Goal: Task Accomplishment & Management: Manage account settings

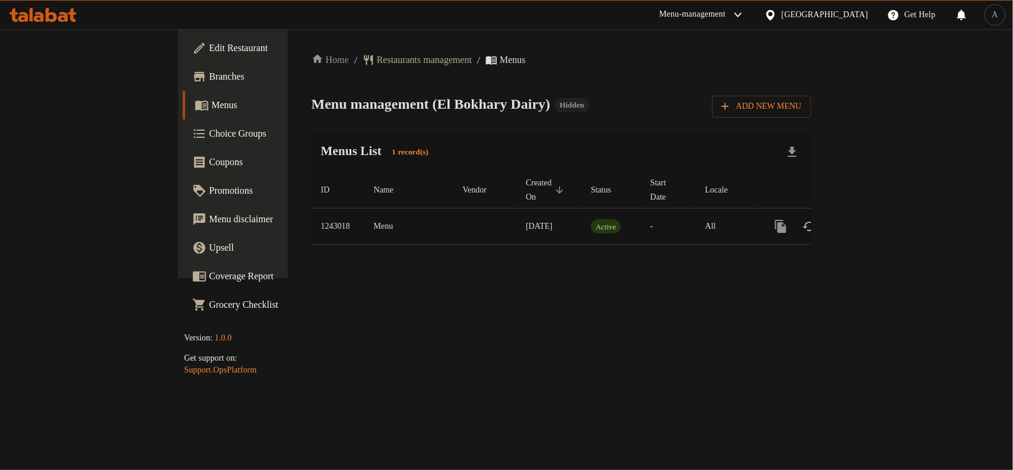
click at [568, 157] on div "Menus List 1 record(s)" at bounding box center [562, 152] width 500 height 40
click at [881, 212] on link "enhanced table" at bounding box center [866, 226] width 28 height 28
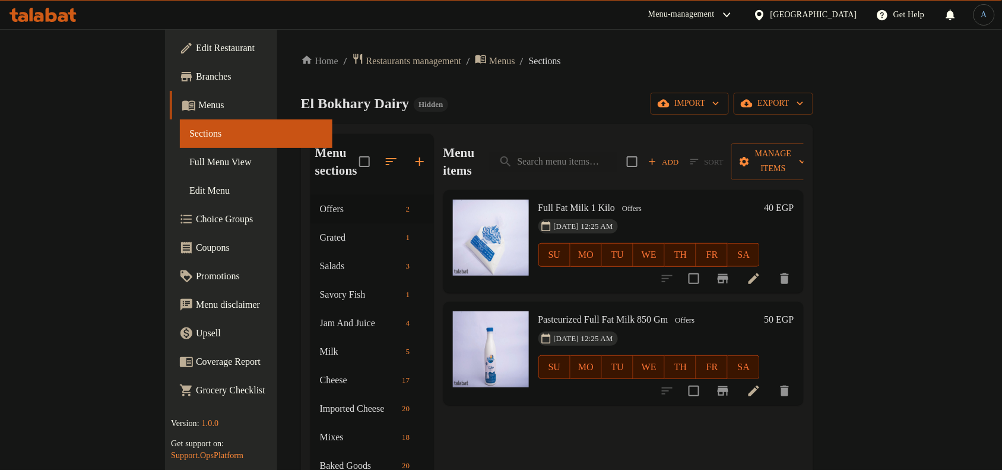
click at [514, 111] on div "El Bokhary Dairy Hidden import export" at bounding box center [557, 104] width 512 height 22
click at [425, 97] on div "El Bokhary Dairy Hidden import export" at bounding box center [557, 104] width 512 height 22
click at [517, 137] on div "Menu items Add Sort Manage items" at bounding box center [623, 162] width 360 height 56
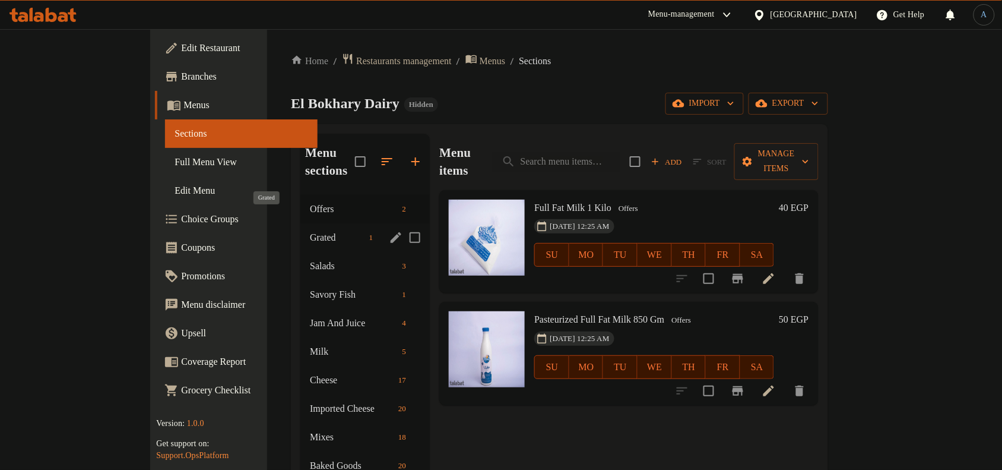
click at [310, 230] on span "Grated" at bounding box center [337, 237] width 54 height 14
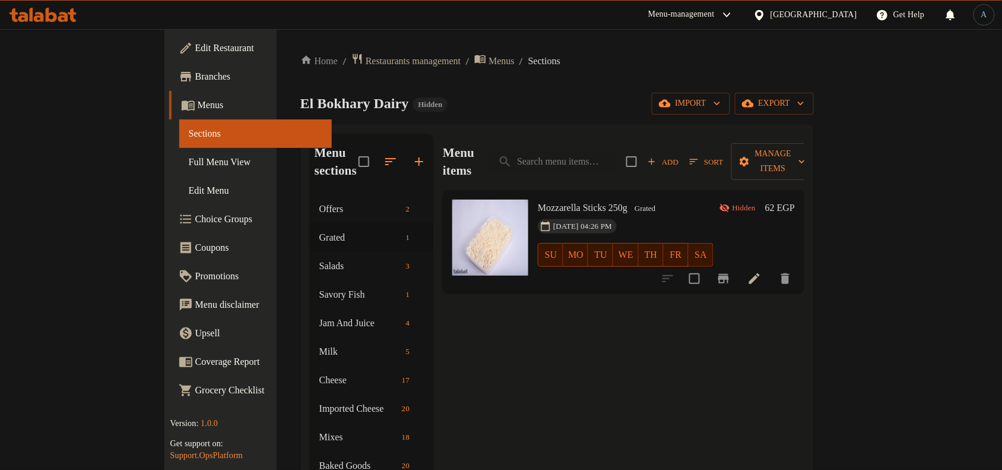
click at [544, 202] on span "Mozzarella Sticks 250g" at bounding box center [583, 207] width 90 height 10
copy h6 "Mozzarella Sticks 250g"
drag, startPoint x: 524, startPoint y: 85, endPoint x: 808, endPoint y: 86, distance: 284.4
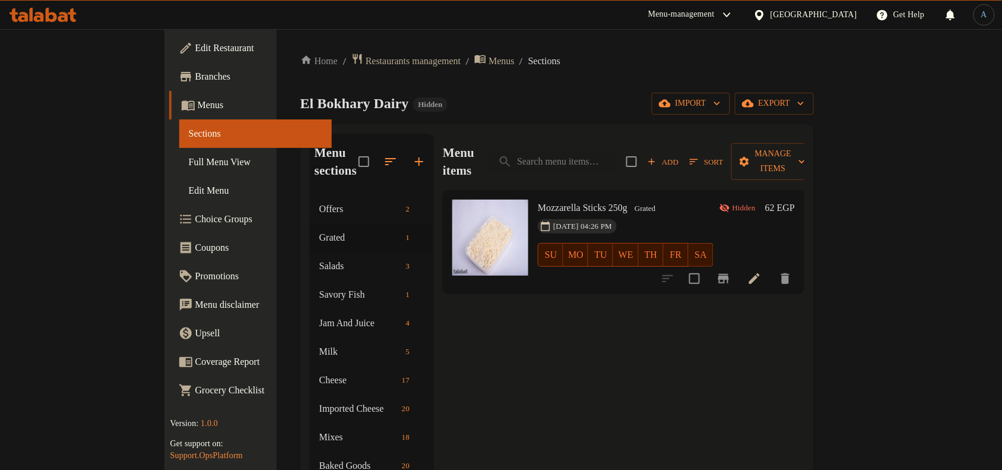
click at [544, 85] on div "Home / Restaurants management / Menus / Sections El Bokhary Dairy Hidden import…" at bounding box center [557, 402] width 514 height 698
click at [189, 167] on span "Full Menu View" at bounding box center [256, 162] width 134 height 14
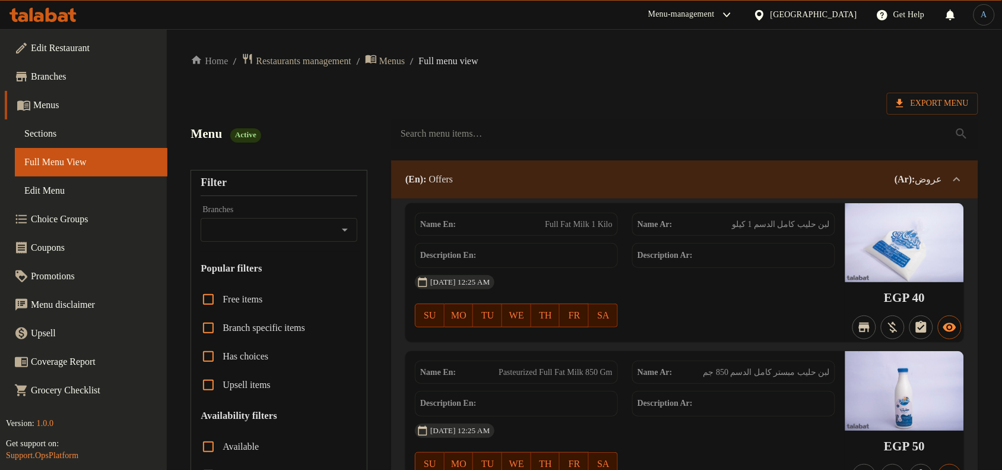
click at [923, 109] on span "Export Menu" at bounding box center [932, 103] width 72 height 15
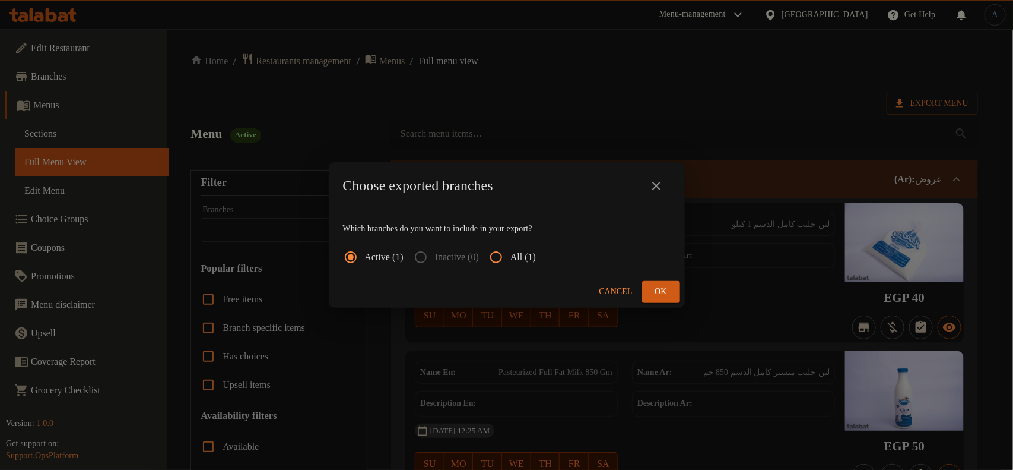
click at [530, 259] on span "All (1)" at bounding box center [524, 257] width 26 height 14
click at [511, 259] on input "All (1)" at bounding box center [496, 257] width 28 height 28
radio input "true"
click at [671, 298] on button "Ok" at bounding box center [661, 292] width 38 height 22
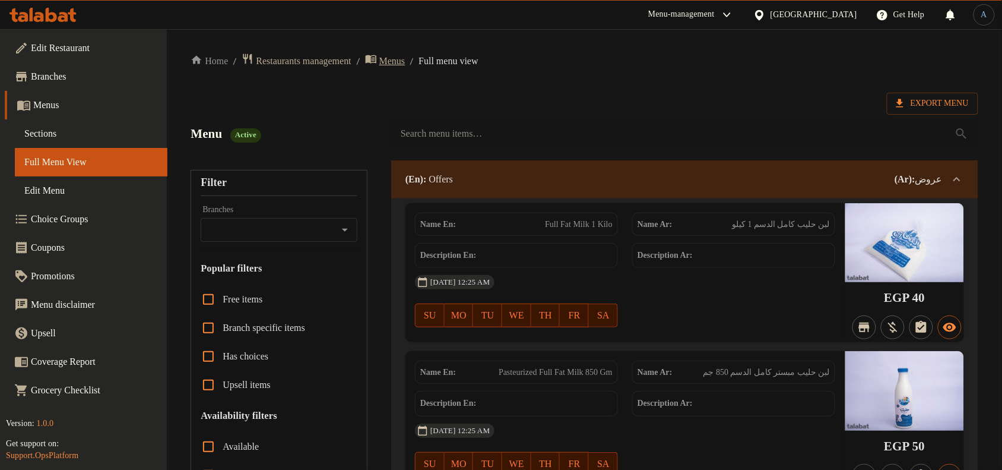
click at [376, 62] on icon "breadcrumb" at bounding box center [371, 59] width 11 height 8
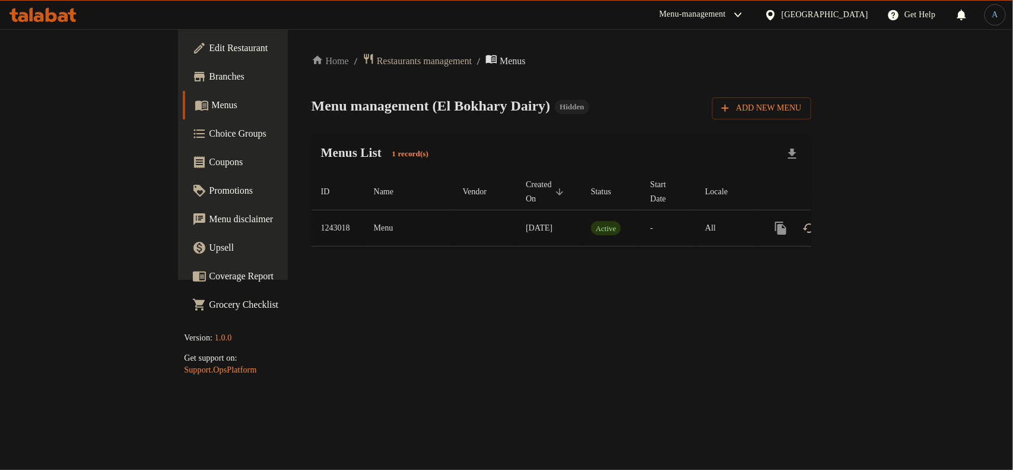
click at [872, 223] on icon "enhanced table" at bounding box center [866, 228] width 11 height 11
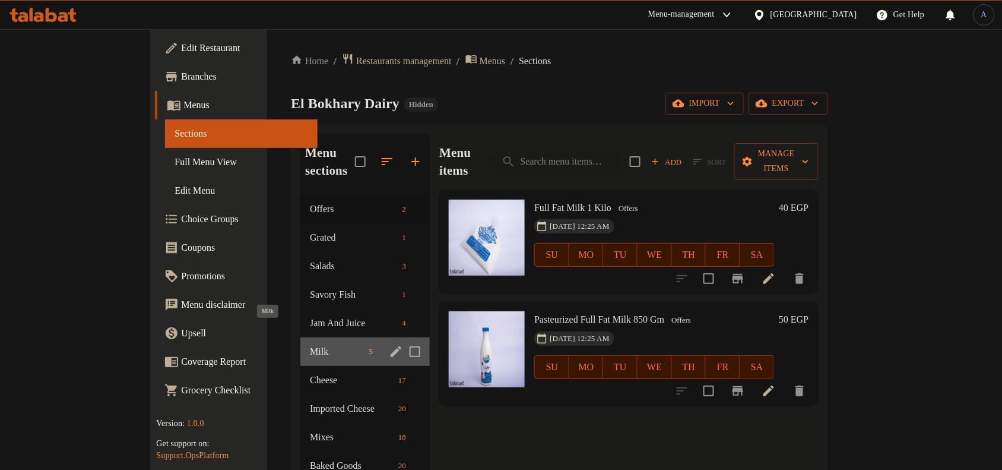
click at [310, 344] on span "Milk" at bounding box center [337, 351] width 54 height 14
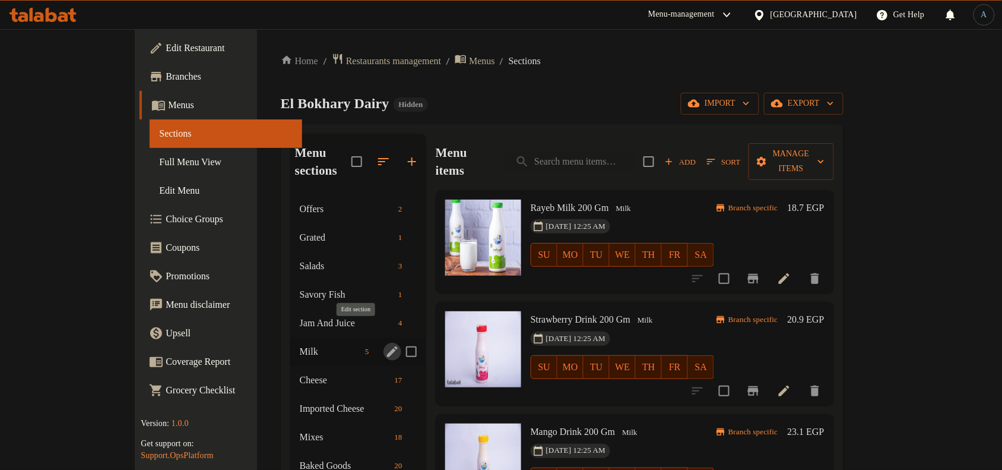
click at [385, 344] on icon "edit" at bounding box center [392, 351] width 14 height 14
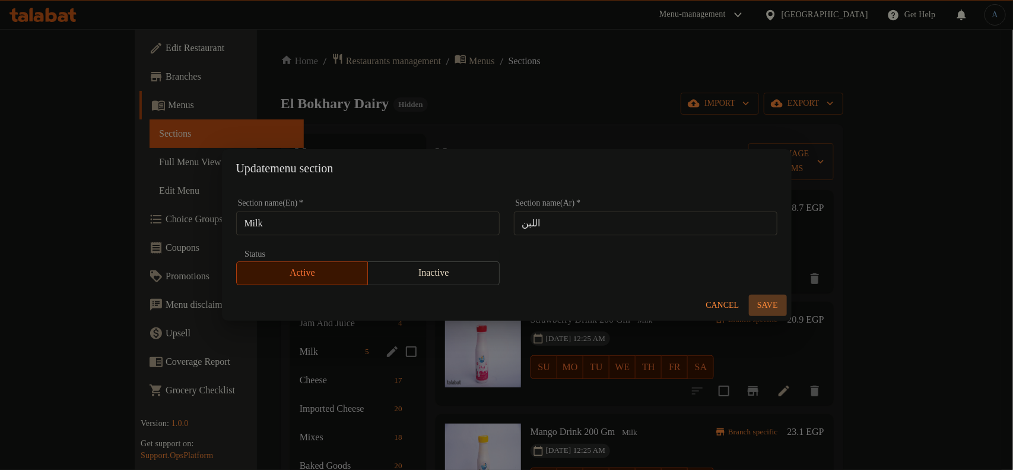
click at [776, 306] on span "Save" at bounding box center [768, 305] width 28 height 15
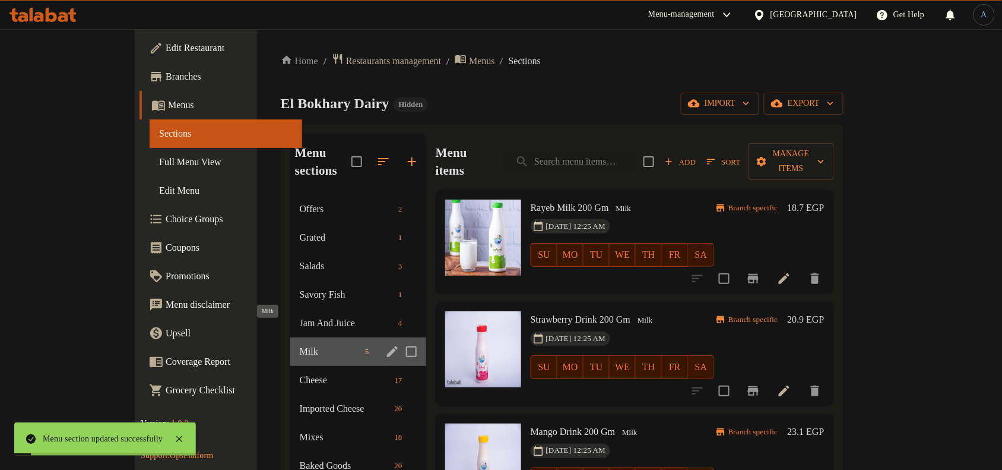
click at [300, 344] on span "Milk" at bounding box center [330, 351] width 61 height 14
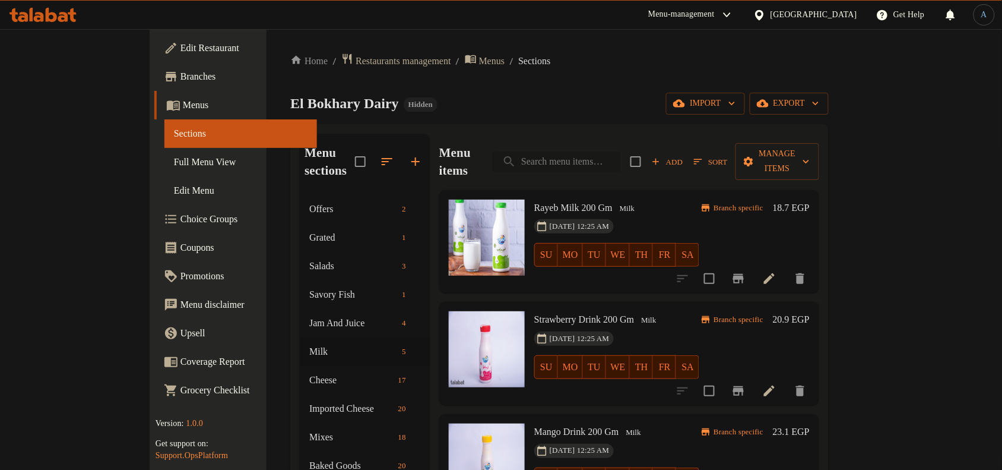
click at [621, 151] on input "search" at bounding box center [557, 161] width 128 height 21
paste input "1 kg of whole milk"
type input "1 kg of whole milk"
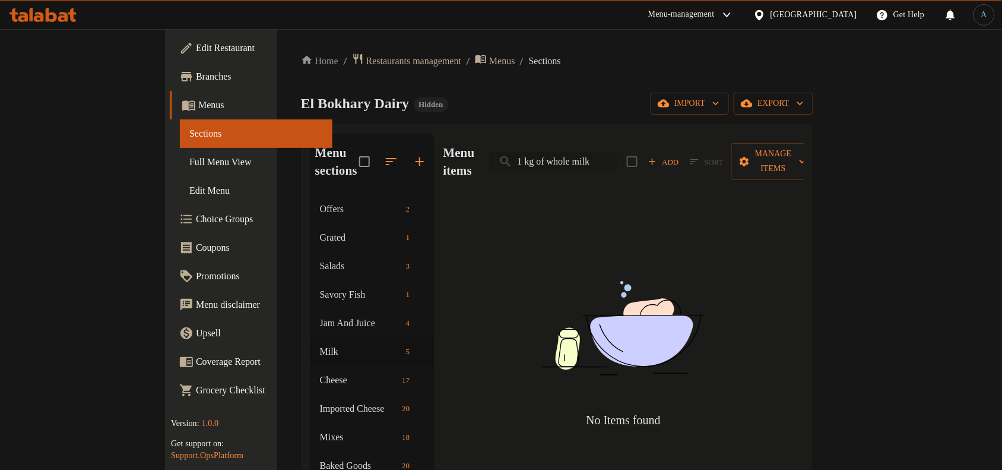
click at [600, 152] on input "1 kg of whole milk" at bounding box center [553, 161] width 128 height 21
click at [619, 98] on div "El Bokhary Dairy Hidden import export" at bounding box center [557, 104] width 512 height 22
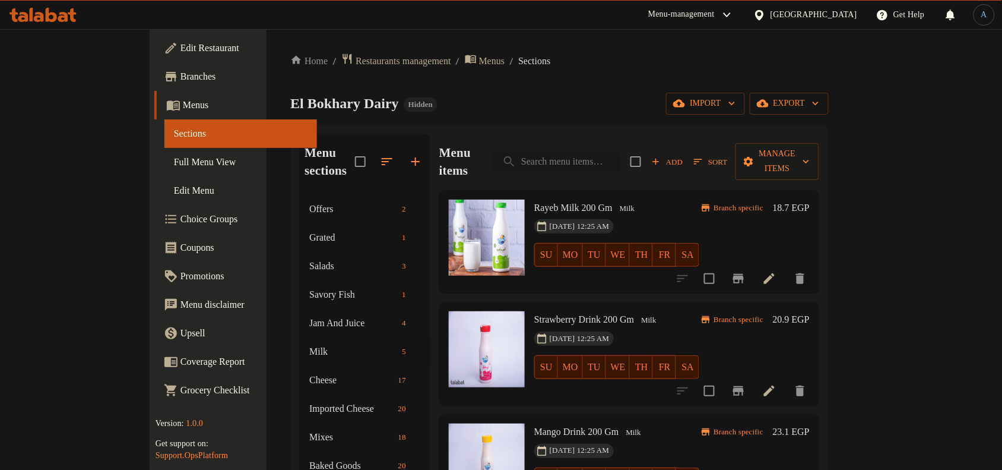
click at [621, 151] on input "search" at bounding box center [557, 161] width 128 height 21
paste input "لبن حليب كامل الدسم 1 كيلو"
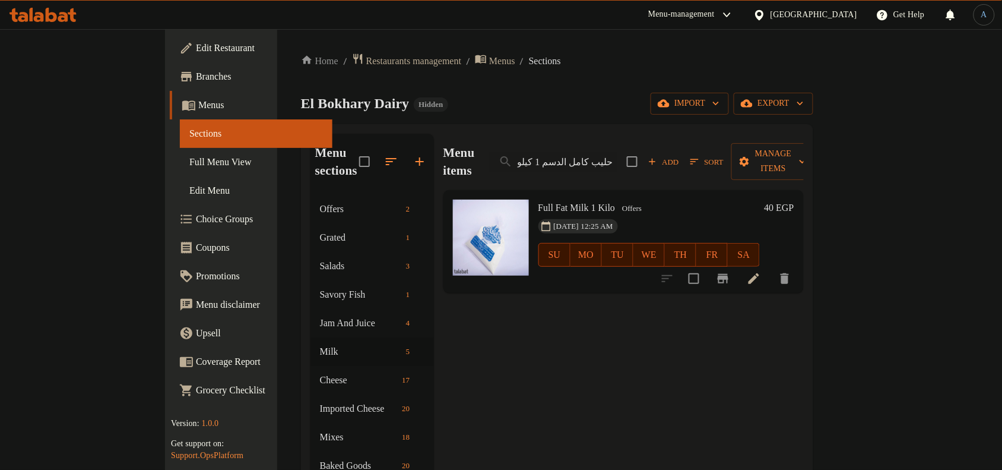
click at [625, 199] on h6 "Full Fat Milk 1 Kilo Offers" at bounding box center [648, 207] width 221 height 17
click at [617, 157] on input "لبن حليب كامل الدسم 1 كيلو" at bounding box center [553, 161] width 128 height 21
paste input "زبادي بلدي كبير 200 جرام"
type input "زبادي بلدي كبير 200 جرام"
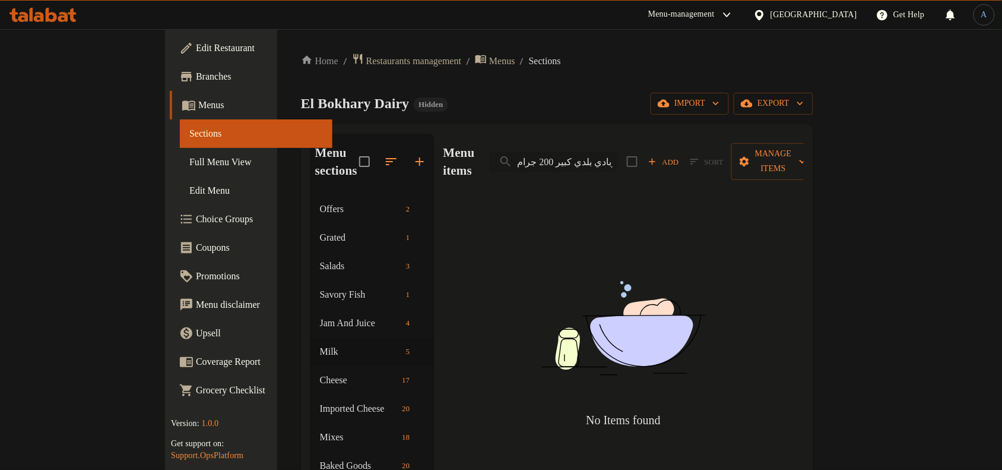
click at [617, 157] on input "زبادي بلدي كبير 200 جرام" at bounding box center [553, 161] width 128 height 21
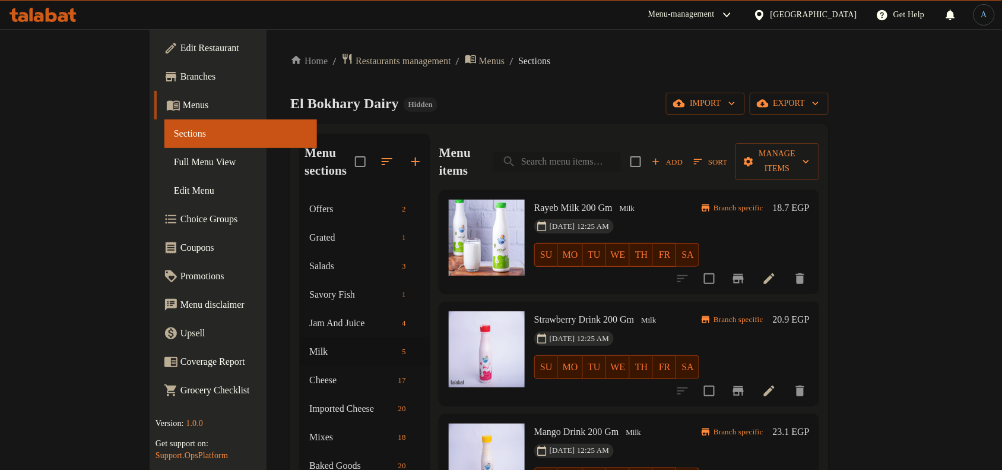
click at [608, 159] on input "search" at bounding box center [557, 161] width 128 height 21
paste input "Large country yogurt 200 grams"
type input "Large country yogurt 200 grams"
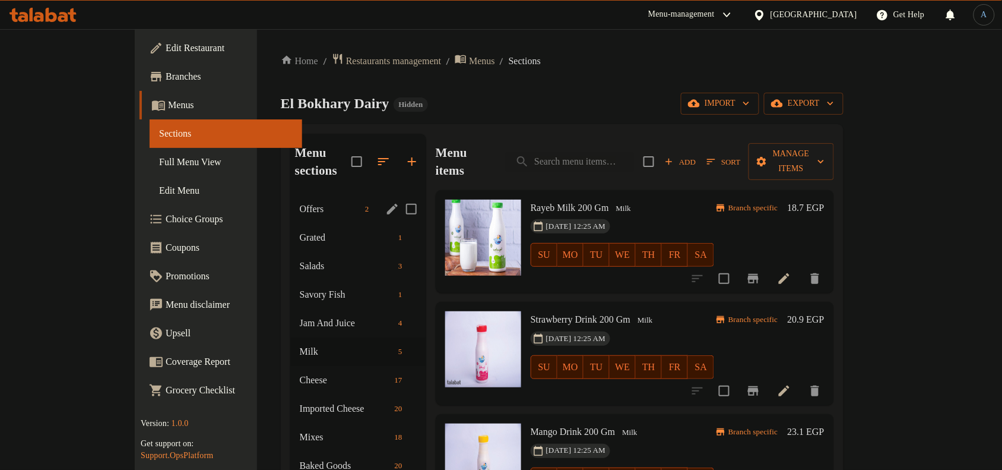
click at [300, 202] on span "Offers" at bounding box center [330, 209] width 61 height 14
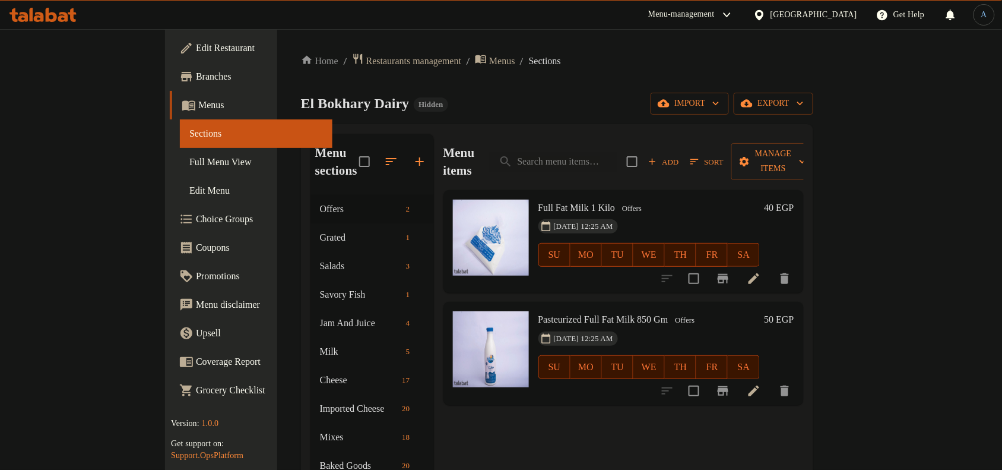
click at [632, 327] on div "[DATE] 12:25 AM SU MO TU WE TH FR SA" at bounding box center [649, 359] width 231 height 64
click at [585, 155] on input "search" at bounding box center [553, 161] width 128 height 21
paste input "Large country yogurt 200 grams"
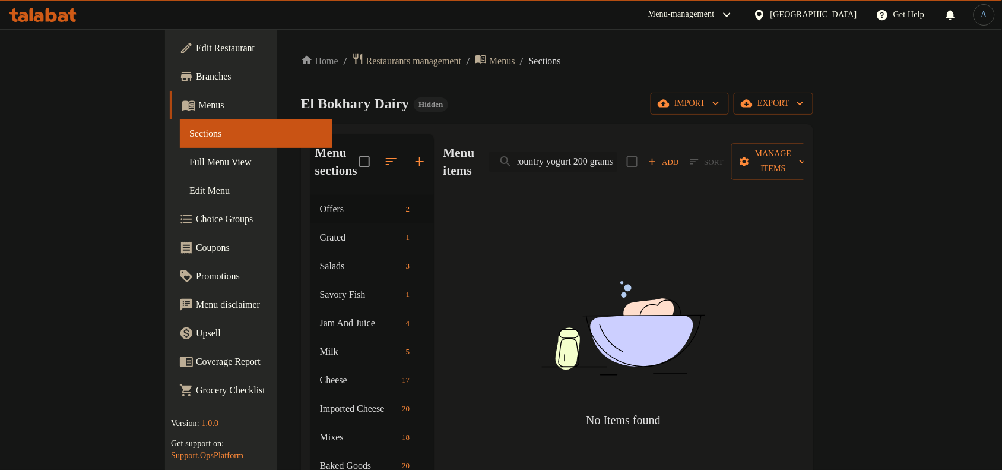
click at [566, 151] on input "Large country yogurt 200 grams" at bounding box center [553, 161] width 128 height 21
drag, startPoint x: 635, startPoint y: 150, endPoint x: 810, endPoint y: 168, distance: 176.0
click at [804, 168] on div "Menu items country yogurt 200 grams Add Sort Manage items" at bounding box center [623, 162] width 360 height 56
click at [603, 153] on input "country yogurt" at bounding box center [553, 161] width 128 height 21
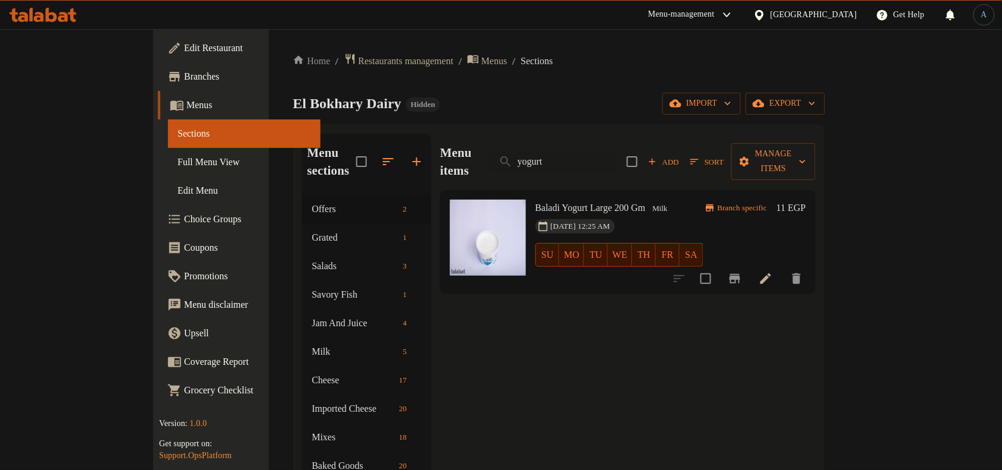
click at [621, 199] on h6 "Baladi Yogurt Large 200 Gm Milk" at bounding box center [619, 207] width 168 height 17
click at [610, 152] on input "yogurt" at bounding box center [553, 161] width 128 height 21
click at [619, 95] on div "El Bokhary Dairy Hidden import export" at bounding box center [559, 104] width 532 height 22
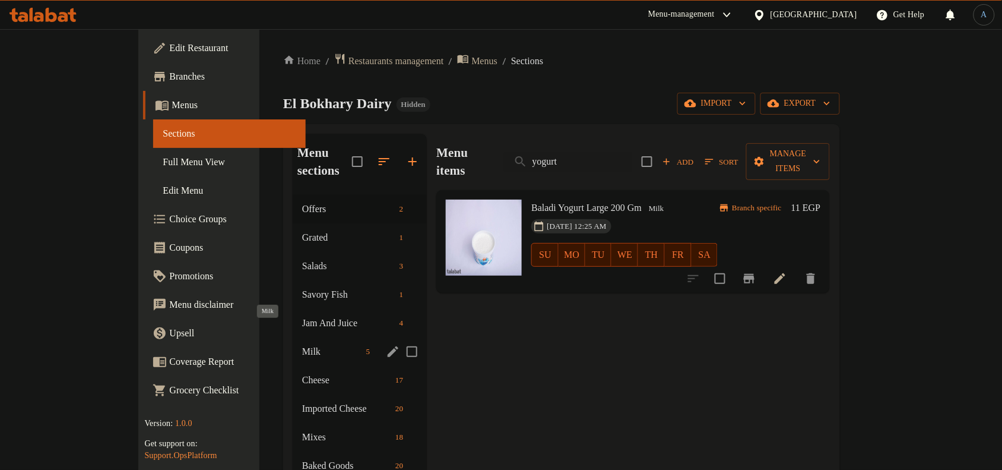
click at [302, 344] on span "Milk" at bounding box center [331, 351] width 59 height 14
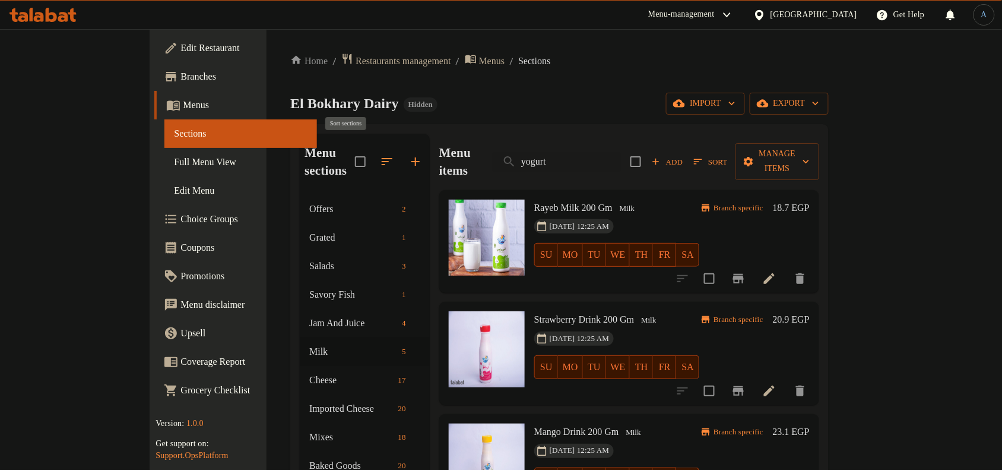
click at [380, 154] on icon "button" at bounding box center [387, 161] width 14 height 14
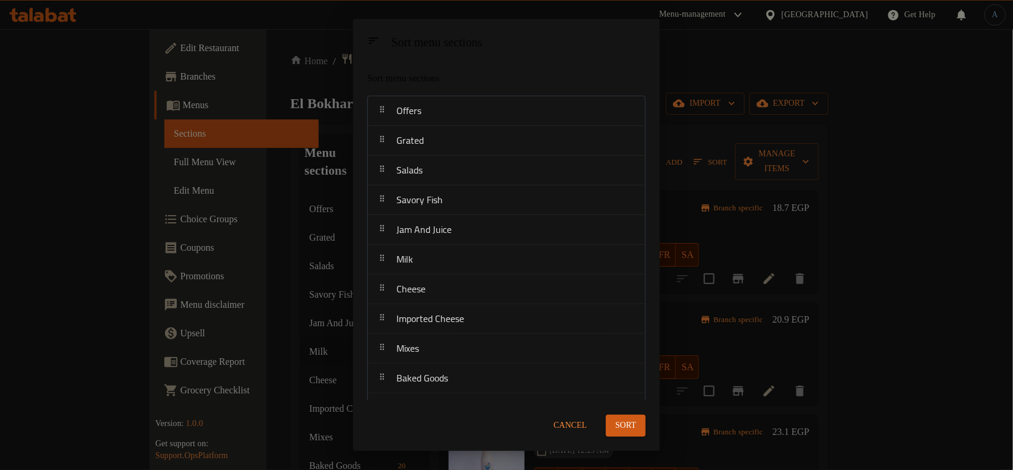
click at [582, 66] on div "Sort menu sections" at bounding box center [478, 78] width 230 height 24
click at [569, 424] on span "Cancel" at bounding box center [570, 425] width 33 height 15
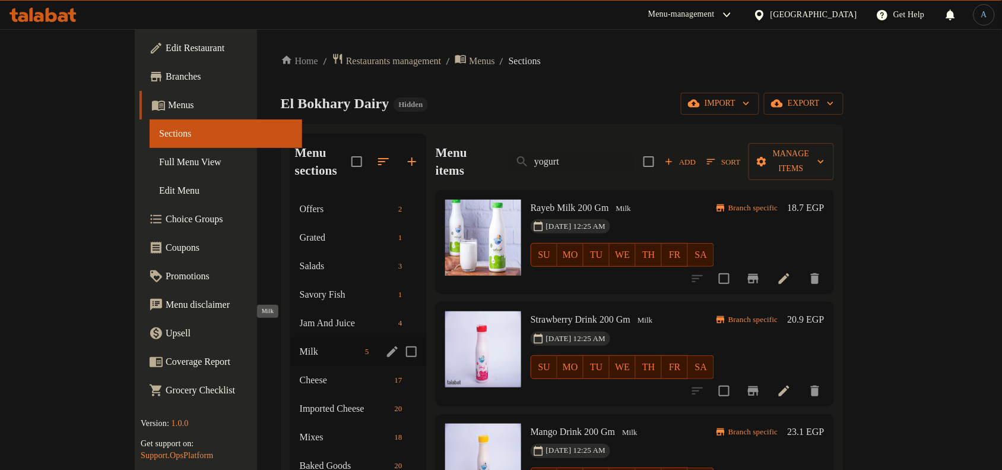
click at [290, 337] on div "Milk 5" at bounding box center [358, 351] width 136 height 28
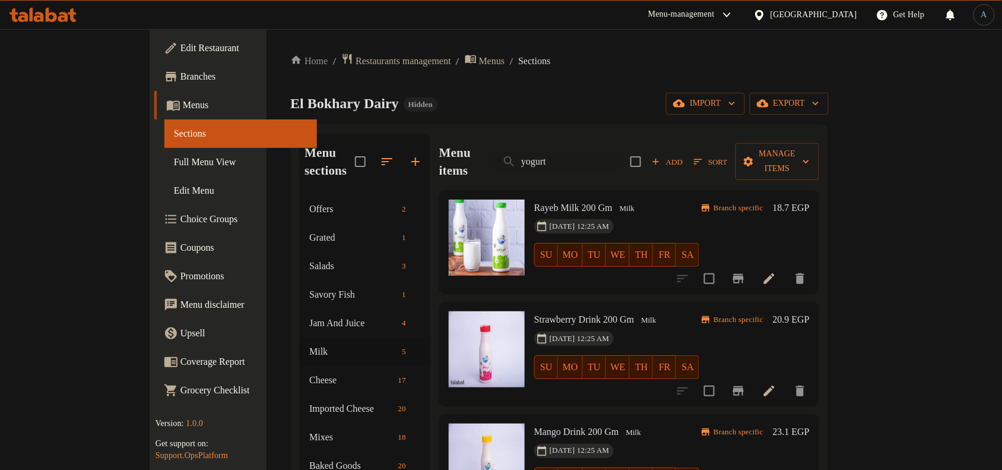
click at [469, 105] on div "El Bokhary Dairy Hidden import export" at bounding box center [559, 104] width 538 height 22
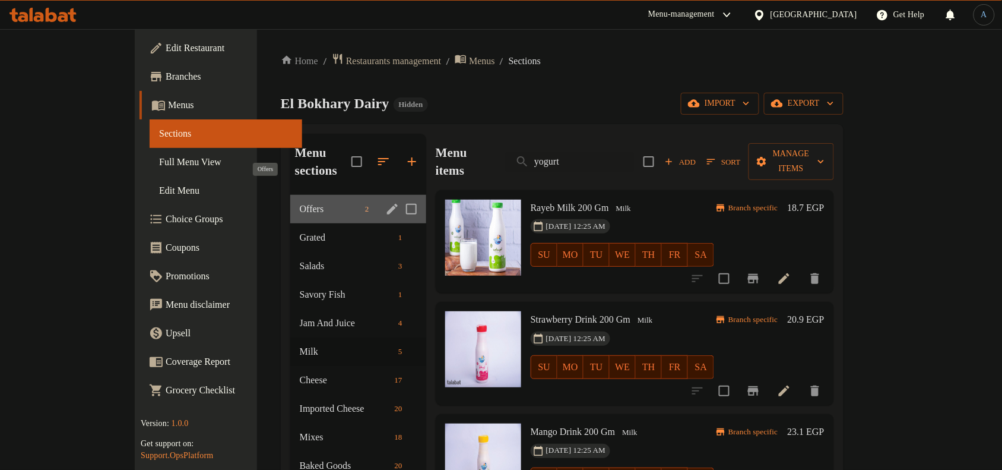
click at [300, 202] on span "Offers" at bounding box center [330, 209] width 61 height 14
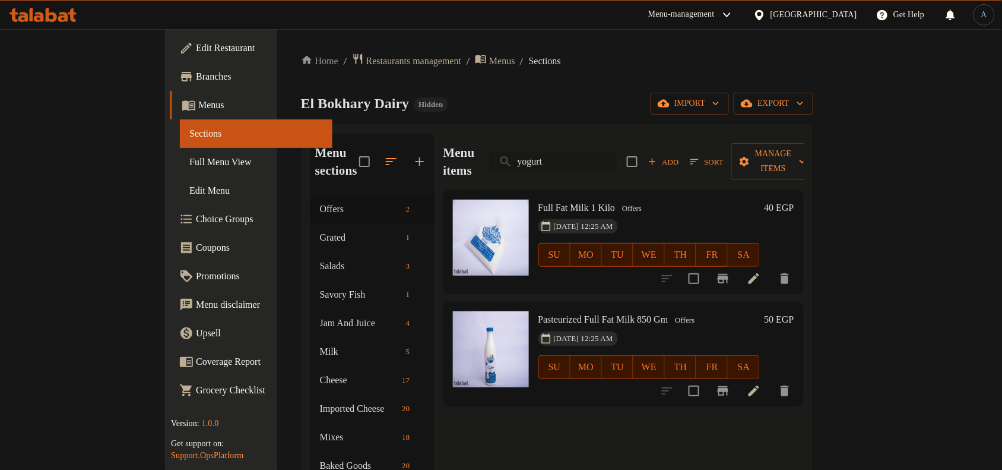
click at [617, 157] on input "yogurt" at bounding box center [553, 161] width 128 height 21
paste input "لبن حليب كامل الدسم 1 كيلو"
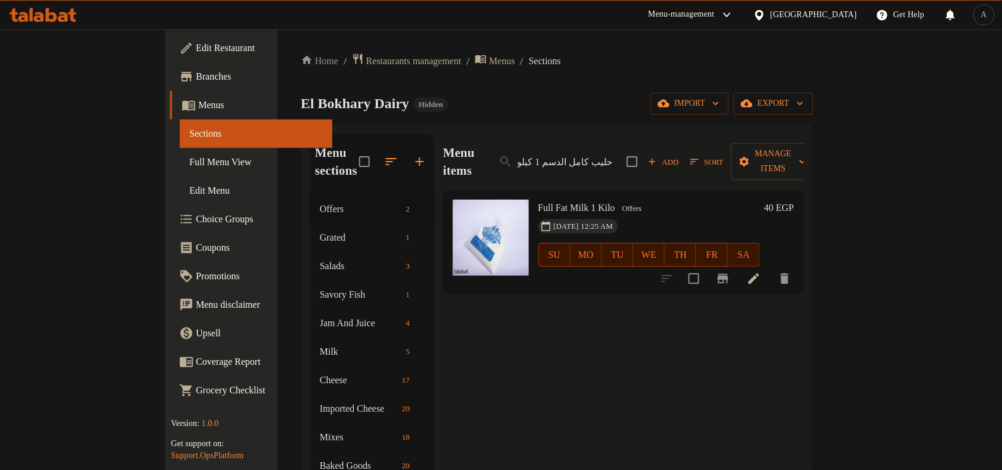
type input "yogurt"
click at [632, 95] on div "El Bokhary Dairy Hidden import export" at bounding box center [557, 104] width 512 height 22
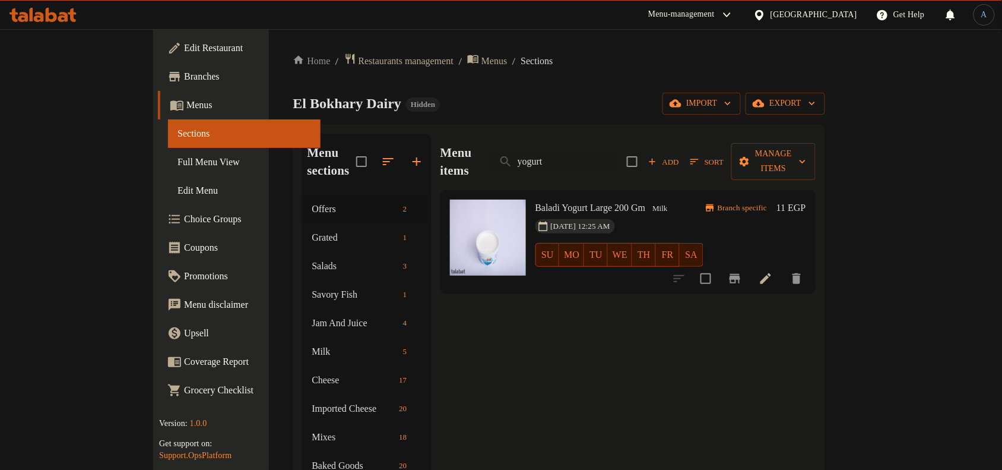
click at [607, 164] on div "Menu items yogurt Add Sort Manage items" at bounding box center [627, 162] width 375 height 56
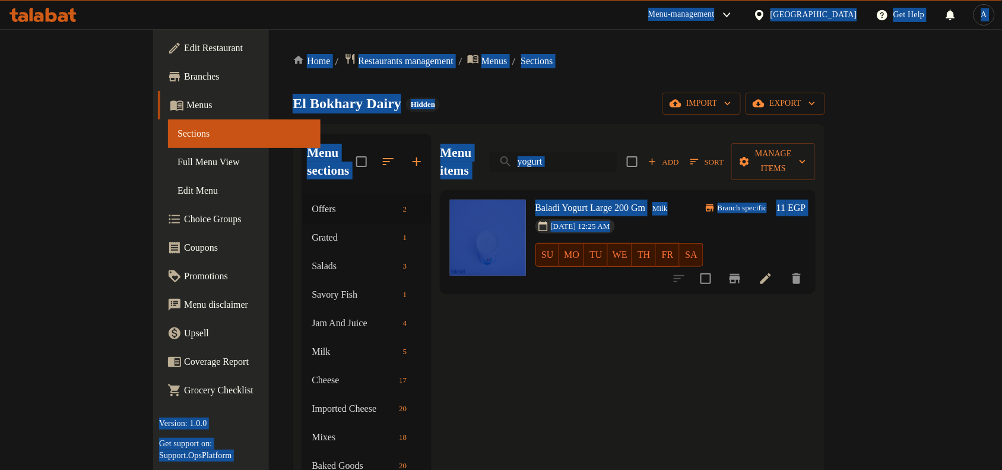
click at [608, 158] on input "yogurt" at bounding box center [553, 161] width 128 height 21
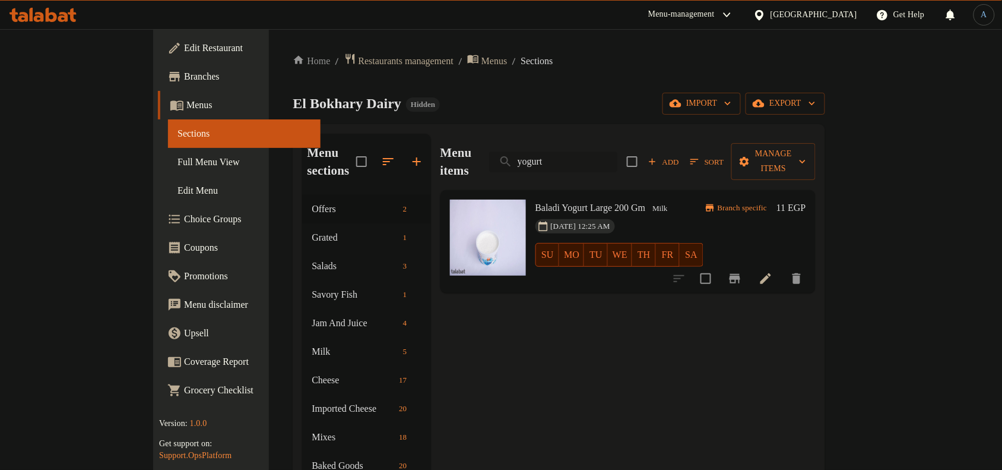
click at [608, 158] on input "yogurt" at bounding box center [553, 161] width 128 height 21
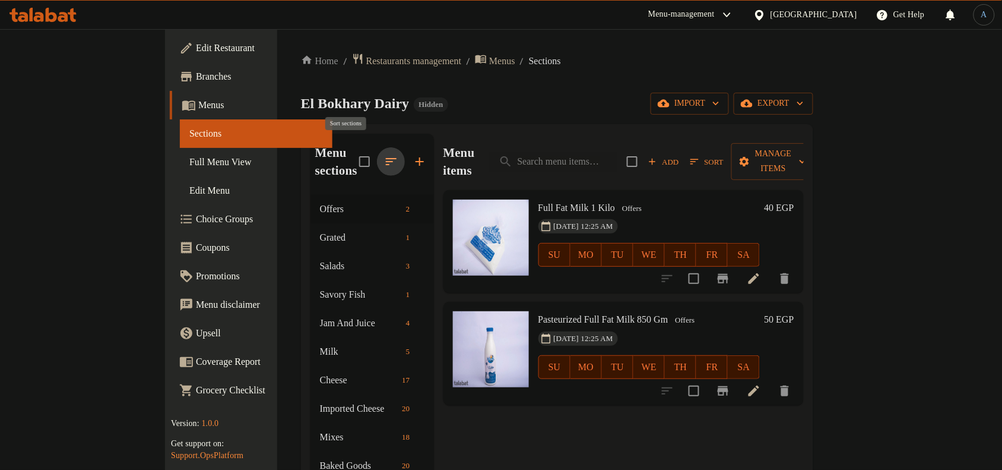
click at [384, 155] on icon "button" at bounding box center [391, 161] width 14 height 14
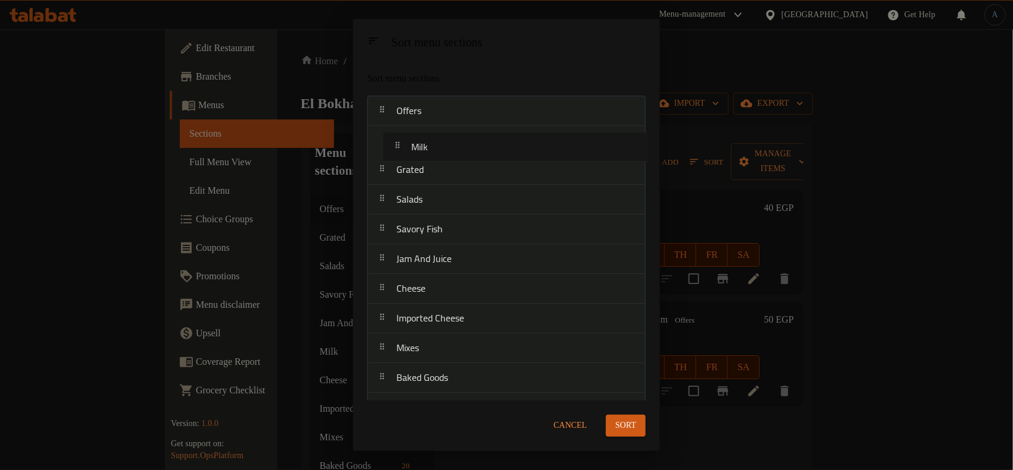
drag, startPoint x: 422, startPoint y: 262, endPoint x: 435, endPoint y: 141, distance: 121.8
click at [435, 141] on nav "Offers Grated Salads Savory Fish Jam And Juice Milk Cheese Imported Cheese Mixe…" at bounding box center [506, 378] width 278 height 565
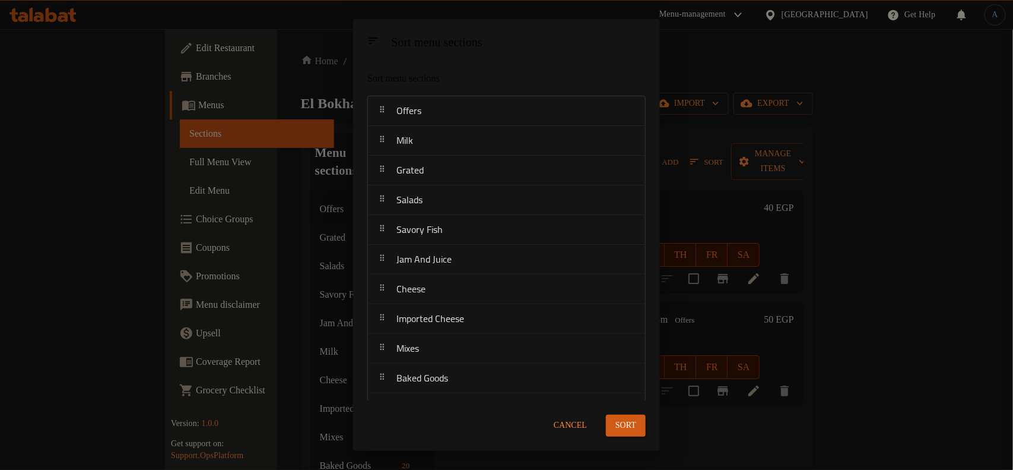
click at [634, 418] on span "Sort" at bounding box center [626, 425] width 21 height 15
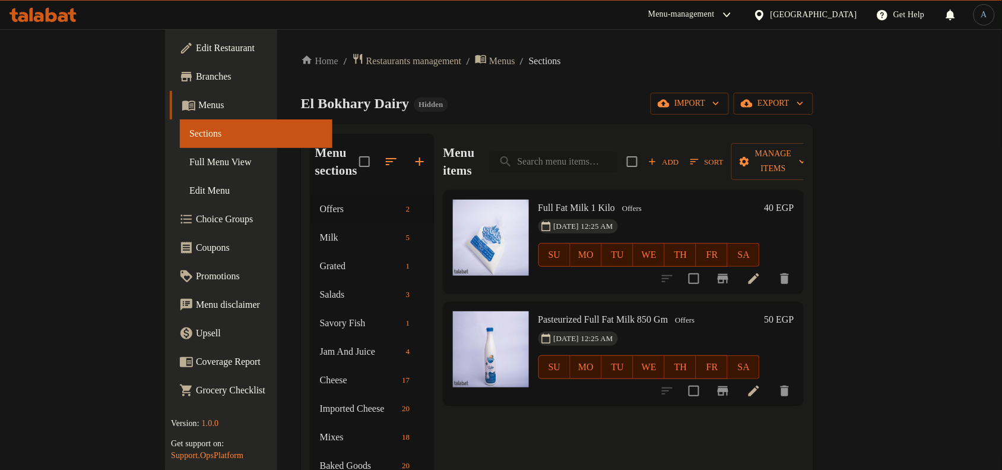
click at [608, 152] on input "search" at bounding box center [553, 161] width 128 height 21
paste input "برطمان بصل مخلل ممتاز"
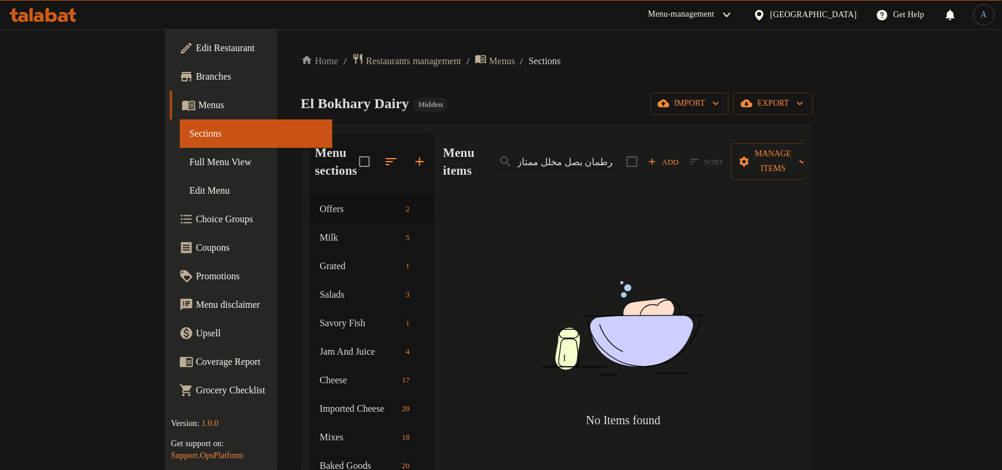
type input "برطمان بصل مخلل ممتاز"
click at [627, 99] on div "El Bokhary Dairy Hidden import export" at bounding box center [557, 104] width 512 height 22
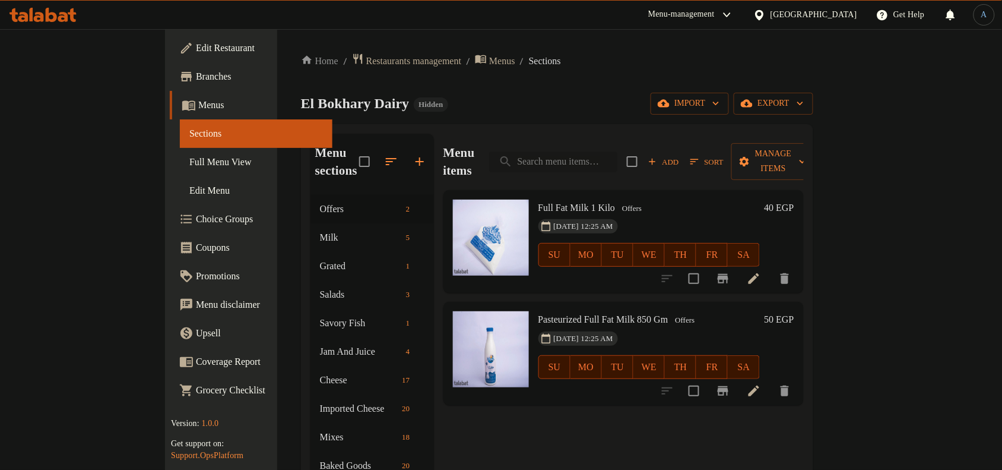
click at [617, 151] on input "search" at bounding box center [553, 161] width 128 height 21
paste input "برطمان بصل مخلل ممتاز"
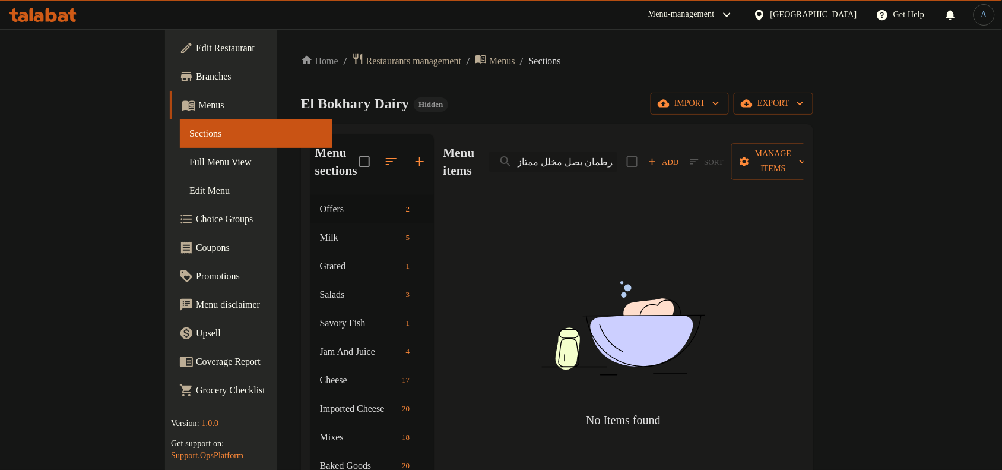
click at [577, 152] on input "برطمان بصل مخلل ممتاز" at bounding box center [553, 161] width 128 height 21
click at [617, 151] on input "برطمان بصل مخلل" at bounding box center [553, 161] width 128 height 21
drag, startPoint x: 661, startPoint y: 153, endPoint x: 753, endPoint y: 161, distance: 92.3
click at [753, 161] on div "Menu items رطمان بصل مخلل Add Sort Manage items" at bounding box center [623, 162] width 360 height 56
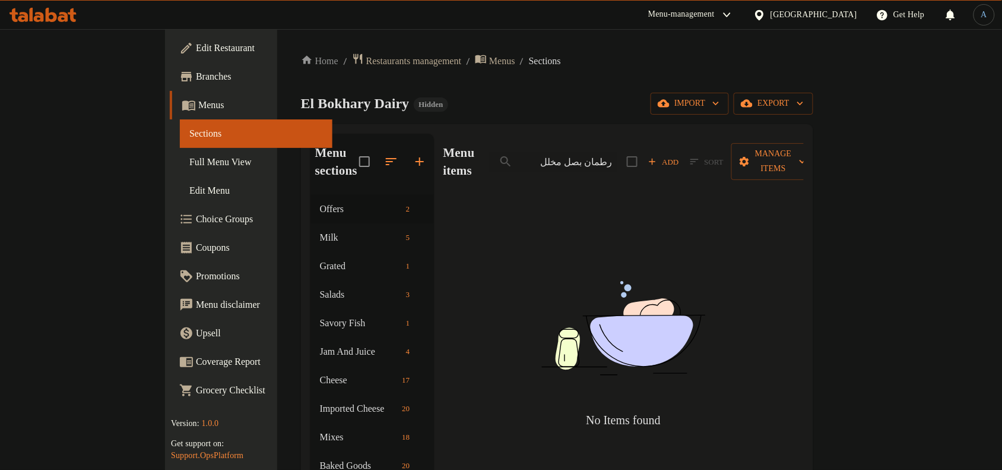
type input "صل مخلل"
click at [617, 151] on input "صل مخلل" at bounding box center [553, 161] width 128 height 21
click at [628, 96] on div "El Bokhary Dairy Hidden import export" at bounding box center [557, 104] width 512 height 22
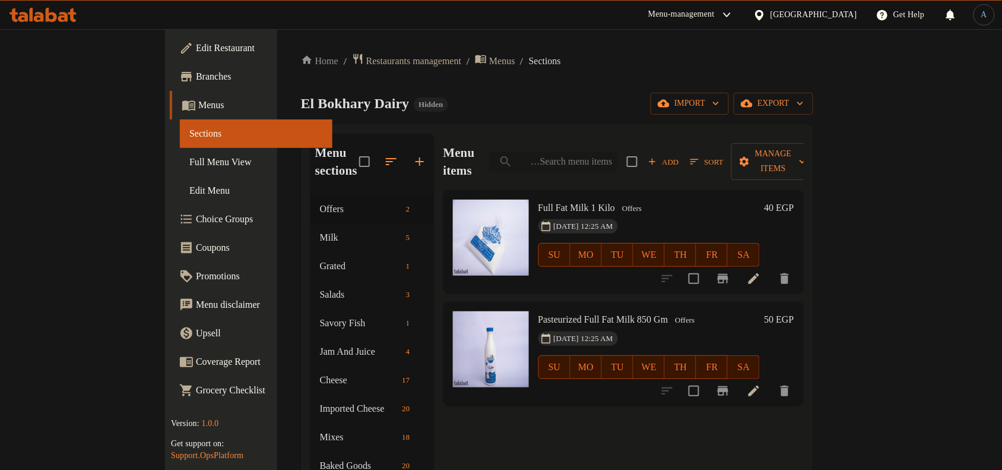
click at [617, 156] on input "search" at bounding box center [553, 161] width 128 height 21
paste input "بيض ابيض كرتونه"
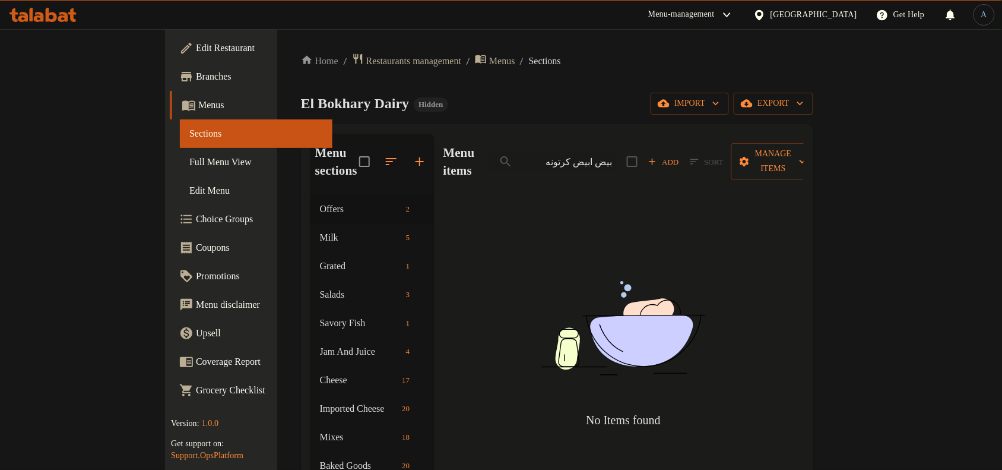
type input "بيض ابيض كرتونه"
click at [508, 275] on div "Menu items بيض ابيض كرتونه Add Sort Manage items No Items found" at bounding box center [619, 437] width 370 height 607
click at [617, 151] on input "بيض ابيض كرتونه" at bounding box center [553, 161] width 128 height 21
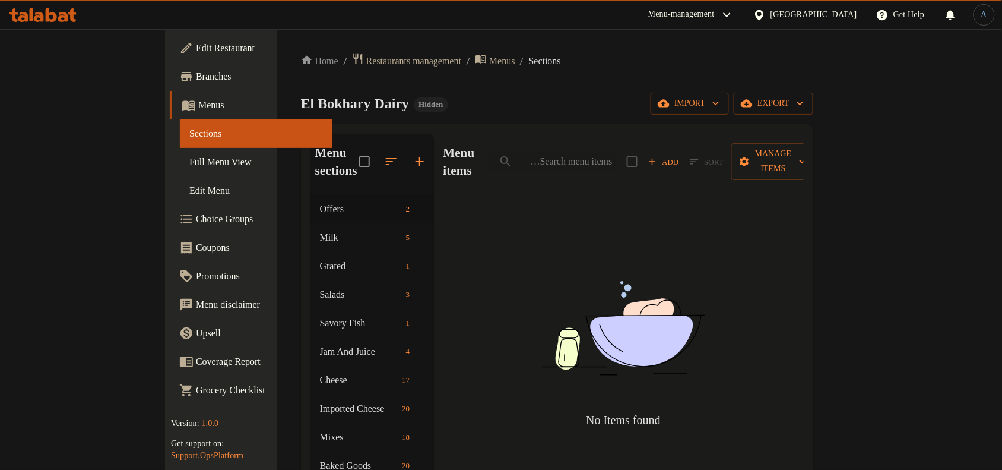
click at [632, 99] on div "El Bokhary Dairy Hidden import export" at bounding box center [557, 104] width 512 height 22
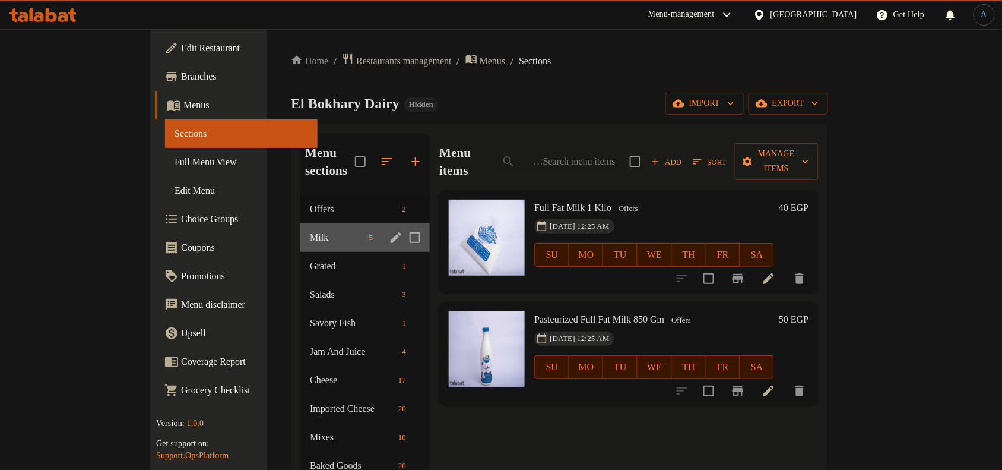
click at [300, 227] on div "Milk 5" at bounding box center [364, 237] width 129 height 28
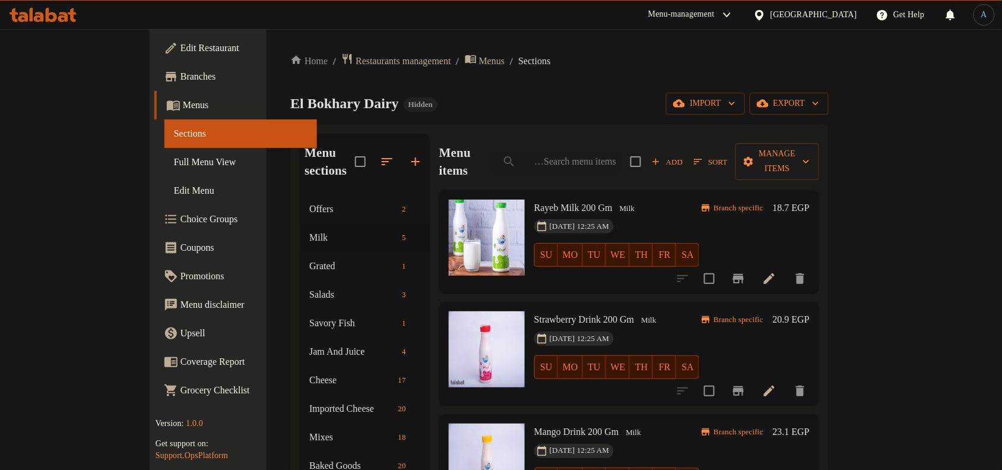
click at [577, 221] on span "[DATE] 12:25 AM" at bounding box center [579, 226] width 69 height 11
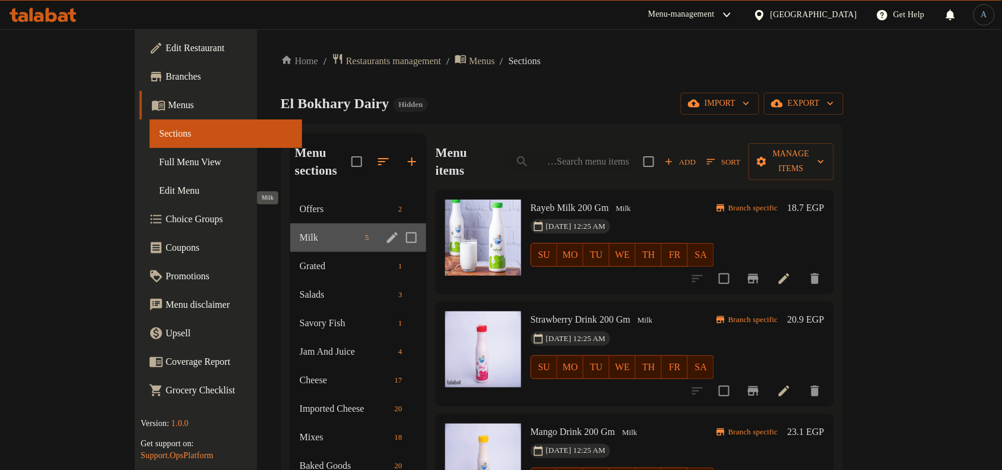
click at [300, 230] on span "Milk" at bounding box center [330, 237] width 61 height 14
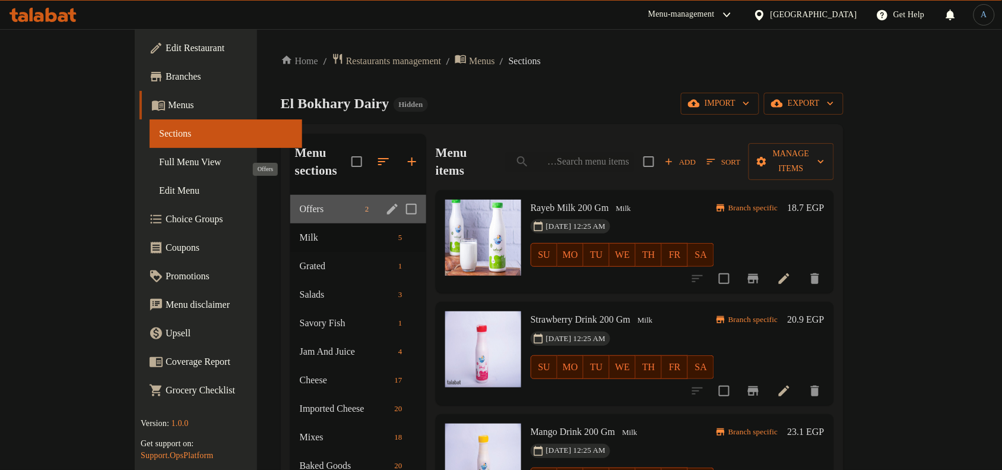
click at [300, 202] on span "Offers" at bounding box center [330, 209] width 61 height 14
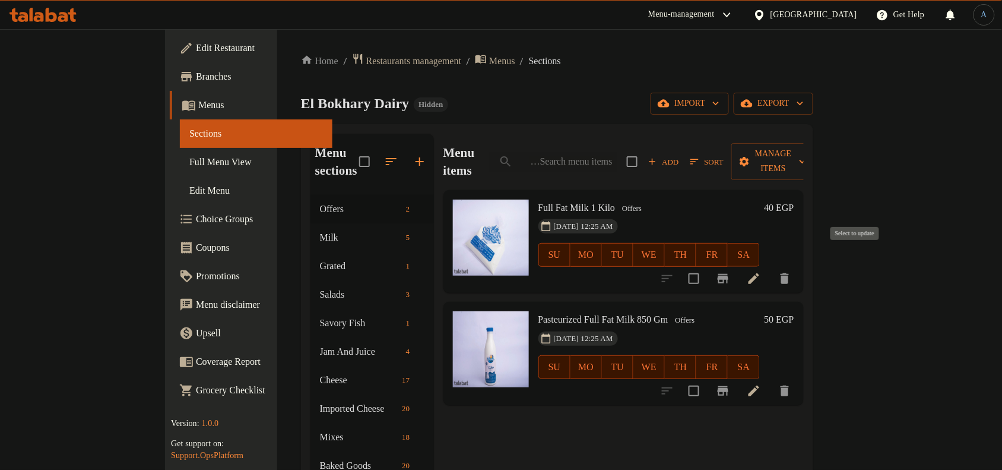
click at [706, 266] on input "checkbox" at bounding box center [694, 278] width 25 height 25
click at [804, 140] on div "Menu items Add Sort Manage items" at bounding box center [623, 162] width 360 height 56
click at [806, 151] on span "Manage items" at bounding box center [773, 162] width 65 height 30
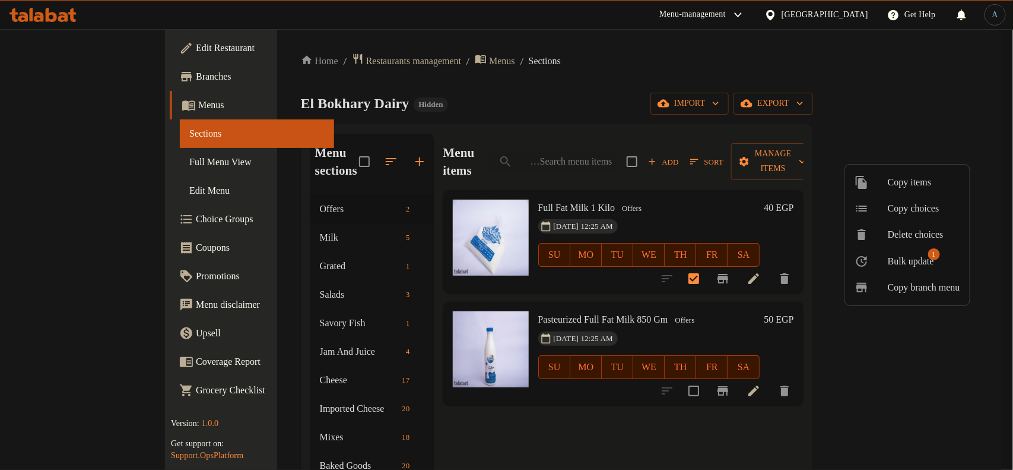
click at [902, 265] on span "Bulk update" at bounding box center [911, 261] width 46 height 14
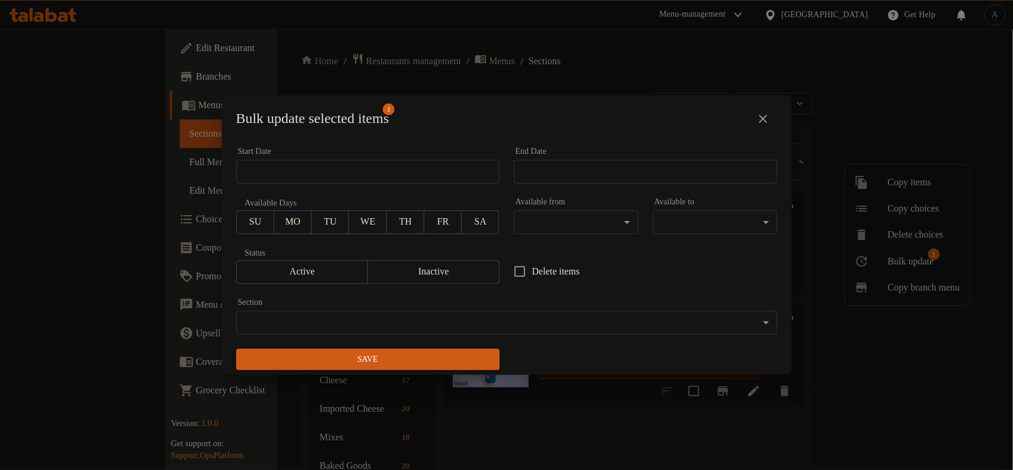
click at [679, 319] on body "​ Menu-management [GEOGRAPHIC_DATA] Get Help A Edit Restaurant Branches Menus S…" at bounding box center [506, 249] width 1013 height 440
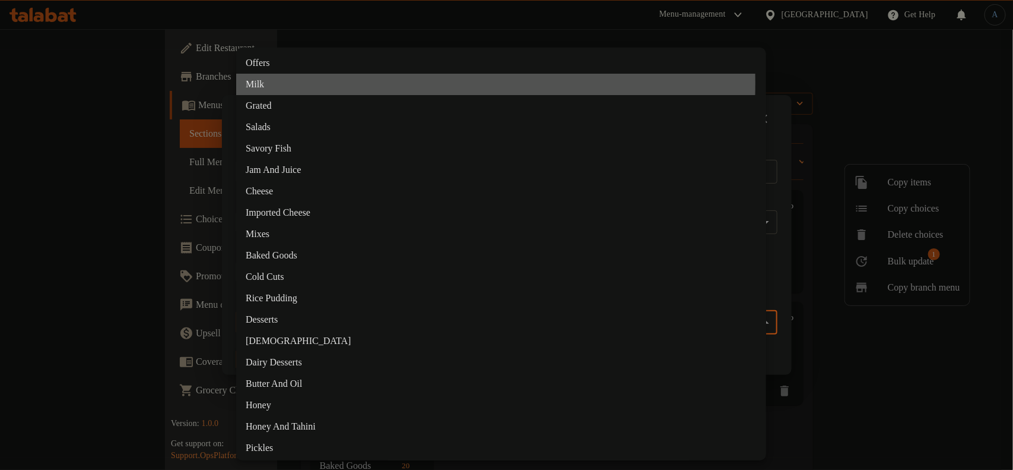
click at [259, 83] on li "Milk" at bounding box center [501, 84] width 530 height 21
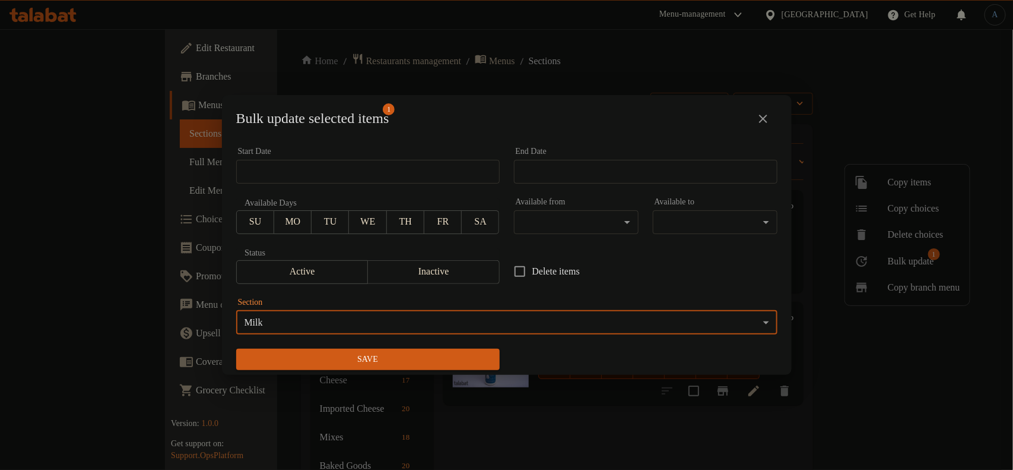
click at [345, 357] on span "Save" at bounding box center [368, 359] width 245 height 15
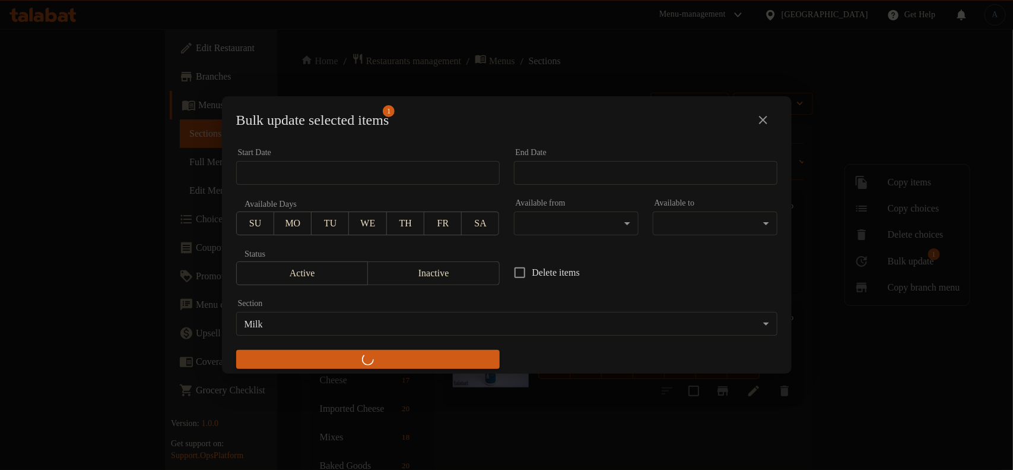
checkbox input "false"
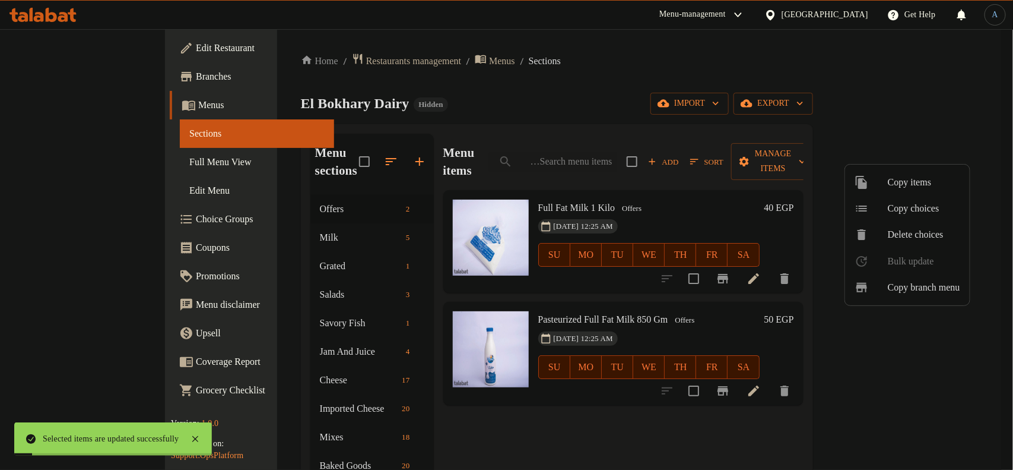
click at [609, 286] on div at bounding box center [506, 235] width 1013 height 470
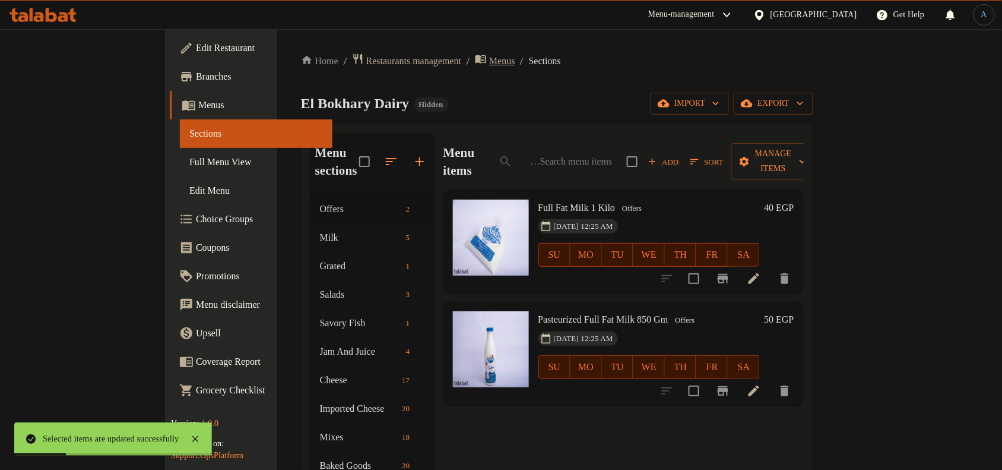
click at [489, 62] on span "Menus" at bounding box center [502, 61] width 26 height 14
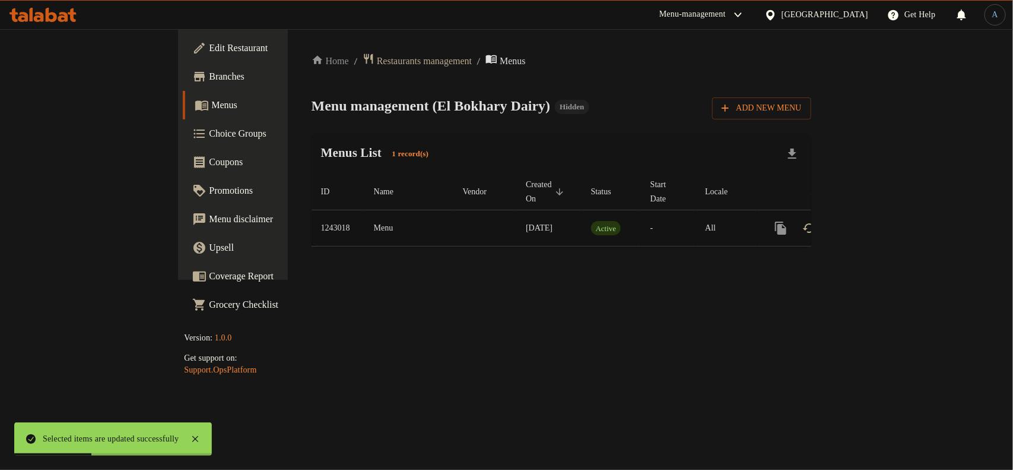
click at [874, 221] on icon "enhanced table" at bounding box center [867, 228] width 14 height 14
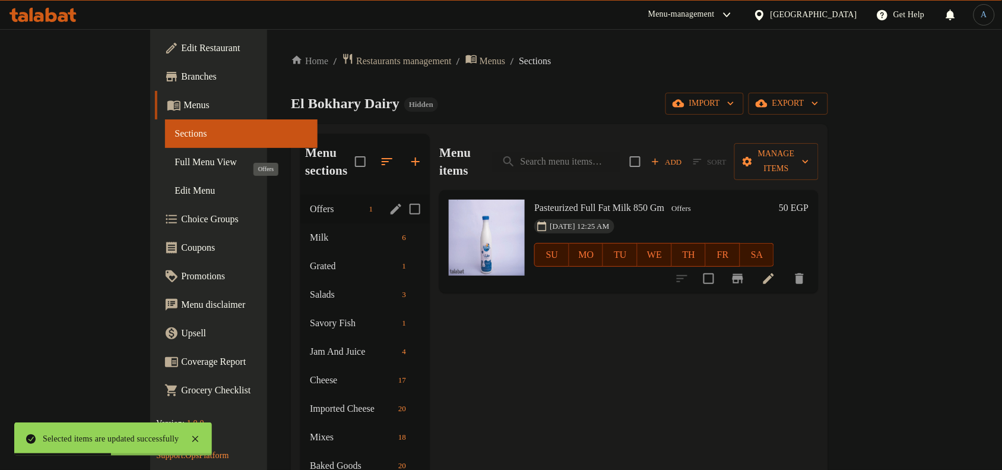
click at [310, 202] on span "Offers" at bounding box center [337, 209] width 54 height 14
click at [300, 223] on div "Milk 6" at bounding box center [364, 237] width 129 height 28
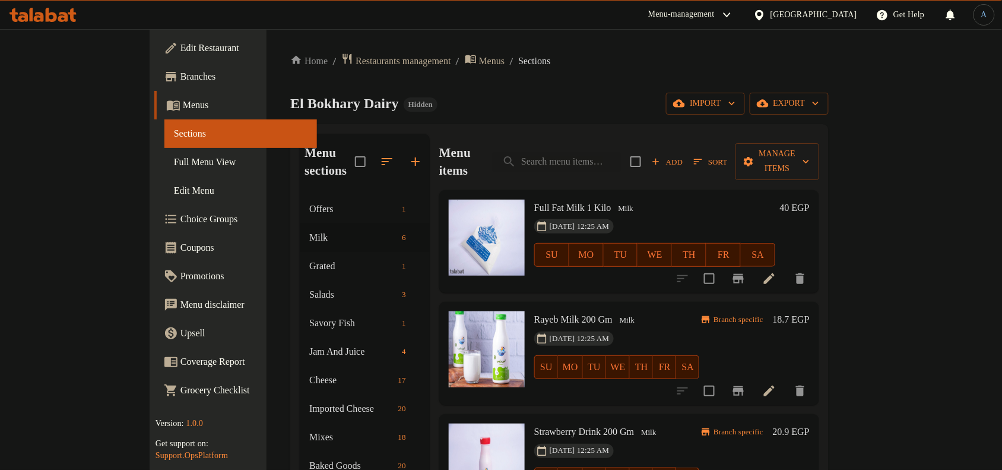
click at [627, 214] on div "[DATE] 12:25 AM SU MO TU WE TH FR SA" at bounding box center [655, 246] width 251 height 64
click at [615, 151] on input "search" at bounding box center [557, 161] width 128 height 21
paste input "لبن حليب كامل الدسم 1 كيلو"
type input "لبن حليب كامل الدسم 1 كيلو"
click at [583, 153] on input "search" at bounding box center [557, 161] width 128 height 21
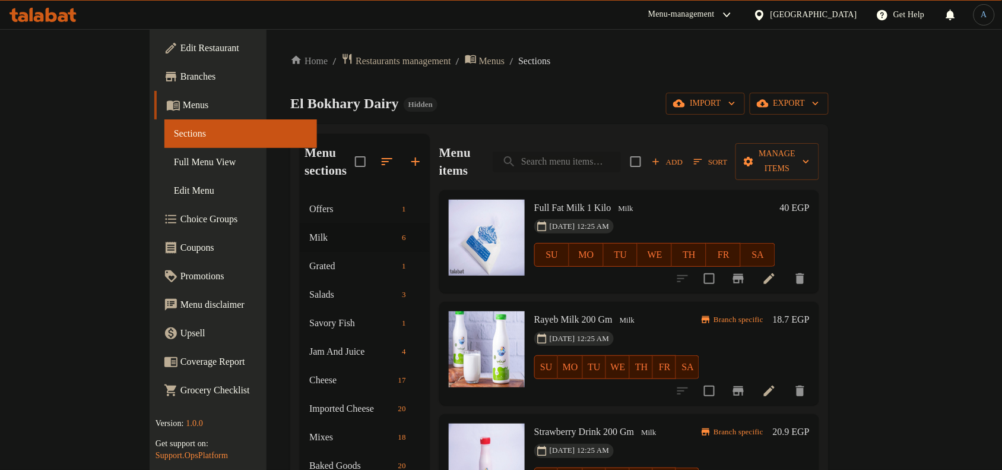
paste input "زبادي بلدي كبير 200 جرام"
type input "زبادي بلدي كبير 200 جرام"
click at [606, 151] on input "search" at bounding box center [557, 161] width 128 height 21
paste input "زبادي بلدي كبير 200 جرام"
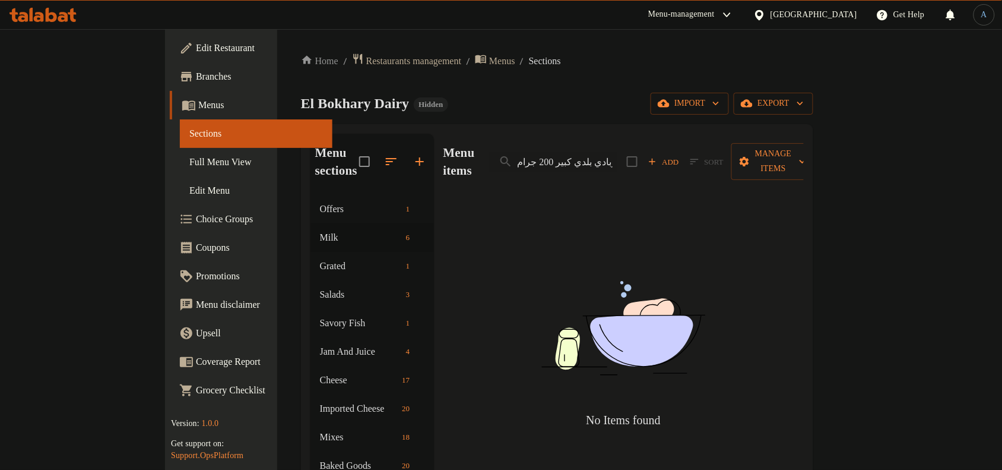
click at [689, 150] on div "Menu items زبادي بلدي كبير 200 جرام Add Sort Manage items" at bounding box center [623, 162] width 360 height 56
click at [617, 151] on input "زبادي بلدي كبير 200 جرام" at bounding box center [553, 161] width 128 height 21
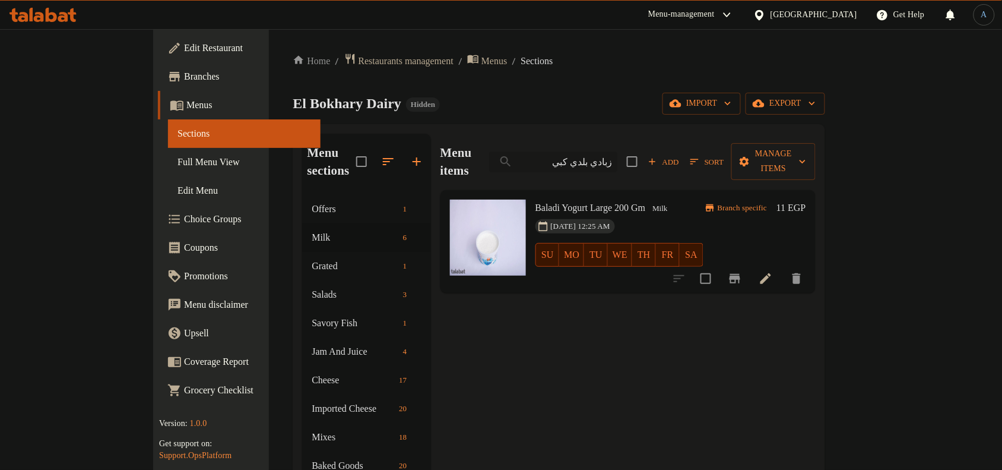
type input "زبادي بلدي كب"
click at [617, 151] on input "زبادي بلدي كب" at bounding box center [553, 161] width 128 height 21
click at [642, 63] on ol "Home / Restaurants management / Menus / Sections" at bounding box center [559, 61] width 532 height 16
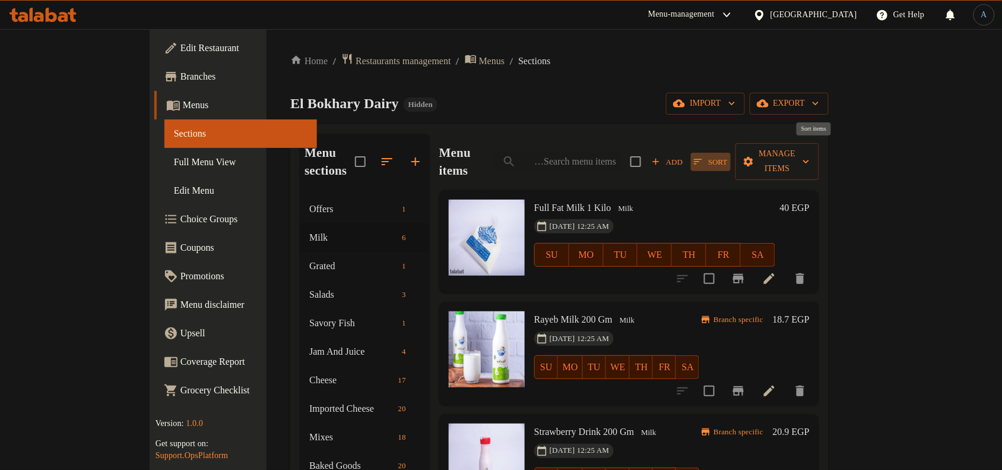
click at [727, 155] on span "Sort" at bounding box center [710, 162] width 33 height 14
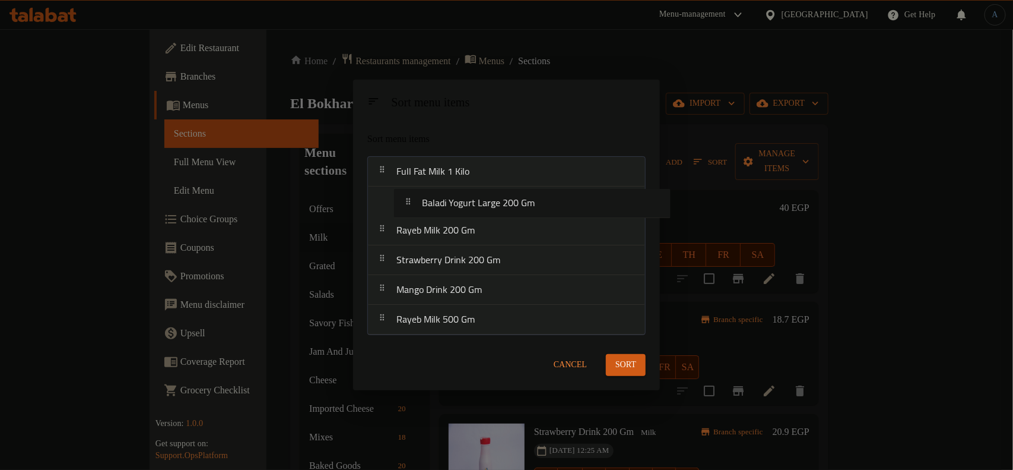
drag, startPoint x: 453, startPoint y: 288, endPoint x: 478, endPoint y: 202, distance: 89.8
click at [478, 202] on nav "Full Fat Milk 1 Kilo Rayeb Milk 200 Gm Strawberry Drink 200 Gm Mango Drink 200 …" at bounding box center [506, 245] width 278 height 179
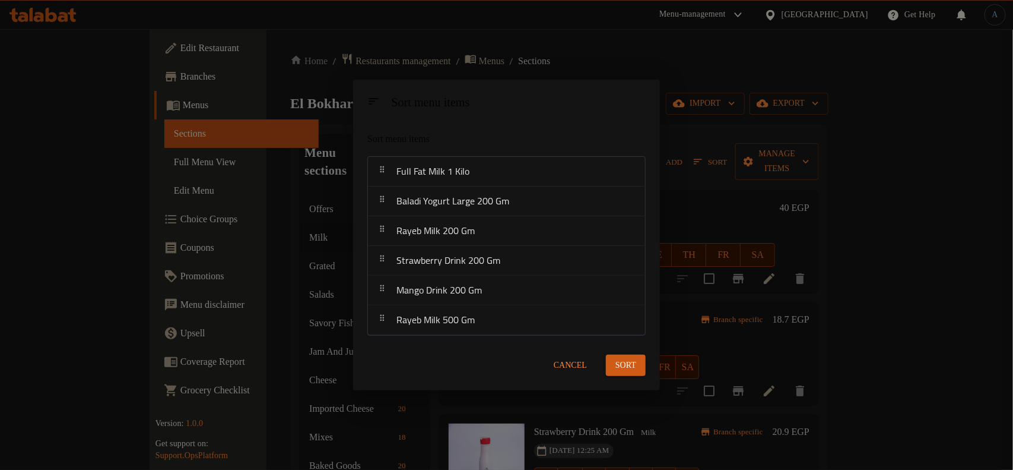
click at [625, 366] on span "Sort" at bounding box center [626, 365] width 21 height 15
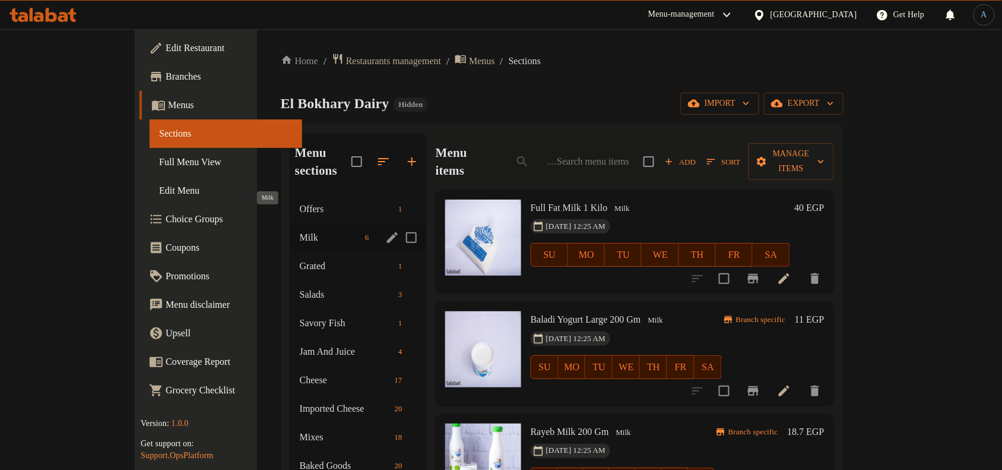
drag, startPoint x: 294, startPoint y: 217, endPoint x: 310, endPoint y: 226, distance: 18.6
click at [300, 230] on span "Milk" at bounding box center [330, 237] width 61 height 14
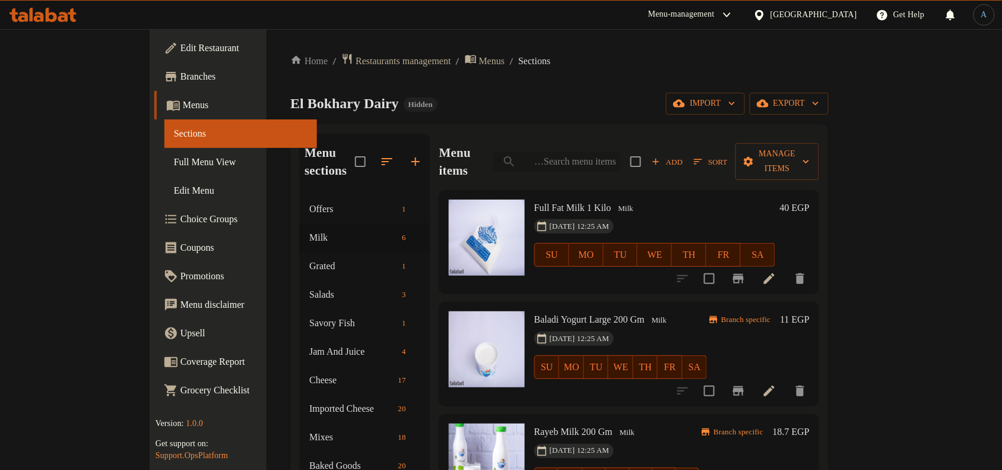
click at [621, 151] on input "search" at bounding box center [557, 161] width 128 height 21
paste input "لبن رايب 500 جرام"
type input "لبن رايب 500 جرام"
click at [621, 156] on input "search" at bounding box center [557, 161] width 128 height 21
paste input "لبن حليب مبستر كامل الدسم 850 جرام"
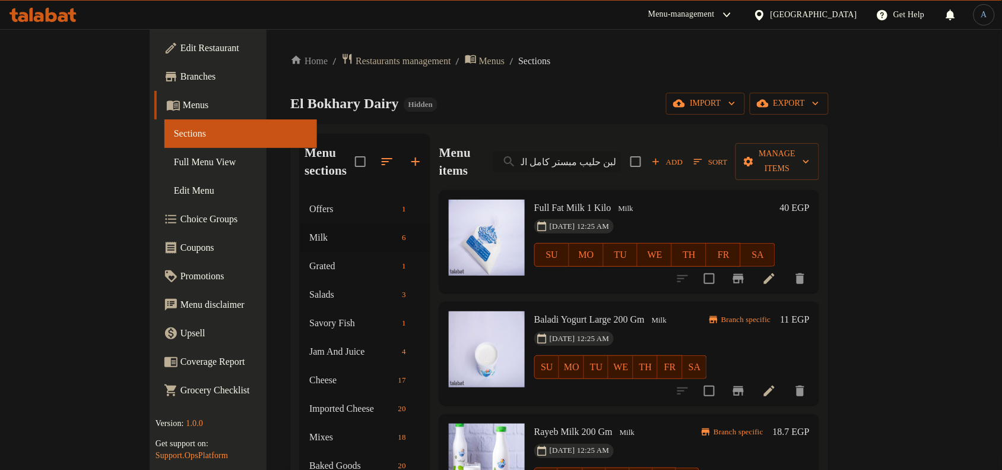
scroll to position [0, -6]
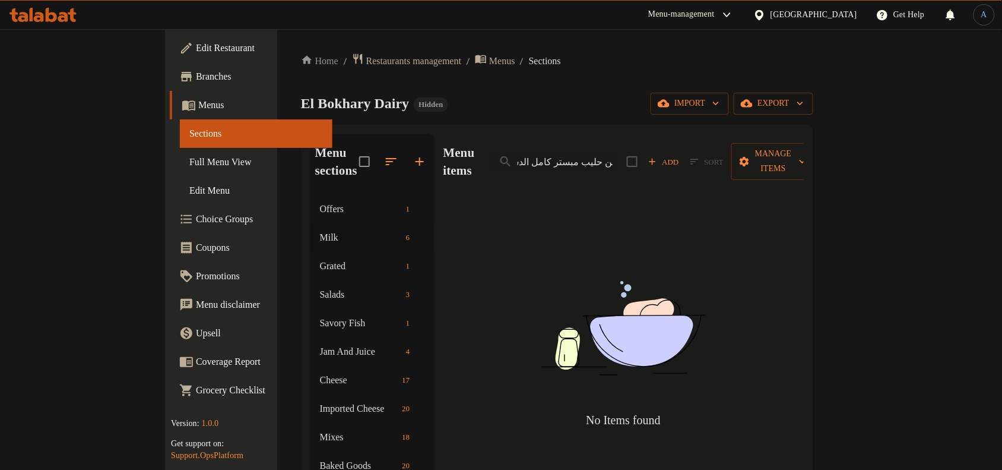
drag, startPoint x: 606, startPoint y: 154, endPoint x: 500, endPoint y: 148, distance: 106.4
click at [500, 148] on div "Menu items لبن حليب مبستر كامل الدسم 850 جرام Add Sort Manage items" at bounding box center [623, 162] width 360 height 56
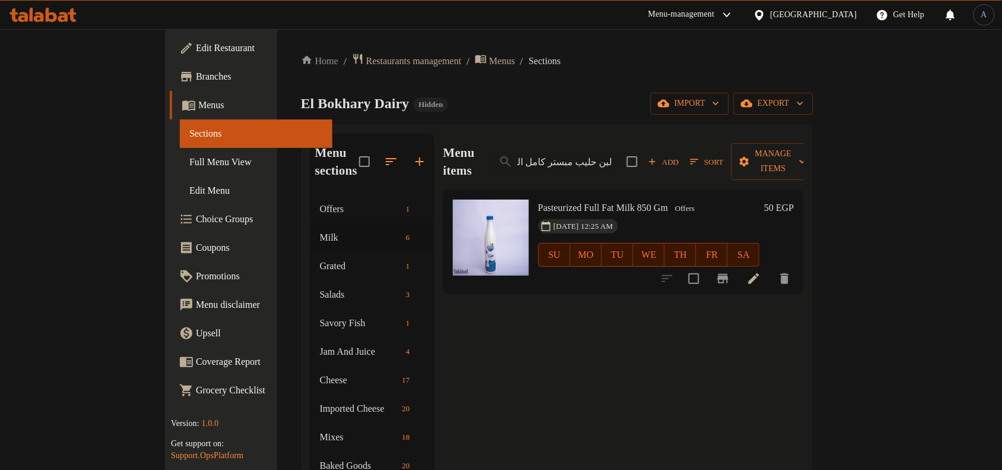
type input "لبن حليب مبستر كامل الد"
click at [560, 202] on span "Pasteurized Full Fat Milk 850 Gm" at bounding box center [603, 207] width 130 height 10
copy h6 "Pasteurized Full Fat Milk 850 Gm"
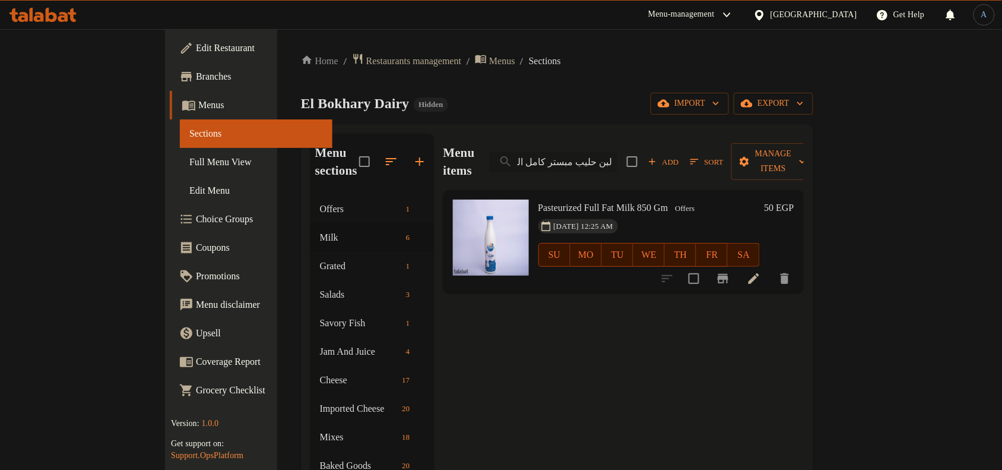
click at [617, 162] on input "لبن حليب مبستر كامل الد" at bounding box center [553, 161] width 128 height 21
click at [661, 114] on div "El Bokhary Dairy Hidden import export" at bounding box center [557, 104] width 512 height 22
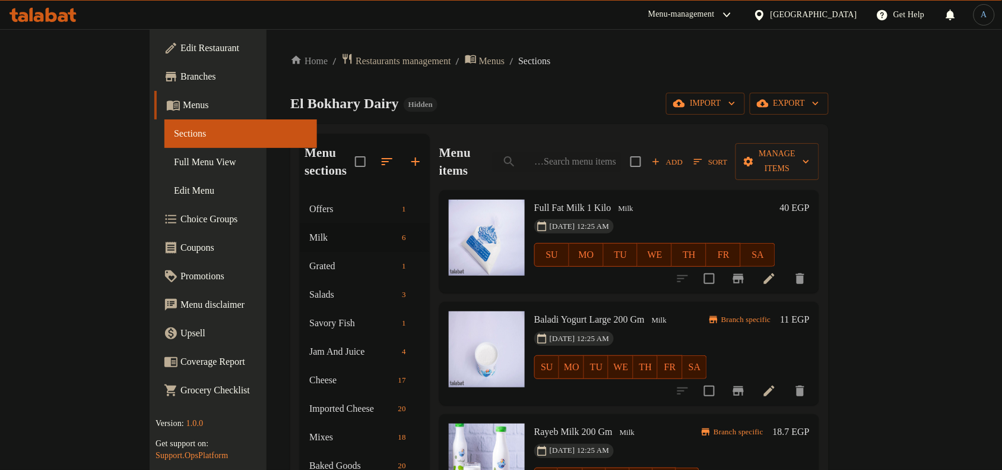
click at [801, 143] on div "Add Sort Manage items" at bounding box center [724, 161] width 189 height 37
click at [727, 155] on span "Sort" at bounding box center [710, 162] width 33 height 14
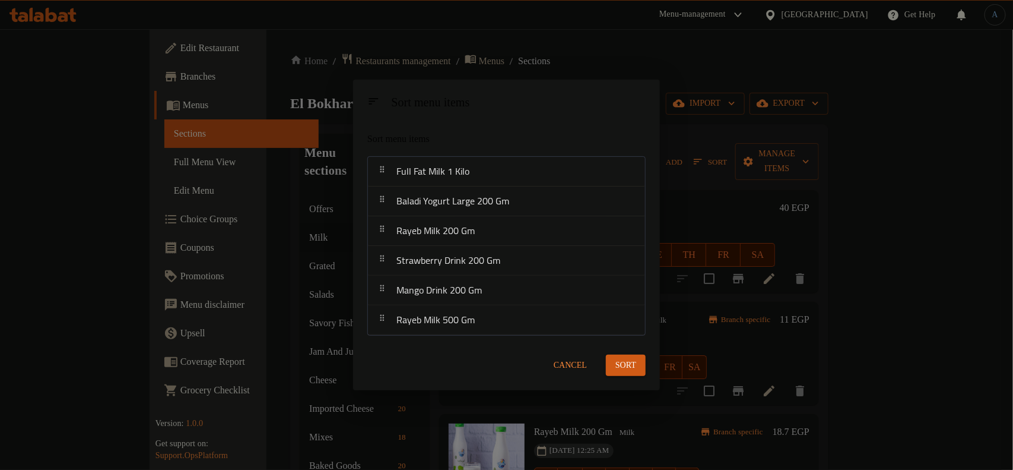
click at [558, 358] on span "Cancel" at bounding box center [570, 365] width 33 height 15
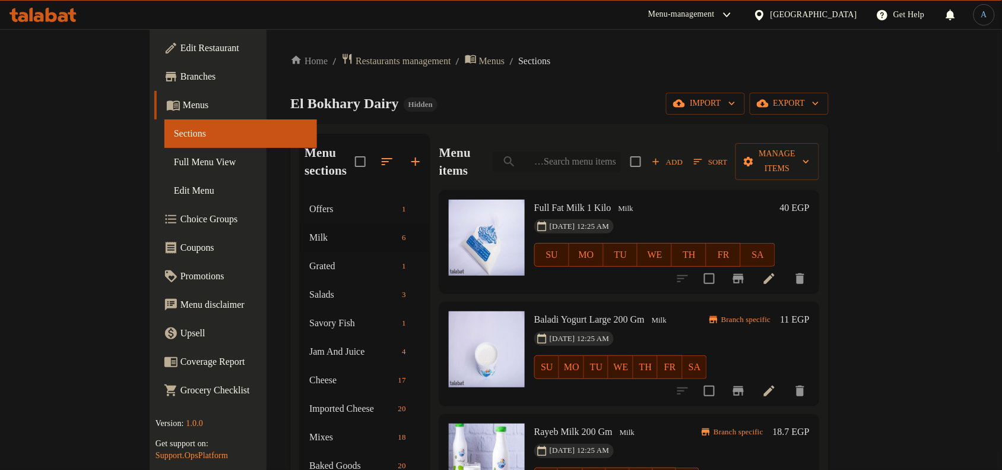
click at [621, 151] on input "search" at bounding box center [557, 161] width 128 height 21
paste input "Pasteurized Full Fat Milk 850 Gm"
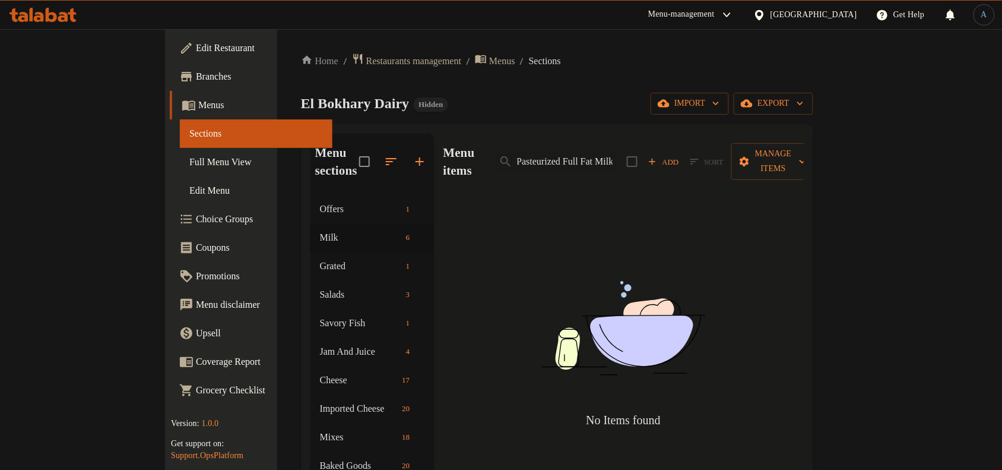
scroll to position [0, -31]
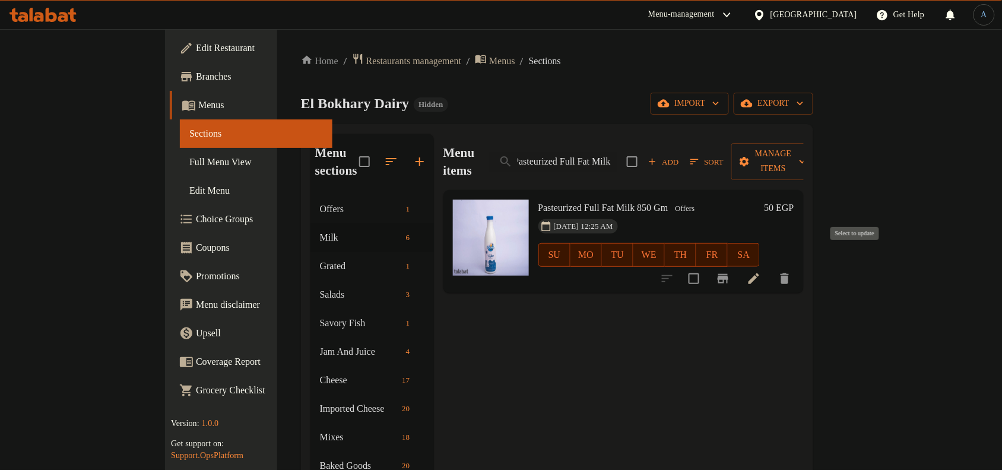
type input "Pasteurized Full Fat Milk 850 Gm"
click at [706, 267] on input "checkbox" at bounding box center [694, 278] width 25 height 25
checkbox input "true"
click at [806, 156] on span "Manage items" at bounding box center [773, 162] width 65 height 30
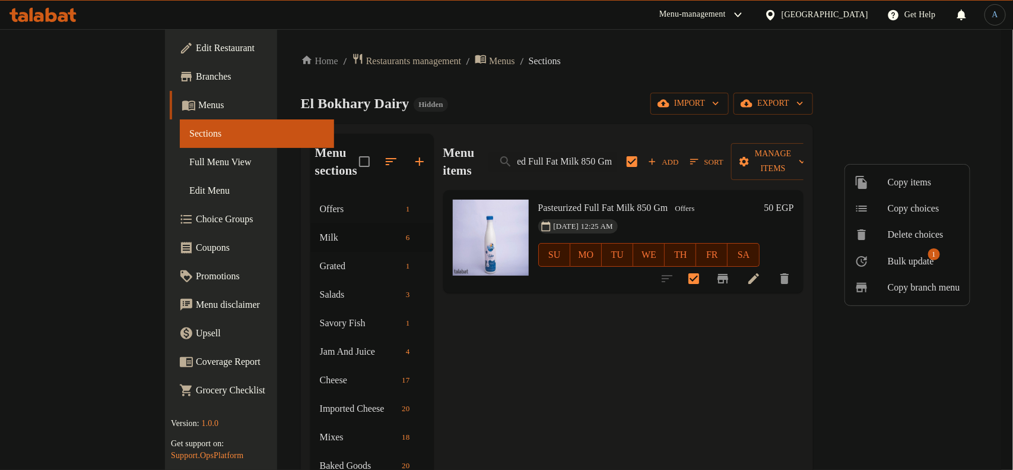
click at [910, 256] on span "Bulk update" at bounding box center [911, 261] width 46 height 14
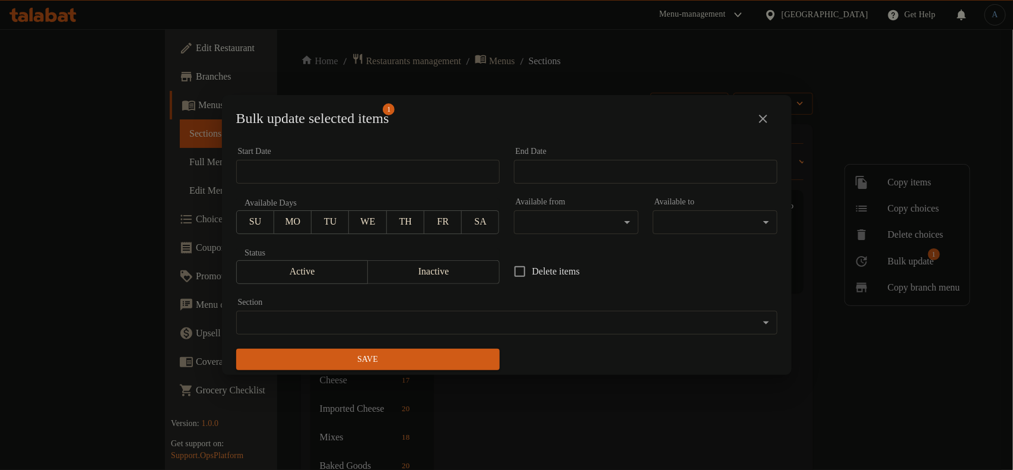
click at [363, 319] on body "​ Menu-management [GEOGRAPHIC_DATA] Get Help A Edit Restaurant Branches Menus S…" at bounding box center [506, 249] width 1013 height 440
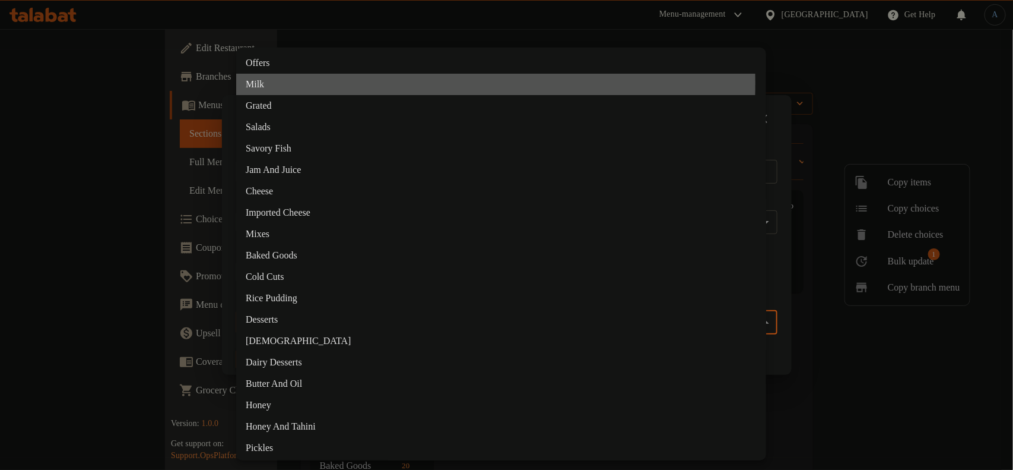
click at [273, 83] on li "Milk" at bounding box center [501, 84] width 530 height 21
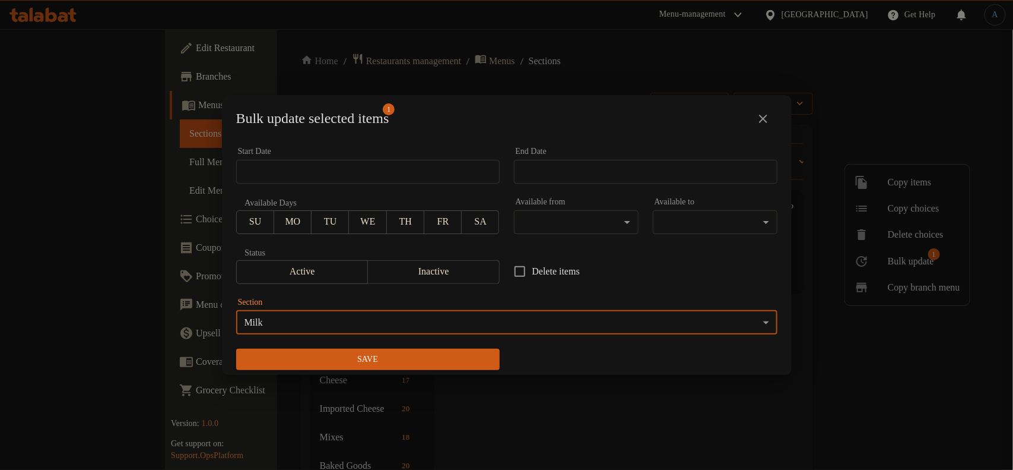
click at [401, 371] on div "Save" at bounding box center [368, 359] width 278 height 36
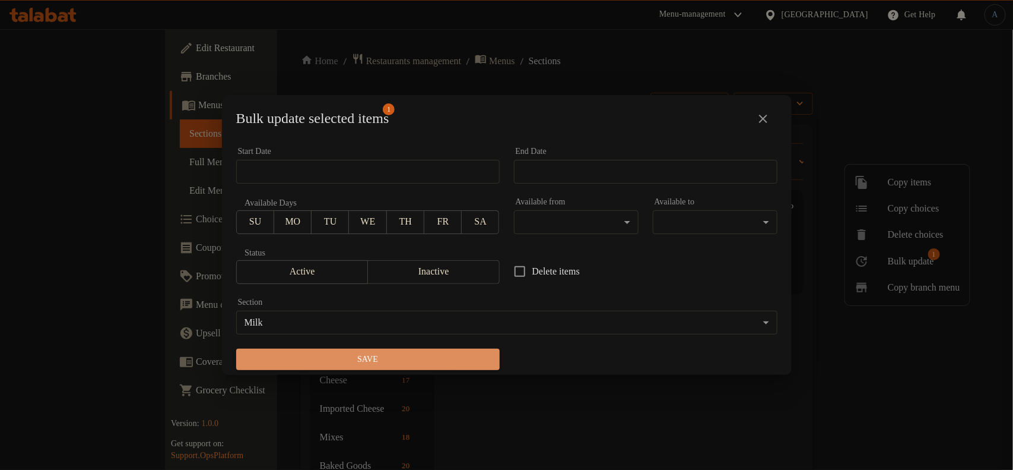
click at [402, 360] on span "Save" at bounding box center [368, 359] width 245 height 15
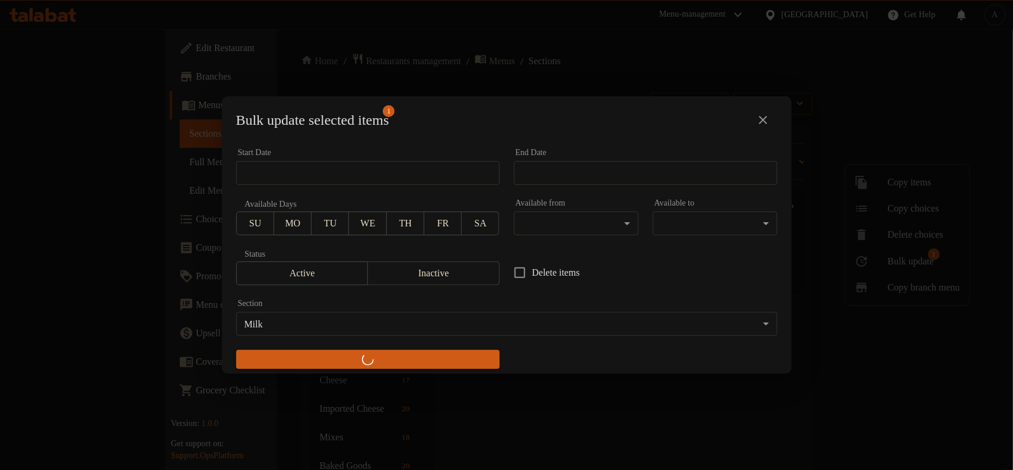
checkbox input "false"
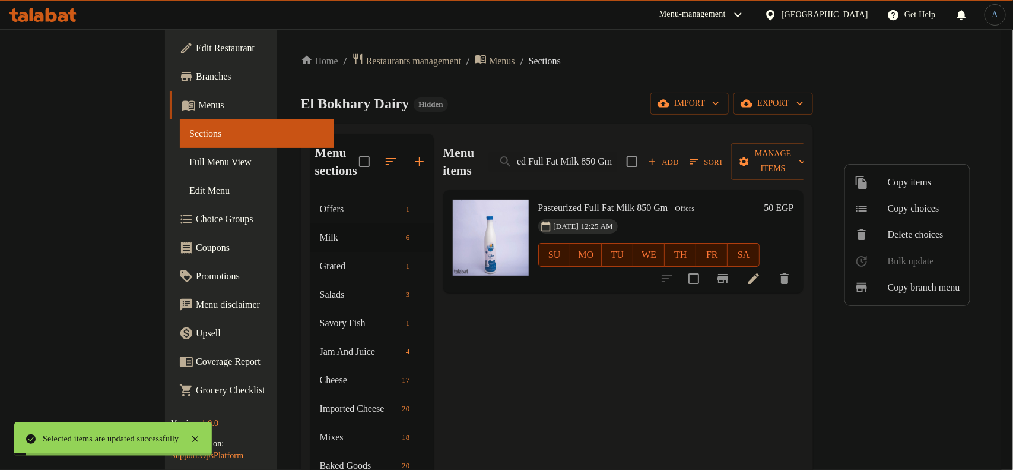
click at [566, 329] on div at bounding box center [506, 235] width 1013 height 470
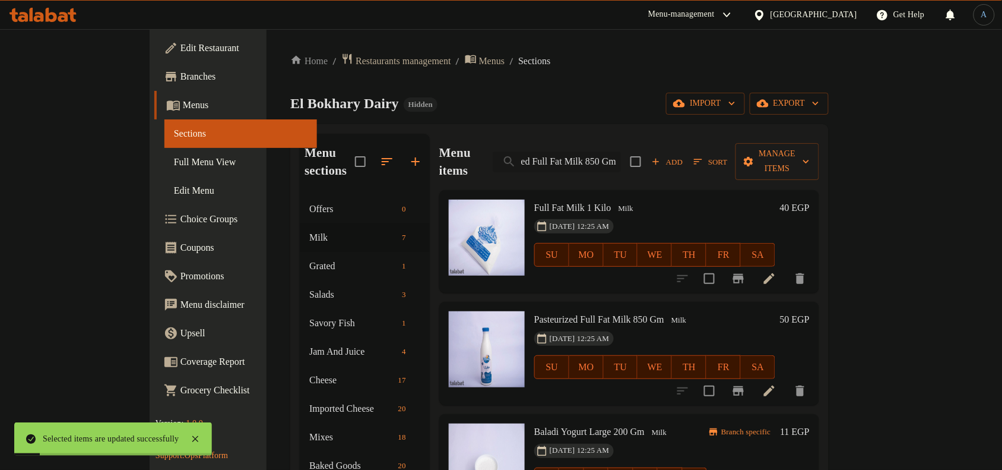
click at [621, 155] on input "Pasteurized Full Fat Milk 850 Gm" at bounding box center [557, 161] width 128 height 21
click at [616, 88] on div "Home / Restaurants management / Menus / Sections El Bokhary Dairy Hidden import…" at bounding box center [559, 402] width 538 height 698
click at [610, 97] on div "El Bokhary Dairy Hidden import export" at bounding box center [559, 104] width 538 height 22
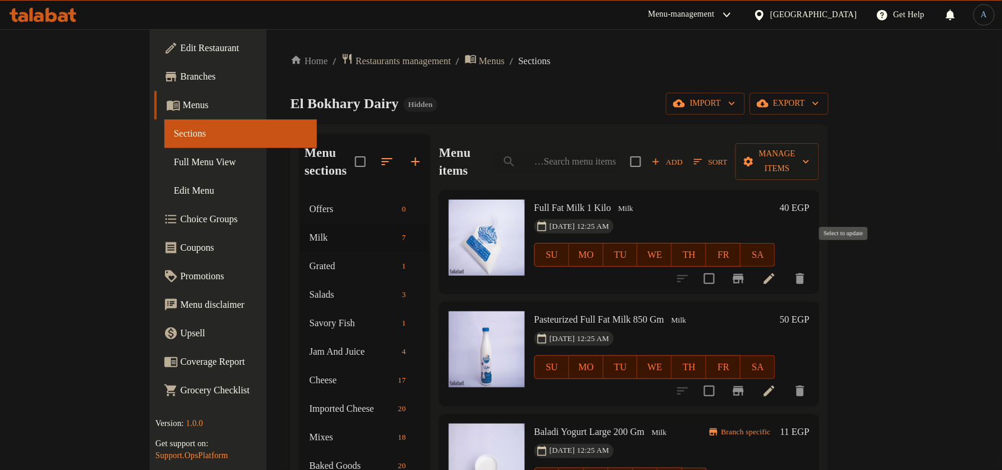
click at [722, 266] on input "checkbox" at bounding box center [709, 278] width 25 height 25
checkbox input "true"
drag, startPoint x: 845, startPoint y: 371, endPoint x: 846, endPoint y: 363, distance: 7.8
click at [722, 378] on input "checkbox" at bounding box center [709, 390] width 25 height 25
click at [819, 161] on button "Manage items" at bounding box center [778, 161] width 84 height 37
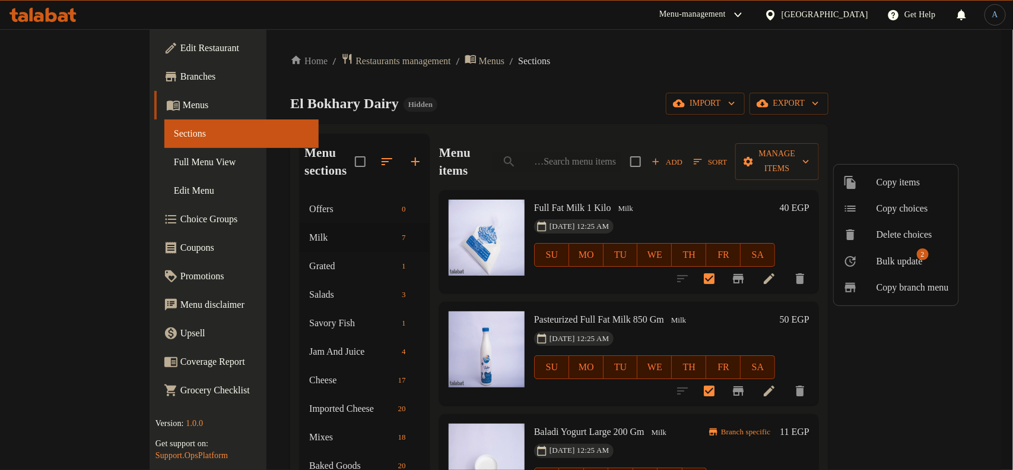
click at [908, 274] on li "Copy branch menu" at bounding box center [896, 287] width 125 height 26
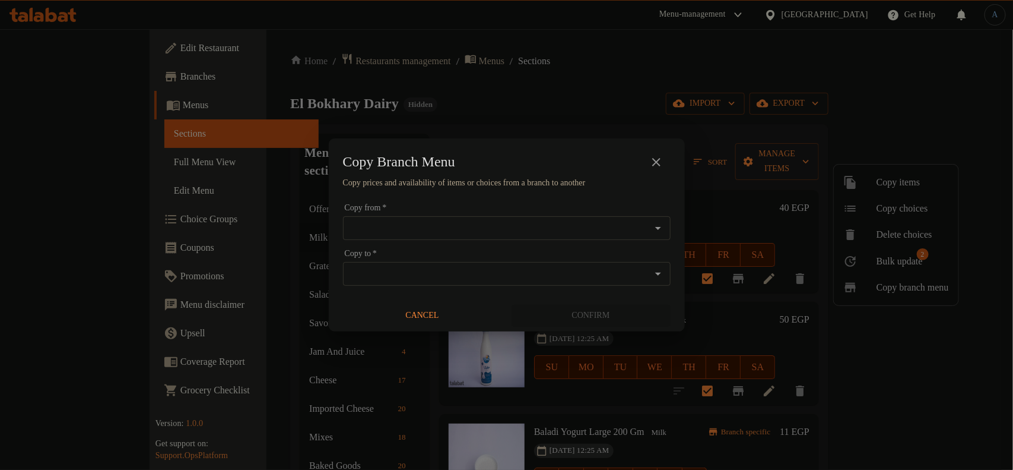
click at [655, 160] on icon "close" at bounding box center [656, 162] width 8 height 8
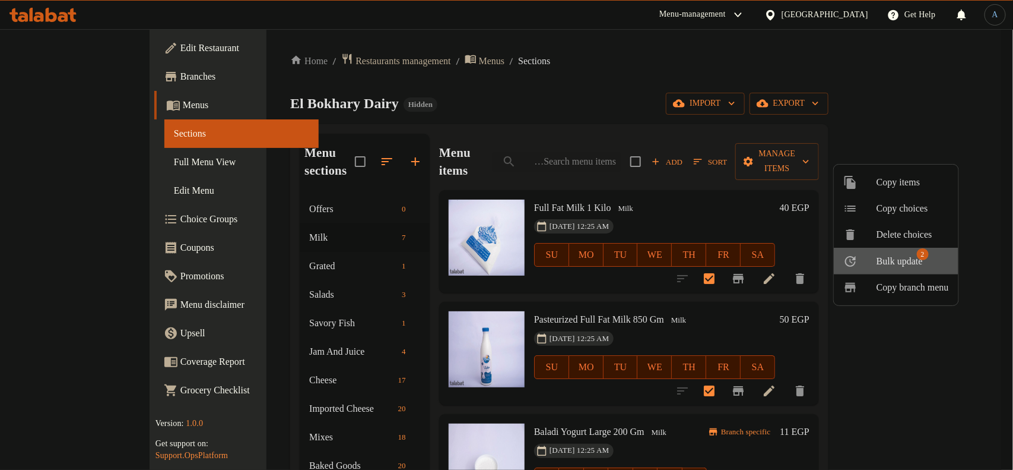
click at [918, 252] on li "Bulk update 2" at bounding box center [896, 261] width 125 height 27
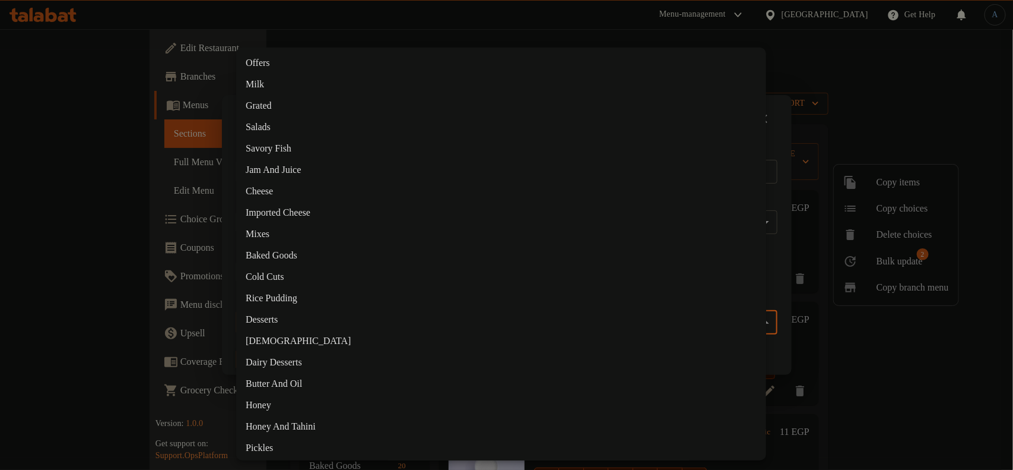
click at [366, 321] on body "​ Menu-management [GEOGRAPHIC_DATA] Get Help A Edit Restaurant Branches Menus S…" at bounding box center [506, 249] width 1013 height 440
click at [257, 84] on li "Milk" at bounding box center [501, 84] width 530 height 21
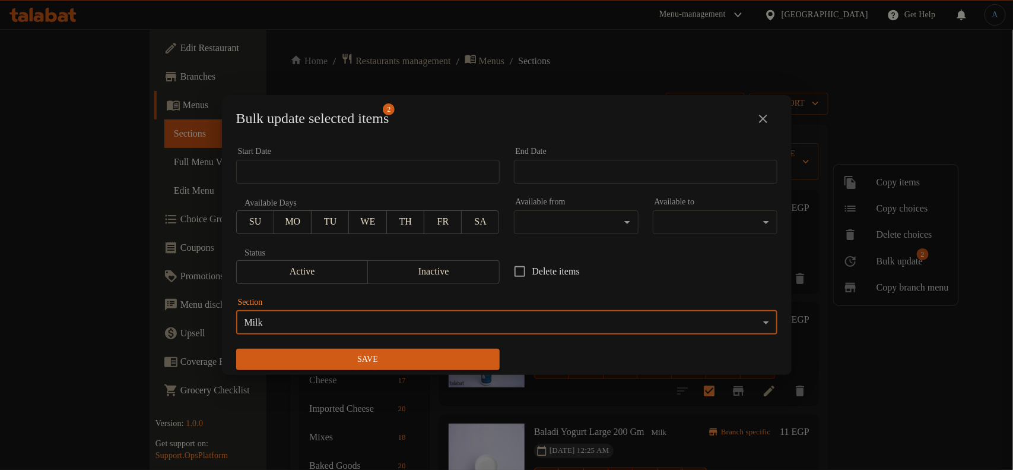
click at [366, 313] on body "​ Menu-management [GEOGRAPHIC_DATA] Get Help A Edit Restaurant Branches Menus S…" at bounding box center [506, 249] width 1013 height 440
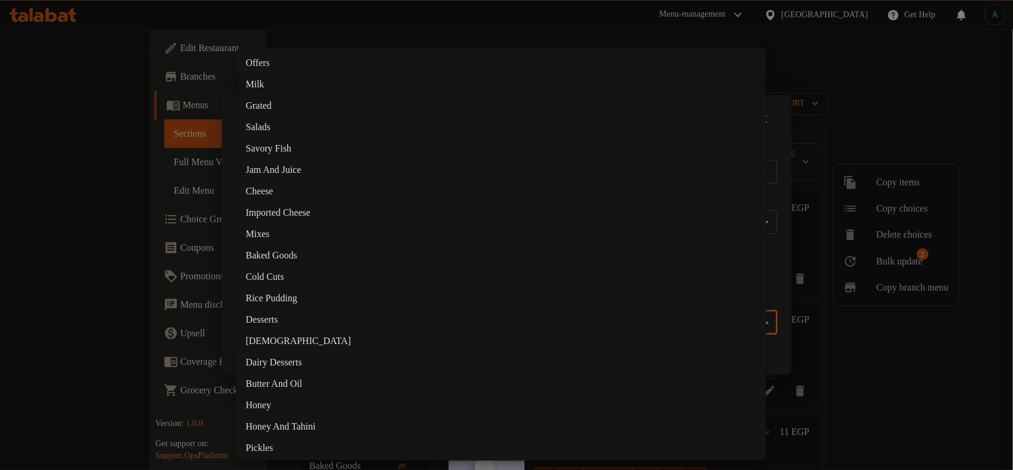
click at [287, 62] on li "Offers" at bounding box center [501, 62] width 530 height 21
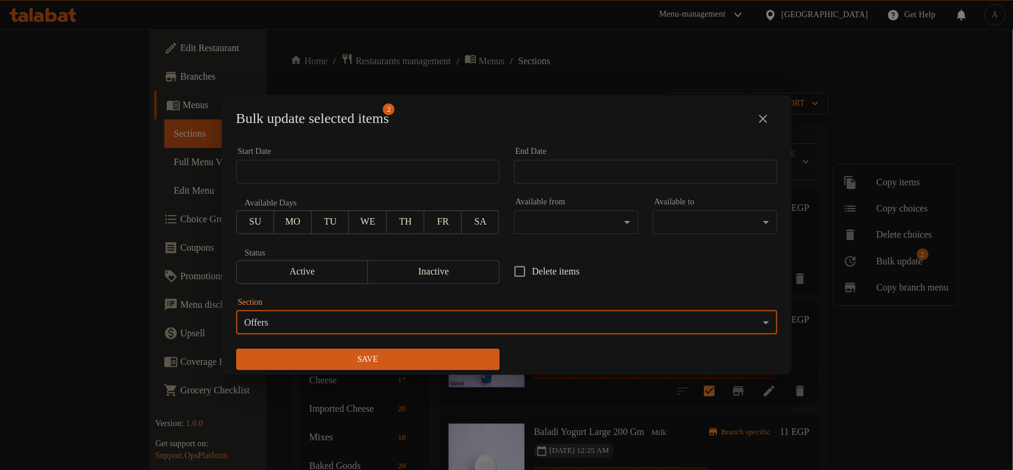
click at [327, 352] on span "Save" at bounding box center [368, 359] width 245 height 15
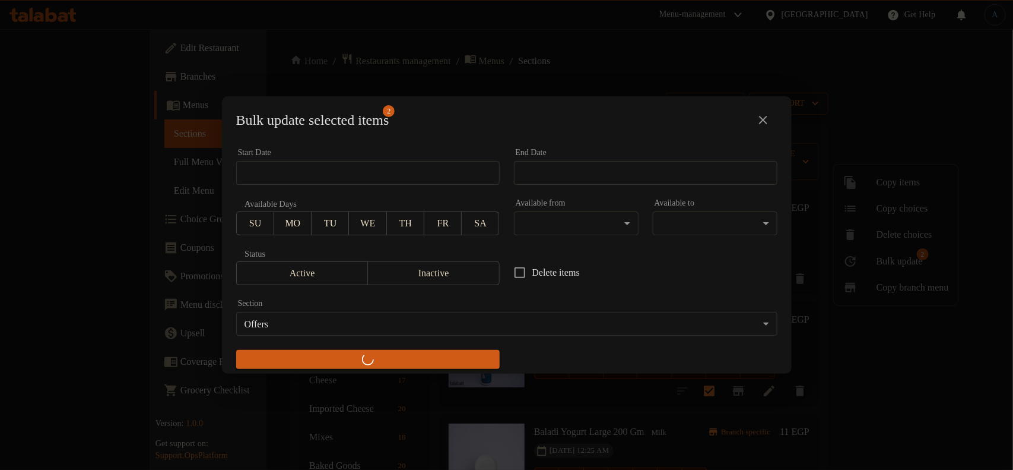
checkbox input "false"
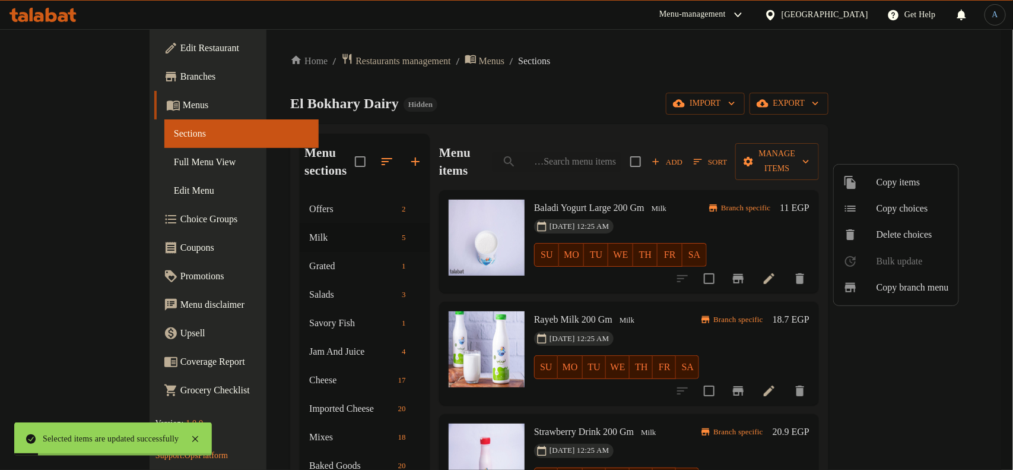
click at [531, 70] on div at bounding box center [506, 235] width 1013 height 470
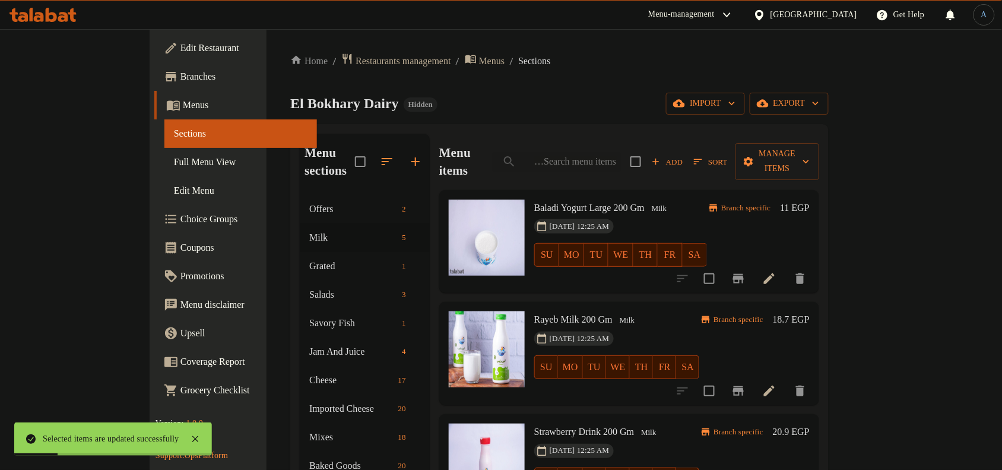
click at [581, 61] on ol "Home / Restaurants management / Menus / Sections" at bounding box center [559, 61] width 538 height 16
click at [530, 97] on div "El Bokhary Dairy Hidden import export" at bounding box center [559, 104] width 538 height 22
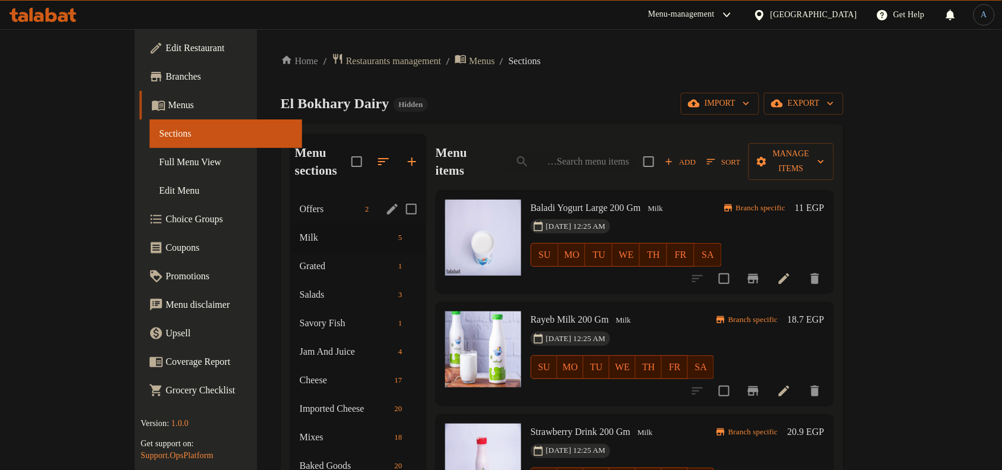
click at [290, 201] on div "Offers 2" at bounding box center [358, 209] width 136 height 28
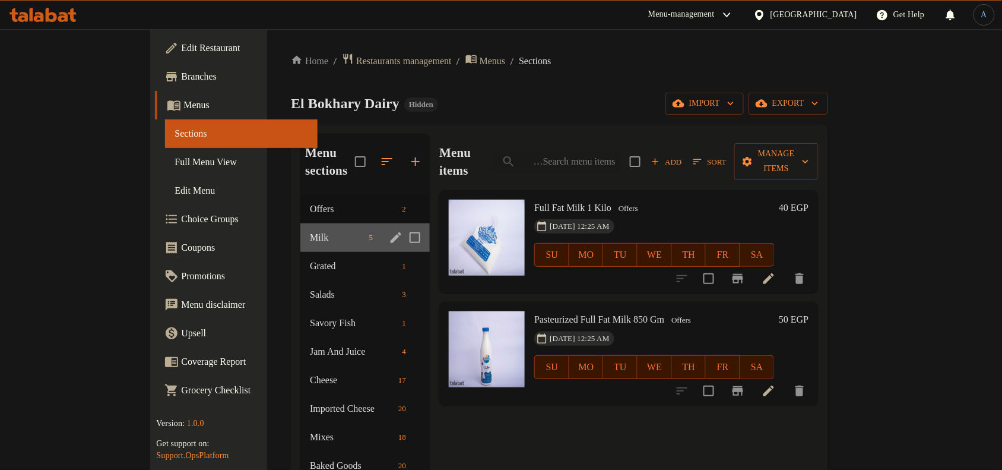
click at [300, 223] on div "Milk 5" at bounding box center [364, 237] width 129 height 28
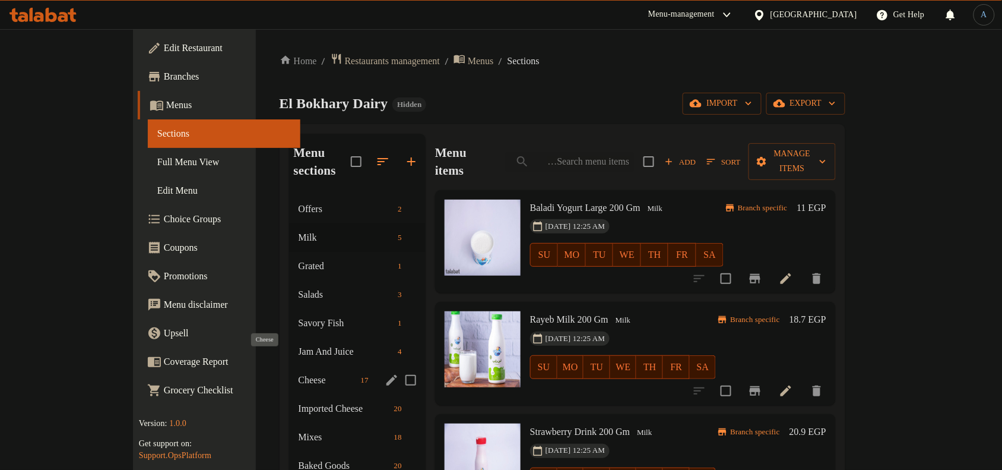
click at [299, 373] on span "Cheese" at bounding box center [328, 380] width 58 height 14
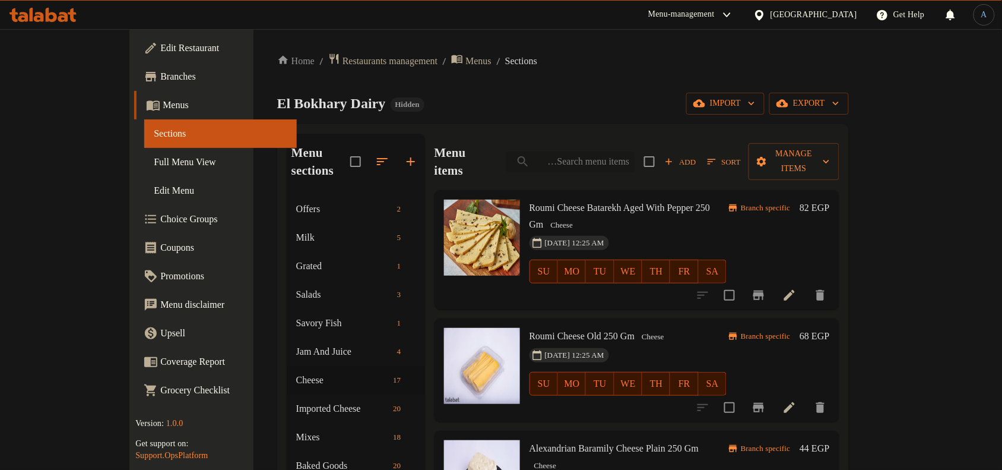
click at [609, 151] on input "search" at bounding box center [570, 161] width 128 height 21
paste input "لبن حليب كامل الدسم 1 كيلو"
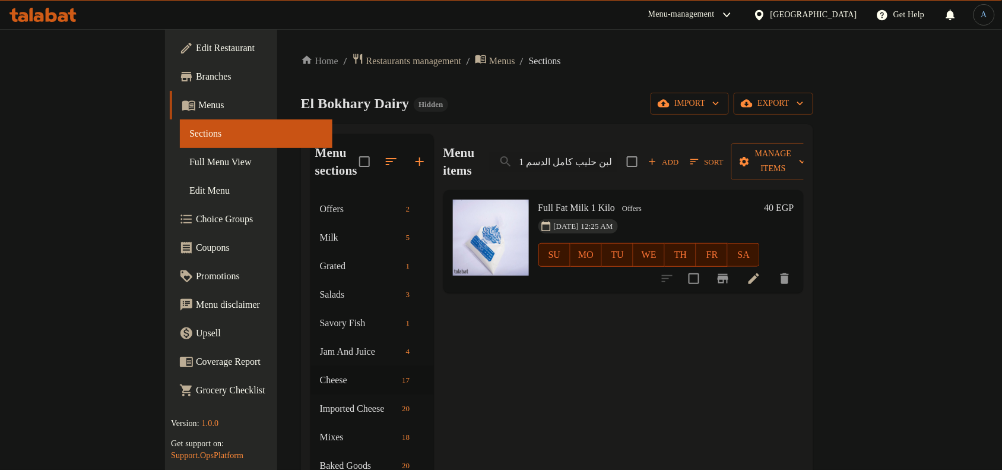
click at [774, 298] on div "Menu items لبن حليب كامل الدسم 1 كيلو Add Sort Manage items Full Fat Milk 1 Kil…" at bounding box center [619, 437] width 370 height 607
click at [576, 202] on span "Full Fat Milk 1 Kilo" at bounding box center [576, 207] width 77 height 10
click at [617, 156] on input "لبن حليب كامل الدسم 1 كيلو" at bounding box center [553, 161] width 128 height 21
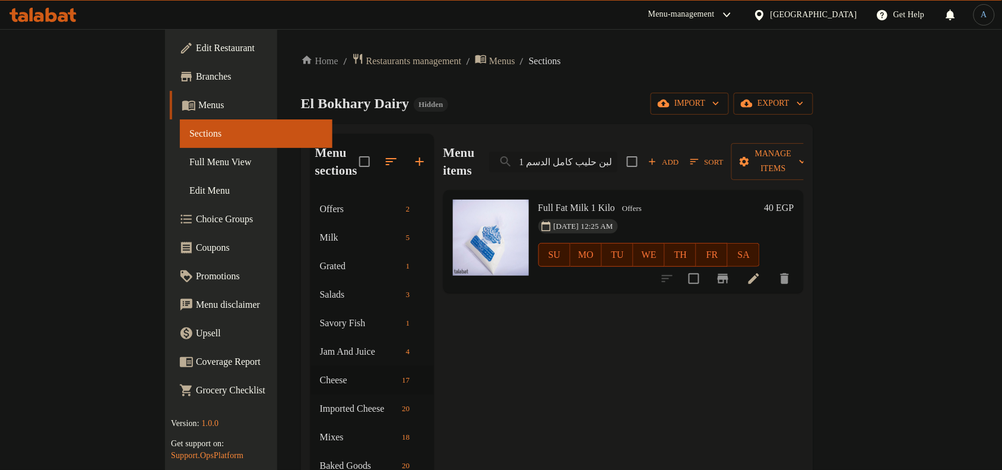
paste input "ايب 500 جرام"
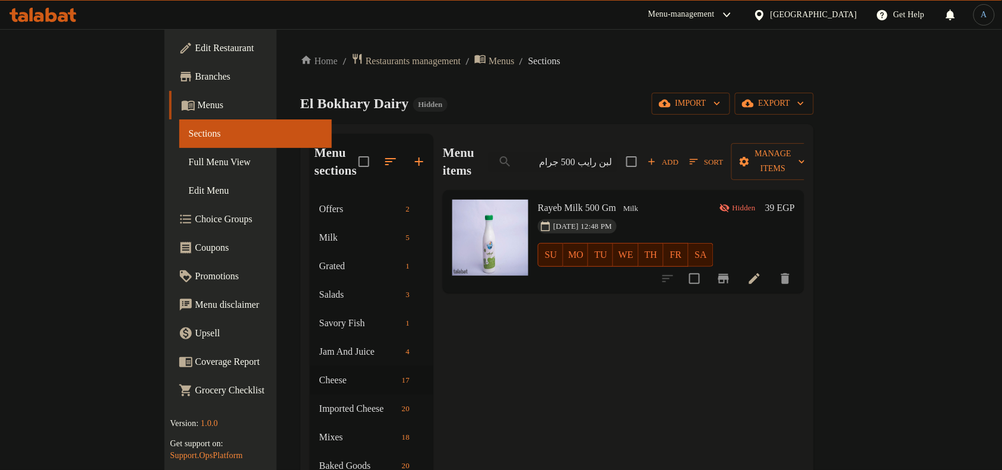
type input "لبن رايب 500 جرام"
click at [617, 162] on input "لبن رايب 500 جرام" at bounding box center [553, 161] width 128 height 21
click at [668, 107] on div "El Bokhary Dairy Hidden import export" at bounding box center [557, 104] width 514 height 22
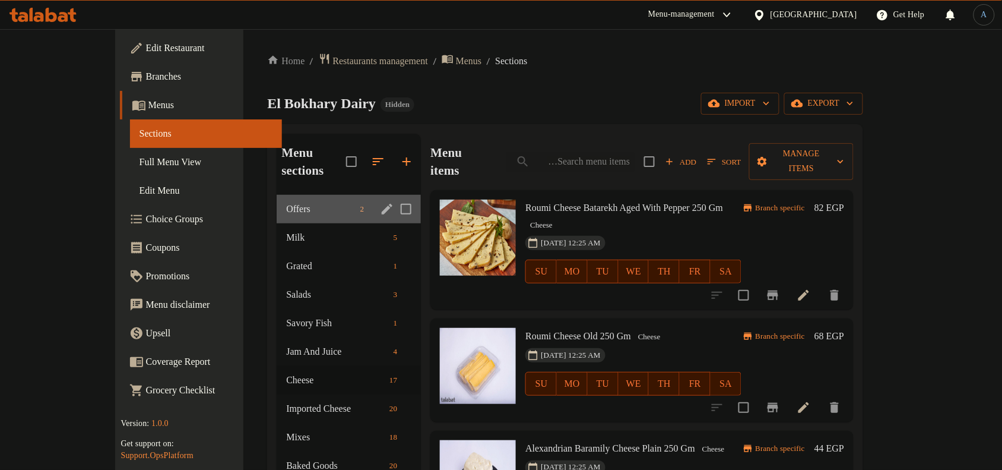
click at [283, 195] on div "Offers 2" at bounding box center [349, 209] width 144 height 28
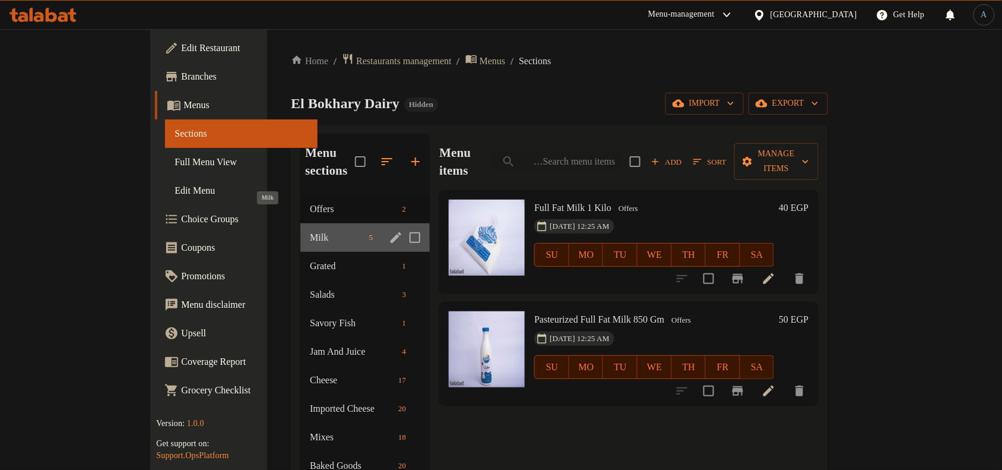
click at [310, 230] on span "Milk" at bounding box center [337, 237] width 54 height 14
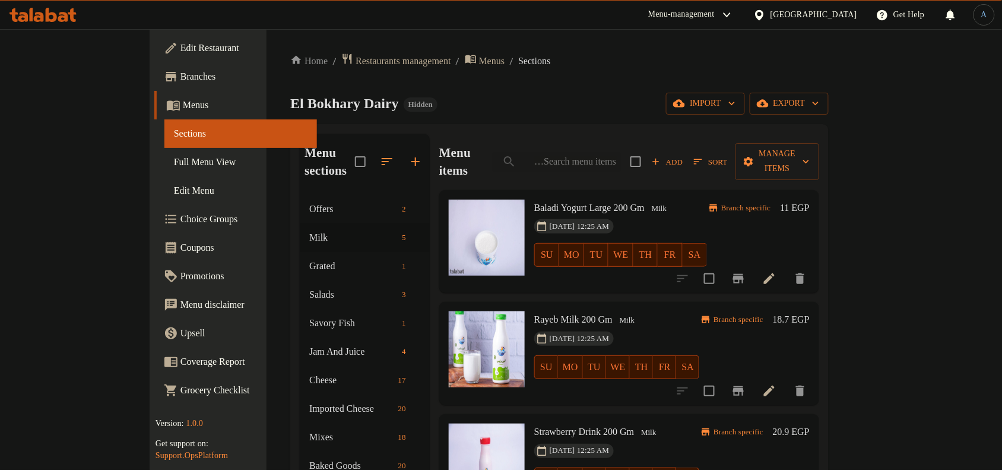
click at [497, 124] on div "Menu sections Offers 2 Milk 5 Grated 1 Salads 3 Savory Fish 1 Jam And Juice 4 C…" at bounding box center [559, 437] width 538 height 626
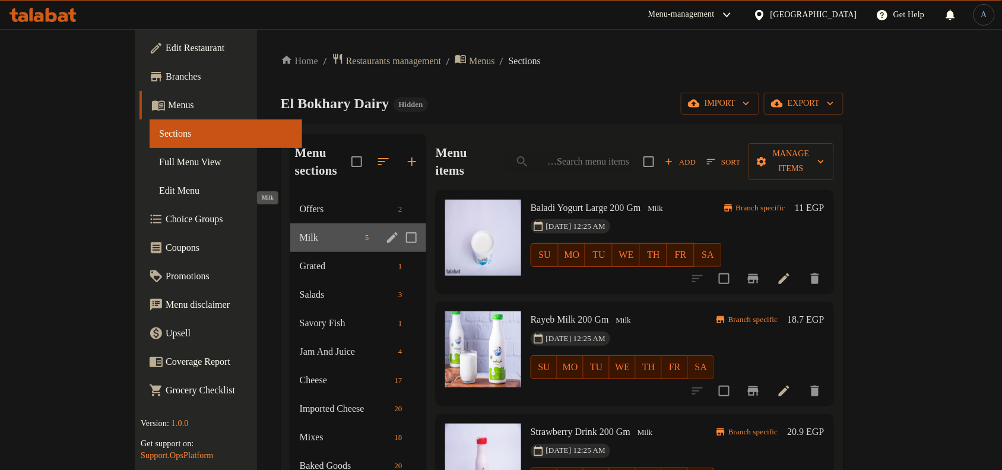
click at [300, 230] on span "Milk" at bounding box center [330, 237] width 61 height 14
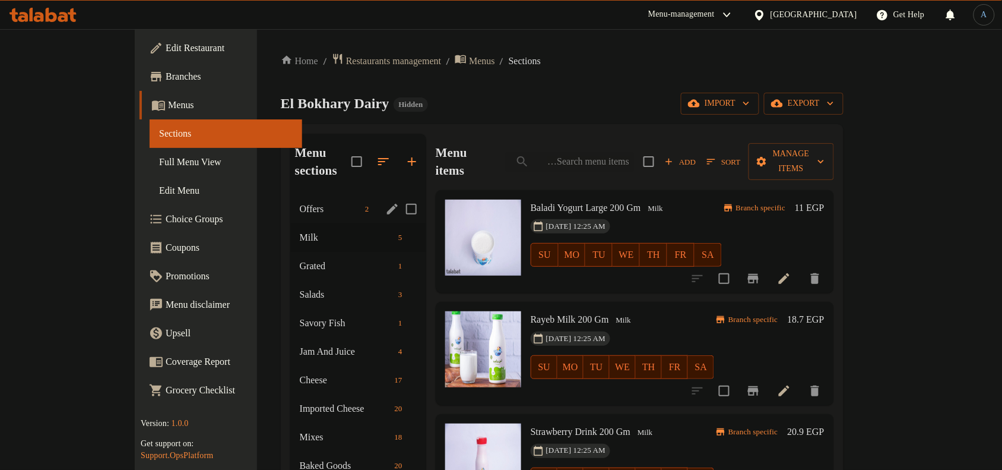
click at [300, 202] on span "Offers" at bounding box center [330, 209] width 61 height 14
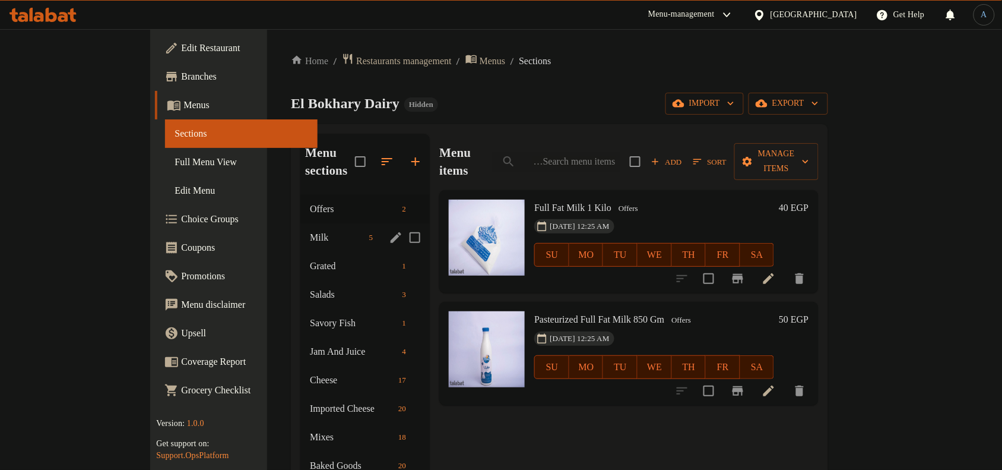
click at [310, 230] on span "Milk" at bounding box center [337, 237] width 54 height 14
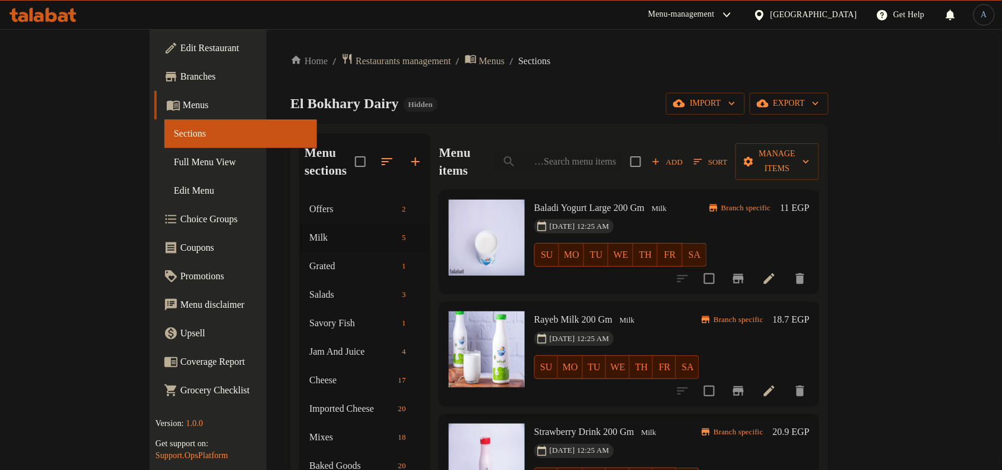
click at [776, 271] on icon at bounding box center [769, 278] width 14 height 14
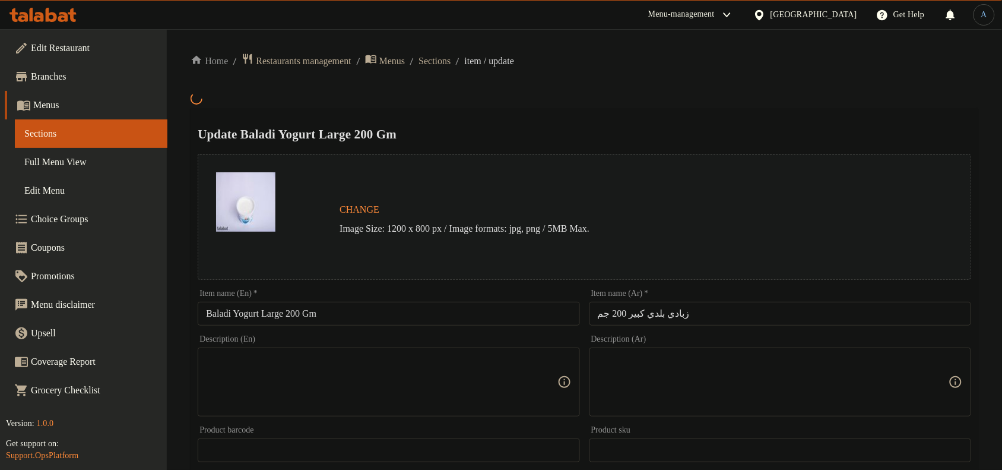
click at [704, 306] on div "Item name (Ar)   * زبادي بلدي كبير 200 جم Item name (Ar) *" at bounding box center [780, 307] width 382 height 36
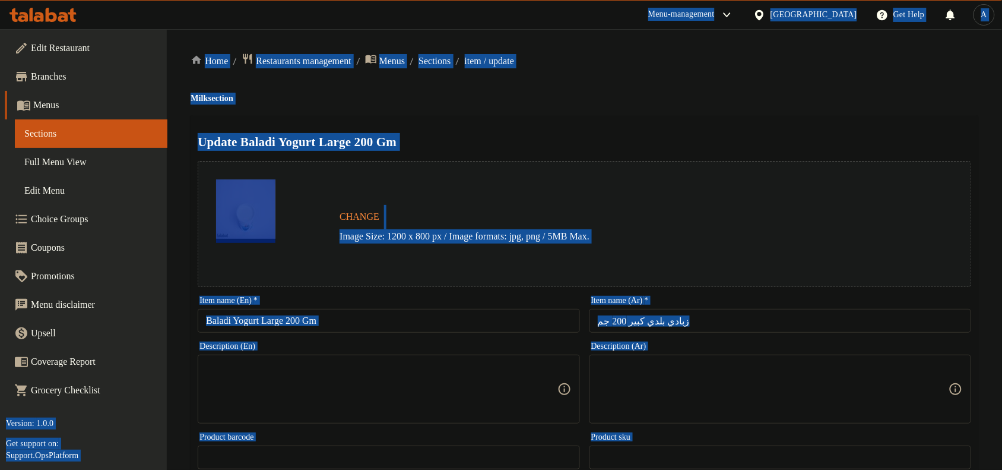
click at [698, 319] on input "زبادي بلدي كبير 200 جم" at bounding box center [780, 321] width 382 height 24
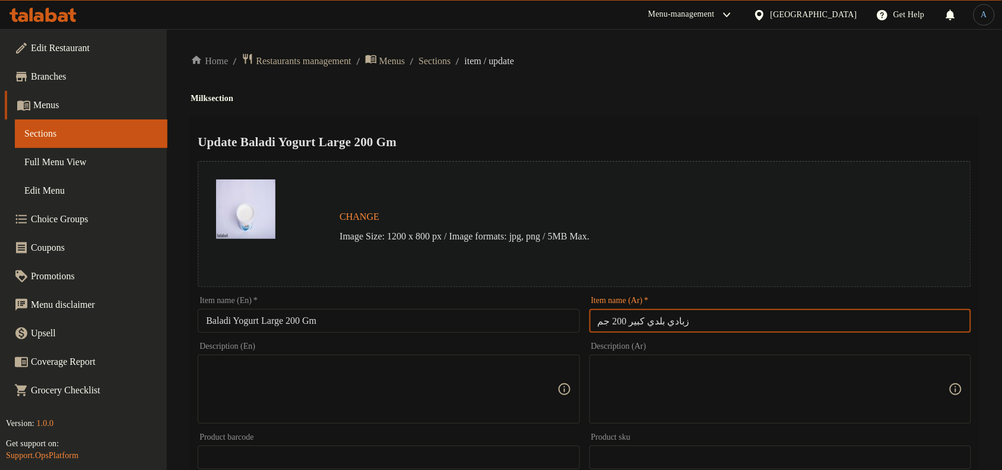
paste input "را"
type input "زبادي بلدي كبير 200 جرام"
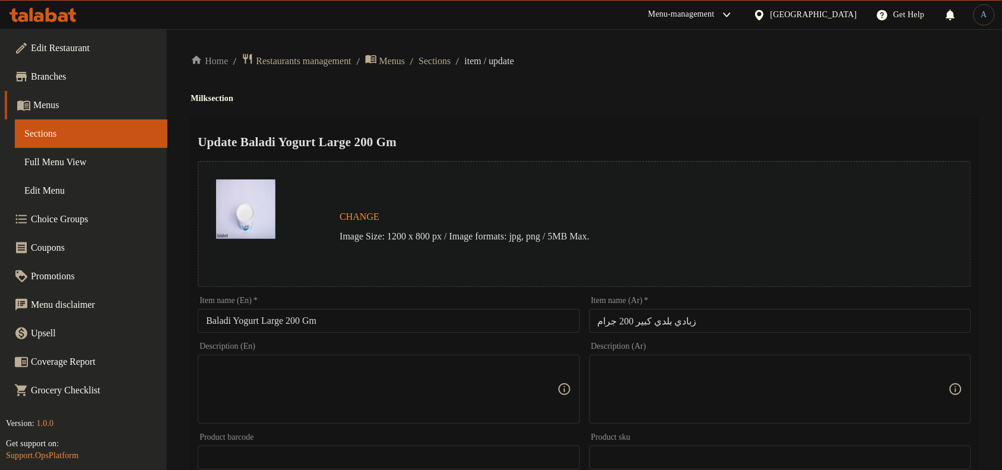
click at [684, 93] on h4 "Milk section" at bounding box center [585, 99] width 788 height 12
click at [419, 318] on input "Baladi Yogurt Large 200 Gm" at bounding box center [389, 321] width 382 height 24
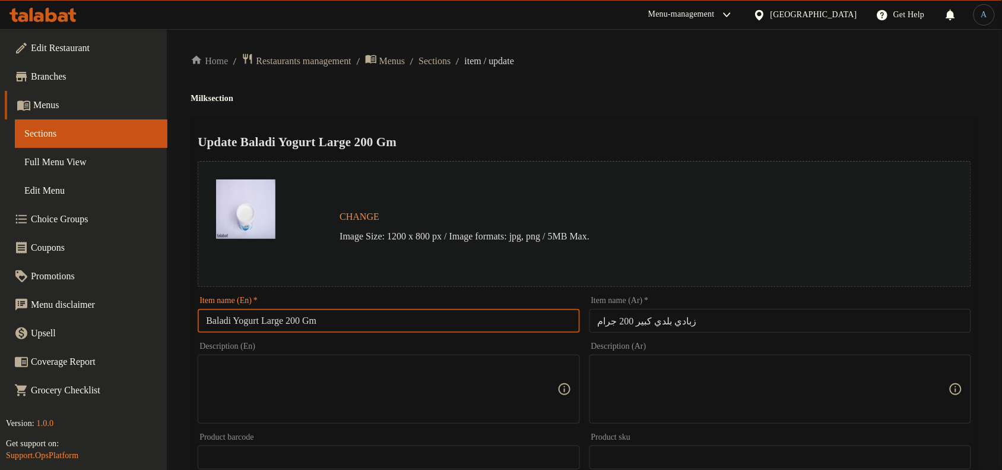
paste input "Large country yogurt 200 grams"
click at [689, 116] on div "Update Large country yogurt 200 grams Change Image Size: 1200 x 800 px / Image …" at bounding box center [585, 470] width 788 height 708
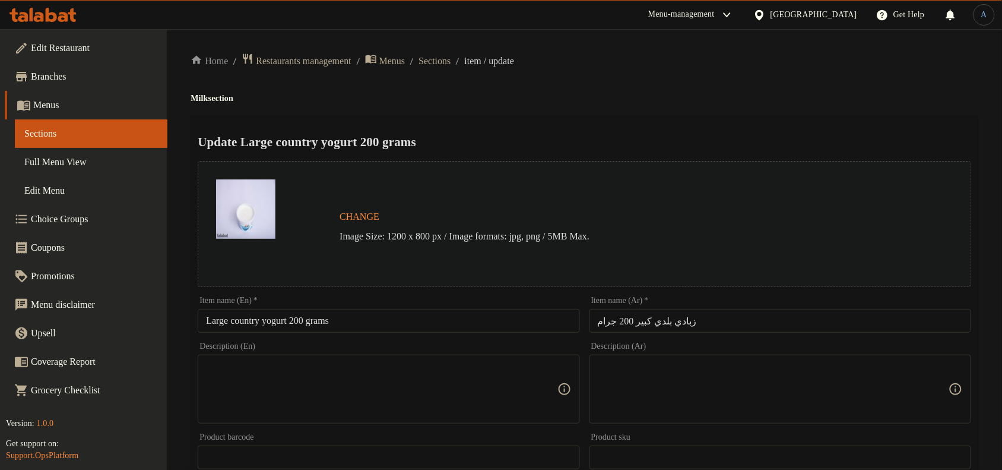
click at [378, 325] on input "Large country yogurt 200 grams" at bounding box center [389, 321] width 382 height 24
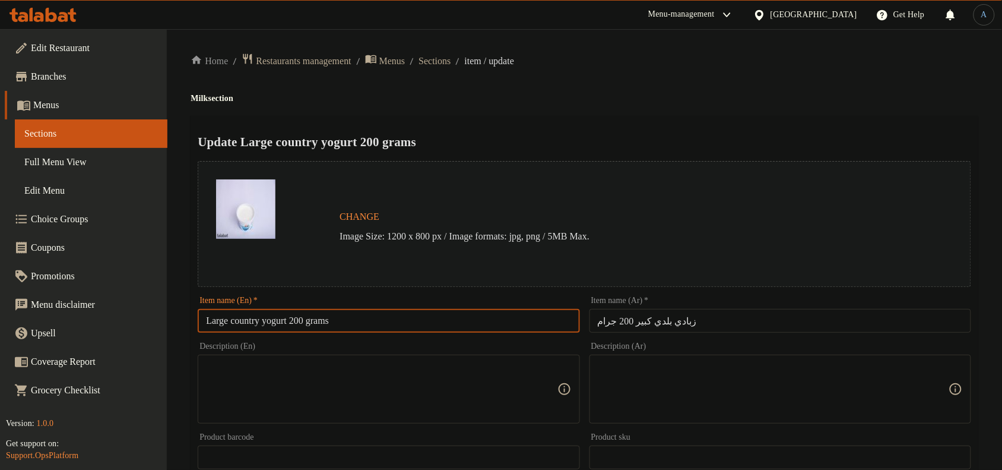
click at [387, 315] on input "Large country yogurt 200 grams" at bounding box center [389, 321] width 382 height 24
paste input "Country Yogurt 200 G"
type input "Large Country Yogurt 200 Grams"
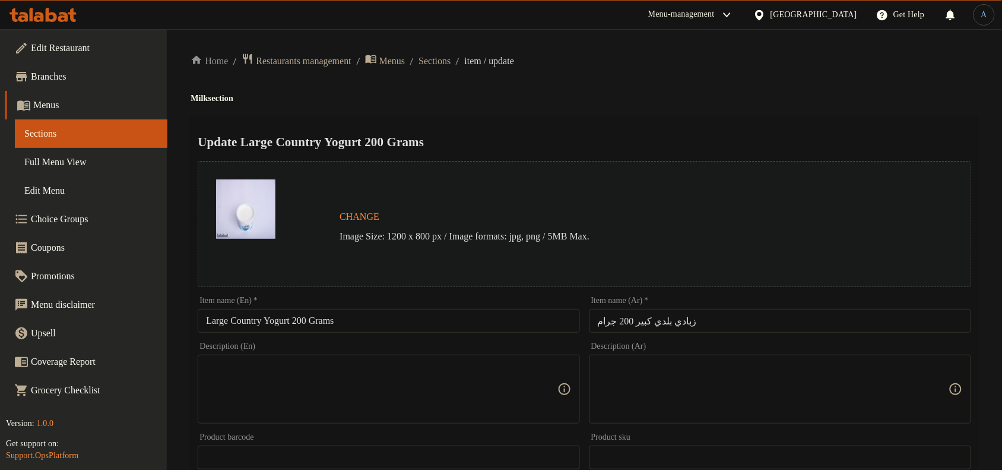
click at [666, 58] on ol "Home / Restaurants management / Menus / Sections / item / update" at bounding box center [585, 61] width 788 height 16
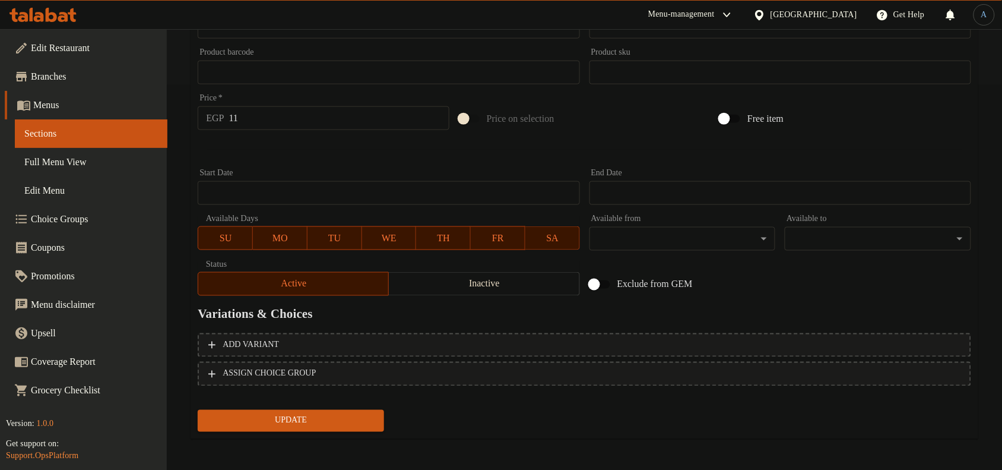
click at [302, 113] on input "11" at bounding box center [339, 118] width 220 height 24
paste input "5.00"
type input "15.00"
click at [312, 410] on button "Update" at bounding box center [291, 421] width 186 height 22
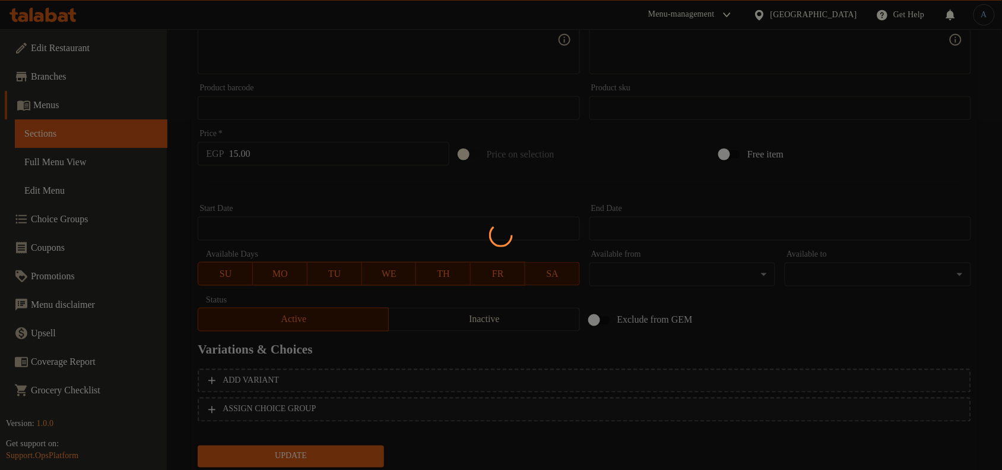
scroll to position [0, 0]
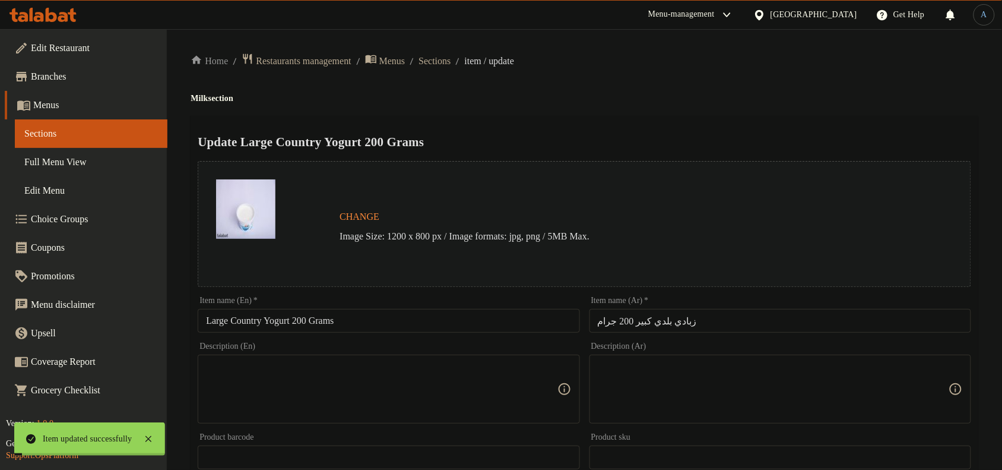
click at [455, 68] on ol "Home / Restaurants management / Menus / Sections / item / update" at bounding box center [585, 61] width 788 height 16
click at [451, 63] on span "Sections" at bounding box center [435, 61] width 32 height 14
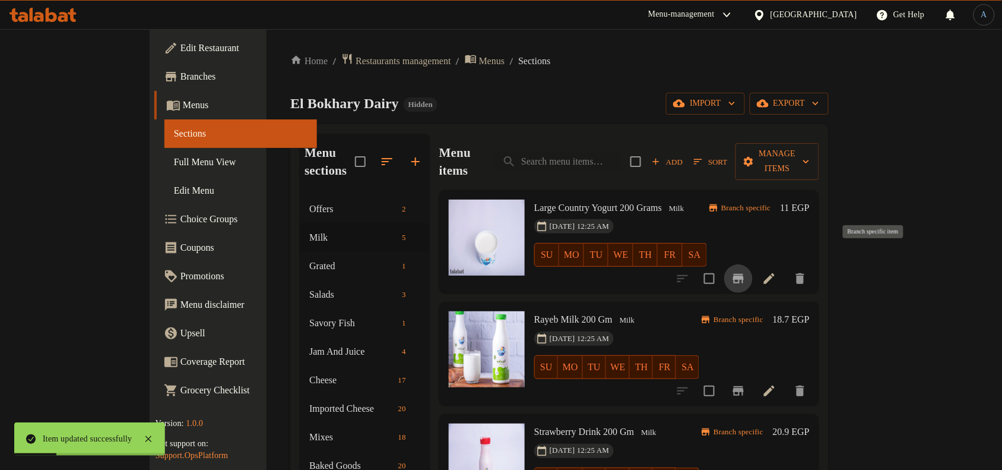
click at [746, 271] on icon "Branch-specific-item" at bounding box center [738, 278] width 14 height 14
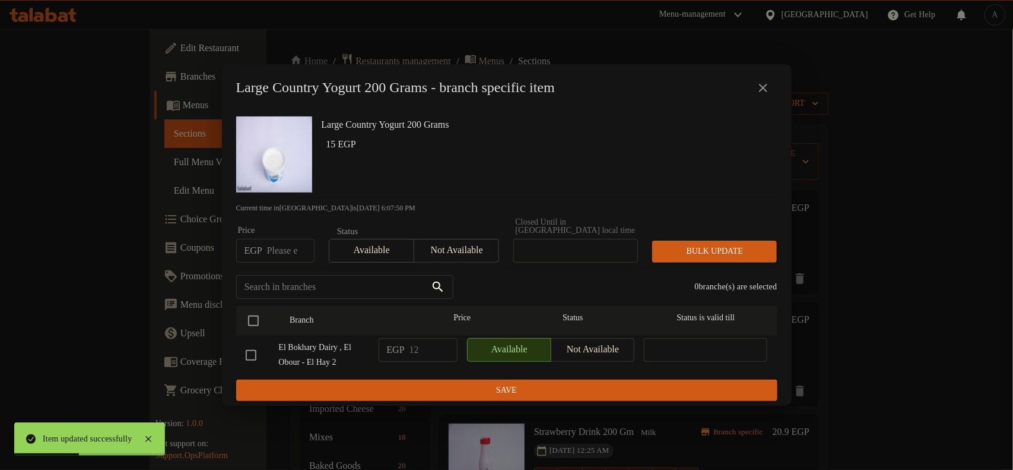
click at [290, 239] on input "number" at bounding box center [290, 251] width 47 height 24
paste input "15.00"
type input "15.00"
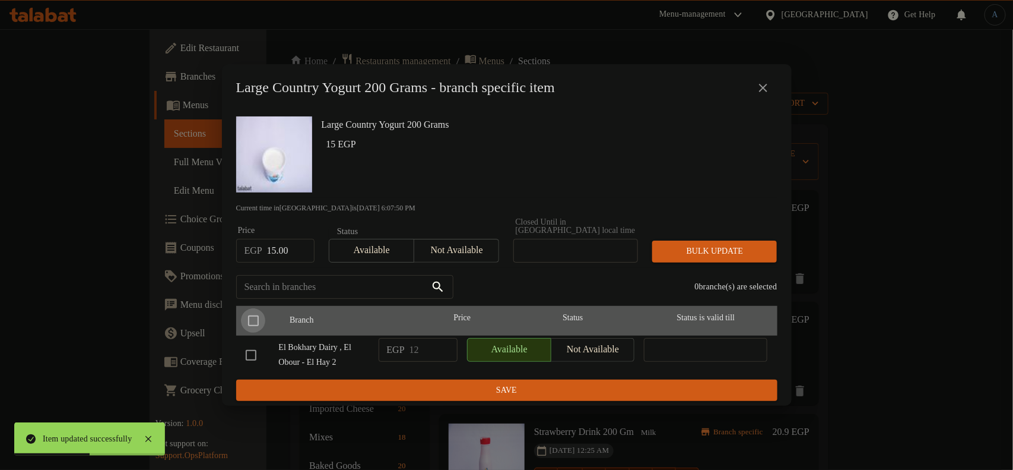
click at [253, 310] on input "checkbox" at bounding box center [253, 320] width 25 height 25
checkbox input "true"
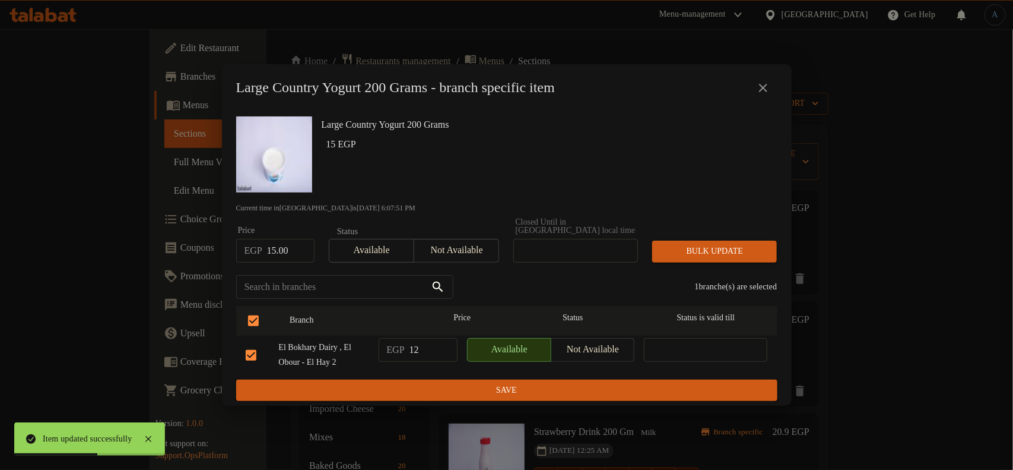
click at [674, 250] on span "Bulk update" at bounding box center [715, 251] width 106 height 15
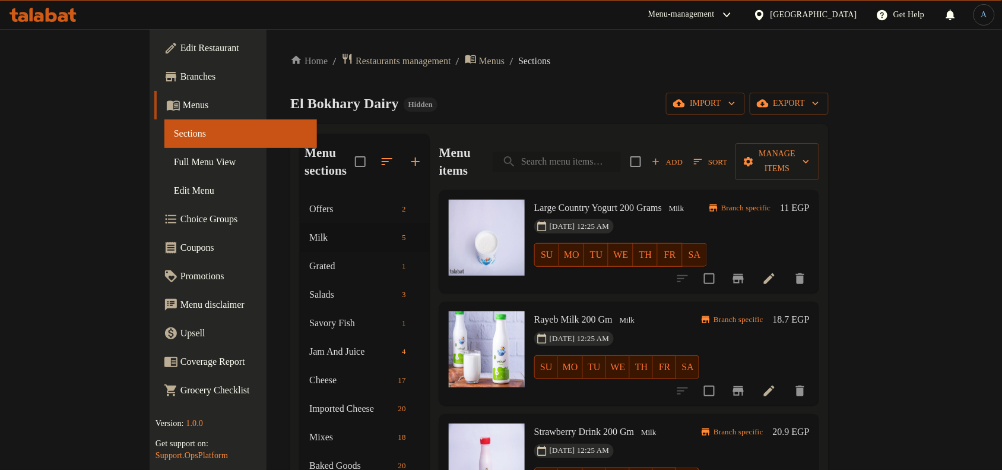
click at [618, 159] on input "search" at bounding box center [557, 161] width 128 height 21
paste input "Double cream cheese 250g"
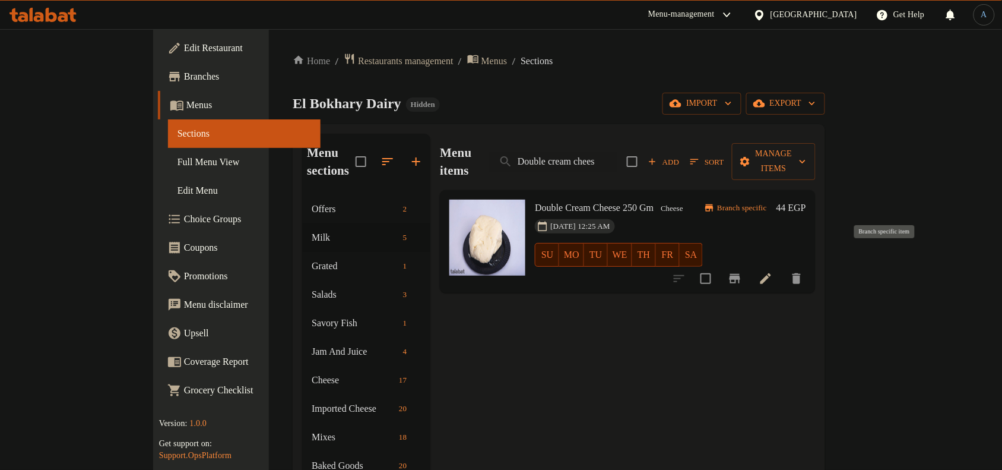
click at [742, 271] on icon "Branch-specific-item" at bounding box center [735, 278] width 14 height 14
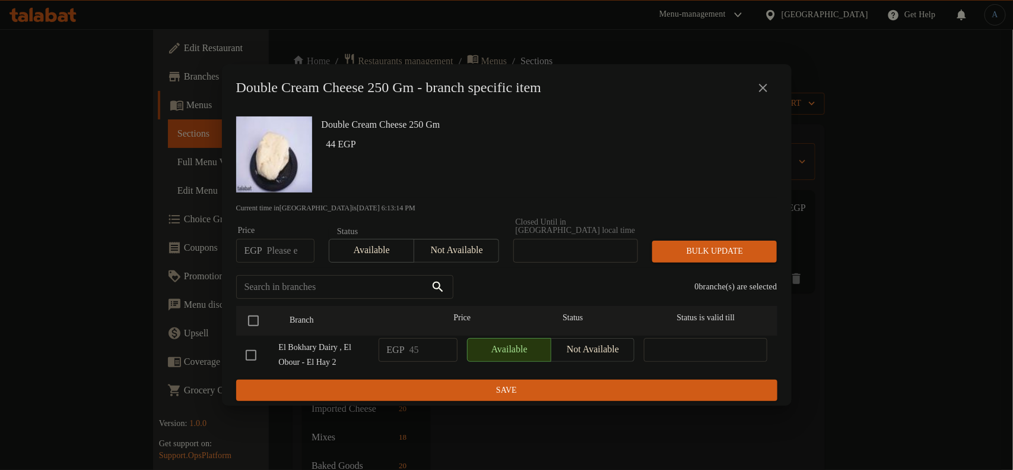
click at [770, 86] on icon "close" at bounding box center [763, 88] width 14 height 14
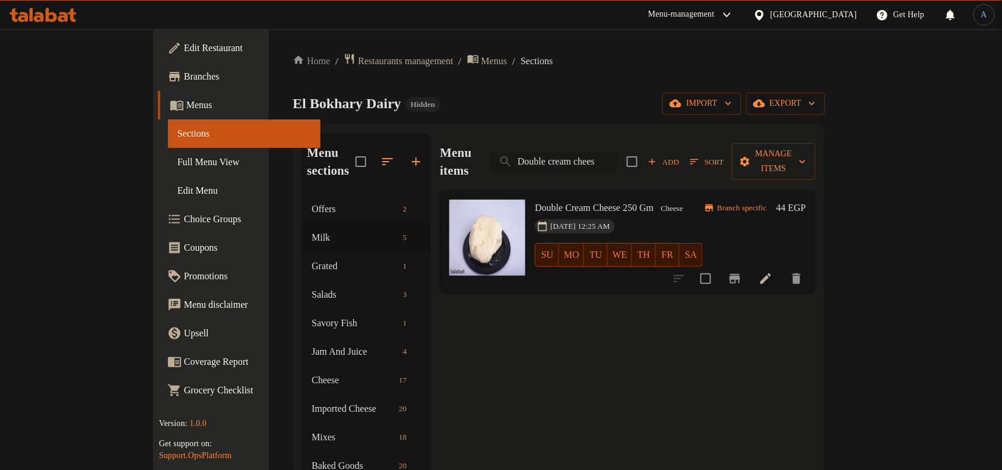
click at [597, 152] on input "Double cream chees" at bounding box center [553, 161] width 128 height 21
paste input "Blueberry Cheesecake"
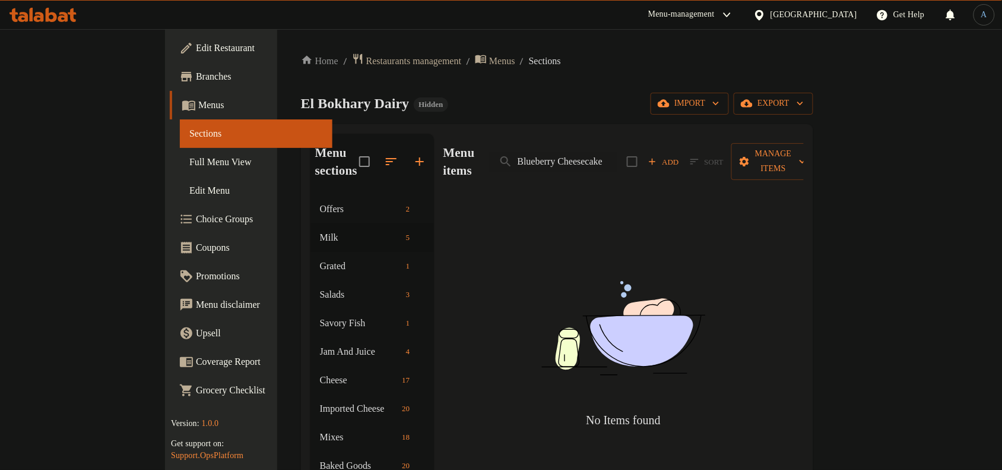
drag, startPoint x: 607, startPoint y: 154, endPoint x: 1004, endPoint y: 193, distance: 399.0
click at [1002, 193] on html "​ Menu-management [GEOGRAPHIC_DATA] Get Help A Edit Restaurant Branches Menus S…" at bounding box center [501, 235] width 1002 height 470
type input "Blu"
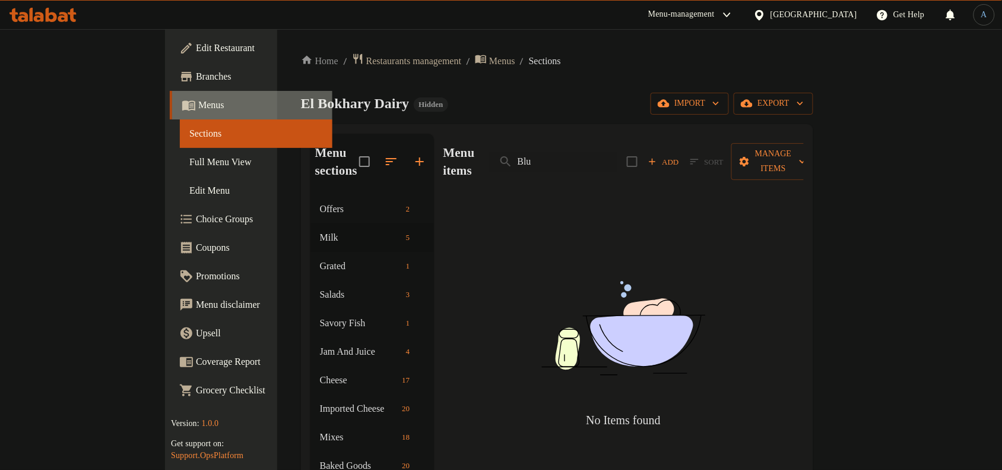
click at [198, 101] on span "Menus" at bounding box center [260, 105] width 125 height 14
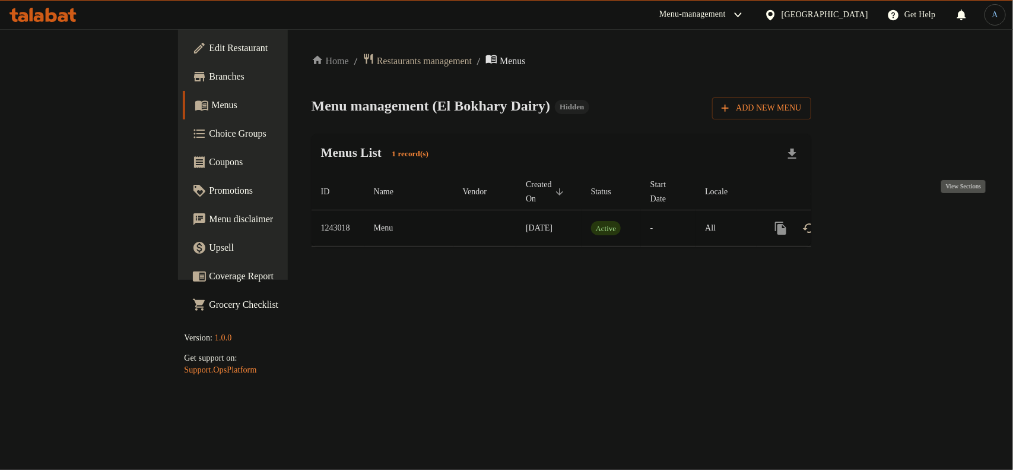
click at [874, 221] on icon "enhanced table" at bounding box center [867, 228] width 14 height 14
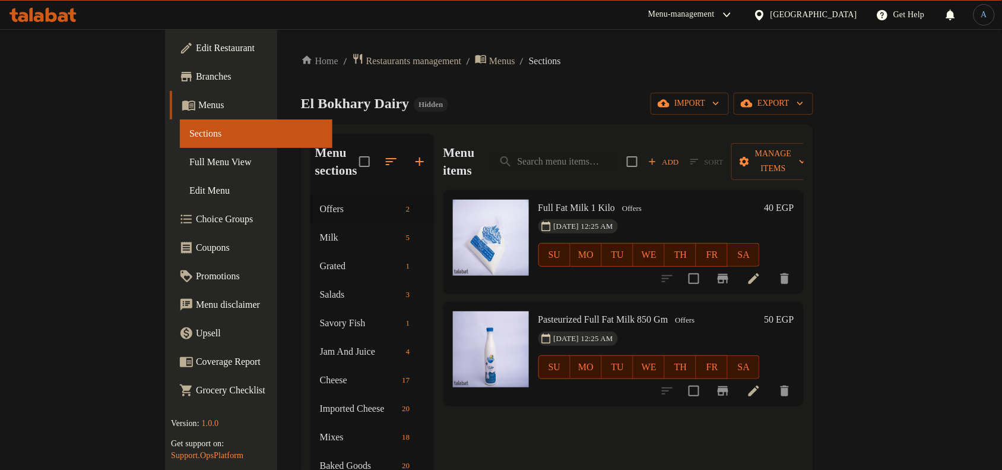
click at [610, 214] on div "[DATE] 12:25 AM SU MO TU WE TH FR SA" at bounding box center [649, 246] width 231 height 64
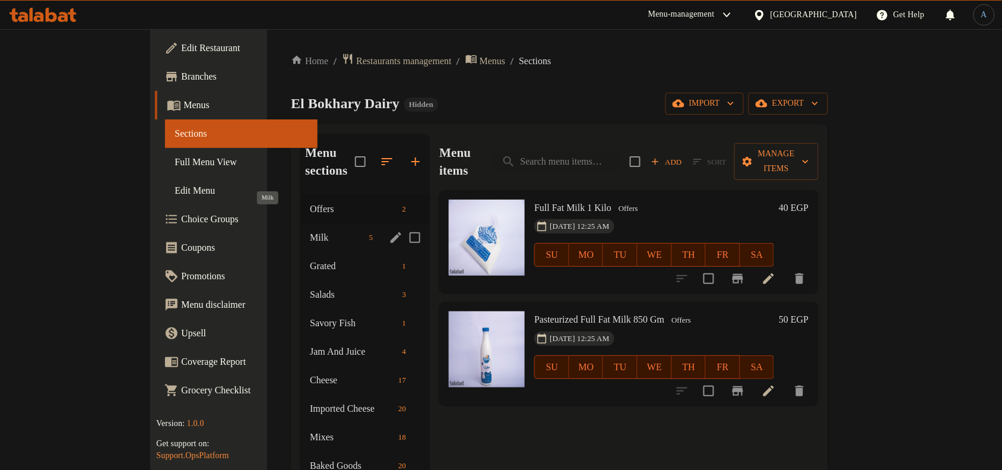
click at [310, 230] on span "Milk" at bounding box center [337, 237] width 54 height 14
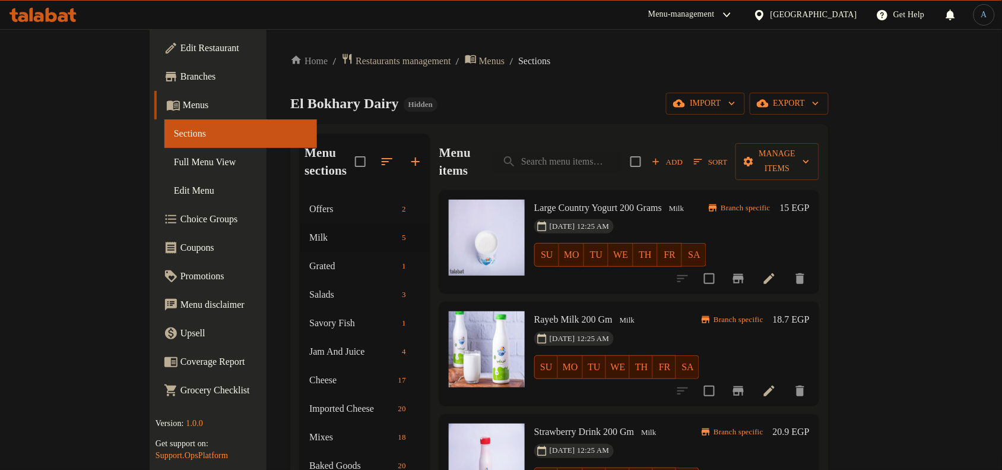
click at [662, 214] on div "[DATE] 12:25 AM SU MO TU WE TH FR SA" at bounding box center [621, 246] width 182 height 64
click at [776, 383] on icon at bounding box center [769, 390] width 14 height 14
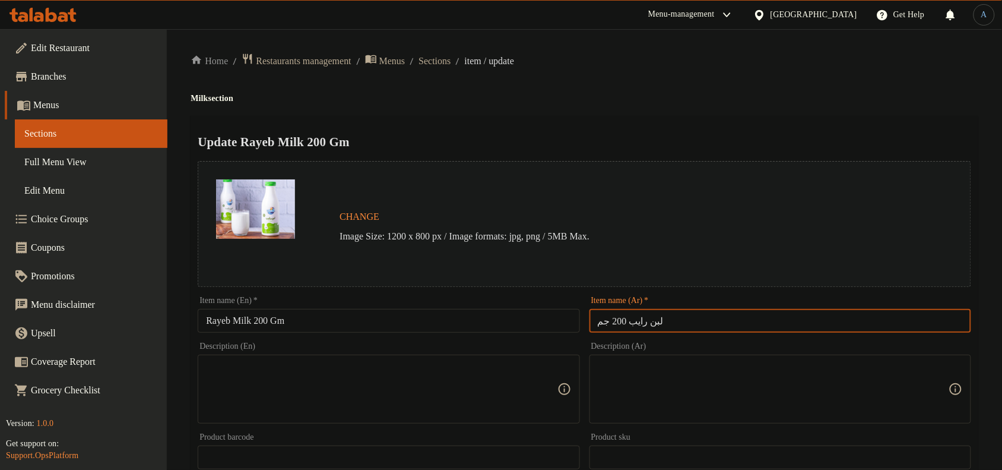
click at [714, 316] on input "لبن رايب 200 جم" at bounding box center [780, 321] width 382 height 24
paste input "500 جرا"
type input "لبن رايب 500 جرام"
click at [745, 91] on div "Home / Restaurants management / Menus / Sections / item / update Milk section U…" at bounding box center [585, 443] width 788 height 780
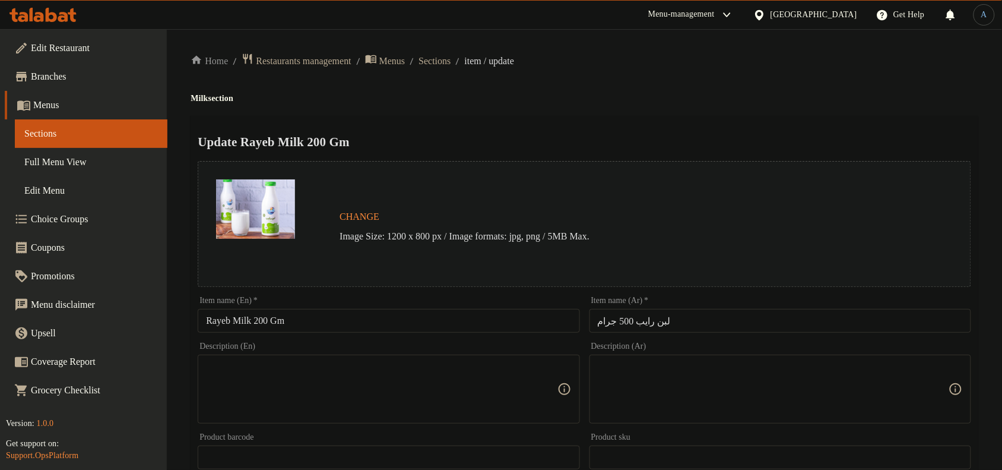
click at [455, 324] on input "Rayeb Milk 200 Gm" at bounding box center [389, 321] width 382 height 24
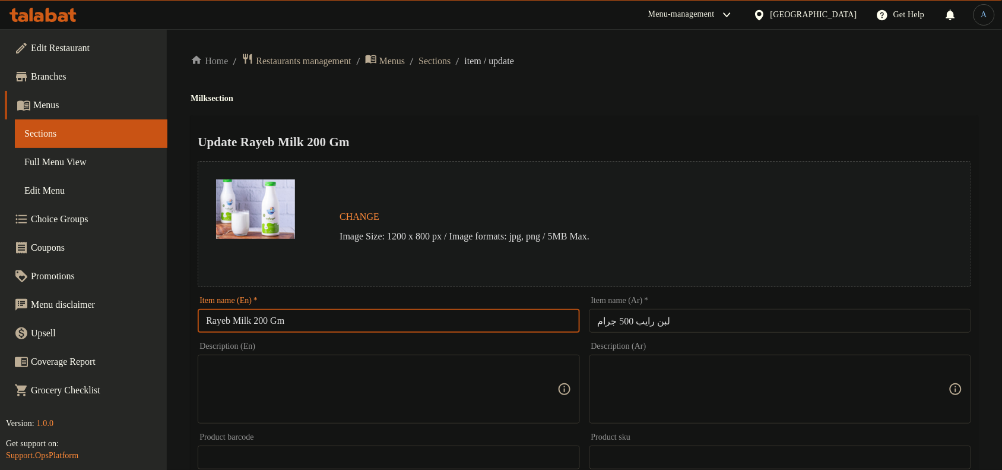
paste input "500 Grams Of Yogurt"
type input "500 Grams Of Yogurt"
click at [630, 107] on div "Home / Restaurants management / Menus / Sections / item / update Milk section U…" at bounding box center [585, 443] width 788 height 780
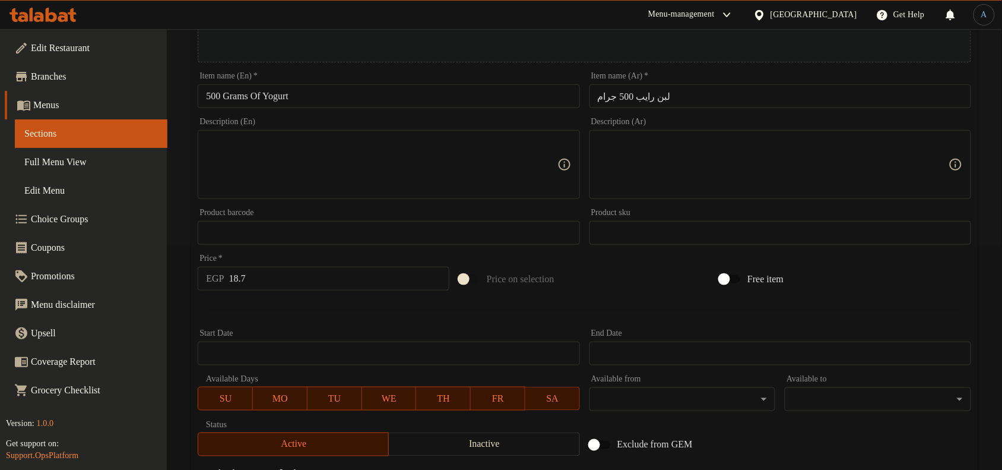
scroll to position [385, 0]
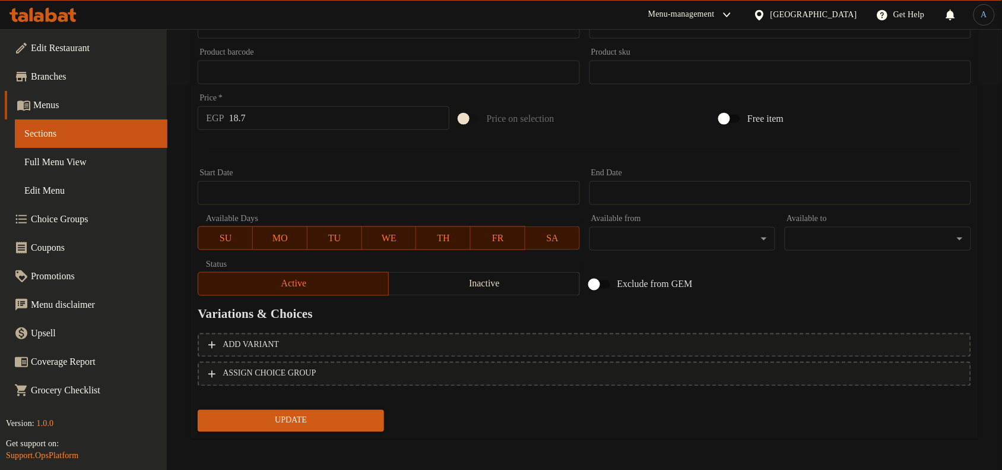
click at [328, 119] on input "18.7" at bounding box center [339, 118] width 220 height 24
paste input "39.00"
type input "39.00"
click at [198, 410] on button "Update" at bounding box center [291, 421] width 186 height 22
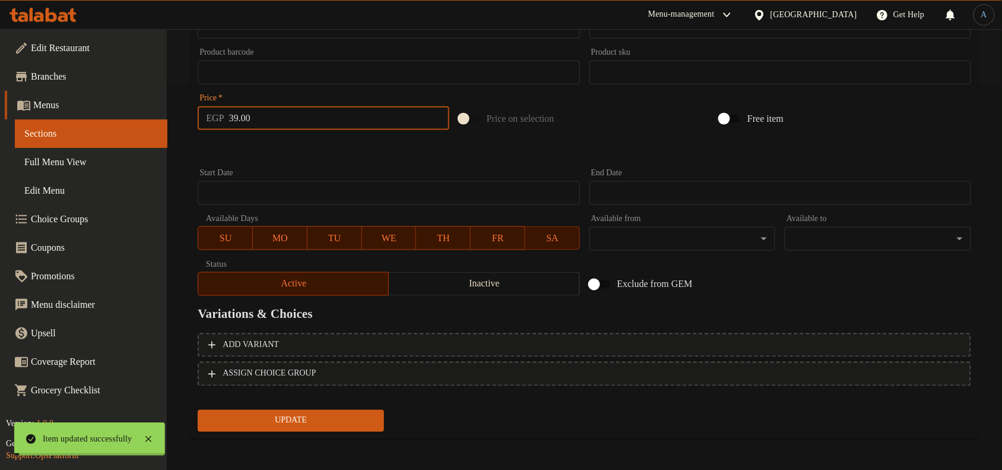
click at [327, 423] on span "Update" at bounding box center [290, 420] width 167 height 15
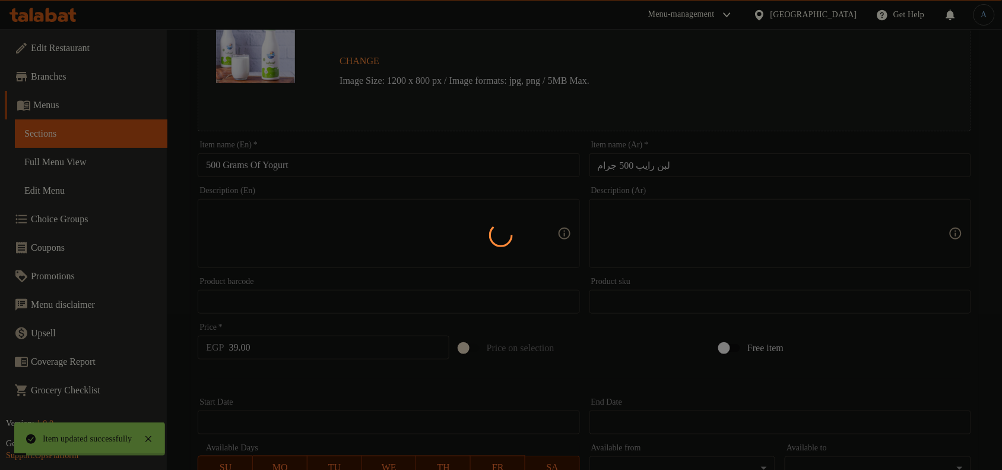
scroll to position [0, 0]
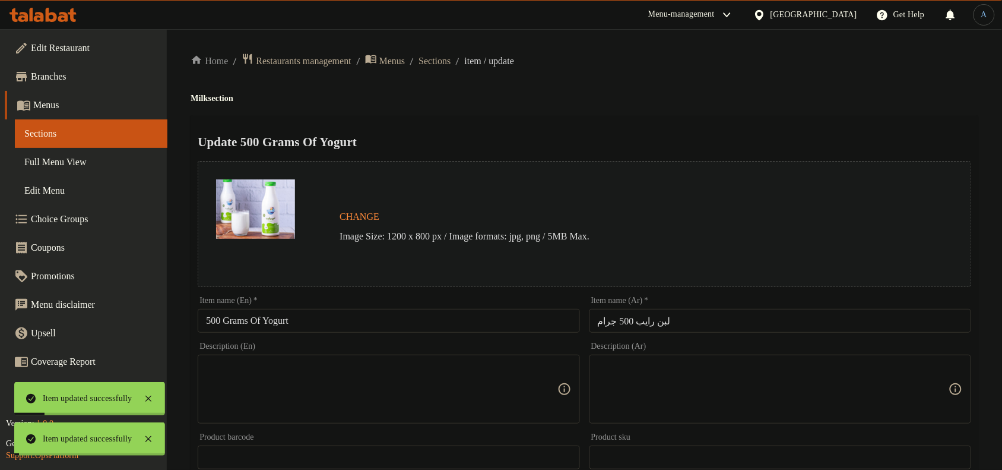
click at [449, 65] on span "Sections" at bounding box center [435, 61] width 32 height 14
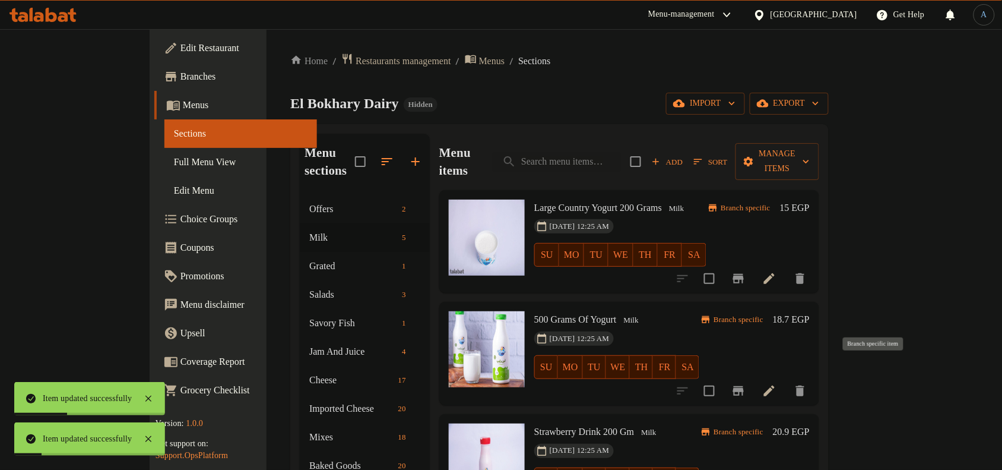
click at [746, 383] on icon "Branch-specific-item" at bounding box center [738, 390] width 14 height 14
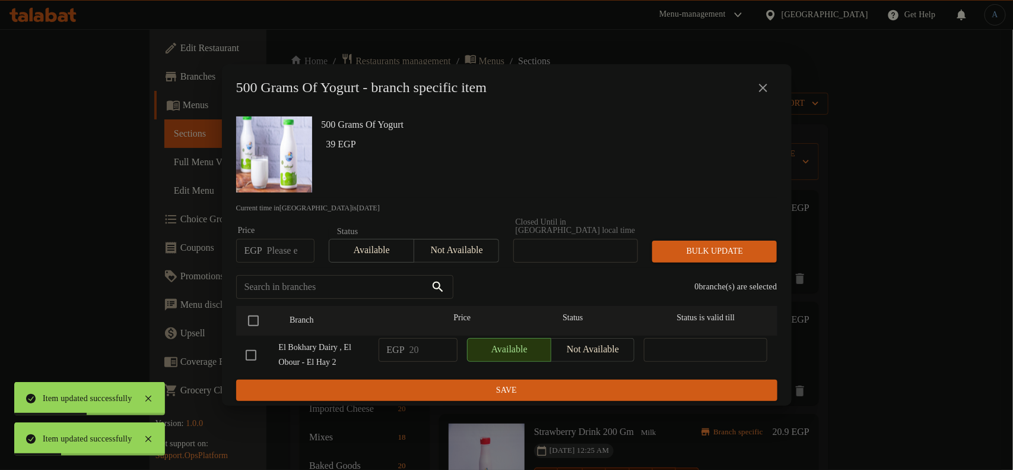
click at [277, 246] on input "number" at bounding box center [290, 251] width 47 height 24
paste input "39.00"
type input "39.00"
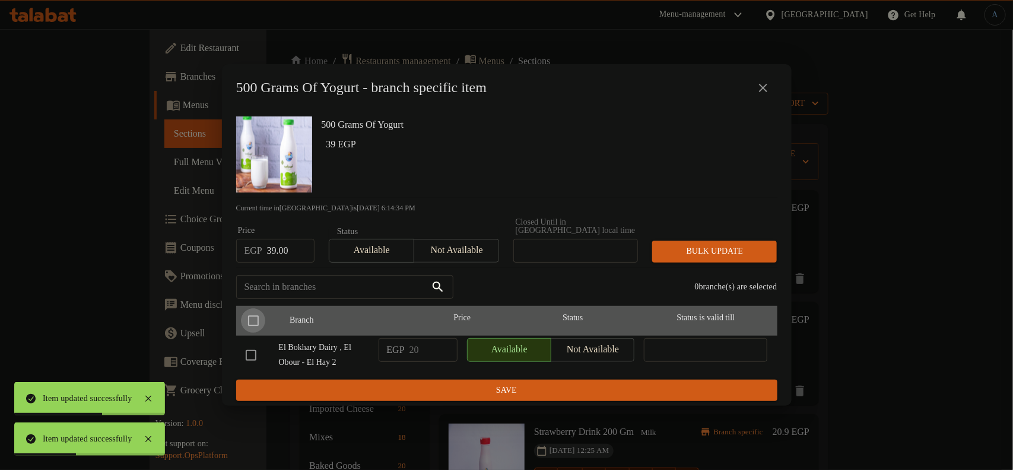
click at [256, 316] on input "checkbox" at bounding box center [253, 320] width 25 height 25
checkbox input "true"
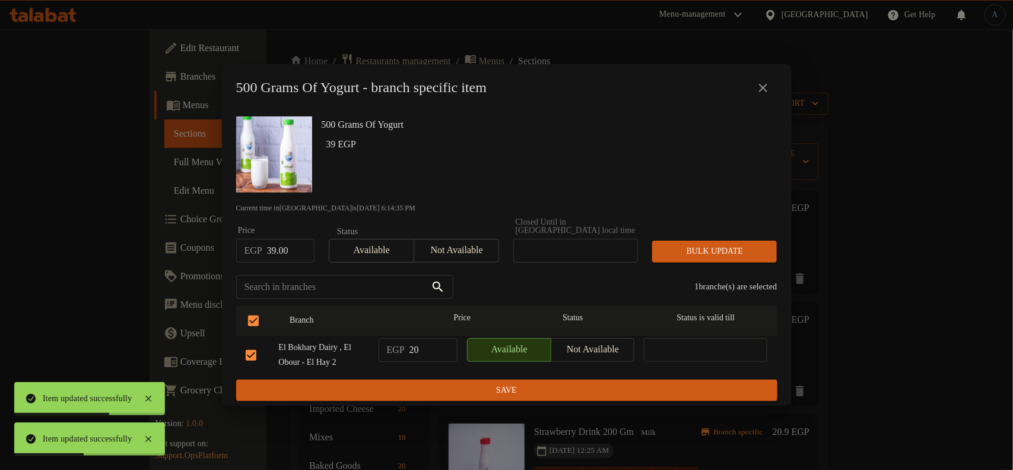
click at [720, 247] on span "Bulk update" at bounding box center [715, 251] width 106 height 15
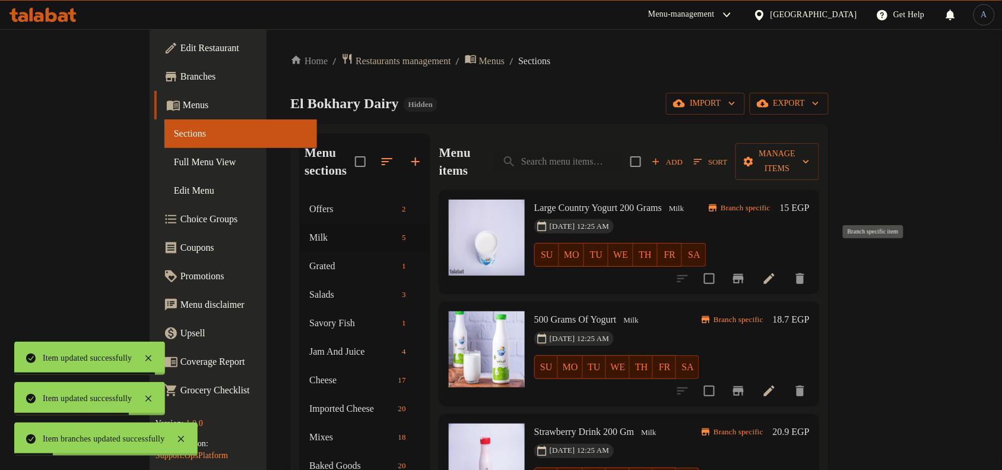
click at [744, 274] on icon "Branch-specific-item" at bounding box center [738, 278] width 11 height 9
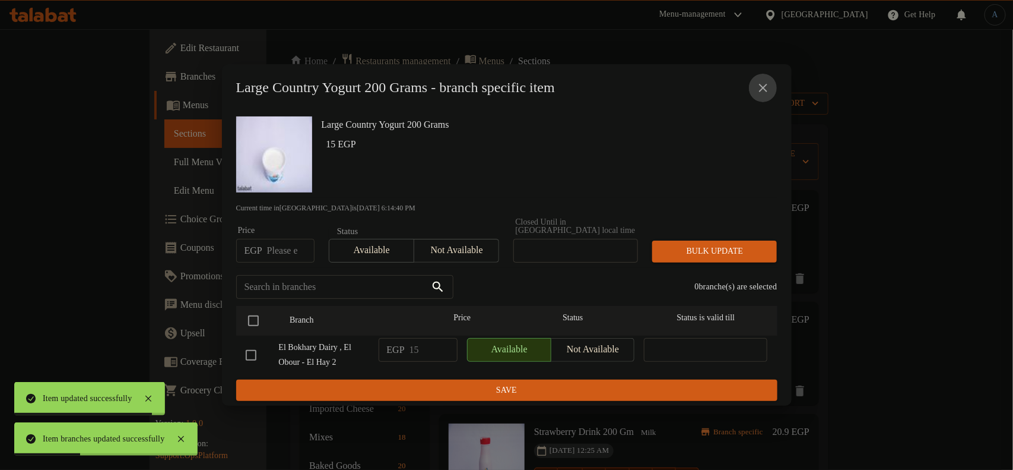
click at [770, 95] on icon "close" at bounding box center [763, 88] width 14 height 14
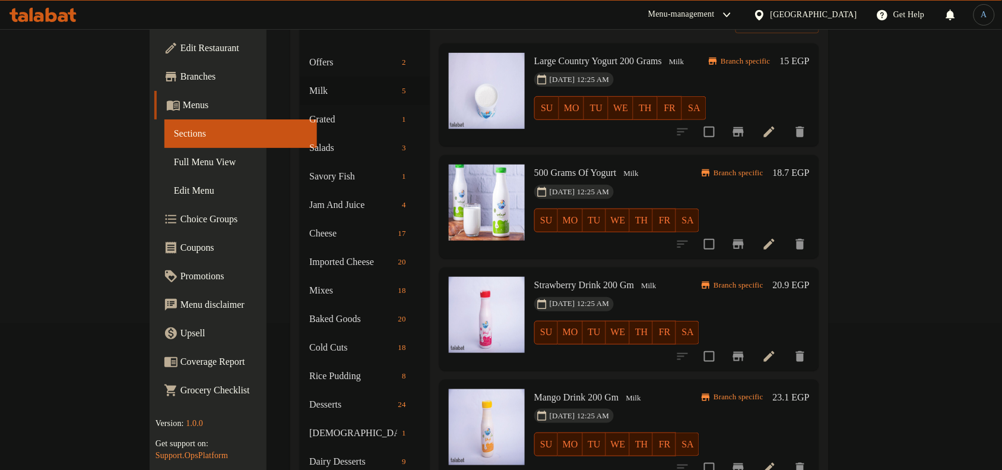
scroll to position [148, 0]
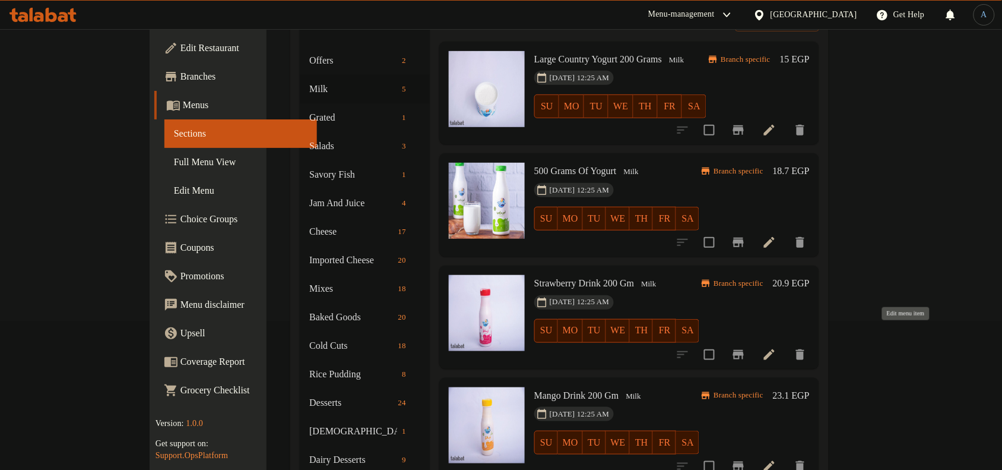
click at [776, 347] on icon at bounding box center [769, 354] width 14 height 14
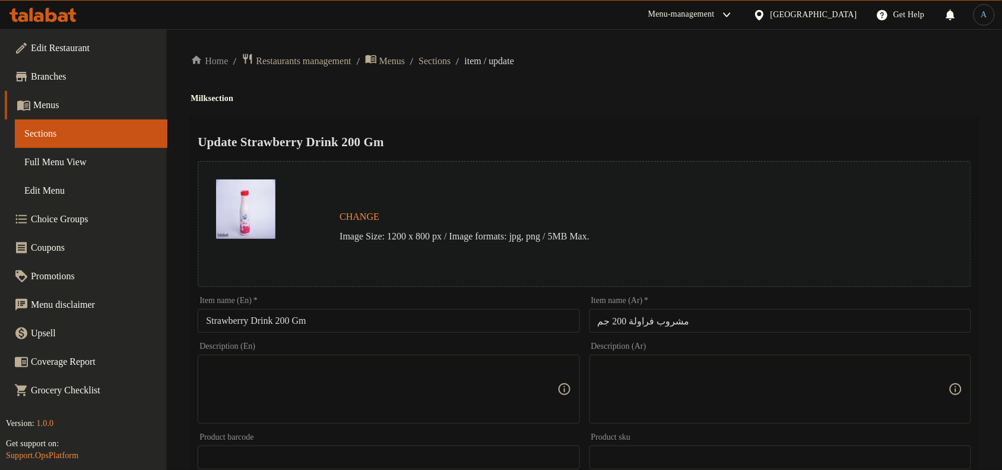
click at [722, 321] on input "مشروب فراولة 200 جم" at bounding box center [780, 321] width 382 height 24
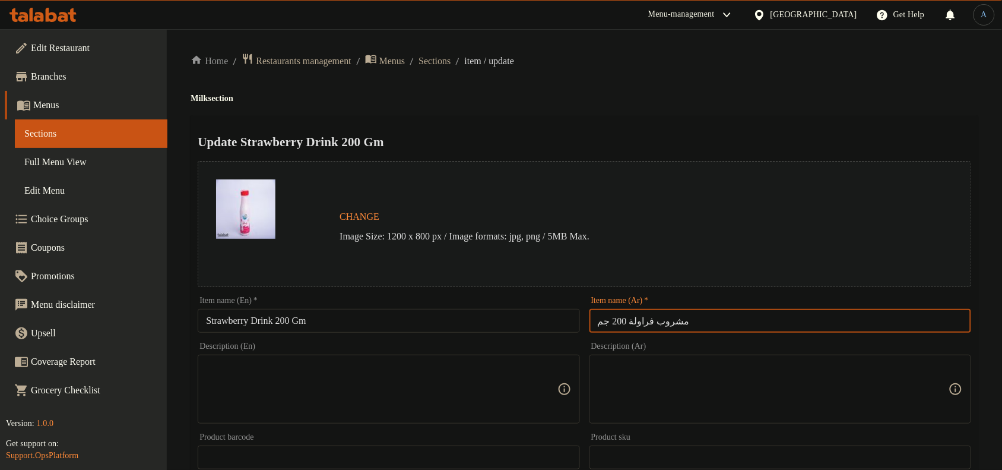
paste input "زبادو فراولة 200 جرا"
type input "زبادو فراولة 200 جرام"
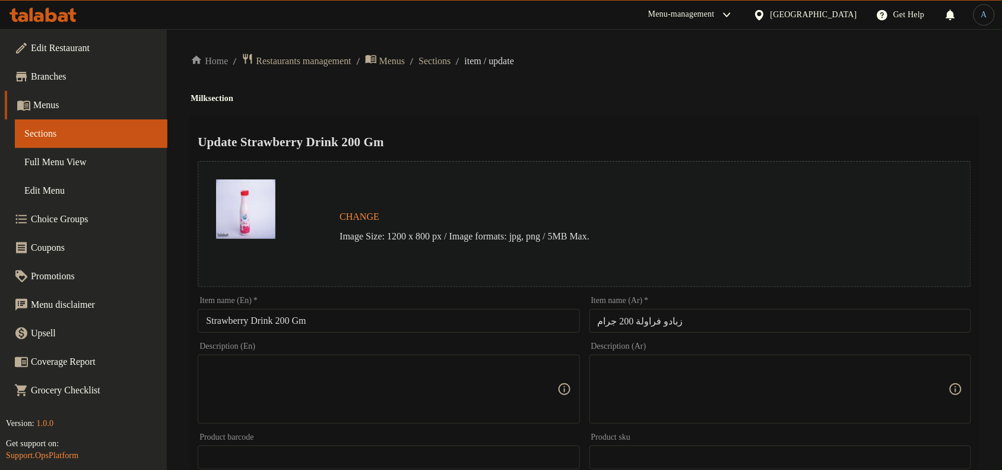
click at [699, 86] on div "Home / Restaurants management / Menus / Sections / item / update Milk section U…" at bounding box center [585, 443] width 788 height 780
click at [377, 324] on input "Strawberry Drink 200 Gm" at bounding box center [389, 321] width 382 height 24
click at [378, 319] on input "Strawberry Drink 200 Gm" at bounding box center [389, 321] width 382 height 24
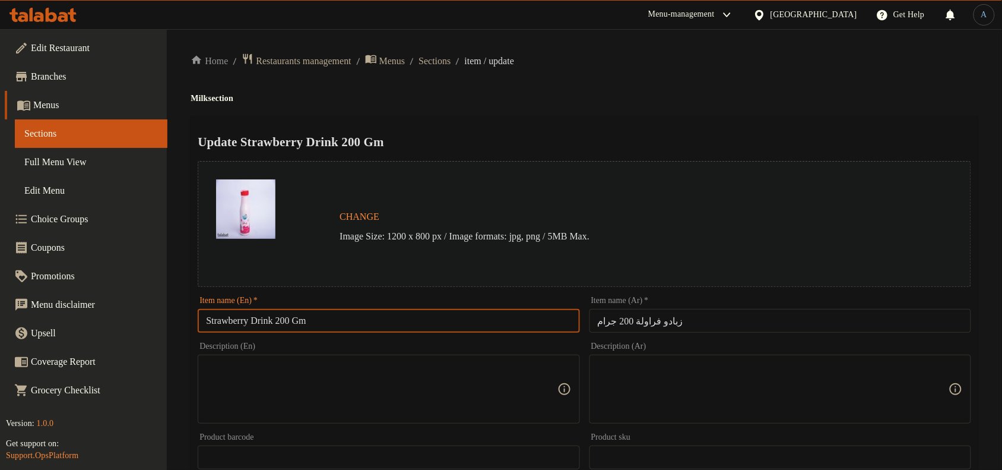
paste input "Yogurt 200g"
type input "Strawberry Yogurt 200g"
click at [673, 74] on div "Home / Restaurants management / Menus / Sections / item / update Milk section U…" at bounding box center [585, 443] width 788 height 780
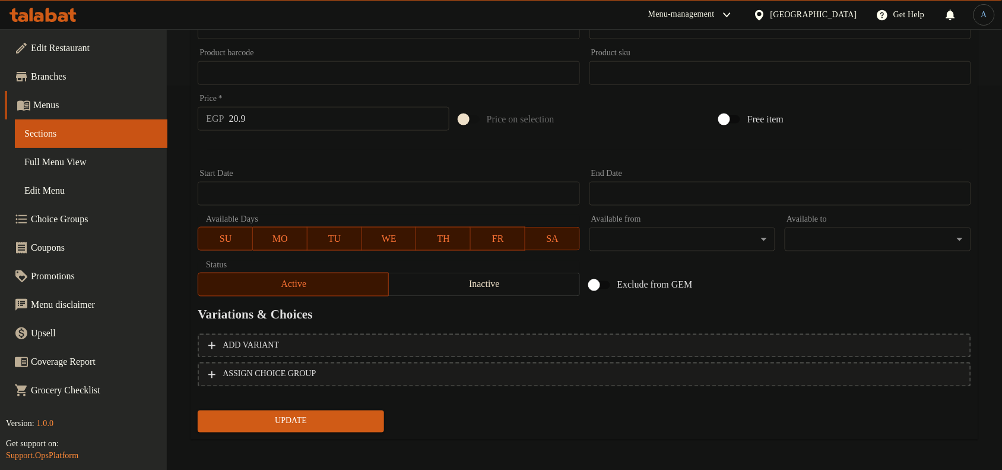
scroll to position [385, 0]
click at [334, 121] on input "20.9" at bounding box center [339, 118] width 220 height 24
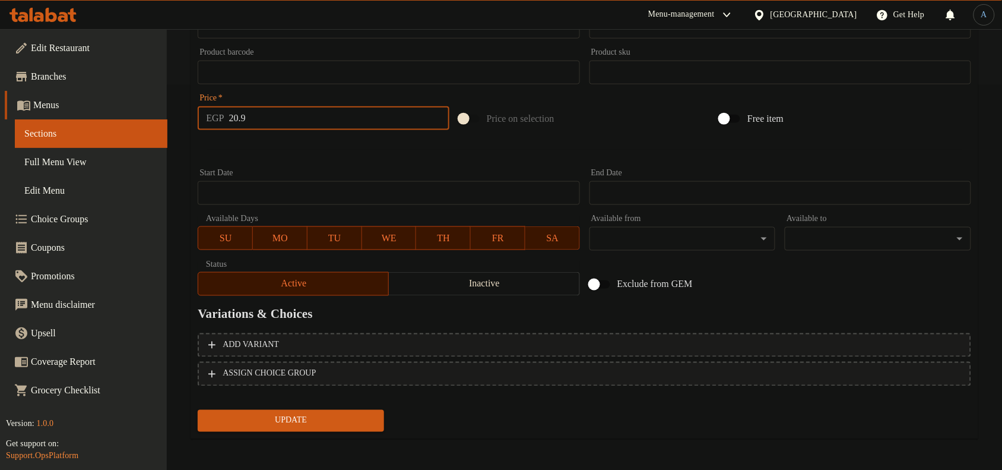
paste input "4.00"
type input "24.00"
click at [198, 410] on button "Update" at bounding box center [291, 421] width 186 height 22
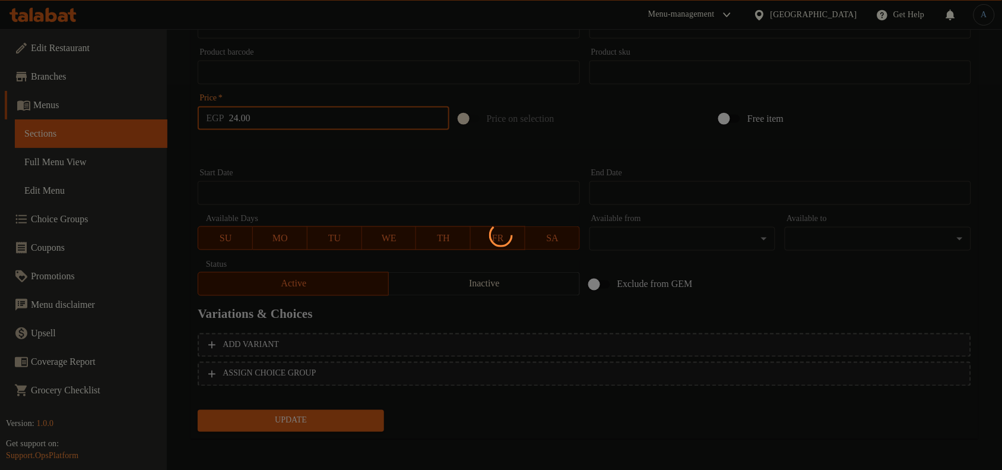
click at [369, 168] on div at bounding box center [501, 235] width 1002 height 470
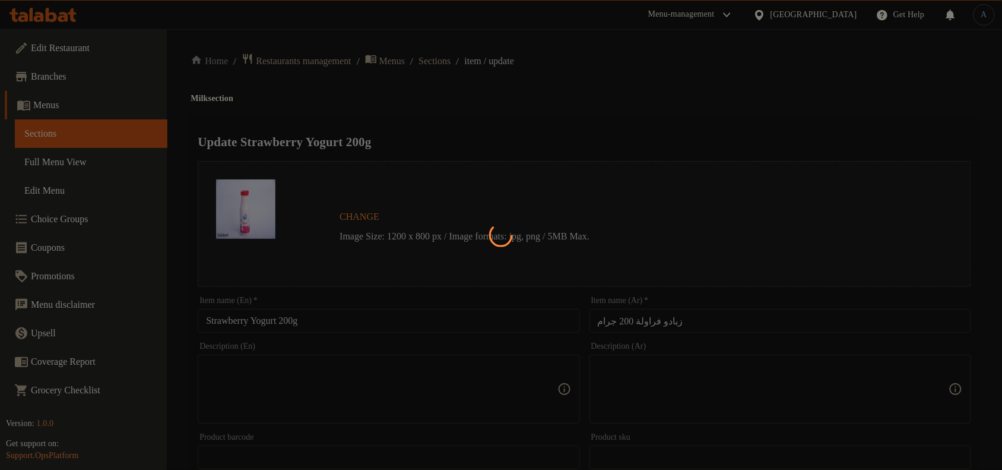
click at [453, 122] on div at bounding box center [501, 235] width 1002 height 470
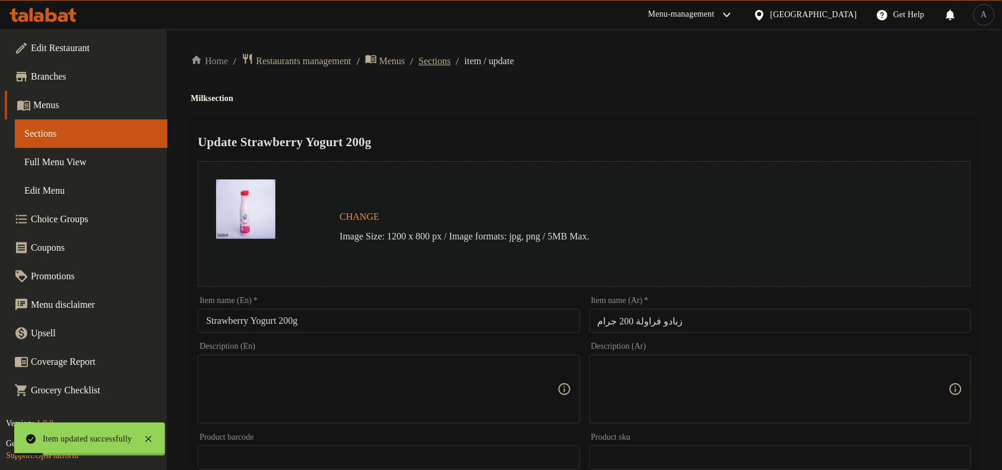
click at [451, 55] on span "Sections" at bounding box center [435, 61] width 32 height 14
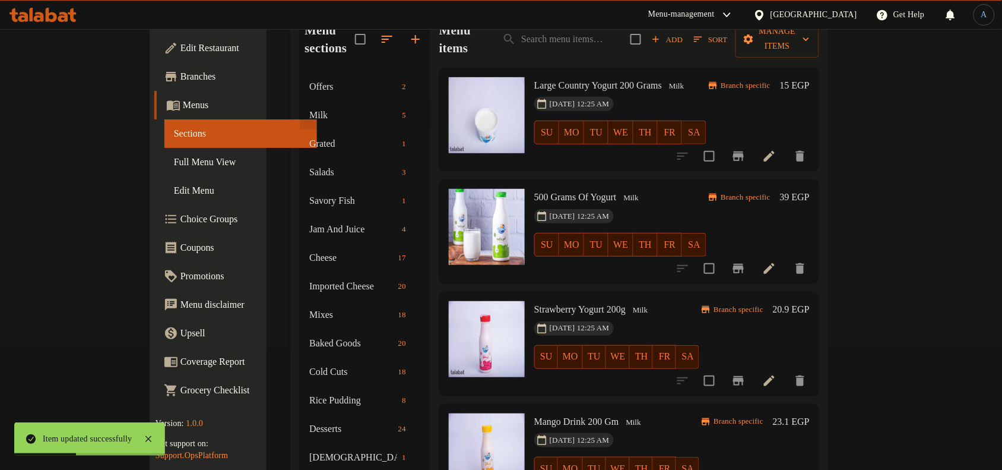
scroll to position [148, 0]
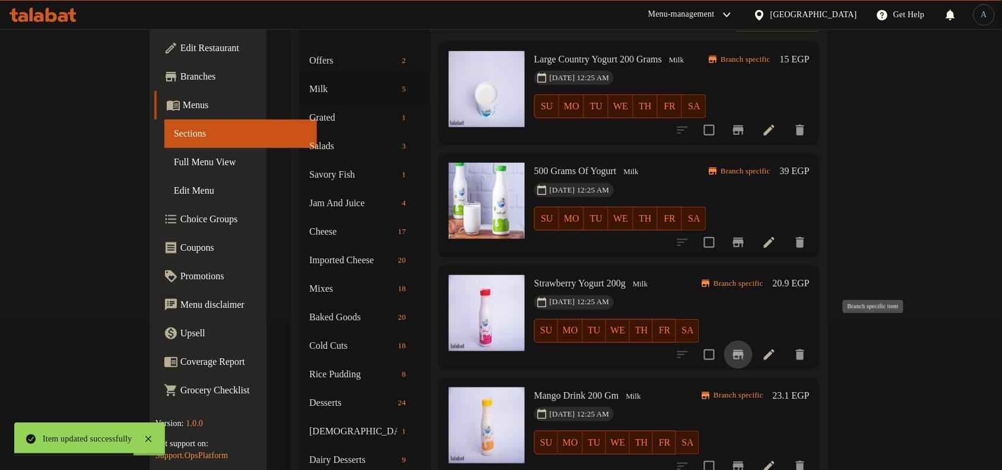
click at [744, 350] on icon "Branch-specific-item" at bounding box center [738, 354] width 11 height 9
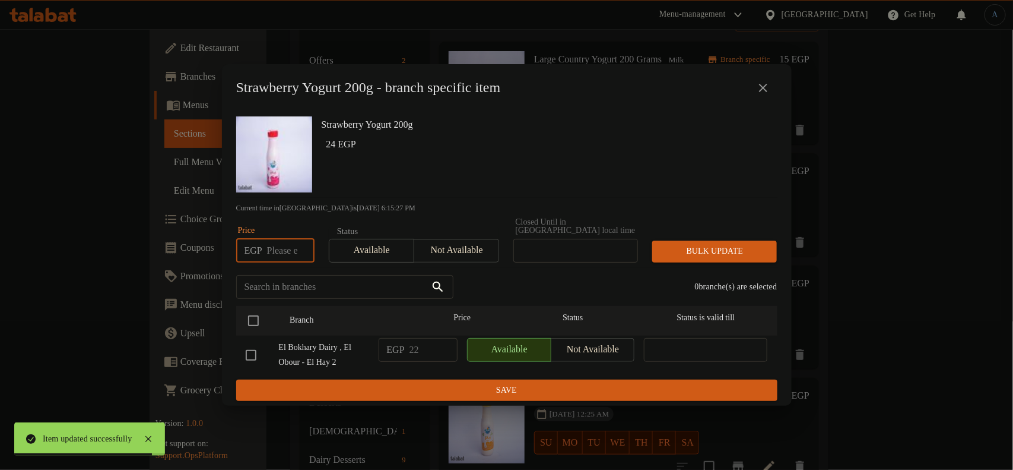
click at [283, 246] on input "number" at bounding box center [290, 251] width 47 height 24
paste input "24.00"
type input "24.00"
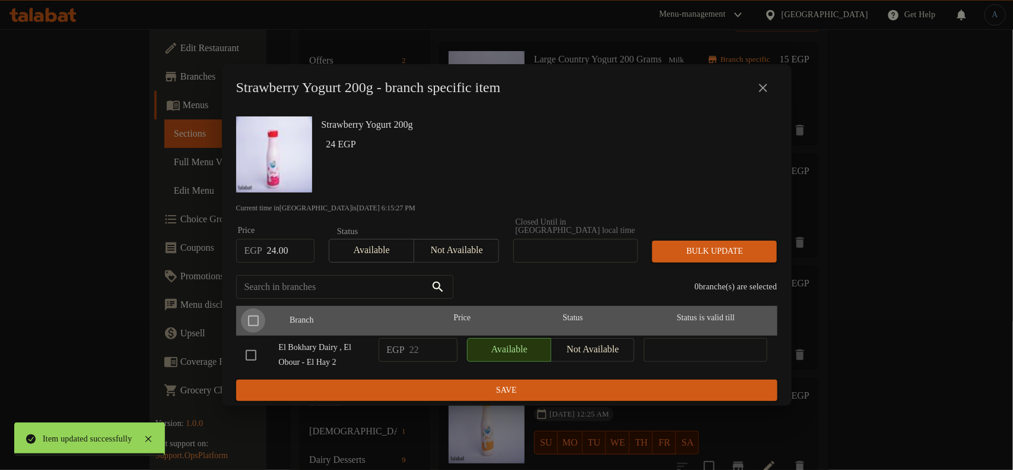
click at [249, 318] on input "checkbox" at bounding box center [253, 320] width 25 height 25
checkbox input "true"
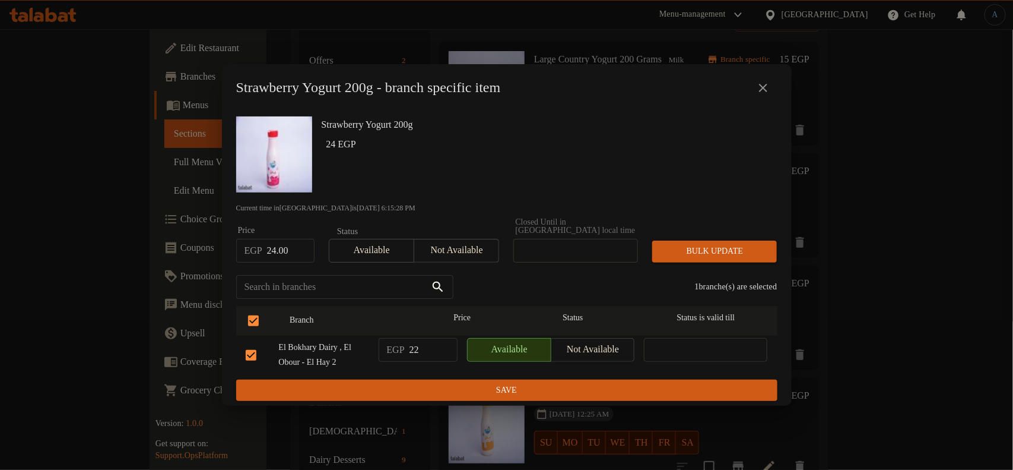
click at [687, 249] on span "Bulk update" at bounding box center [715, 251] width 106 height 15
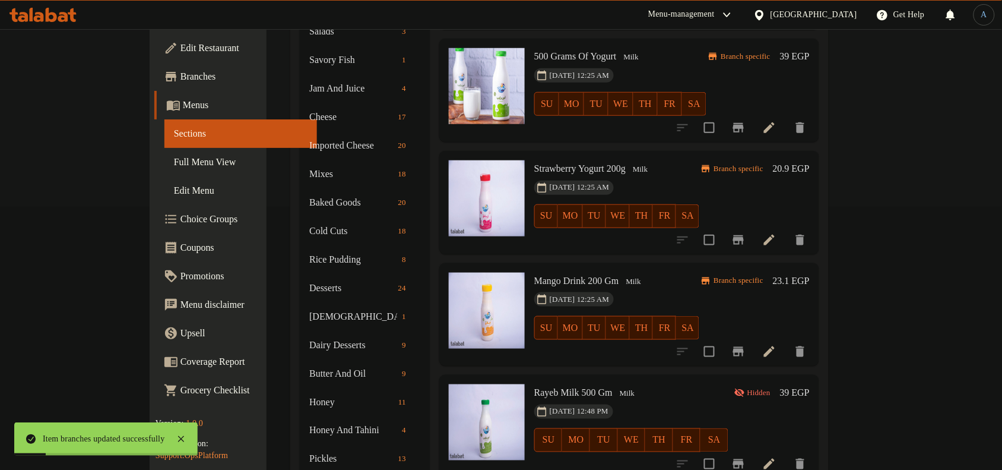
scroll to position [286, 0]
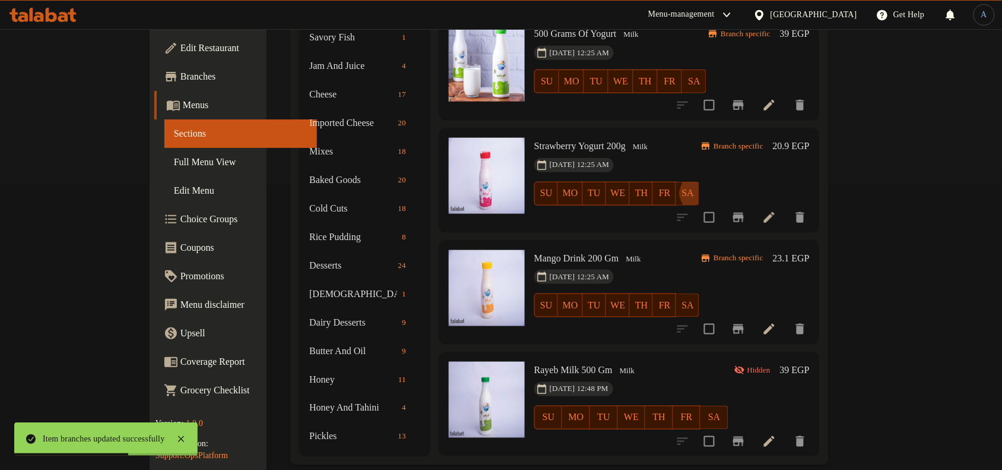
type button "6"
type button "5"
type button "4"
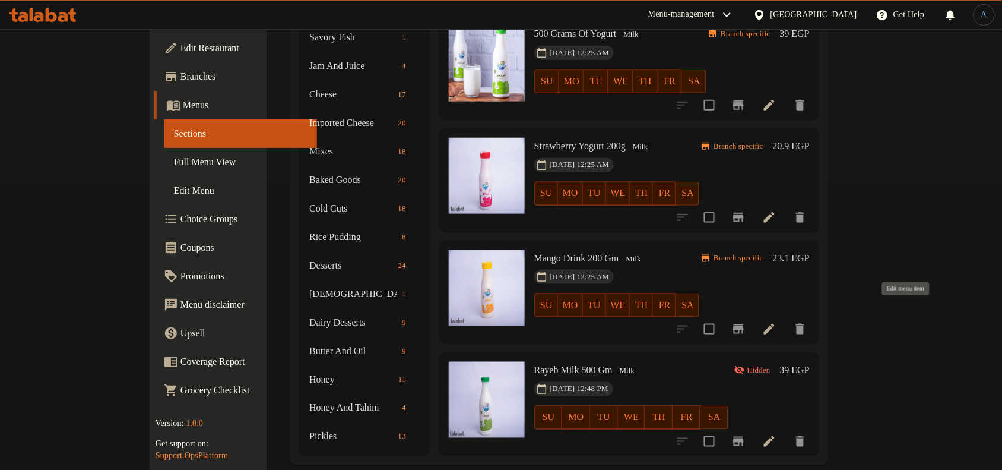
click at [775, 324] on icon at bounding box center [769, 329] width 11 height 11
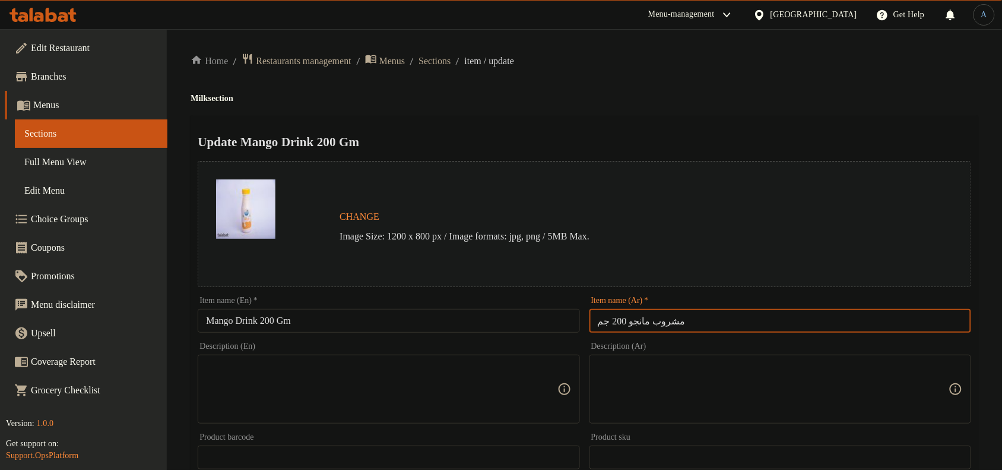
click at [668, 325] on input "مشروب مانجو 200 جم" at bounding box center [780, 321] width 382 height 24
paste input "[PERSON_NAME] 200 جرا"
type input "[PERSON_NAME] 200 جرام"
click at [657, 45] on div "Home / Restaurants management / Menus / Sections / item / update Milk section U…" at bounding box center [584, 443] width 835 height 828
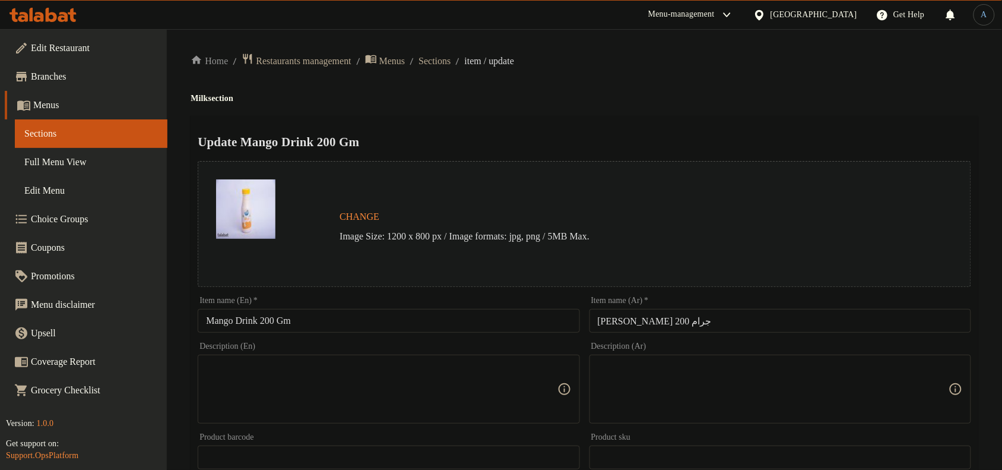
click at [481, 321] on input "Mango Drink 200 Gm" at bounding box center [389, 321] width 382 height 24
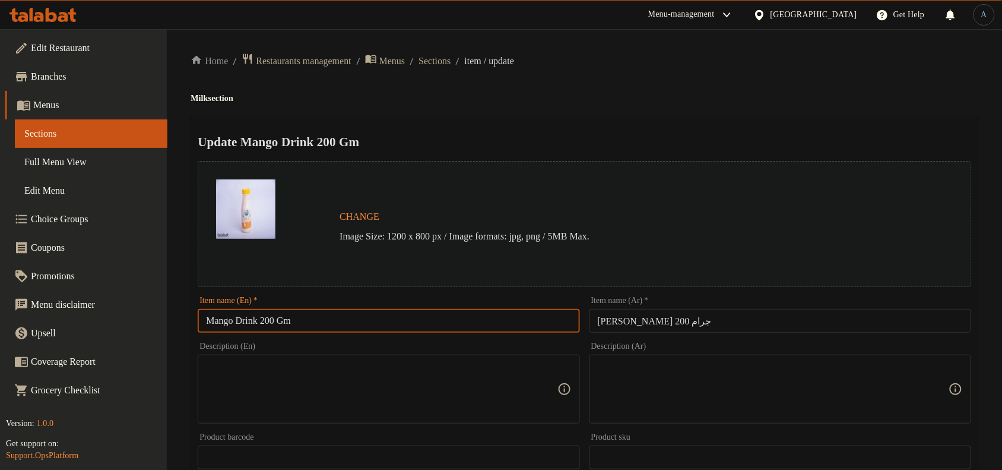
paste input "Yogurt 200g"
type input "Mango Yogurt 200g"
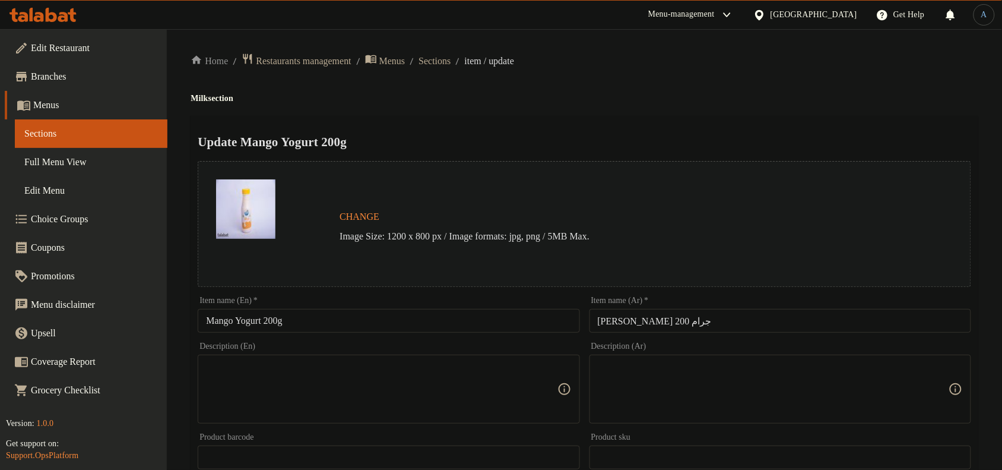
click at [585, 78] on div "Home / Restaurants management / Menus / Sections / item / update Milk section U…" at bounding box center [585, 443] width 788 height 780
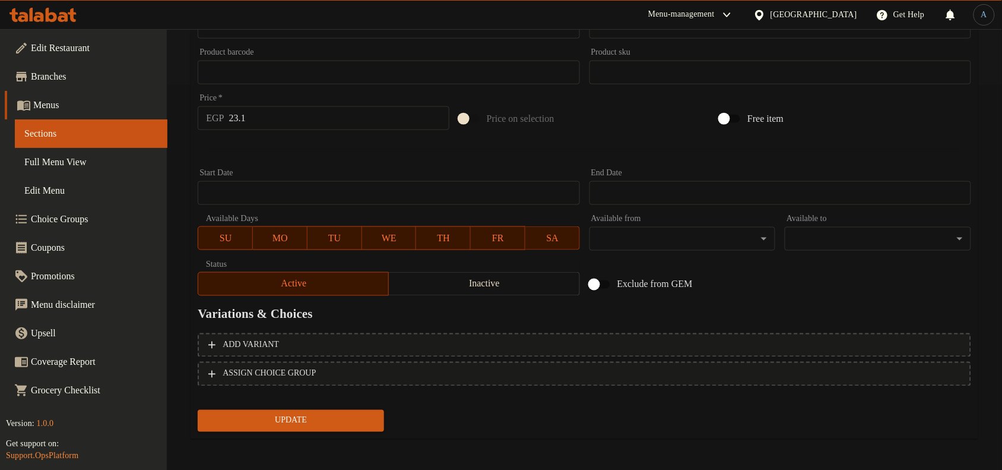
click at [271, 131] on div "Price   * EGP 23.1 Price *" at bounding box center [323, 112] width 261 height 46
click at [278, 126] on input "23.1" at bounding box center [339, 118] width 220 height 24
paste input "6.00"
type input "26.00"
click at [308, 155] on div at bounding box center [584, 149] width 783 height 29
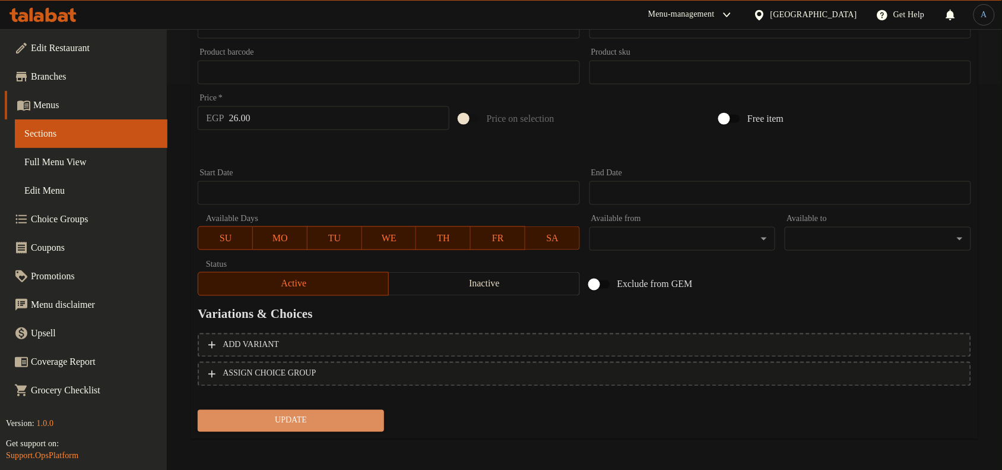
click at [361, 420] on span "Update" at bounding box center [290, 420] width 167 height 15
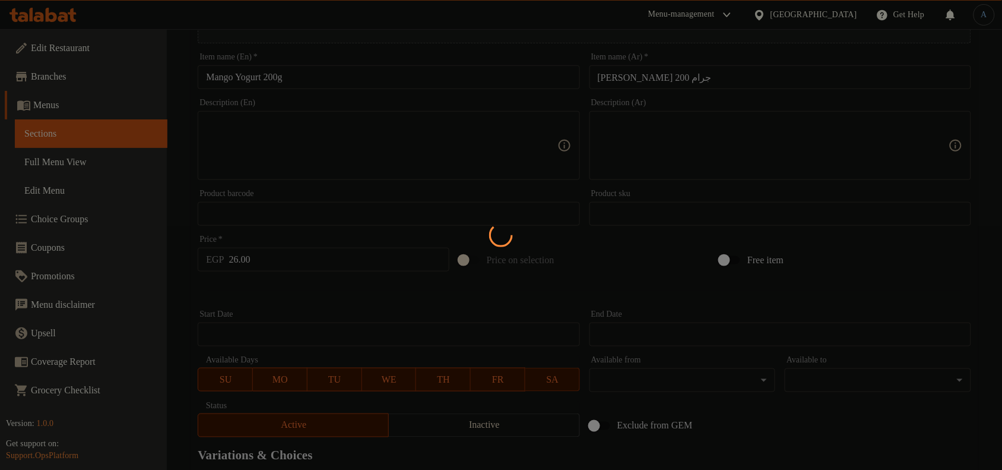
scroll to position [0, 0]
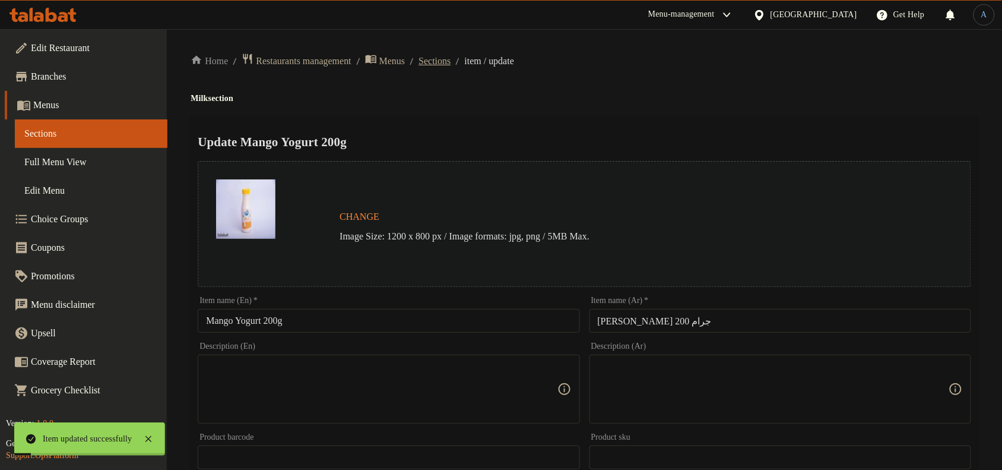
click at [450, 60] on span "Sections" at bounding box center [435, 61] width 32 height 14
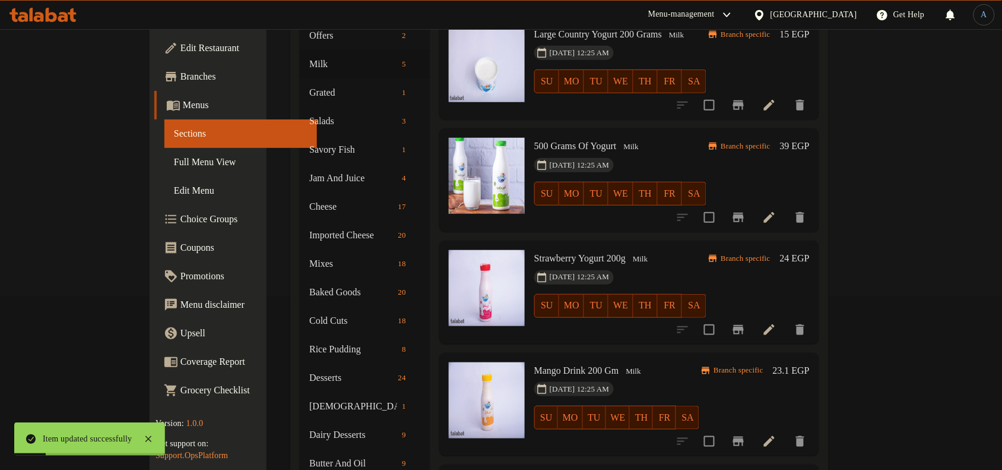
scroll to position [286, 0]
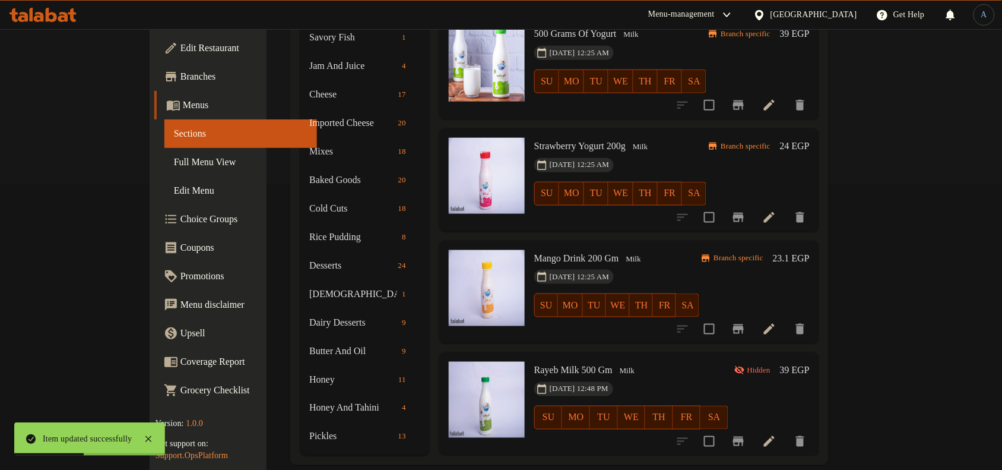
click at [558, 365] on span "Rayeb Milk 500 Gm" at bounding box center [573, 370] width 78 height 10
copy h6 "Rayeb Milk 500 Gm"
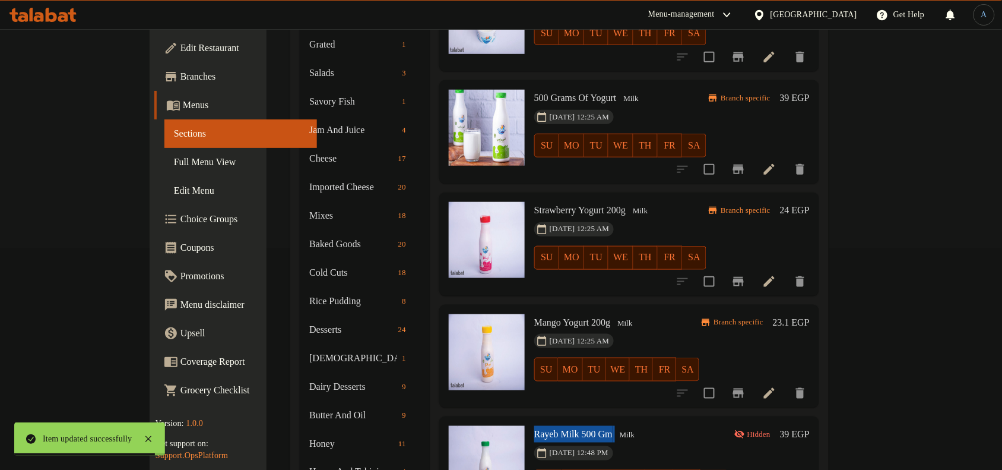
scroll to position [137, 0]
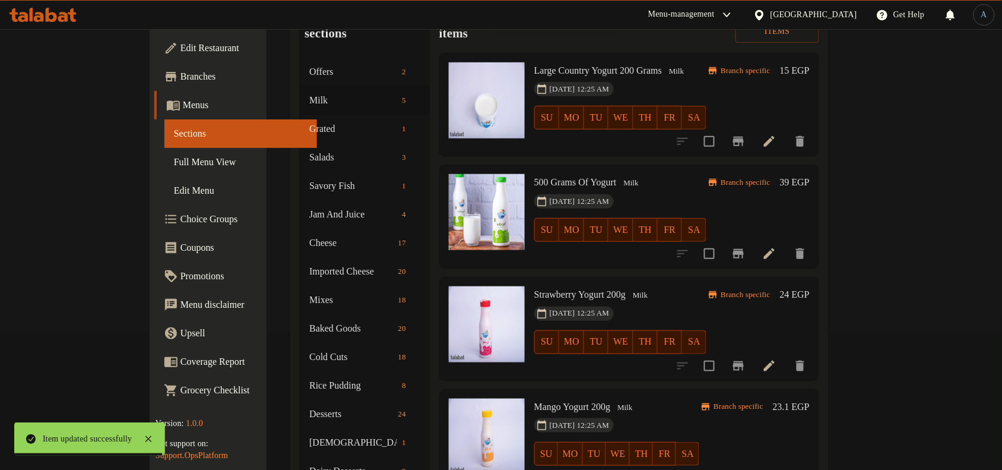
click at [582, 177] on span "500 Grams Of Yogurt" at bounding box center [575, 182] width 83 height 10
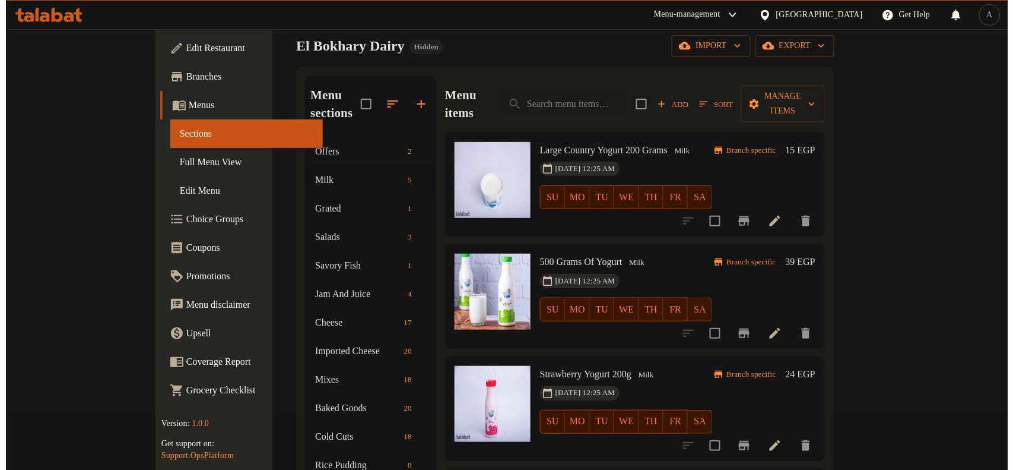
scroll to position [0, 0]
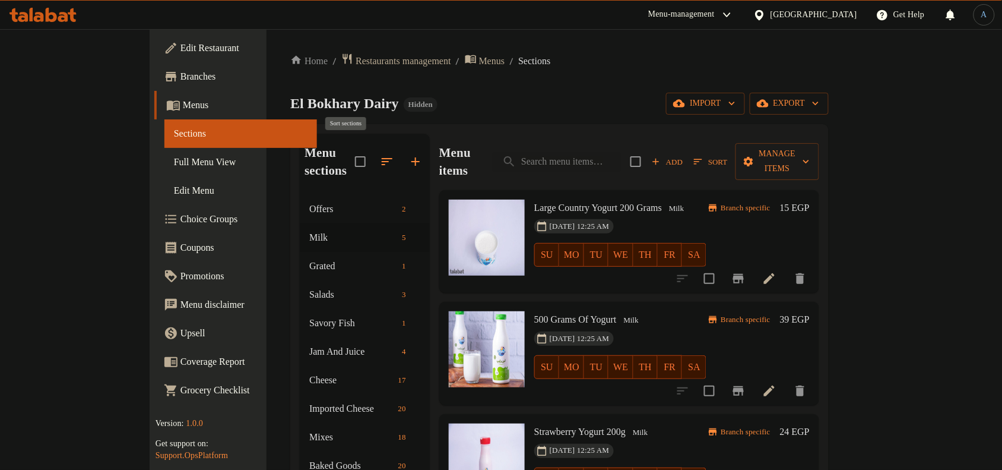
click at [380, 154] on icon "button" at bounding box center [387, 161] width 14 height 14
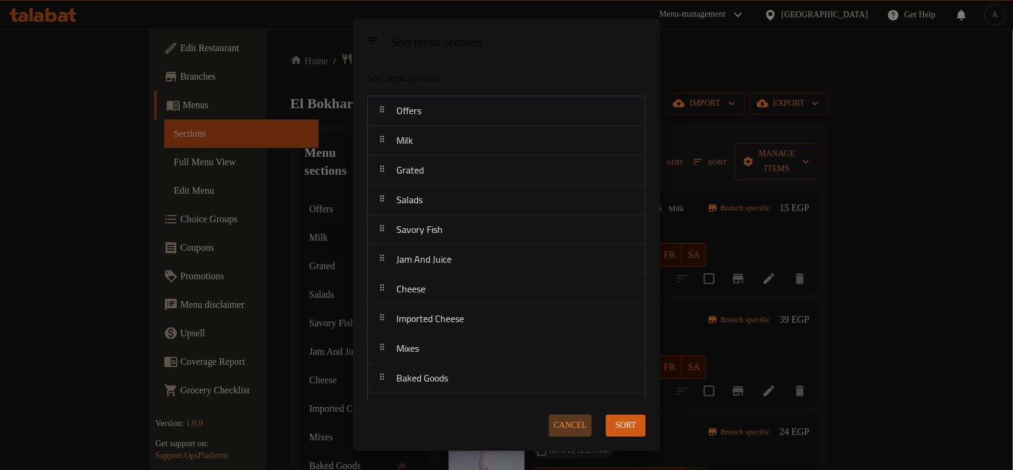
click at [572, 427] on span "Cancel" at bounding box center [570, 425] width 33 height 15
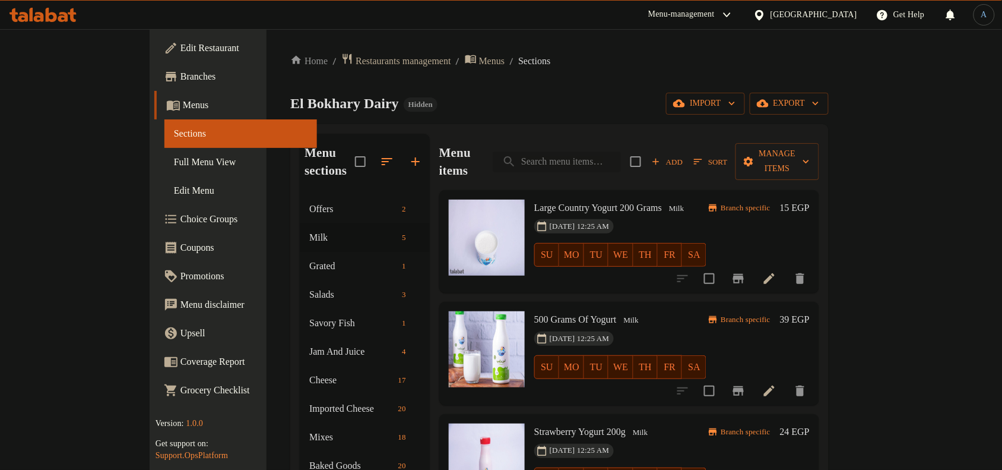
click at [621, 151] on input "search" at bounding box center [557, 161] width 128 height 21
paste input "جبنة بيضاء"
type input "جبنة بيضاء"
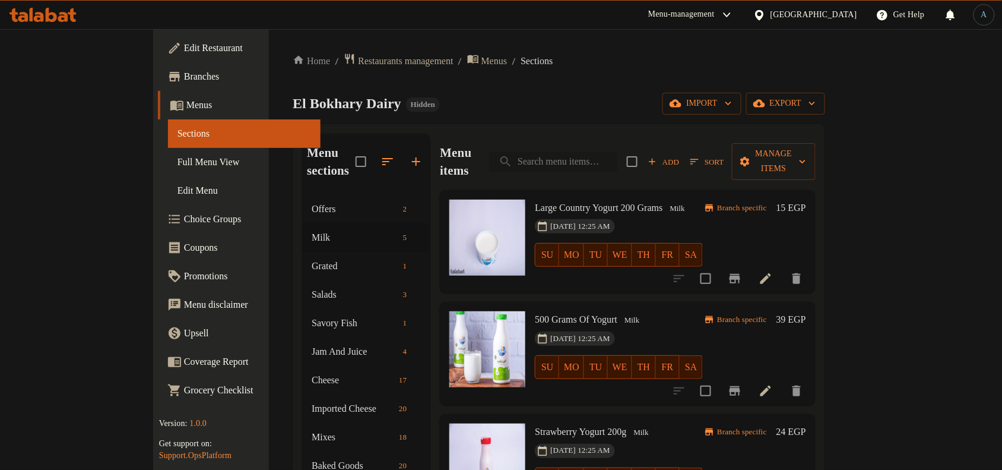
click at [610, 159] on input "search" at bounding box center [553, 161] width 128 height 21
paste input "جبنة قريش ساده البخاري 250 جرام"
type input "جبنة قريش ساده البخاري 250 جرام"
click at [612, 152] on input "search" at bounding box center [553, 161] width 128 height 21
paste input "Al Bokhary Plain Cottage Cheese 250 Gm"
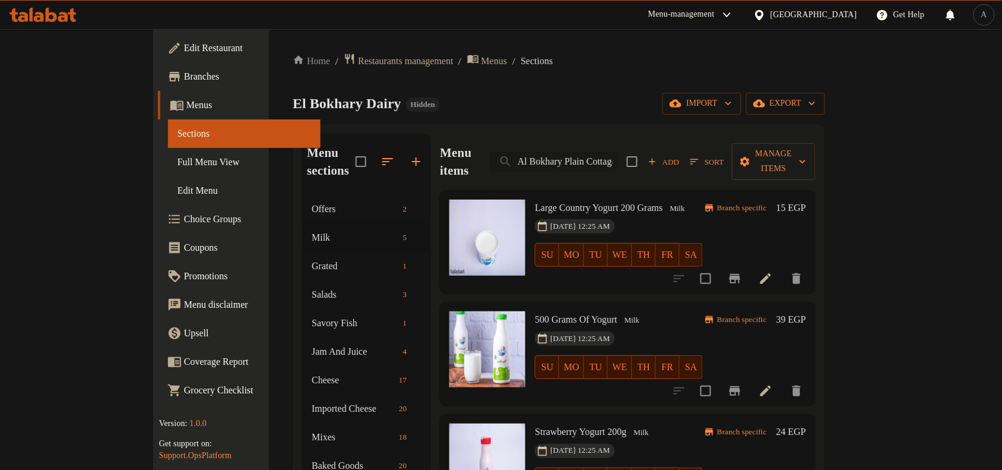
scroll to position [0, 64]
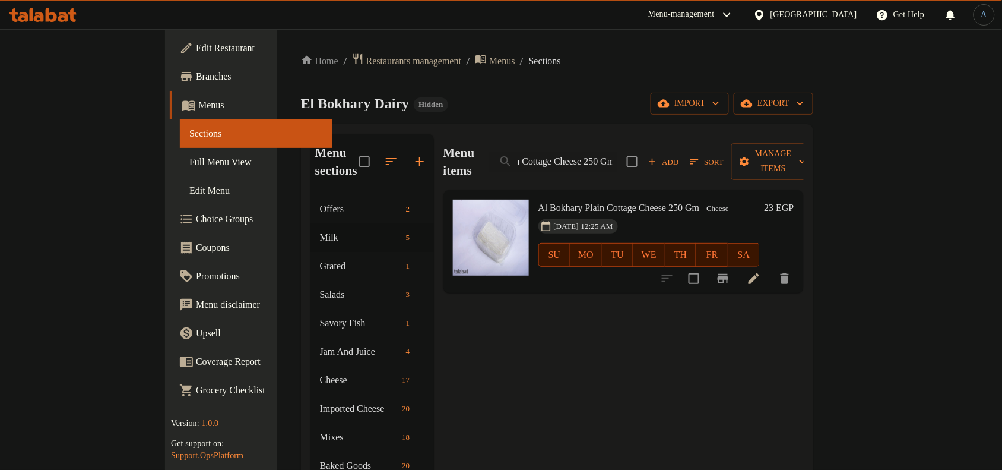
type input "Al Bokhary Plain Cottage Cheese 250 Gm"
click at [708, 202] on span "Cheese" at bounding box center [718, 209] width 32 height 14
click at [702, 202] on span "Cheese" at bounding box center [718, 209] width 32 height 14
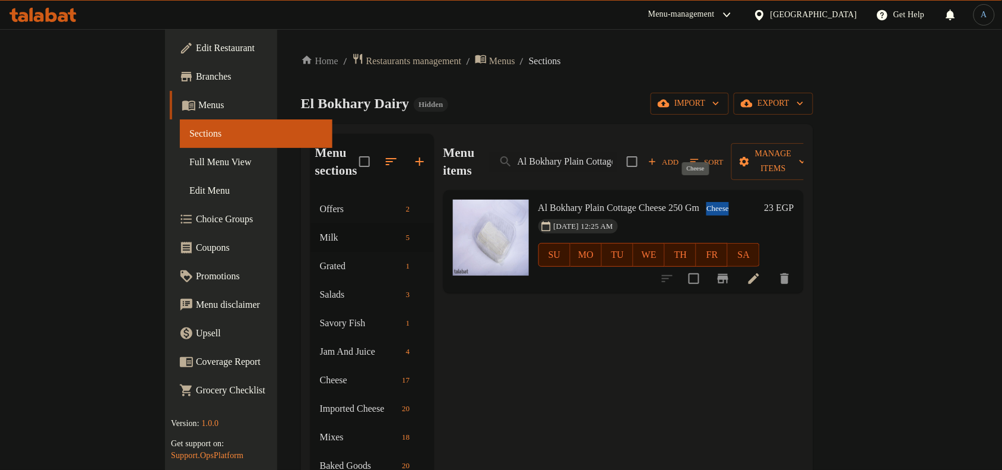
copy span "Cheese"
click at [384, 154] on icon "button" at bounding box center [391, 161] width 14 height 14
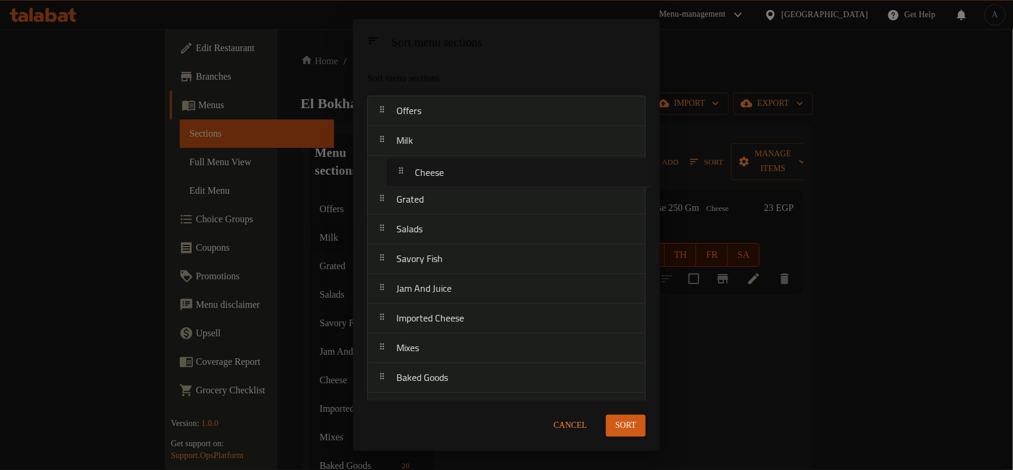
drag, startPoint x: 428, startPoint y: 288, endPoint x: 446, endPoint y: 169, distance: 120.1
click at [446, 169] on nav "Offers Milk Grated Salads Savory Fish Jam And Juice Cheese Imported Cheese Mixe…" at bounding box center [506, 378] width 278 height 565
click at [618, 414] on button "Sort" at bounding box center [626, 425] width 40 height 22
click at [699, 395] on div "Sort menu sections Sort menu sections Offers Milk Cheese Grated Salads Savory F…" at bounding box center [506, 235] width 1013 height 470
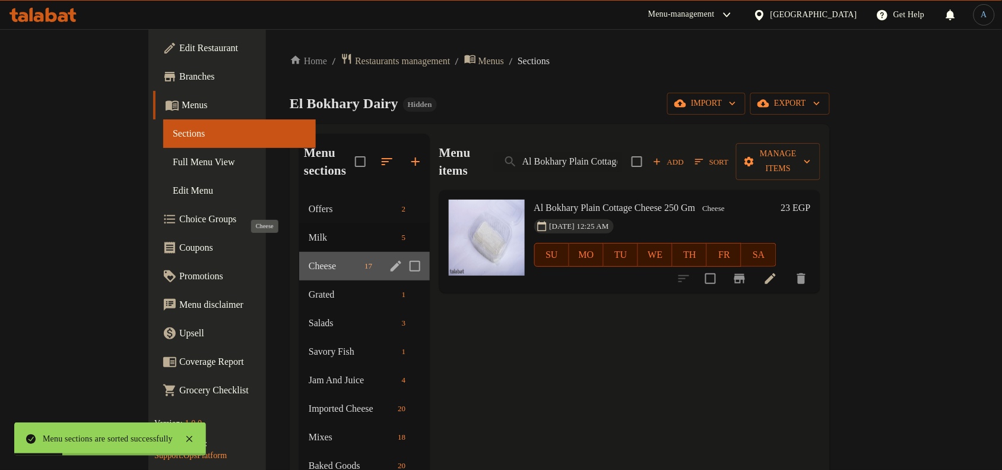
click at [309, 259] on span "Cheese" at bounding box center [334, 266] width 51 height 14
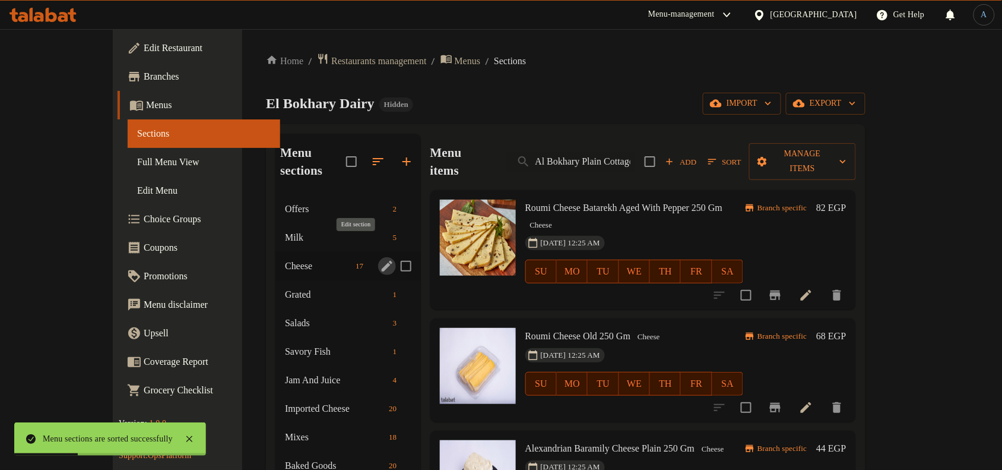
click at [382, 261] on icon "edit" at bounding box center [387, 266] width 11 height 11
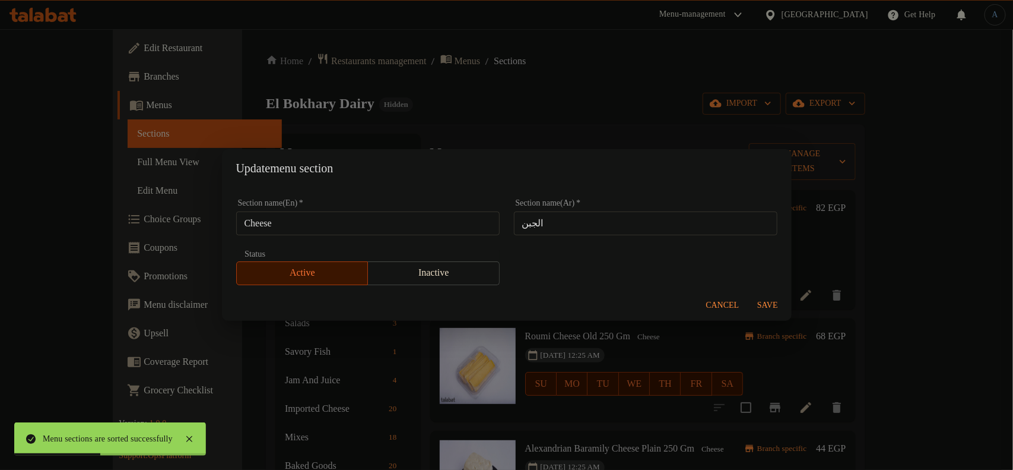
click at [717, 306] on span "Cancel" at bounding box center [722, 305] width 33 height 15
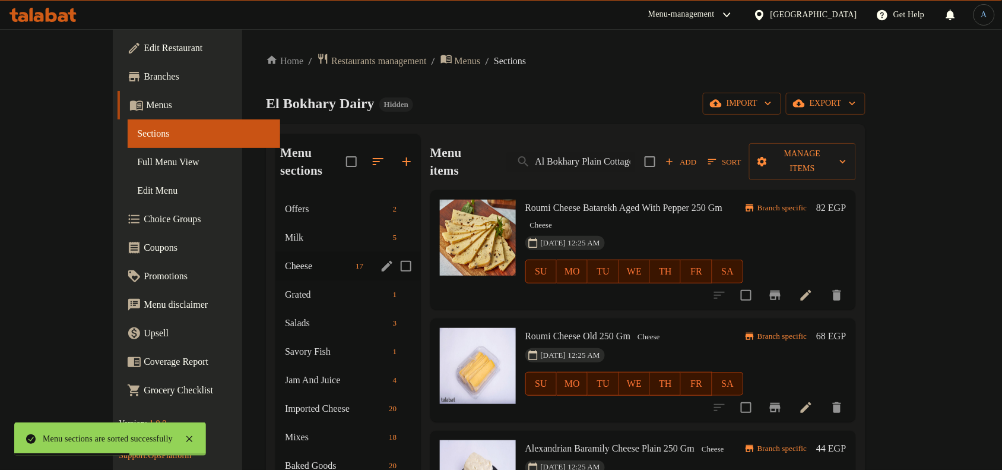
click at [275, 256] on div "Cheese 17" at bounding box center [347, 266] width 145 height 28
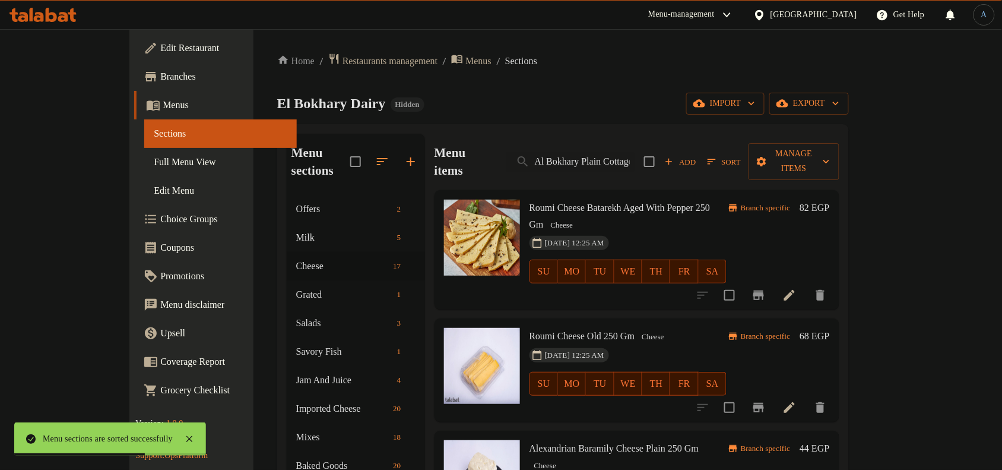
click at [619, 318] on div "Roumi Cheese Old 250 Gm Cheese [DATE] 12:25 AM SU MO TU WE TH FR [PERSON_NAME] …" at bounding box center [637, 369] width 405 height 103
click at [635, 151] on input "Al Bokhary Plain Cottage Cheese 250 Gm" at bounding box center [570, 161] width 128 height 21
click at [643, 100] on div "El Bokhary Dairy Hidden import export" at bounding box center [563, 104] width 572 height 22
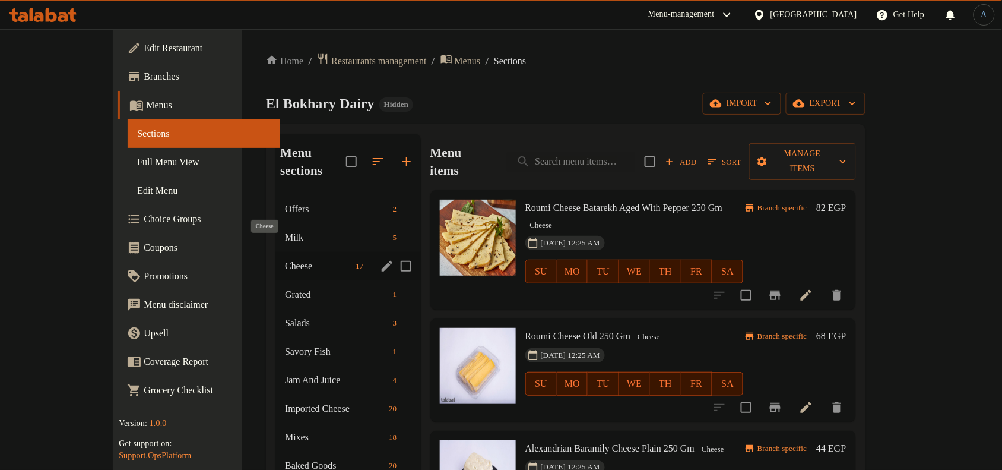
click at [285, 259] on span "Cheese" at bounding box center [318, 266] width 66 height 14
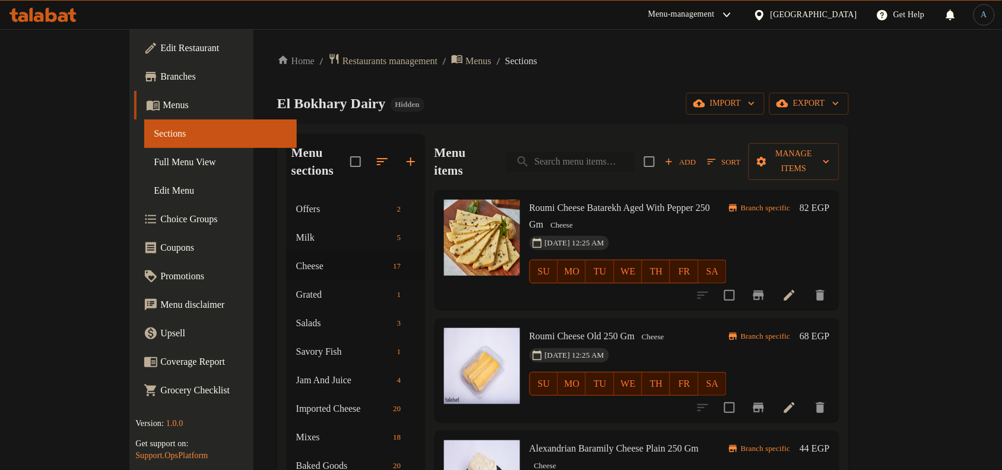
click at [622, 151] on input "search" at bounding box center [570, 161] width 128 height 21
paste input "جبنة قريش ساده البخاري 250 جرام"
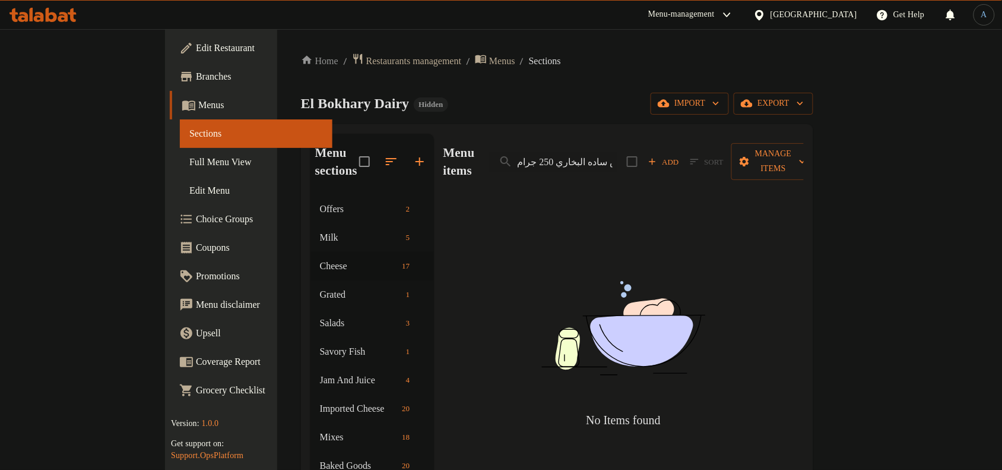
drag, startPoint x: 660, startPoint y: 155, endPoint x: 779, endPoint y: 162, distance: 120.1
click at [779, 162] on div "Menu items جبنة قريش ساده البخاري 250 جرام Add Sort Manage items" at bounding box center [623, 162] width 360 height 56
drag, startPoint x: 667, startPoint y: 155, endPoint x: 791, endPoint y: 159, distance: 124.7
click at [791, 159] on div "Menu items ريش ساده البخاري 250 جرام Add Sort Manage items" at bounding box center [623, 162] width 360 height 56
type input "ساده البخاري 250 جرام"
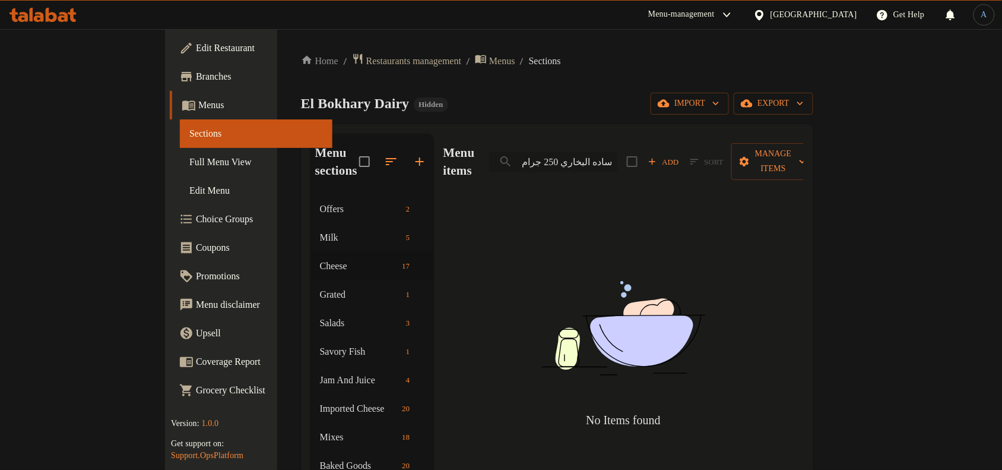
click at [617, 151] on input "ساده البخاري 250 جرام" at bounding box center [553, 161] width 128 height 21
click at [639, 107] on div "El Bokhary Dairy Hidden import export" at bounding box center [557, 104] width 512 height 22
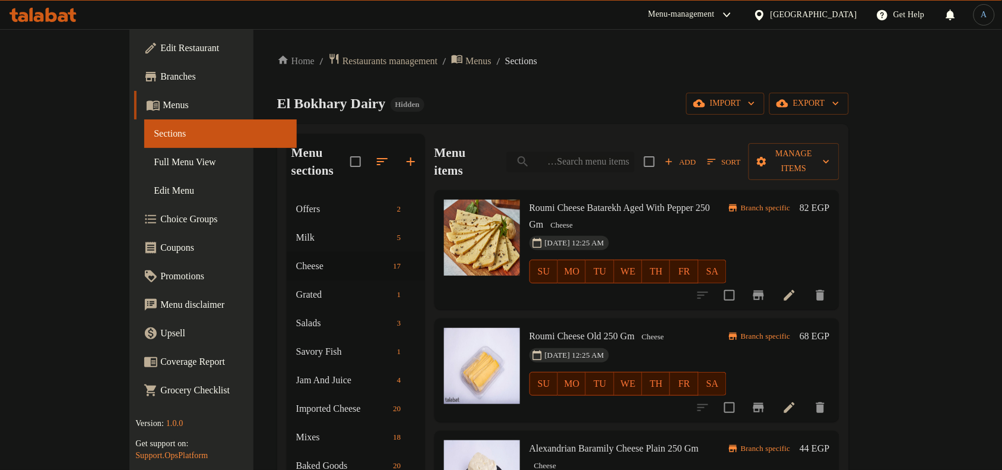
click at [635, 151] on input "search" at bounding box center [570, 161] width 128 height 21
paste input "جبنة قريش ساده البخاري 250 جرام"
type input "جبنة قريش ساده البخاري 250 جرام"
click at [635, 154] on input "search" at bounding box center [570, 161] width 128 height 21
paste input "Bukhari Plain Cottage Cheese 250g"
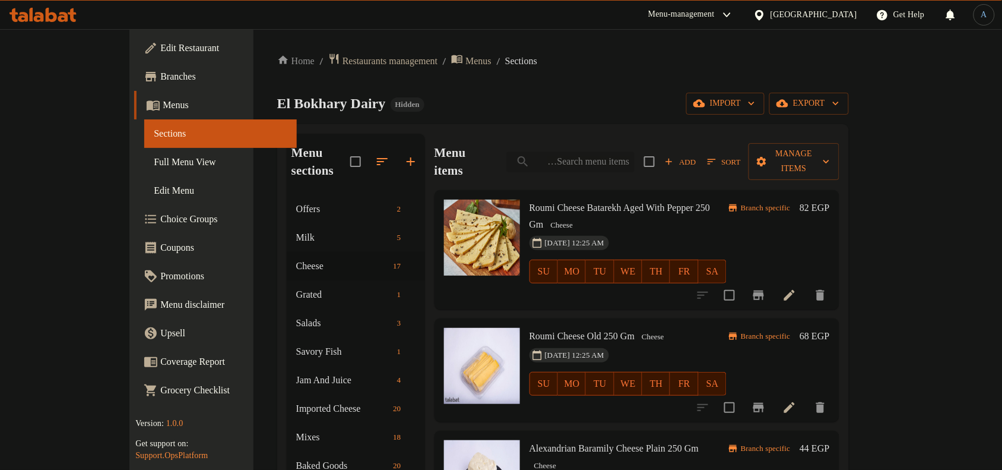
type input "Bukhari Plain Cottage Cheese 250g"
click at [717, 156] on icon "button" at bounding box center [711, 161] width 11 height 11
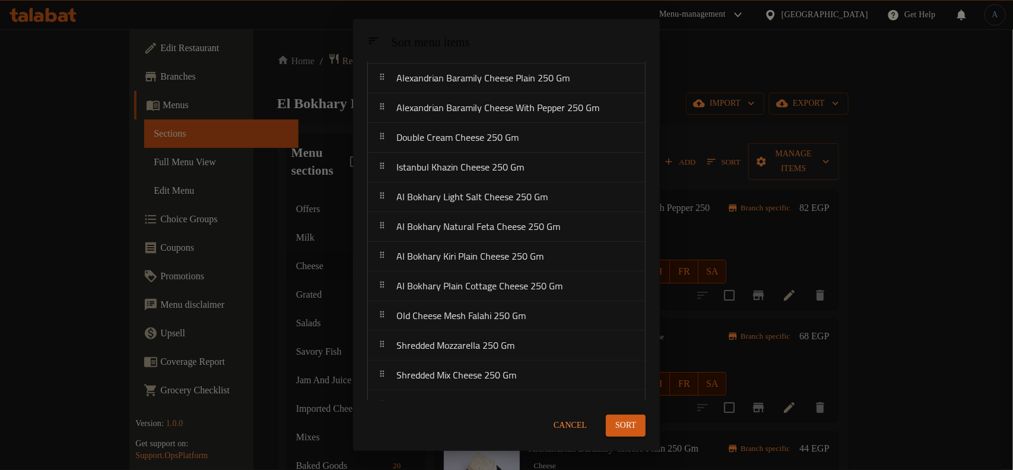
scroll to position [198, 0]
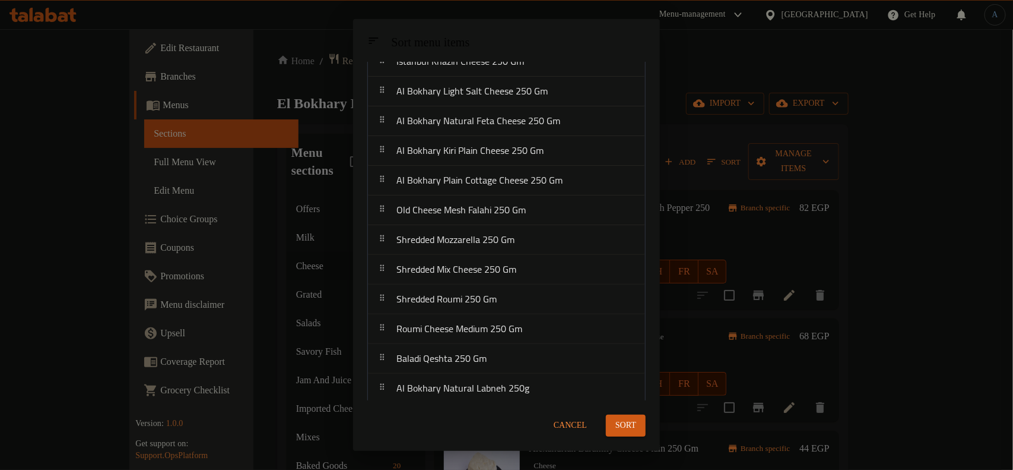
click at [572, 51] on div "Sort menu items" at bounding box center [518, 43] width 264 height 27
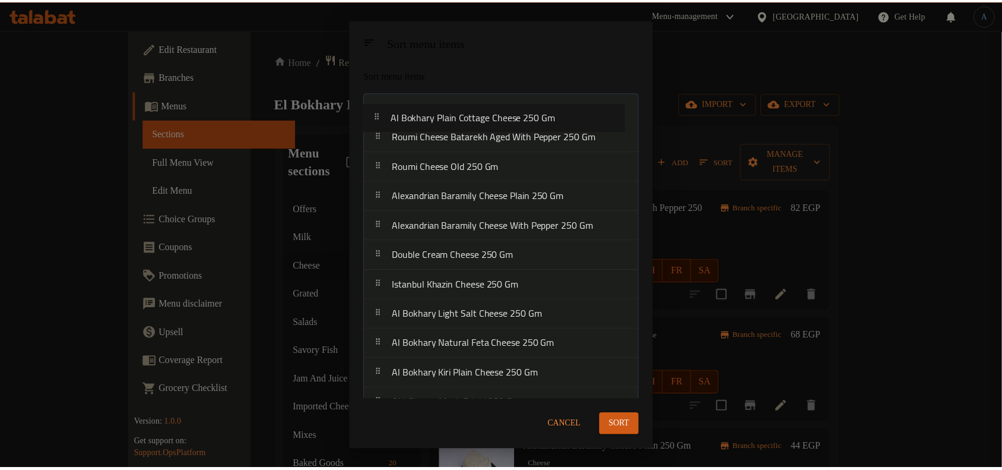
scroll to position [0, 0]
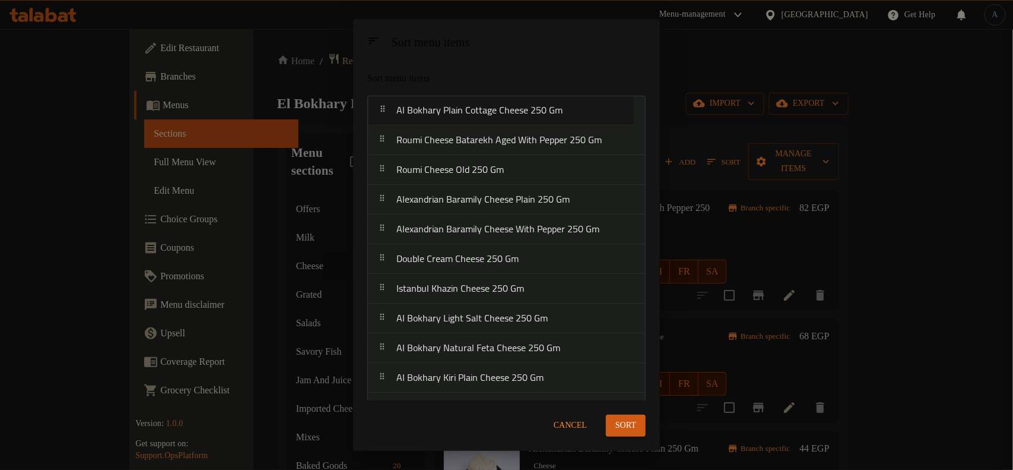
drag, startPoint x: 522, startPoint y: 378, endPoint x: 521, endPoint y: 112, distance: 266.6
click at [521, 112] on nav "Roumi Cheese Batarekh Aged With Pepper 250 [PERSON_NAME] Cheese Old 250 [PERSON…" at bounding box center [506, 348] width 278 height 505
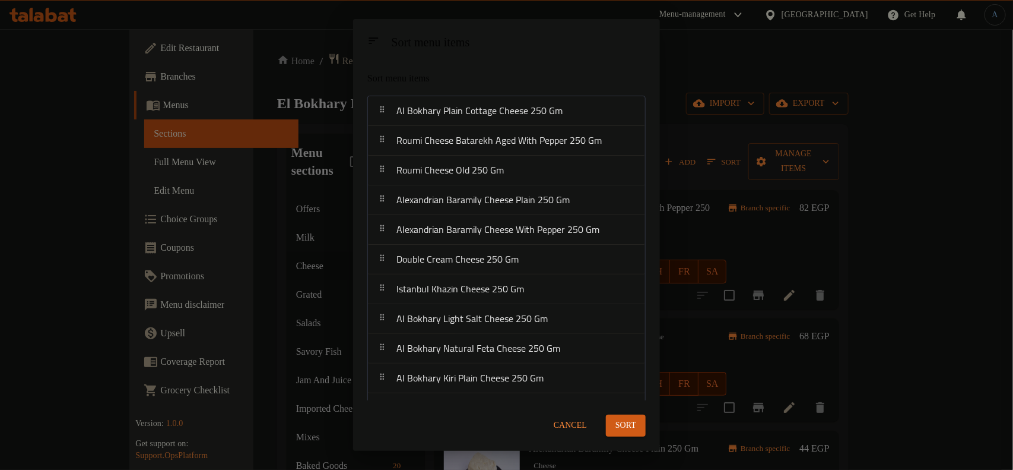
click at [629, 426] on span "Sort" at bounding box center [626, 425] width 21 height 15
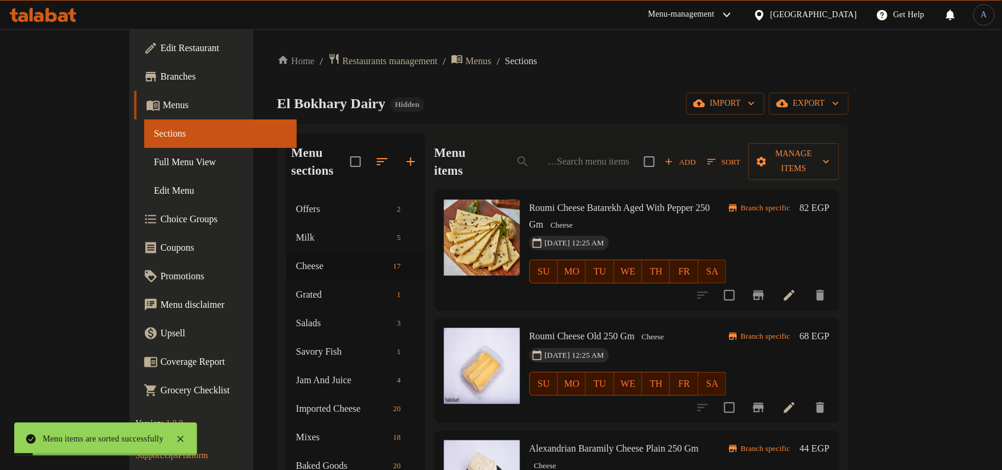
click at [527, 93] on div "El Bokhary Dairy Hidden import export" at bounding box center [563, 104] width 572 height 22
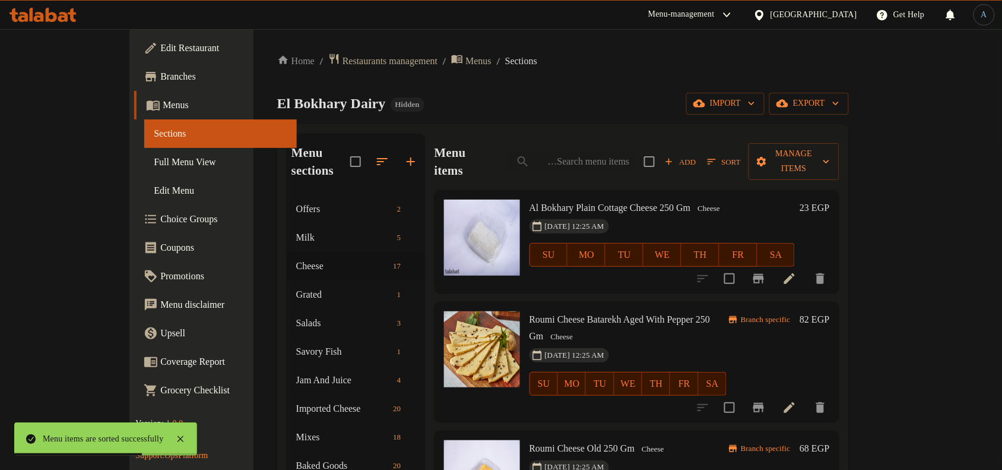
click at [797, 271] on icon at bounding box center [789, 278] width 14 height 14
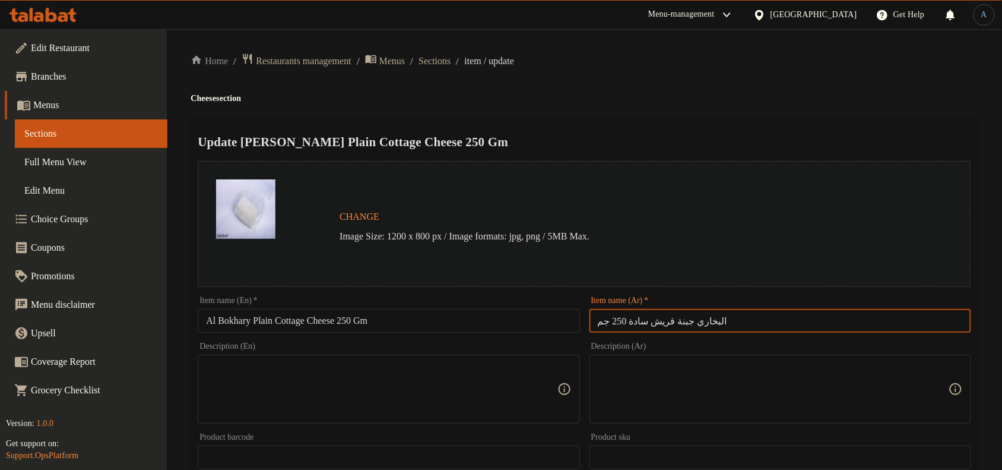
click at [681, 316] on input "البخاري جبنة قريش سادة 250 جم" at bounding box center [780, 321] width 382 height 24
paste input "بنة قريش ساده البخاري 250 جرا"
type input "جبنة قريش ساده البخاري 250 جرام"
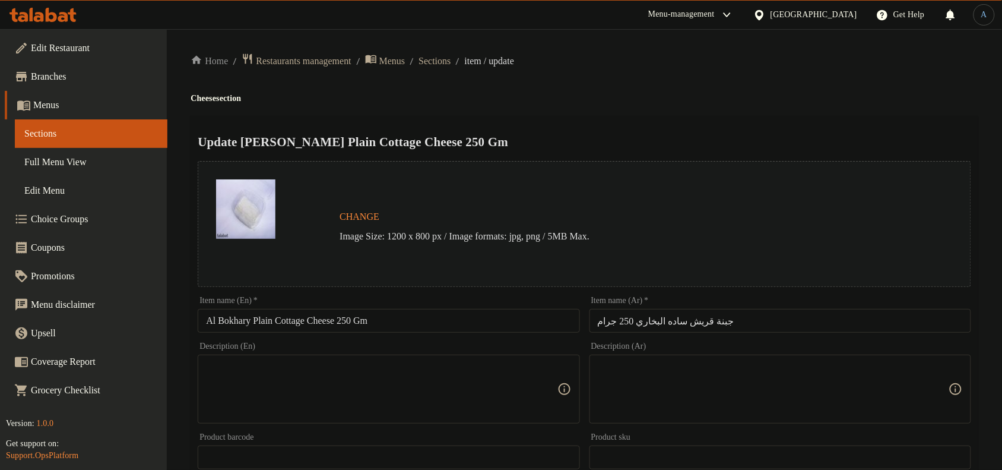
click at [695, 146] on h2 "Update [PERSON_NAME] Plain Cottage Cheese 250 Gm" at bounding box center [585, 142] width 774 height 18
click at [443, 325] on input "Al Bokhary Plain Cottage Cheese 250 Gm" at bounding box center [389, 321] width 382 height 24
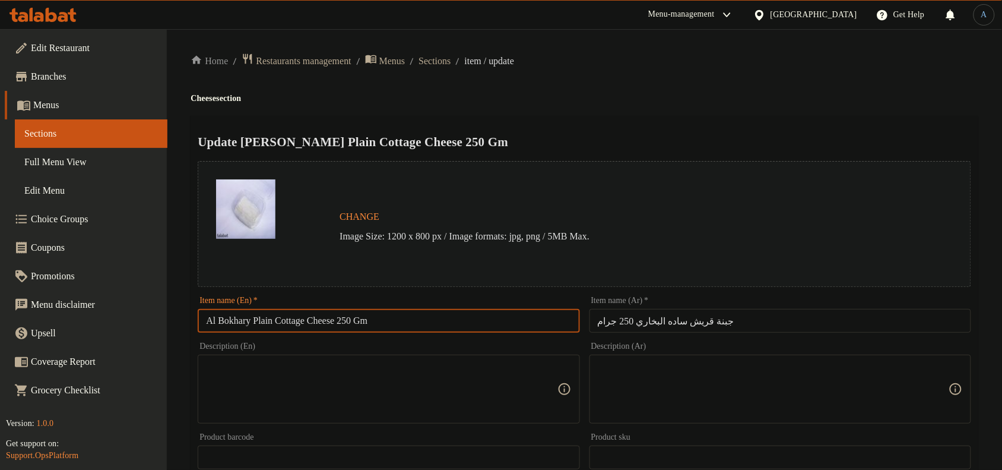
paste input "Bukhari Plain Cottage Cheese 250g"
type input "Bukhari Plain Cottage Cheese 250g"
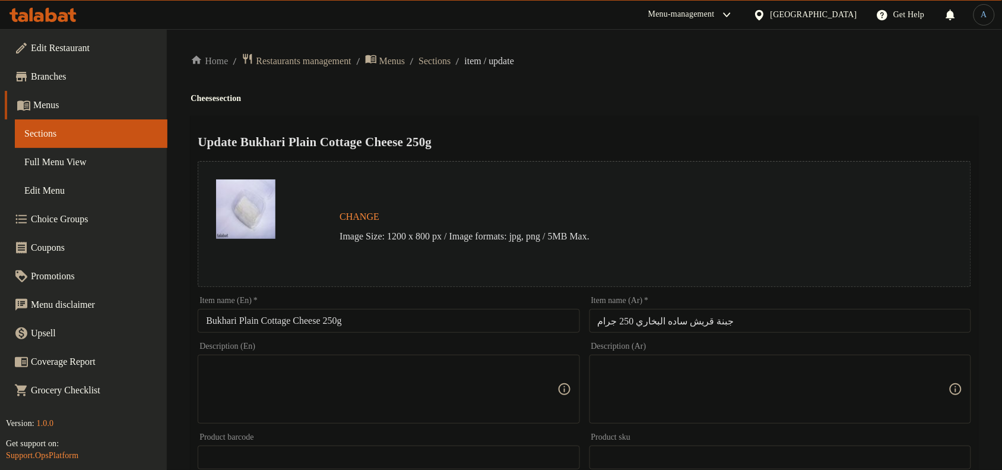
click at [631, 128] on div "Update Bukhari Plain Cottage Cheese 250g Change Image Size: 1200 x 800 px / Ima…" at bounding box center [585, 470] width 788 height 708
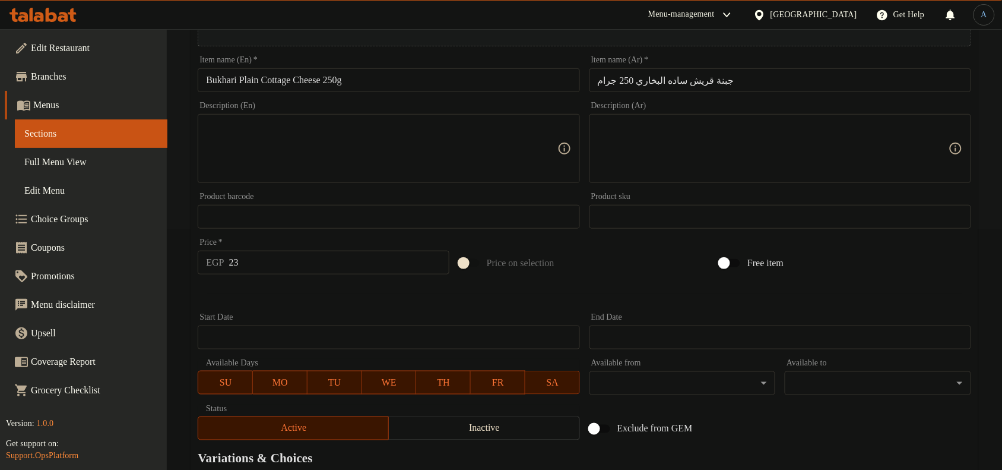
scroll to position [385, 0]
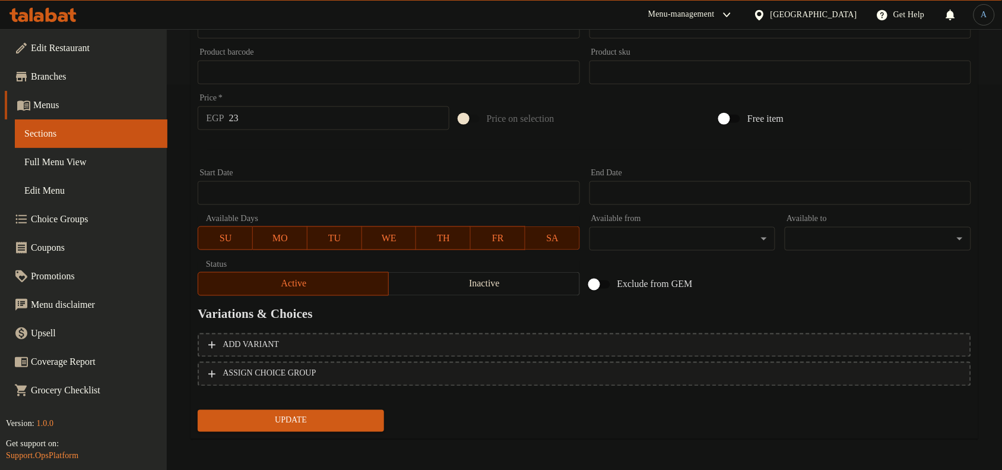
click at [294, 116] on input "23" at bounding box center [339, 118] width 220 height 24
paste input "30.00"
type input "30.00"
click at [198, 410] on button "Update" at bounding box center [291, 421] width 186 height 22
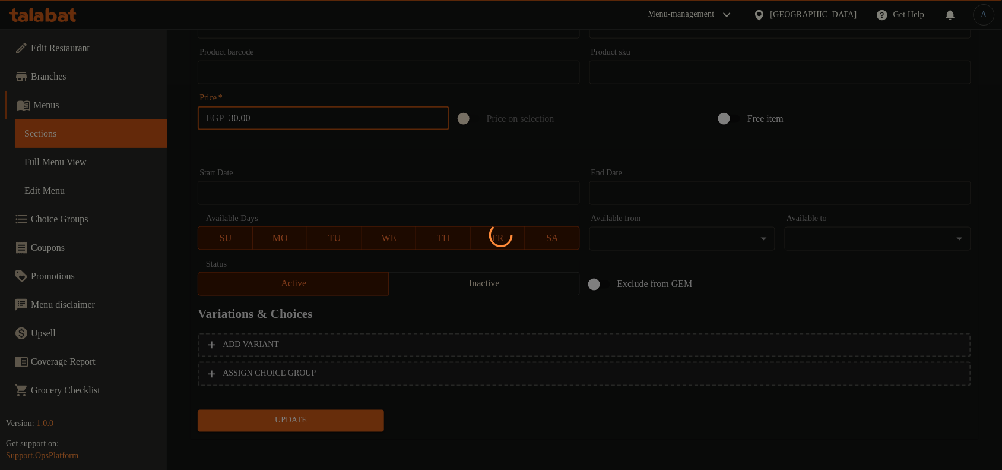
click at [338, 160] on div at bounding box center [501, 235] width 1002 height 470
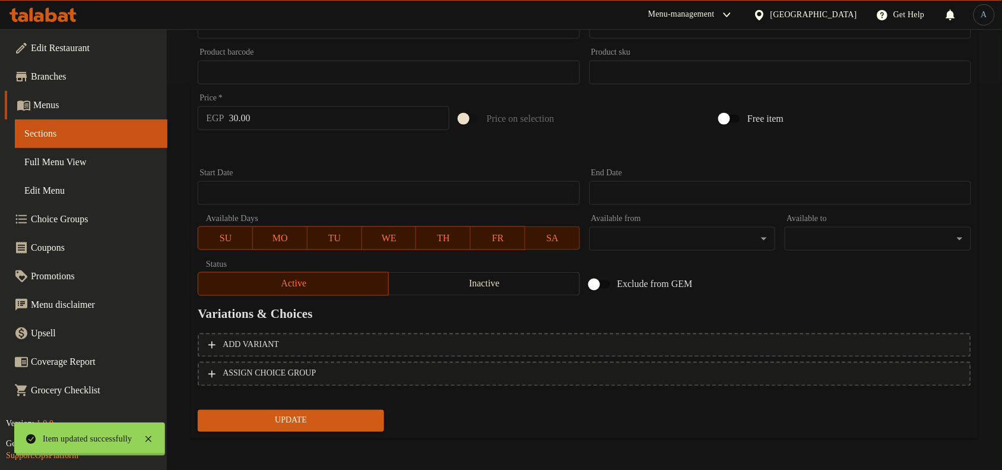
scroll to position [0, 0]
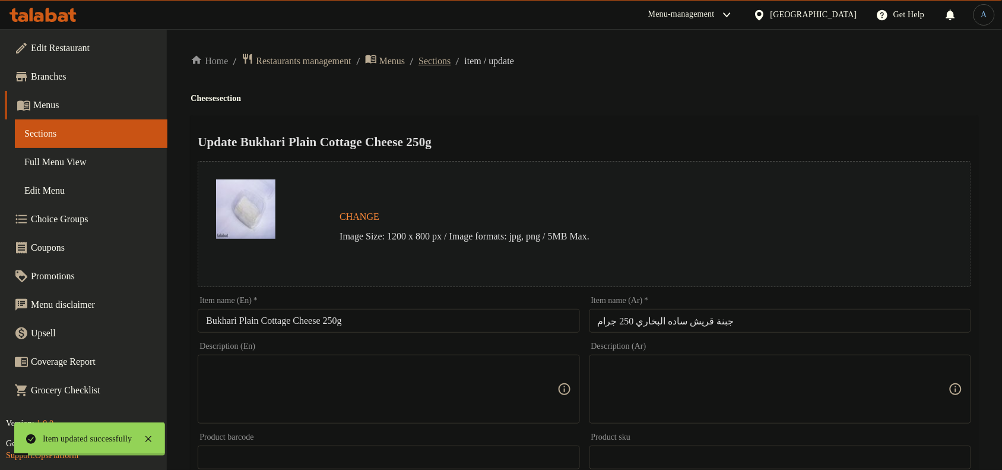
click at [451, 57] on span "Sections" at bounding box center [435, 61] width 32 height 14
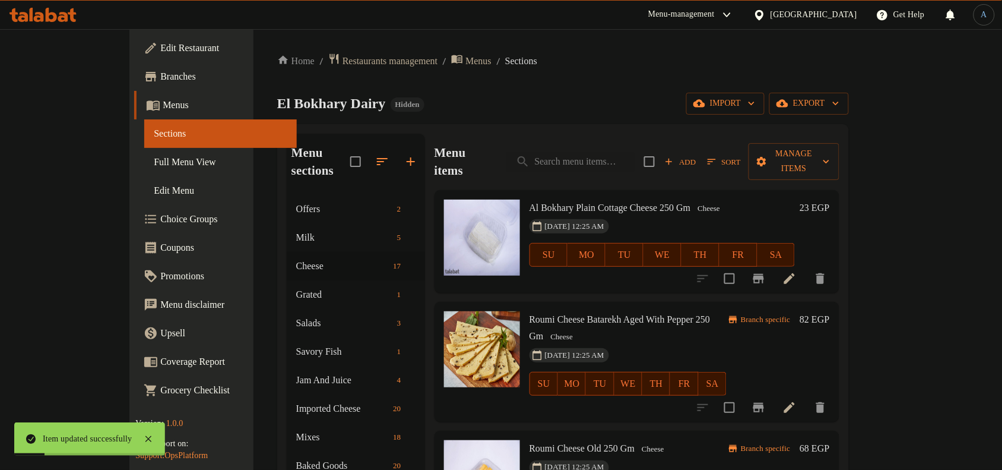
click at [772, 214] on div "[DATE] 12:25 AM SU MO TU WE TH FR SA" at bounding box center [662, 246] width 275 height 64
click at [635, 153] on input "search" at bounding box center [570, 161] width 128 height 21
paste input "جبنه قديمة ( مش فلاحي ) 250 جرام"
type input "جبنه قديمة ( مش فلاحي ) 250 جرام"
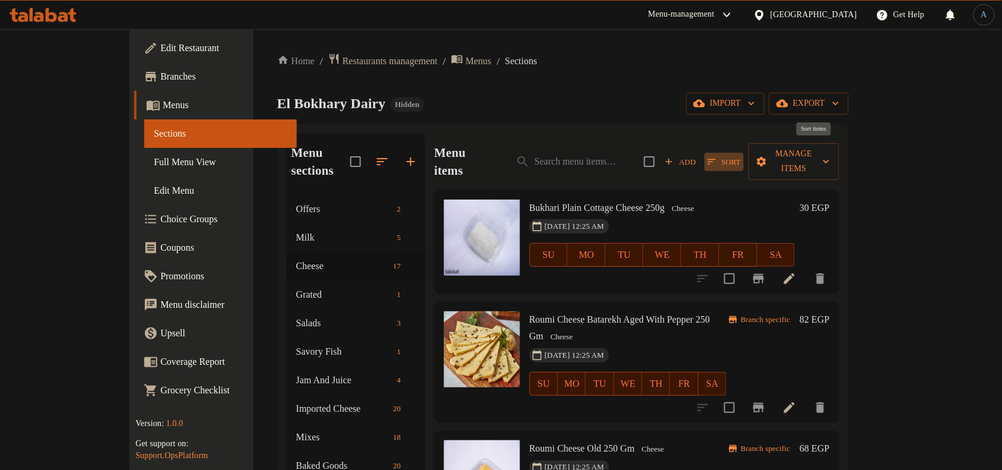
click at [741, 155] on span "Sort" at bounding box center [724, 162] width 33 height 14
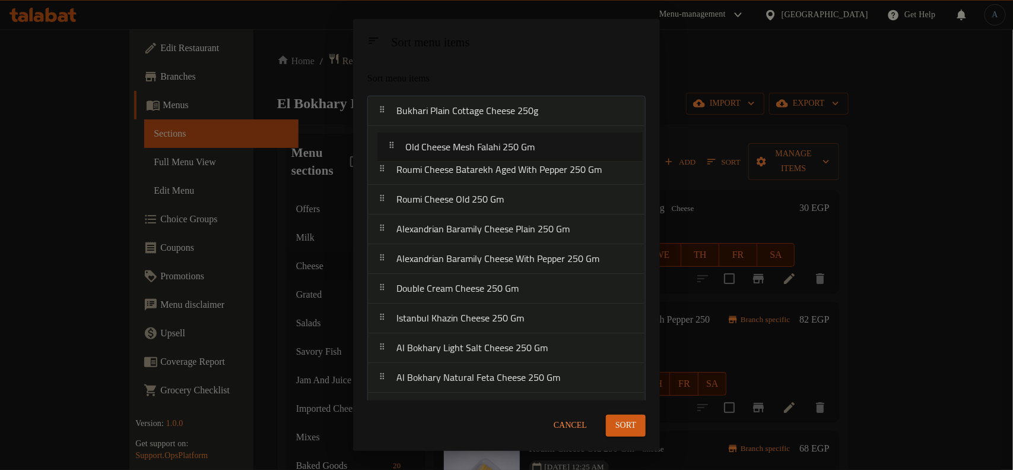
drag, startPoint x: 505, startPoint y: 209, endPoint x: 514, endPoint y: 147, distance: 63.0
click at [514, 147] on nav "Bukhari Plain Cottage Cheese 250g Roumi Cheese Batarekh Aged With Pepper 250 [P…" at bounding box center [506, 348] width 278 height 505
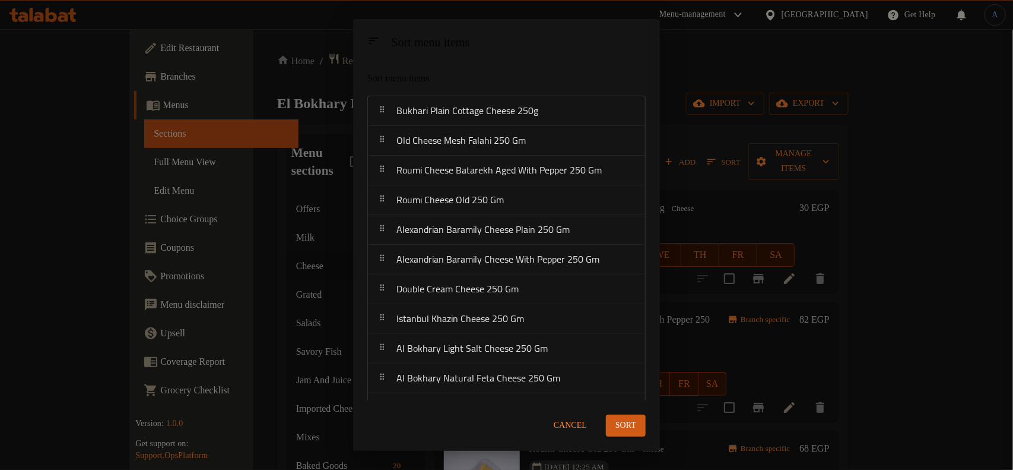
click at [621, 424] on span "Sort" at bounding box center [626, 425] width 21 height 15
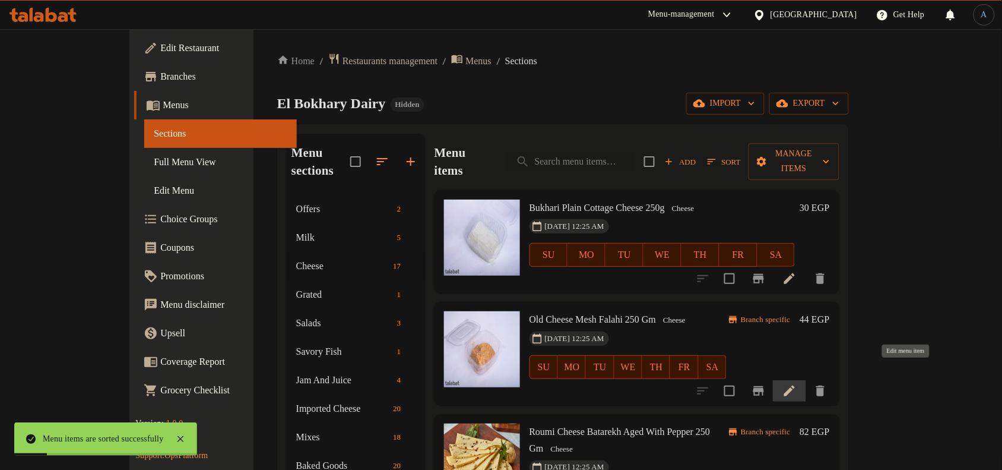
click at [797, 383] on icon at bounding box center [789, 390] width 14 height 14
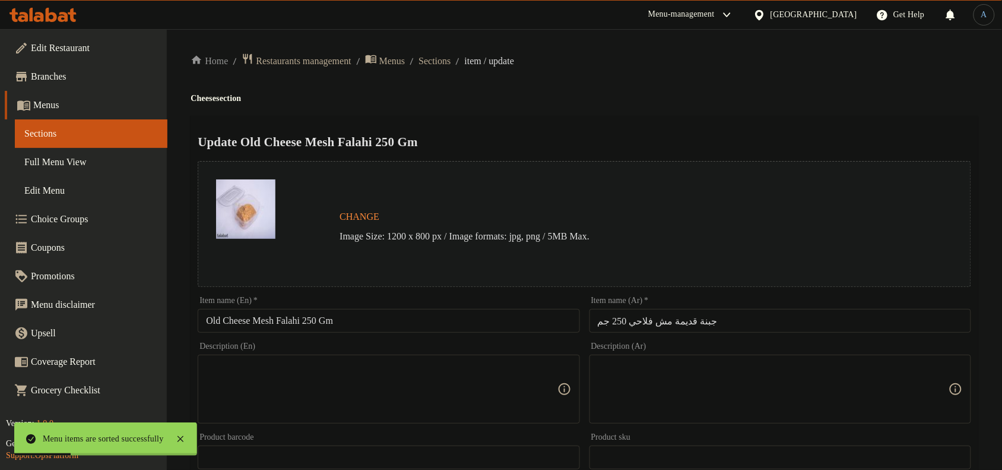
click at [726, 319] on input "جبنة قديمة مش فلاحي 250 جم" at bounding box center [780, 321] width 382 height 24
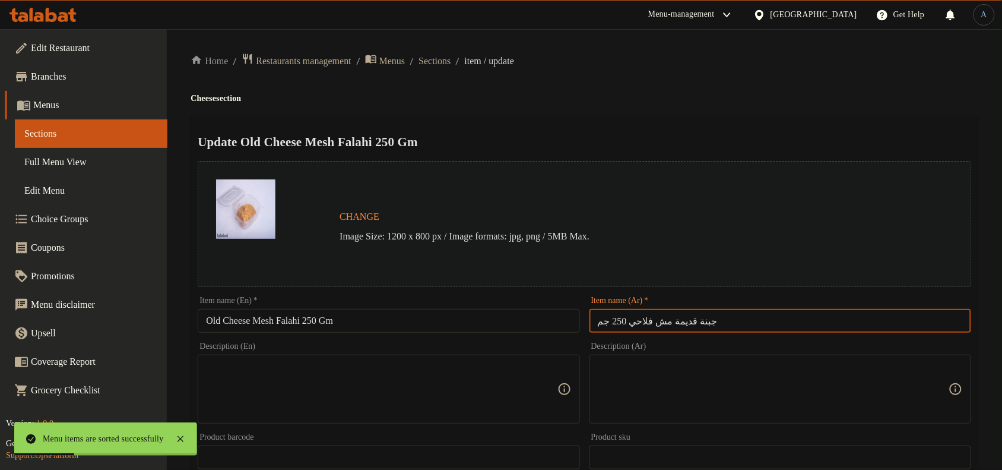
paste input "ه قديمة ( مش فلاحي ) 250 جرا"
type input "جبنه قديمة ( مش فلاحي ) 250 جرام"
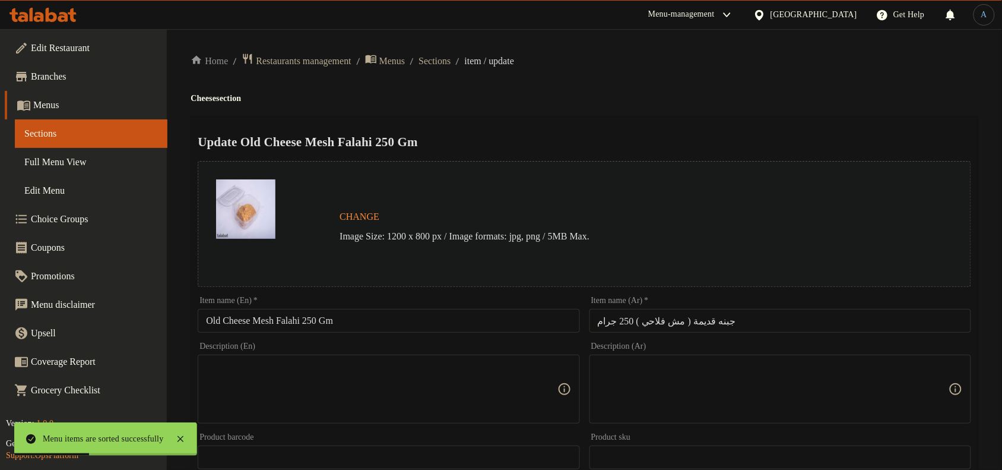
click at [677, 70] on div "Home / Restaurants management / Menus / Sections / item / update Cheese section…" at bounding box center [585, 443] width 788 height 780
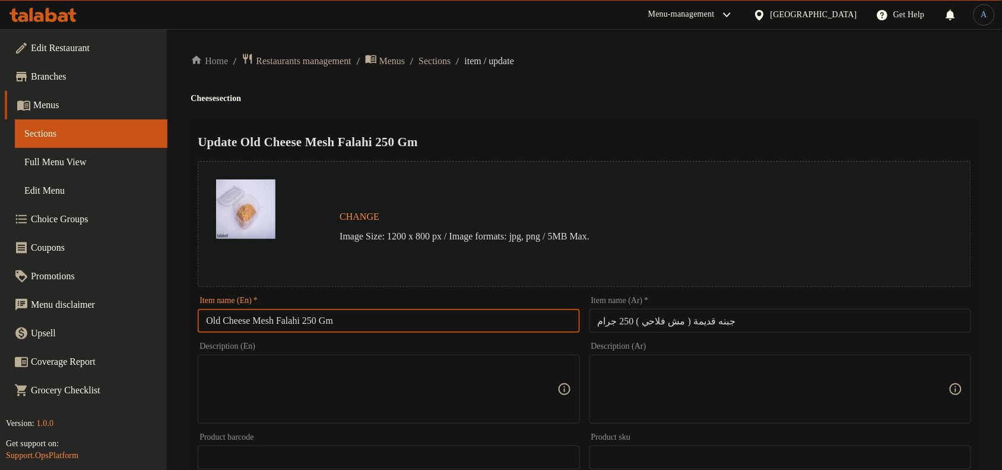
click at [407, 327] on input "Old Cheese Mesh Falahi 250 Gm" at bounding box center [389, 321] width 382 height 24
paste input "(Not Peasant) 250 Grams"
type input "Old Cheese (Not Peasant) 250 Grams"
click at [638, 116] on div "Update Old Cheese (Not Peasant) 250 Grams Change Image Size: 1200 x 800 px / Im…" at bounding box center [585, 470] width 788 height 708
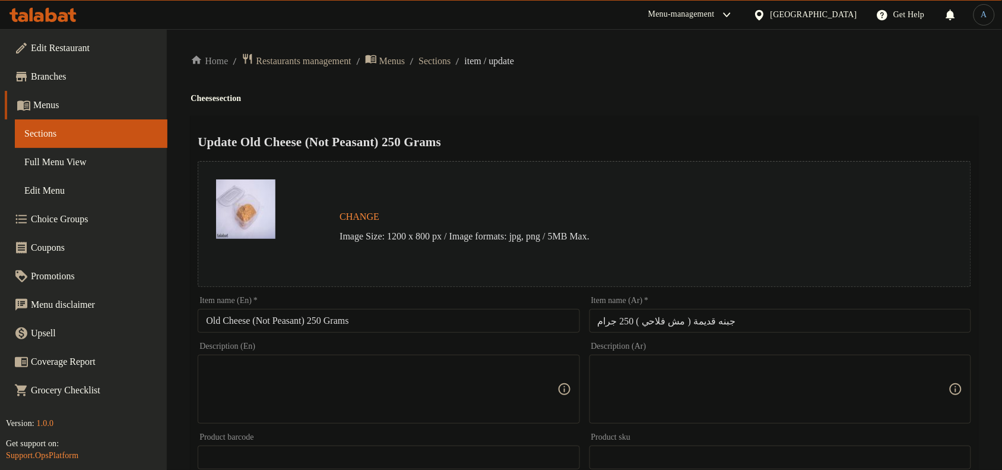
click at [298, 319] on input "Old Cheese (Not Peasant) 250 Grams" at bounding box center [389, 321] width 382 height 24
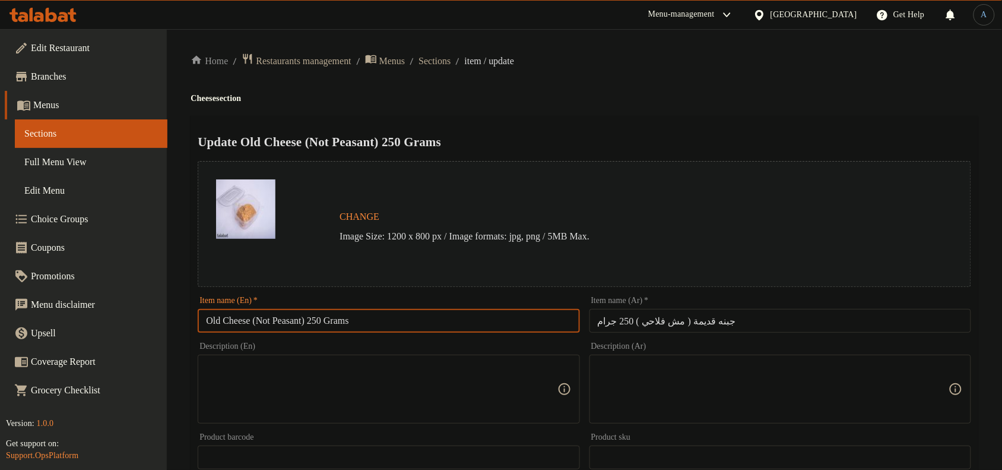
click at [298, 319] on input "Old Cheese (Not Peasant) 250 Grams" at bounding box center [389, 321] width 382 height 24
click at [271, 321] on input "Old Cheese (Not Peasant) 250 Grams" at bounding box center [389, 321] width 382 height 24
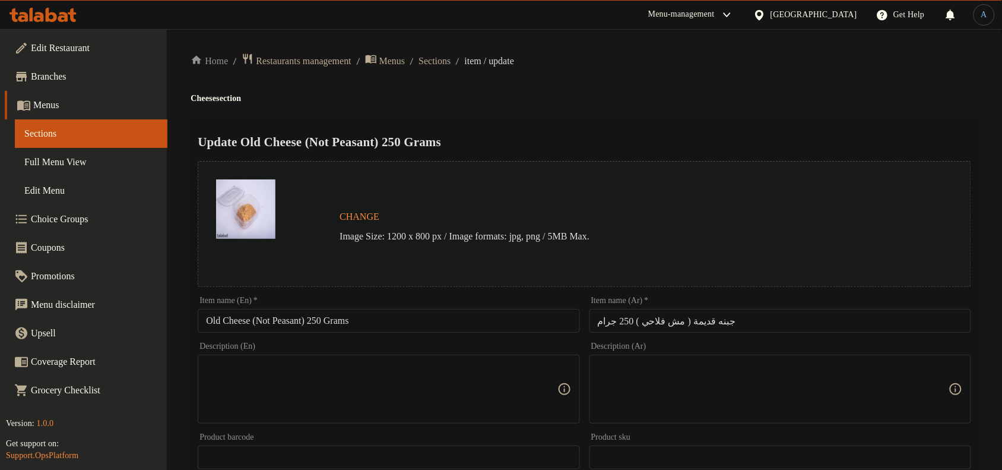
click at [784, 97] on h4 "Cheese section" at bounding box center [585, 99] width 788 height 12
click at [266, 318] on input "Old Cheese (Not Peasant) 250 Grams" at bounding box center [389, 321] width 382 height 24
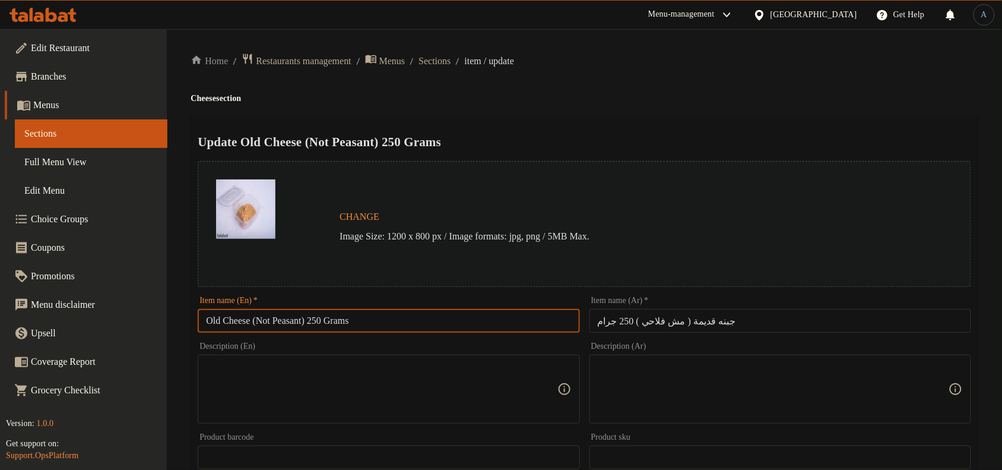
click at [266, 318] on input "Old Cheese (Not Peasant) 250 Grams" at bounding box center [389, 321] width 382 height 24
click at [299, 321] on input "Old Cheese (Not Peasant) 250 Grams" at bounding box center [389, 321] width 382 height 24
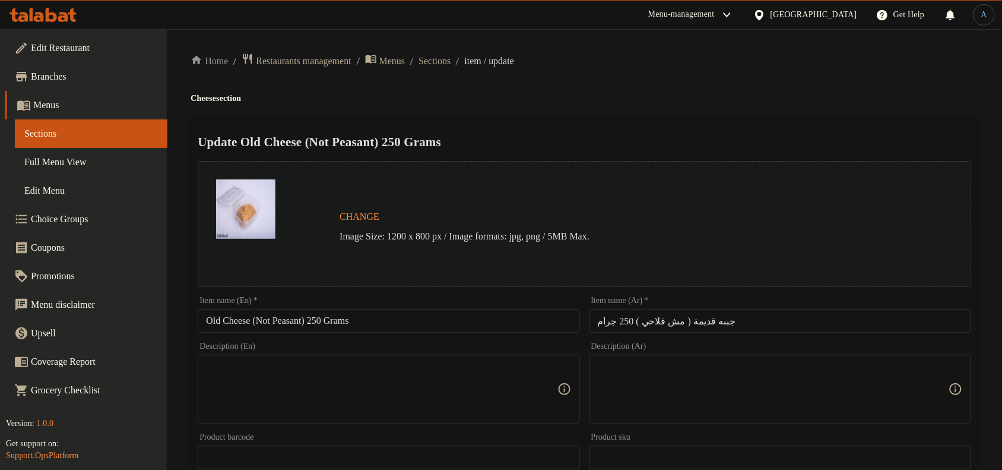
drag, startPoint x: 0, startPoint y: 259, endPoint x: 455, endPoint y: 113, distance: 477.6
click at [455, 113] on div "Home / Restaurants management / Menus / Sections / item / update Cheese section…" at bounding box center [585, 443] width 788 height 780
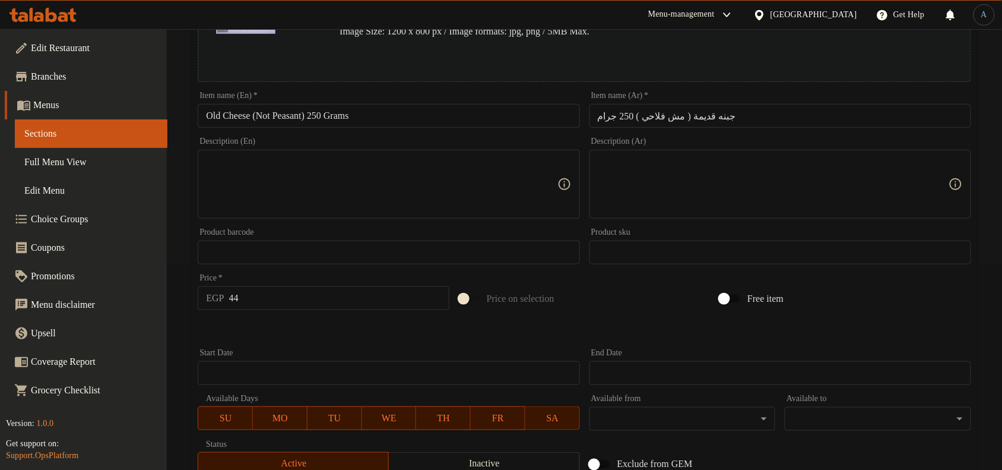
scroll to position [385, 0]
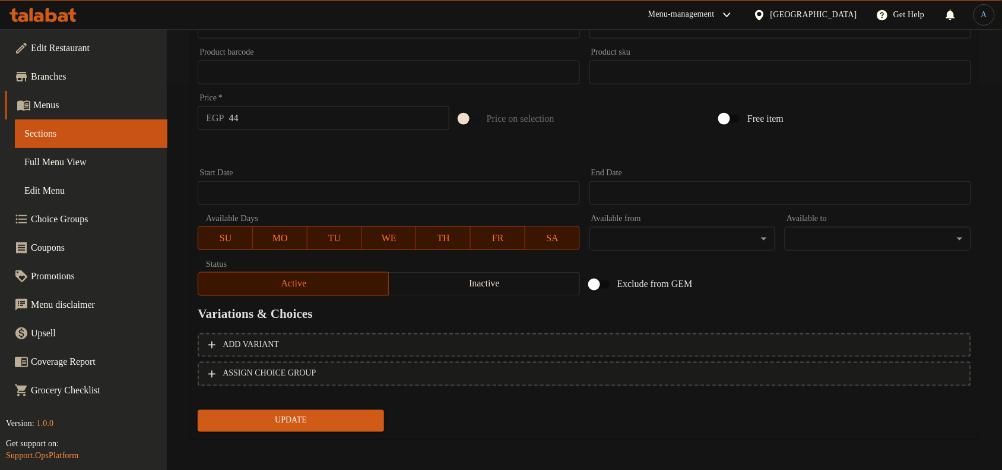
click at [294, 116] on input "44" at bounding box center [339, 118] width 220 height 24
paste input "53.00"
type input "53.00"
click at [198, 410] on button "Update" at bounding box center [291, 421] width 186 height 22
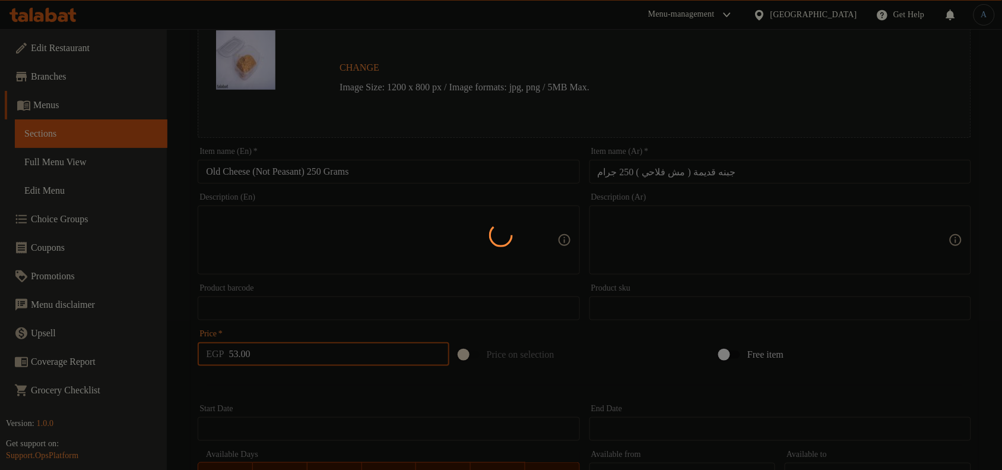
scroll to position [0, 0]
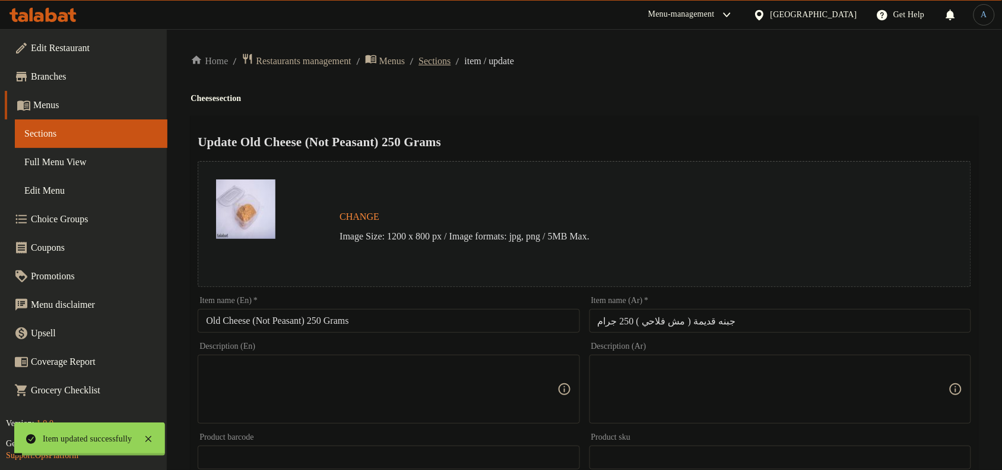
click at [451, 61] on span "Sections" at bounding box center [435, 61] width 32 height 14
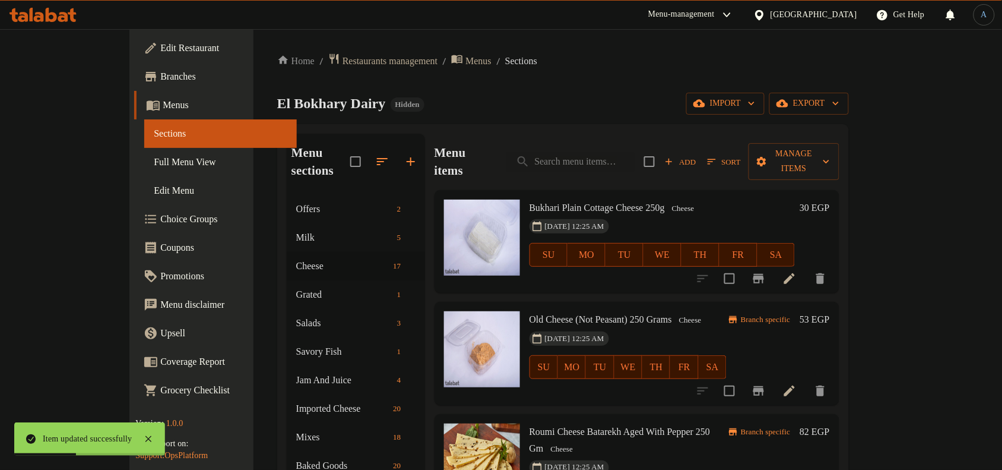
click at [764, 386] on icon "Branch-specific-item" at bounding box center [758, 390] width 11 height 9
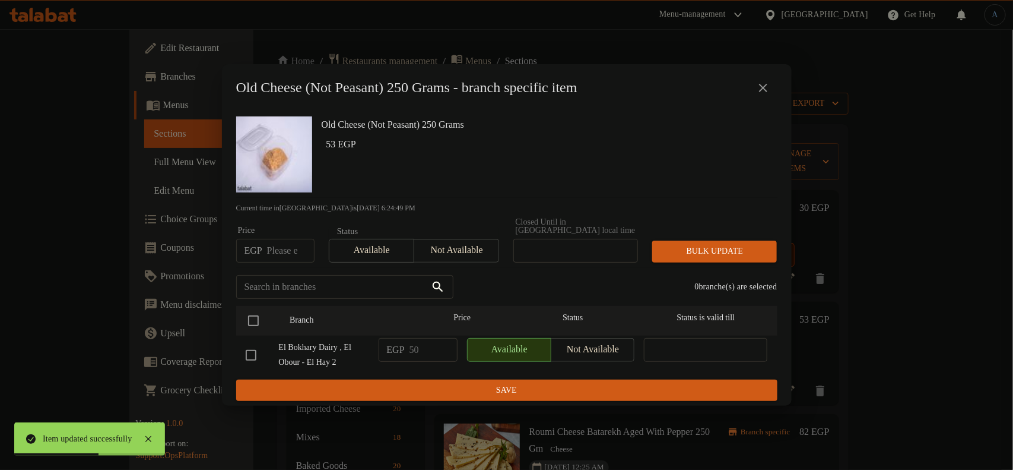
click at [283, 247] on input "number" at bounding box center [290, 251] width 47 height 24
paste input "53.00"
type input "53.00"
click at [249, 315] on input "checkbox" at bounding box center [253, 320] width 25 height 25
checkbox input "true"
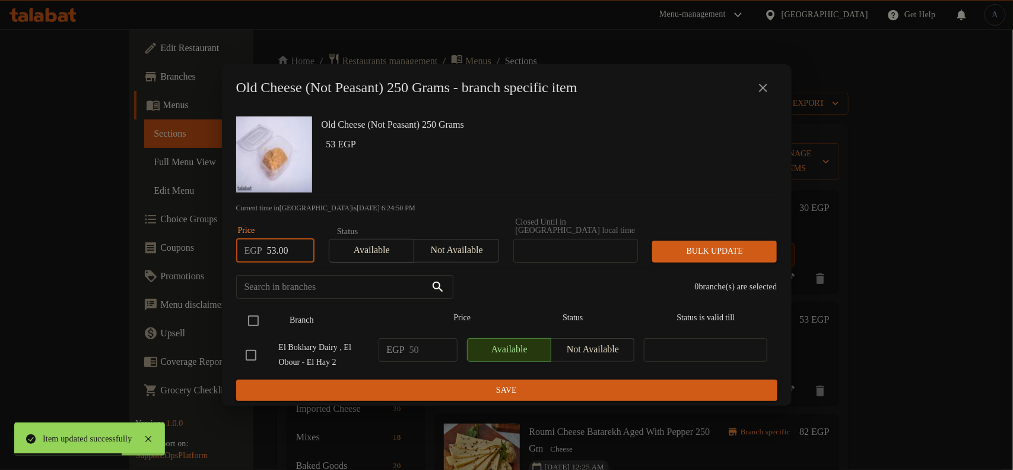
checkbox input "true"
click at [678, 244] on span "Bulk update" at bounding box center [715, 251] width 106 height 15
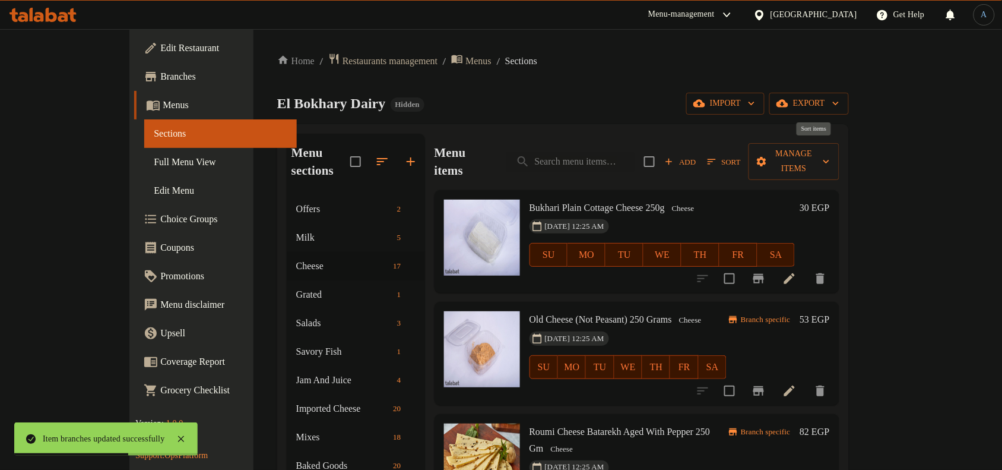
click at [716, 159] on icon "button" at bounding box center [712, 161] width 8 height 5
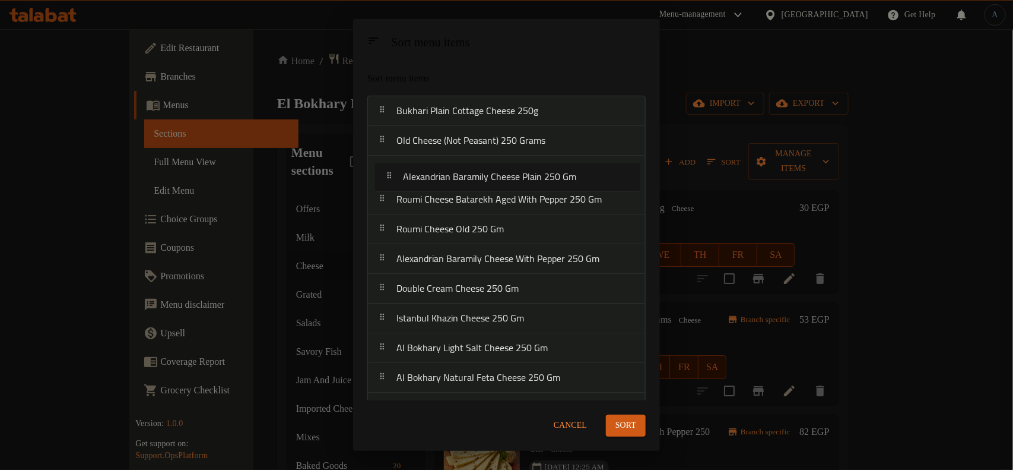
drag, startPoint x: 573, startPoint y: 233, endPoint x: 579, endPoint y: 171, distance: 62.0
click at [579, 171] on nav "Bukhari Plain Cottage Cheese 250g Old Cheese (Not Peasant) 250 Grams Roumi Chee…" at bounding box center [506, 348] width 278 height 505
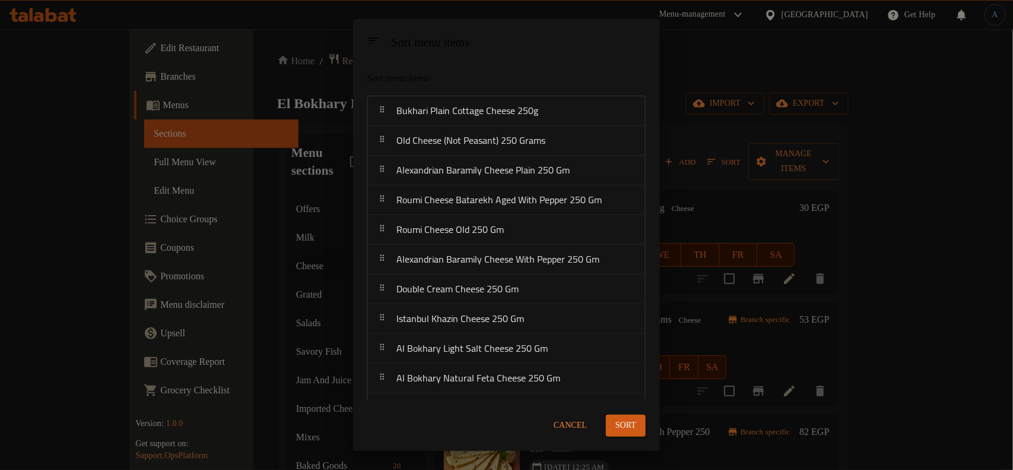
click at [622, 423] on span "Sort" at bounding box center [626, 425] width 21 height 15
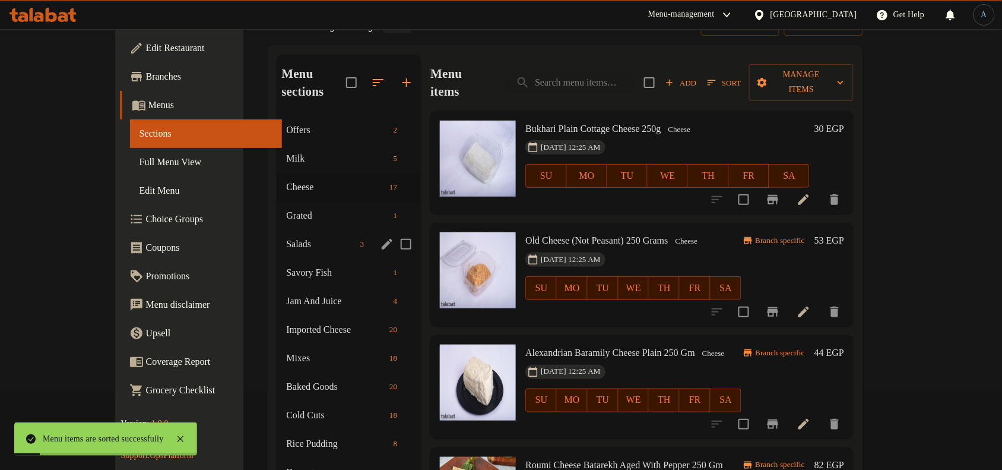
scroll to position [148, 0]
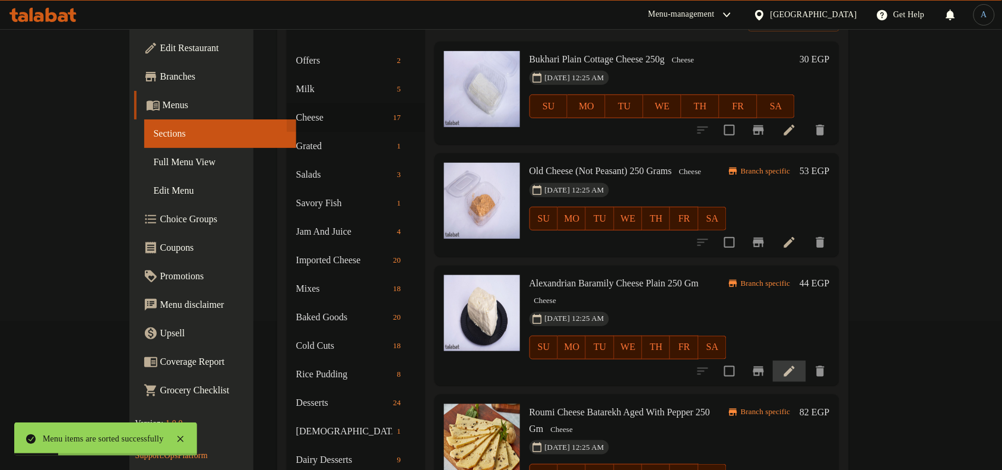
click at [797, 364] on icon at bounding box center [789, 371] width 14 height 14
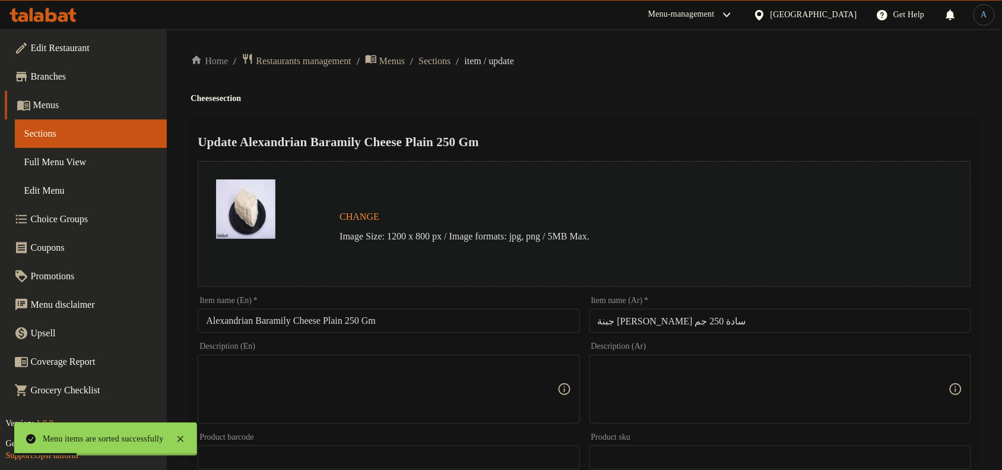
click at [743, 313] on input "جبنة [PERSON_NAME] سادة 250 جم" at bounding box center [780, 321] width 382 height 24
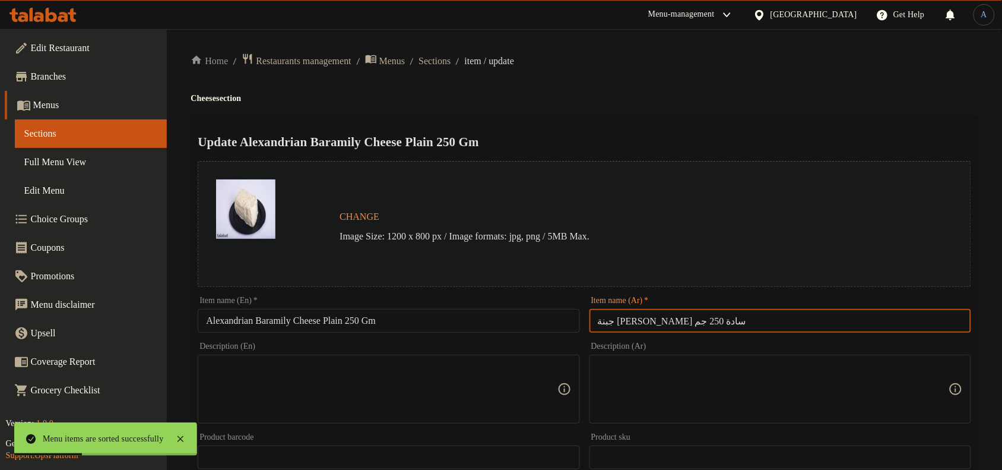
paste input "ه 250 جرا"
type input "جبنة [PERSON_NAME] ساده 250 جرام"
click at [722, 108] on div "Home / Restaurants management / Menus / Sections / item / update Cheese section…" at bounding box center [585, 443] width 788 height 780
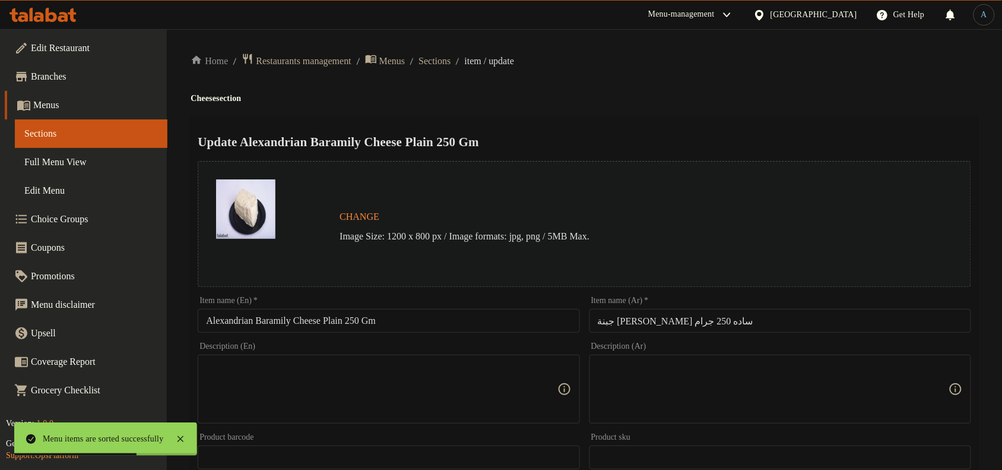
click at [370, 322] on input "Alexandrian Baramily Cheese Plain 250 Gm" at bounding box center [389, 321] width 382 height 24
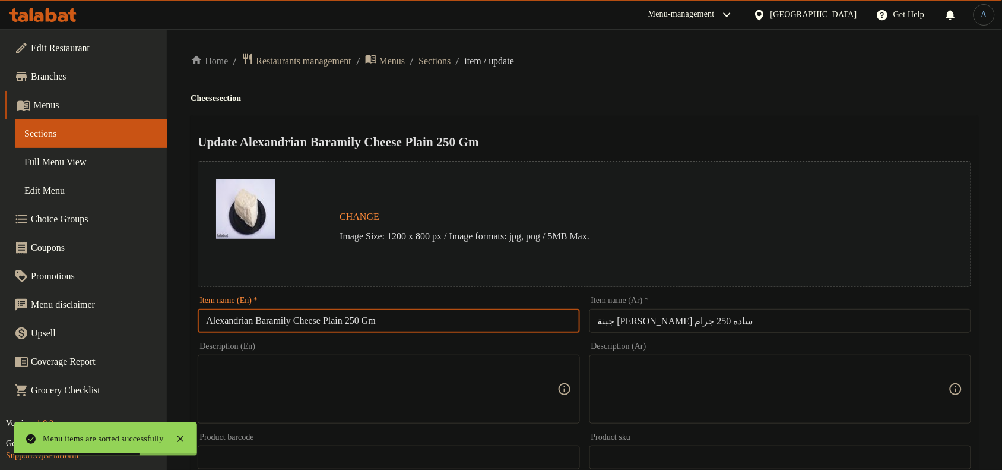
paste input "Plain Alexandrian Barameli Cheese 250g"
type input "Plain Alexandrian Barameli Cheese 250g"
click at [665, 110] on div "Home / Restaurants management / Menus / Sections / item / update Cheese section…" at bounding box center [585, 443] width 788 height 780
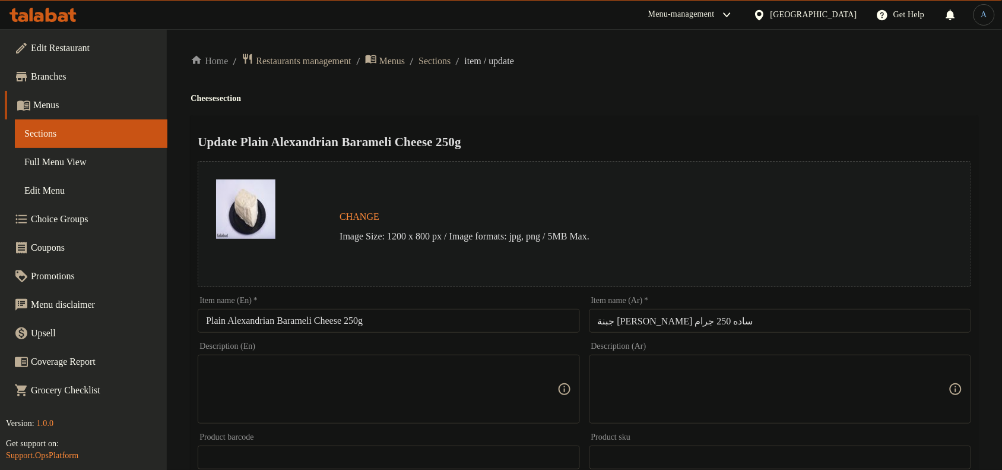
scroll to position [385, 0]
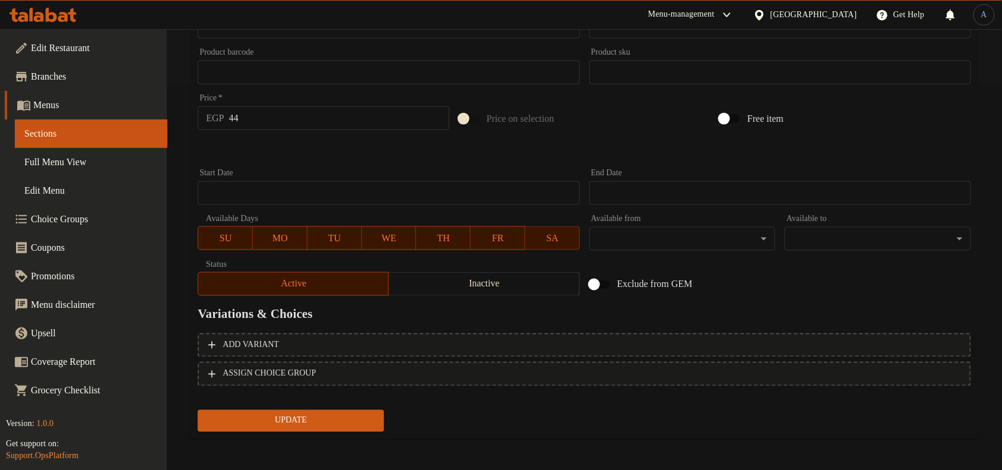
click at [282, 123] on input "44" at bounding box center [339, 118] width 220 height 24
paste input "53.00"
type input "53.00"
click at [198, 410] on button "Update" at bounding box center [291, 421] width 186 height 22
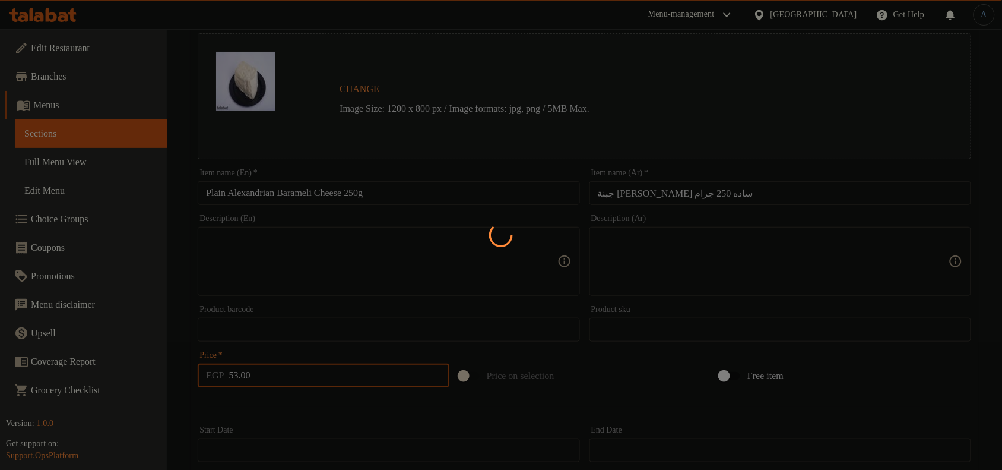
scroll to position [0, 0]
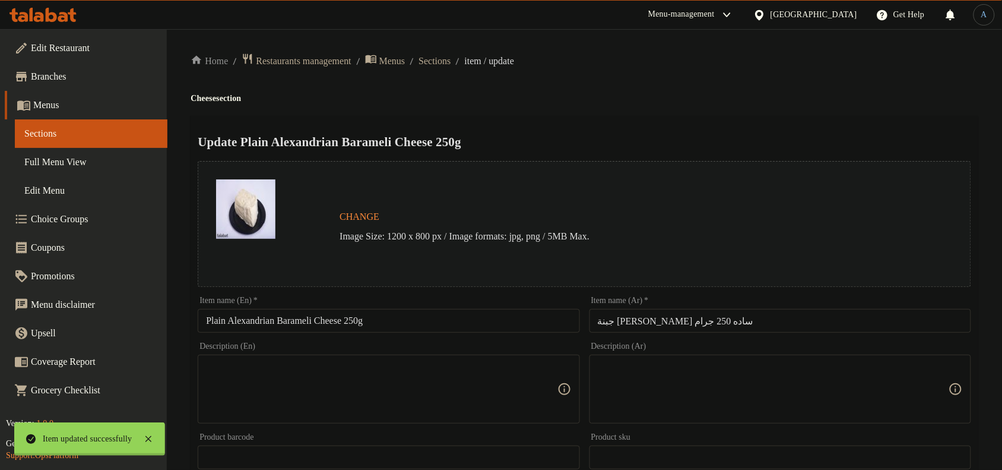
click at [458, 61] on div at bounding box center [501, 235] width 1002 height 470
click at [451, 61] on span "Sections" at bounding box center [435, 61] width 32 height 14
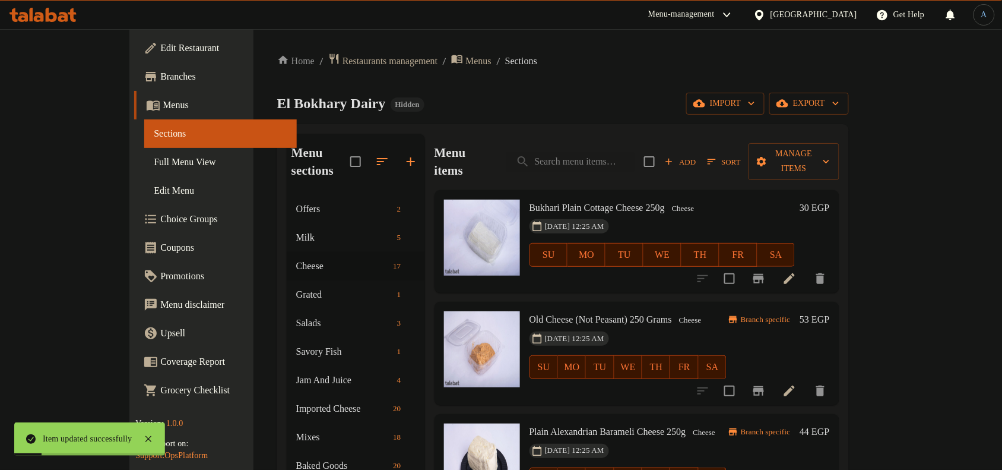
scroll to position [148, 0]
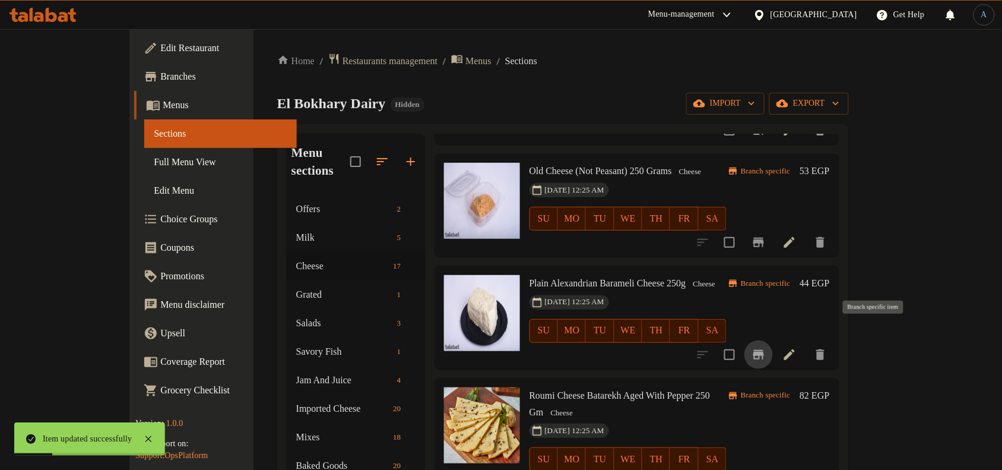
click at [766, 347] on icon "Branch-specific-item" at bounding box center [759, 354] width 14 height 14
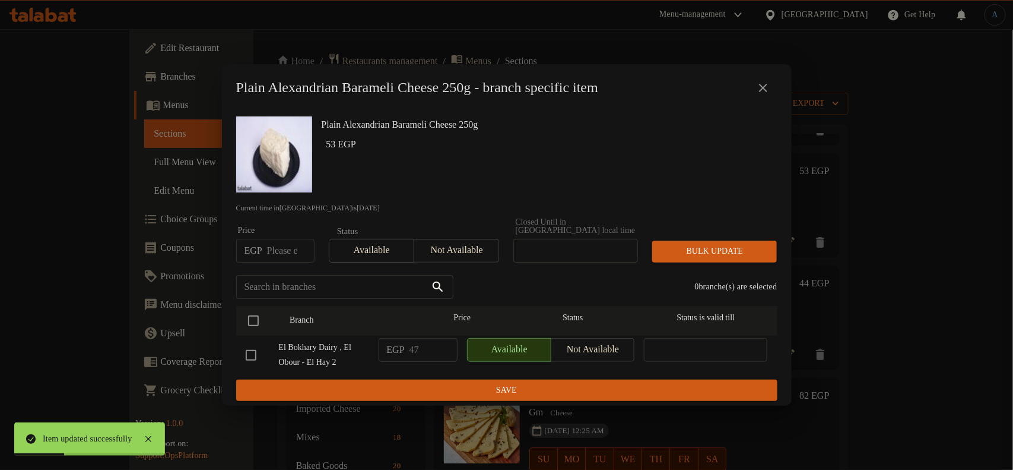
click at [274, 244] on input "number" at bounding box center [290, 251] width 47 height 24
paste input "53.00"
type input "53.00"
click at [257, 312] on input "checkbox" at bounding box center [253, 320] width 25 height 25
checkbox input "true"
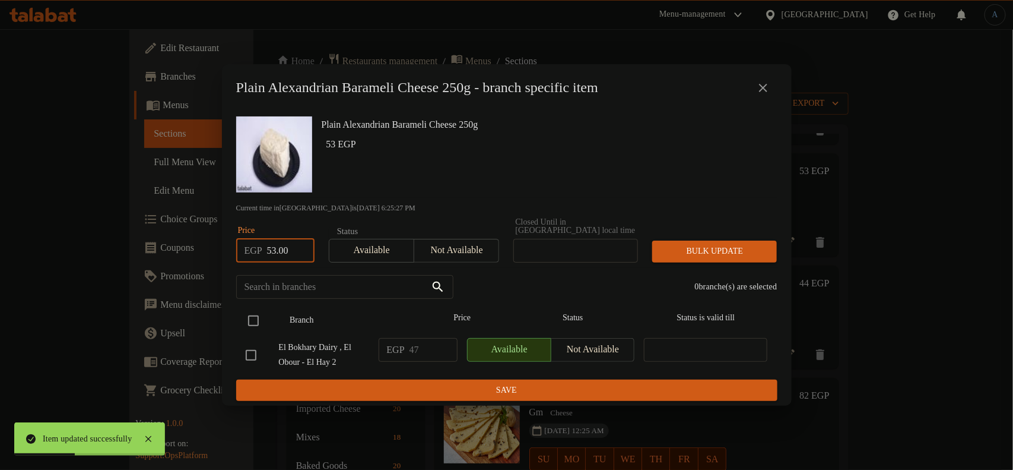
checkbox input "true"
click at [734, 244] on span "Bulk update" at bounding box center [715, 251] width 106 height 15
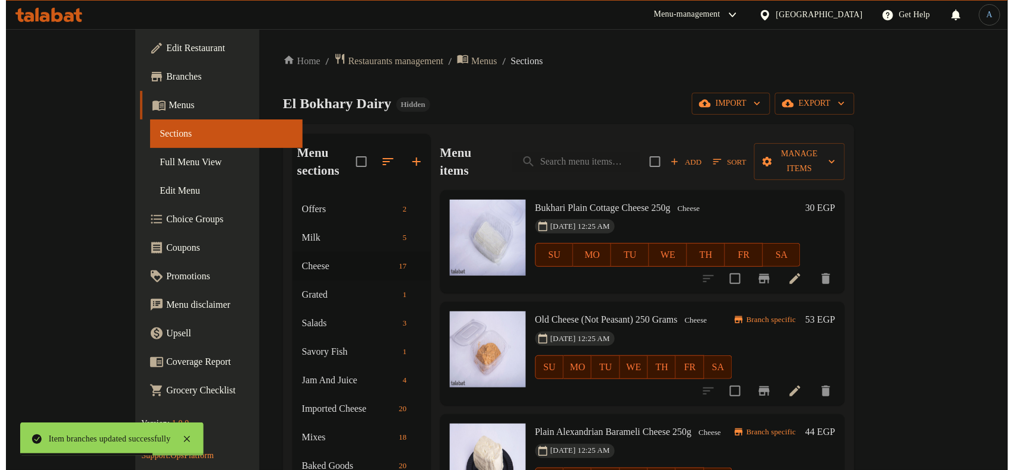
scroll to position [0, 0]
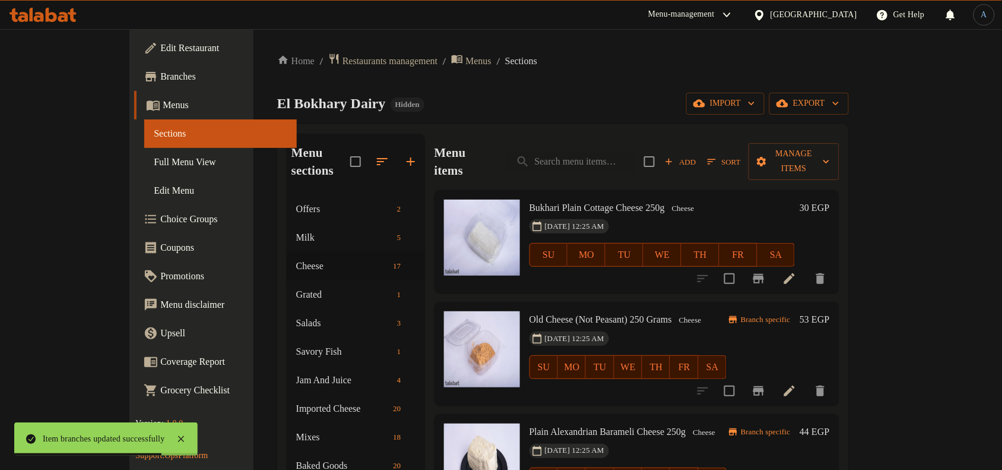
click at [741, 155] on span "Sort" at bounding box center [724, 162] width 33 height 14
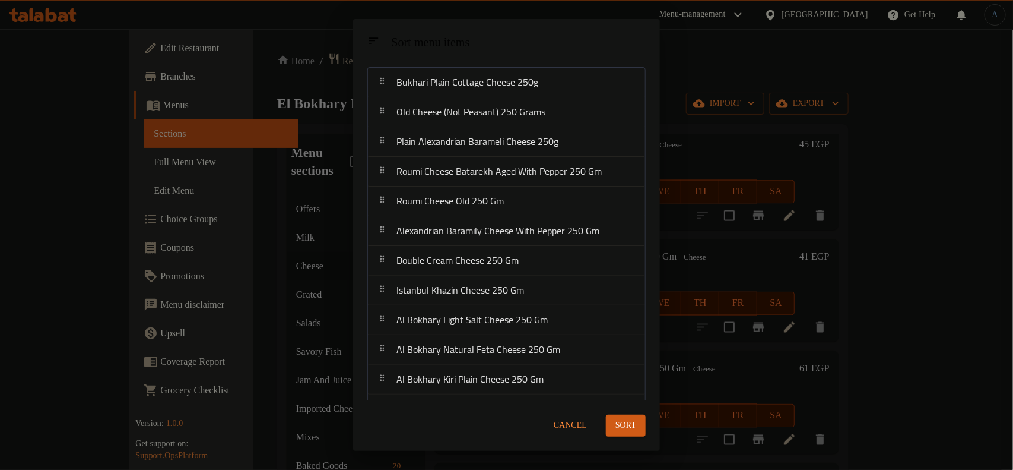
scroll to position [74, 0]
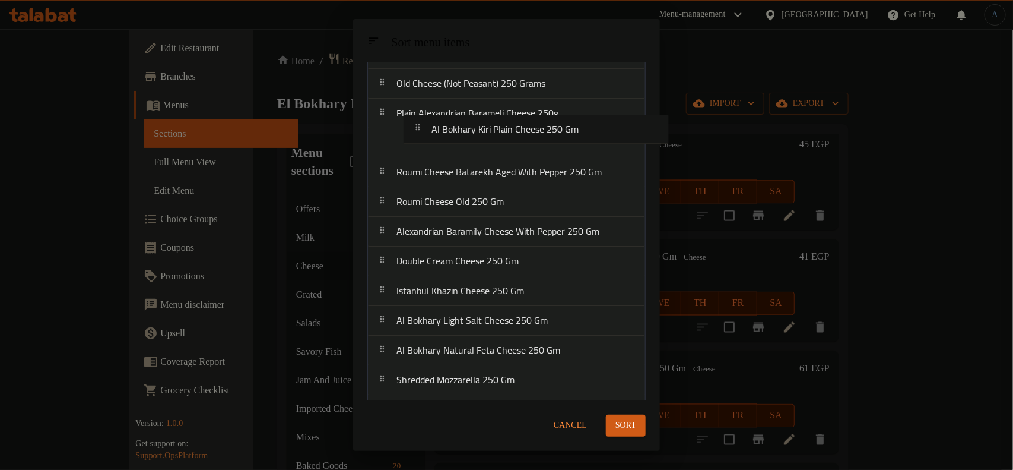
drag, startPoint x: 490, startPoint y: 337, endPoint x: 527, endPoint y: 128, distance: 212.2
click at [527, 128] on nav "Bukhari Plain Cottage Cheese 250g Old Cheese (Not Peasant) 250 Grams Plain Alex…" at bounding box center [506, 291] width 278 height 505
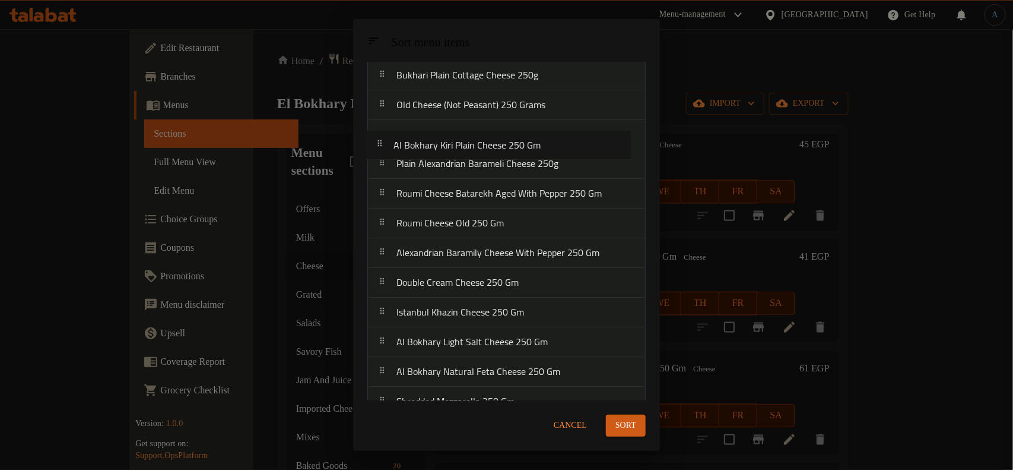
drag, startPoint x: 495, startPoint y: 128, endPoint x: 492, endPoint y: 158, distance: 30.4
click at [492, 158] on nav "Bukhari Plain Cottage Cheese 250g Old Cheese (Not Peasant) 250 Grams [PERSON_NA…" at bounding box center [506, 312] width 278 height 505
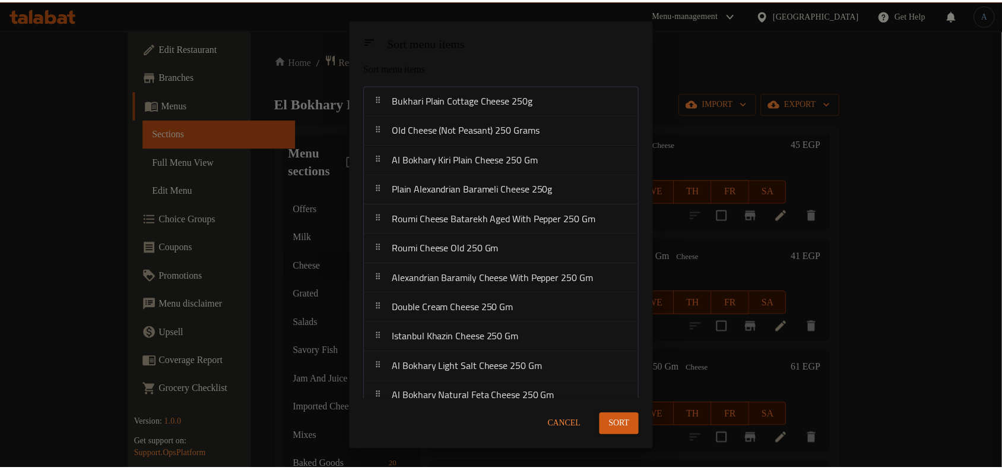
scroll to position [0, 0]
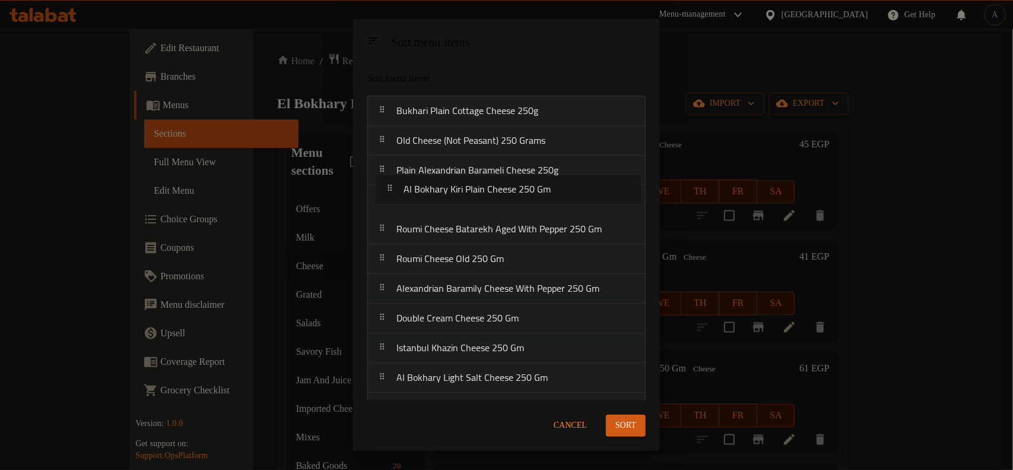
drag, startPoint x: 480, startPoint y: 174, endPoint x: 488, endPoint y: 199, distance: 26.8
click at [488, 199] on nav "Bukhari Plain Cottage Cheese 250g Old Cheese (Not Peasant) 250 Grams [PERSON_NA…" at bounding box center [506, 348] width 278 height 505
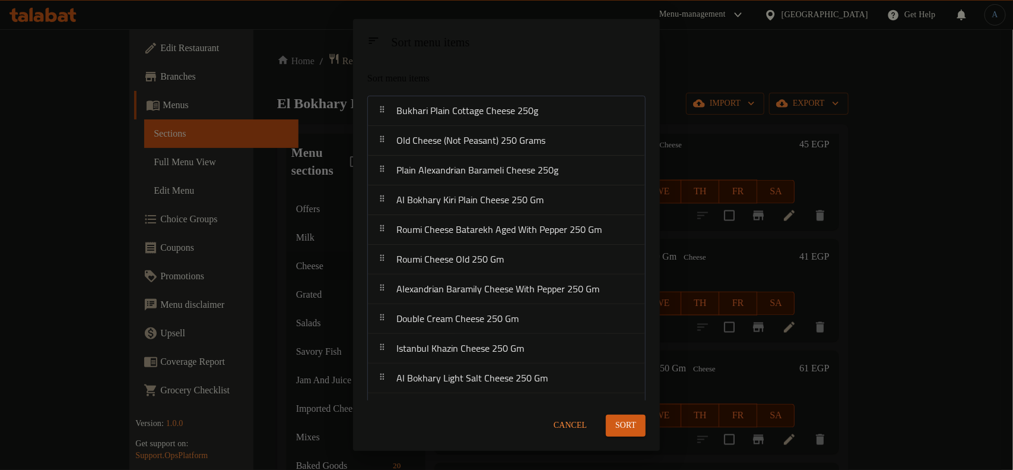
click at [622, 425] on span "Sort" at bounding box center [626, 425] width 21 height 15
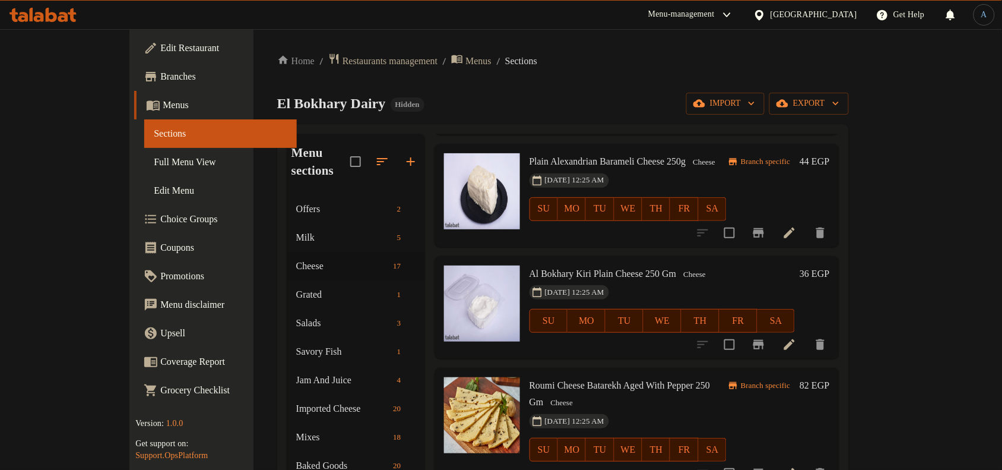
scroll to position [297, 0]
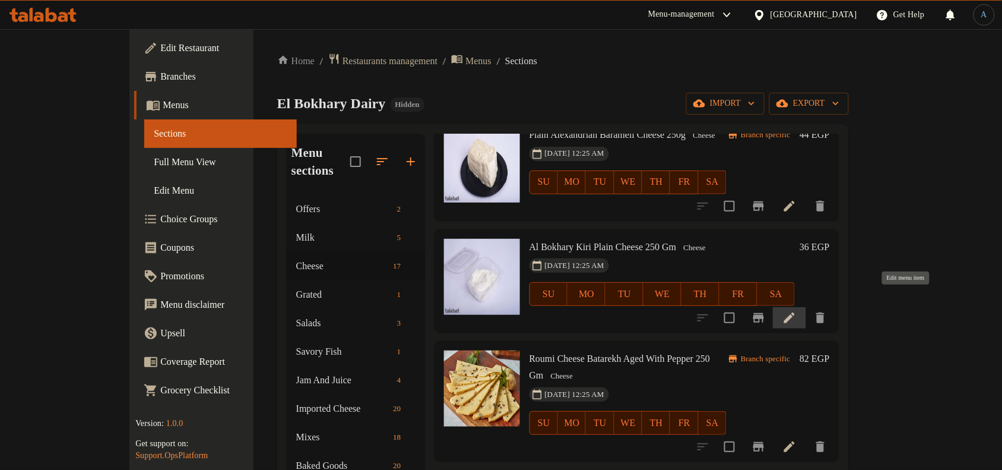
click at [797, 310] on icon at bounding box center [789, 317] width 14 height 14
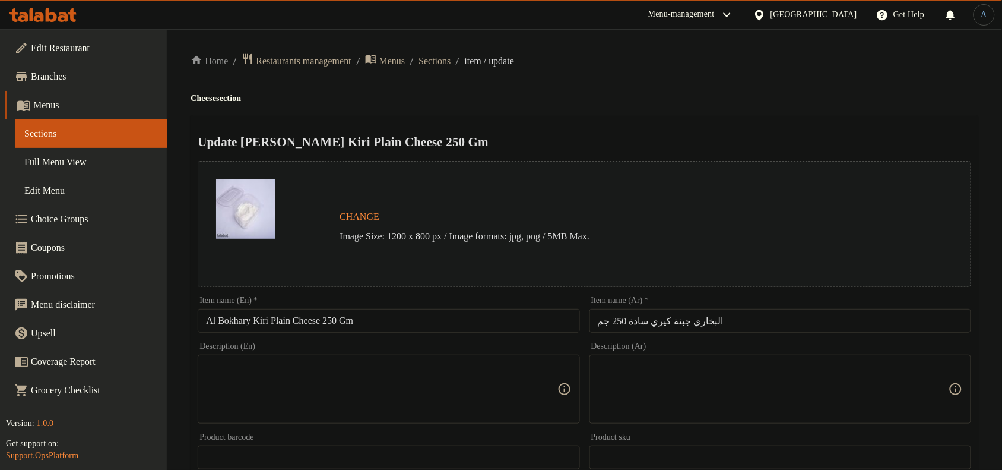
click at [716, 315] on input "البخاري جبنة كيري سادة 250 جم" at bounding box center [780, 321] width 382 height 24
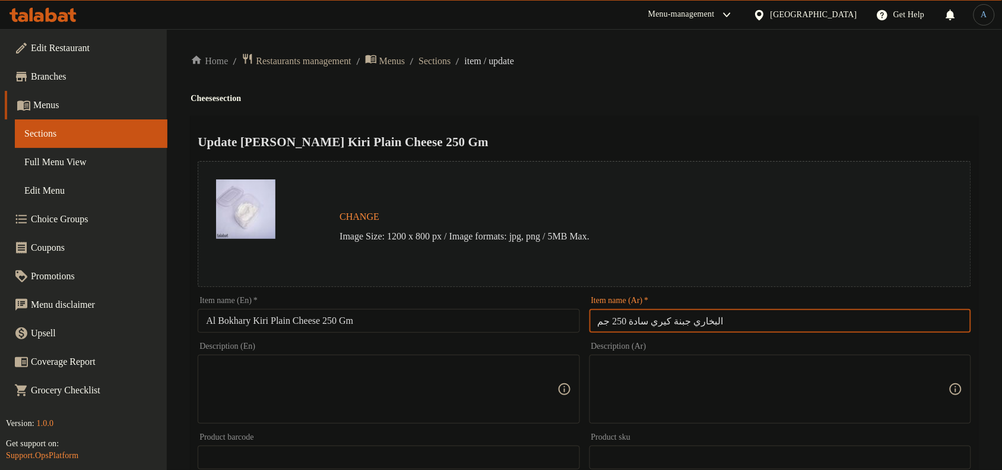
paste input "[PERSON_NAME] ساده البخاري 250 جرا"
type input "جبنة كيري ساده البخاري 250 جرام"
click at [800, 78] on div "Home / Restaurants management / Menus / Sections / item / update Cheese section…" at bounding box center [585, 443] width 788 height 780
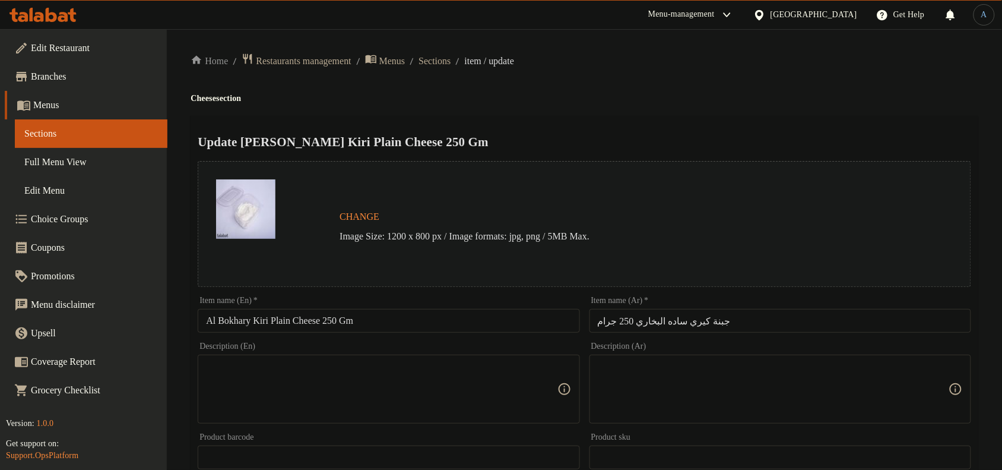
click at [377, 327] on input "Al Bokhary Kiri Plain Cheese 250 Gm" at bounding box center [389, 321] width 382 height 24
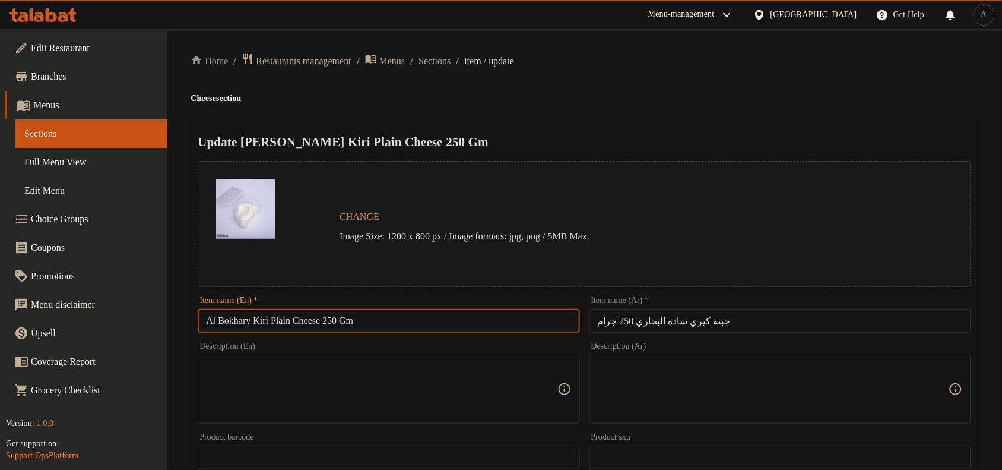
paste input "Kiri Cheese Plain Bukhari 250g"
type input "Kiri Cheese Plain Bukhari 250g"
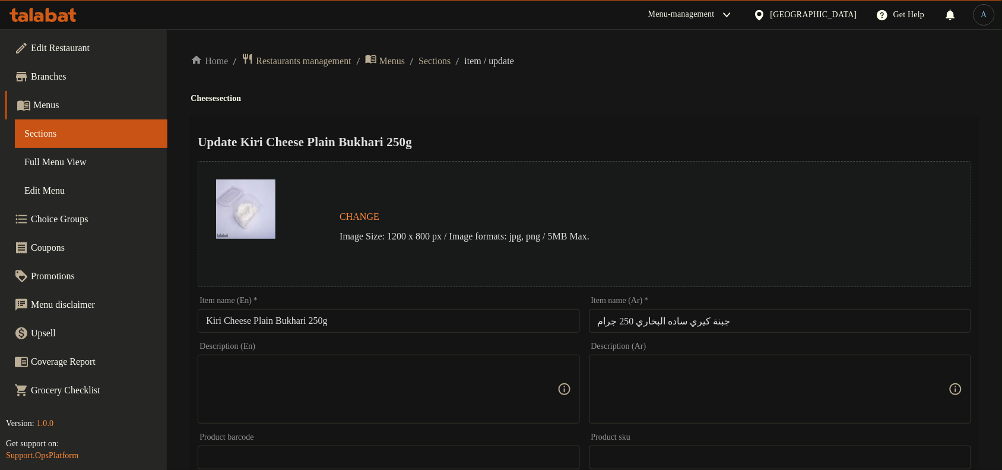
click at [622, 119] on div "Update Kiri Cheese Plain Bukhari 250g Change Image Size: 1200 x 800 px / Image …" at bounding box center [585, 470] width 788 height 708
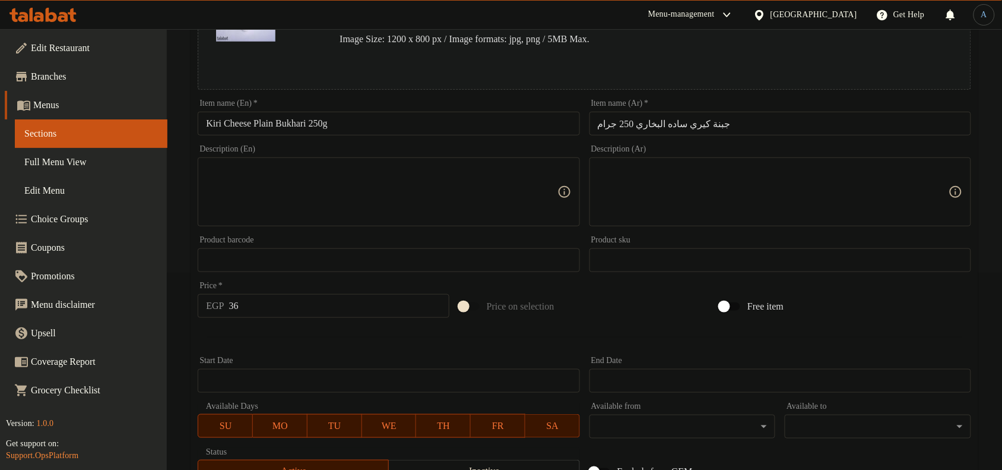
scroll to position [385, 0]
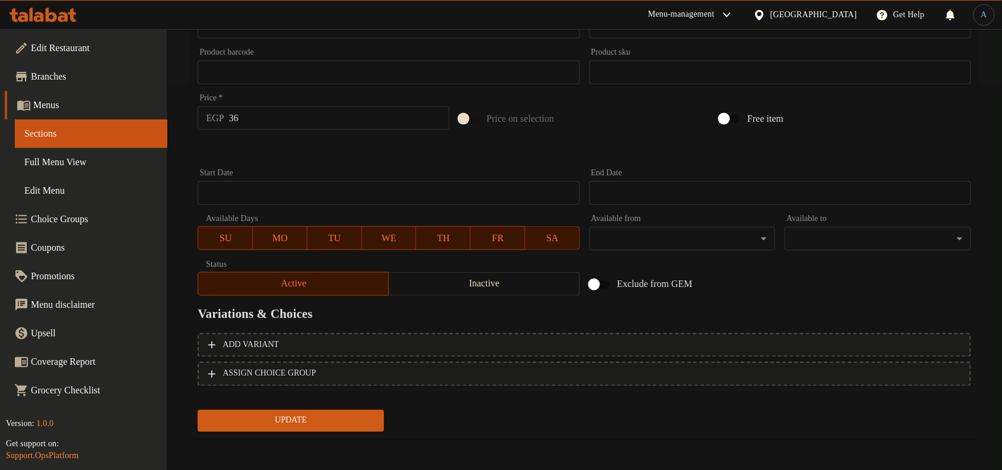
click at [289, 116] on input "36" at bounding box center [339, 118] width 220 height 24
paste input "50.00"
type input "50.00"
click at [327, 416] on span "Update" at bounding box center [290, 420] width 167 height 15
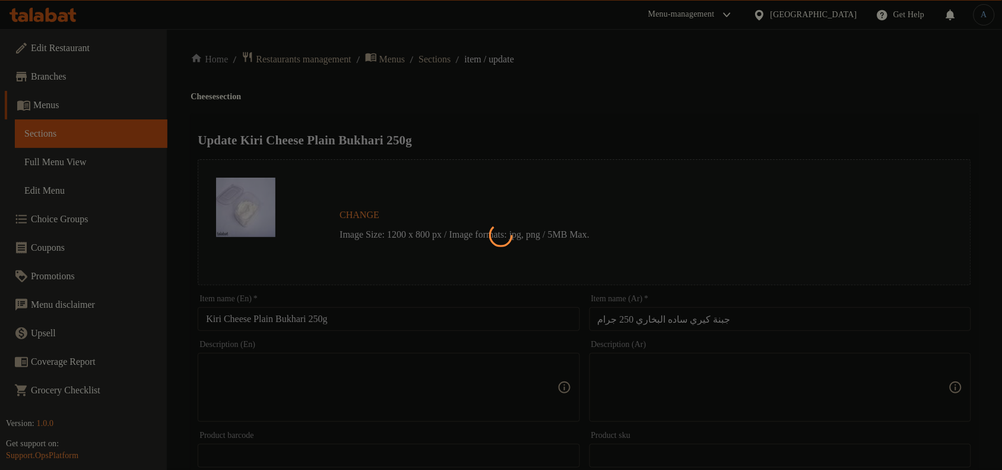
scroll to position [0, 0]
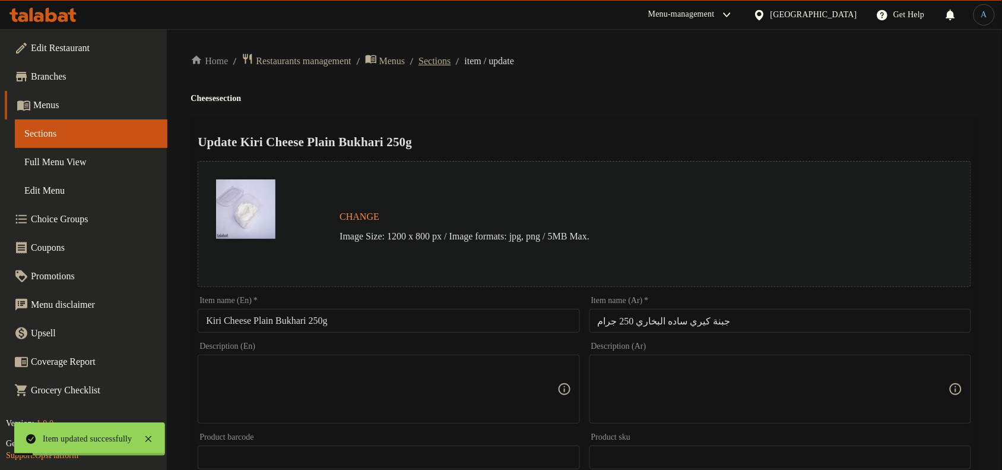
click at [451, 61] on span "Sections" at bounding box center [435, 61] width 32 height 14
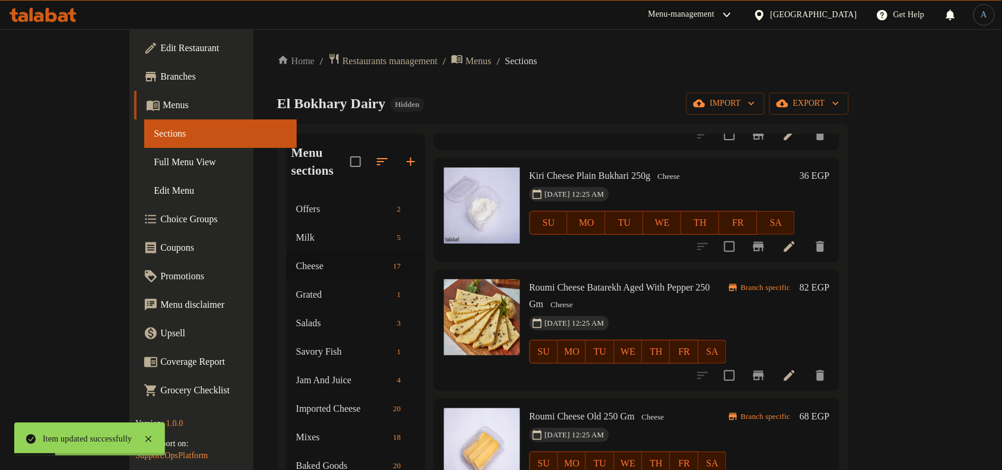
scroll to position [371, 0]
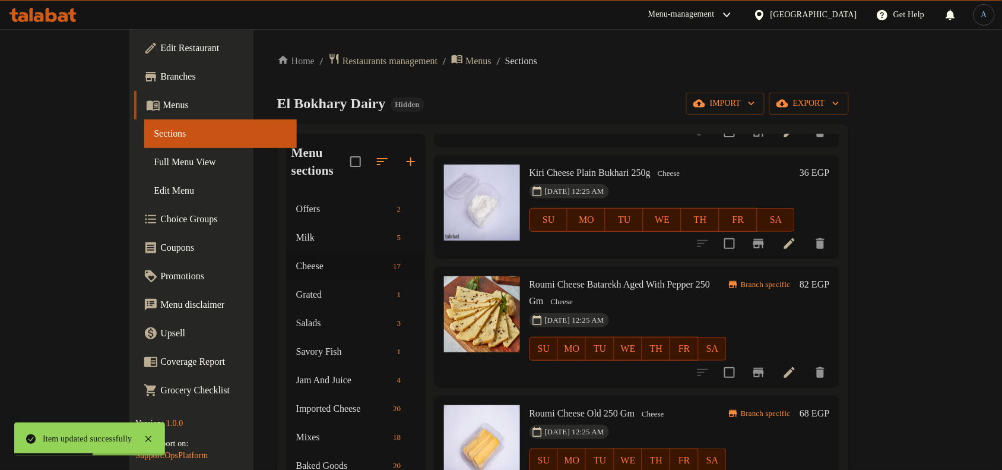
click at [829, 164] on h6 "36 EGP" at bounding box center [815, 172] width 30 height 17
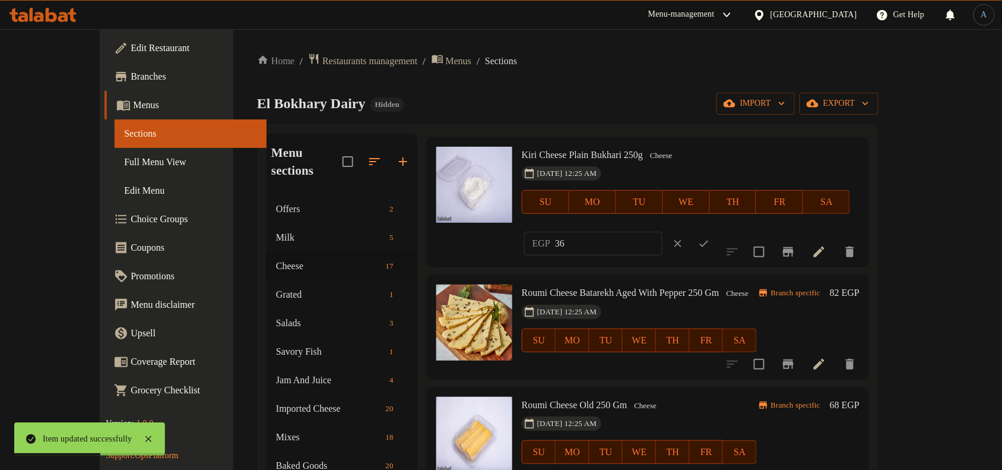
click at [663, 232] on input "36" at bounding box center [608, 244] width 107 height 24
paste input "50.00"
type input "50.00"
click at [710, 237] on icon "ok" at bounding box center [704, 243] width 12 height 12
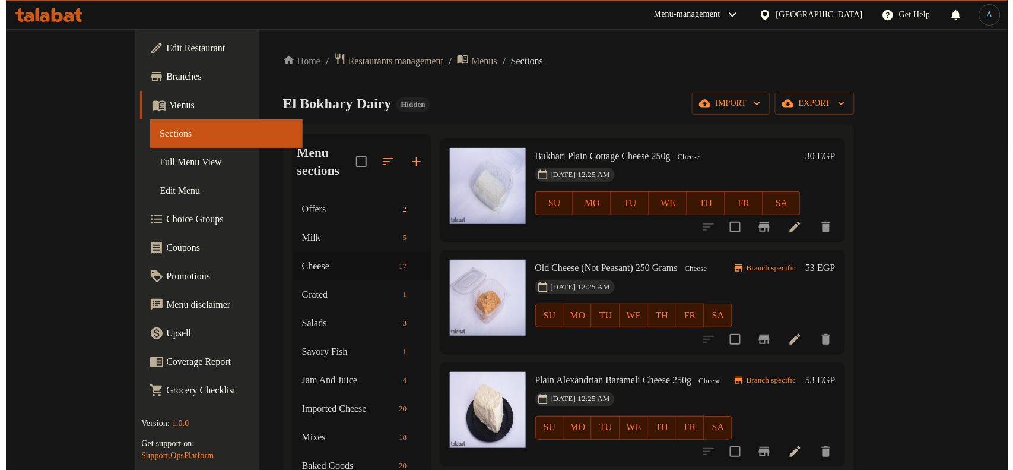
scroll to position [0, 0]
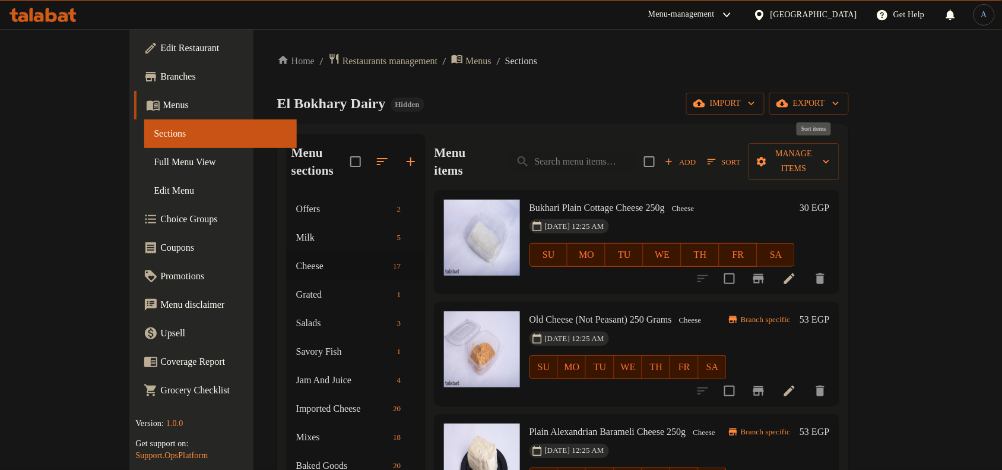
click at [741, 155] on span "Sort" at bounding box center [724, 162] width 33 height 14
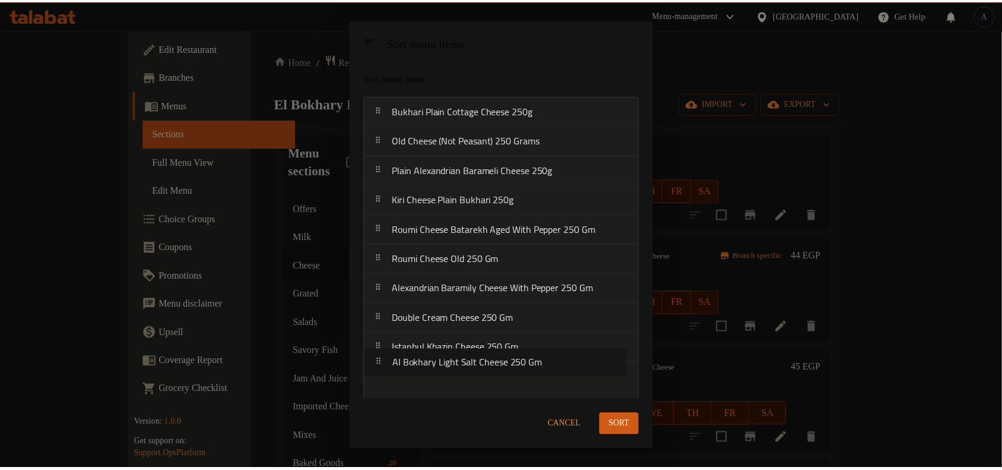
scroll to position [4, 0]
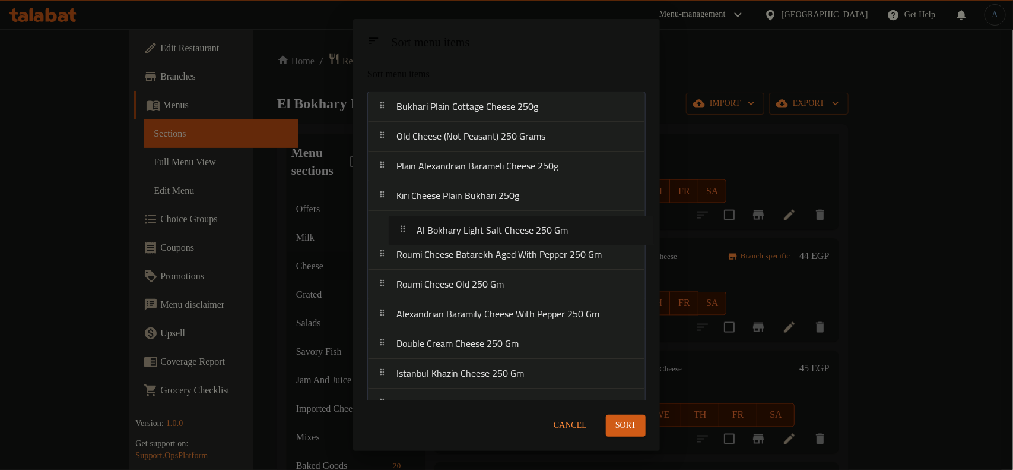
drag, startPoint x: 517, startPoint y: 377, endPoint x: 537, endPoint y: 226, distance: 152.1
click at [537, 226] on nav "Bukhari Plain Cottage Cheese 250g Old Cheese (Not Peasant) 250 Grams Plain [GEO…" at bounding box center [506, 343] width 278 height 505
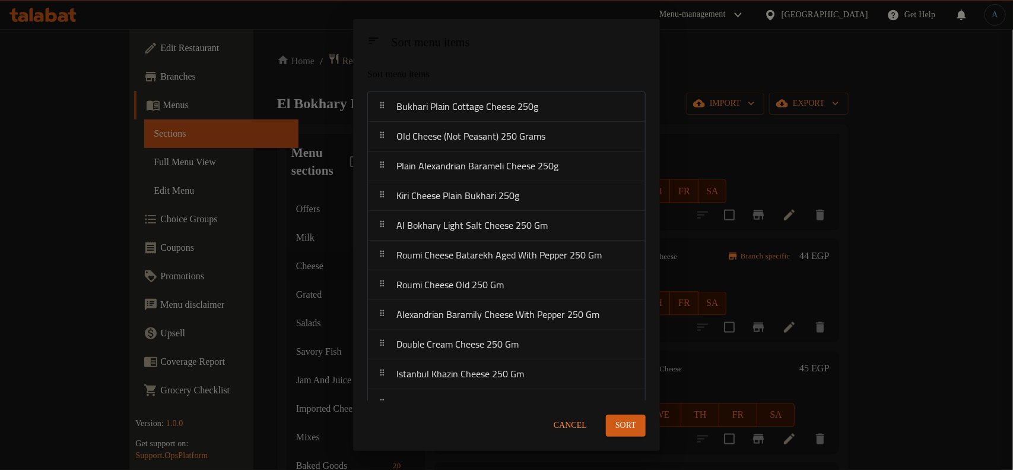
click at [616, 430] on span "Sort" at bounding box center [626, 425] width 21 height 15
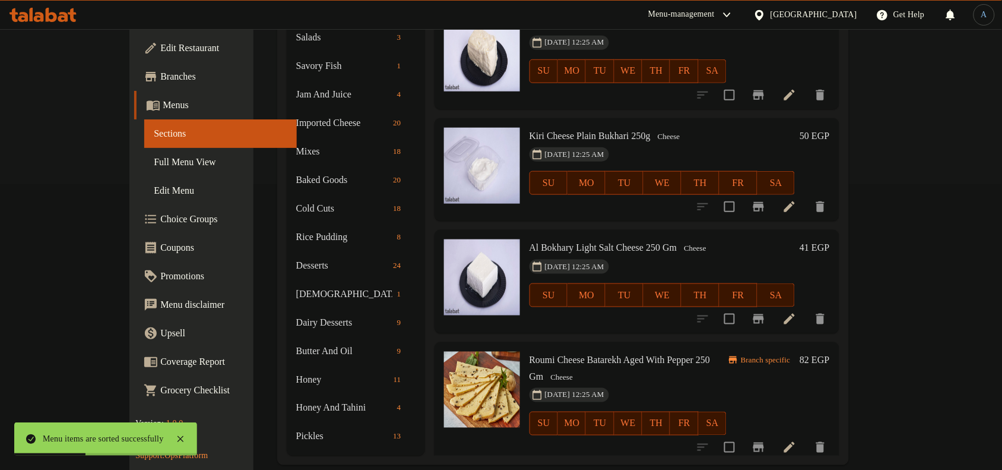
scroll to position [148, 0]
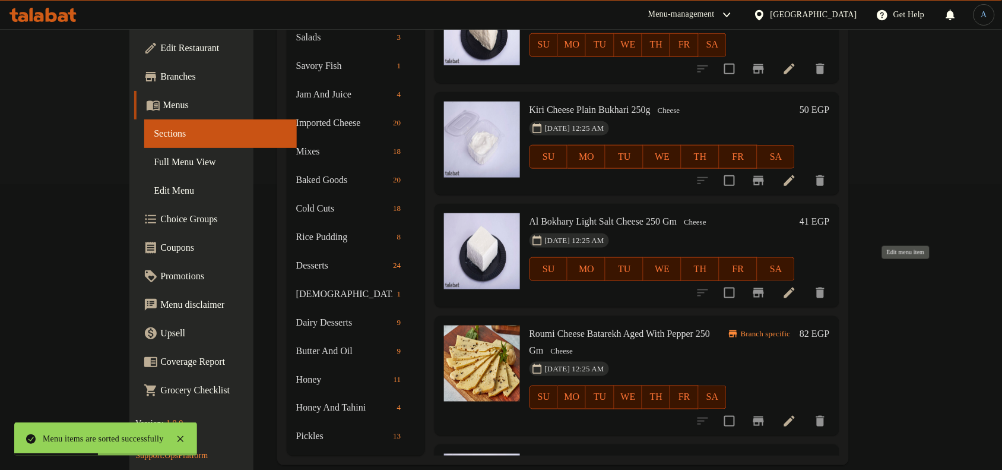
click at [795, 287] on icon at bounding box center [789, 292] width 11 height 11
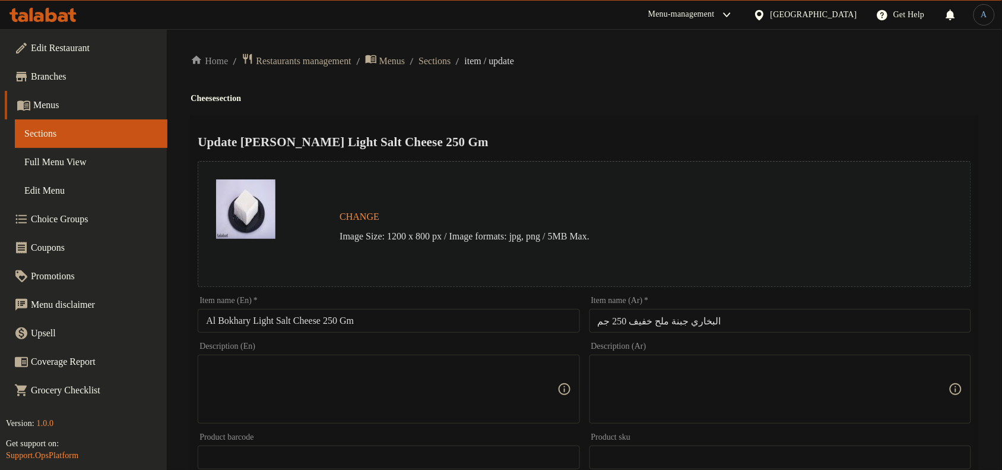
click at [601, 128] on div "Update [PERSON_NAME] Light Salt Cheese 250 Gm Change Image Size: 1200 x 800 px …" at bounding box center [585, 470] width 788 height 708
click at [451, 60] on span "Sections" at bounding box center [435, 61] width 32 height 14
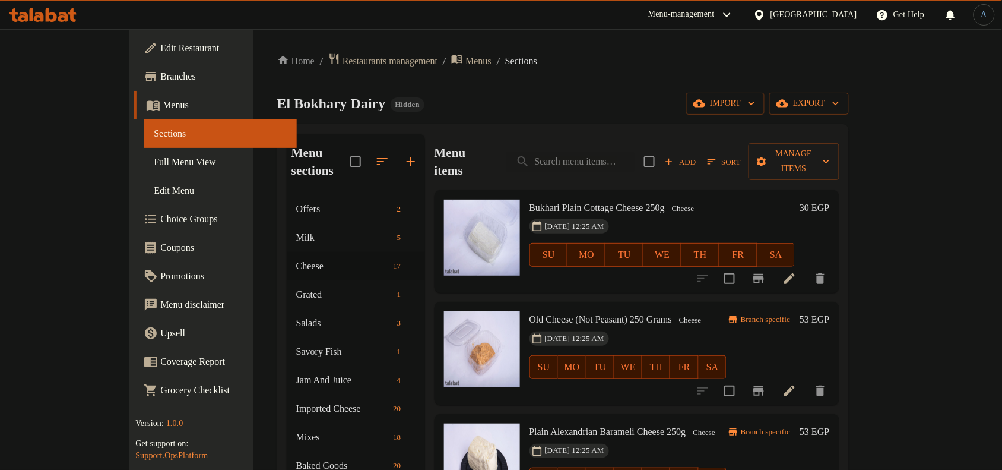
click at [797, 271] on icon at bounding box center [789, 278] width 14 height 14
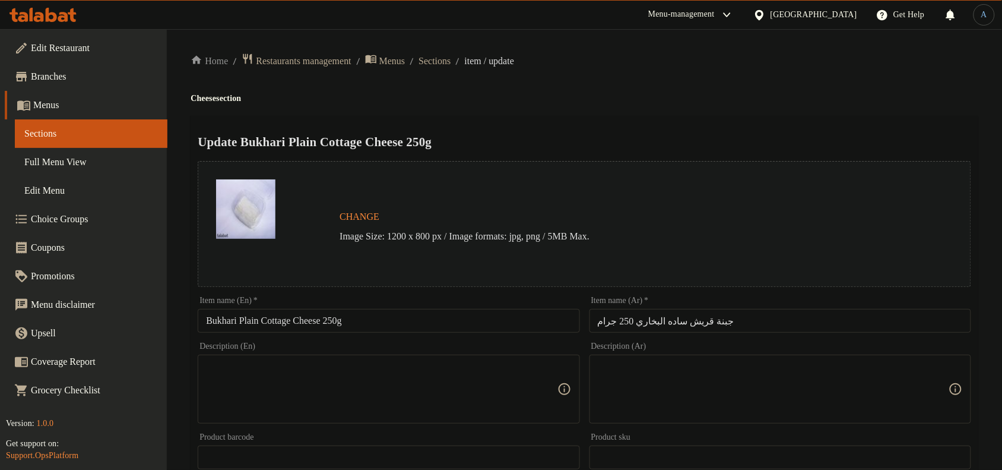
click at [451, 56] on span "Sections" at bounding box center [435, 61] width 32 height 14
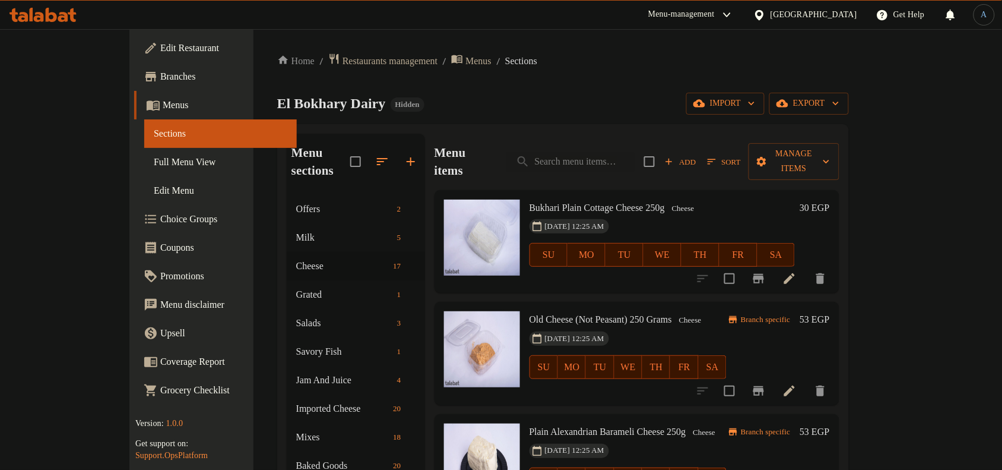
click at [640, 80] on div "Home / Restaurants management / Menus / Sections El Bokhary Dairy Hidden import…" at bounding box center [563, 402] width 572 height 698
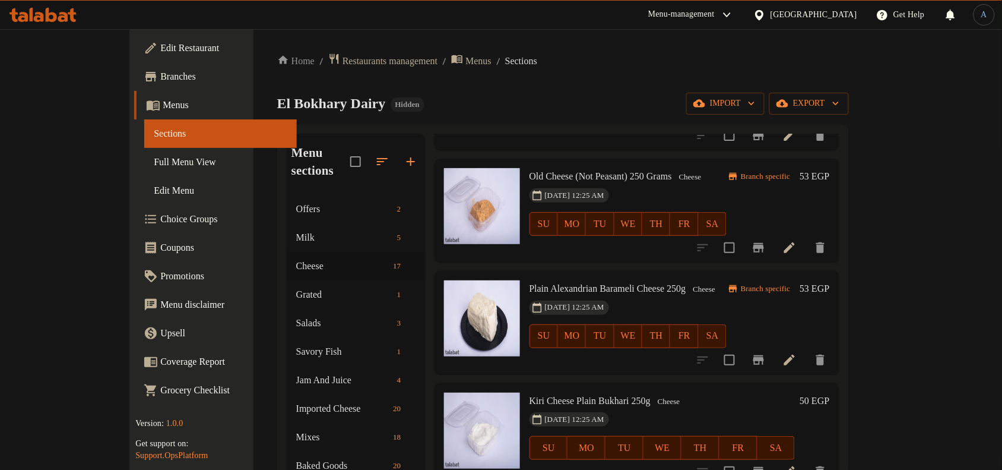
scroll to position [148, 0]
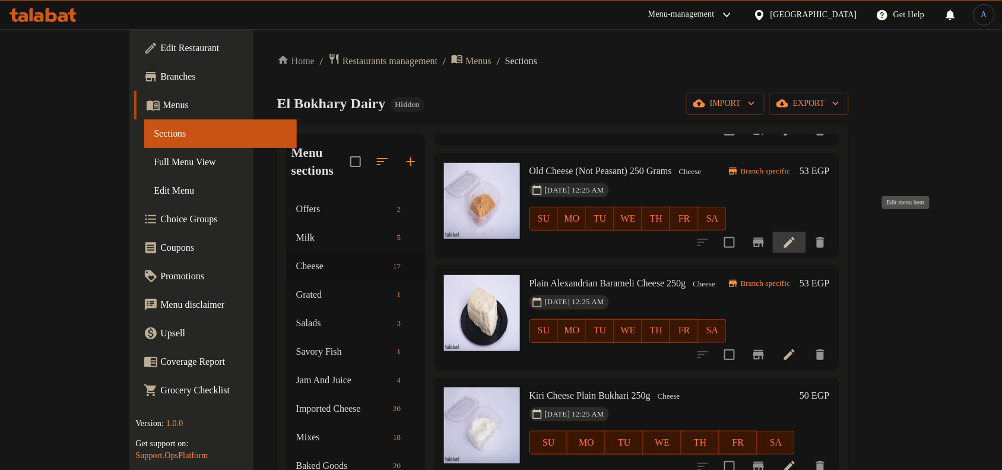
click at [797, 235] on icon at bounding box center [789, 242] width 14 height 14
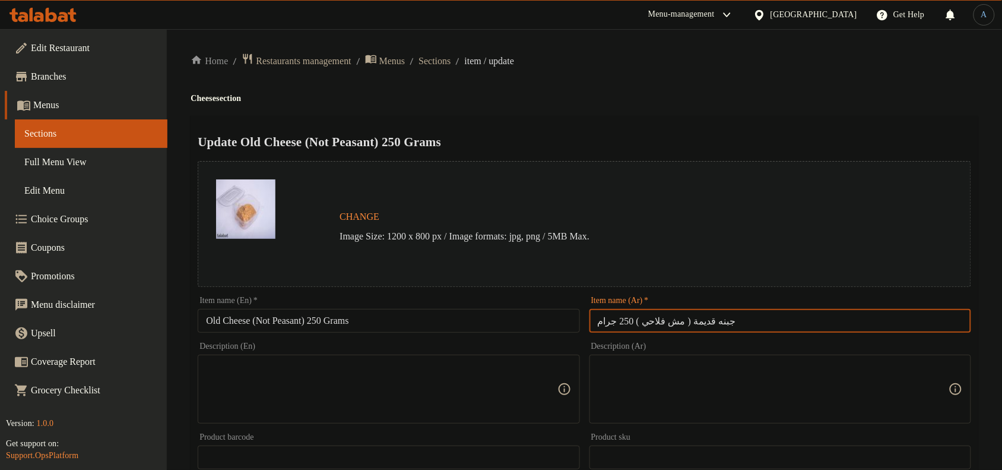
click at [730, 316] on input "جبنه قديمة ( مش فلاحي ) 250 جرام" at bounding box center [780, 321] width 382 height 24
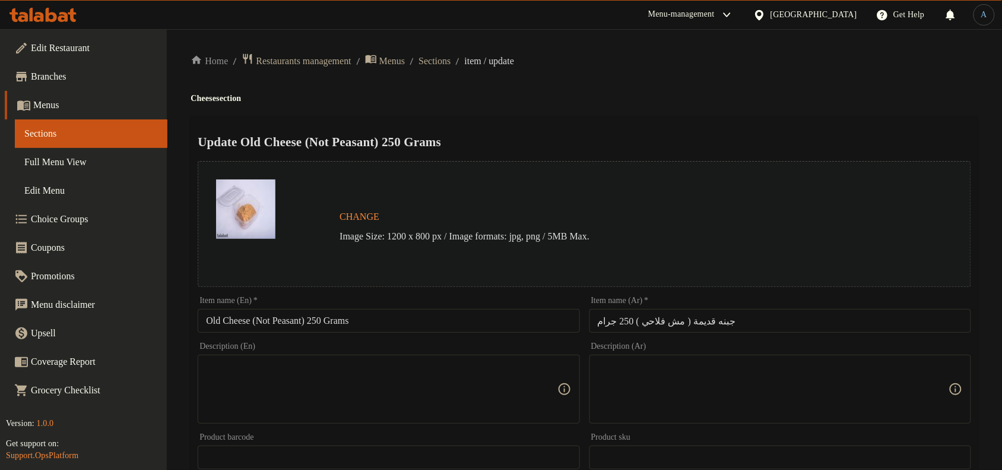
click at [781, 55] on ol "Home / Restaurants management / Menus / Sections / item / update" at bounding box center [585, 61] width 788 height 16
click at [451, 57] on span "Sections" at bounding box center [435, 61] width 32 height 14
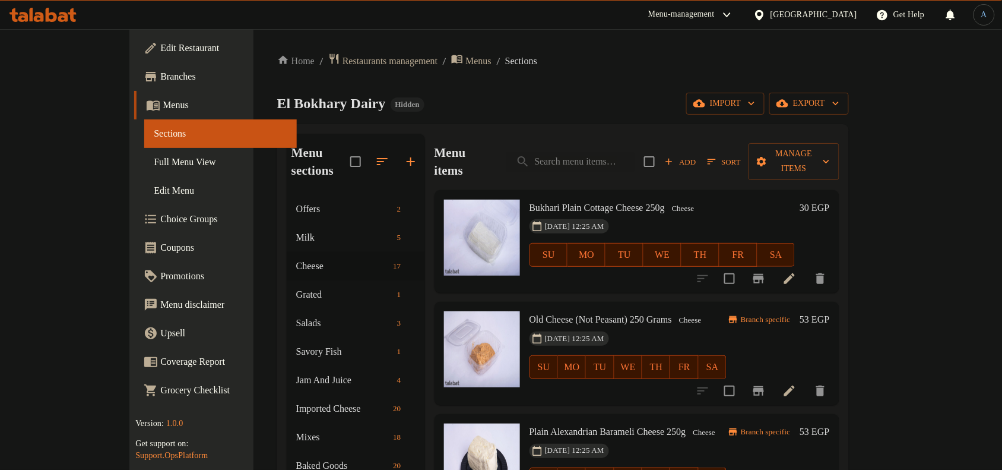
click at [717, 199] on h6 "Bukhari Plain Cottage Cheese 250g Cheese" at bounding box center [663, 207] width 266 height 17
click at [797, 271] on icon at bounding box center [789, 278] width 14 height 14
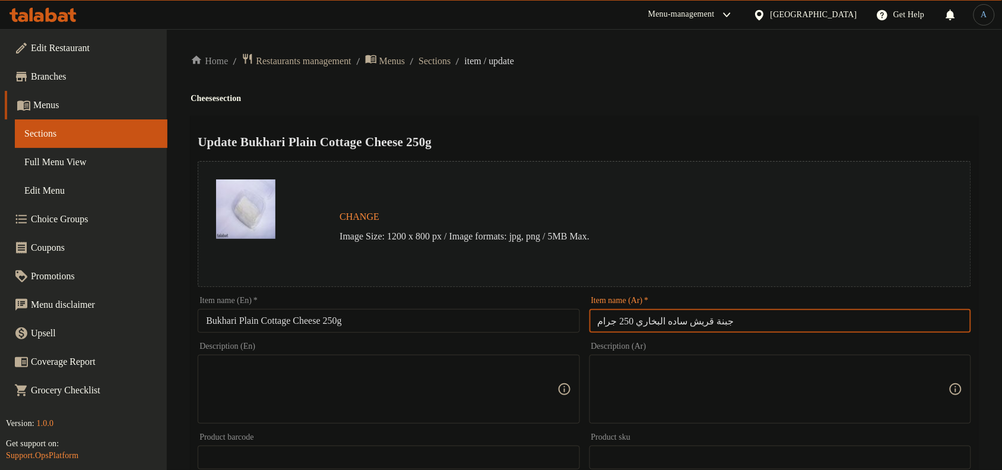
drag, startPoint x: 734, startPoint y: 324, endPoint x: 676, endPoint y: 324, distance: 58.8
click at [676, 324] on input "جبنة قريش ساده البخاري 250 جرام" at bounding box center [780, 321] width 382 height 24
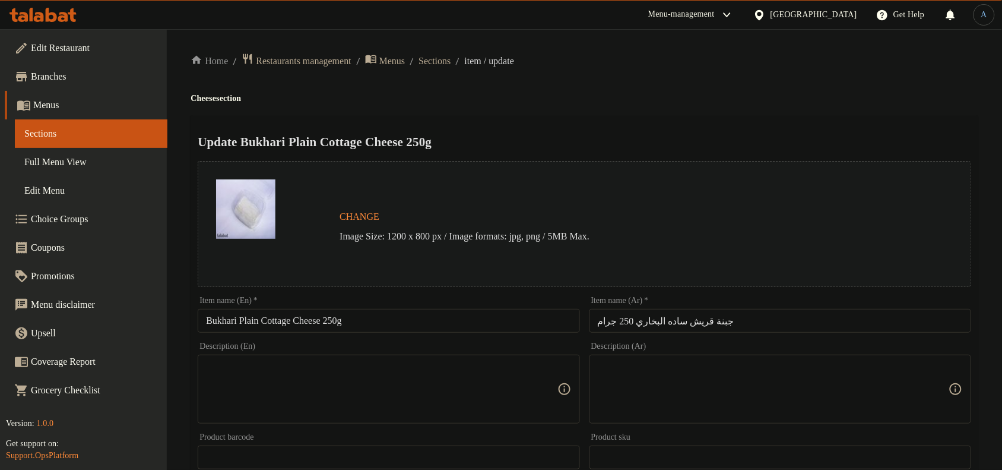
click at [429, 316] on input "Bukhari Plain Cottage Cheese 250g" at bounding box center [389, 321] width 382 height 24
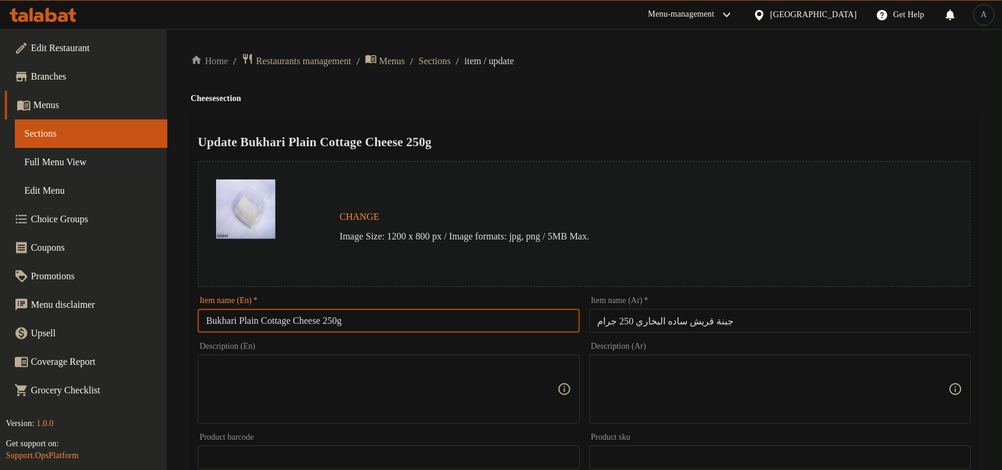
paste input "Al Bokhary Plain Cottage Cheese 250 Gm"
type input "Al Bokhary Plain Cottage Cheese 250 Gm"
click at [640, 145] on h2 "Update [PERSON_NAME] Plain Cottage Cheese 250 Gm" at bounding box center [585, 142] width 774 height 18
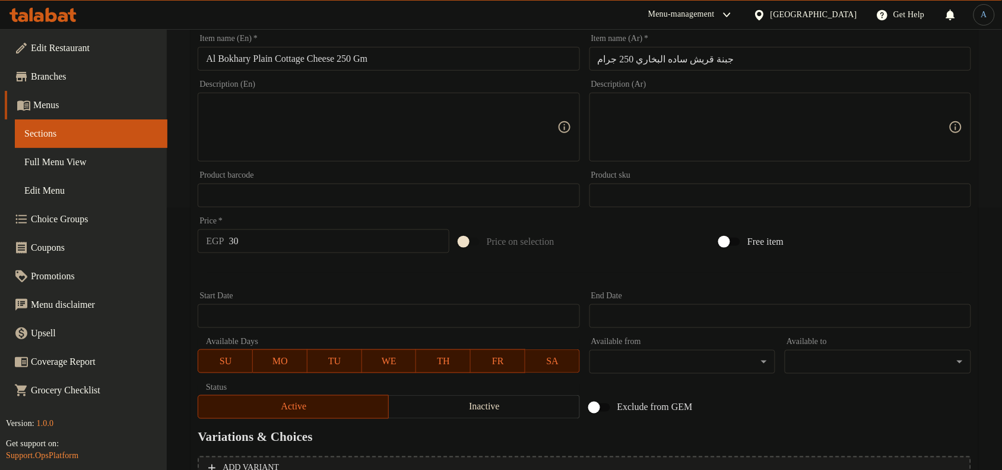
scroll to position [385, 0]
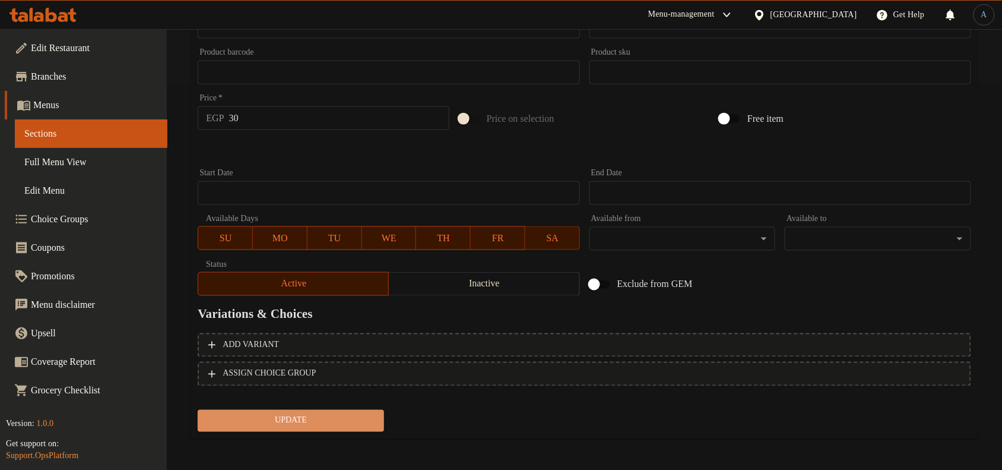
click at [297, 416] on span "Update" at bounding box center [290, 420] width 167 height 15
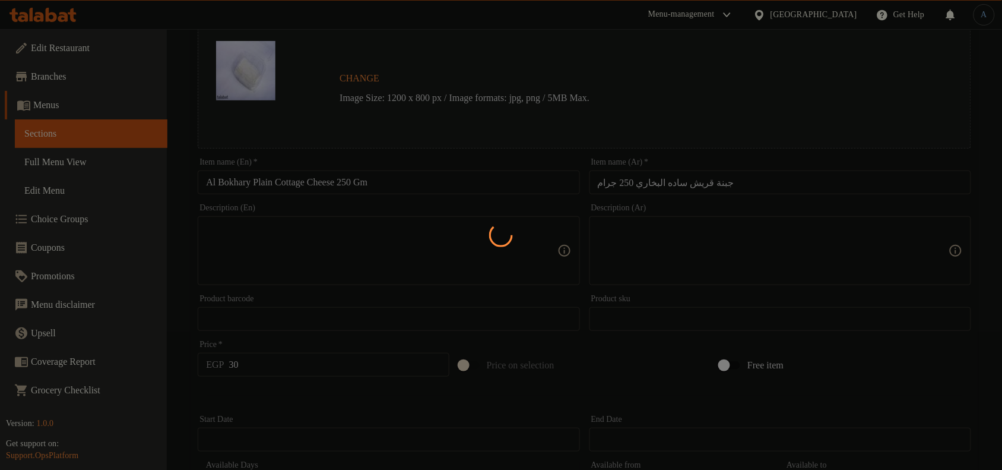
scroll to position [0, 0]
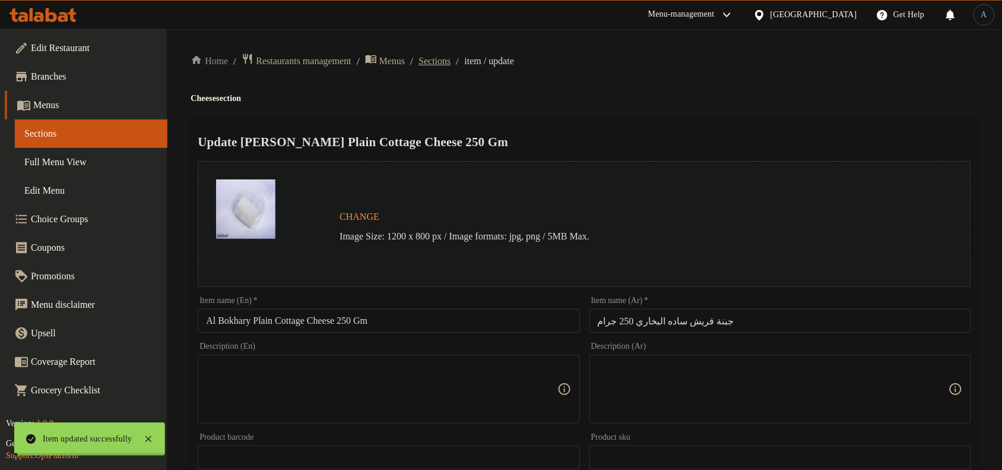
click at [451, 59] on span "Sections" at bounding box center [435, 61] width 32 height 14
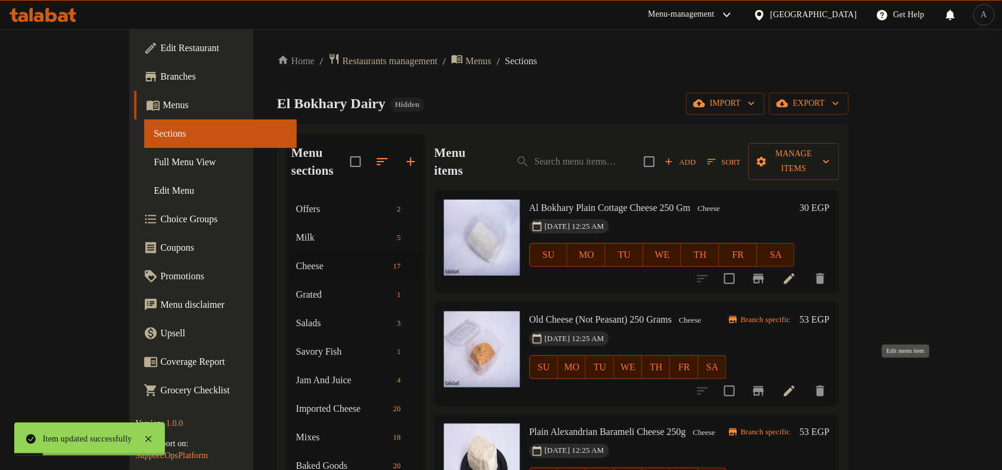
click at [797, 383] on icon at bounding box center [789, 390] width 14 height 14
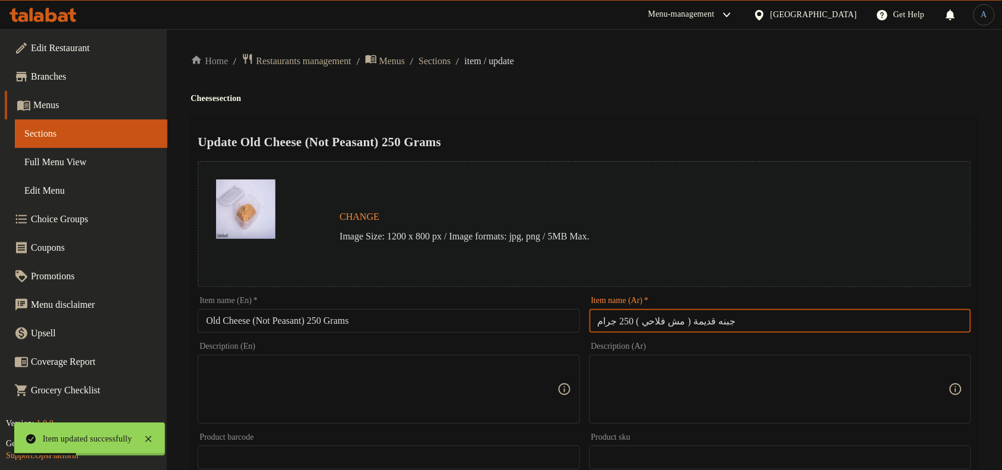
drag, startPoint x: 726, startPoint y: 322, endPoint x: 686, endPoint y: 319, distance: 40.5
click at [686, 319] on input "جبنه قديمة ( مش فلاحي ) 250 جرام" at bounding box center [780, 321] width 382 height 24
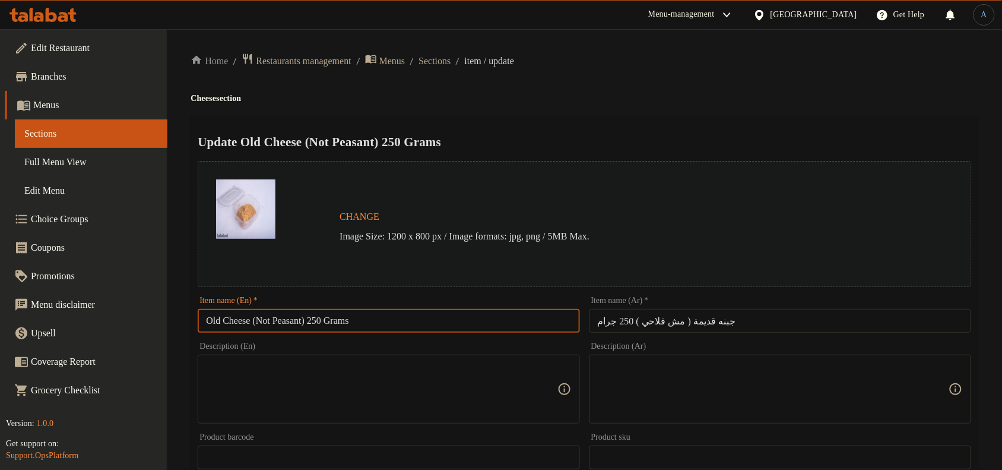
click at [368, 322] on input "Old Cheese (Not Peasant) 250 Grams" at bounding box center [389, 321] width 382 height 24
paste input "Mesh Falahi 250 Gm"
type input "Old Cheese Mesh Falahi 250 Gm"
click at [784, 36] on div "Home / Restaurants management / Menus / Sections / item / update Cheese section…" at bounding box center [584, 443] width 835 height 828
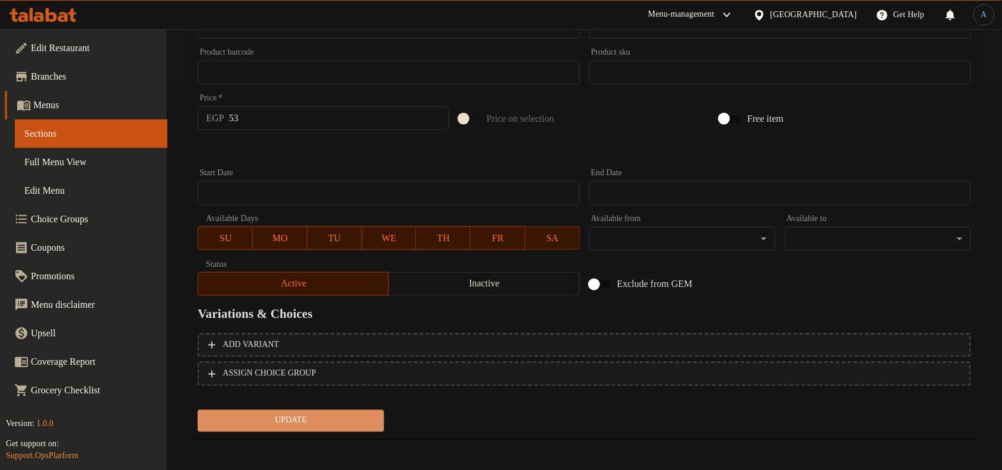
click at [359, 417] on span "Update" at bounding box center [290, 420] width 167 height 15
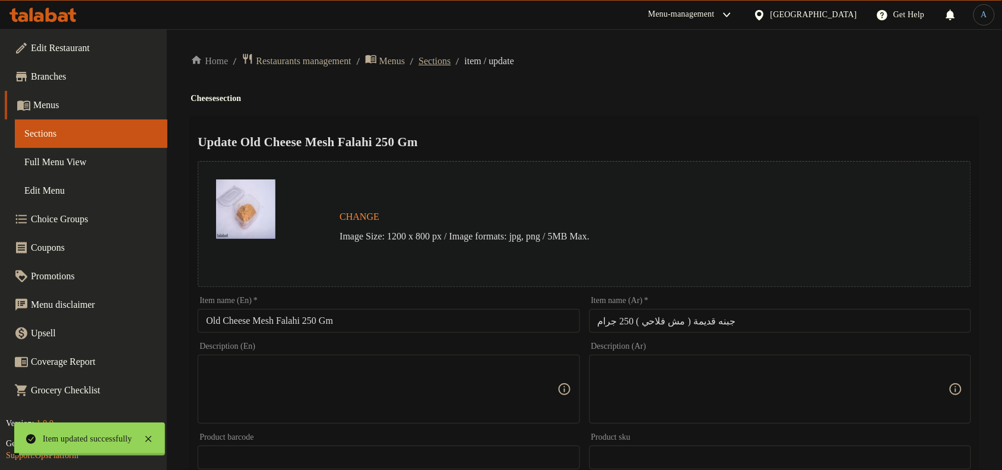
click at [451, 64] on span "Sections" at bounding box center [435, 61] width 32 height 14
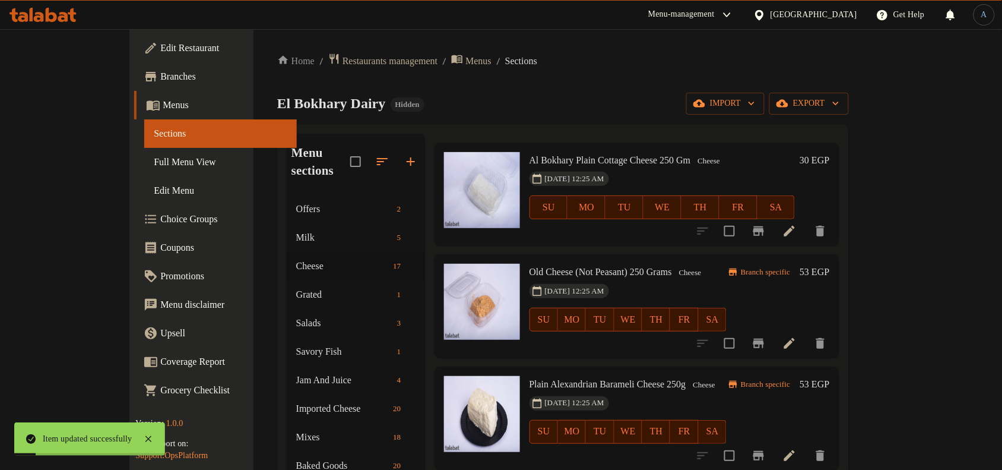
scroll to position [74, 0]
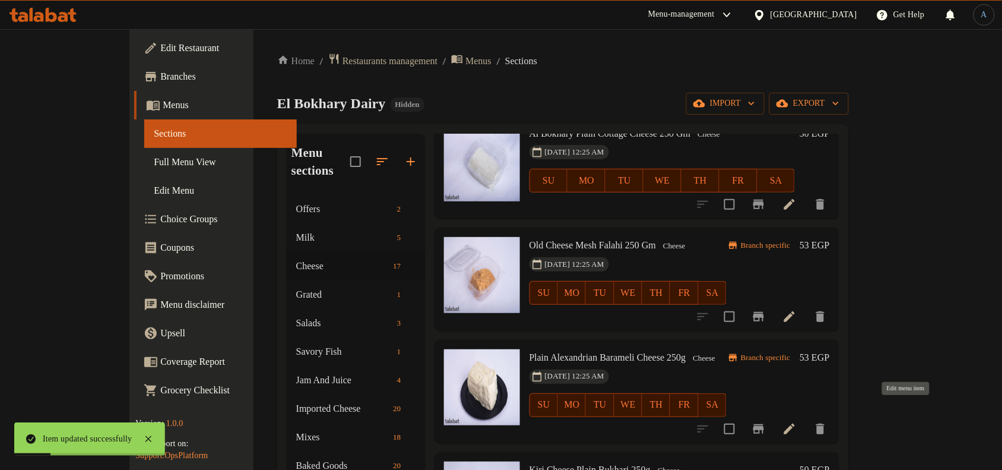
click at [797, 421] on icon at bounding box center [789, 428] width 14 height 14
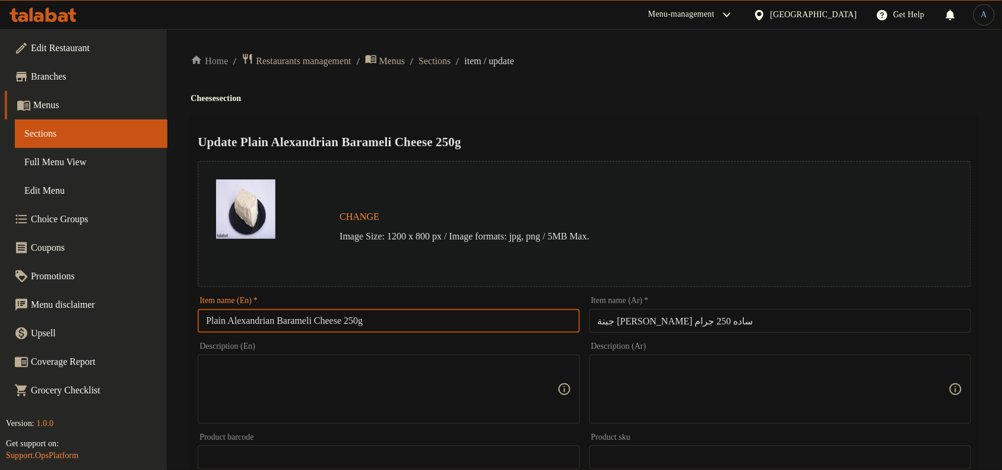
click at [297, 319] on input "Plain Alexandrian Barameli Cheese 250g" at bounding box center [389, 321] width 382 height 24
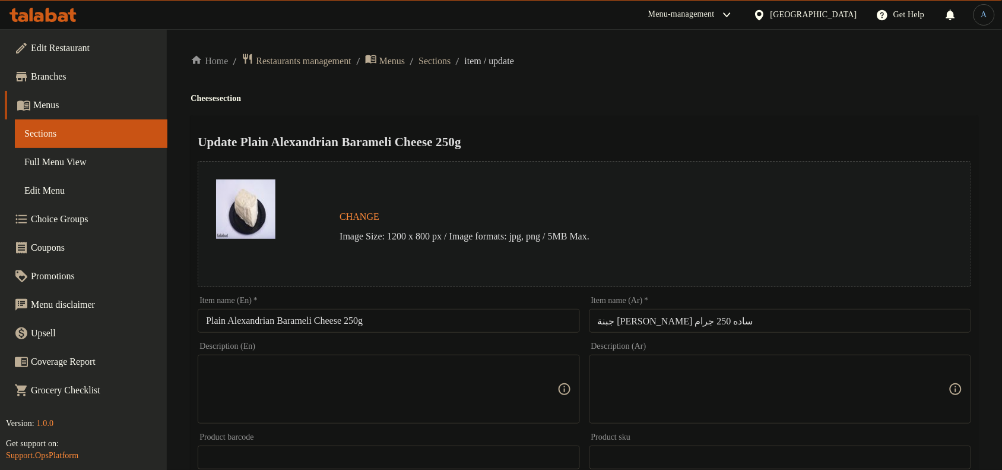
click at [402, 318] on input "Plain Alexandrian Barameli Cheese 250g" at bounding box center [389, 321] width 382 height 24
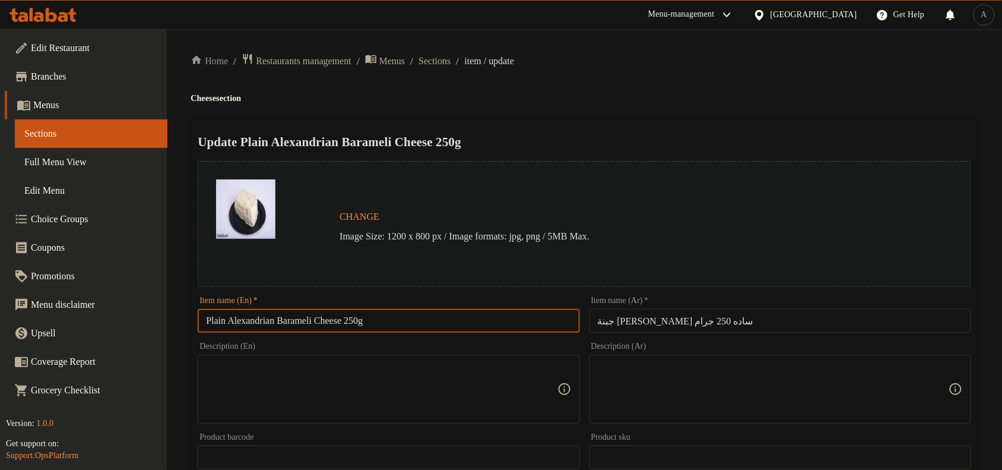
click at [450, 319] on input "Plain Alexandrian Barameli Cheese 250g" at bounding box center [389, 321] width 382 height 24
click at [242, 322] on input "Plain Alexandrian Barameli Cheese 250g" at bounding box center [389, 321] width 382 height 24
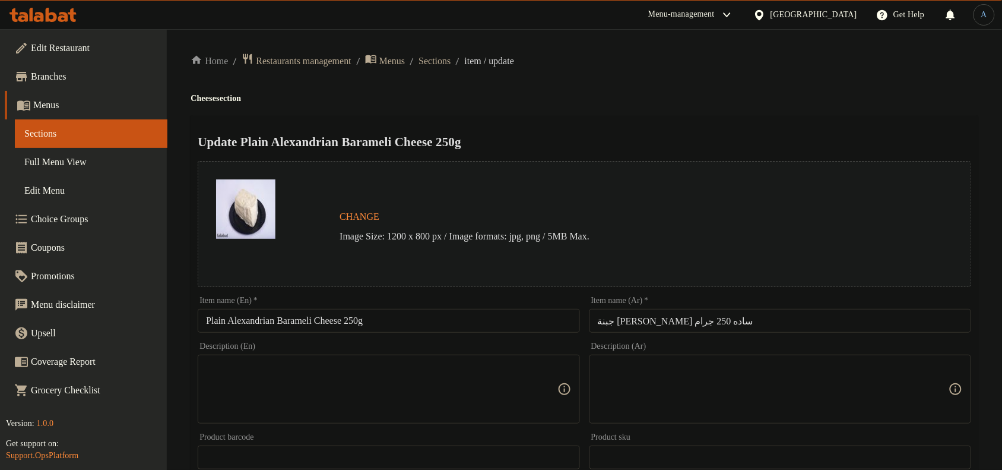
click at [401, 321] on input "Plain Alexandrian Barameli Cheese 250g" at bounding box center [389, 321] width 382 height 24
paste input "Alexandrian Baramily Cheese Plain 250 Gm"
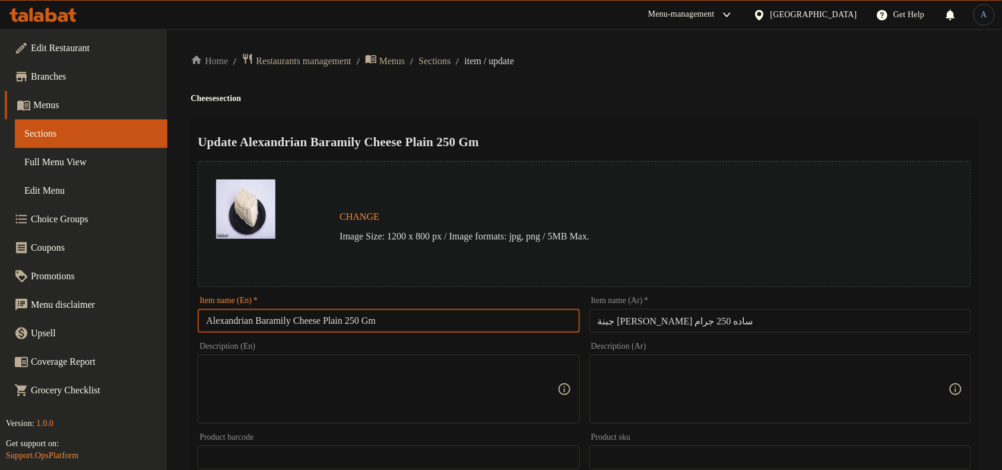
type input "Alexandrian Baramily Cheese Plain 250 Gm"
drag, startPoint x: 668, startPoint y: 135, endPoint x: 652, endPoint y: 132, distance: 16.3
click at [672, 128] on div "Update Alexandrian Baramily Cheese Plain 250 Gm Change Image Size: 1200 x 800 p…" at bounding box center [585, 470] width 788 height 708
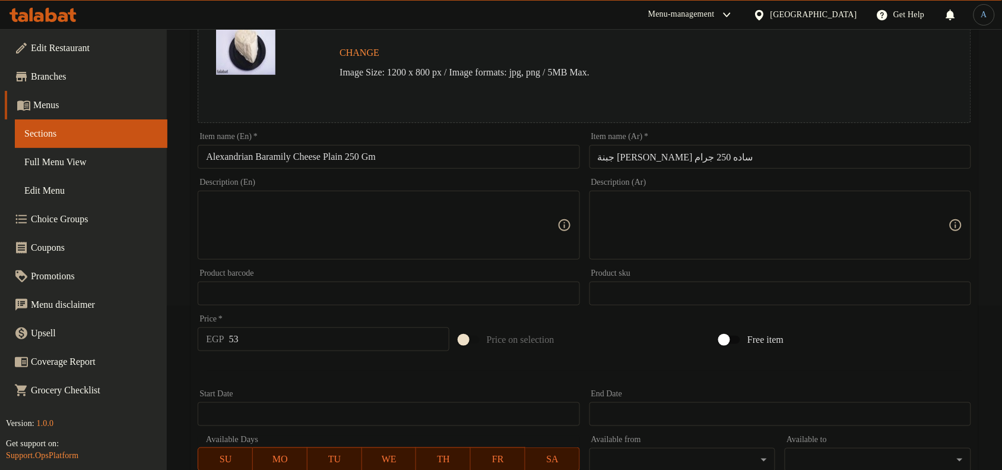
scroll to position [162, 0]
click at [722, 155] on input "جبنة [PERSON_NAME] ساده 250 جرام" at bounding box center [780, 159] width 382 height 24
paste input "ة 250 ج"
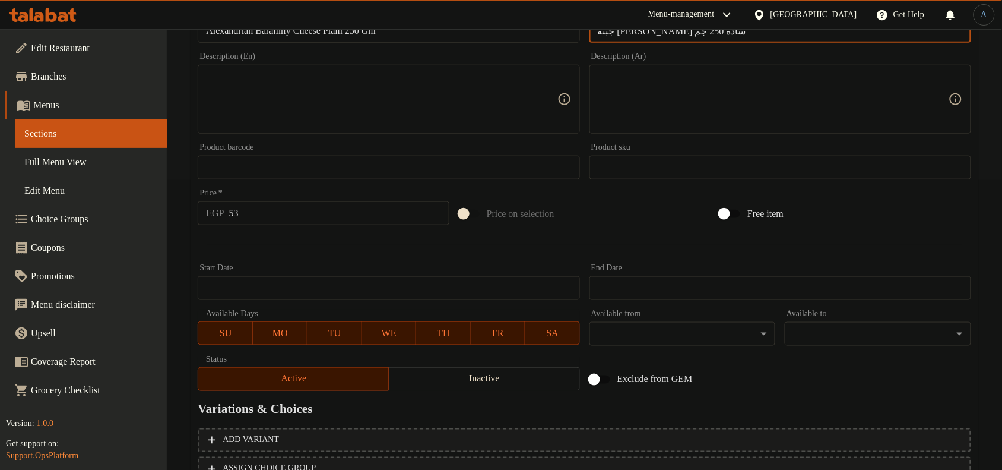
scroll to position [385, 0]
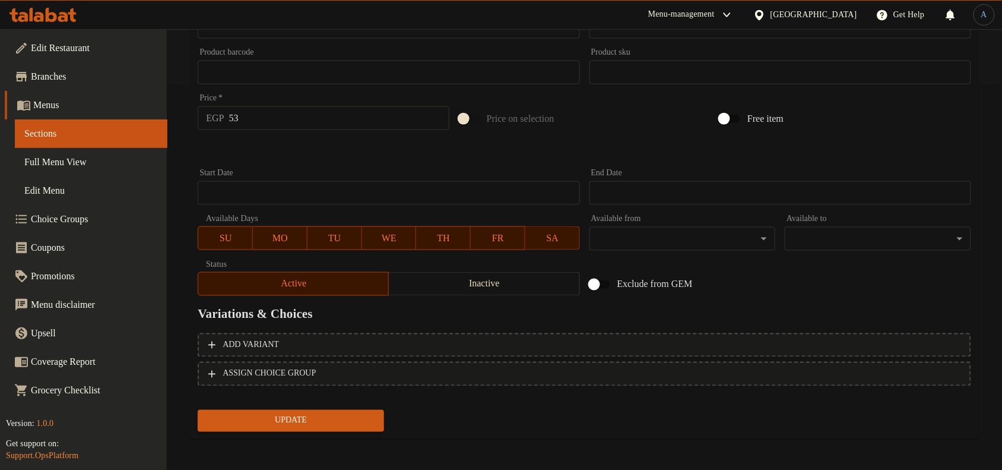
type input "جبنة [PERSON_NAME] سادة 250 جم"
click at [360, 414] on span "Update" at bounding box center [290, 420] width 167 height 15
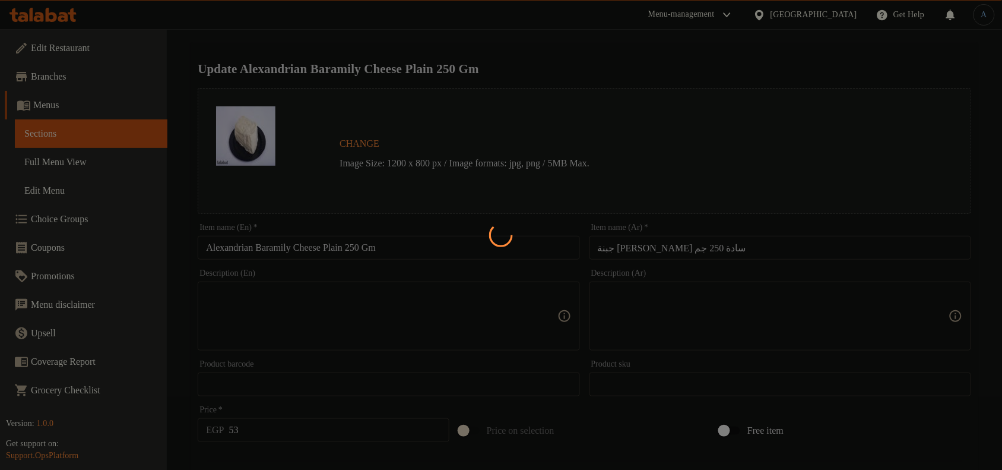
scroll to position [0, 0]
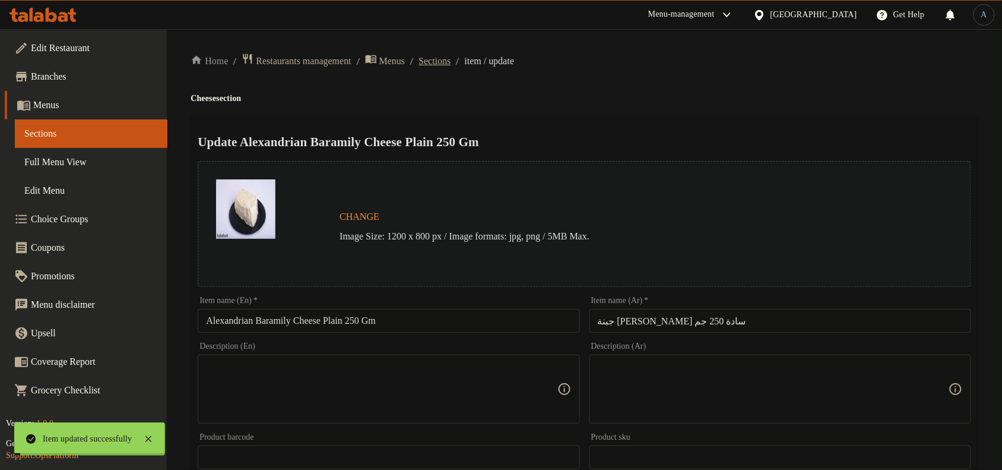
click at [451, 60] on span "Sections" at bounding box center [435, 61] width 32 height 14
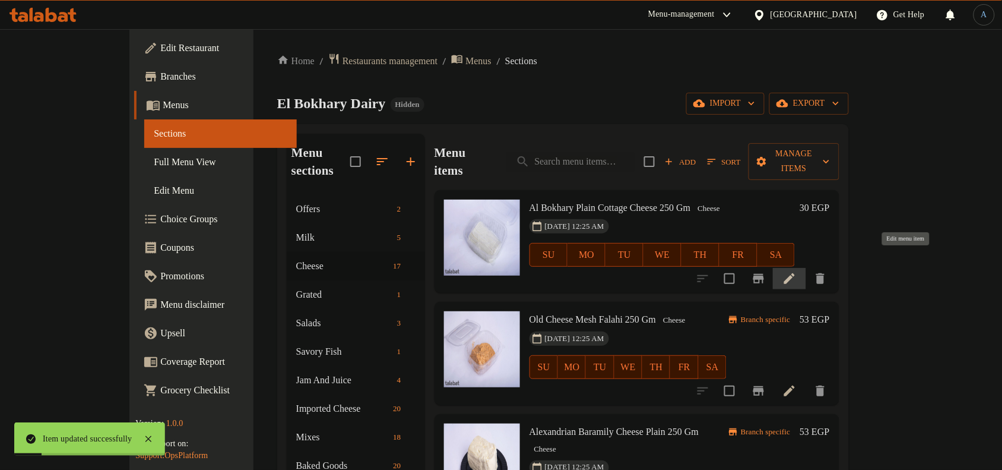
click at [797, 271] on icon at bounding box center [789, 278] width 14 height 14
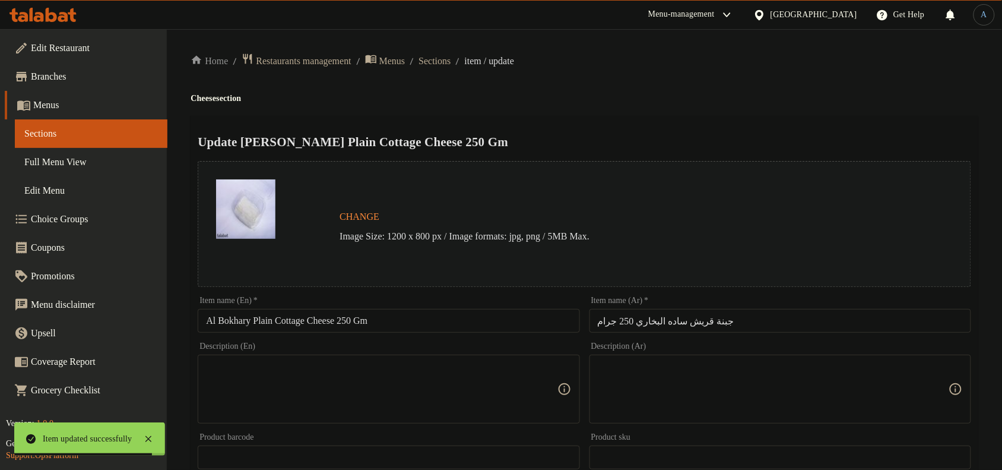
click at [686, 328] on input "جبنة قريش ساده البخاري 250 جرام" at bounding box center [780, 321] width 382 height 24
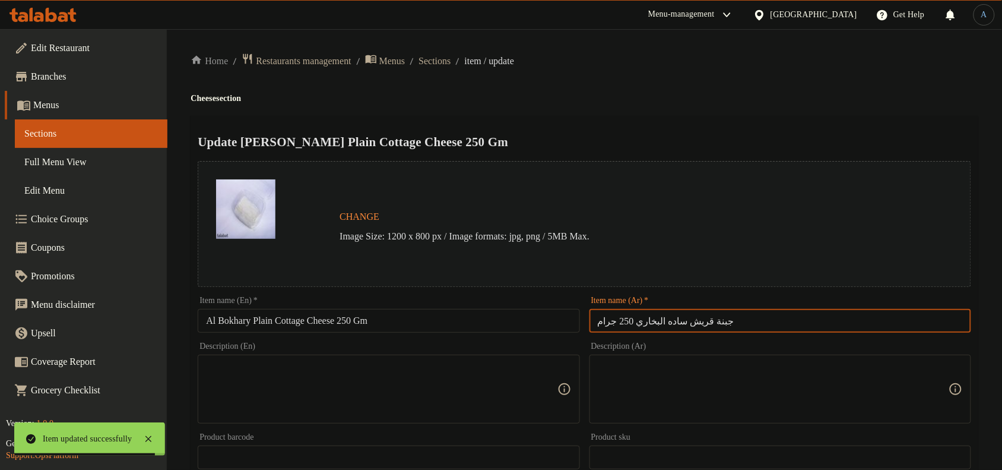
paste input "لبخاري جبنة قريش سادة 250 ج"
type input "البخاري جبنة قريش سادة 250 جم"
click at [710, 80] on div "Home / Restaurants management / Menus / Sections / item / update Cheese section…" at bounding box center [585, 443] width 788 height 780
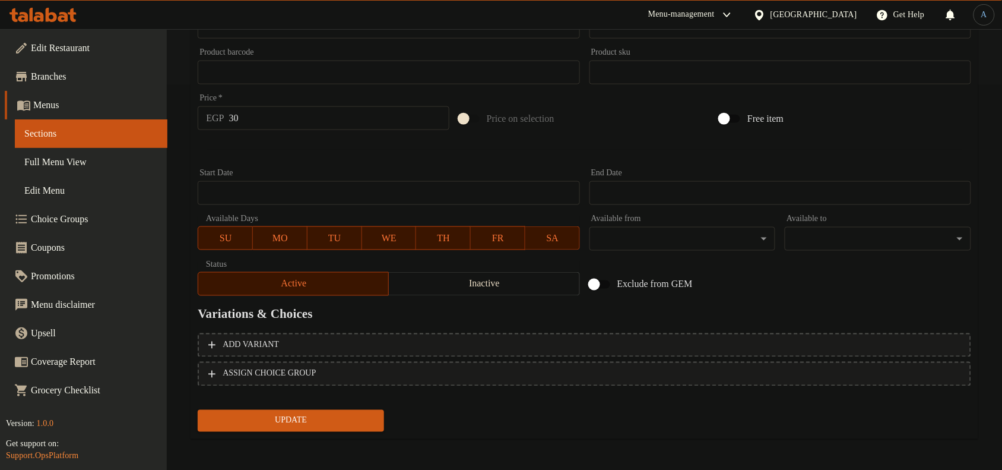
click at [303, 413] on span "Update" at bounding box center [290, 420] width 167 height 15
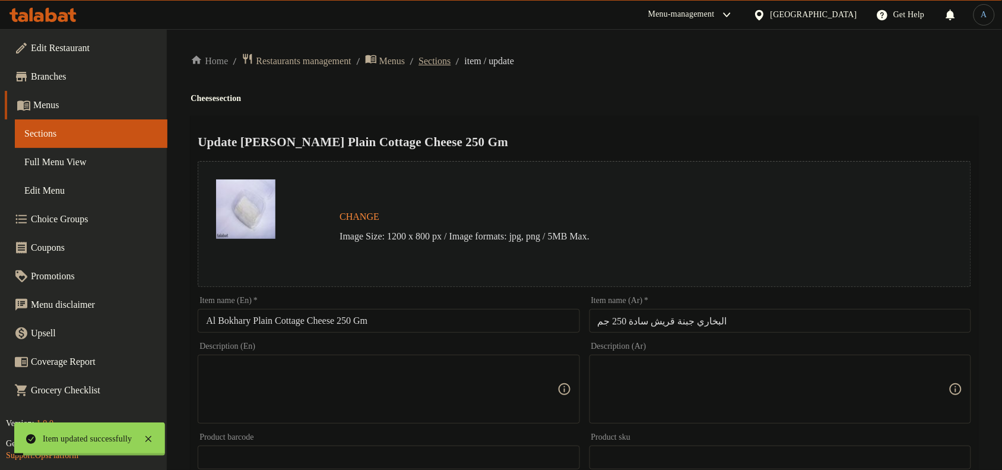
click at [451, 58] on span "Sections" at bounding box center [435, 61] width 32 height 14
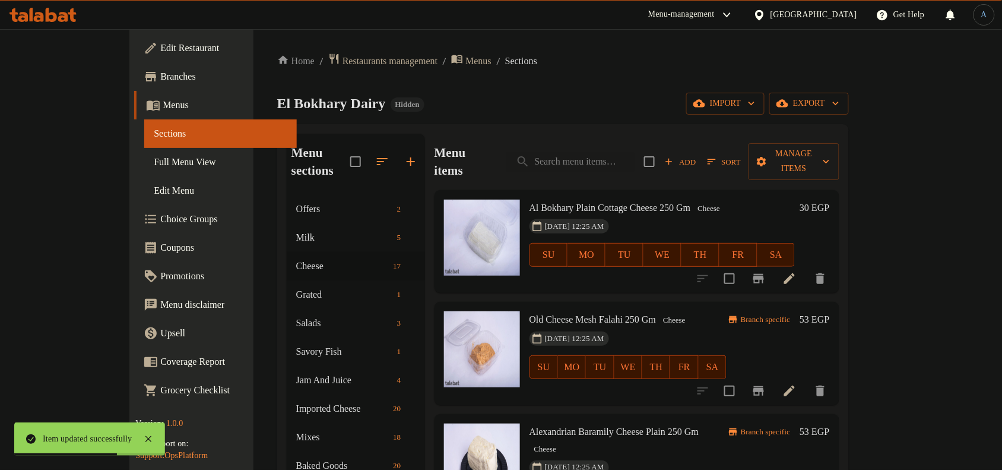
click at [572, 202] on span "Al Bokhary Plain Cottage Cheese 250 Gm" at bounding box center [610, 207] width 161 height 10
click at [545, 89] on div "Home / Restaurants management / Menus / Sections El Bokhary Dairy Hidden import…" at bounding box center [563, 402] width 572 height 698
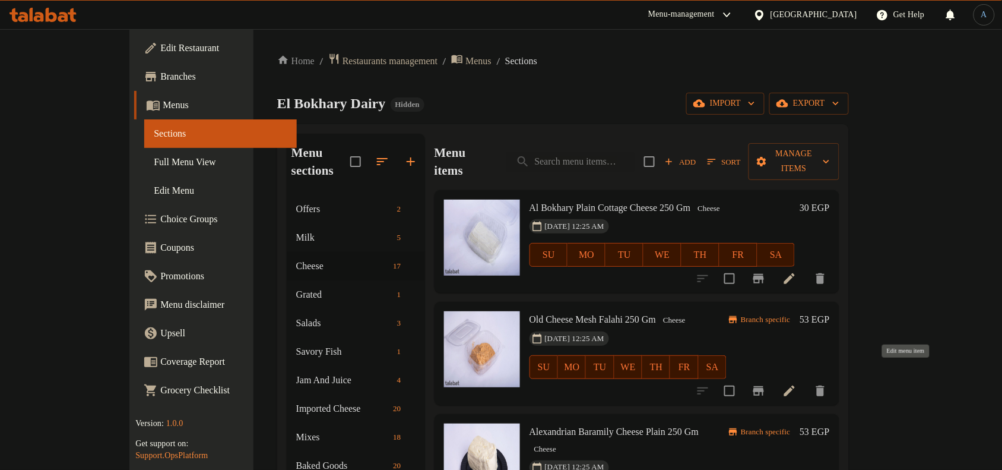
click at [795, 385] on icon at bounding box center [789, 390] width 11 height 11
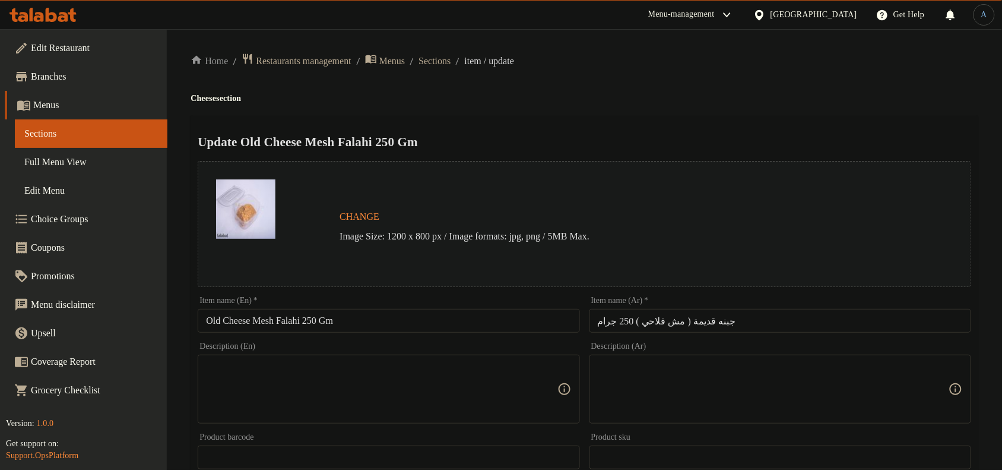
click at [348, 318] on input "Old Cheese Mesh Falahi 250 Gm" at bounding box center [389, 321] width 382 height 24
click at [713, 322] on input "جبنه قديمة ( مش فلاحي ) 250 جرام" at bounding box center [780, 321] width 382 height 24
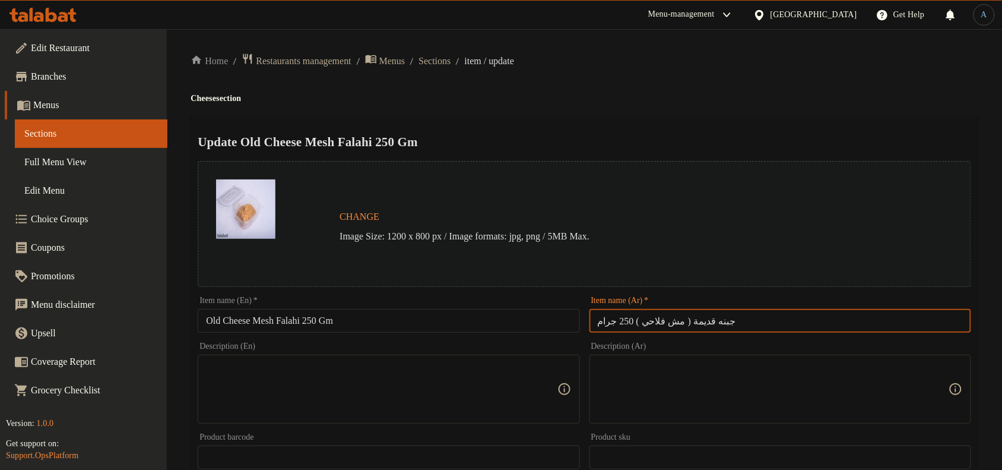
paste input "ة قديمة مش فلاحي 250 ج"
type input "جبنة قديمة مش فلاحي 250 جم"
click at [689, 64] on ol "Home / Restaurants management / Menus / Sections / item / update" at bounding box center [585, 61] width 788 height 16
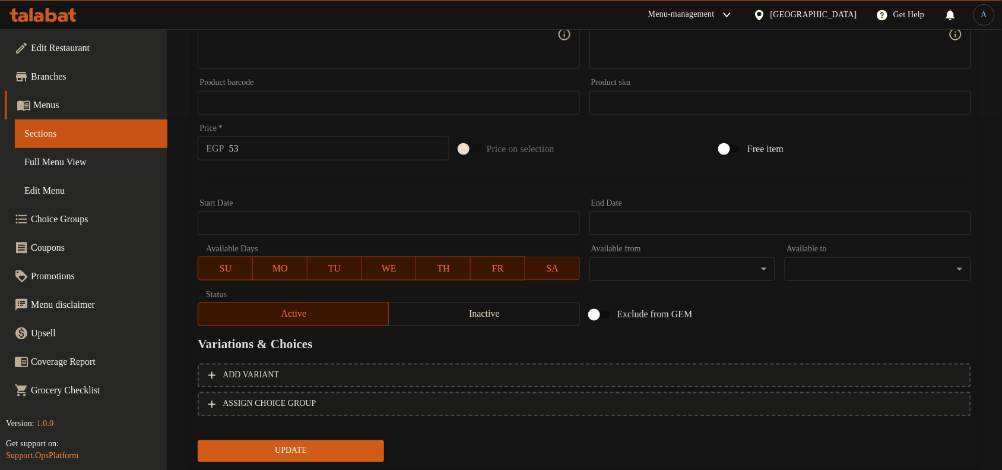
scroll to position [385, 0]
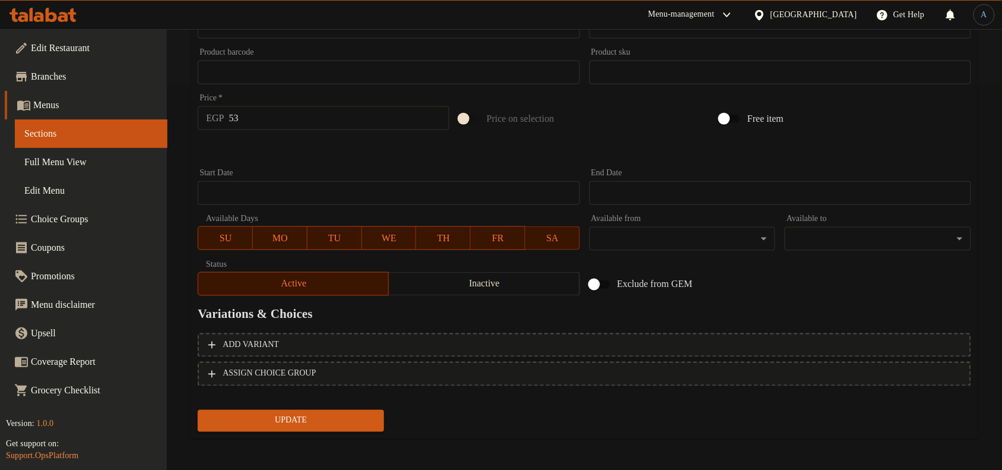
click at [322, 423] on span "Update" at bounding box center [290, 420] width 167 height 15
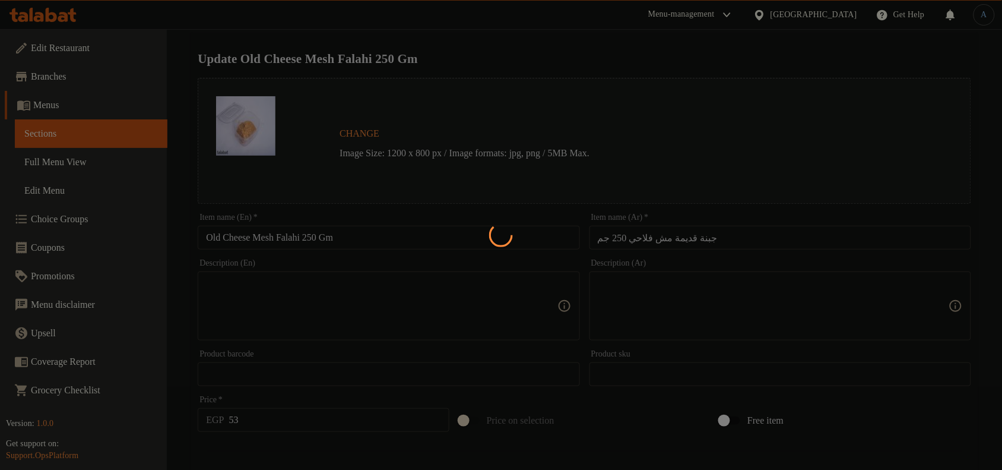
scroll to position [0, 0]
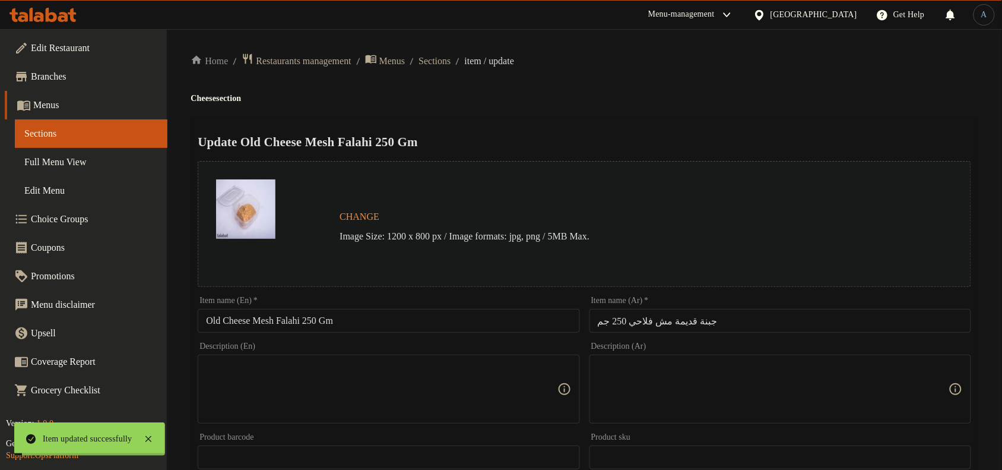
click at [451, 64] on span "Sections" at bounding box center [435, 61] width 32 height 14
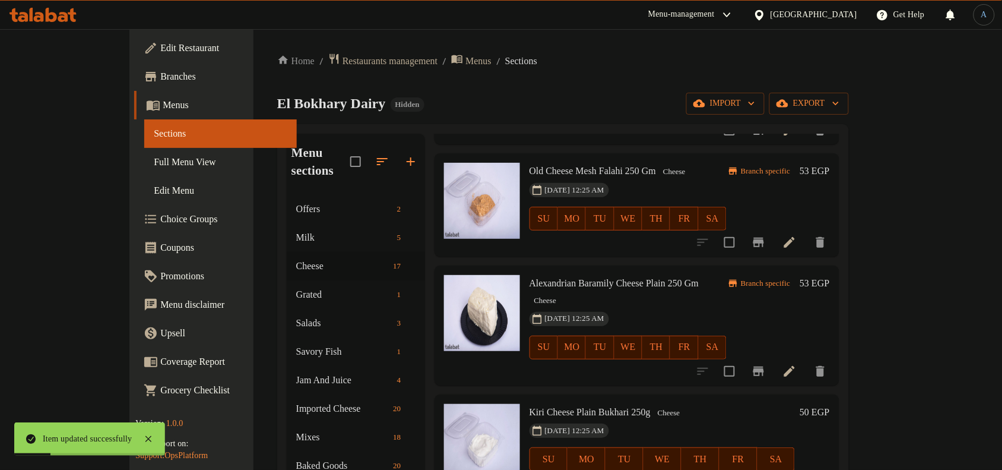
scroll to position [223, 0]
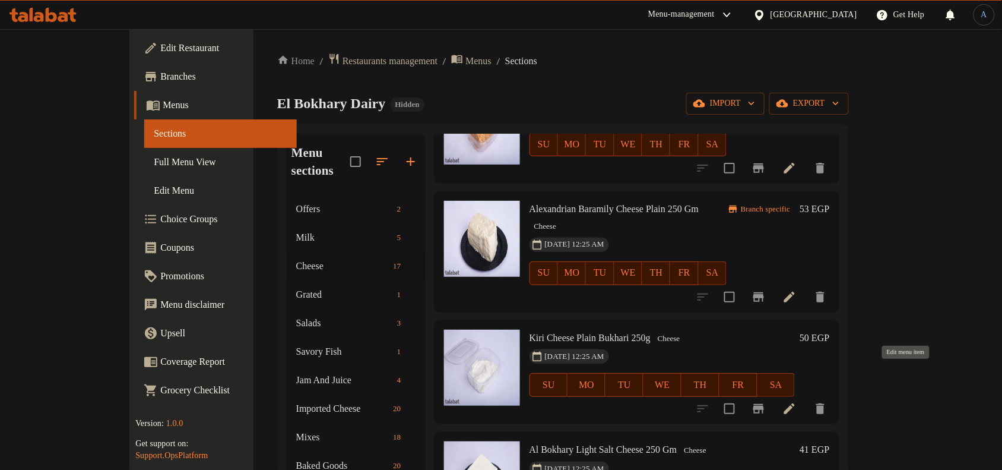
click at [797, 401] on icon at bounding box center [789, 408] width 14 height 14
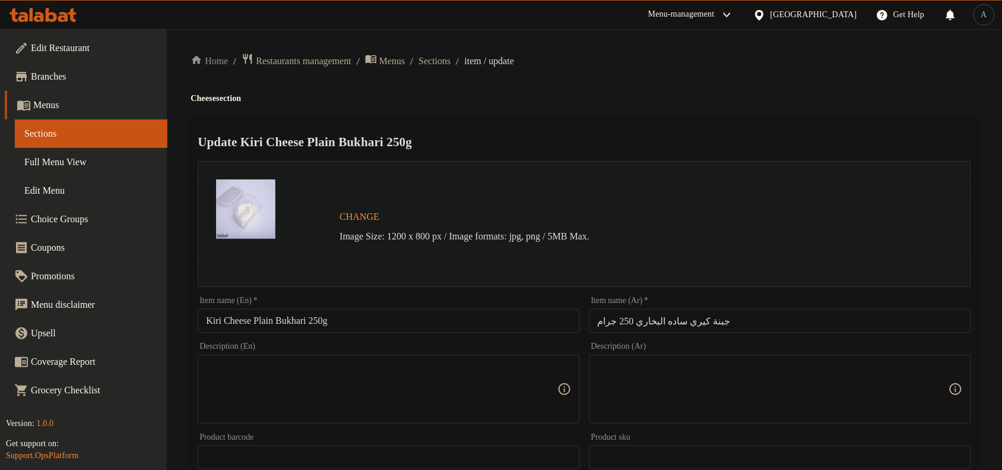
click at [414, 324] on input "Kiri Cheese Plain Bukhari 250g" at bounding box center [389, 321] width 382 height 24
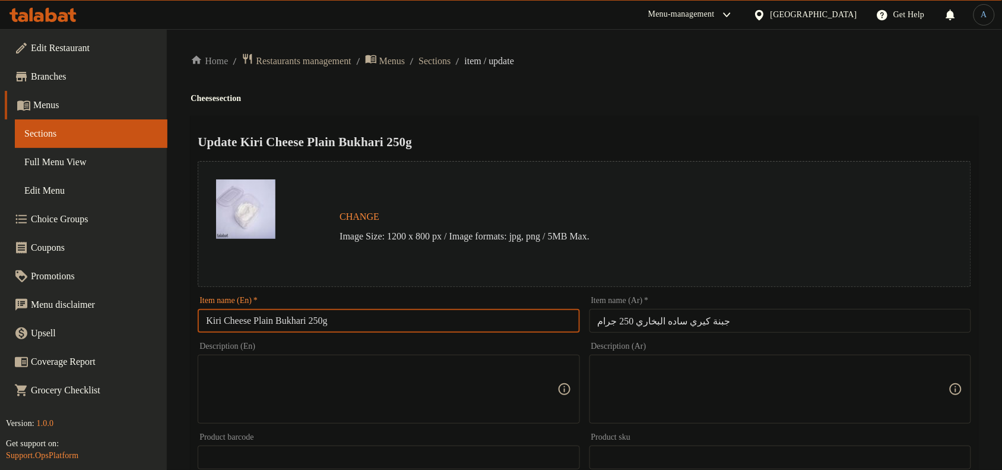
paste input "Al Bokhary Kiri Plain Cheese 250 Gm"
type input "Al Bokhary Kiri Plain Cheese 250 Gm"
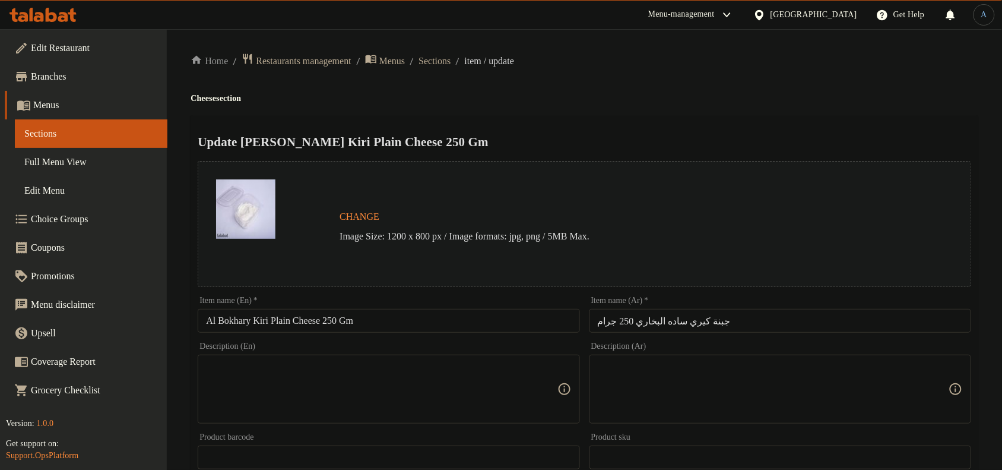
click at [675, 315] on input "جبنة كيري ساده البخاري 250 جرام" at bounding box center [780, 321] width 382 height 24
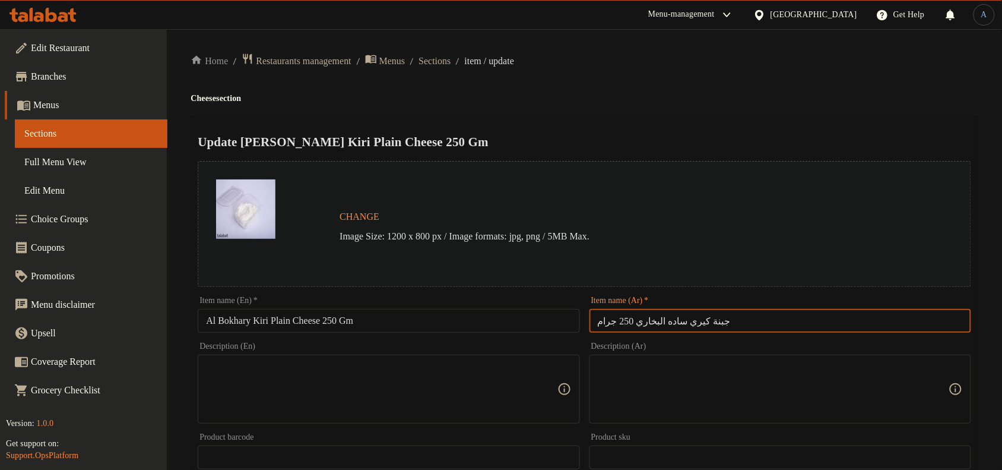
paste input "لبخاري جبنة كيري سادة 250 ج"
type input "البخاري جبنة كيري سادة 250 جم"
click at [657, 96] on h4 "Cheese section" at bounding box center [585, 99] width 788 height 12
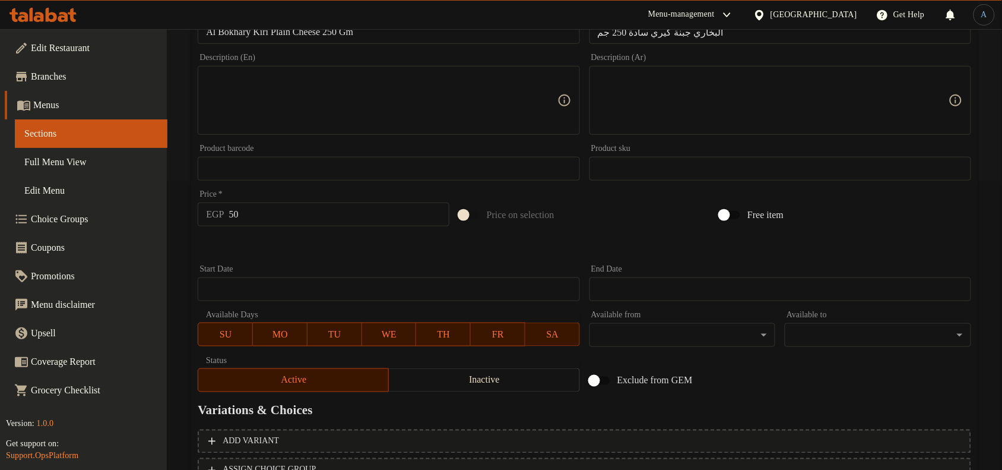
scroll to position [385, 0]
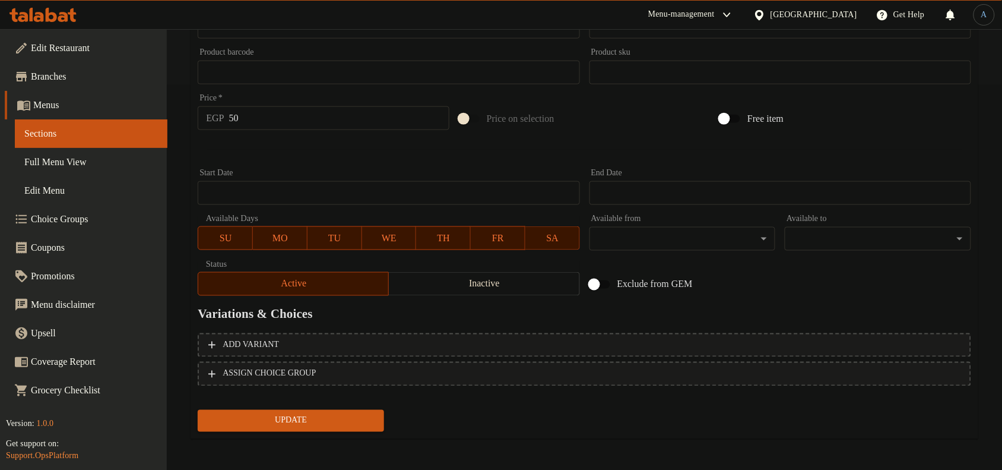
click at [309, 410] on button "Update" at bounding box center [291, 421] width 186 height 22
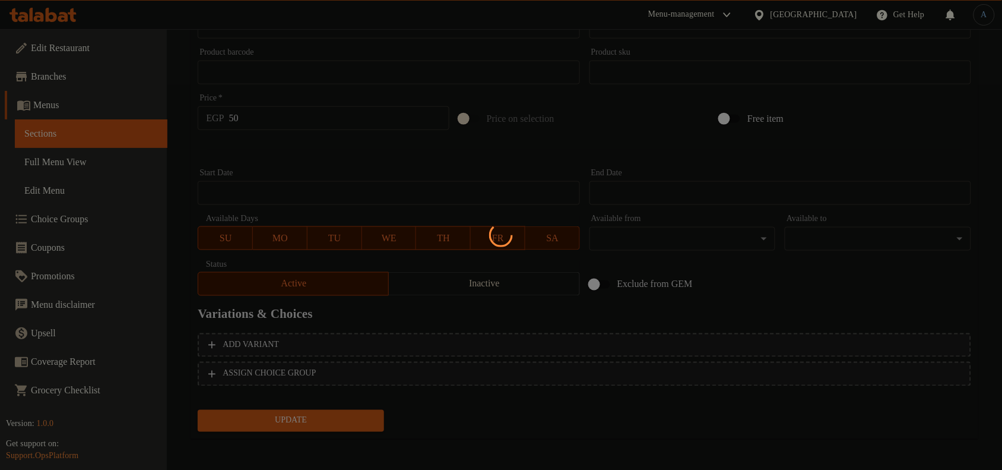
scroll to position [0, 0]
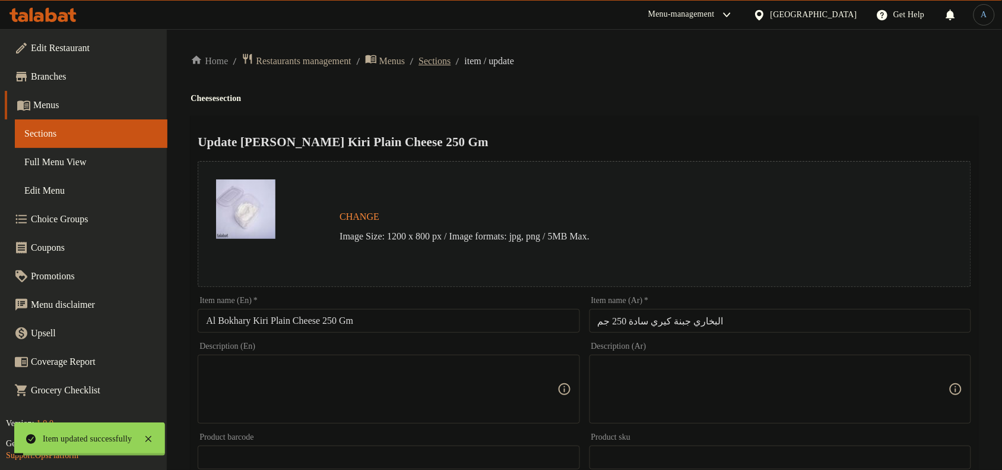
click at [451, 61] on span "Sections" at bounding box center [435, 61] width 32 height 14
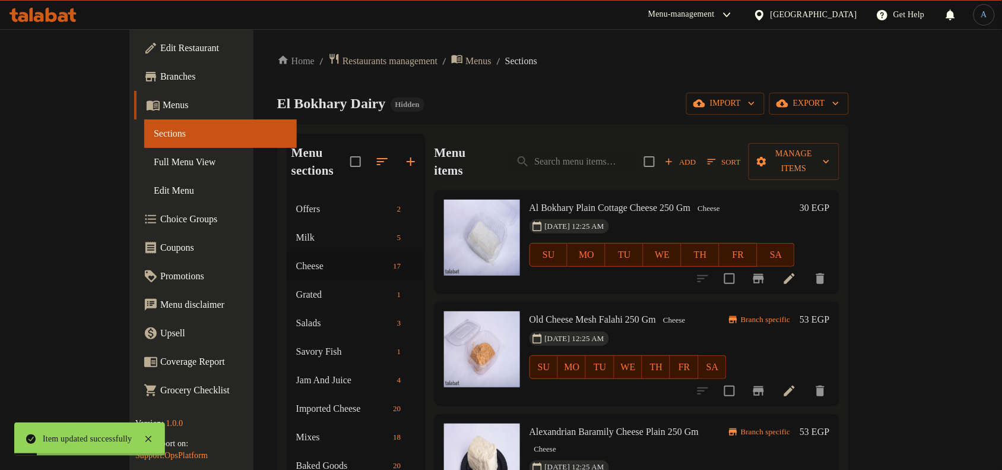
click at [524, 99] on div "El Bokhary Dairy Hidden import export" at bounding box center [563, 104] width 572 height 22
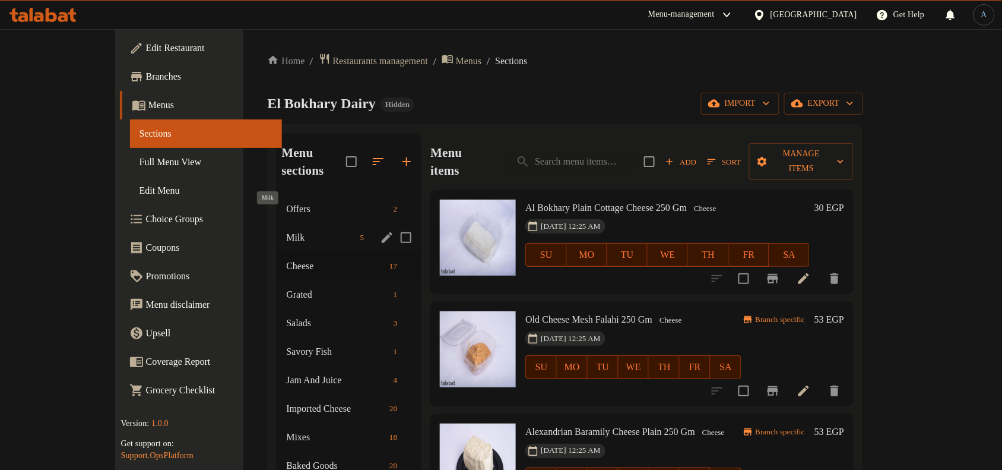
click at [286, 230] on span "Milk" at bounding box center [320, 237] width 69 height 14
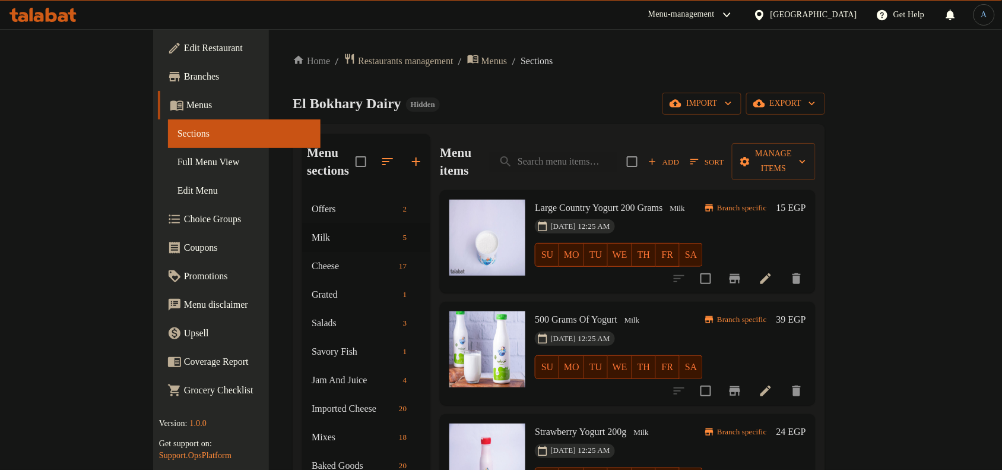
click at [619, 202] on span "Large Country Yogurt 200 Grams" at bounding box center [599, 207] width 128 height 10
click at [616, 154] on input "search" at bounding box center [553, 161] width 128 height 21
paste input "اصابع موتزاريلا 250 جرام"
type input "اصابع موتزاريلا 250 جرام"
click at [610, 159] on input "search" at bounding box center [553, 161] width 128 height 21
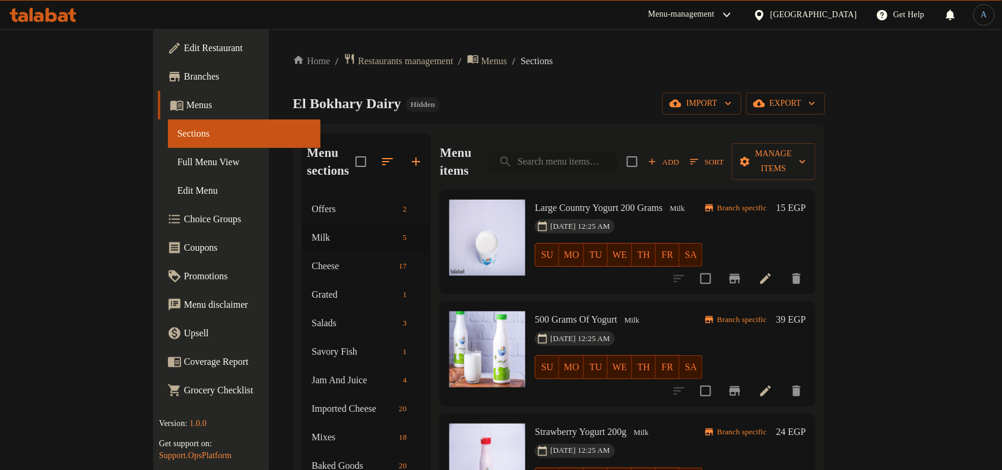
paste input "Mozzarella Sticks 250g"
type input "Mozzarella Sticks 250g"
click at [771, 273] on icon at bounding box center [765, 278] width 11 height 11
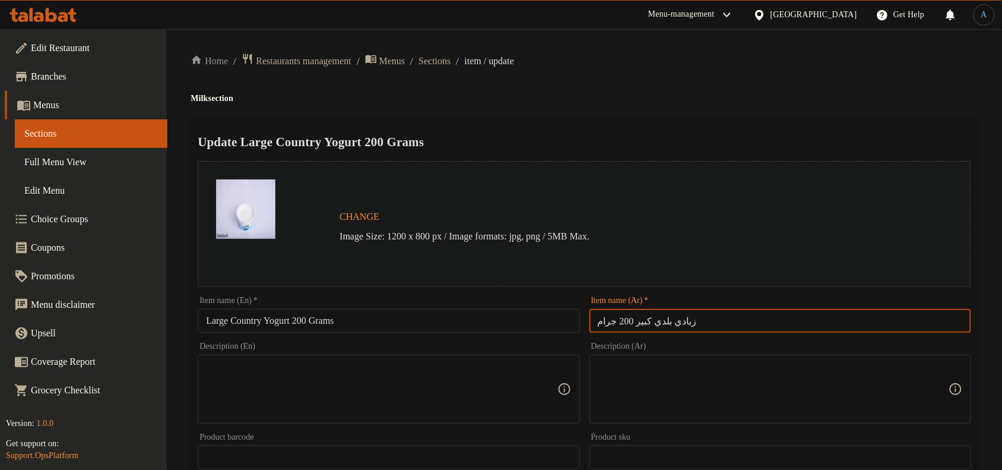
click at [790, 325] on input "زبادي بلدي كبير 200 جرام" at bounding box center [780, 321] width 382 height 24
paste input "text"
type input "زبادي بلدي كبير 200 جم"
click at [728, 141] on h2 "Update Large Country Yogurt 200 Grams" at bounding box center [585, 142] width 774 height 18
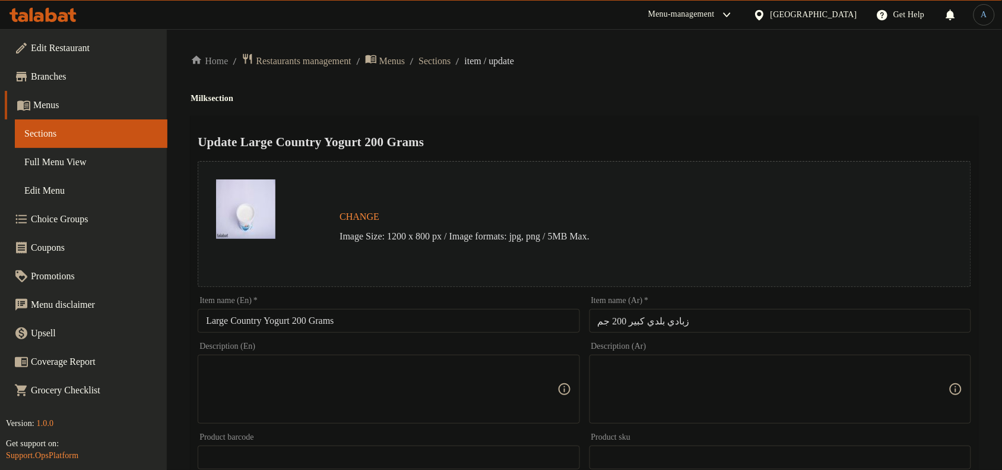
click at [325, 315] on input "Large Country Yogurt 200 Grams" at bounding box center [389, 321] width 382 height 24
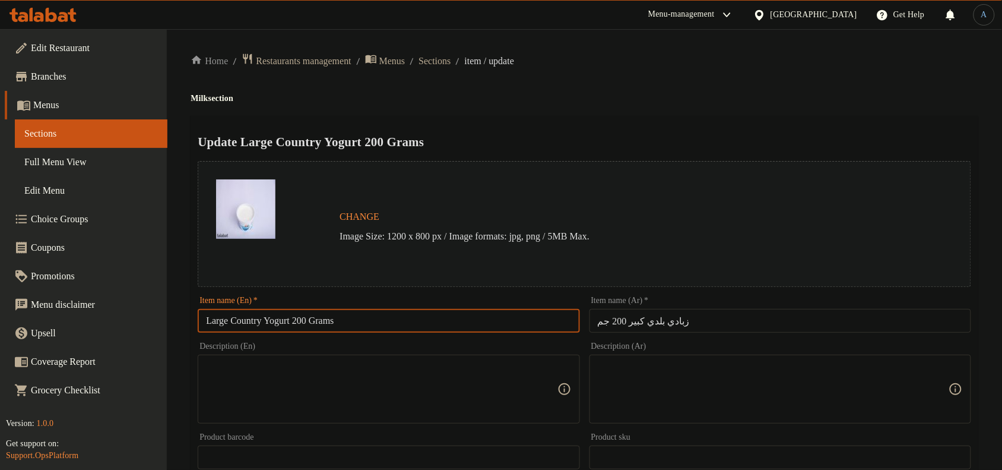
paste input "Baladi Yogurt Large 200 Gm"
type input "Baladi Yogurt Large 200 Gm"
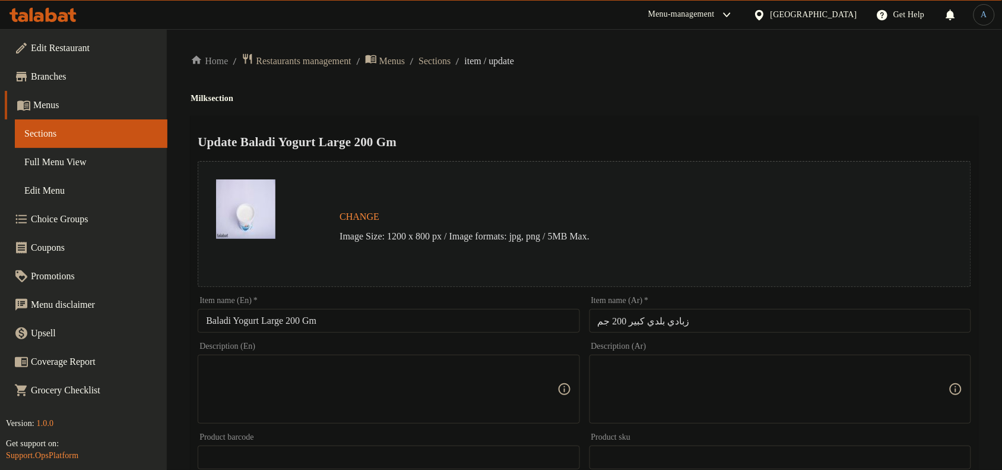
click at [711, 75] on div "Home / Restaurants management / Menus / Sections / item / update Milk section U…" at bounding box center [585, 443] width 788 height 780
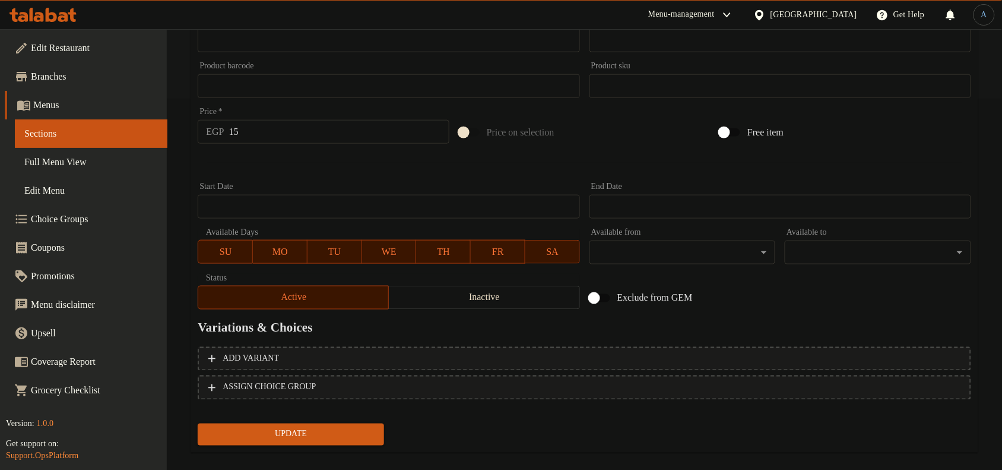
click at [327, 428] on span "Update" at bounding box center [290, 434] width 167 height 15
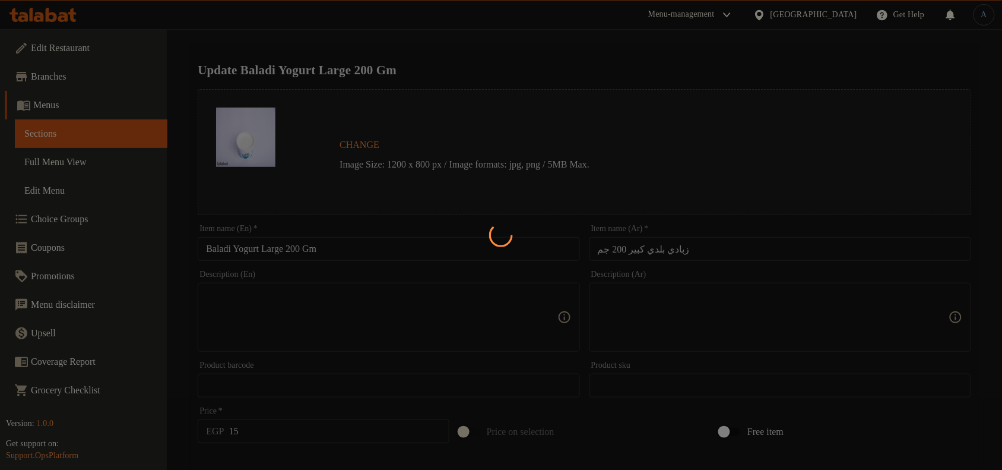
scroll to position [0, 0]
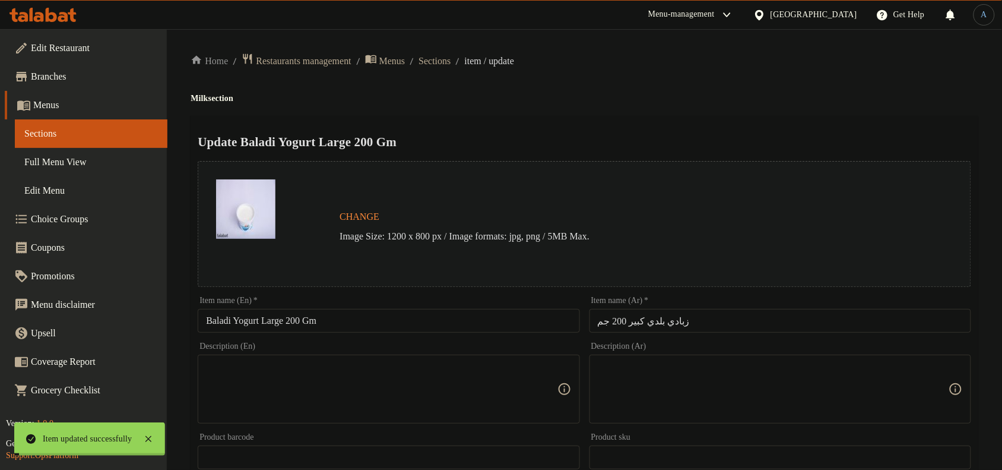
click at [451, 56] on span "Sections" at bounding box center [435, 61] width 32 height 14
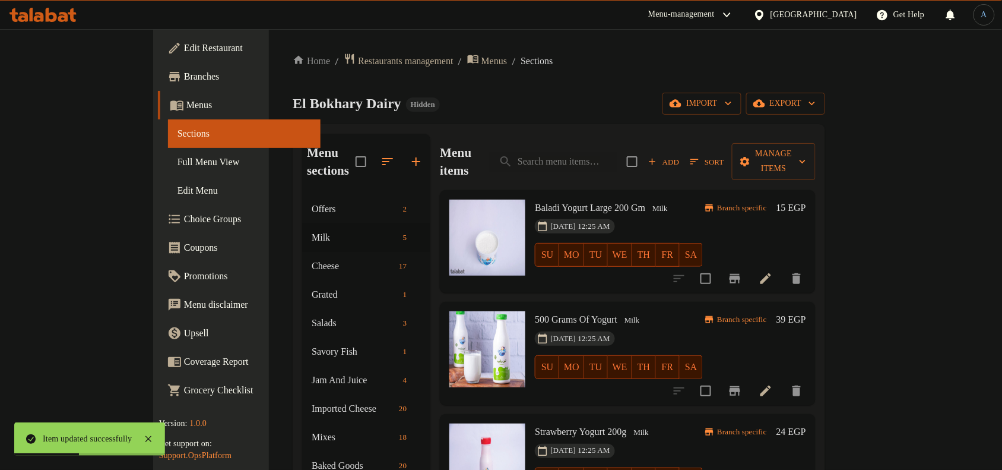
drag, startPoint x: 925, startPoint y: 379, endPoint x: 909, endPoint y: 376, distance: 15.7
click at [811, 379] on div at bounding box center [738, 390] width 146 height 28
click at [771, 385] on icon at bounding box center [765, 390] width 11 height 11
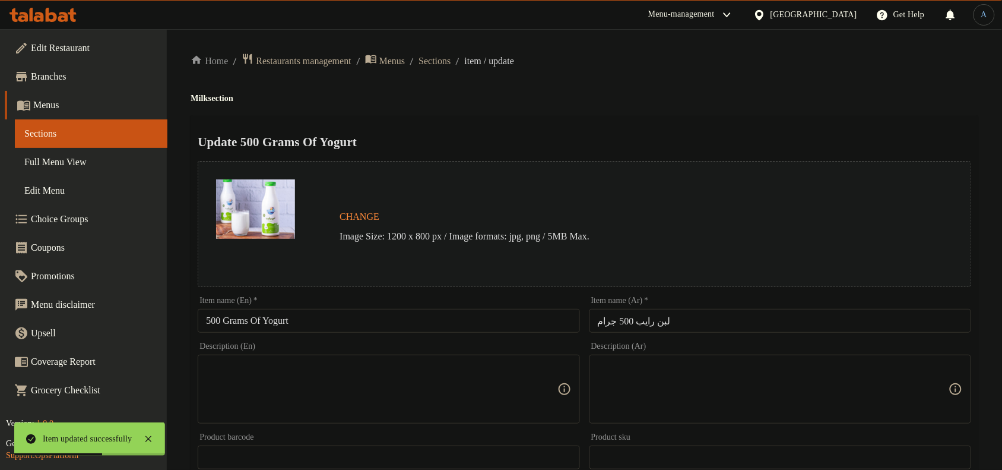
click at [414, 309] on input "500 Grams Of Yogurt" at bounding box center [389, 321] width 382 height 24
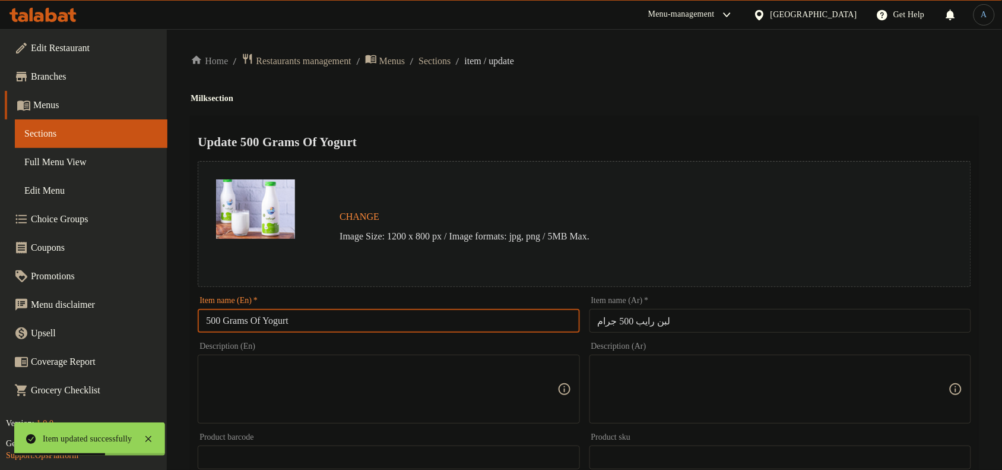
click at [402, 322] on input "500 Grams Of Yogurt" at bounding box center [389, 321] width 382 height 24
paste input "Rayeb Milk 500 Gm"
type input "Rayeb Milk 500 Gm"
click at [636, 78] on div "Home / Restaurants management / Menus / Sections / item / update Milk section U…" at bounding box center [585, 443] width 788 height 780
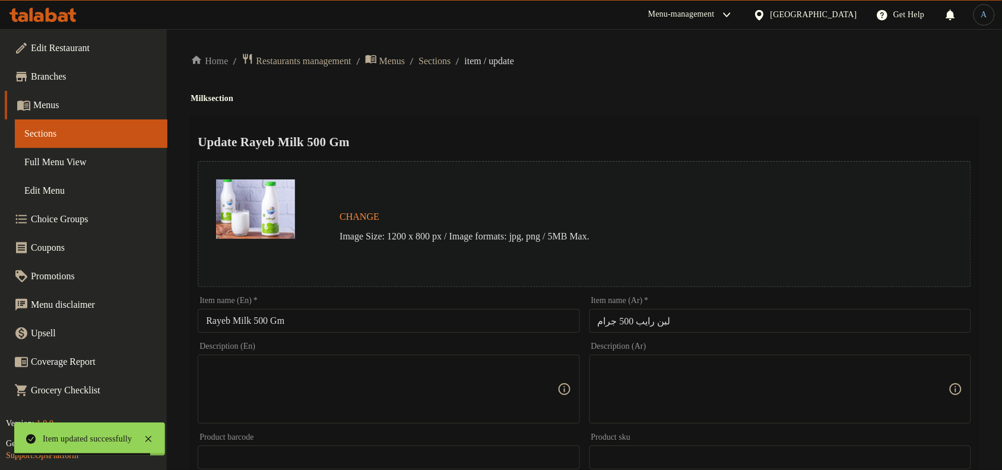
click at [716, 318] on input "لبن رايب 500 جرام" at bounding box center [780, 321] width 382 height 24
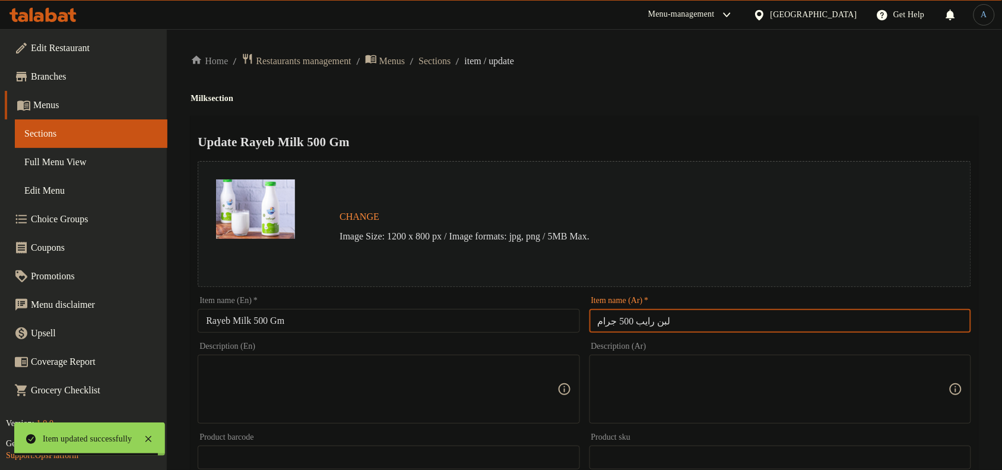
click at [677, 113] on div "Home / Restaurants management / Menus / Sections / item / update Milk section U…" at bounding box center [585, 443] width 788 height 780
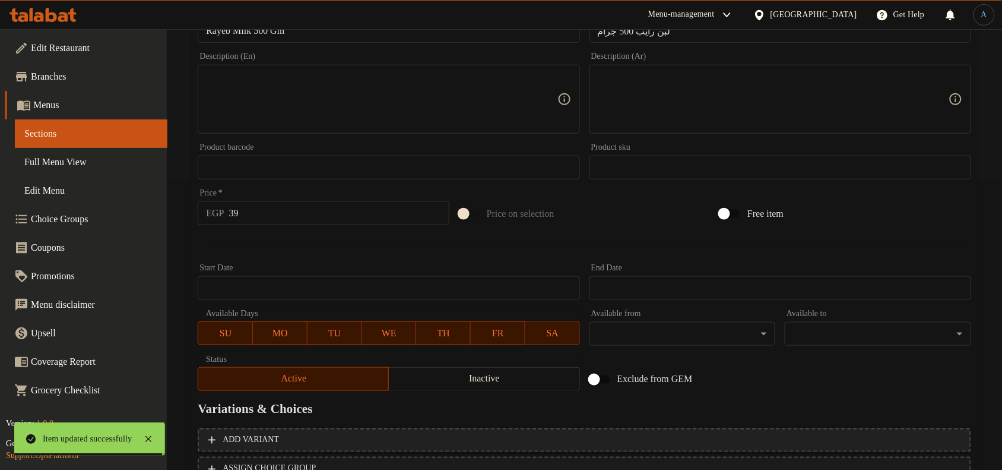
scroll to position [371, 0]
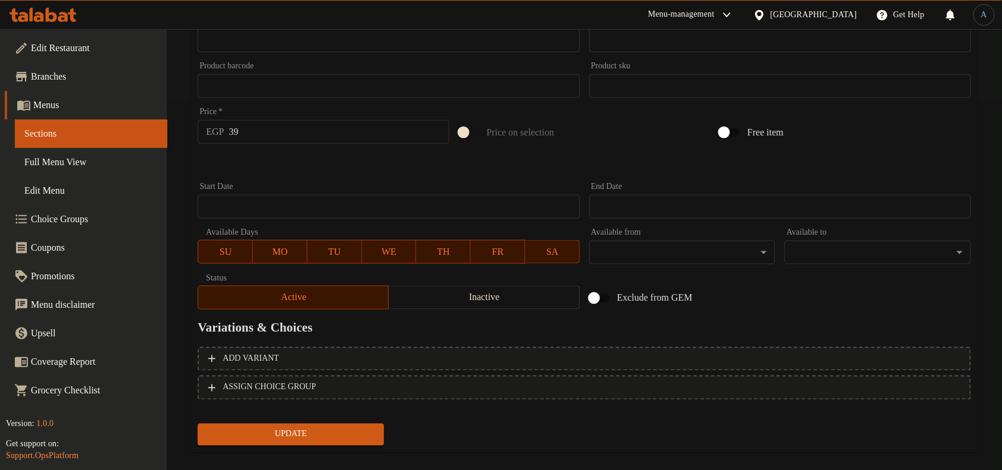
click at [316, 419] on div "Update" at bounding box center [291, 434] width 196 height 31
click at [319, 423] on button "Update" at bounding box center [291, 434] width 186 height 22
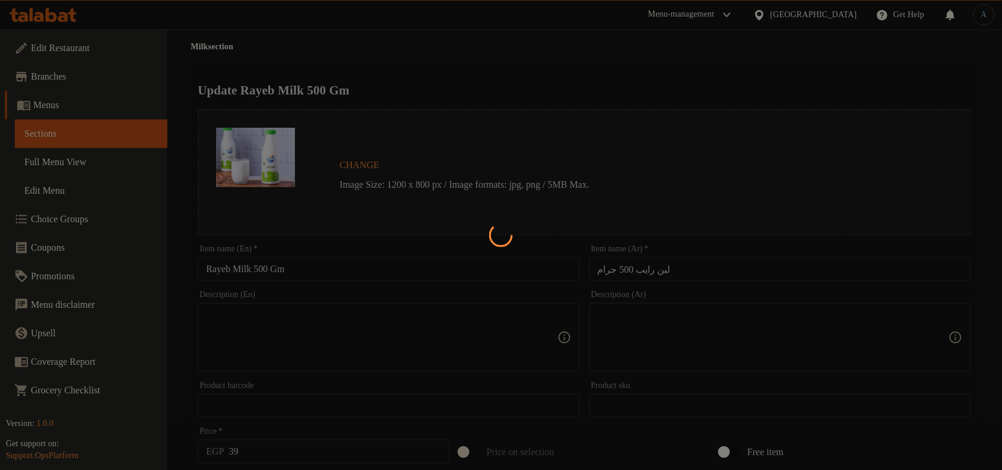
scroll to position [0, 0]
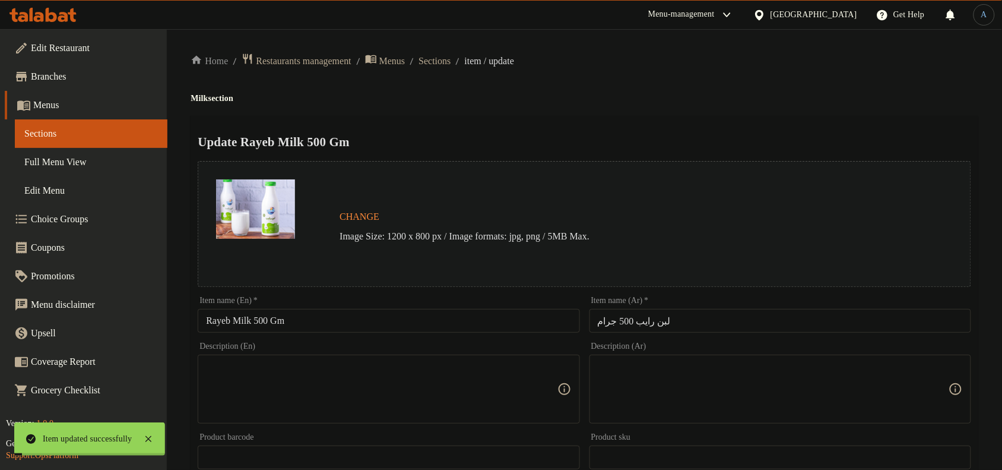
click at [451, 60] on span "Sections" at bounding box center [435, 61] width 32 height 14
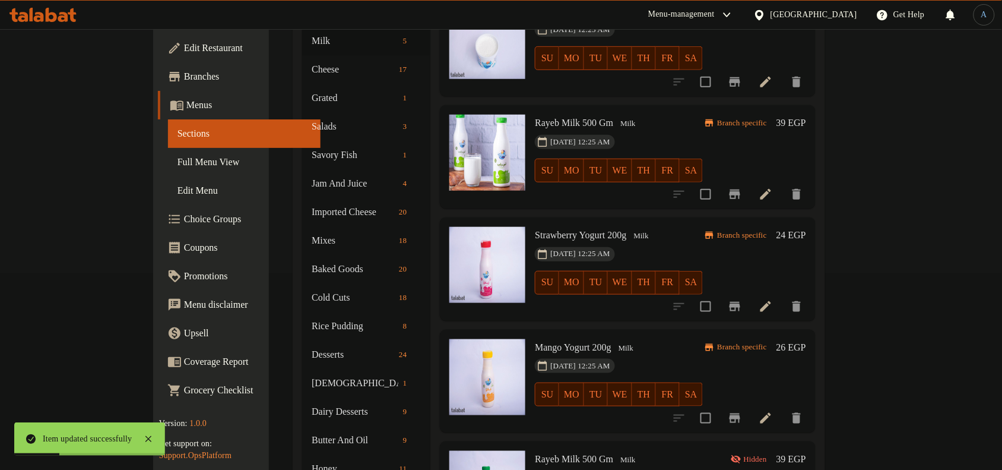
scroll to position [223, 0]
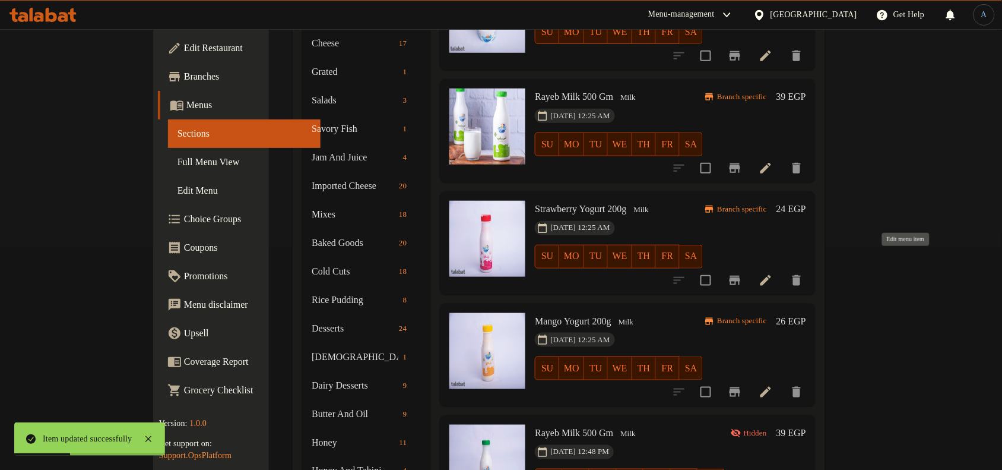
click at [771, 275] on icon at bounding box center [765, 280] width 11 height 11
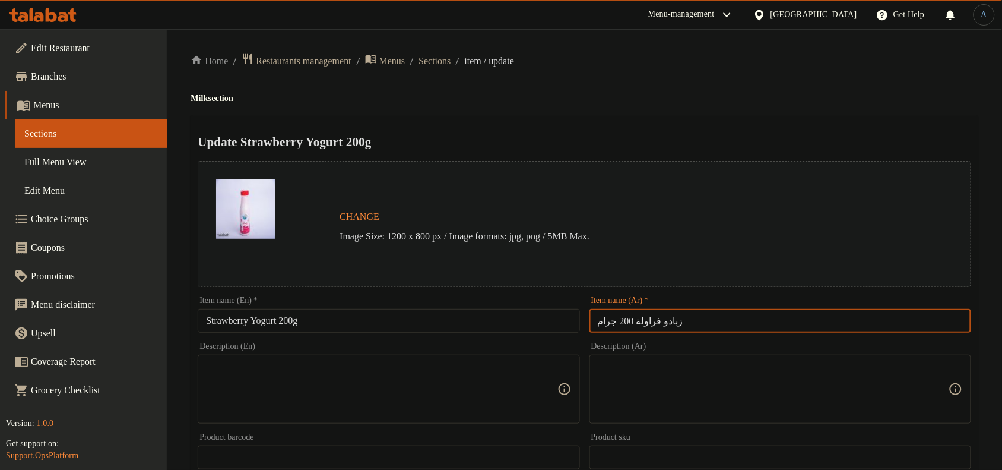
click at [701, 319] on input "زبادو فراولة 200 جرام" at bounding box center [780, 321] width 382 height 24
paste input "مشروب فراولة 200 ج"
type input "مشروب فراولة 200 جم"
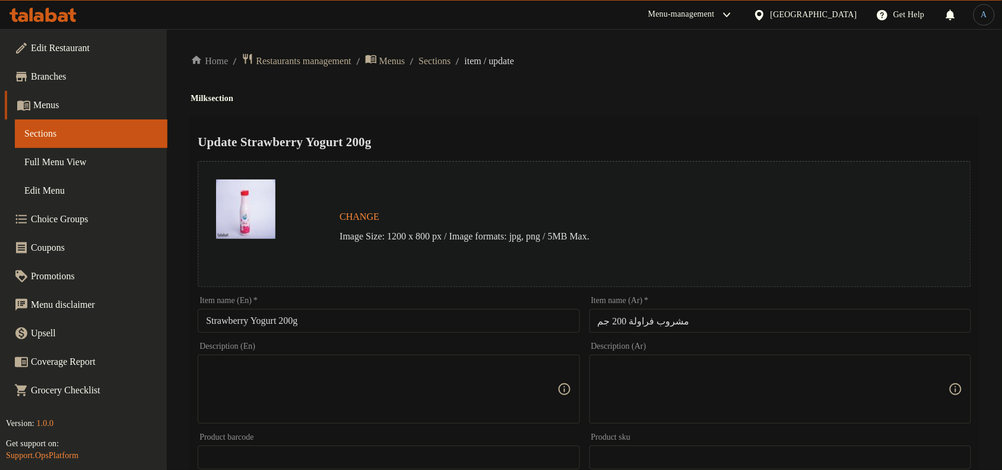
click at [690, 148] on h2 "Update Strawberry Yogurt 200g" at bounding box center [585, 142] width 774 height 18
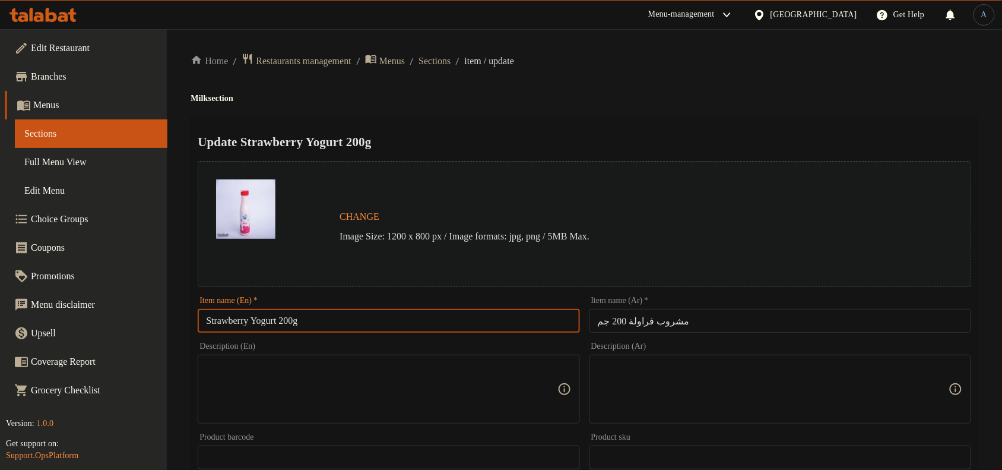
click at [429, 322] on input "Strawberry Yogurt 200g" at bounding box center [389, 321] width 382 height 24
paste input "Drink 200 Gm"
type input "Strawberry Drink 200 Gm"
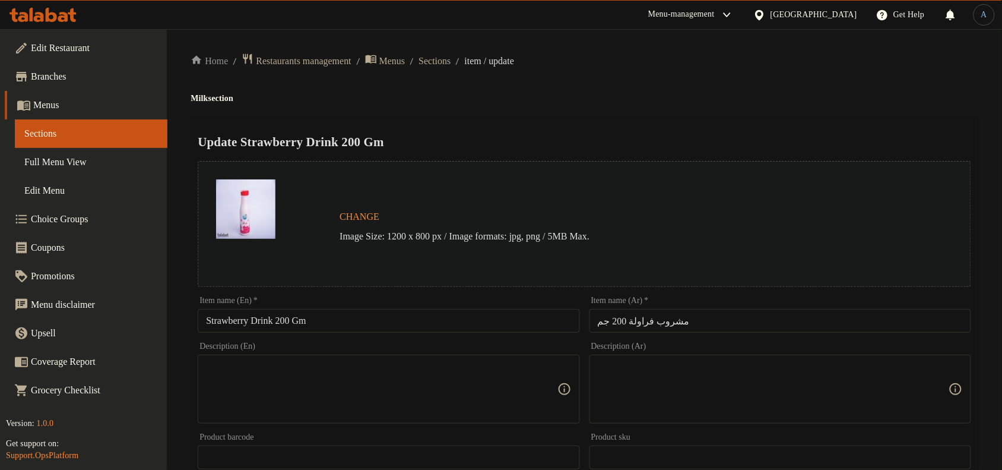
click at [671, 110] on div "Home / Restaurants management / Menus / Sections / item / update Milk section U…" at bounding box center [585, 443] width 788 height 780
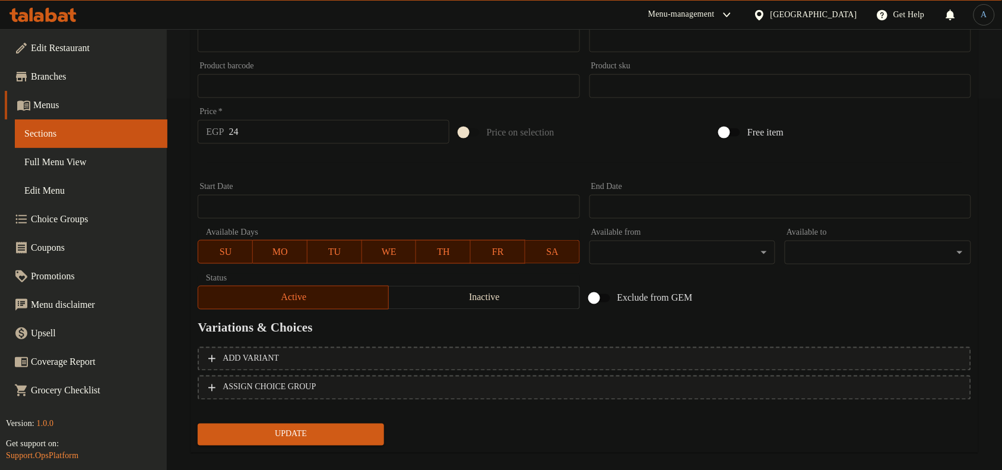
click at [373, 435] on span "Update" at bounding box center [290, 434] width 167 height 15
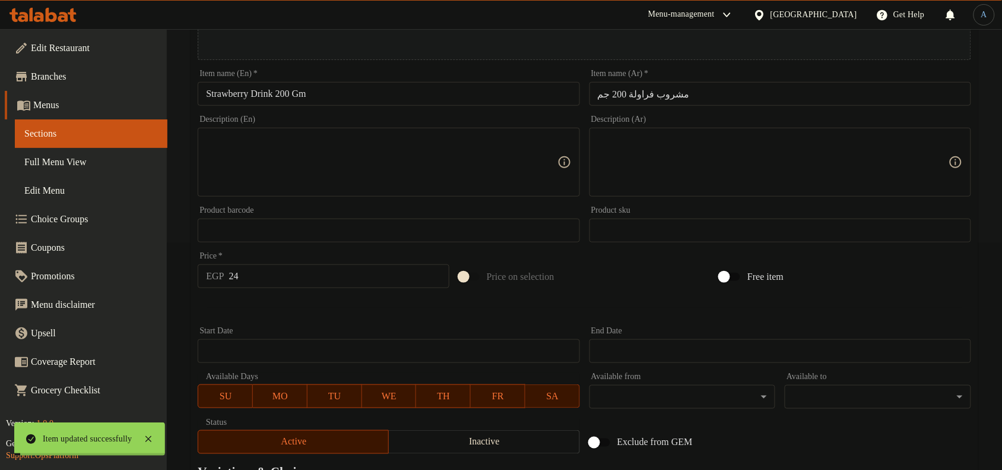
scroll to position [0, 0]
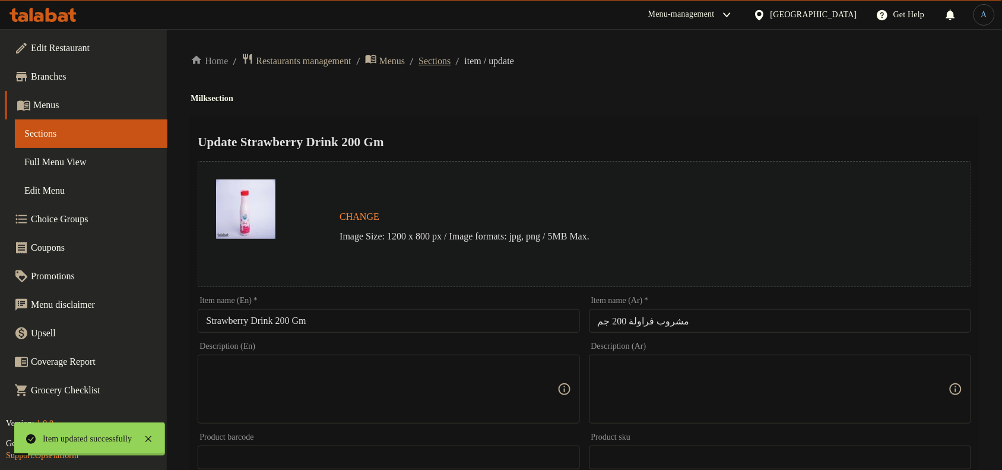
click at [451, 60] on span "Sections" at bounding box center [435, 61] width 32 height 14
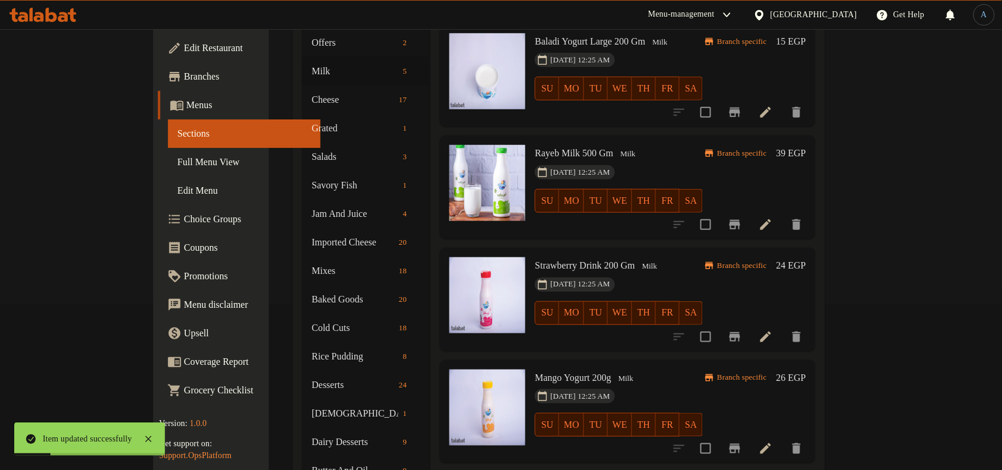
scroll to position [286, 0]
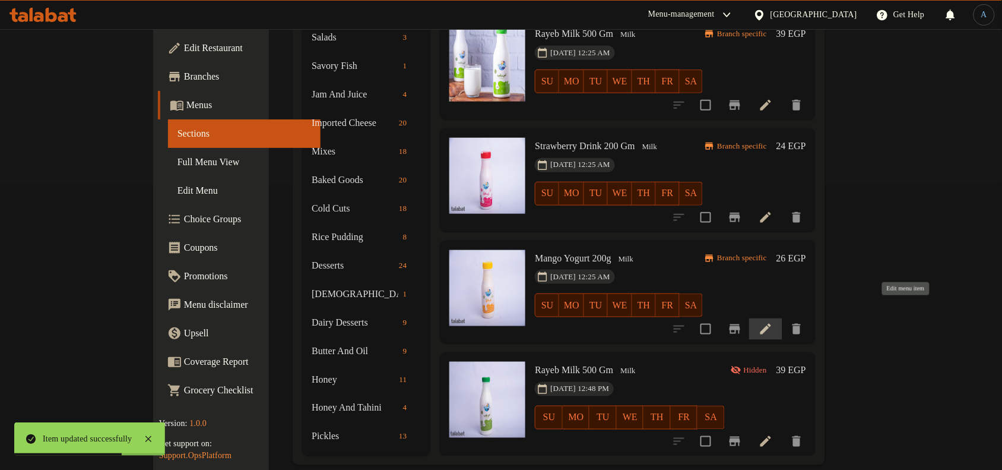
click at [771, 324] on icon at bounding box center [765, 329] width 11 height 11
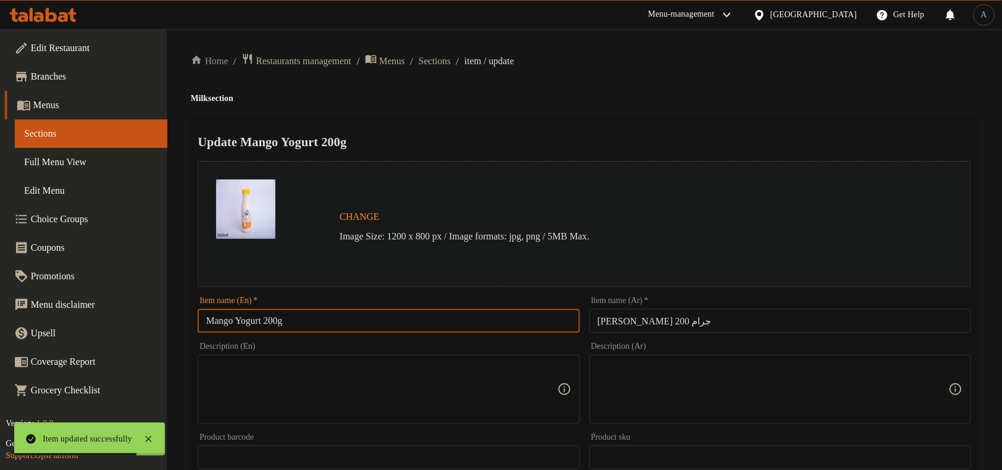
click at [435, 316] on input "Mango Yogurt 200g" at bounding box center [389, 321] width 382 height 24
paste input "Drink 200 Gm"
type input "Mango Drink 200 Gm"
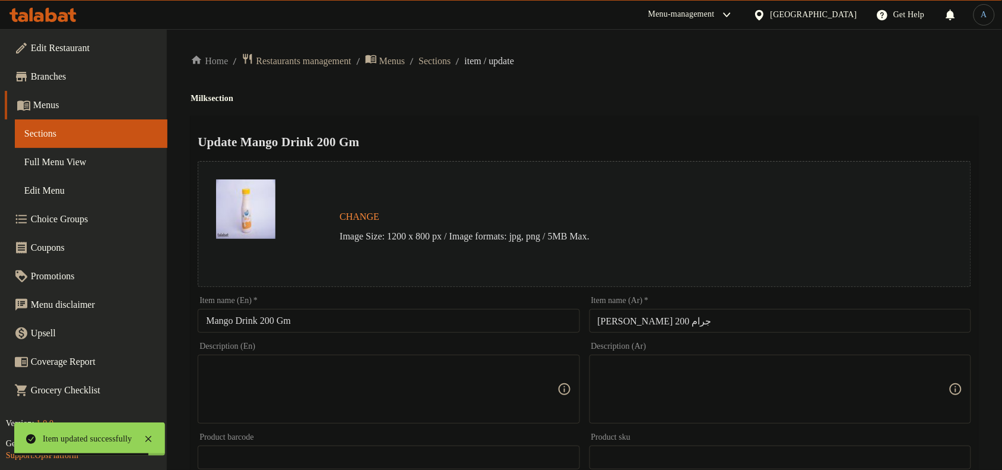
click at [644, 120] on div "Update Mango Drink 200 Gm Change Image Size: 1200 x 800 px / Image formats: jpg…" at bounding box center [585, 470] width 788 height 708
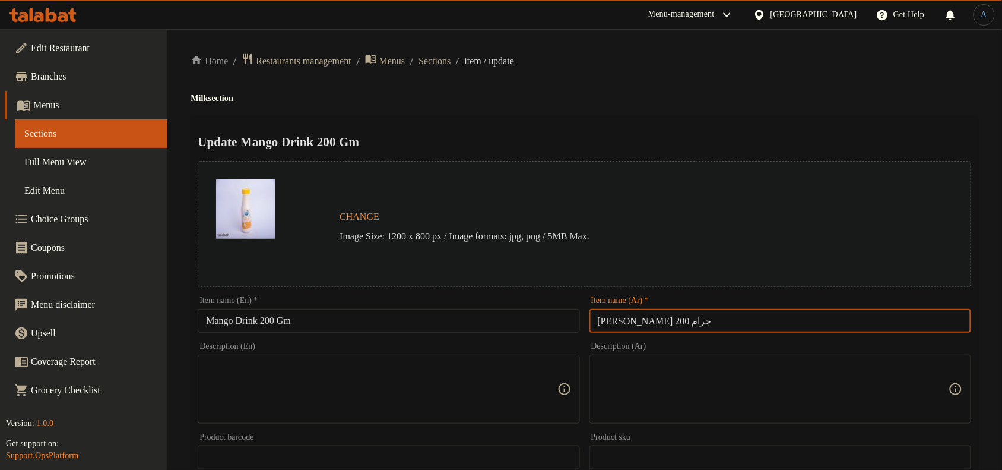
click at [658, 313] on input "[PERSON_NAME] 200 جرام" at bounding box center [780, 321] width 382 height 24
paste input "مشروب مانجو 200 ج"
type input "مشروب مانجو 200 جم"
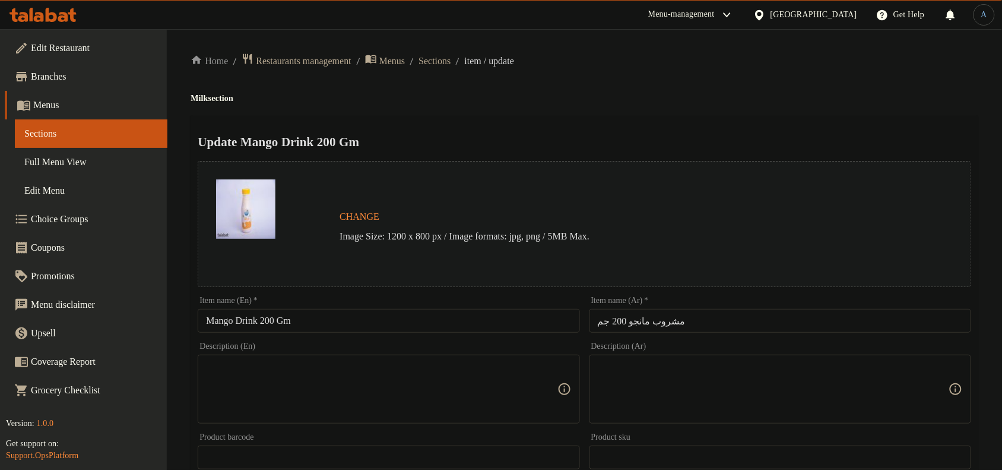
click at [717, 56] on ol "Home / Restaurants management / Menus / Sections / item / update" at bounding box center [585, 61] width 788 height 16
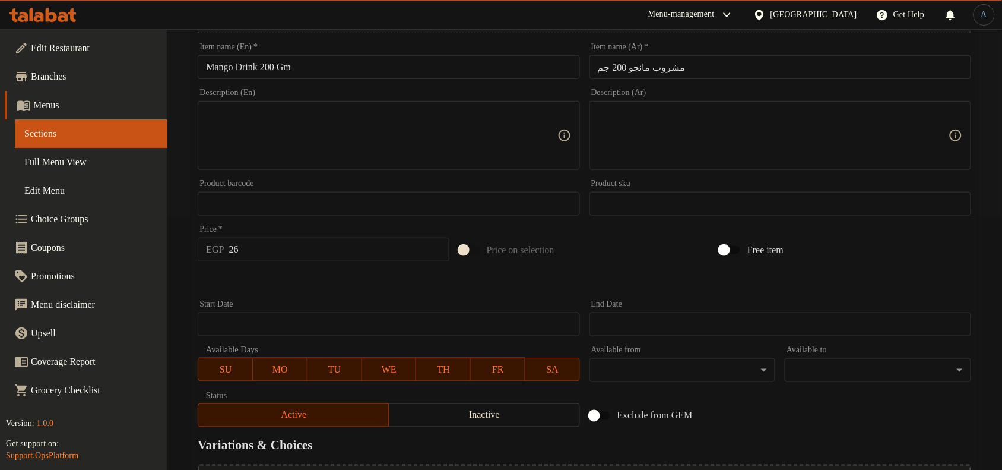
scroll to position [385, 0]
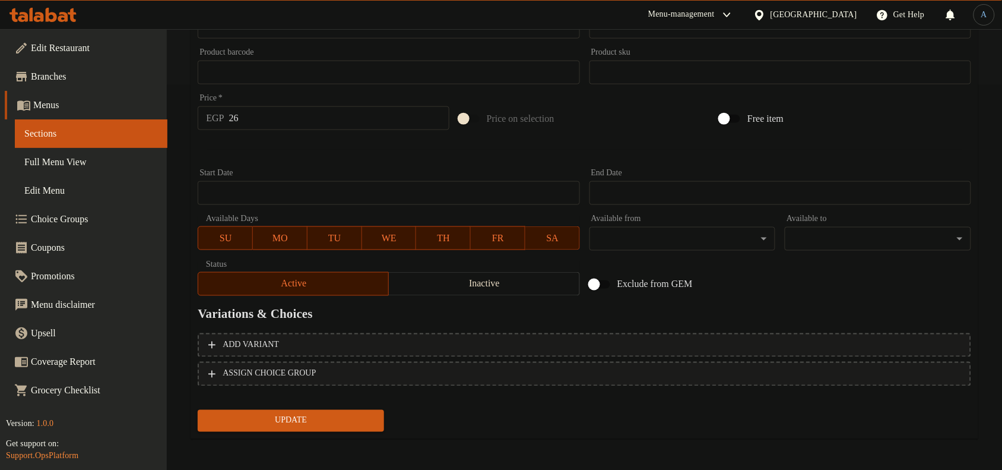
click at [278, 410] on button "Update" at bounding box center [291, 421] width 186 height 22
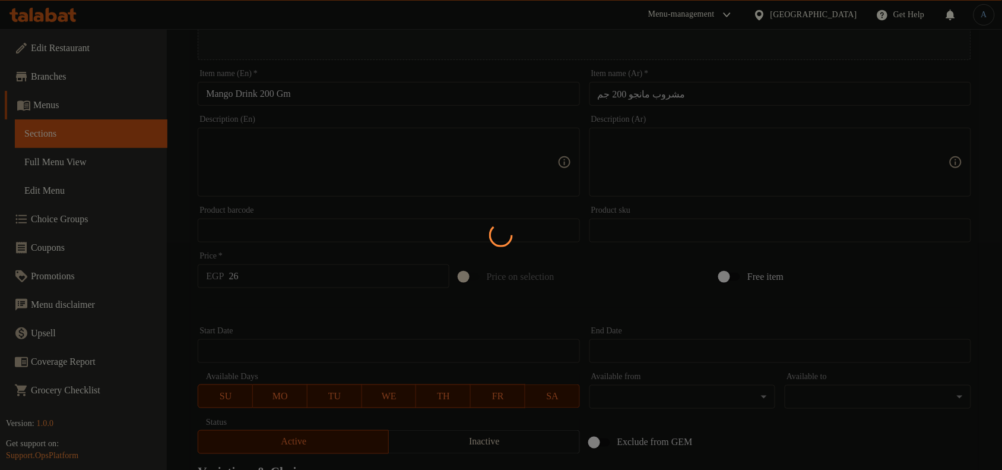
scroll to position [0, 0]
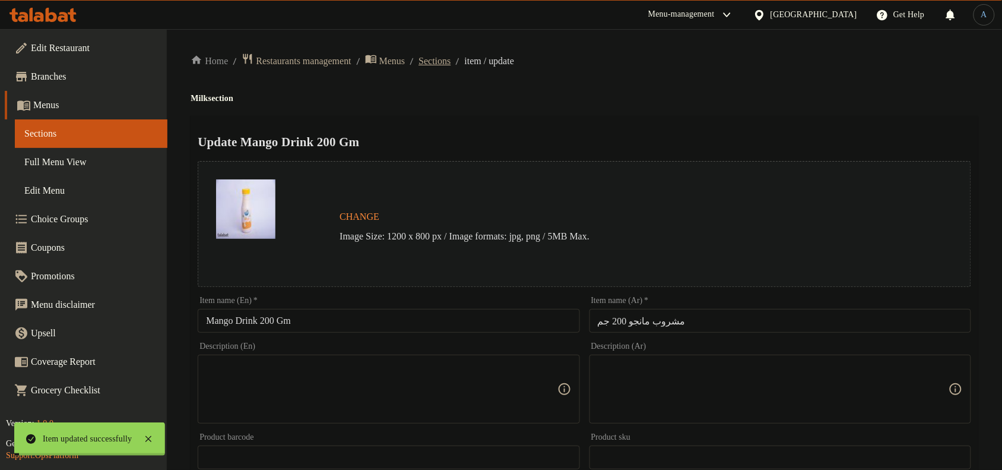
click at [451, 64] on span "Sections" at bounding box center [435, 61] width 32 height 14
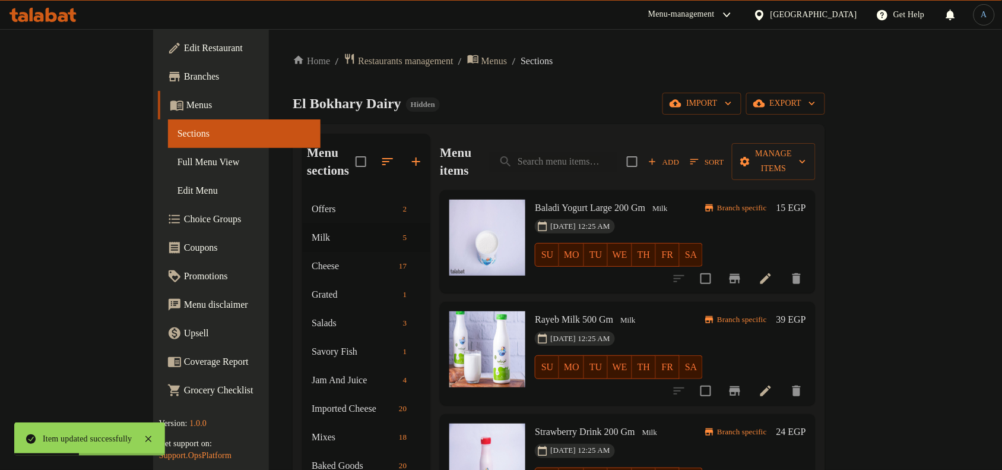
click at [517, 105] on div "El Bokhary Dairy Hidden import export" at bounding box center [559, 104] width 533 height 22
click at [644, 108] on div "El Bokhary Dairy Hidden import export" at bounding box center [559, 104] width 533 height 22
click at [606, 151] on input "search" at bounding box center [553, 161] width 128 height 21
paste input "لبن حليب كامل الدسم 1 كيلو"
type input "لبن حليب كامل الدسم 1 كيلو"
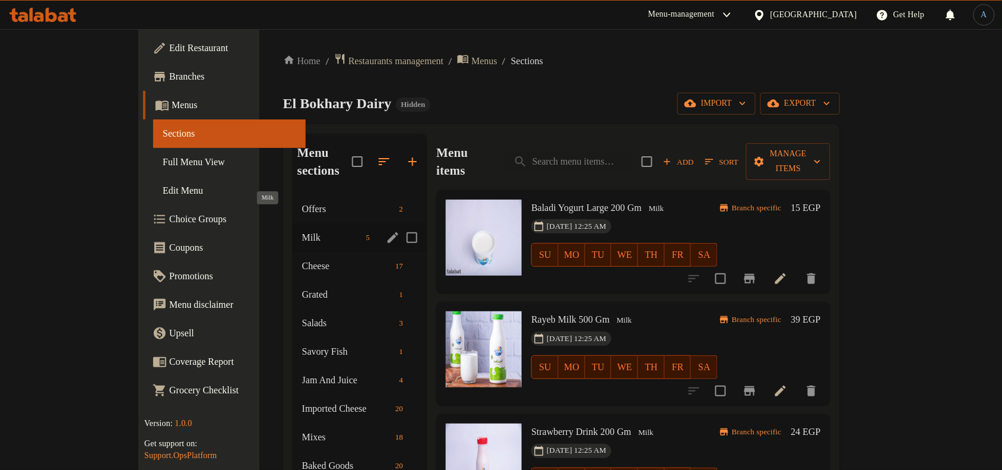
click at [302, 230] on span "Milk" at bounding box center [331, 237] width 59 height 14
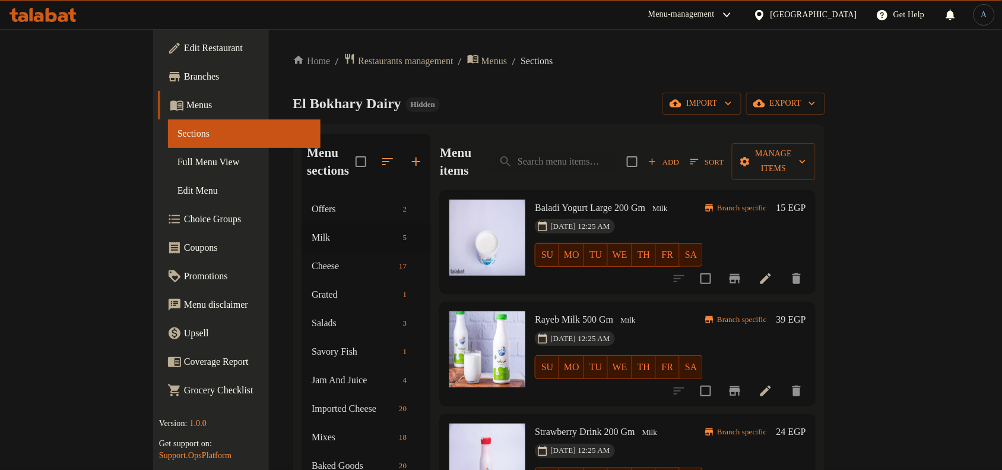
click at [742, 271] on icon "Branch-specific-item" at bounding box center [735, 278] width 14 height 14
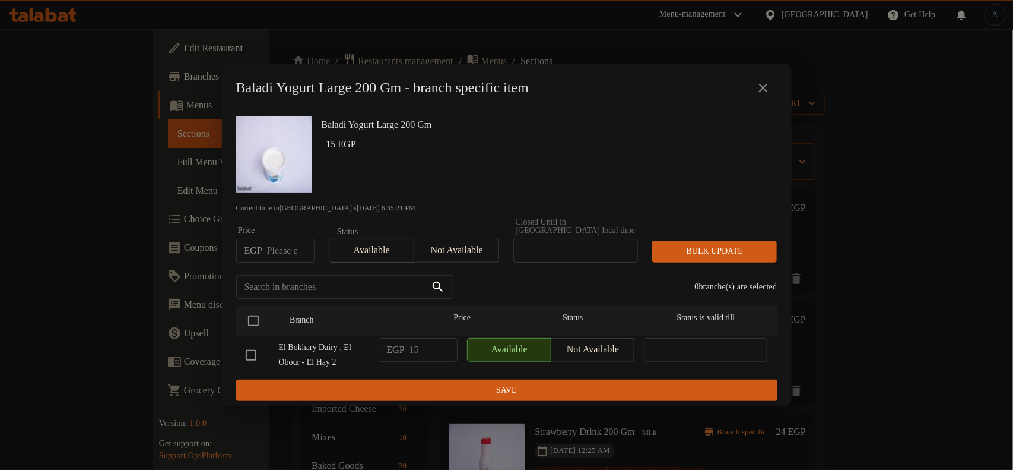
click at [761, 91] on icon "close" at bounding box center [763, 88] width 14 height 14
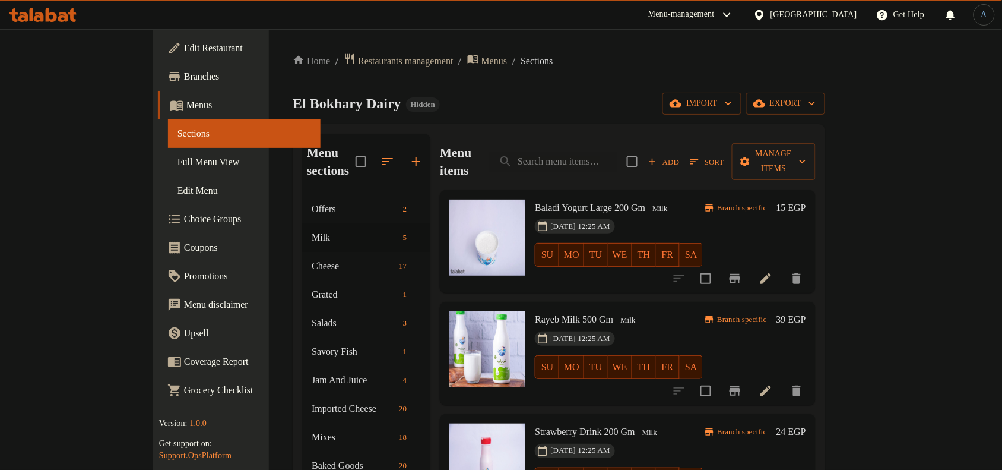
click at [740, 386] on icon "Branch-specific-item" at bounding box center [735, 390] width 11 height 9
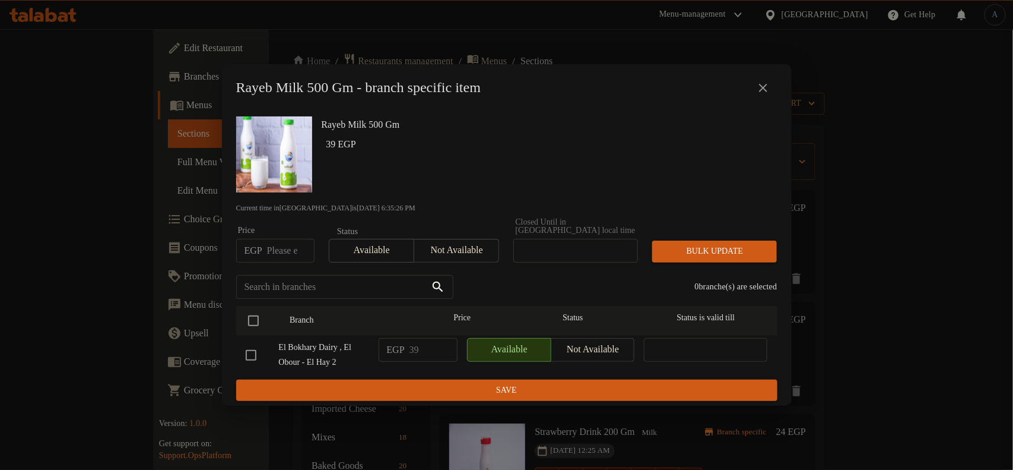
click at [769, 84] on button "close" at bounding box center [763, 88] width 28 height 28
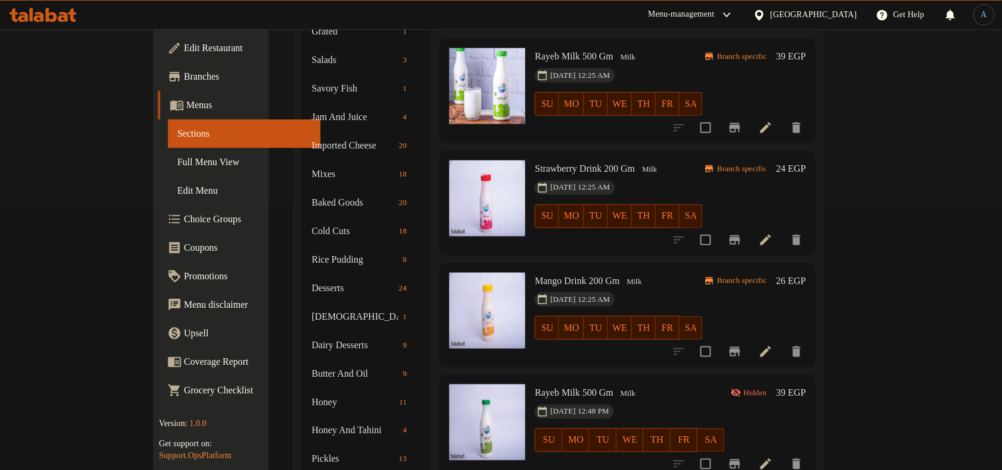
scroll to position [286, 0]
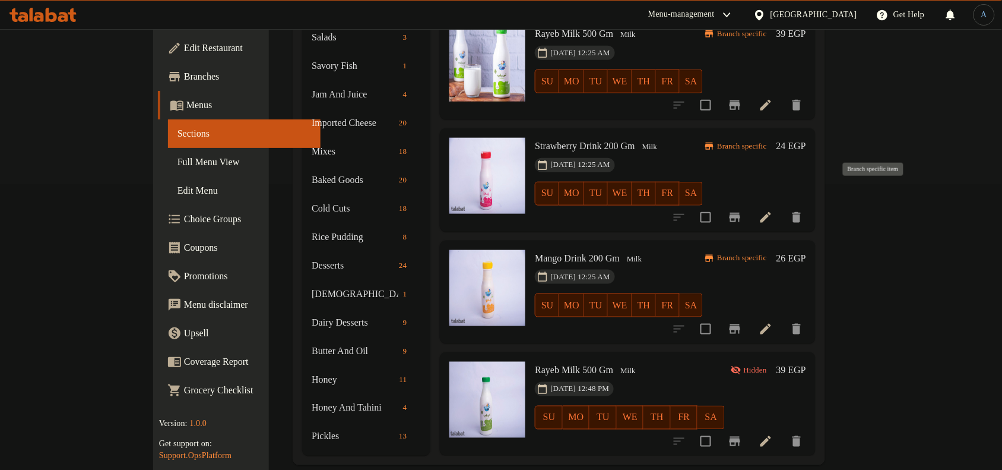
click at [742, 210] on icon "Branch-specific-item" at bounding box center [735, 217] width 14 height 14
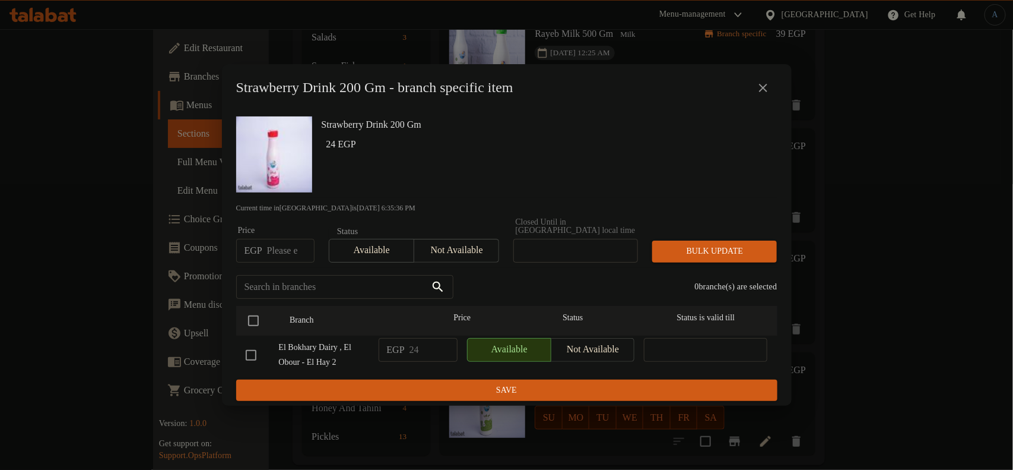
click at [757, 90] on icon "close" at bounding box center [763, 88] width 14 height 14
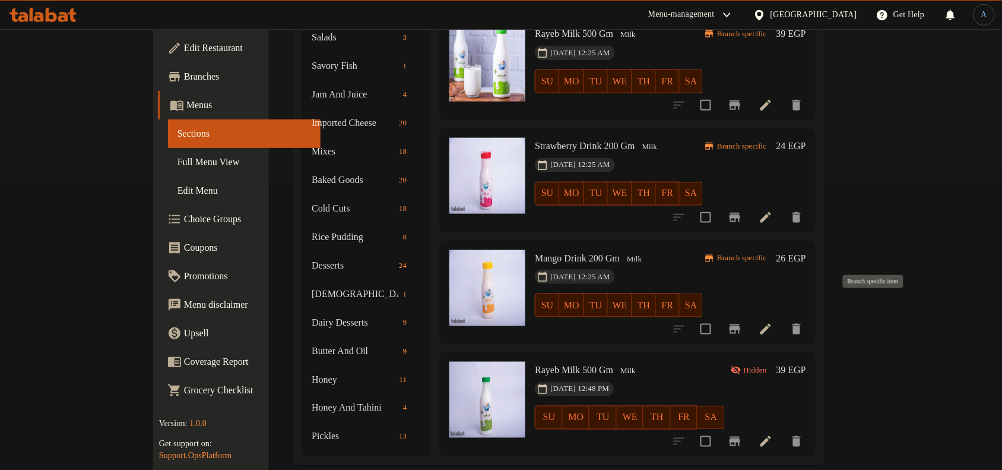
click at [742, 322] on icon "Branch-specific-item" at bounding box center [735, 329] width 14 height 14
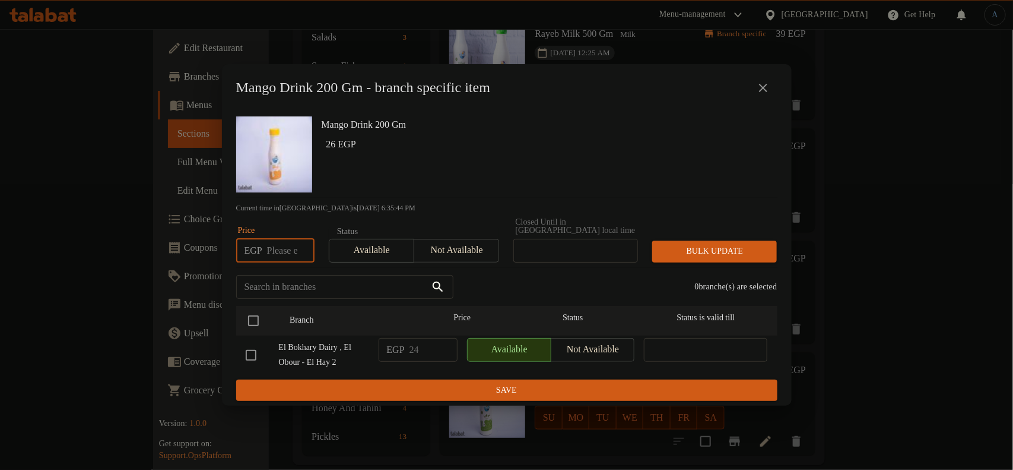
click at [292, 241] on input "number" at bounding box center [290, 251] width 47 height 24
paste input "26.00"
type input "26.00"
click at [256, 319] on input "checkbox" at bounding box center [253, 320] width 25 height 25
checkbox input "true"
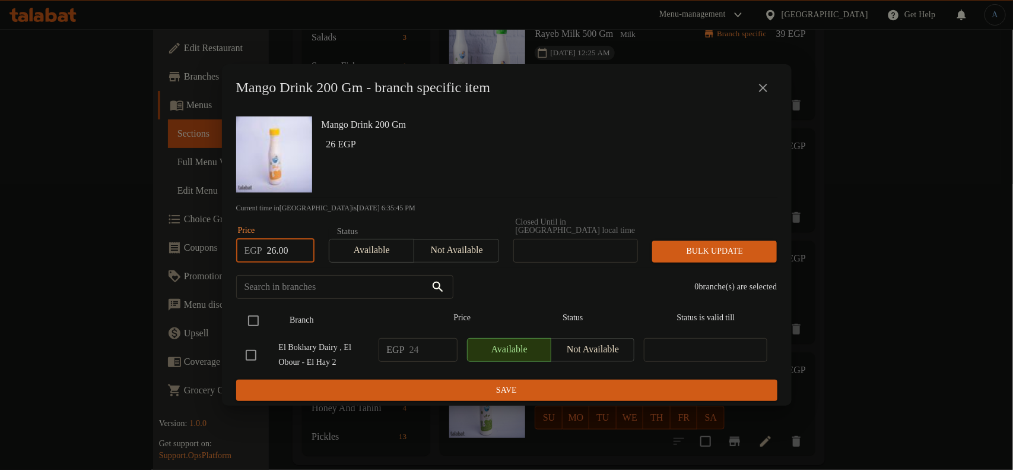
checkbox input "true"
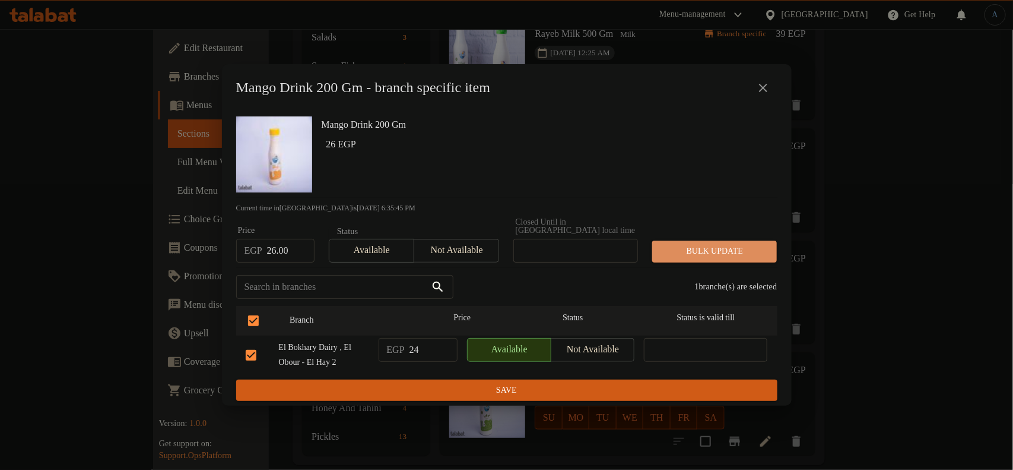
click at [687, 244] on span "Bulk update" at bounding box center [715, 251] width 106 height 15
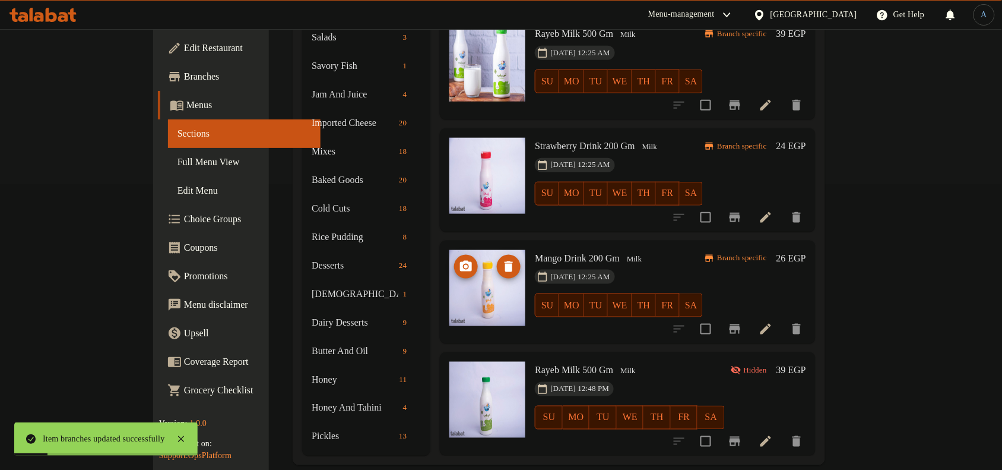
scroll to position [0, 0]
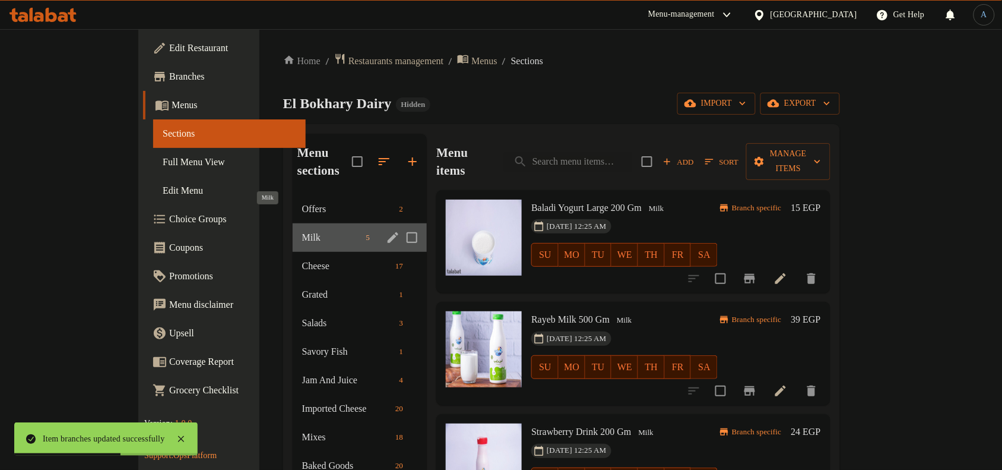
click at [302, 230] on span "Milk" at bounding box center [331, 237] width 59 height 14
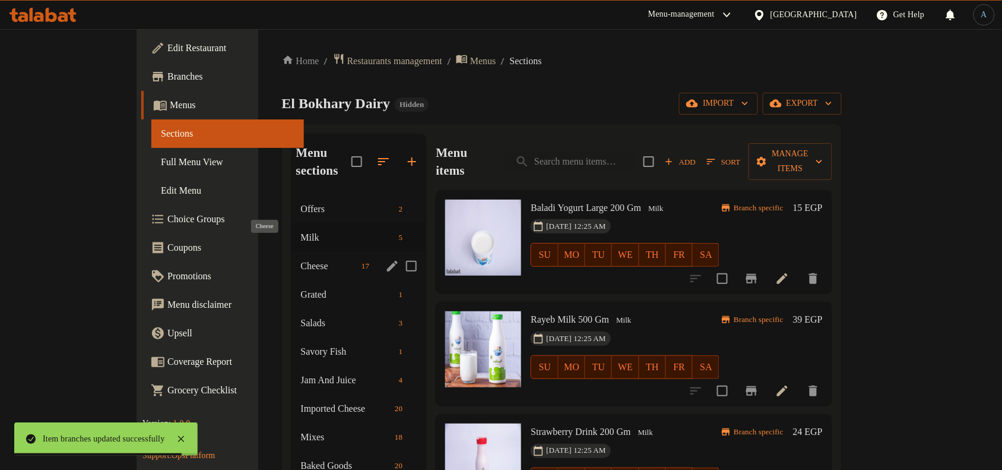
click at [301, 259] on span "Cheese" at bounding box center [329, 266] width 56 height 14
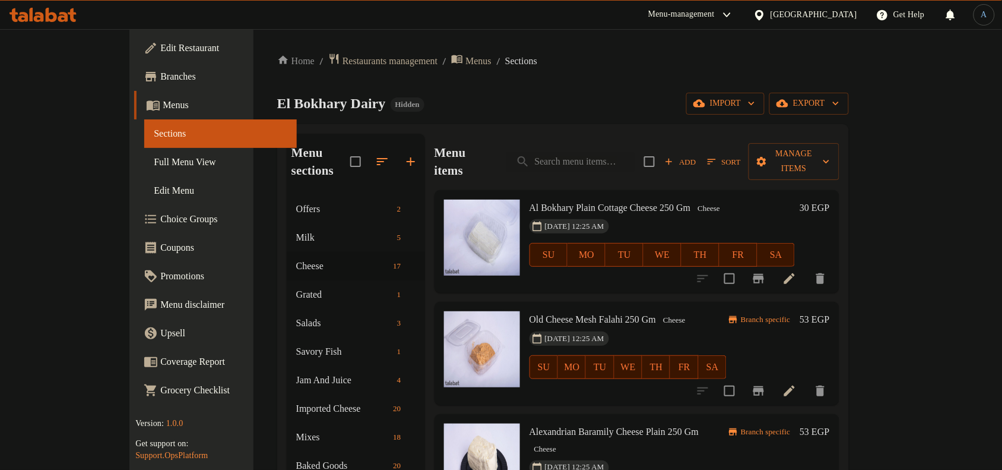
click at [766, 383] on icon "Branch-specific-item" at bounding box center [759, 390] width 14 height 14
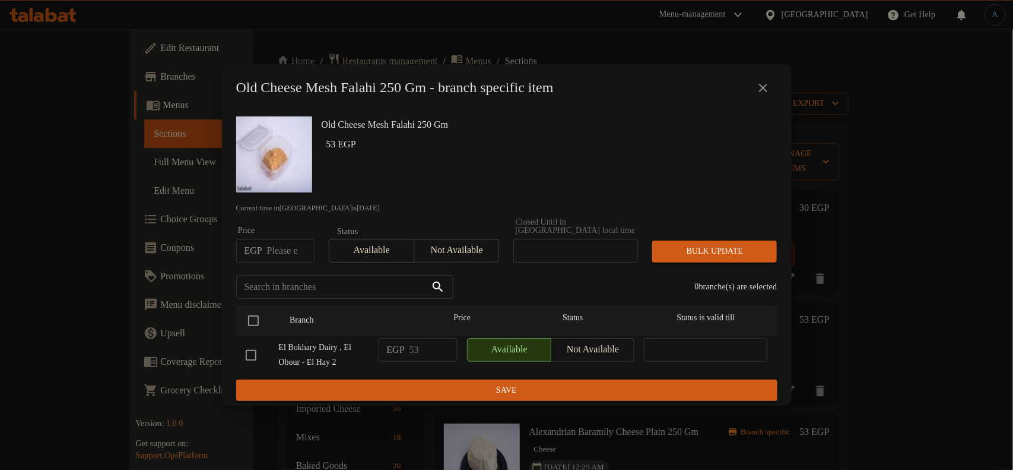
click at [763, 92] on icon "close" at bounding box center [763, 88] width 8 height 8
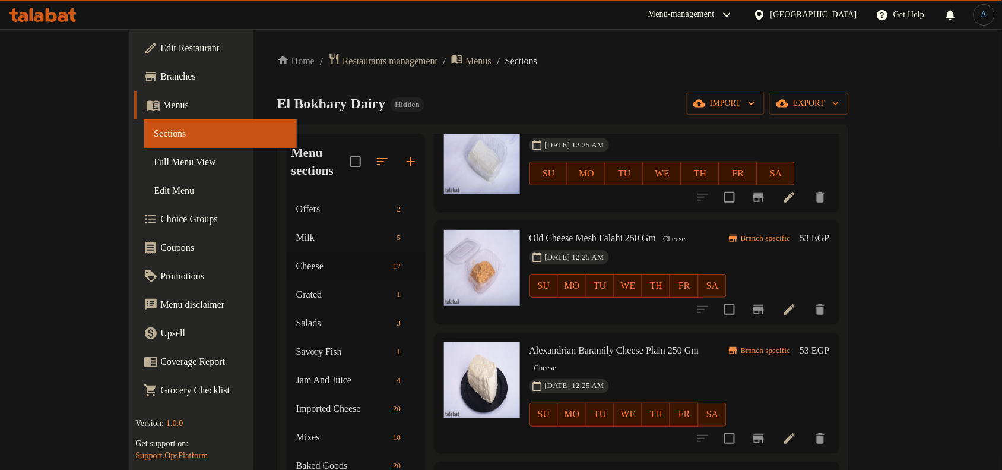
scroll to position [223, 0]
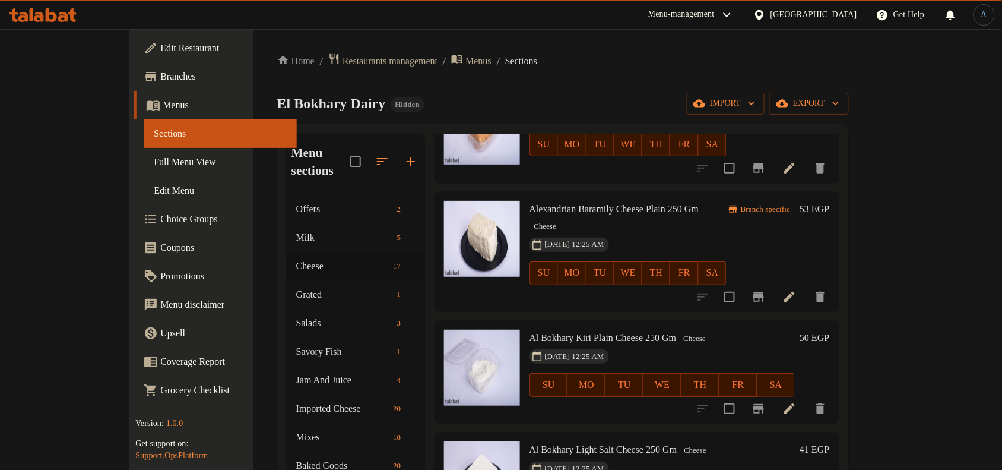
click at [764, 292] on icon "Branch-specific-item" at bounding box center [758, 296] width 11 height 9
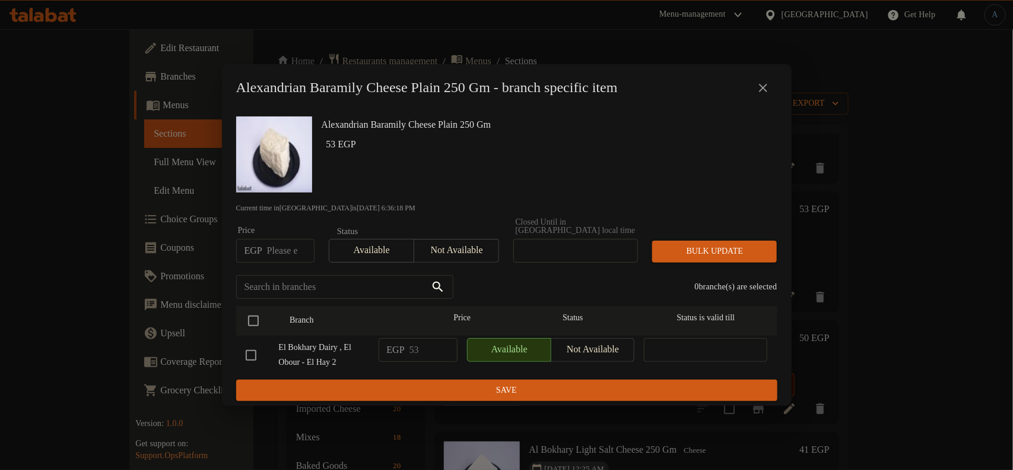
click at [760, 92] on icon "close" at bounding box center [763, 88] width 14 height 14
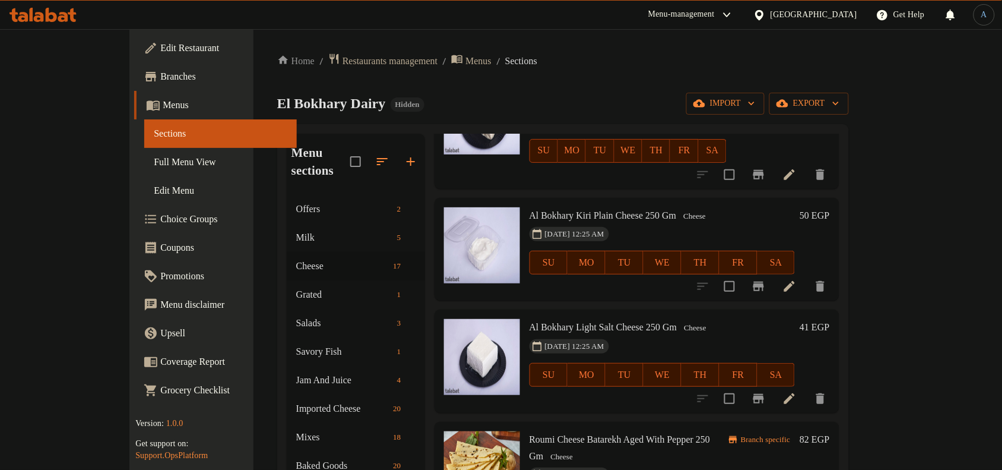
scroll to position [371, 0]
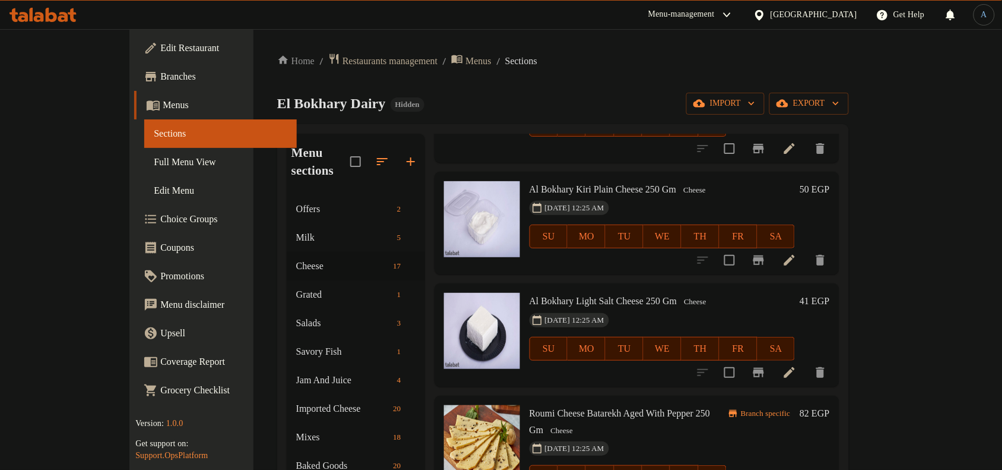
click at [829, 293] on h6 "41 EGP" at bounding box center [815, 301] width 30 height 17
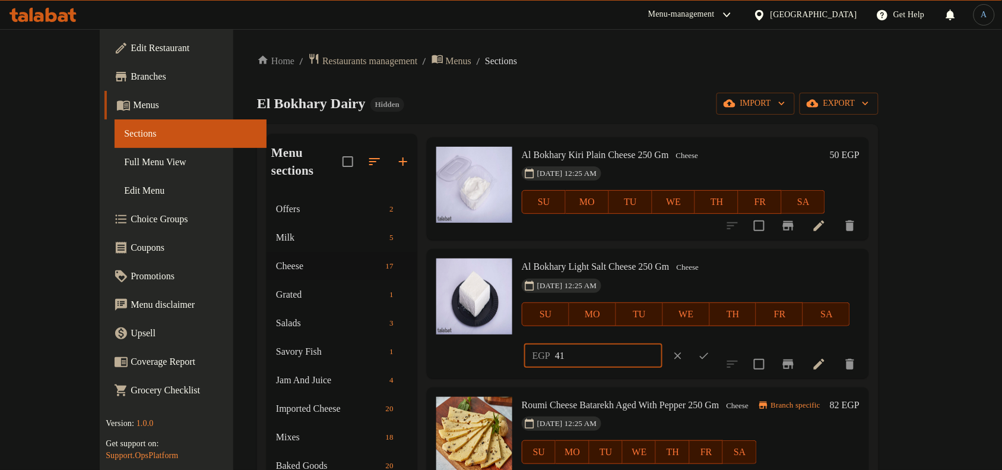
click at [663, 344] on input "41" at bounding box center [608, 356] width 107 height 24
paste input "73.00"
type input "73.00"
click at [710, 350] on icon "ok" at bounding box center [704, 356] width 12 height 12
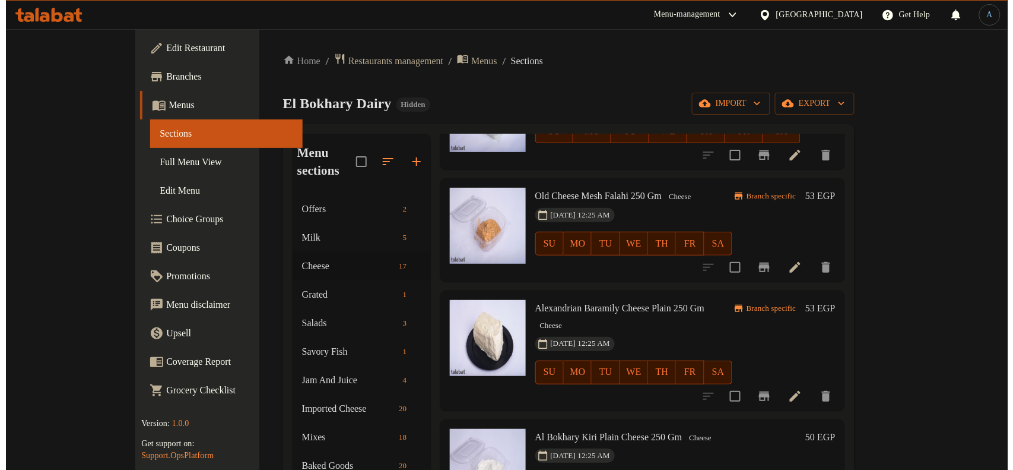
scroll to position [0, 0]
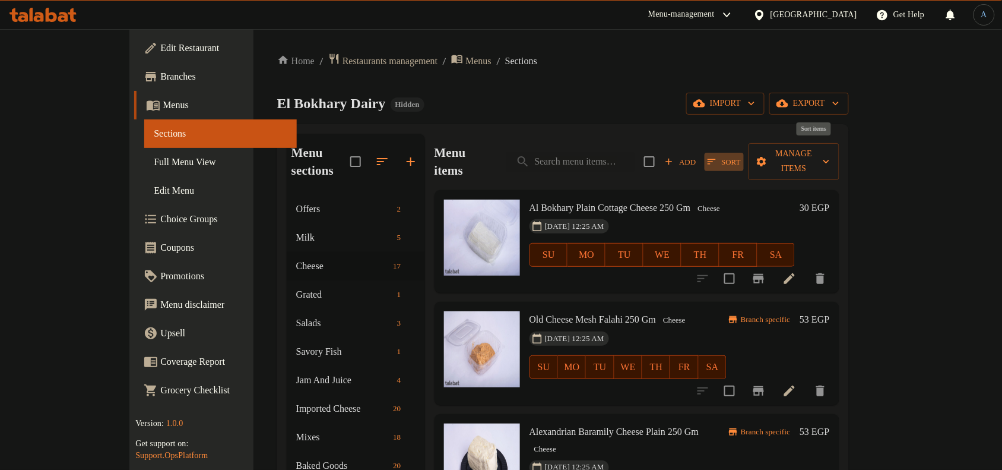
click at [741, 155] on span "Sort" at bounding box center [724, 162] width 33 height 14
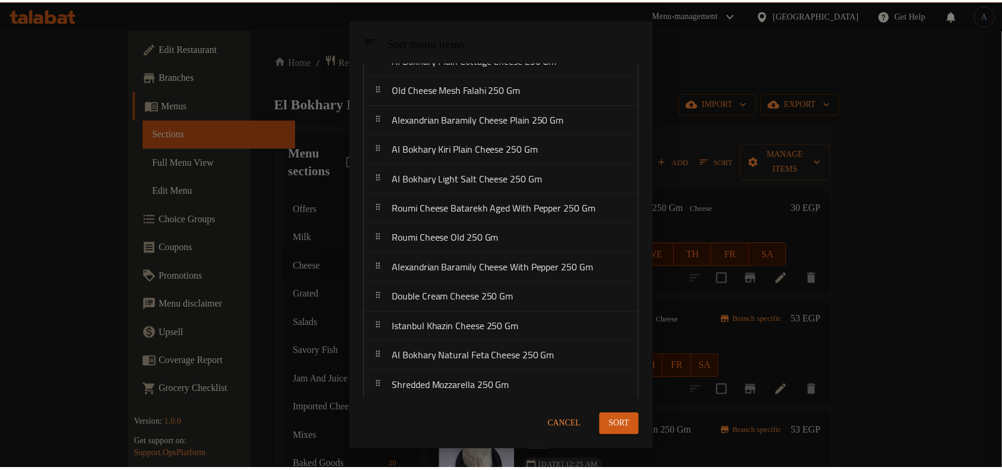
scroll to position [74, 0]
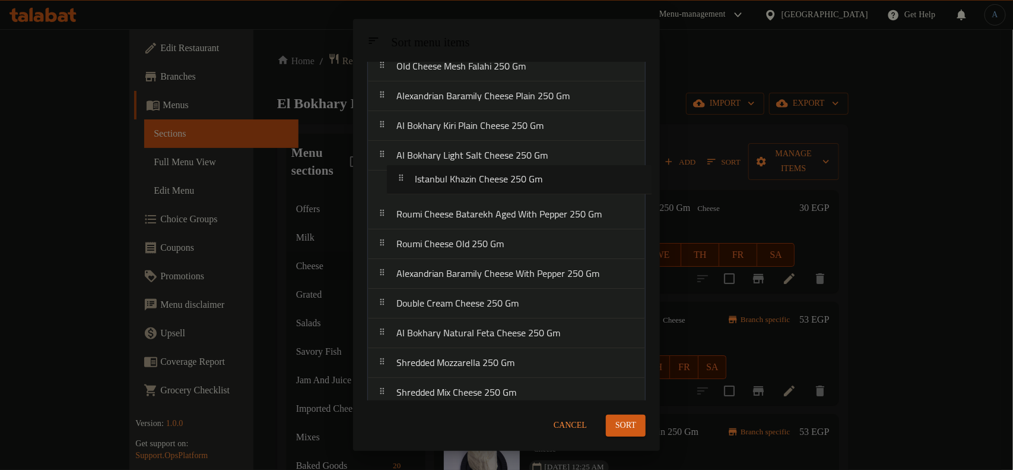
drag, startPoint x: 516, startPoint y: 306, endPoint x: 538, endPoint y: 177, distance: 131.3
click at [538, 177] on nav "[PERSON_NAME] Plain Cottage Cheese 250 Gm Old Cheese Mesh Falahi 250 [PERSON_NA…" at bounding box center [506, 273] width 278 height 505
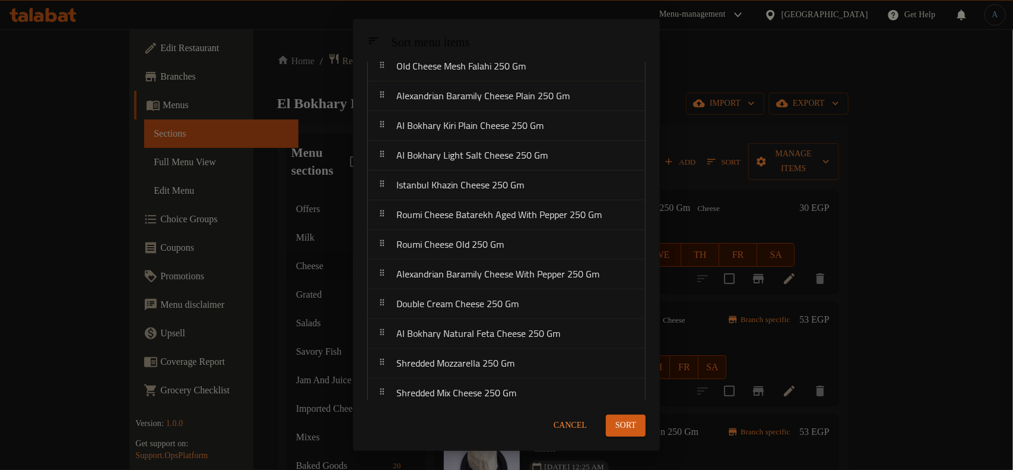
click at [622, 423] on span "Sort" at bounding box center [626, 425] width 21 height 15
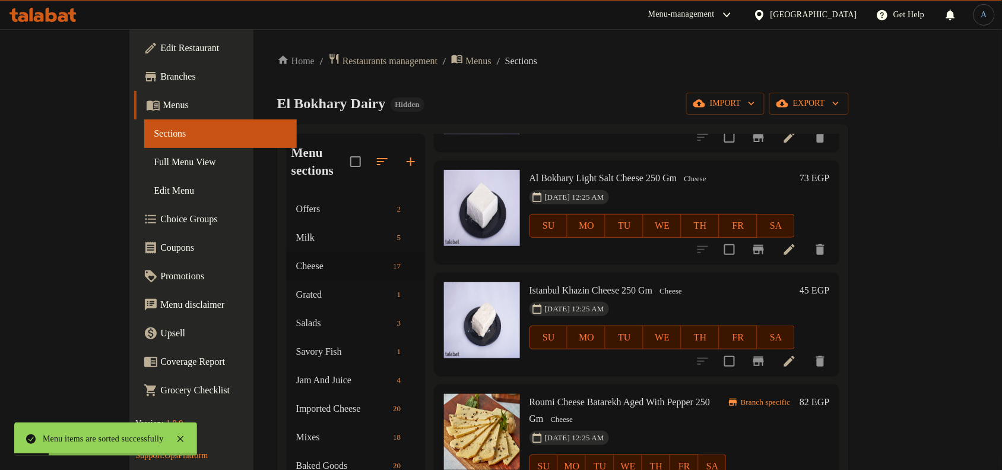
scroll to position [594, 0]
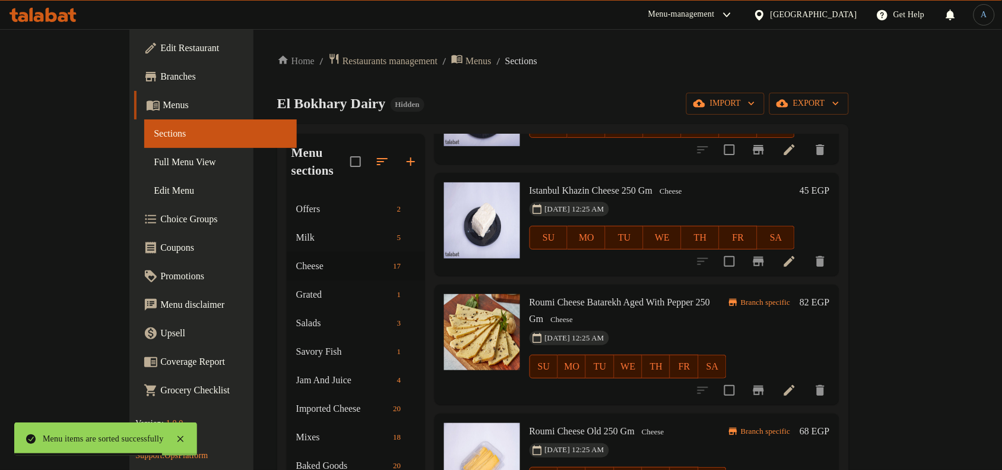
click at [829, 182] on h6 "45 EGP" at bounding box center [815, 190] width 30 height 17
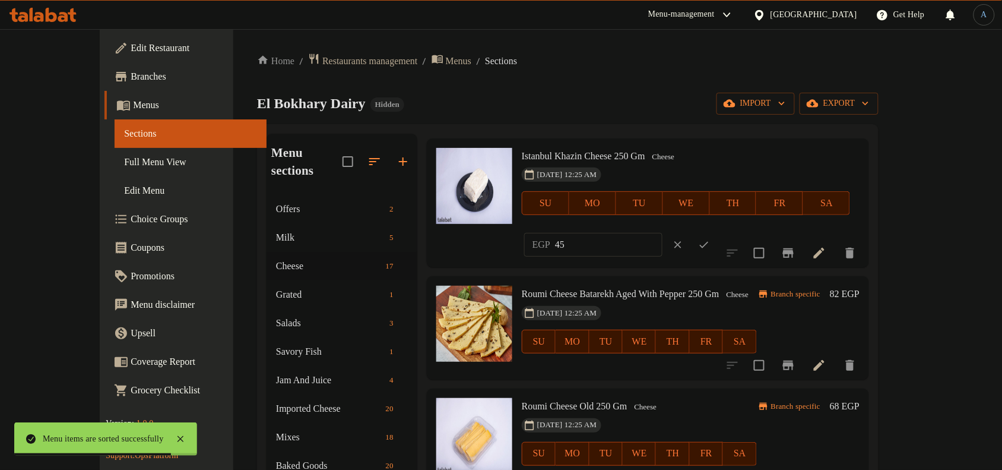
click at [663, 233] on input "45" at bounding box center [608, 245] width 107 height 24
paste input "55.00"
type input "55.00"
click at [709, 242] on icon "ok" at bounding box center [704, 245] width 9 height 7
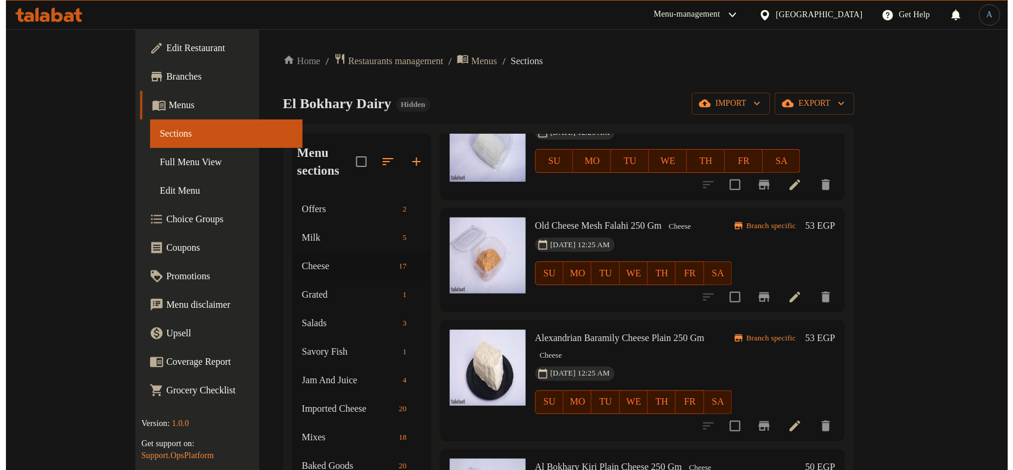
scroll to position [0, 0]
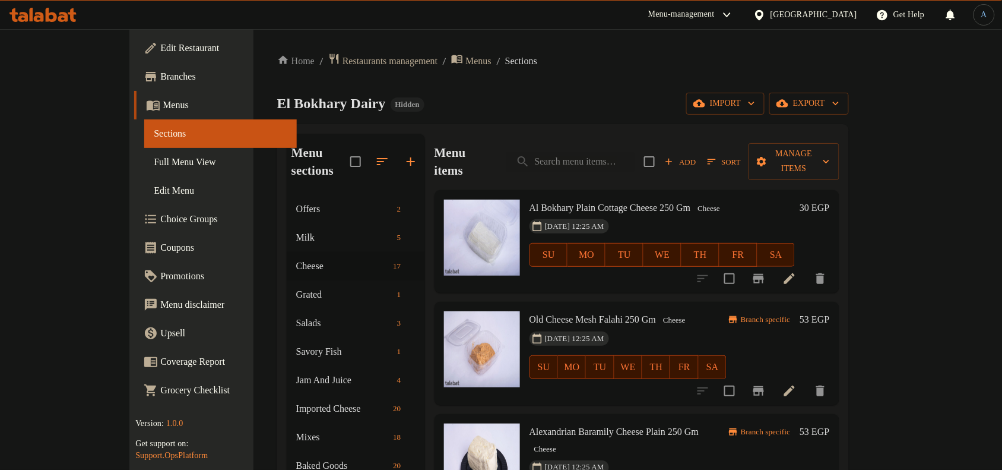
click at [741, 156] on span "Sort" at bounding box center [724, 162] width 33 height 14
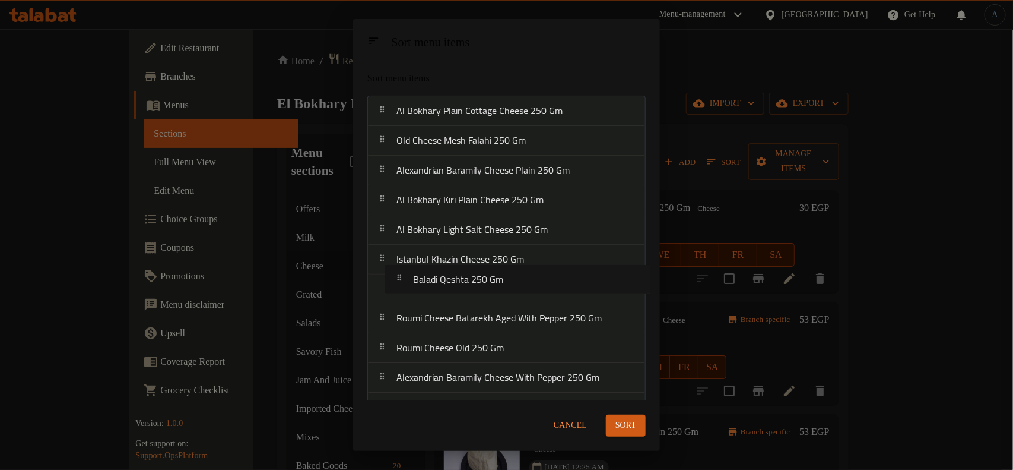
drag, startPoint x: 500, startPoint y: 353, endPoint x: 519, endPoint y: 278, distance: 77.7
click at [519, 278] on nav "[PERSON_NAME] Plain Cottage Cheese 250 Gm Old Cheese Mesh Falahi 250 [PERSON_NA…" at bounding box center [506, 348] width 278 height 505
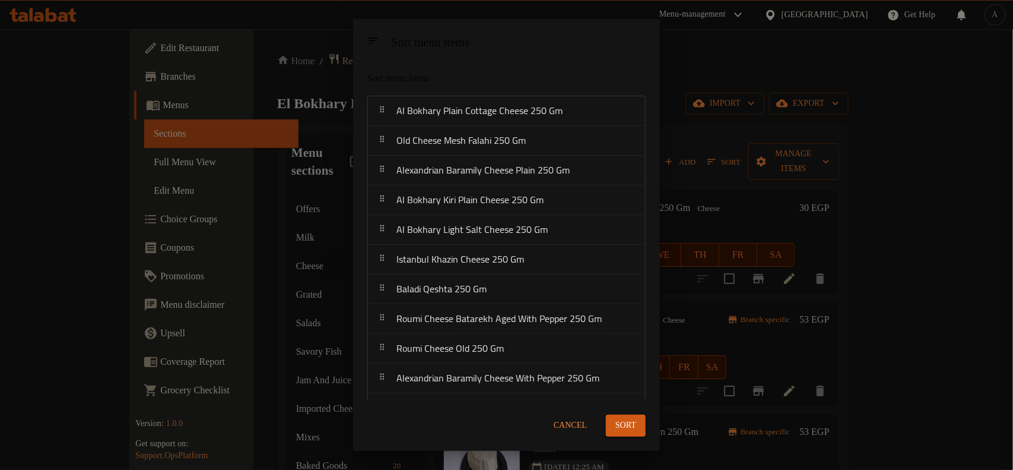
click at [625, 426] on span "Sort" at bounding box center [626, 425] width 21 height 15
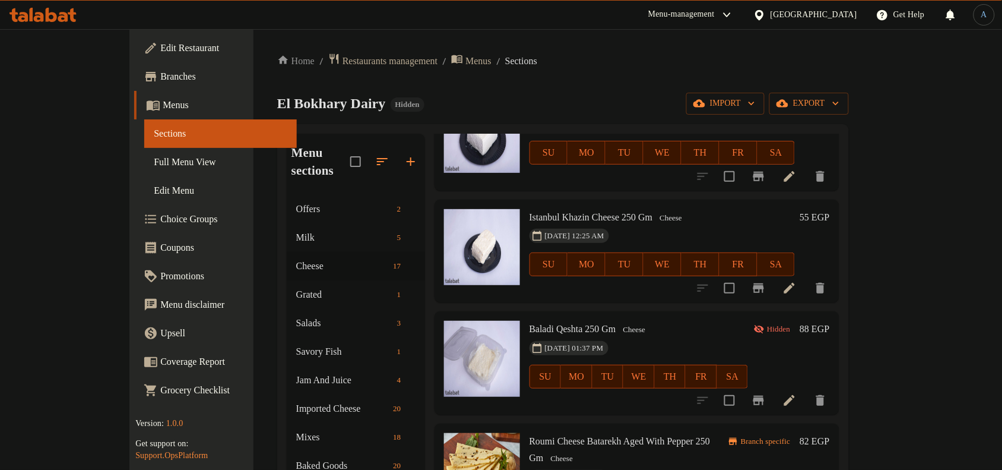
scroll to position [594, 0]
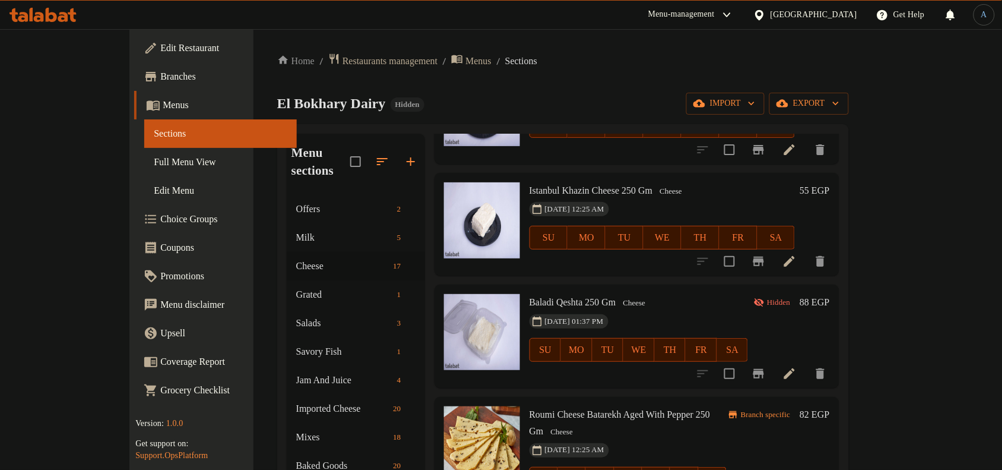
click at [829, 294] on h6 "88 EGP" at bounding box center [815, 302] width 30 height 17
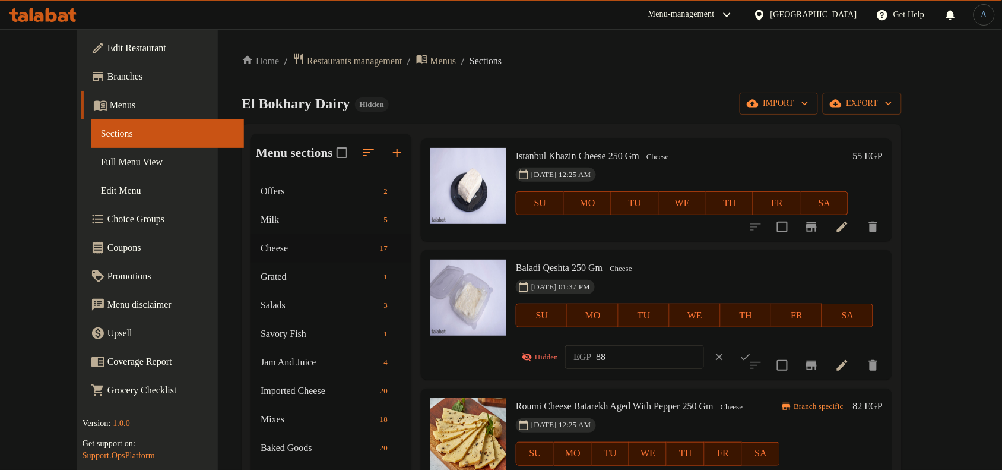
click at [622, 360] on input "88" at bounding box center [650, 357] width 107 height 24
paste input ".00"
type input "88.00"
click at [750, 357] on icon "ok" at bounding box center [746, 357] width 12 height 12
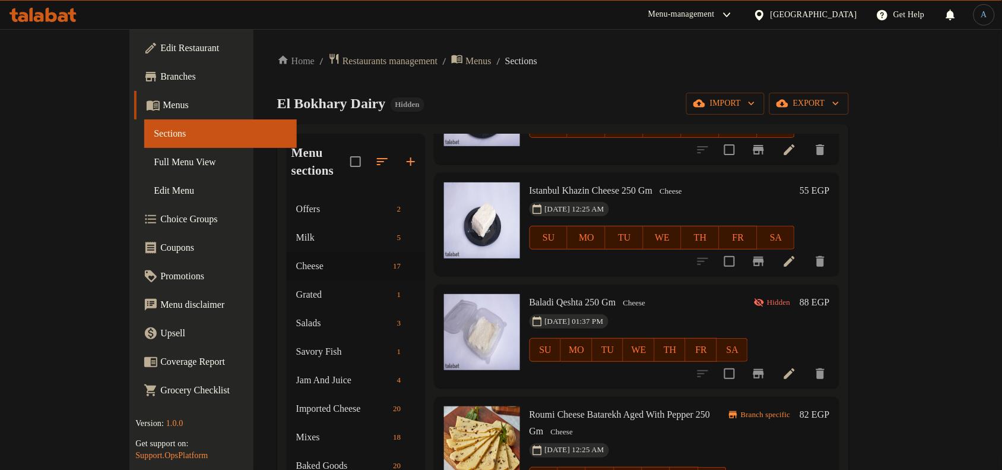
click at [550, 297] on span "Baladi Qeshta 250 Gm" at bounding box center [573, 302] width 87 height 10
copy h6 "Baladi Qeshta 250 Gm"
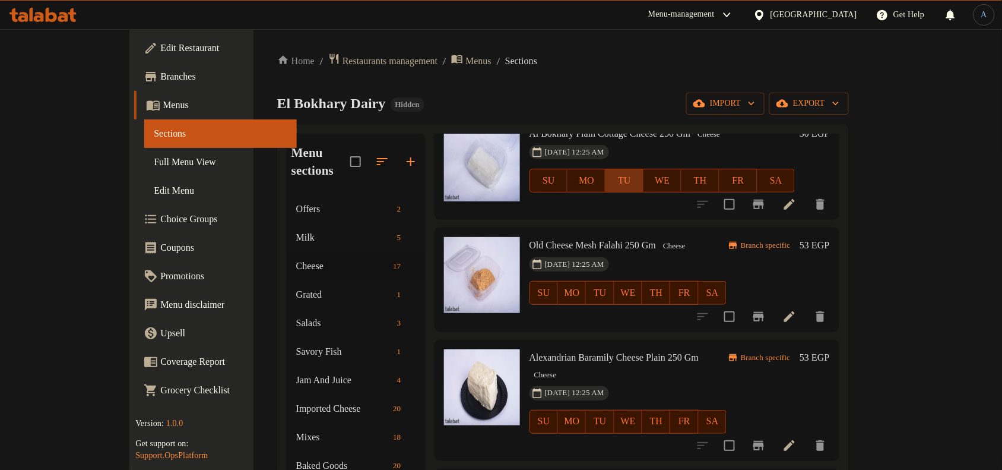
click at [639, 172] on span "TU" at bounding box center [624, 180] width 28 height 17
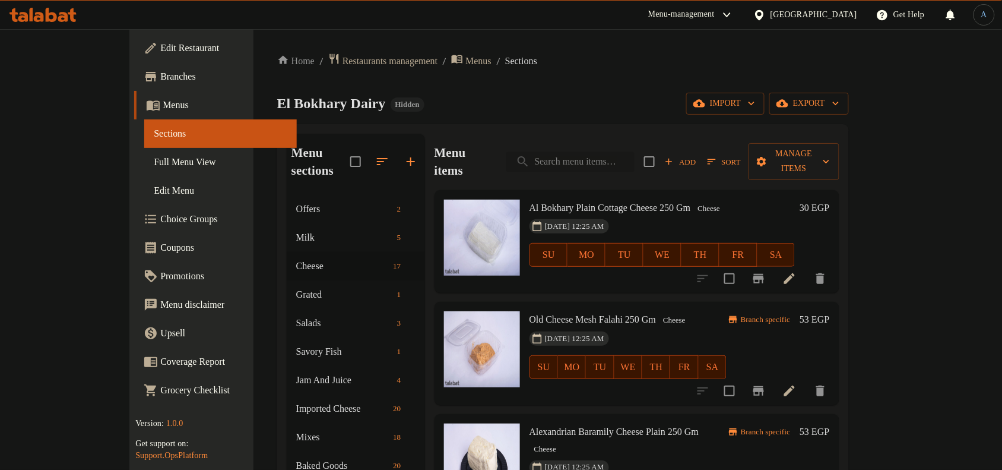
click at [635, 151] on input "search" at bounding box center [570, 161] width 128 height 21
paste input "Baladi Qeshta 250 Gm"
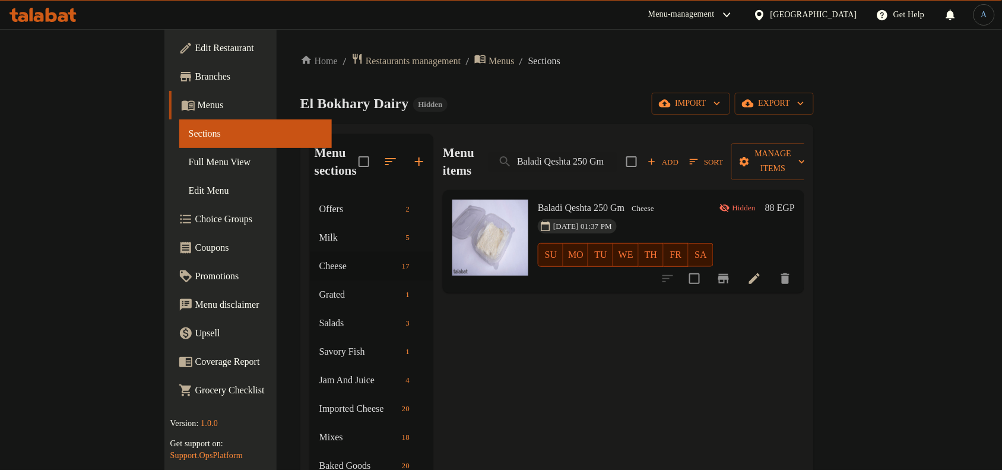
type input "Baladi Qeshta 250 Gm"
click at [762, 271] on icon at bounding box center [754, 278] width 14 height 14
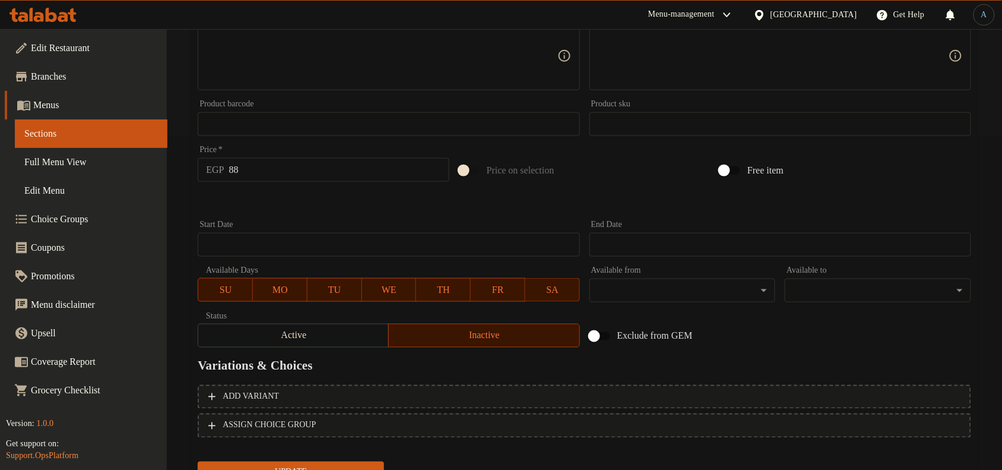
scroll to position [385, 0]
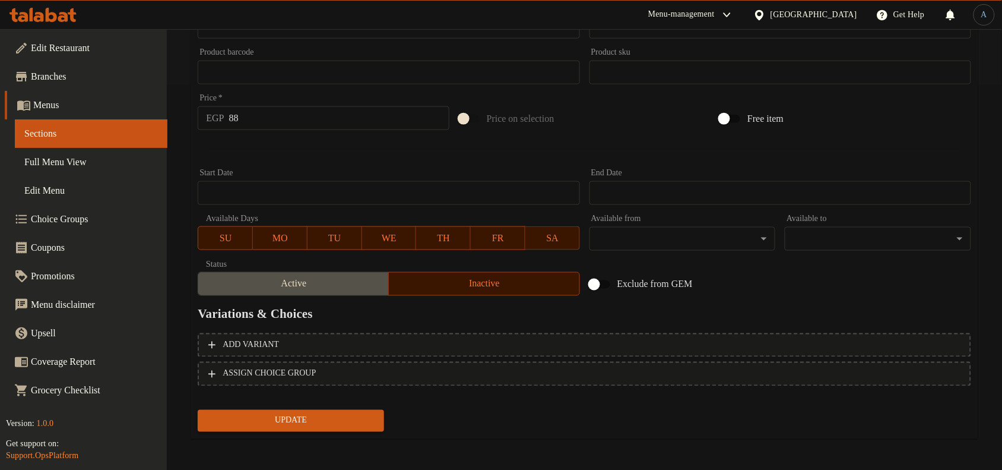
click at [332, 283] on span "Active" at bounding box center [293, 283] width 181 height 17
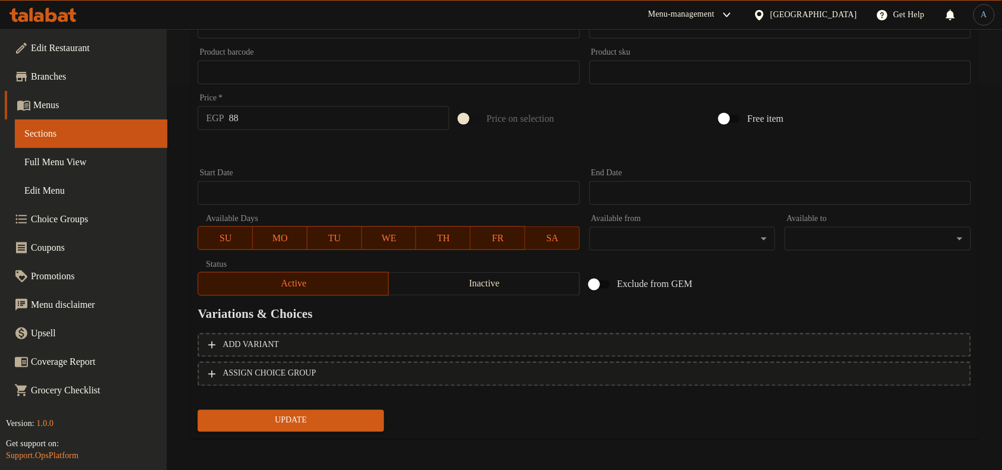
click at [334, 416] on span "Update" at bounding box center [290, 420] width 167 height 15
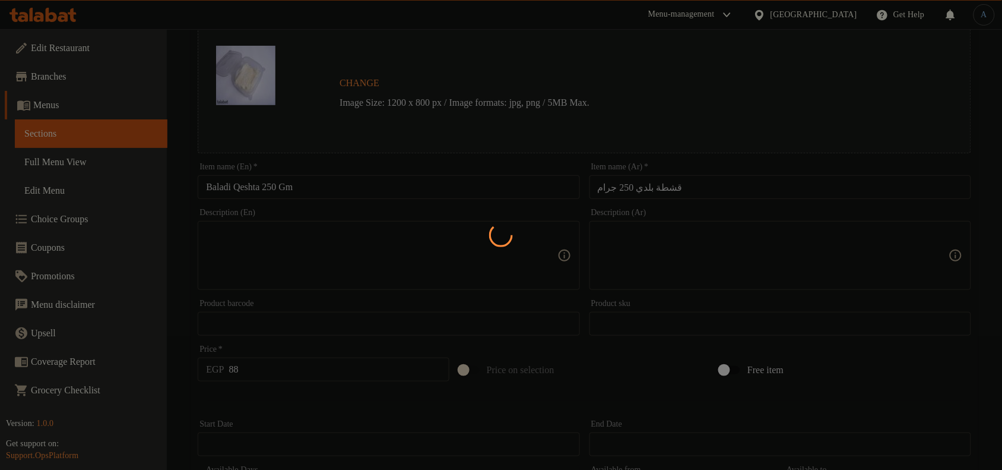
scroll to position [0, 0]
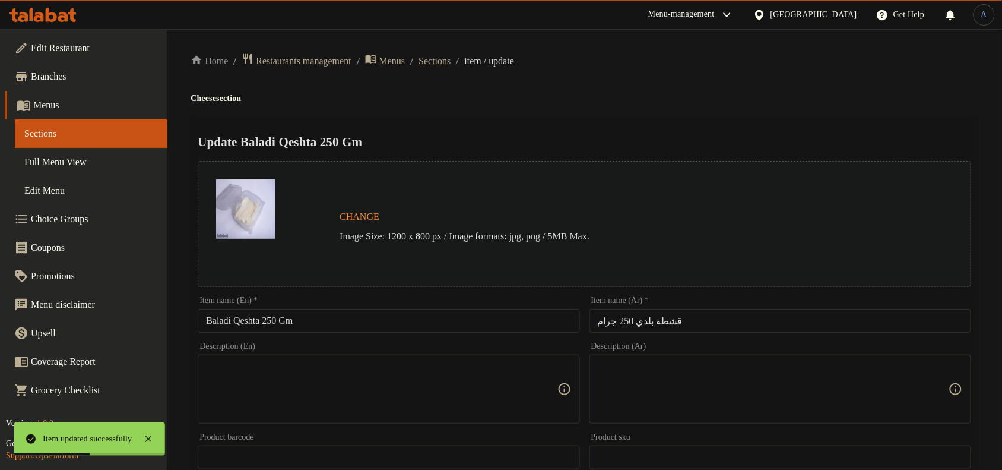
click at [451, 64] on span "Sections" at bounding box center [435, 61] width 32 height 14
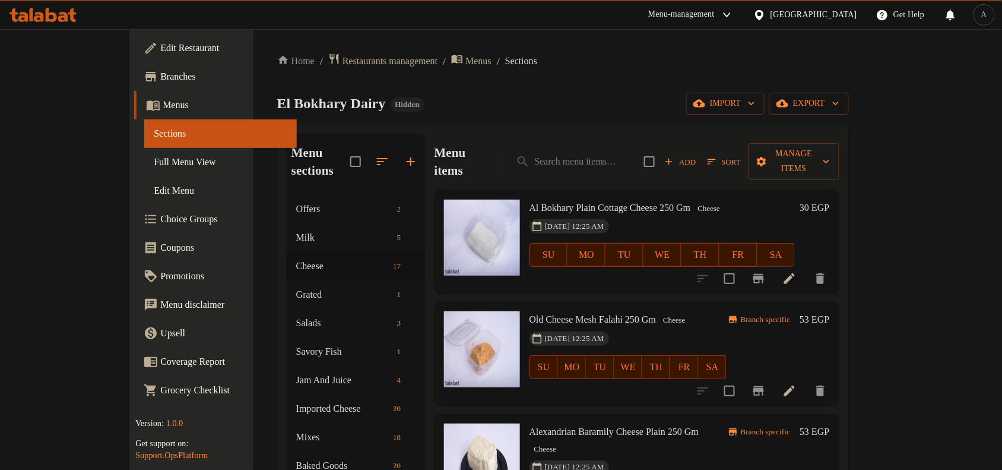
click at [741, 155] on span "Sort" at bounding box center [724, 162] width 33 height 14
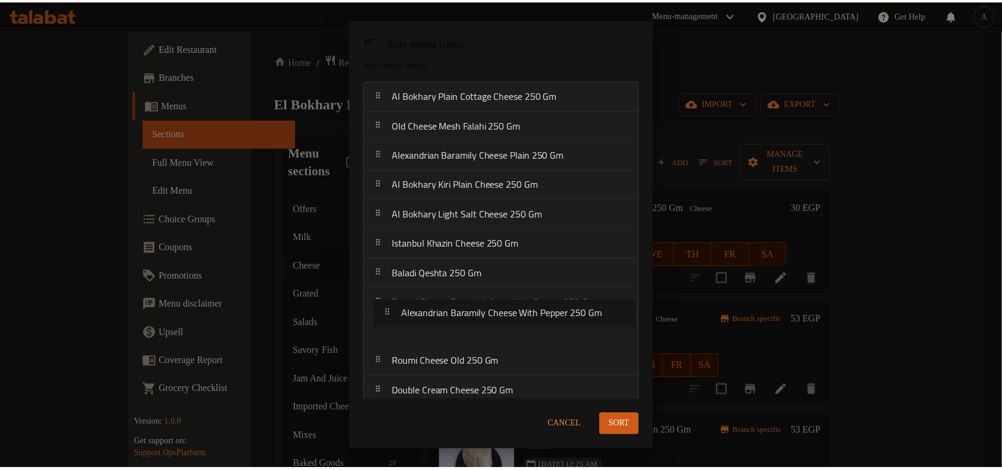
scroll to position [17, 0]
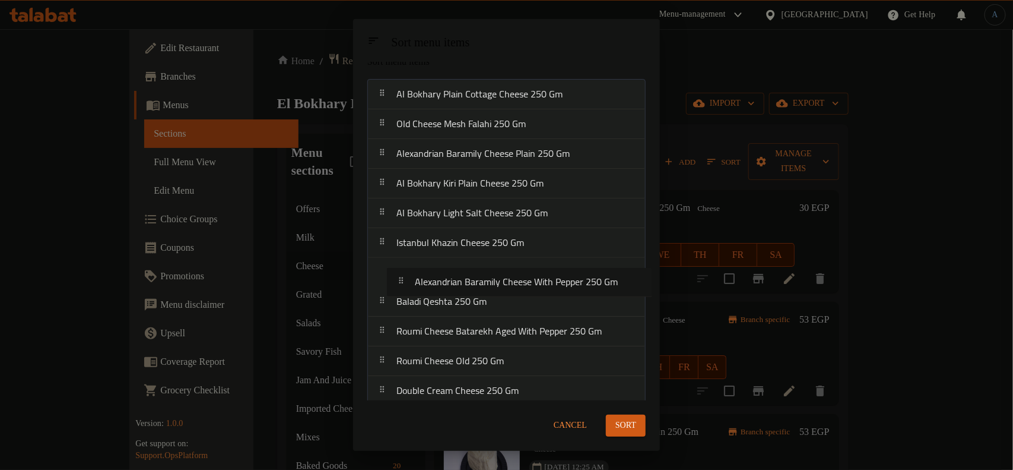
drag, startPoint x: 515, startPoint y: 382, endPoint x: 529, endPoint y: 294, distance: 88.3
click at [530, 291] on nav "[PERSON_NAME] Plain Cottage Cheese 250 Gm Old Cheese Mesh Falahi 250 [PERSON_NA…" at bounding box center [506, 331] width 278 height 505
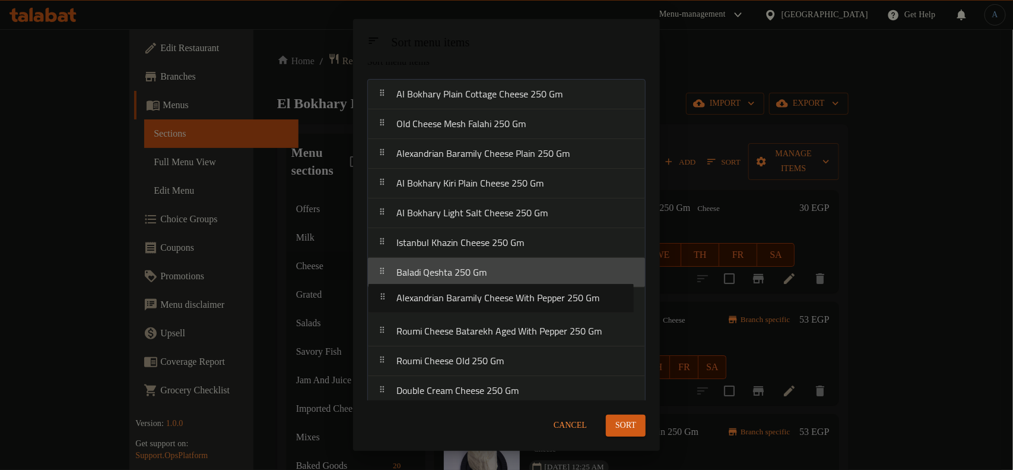
click at [529, 294] on nav "[PERSON_NAME] Plain Cottage Cheese 250 Gm Old Cheese Mesh Falahi 250 [PERSON_NA…" at bounding box center [506, 331] width 278 height 505
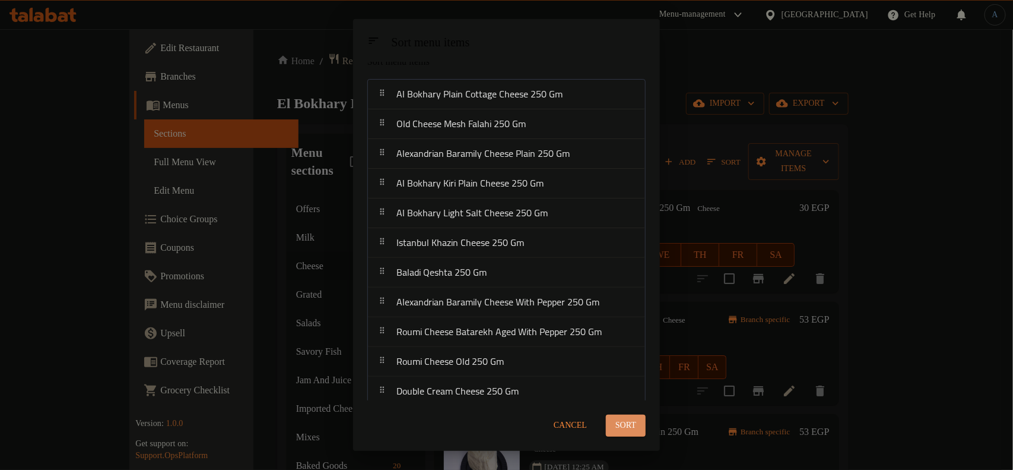
click at [616, 426] on span "Sort" at bounding box center [626, 425] width 21 height 15
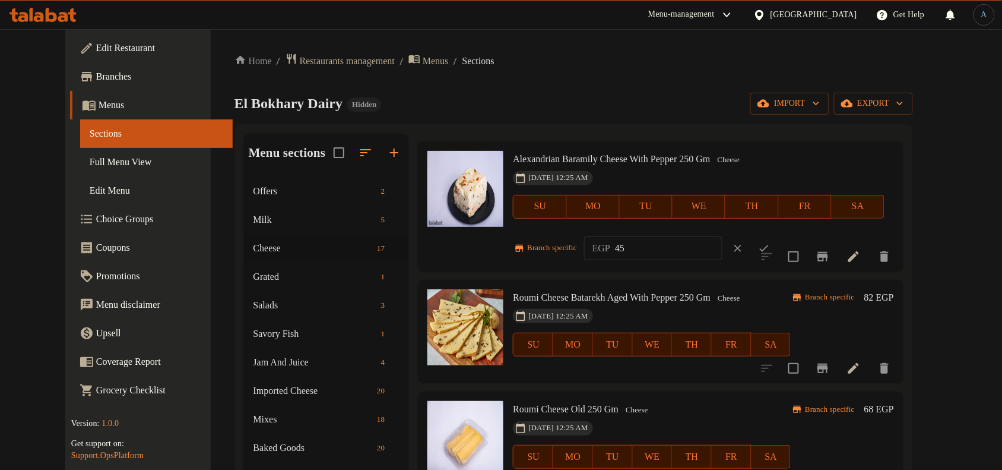
click at [639, 246] on input "45" at bounding box center [668, 248] width 107 height 24
paste input "55.00"
type input "55.00"
click at [770, 244] on icon "ok" at bounding box center [764, 248] width 12 height 12
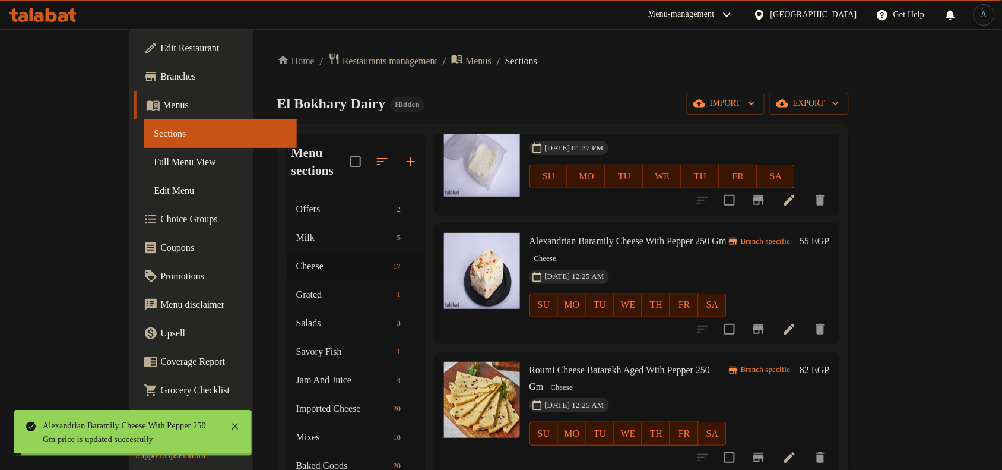
scroll to position [740, 0]
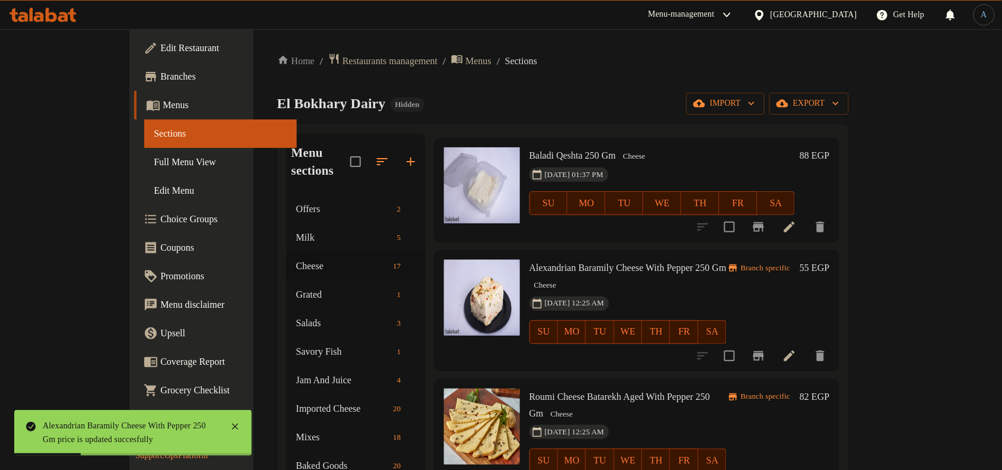
click at [766, 348] on icon "Branch-specific-item" at bounding box center [759, 355] width 14 height 14
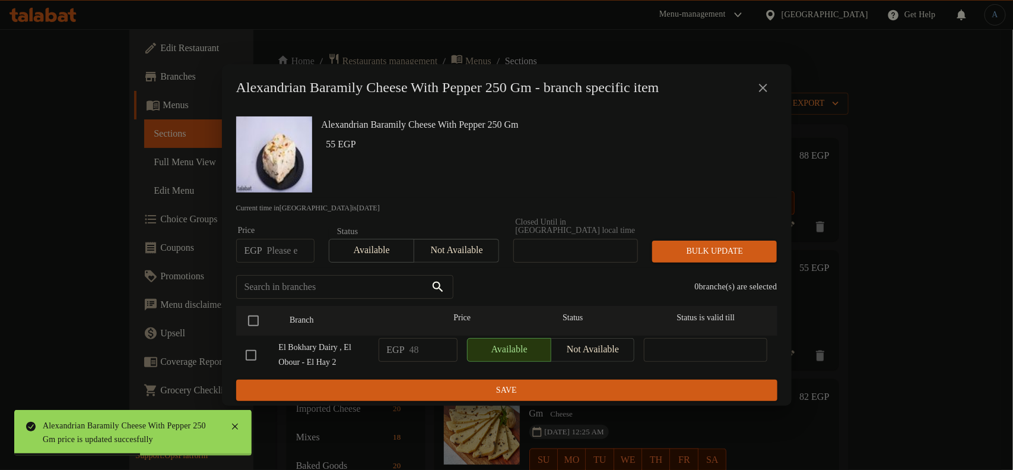
click at [284, 245] on input "number" at bounding box center [290, 251] width 47 height 24
paste input "55.00"
type input "55.00"
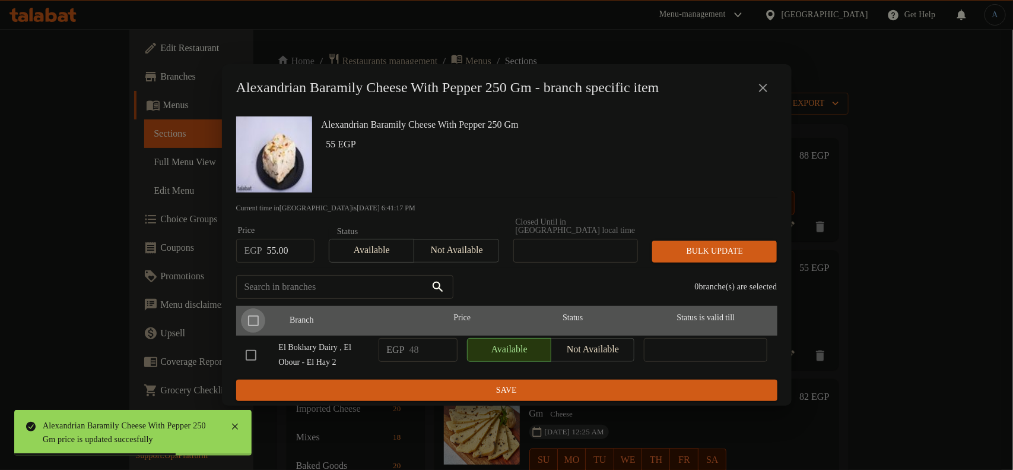
click at [256, 310] on input "checkbox" at bounding box center [253, 320] width 25 height 25
checkbox input "true"
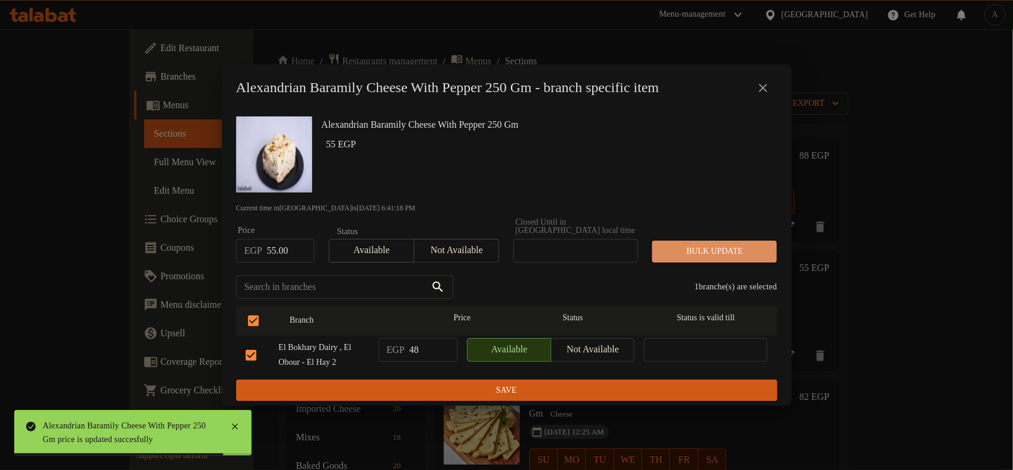
click at [708, 244] on span "Bulk update" at bounding box center [715, 251] width 106 height 15
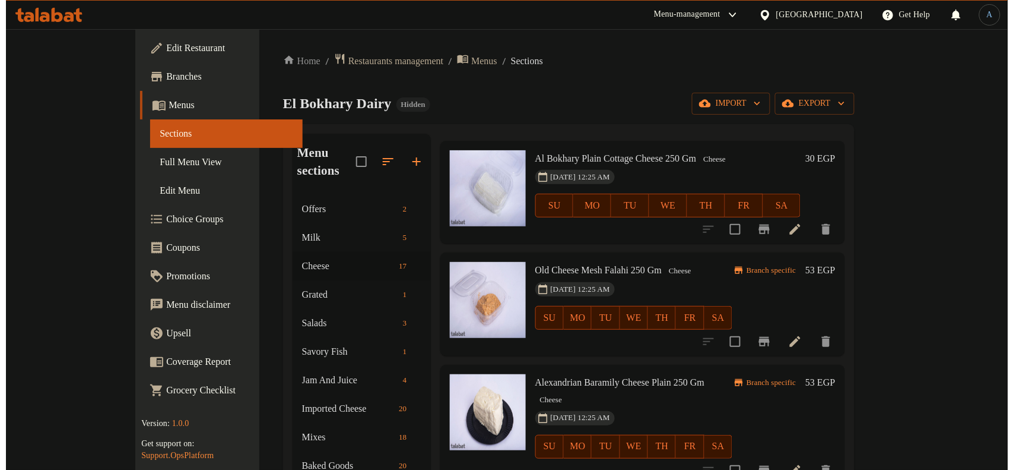
scroll to position [0, 0]
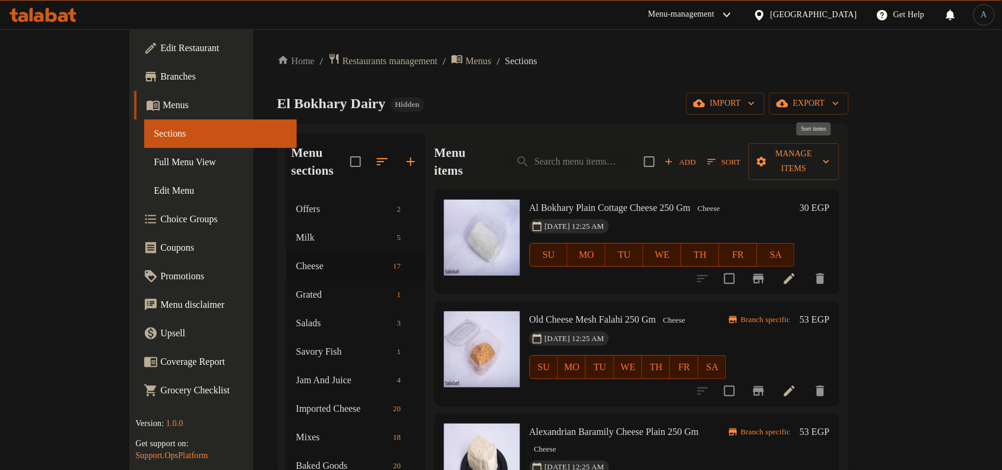
click at [741, 155] on span "Sort" at bounding box center [724, 162] width 33 height 14
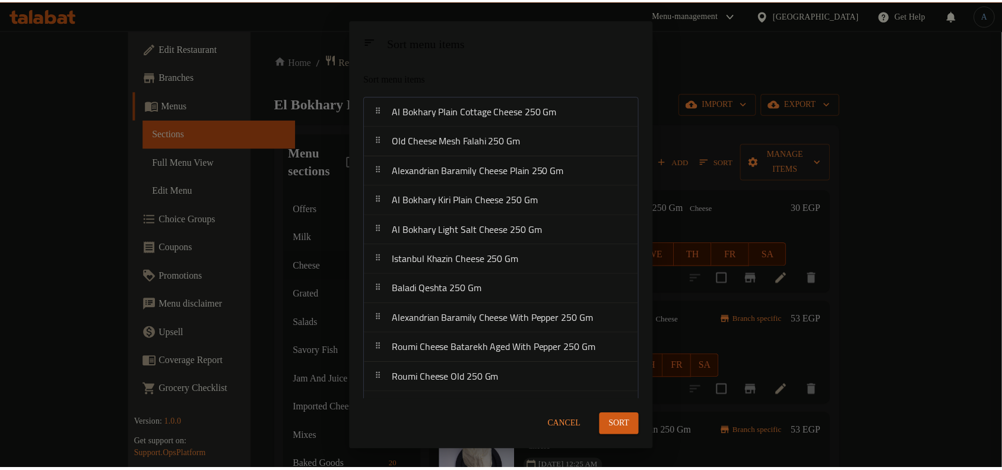
scroll to position [198, 0]
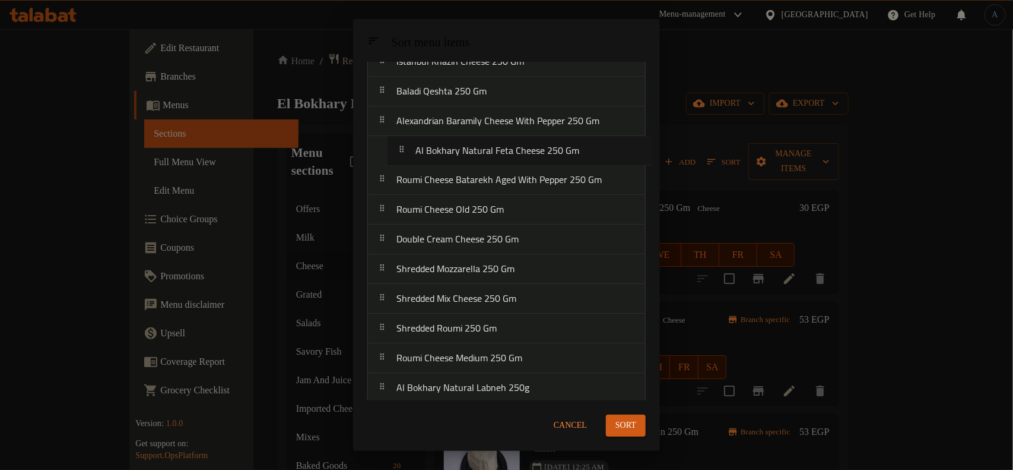
drag, startPoint x: 478, startPoint y: 238, endPoint x: 500, endPoint y: 145, distance: 95.2
click at [500, 145] on nav "[PERSON_NAME] Plain Cottage Cheese 250 Gm Old Cheese Mesh Falahi 250 [PERSON_NA…" at bounding box center [506, 150] width 278 height 505
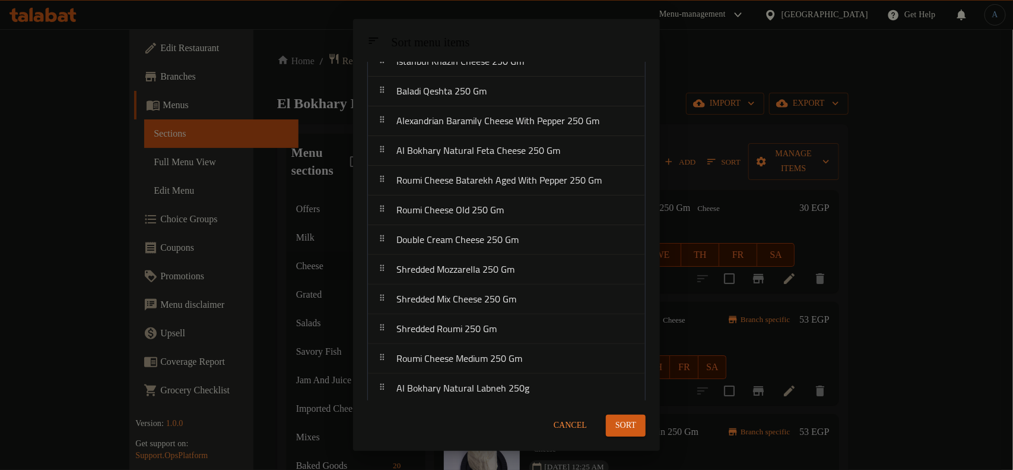
click at [633, 426] on span "Sort" at bounding box center [626, 425] width 21 height 15
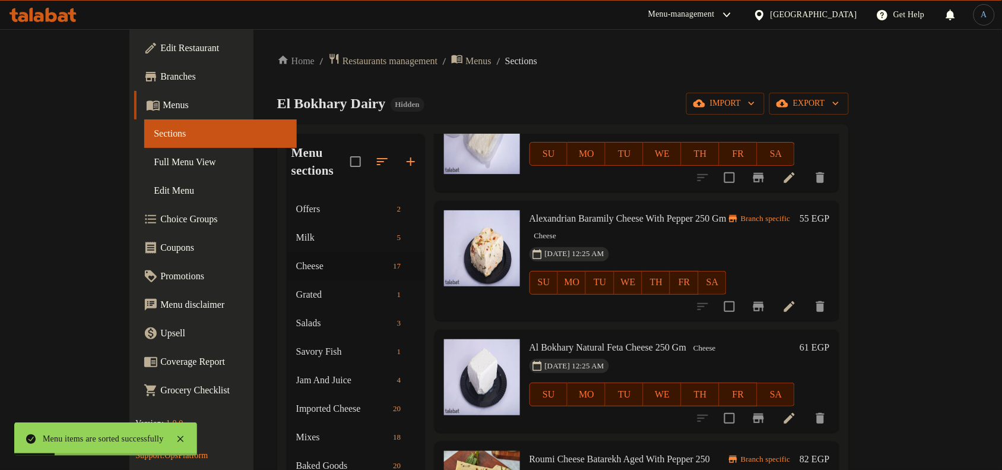
scroll to position [806, 0]
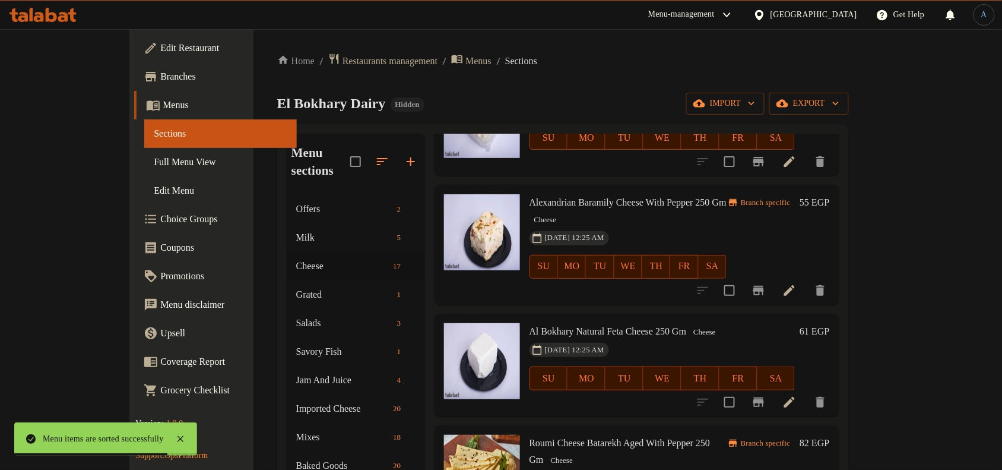
click at [829, 323] on h6 "61 EGP" at bounding box center [815, 331] width 30 height 17
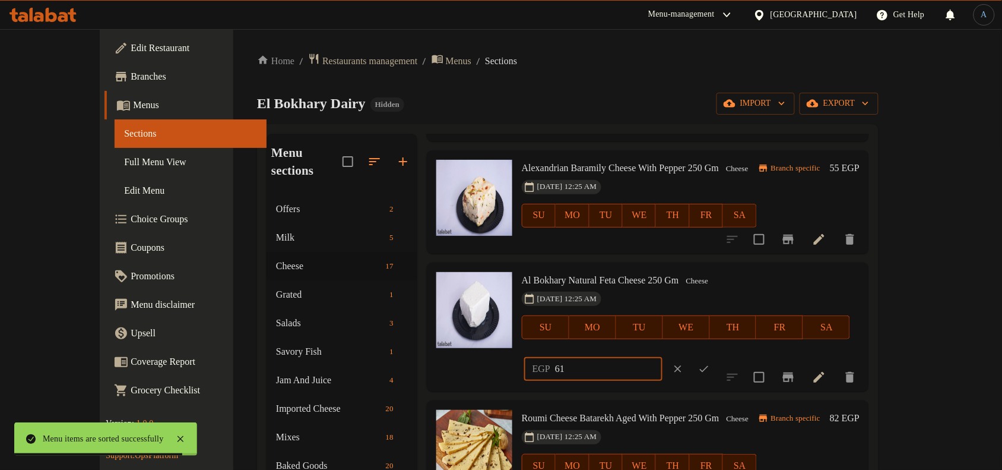
click at [663, 357] on input "61" at bounding box center [608, 369] width 107 height 24
paste input "73.00"
type input "73.00"
click at [710, 363] on icon "ok" at bounding box center [704, 369] width 12 height 12
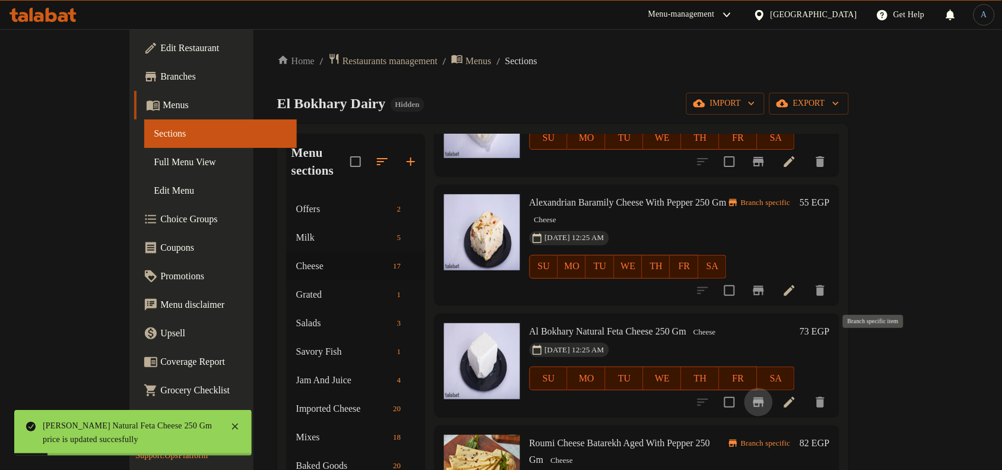
click at [764, 397] on icon "Branch-specific-item" at bounding box center [758, 401] width 11 height 9
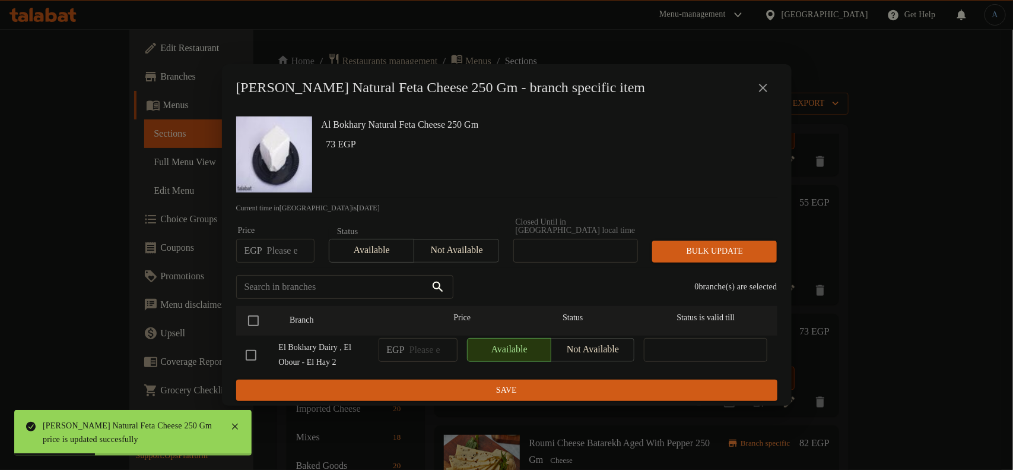
click at [285, 245] on input "number" at bounding box center [290, 251] width 47 height 24
paste input "73.00"
type input "73.00"
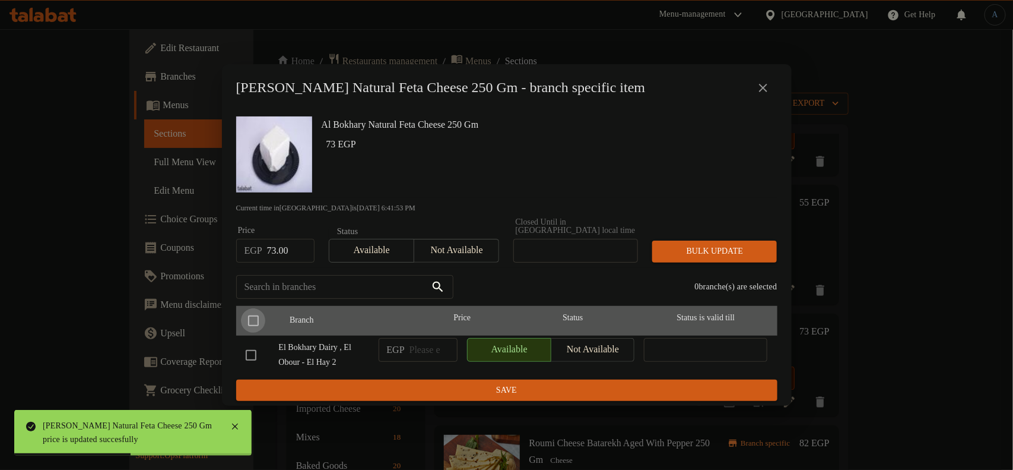
click at [261, 316] on input "checkbox" at bounding box center [253, 320] width 25 height 25
checkbox input "true"
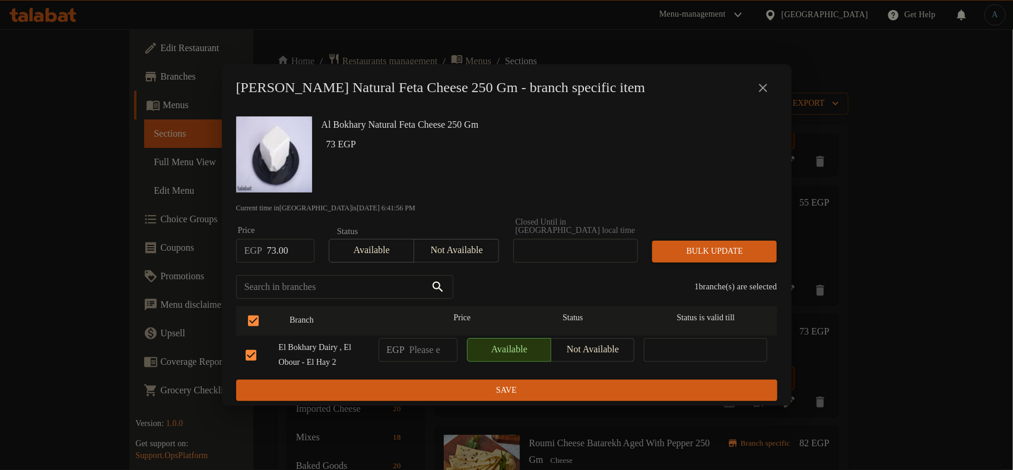
click at [763, 92] on icon "close" at bounding box center [763, 88] width 8 height 8
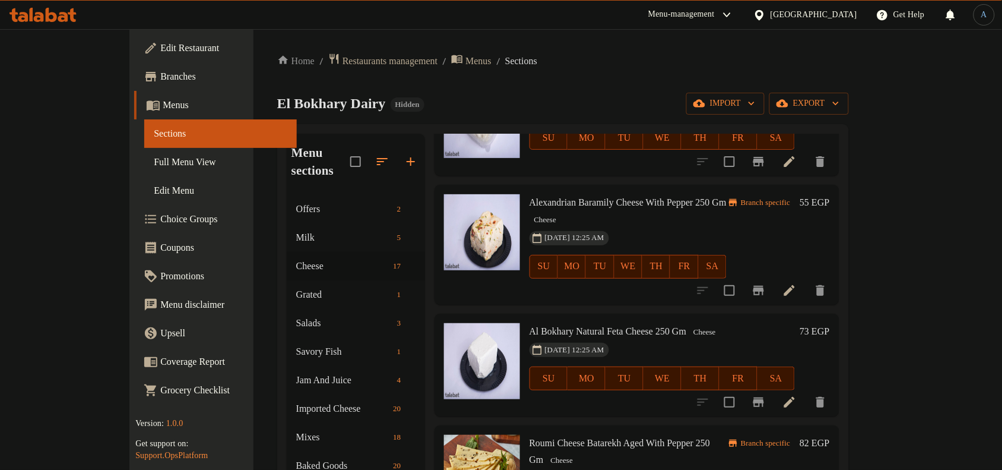
click at [800, 338] on div "[DATE] 12:25 AM SU MO TU WE TH FR SA" at bounding box center [662, 370] width 275 height 64
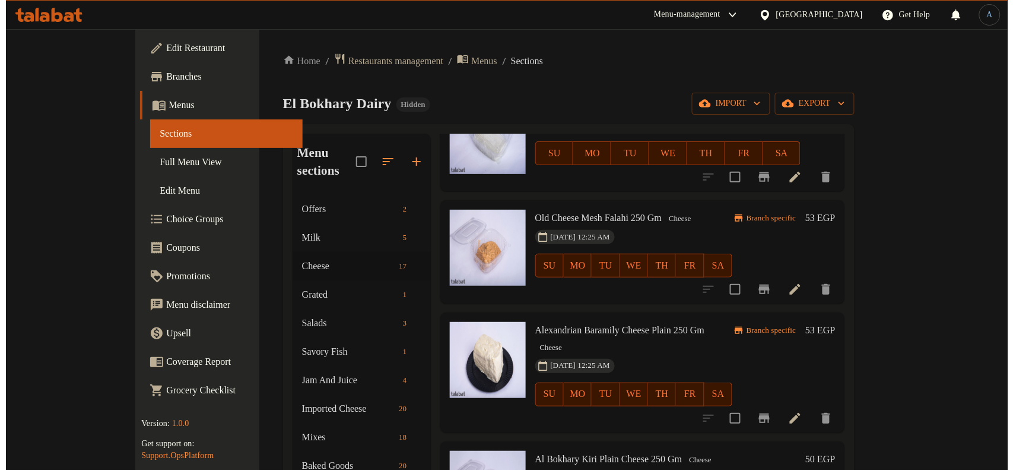
scroll to position [0, 0]
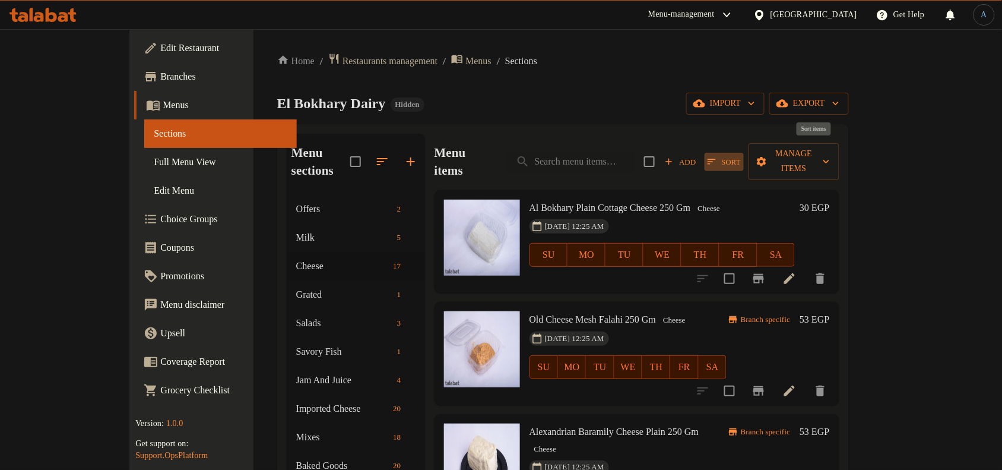
click at [717, 156] on icon "button" at bounding box center [711, 161] width 11 height 11
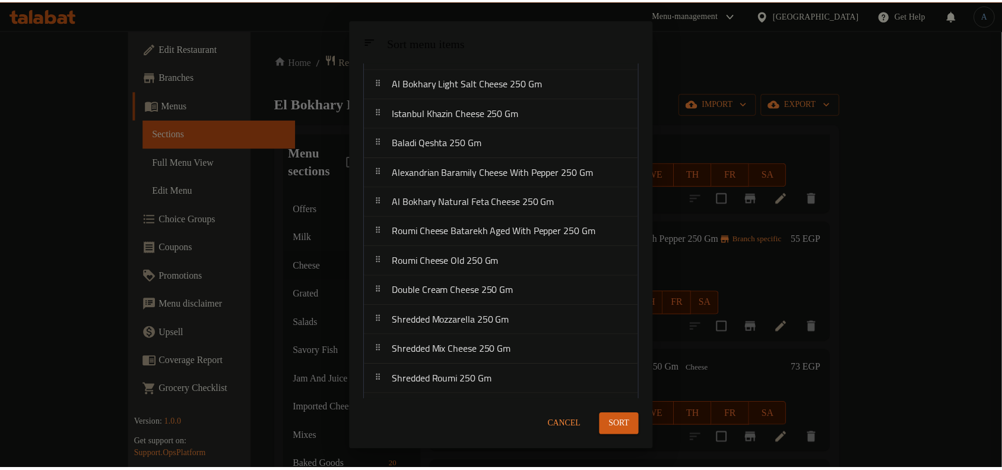
scroll to position [123, 0]
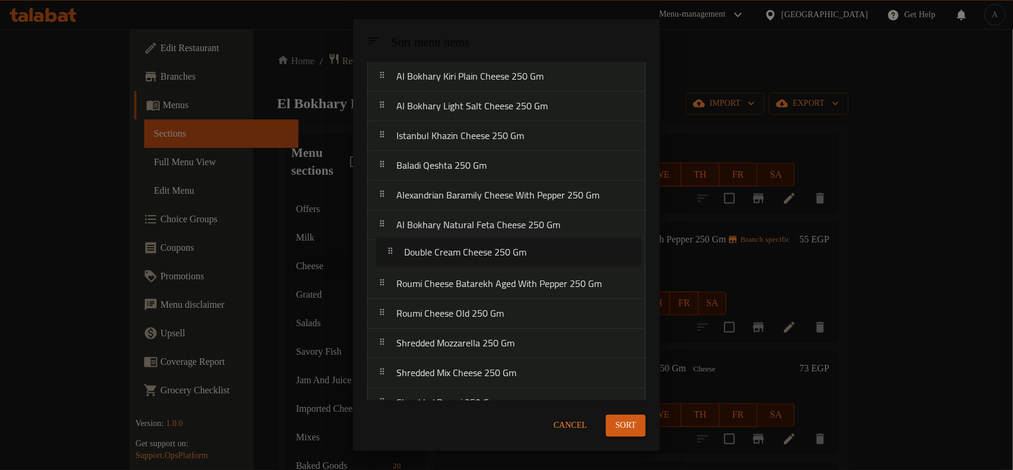
drag, startPoint x: 467, startPoint y: 316, endPoint x: 475, endPoint y: 251, distance: 65.8
click at [475, 251] on nav "[PERSON_NAME] Plain Cottage Cheese 250 Gm Old Cheese Mesh Falahi 250 [PERSON_NA…" at bounding box center [506, 224] width 278 height 505
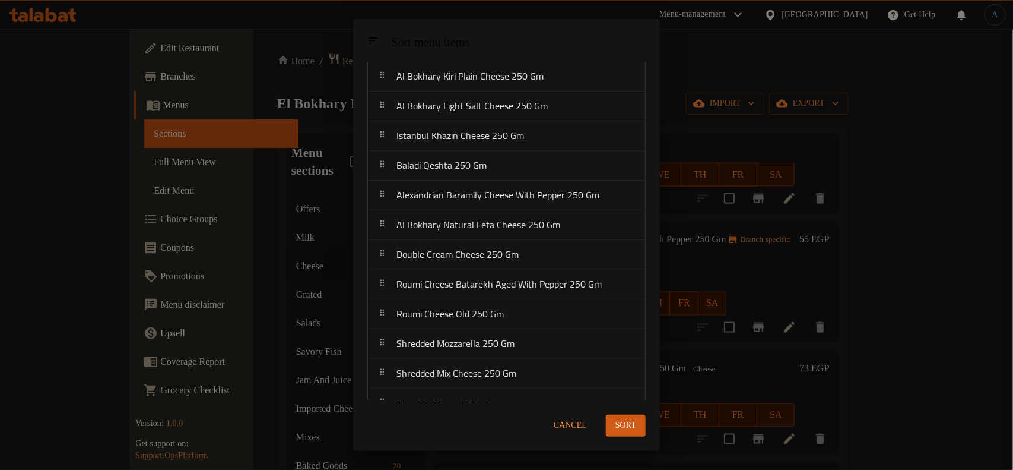
click at [631, 423] on span "Sort" at bounding box center [626, 425] width 21 height 15
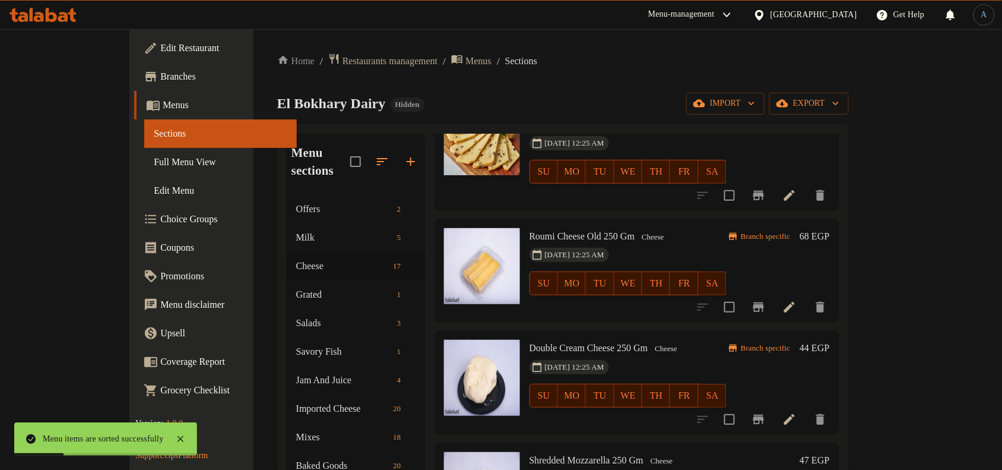
scroll to position [918, 0]
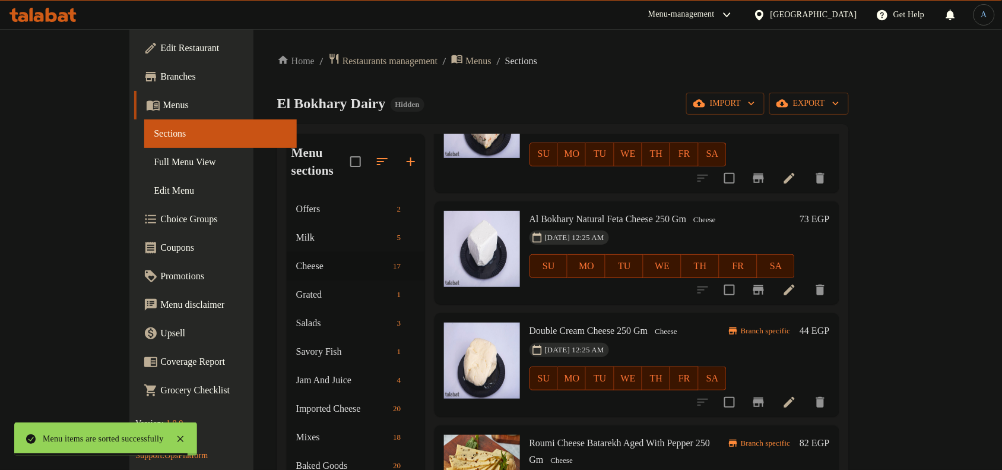
click at [829, 322] on h6 "44 EGP" at bounding box center [815, 330] width 30 height 17
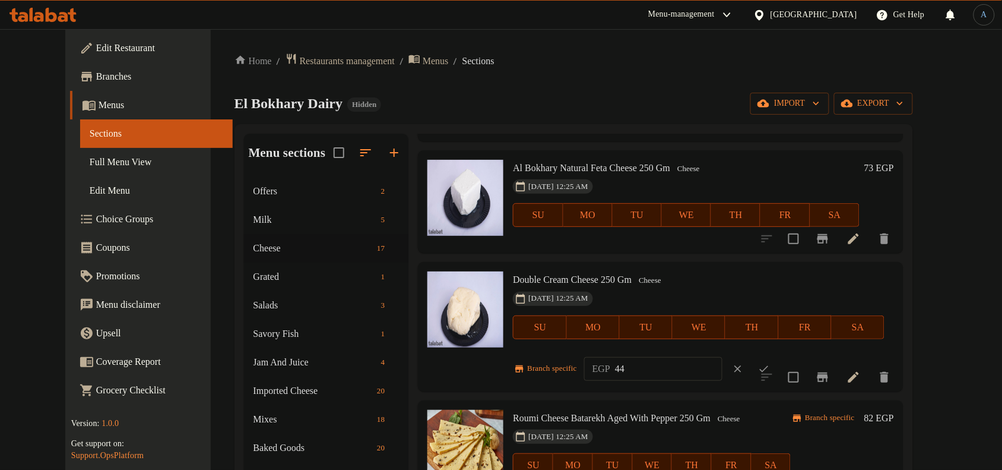
click at [655, 373] on input "44" at bounding box center [668, 369] width 107 height 24
paste input "50.00"
type input "50.00"
click at [770, 371] on icon "ok" at bounding box center [764, 369] width 12 height 12
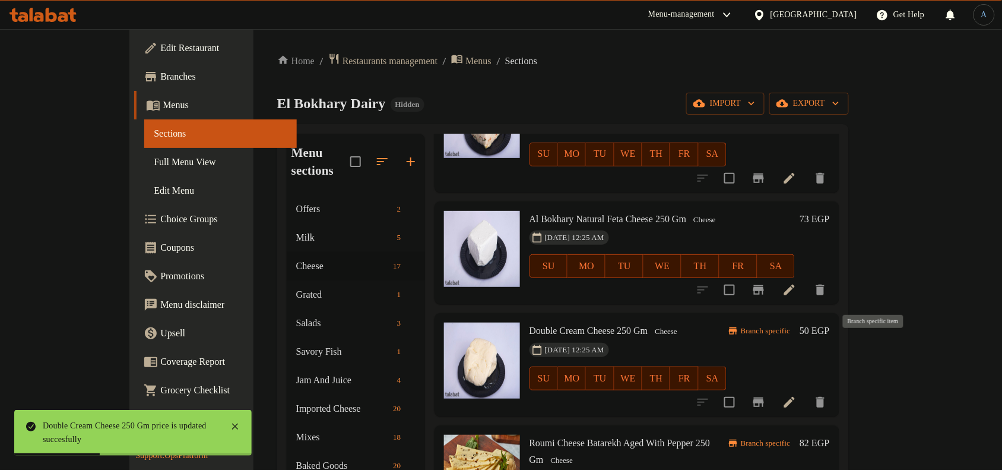
click at [766, 395] on icon "Branch-specific-item" at bounding box center [759, 402] width 14 height 14
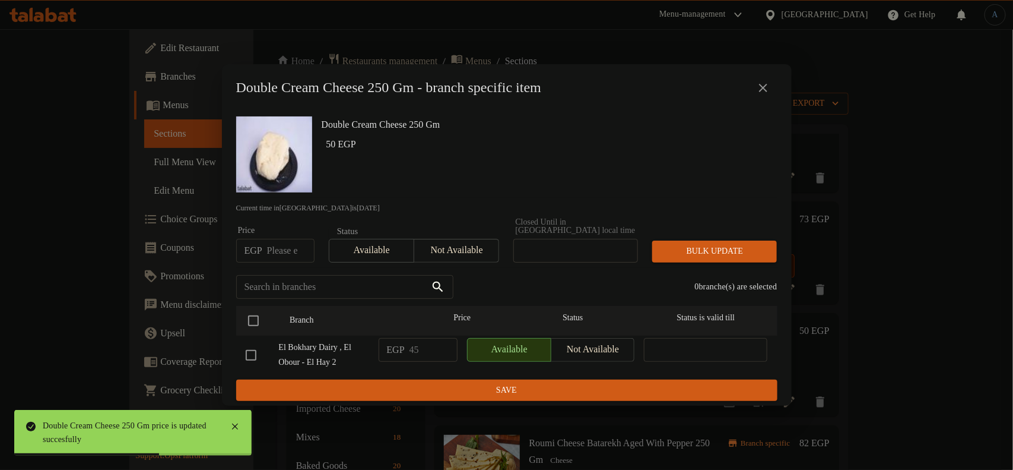
click at [273, 242] on input "number" at bounding box center [290, 251] width 47 height 24
paste input "50.00"
type input "50.00"
click at [256, 310] on input "checkbox" at bounding box center [253, 320] width 25 height 25
checkbox input "true"
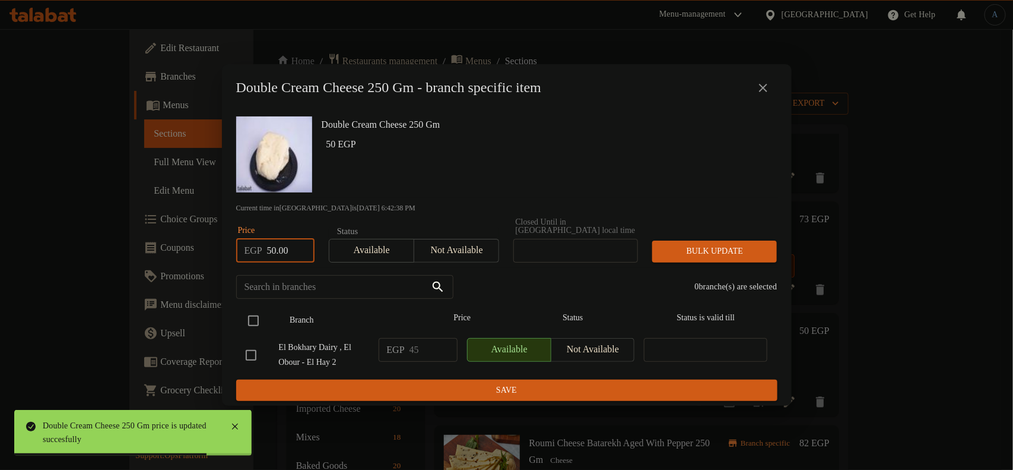
checkbox input "true"
click at [725, 244] on span "Bulk update" at bounding box center [715, 251] width 106 height 15
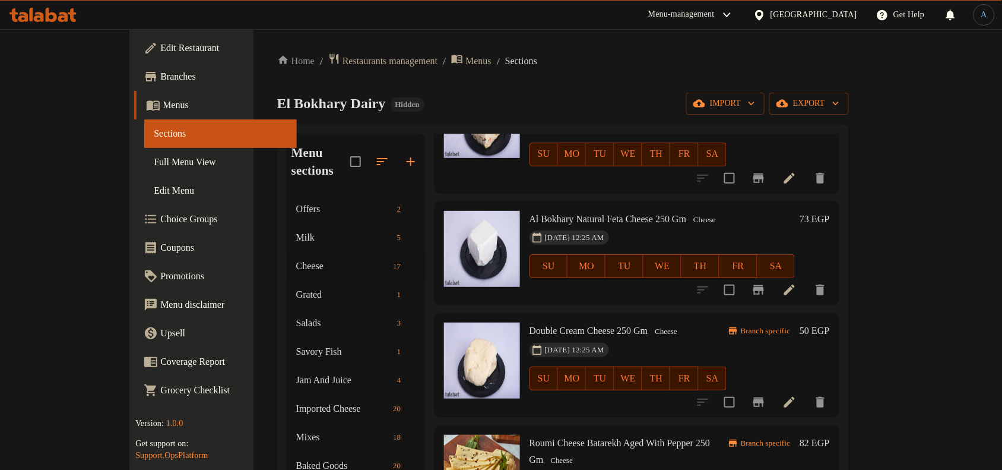
click at [731, 338] on div "[DATE] 12:25 AM SU MO TU WE TH FR SA" at bounding box center [628, 370] width 207 height 64
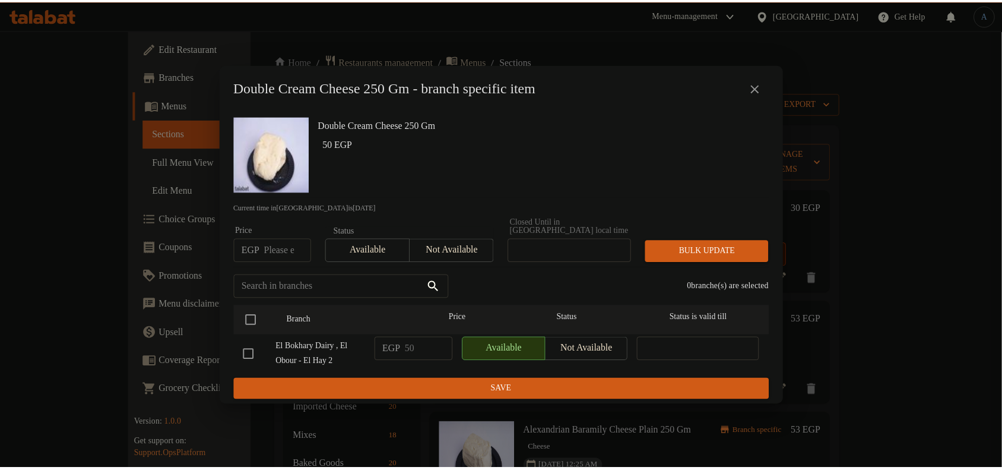
scroll to position [918, 0]
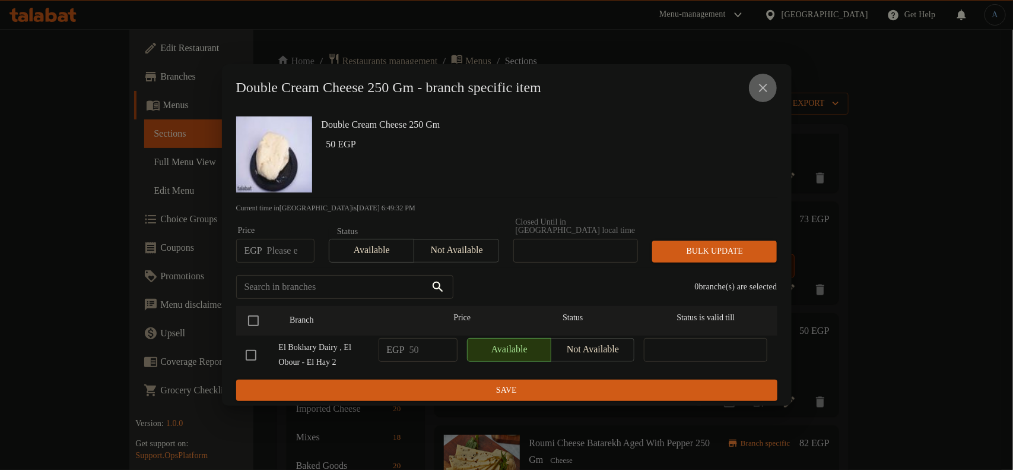
click at [763, 91] on icon "close" at bounding box center [763, 88] width 8 height 8
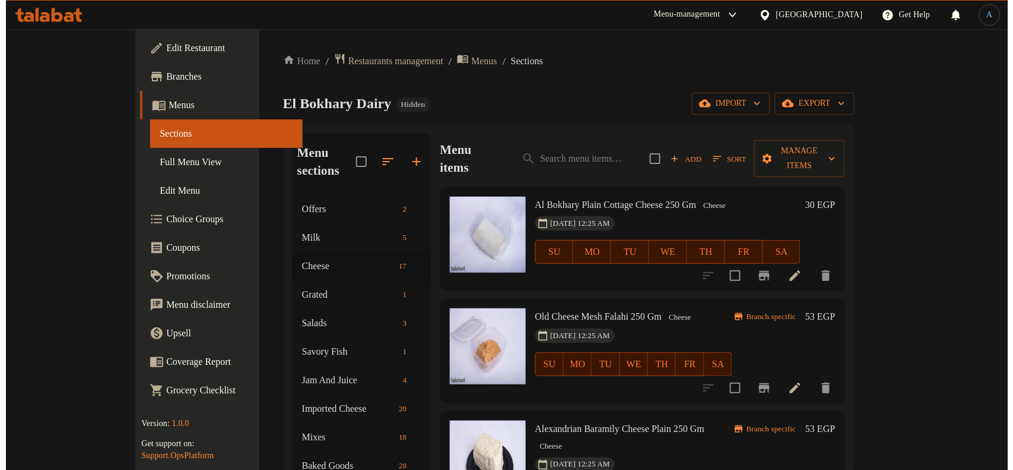
scroll to position [0, 0]
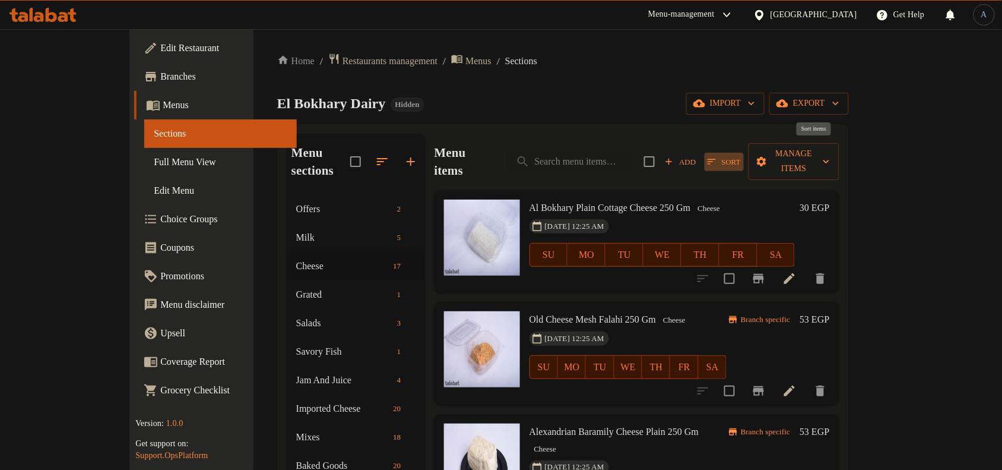
click at [741, 155] on span "Sort" at bounding box center [724, 162] width 33 height 14
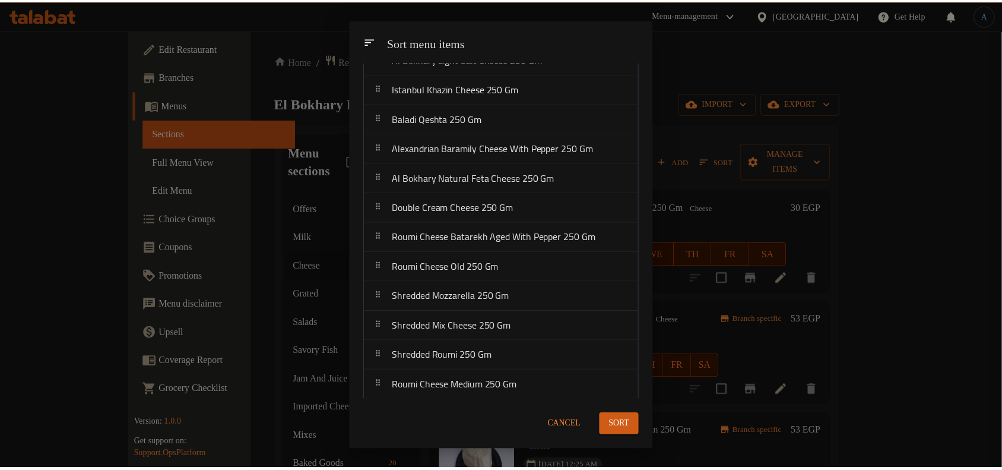
scroll to position [198, 0]
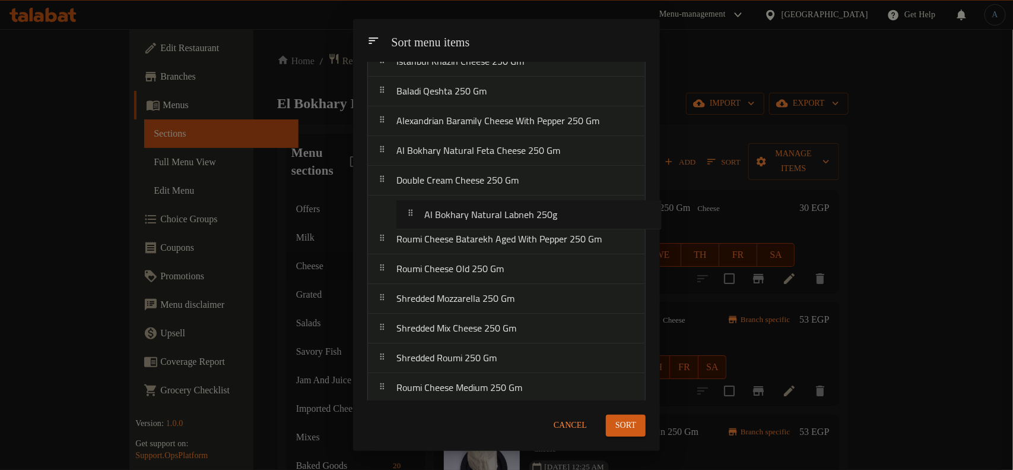
drag, startPoint x: 543, startPoint y: 388, endPoint x: 574, endPoint y: 220, distance: 170.8
click at [574, 220] on nav "Al Bokhary Plain Cottage Cheese 250 Gm Old Cheese Mesh Falahi 250 Gm Alexandria…" at bounding box center [506, 150] width 278 height 505
click at [620, 438] on div "Sort" at bounding box center [626, 425] width 54 height 36
click at [627, 426] on span "Sort" at bounding box center [626, 425] width 21 height 15
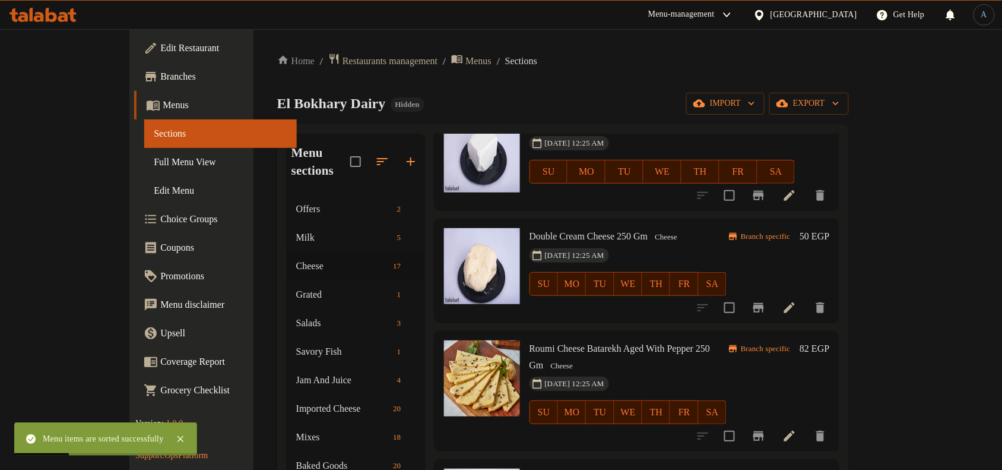
scroll to position [1039, 0]
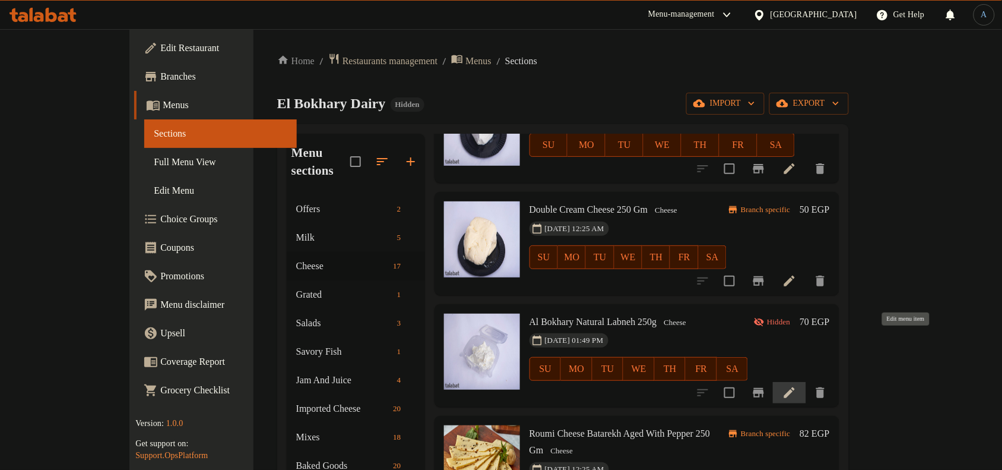
click at [797, 385] on icon at bounding box center [789, 392] width 14 height 14
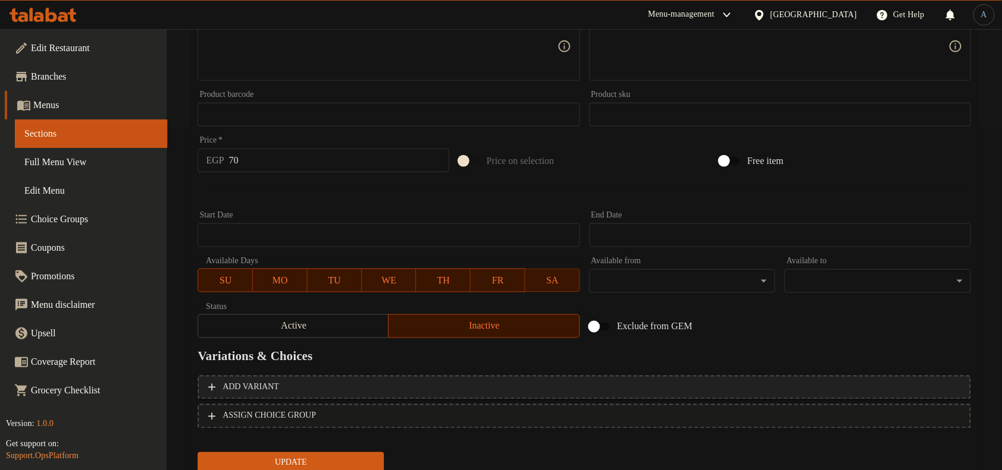
scroll to position [385, 0]
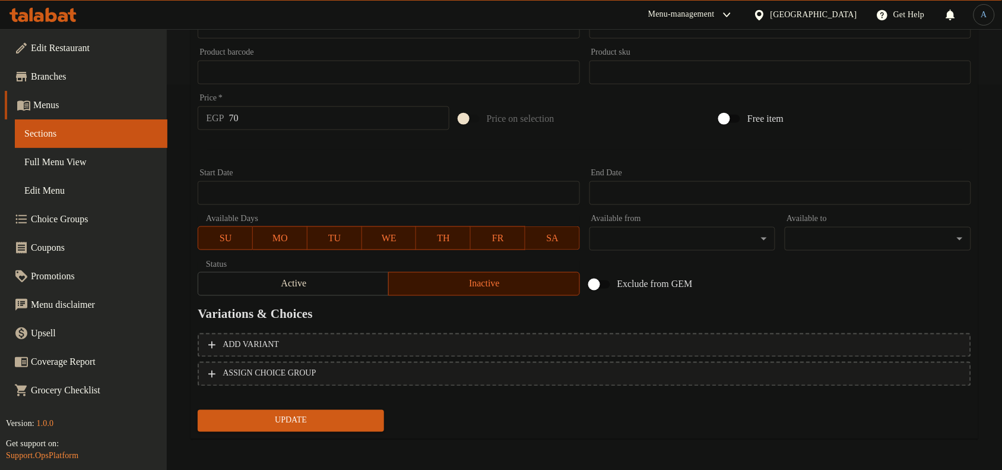
click at [333, 281] on span "Active" at bounding box center [293, 283] width 181 height 17
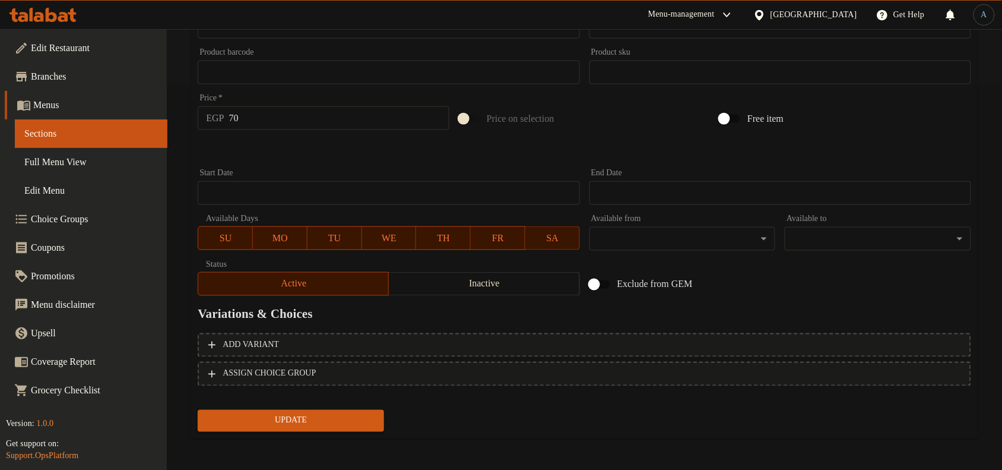
click at [341, 417] on span "Update" at bounding box center [290, 420] width 167 height 15
click at [303, 119] on input "70" at bounding box center [339, 118] width 220 height 24
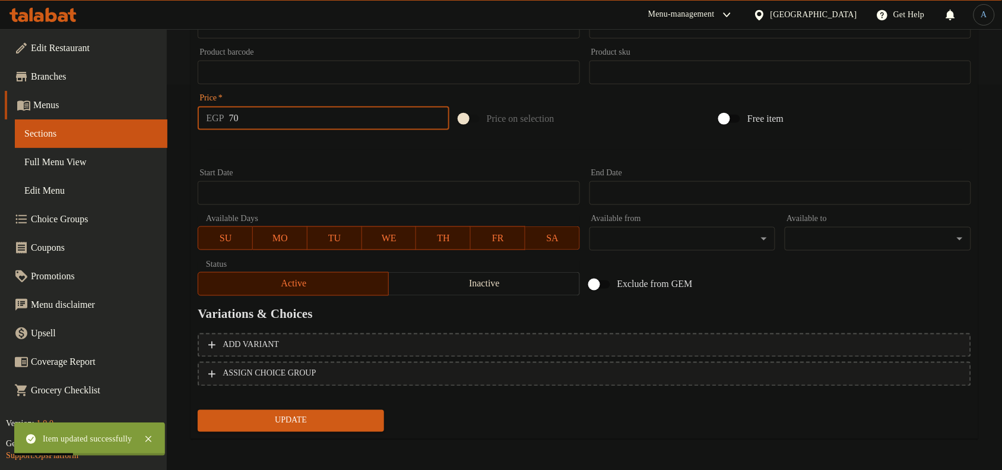
paste input ".00"
type input "70.00"
click at [198, 410] on button "Update" at bounding box center [291, 421] width 186 height 22
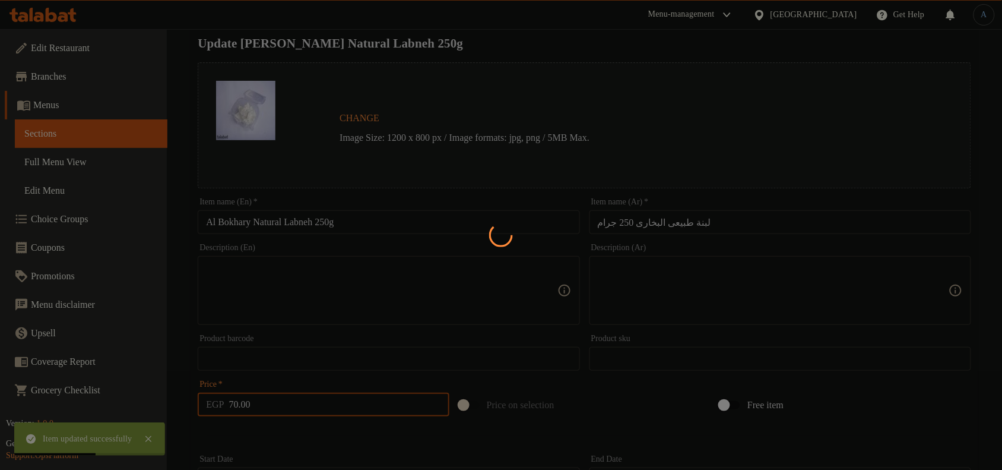
scroll to position [0, 0]
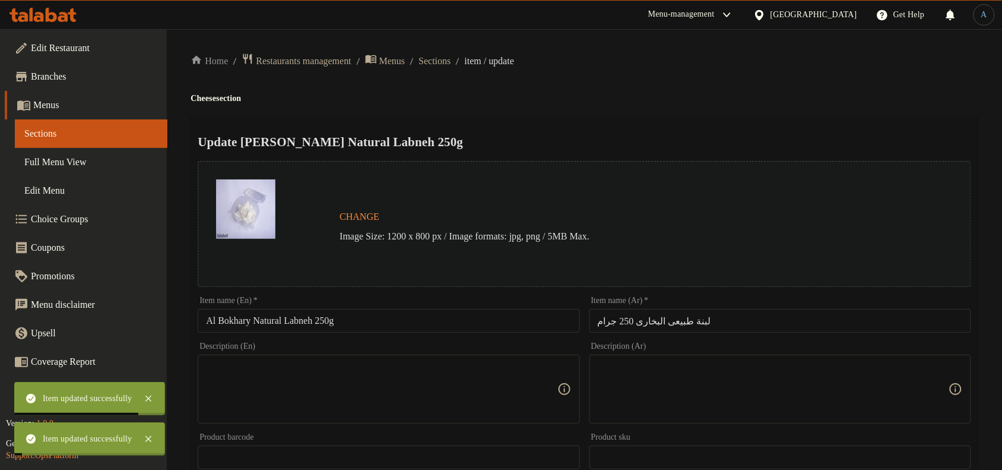
click at [451, 60] on span "Sections" at bounding box center [435, 61] width 32 height 14
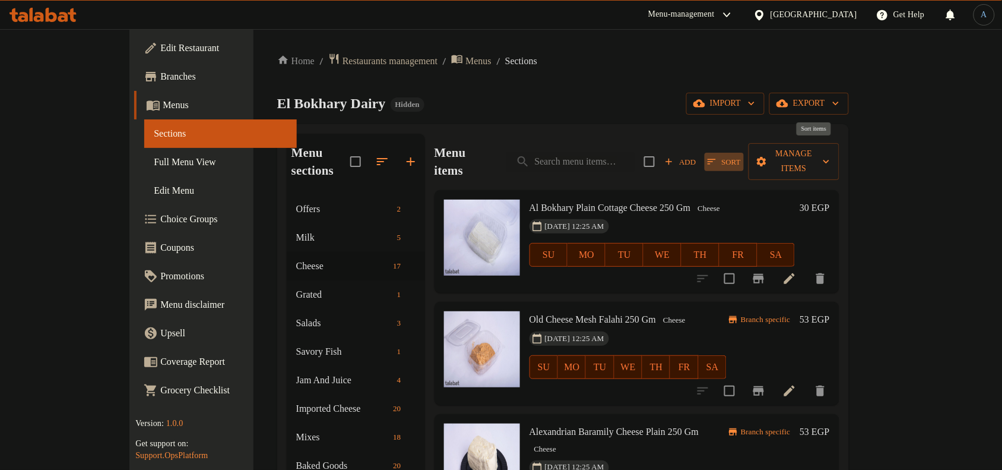
click at [741, 155] on span "Sort" at bounding box center [724, 162] width 33 height 14
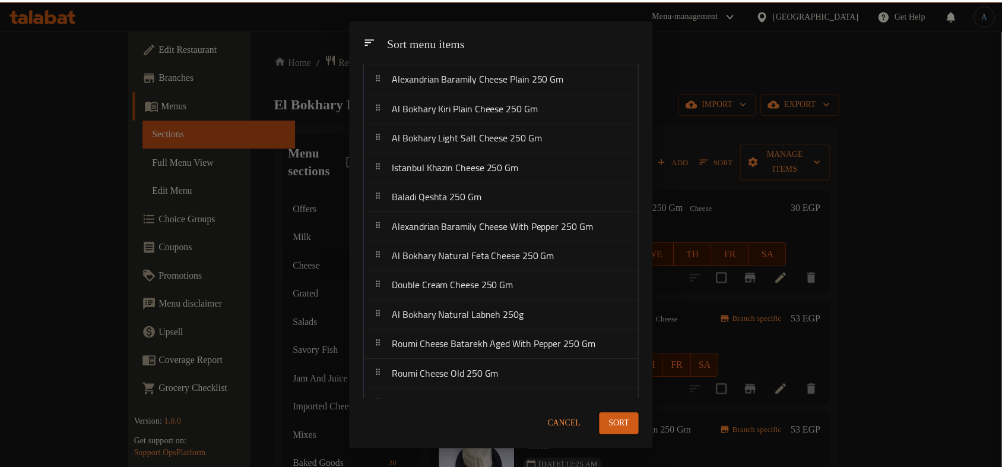
scroll to position [198, 0]
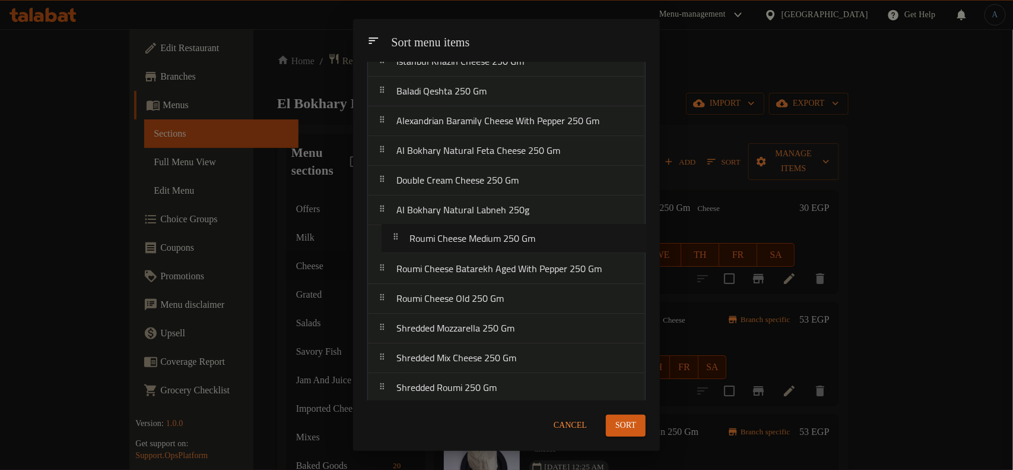
drag, startPoint x: 521, startPoint y: 384, endPoint x: 530, endPoint y: 236, distance: 148.1
click at [530, 236] on nav "Al Bokhary Plain Cottage Cheese 250 Gm Old Cheese Mesh Falahi 250 Gm Alexandria…" at bounding box center [506, 150] width 278 height 505
drag, startPoint x: 487, startPoint y: 298, endPoint x: 491, endPoint y: 268, distance: 30.5
click at [491, 268] on nav "Al Bokhary Plain Cottage Cheese 250 Gm Old Cheese Mesh Falahi 250 Gm Alexandria…" at bounding box center [506, 150] width 278 height 505
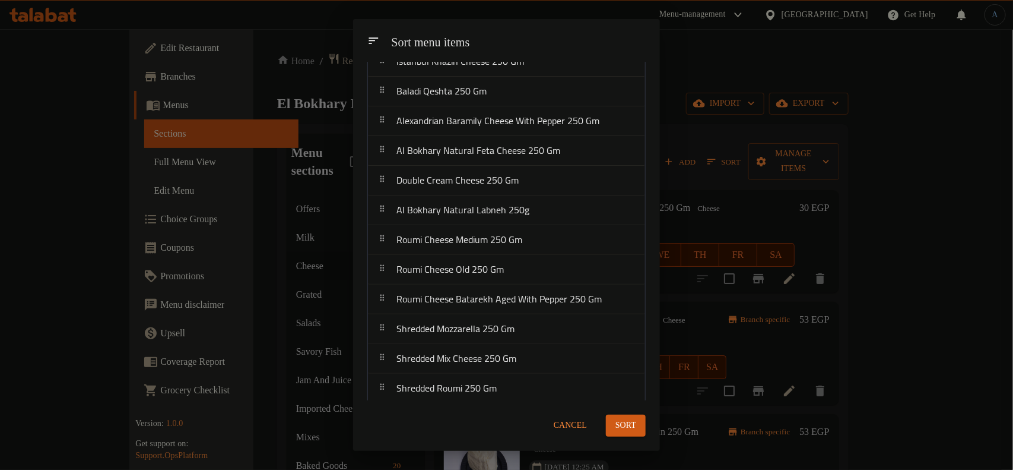
click at [622, 426] on span "Sort" at bounding box center [626, 425] width 21 height 15
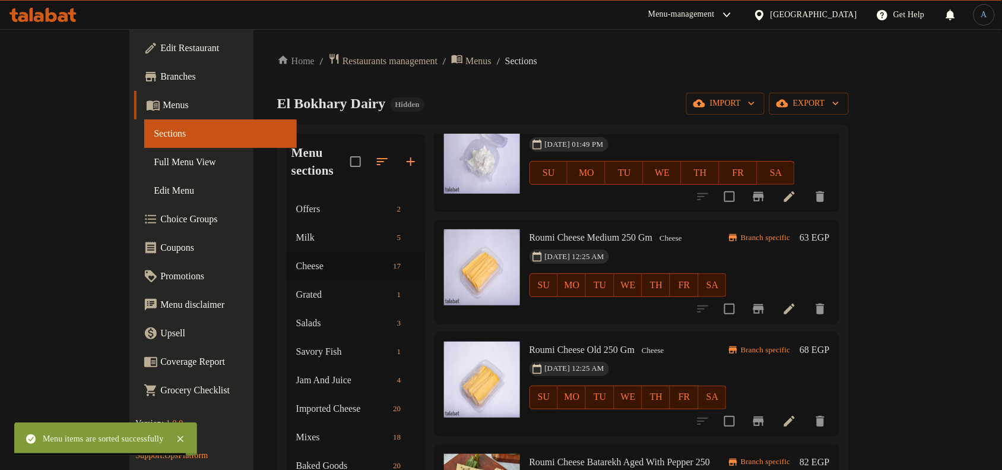
scroll to position [1262, 0]
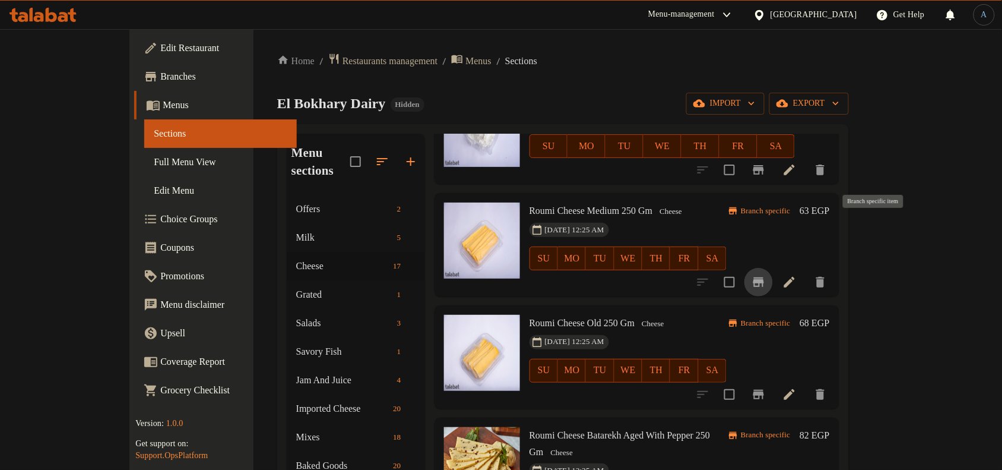
click at [764, 277] on icon "Branch-specific-item" at bounding box center [758, 281] width 11 height 9
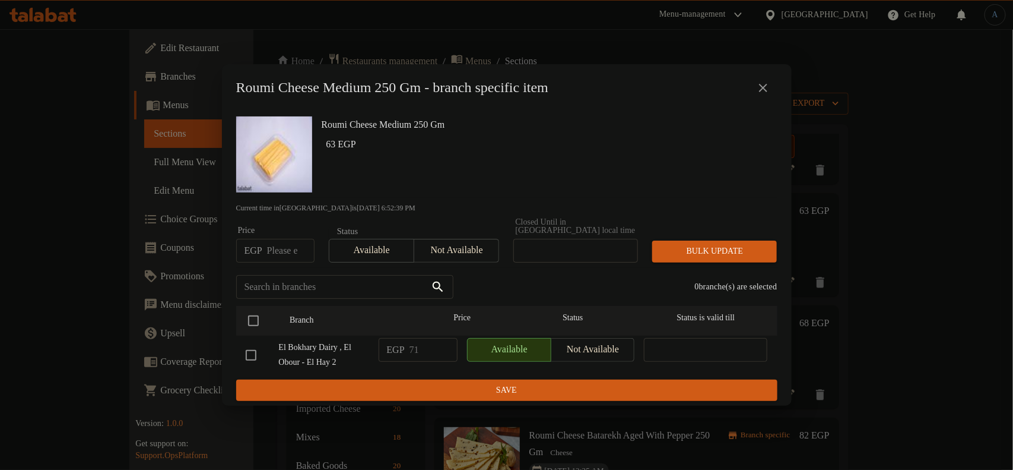
paste input "80.00"
click at [289, 243] on input "number" at bounding box center [290, 251] width 47 height 24
type input "80.00"
click at [253, 315] on input "checkbox" at bounding box center [253, 320] width 25 height 25
checkbox input "true"
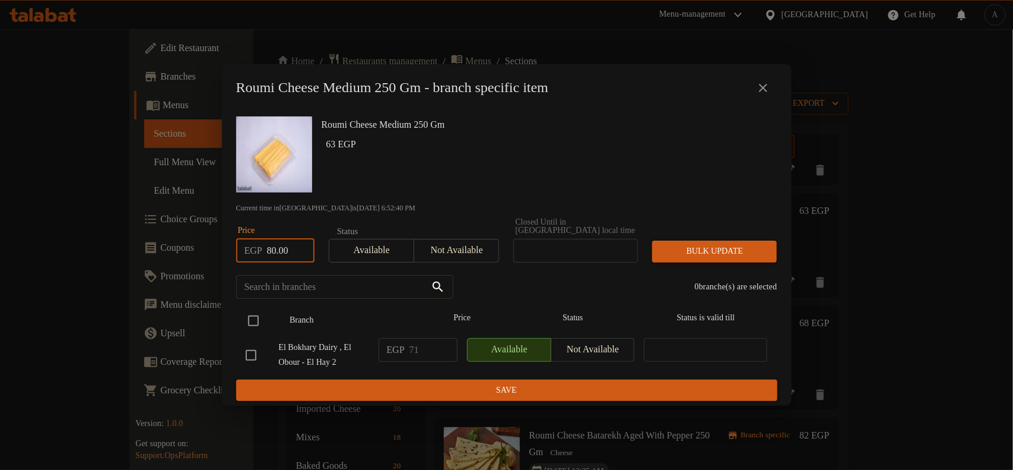
checkbox input "true"
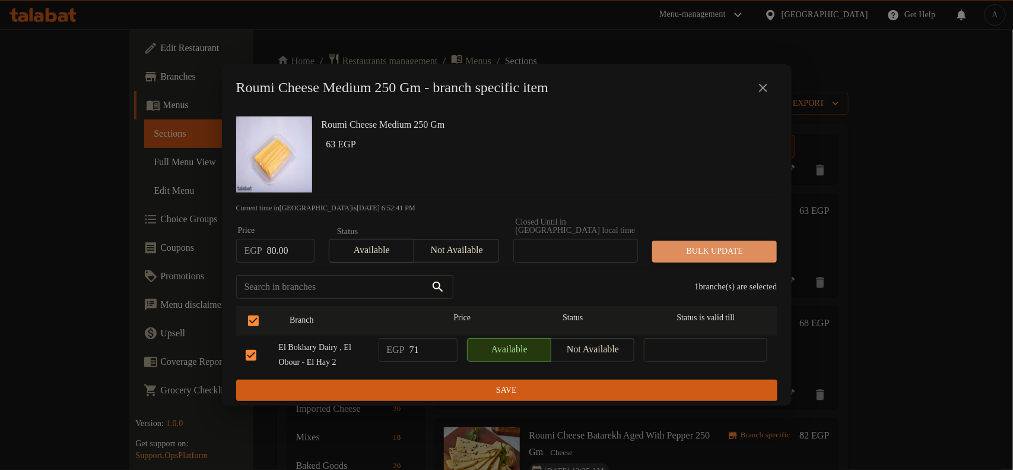
click at [705, 254] on button "Bulk update" at bounding box center [714, 251] width 125 height 22
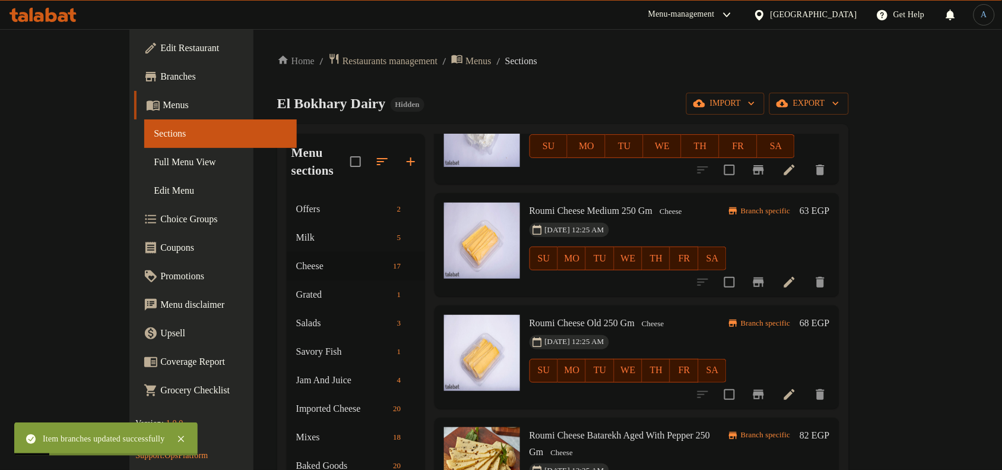
click at [829, 202] on h6 "63 EGP" at bounding box center [815, 210] width 30 height 17
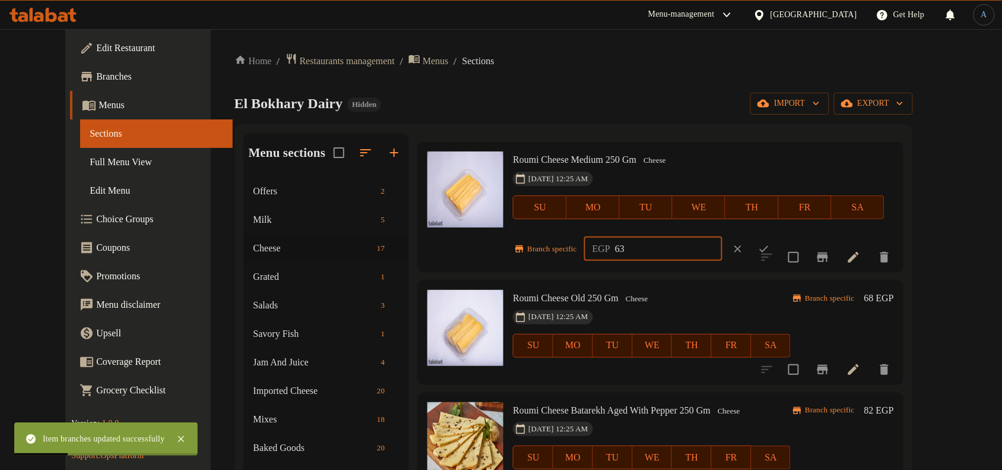
click at [669, 253] on input "63" at bounding box center [668, 249] width 107 height 24
paste input "80.00"
type input "80.00"
click at [770, 243] on icon "ok" at bounding box center [764, 249] width 12 height 12
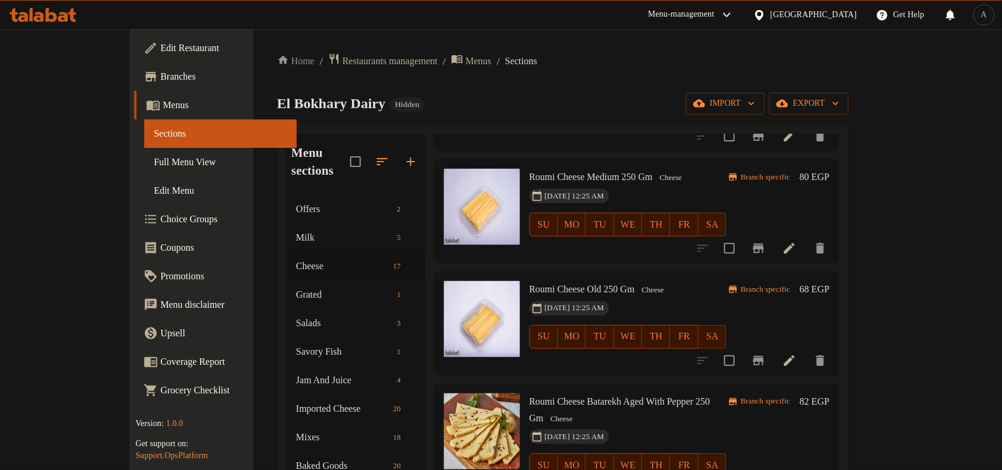
scroll to position [1269, 0]
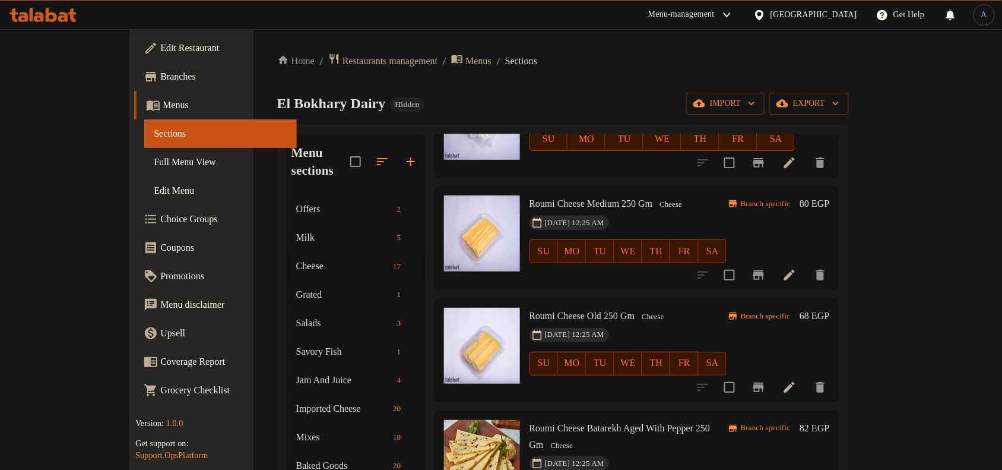
click at [829, 308] on h6 "68 EGP" at bounding box center [815, 316] width 30 height 17
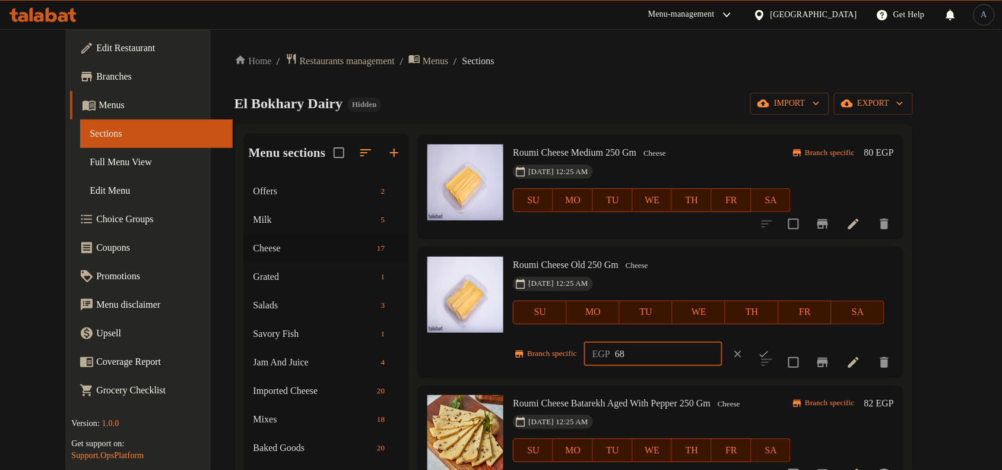
click at [638, 350] on input "68" at bounding box center [668, 354] width 107 height 24
paste input "87.00"
type input "87.00"
click at [770, 349] on icon "ok" at bounding box center [764, 354] width 12 height 12
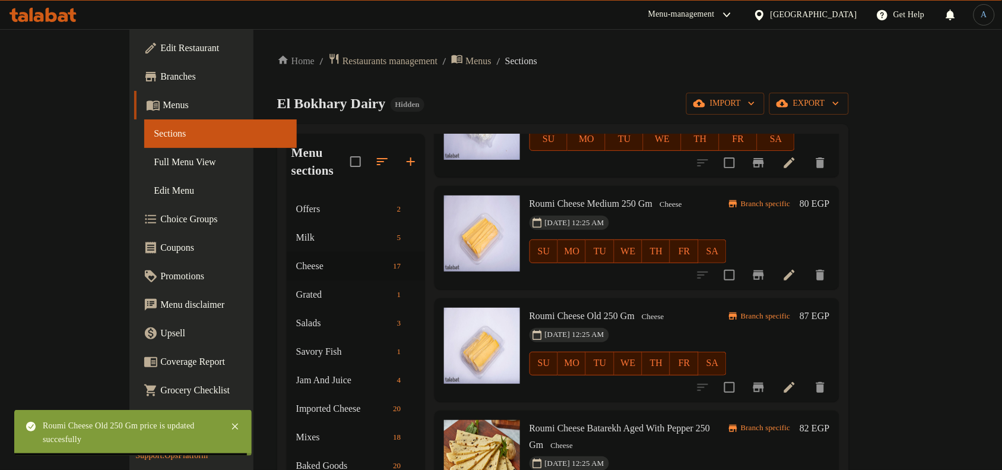
click at [829, 420] on h6 "82 EGP" at bounding box center [815, 428] width 30 height 17
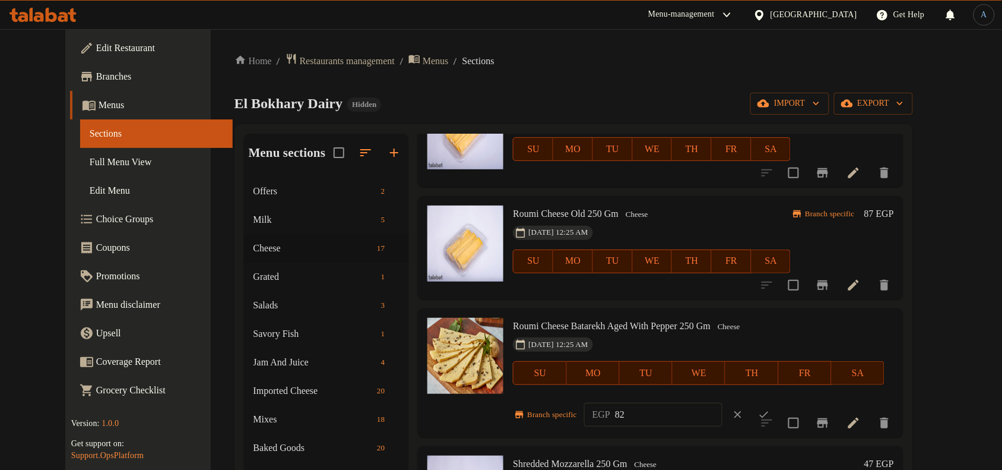
scroll to position [1370, 0]
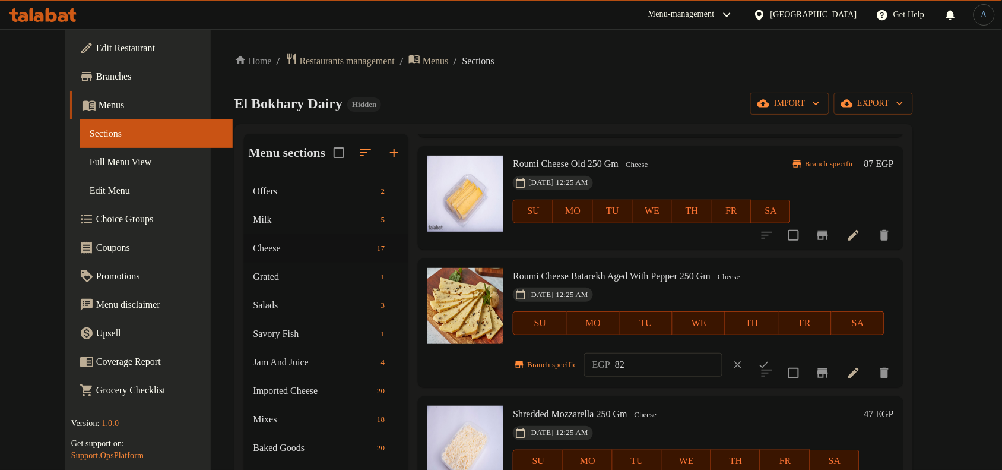
click at [665, 362] on input "82" at bounding box center [668, 365] width 107 height 24
paste input "106.00"
type input "106.00"
click at [770, 369] on icon "ok" at bounding box center [764, 365] width 12 height 12
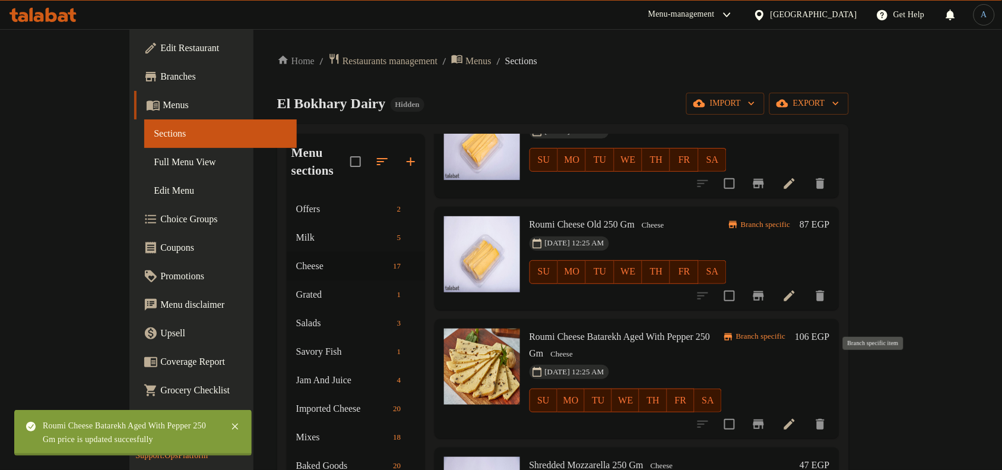
scroll to position [1343, 0]
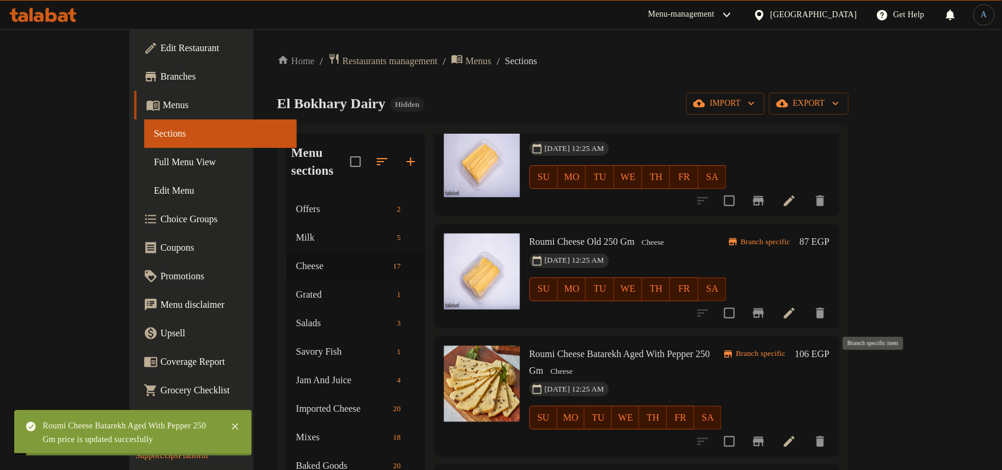
click at [764, 436] on icon "Branch-specific-item" at bounding box center [758, 440] width 11 height 9
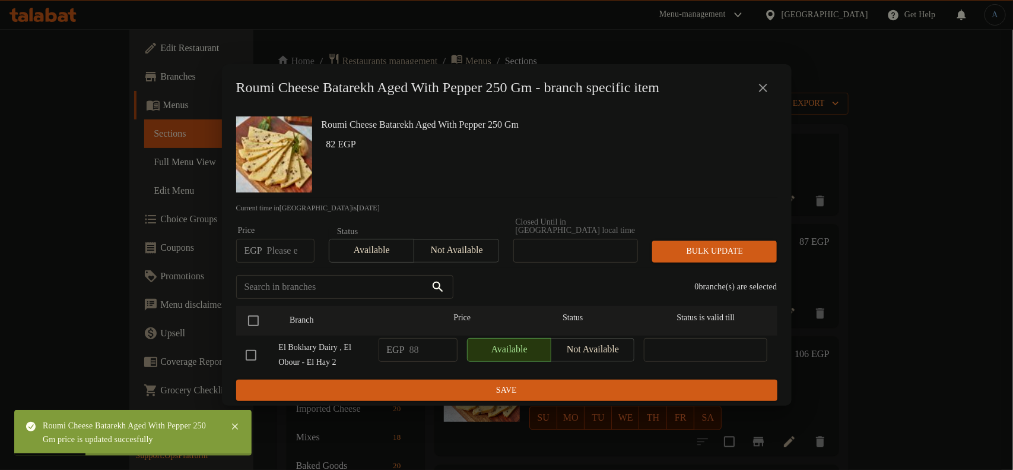
click at [290, 249] on input "number" at bounding box center [290, 251] width 47 height 24
paste input "106.00"
type input "106.00"
click at [252, 319] on input "checkbox" at bounding box center [253, 320] width 25 height 25
checkbox input "true"
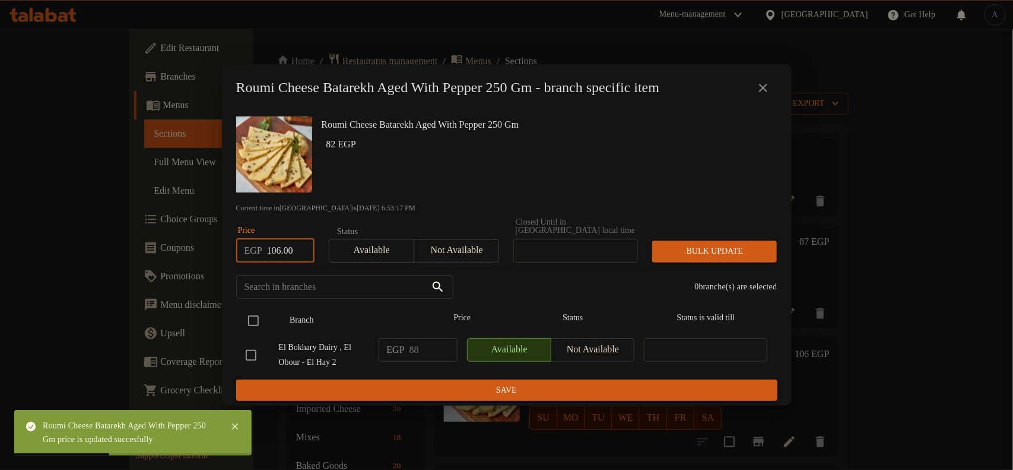
checkbox input "true"
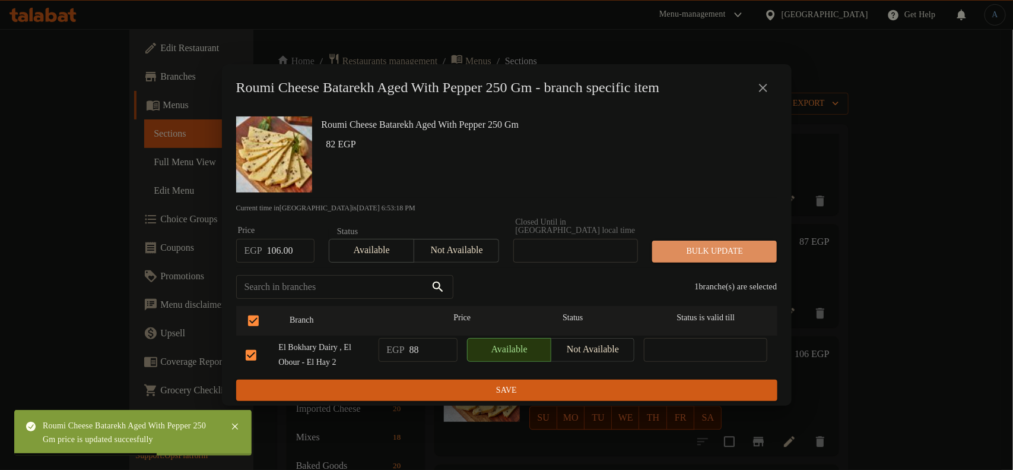
click at [713, 244] on span "Bulk update" at bounding box center [715, 251] width 106 height 15
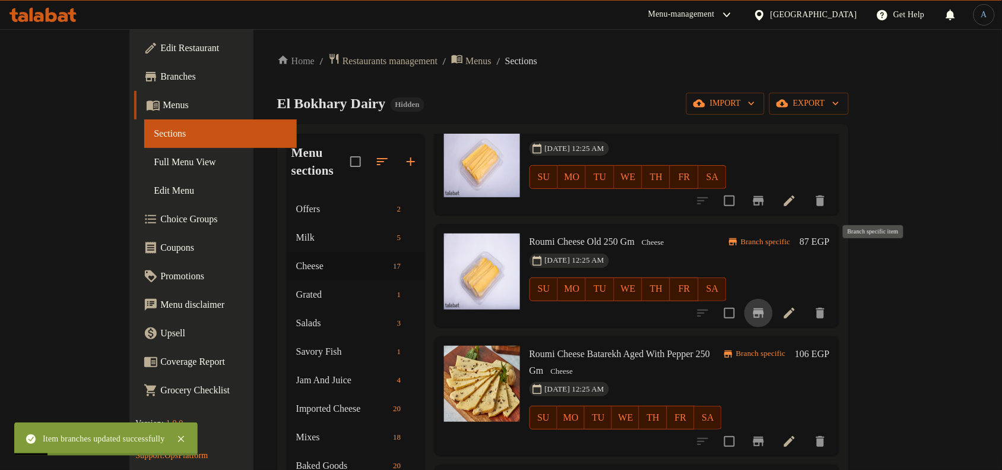
click at [766, 306] on icon "Branch-specific-item" at bounding box center [759, 313] width 14 height 14
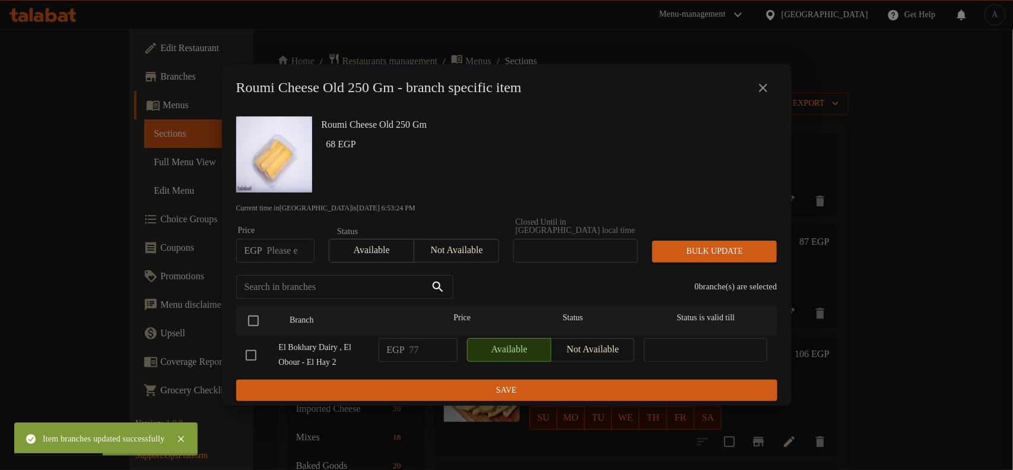
click at [405, 122] on h6 "Roumi Cheese Old 250 Gm" at bounding box center [545, 124] width 446 height 17
click at [277, 250] on input "number" at bounding box center [290, 251] width 47 height 24
paste input "87.00"
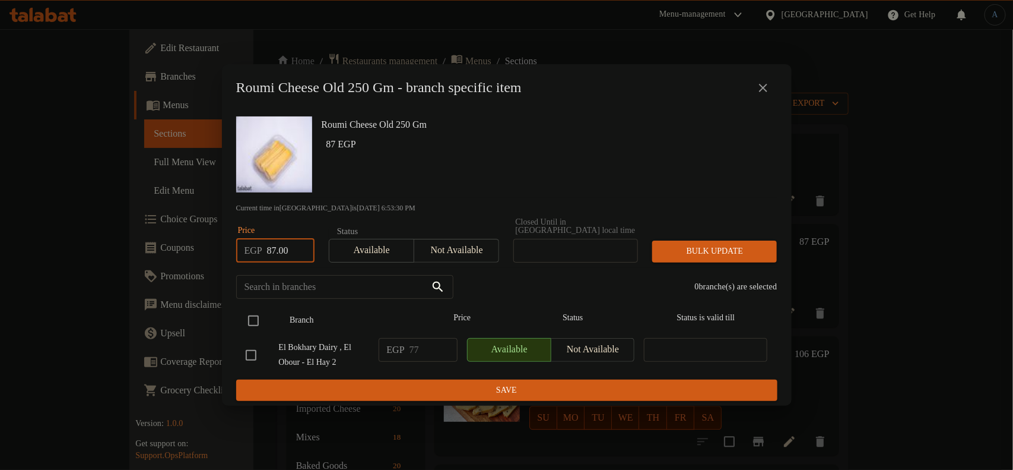
type input "87.00"
click at [259, 315] on input "checkbox" at bounding box center [253, 320] width 25 height 25
checkbox input "true"
click at [703, 250] on span "Bulk update" at bounding box center [715, 251] width 106 height 15
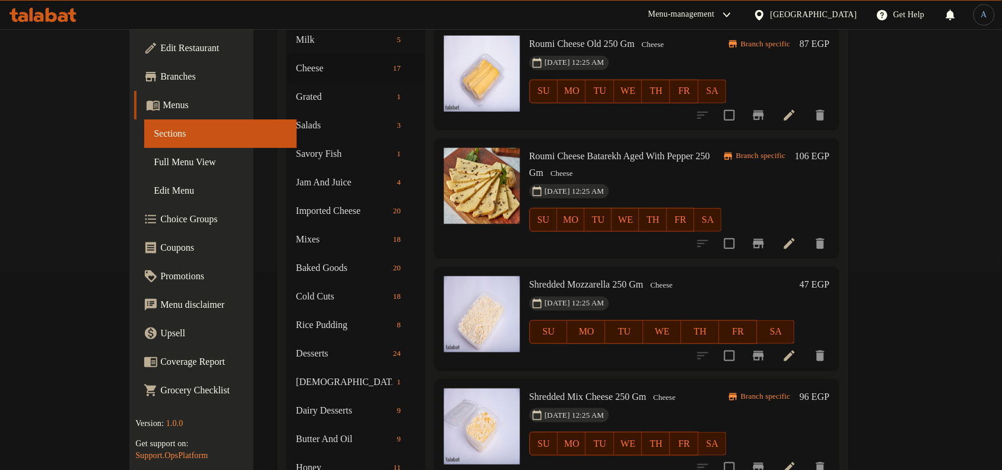
scroll to position [223, 0]
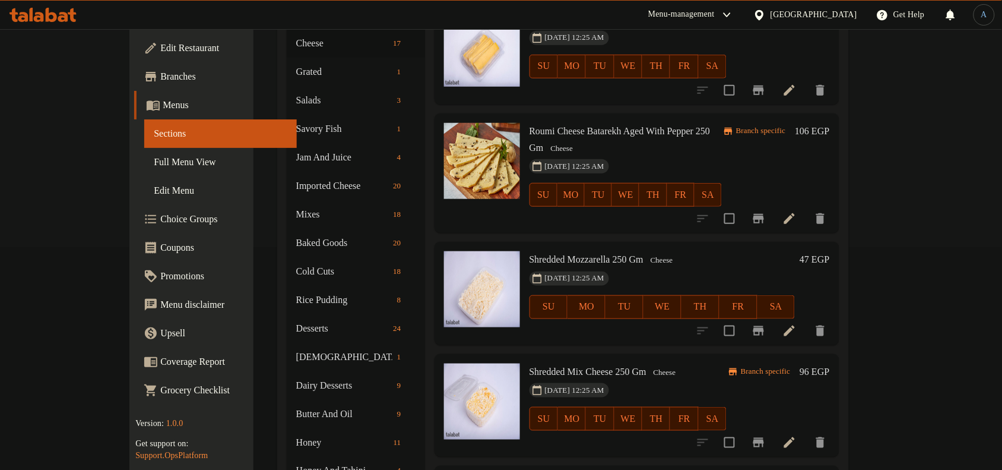
click at [829, 251] on h6 "47 EGP" at bounding box center [815, 259] width 30 height 17
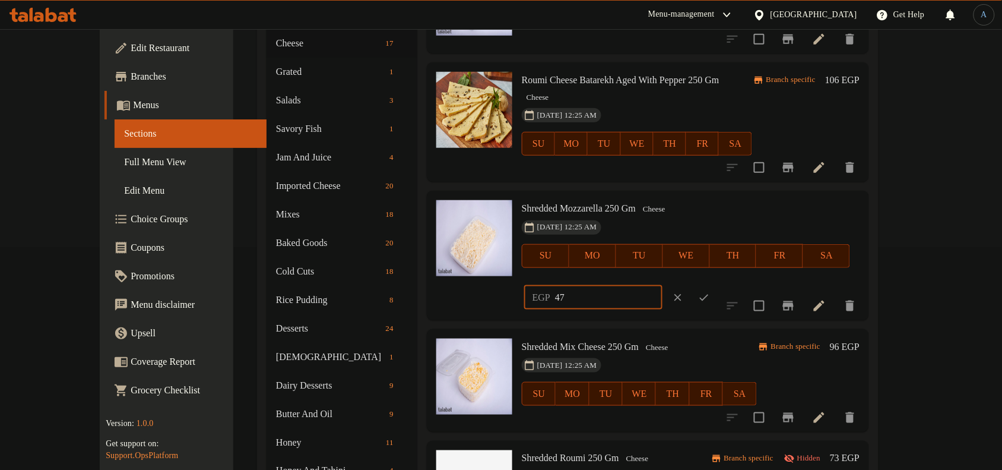
click at [663, 286] on input "47" at bounding box center [608, 298] width 107 height 24
paste input "50.00"
type input "50.00"
click at [710, 291] on icon "ok" at bounding box center [704, 297] width 12 height 12
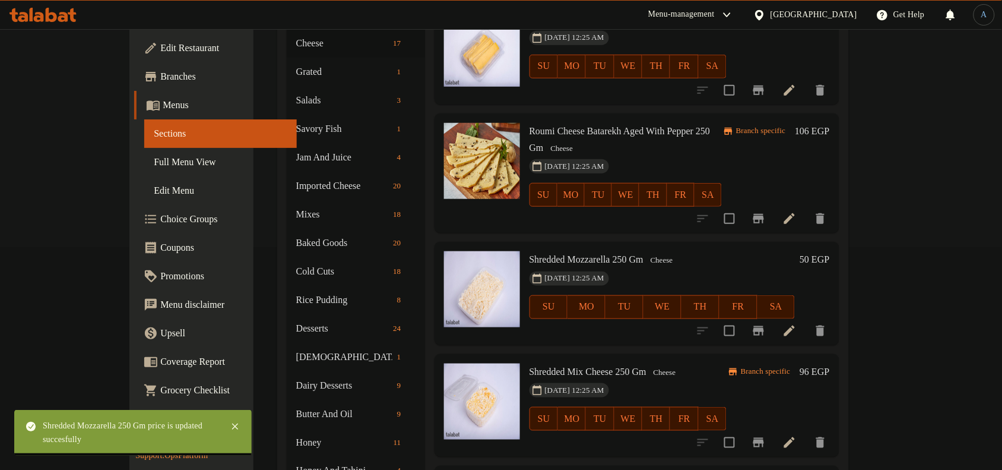
click at [829, 363] on h6 "96 EGP" at bounding box center [815, 371] width 30 height 17
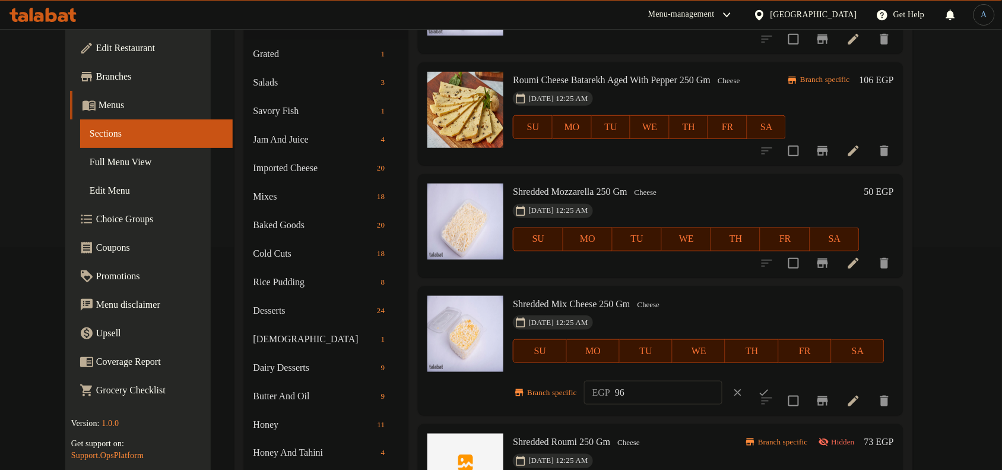
click at [672, 390] on input "96" at bounding box center [668, 393] width 107 height 24
paste input "8.00"
type input "98.00"
click at [770, 386] on icon "ok" at bounding box center [764, 392] width 12 height 12
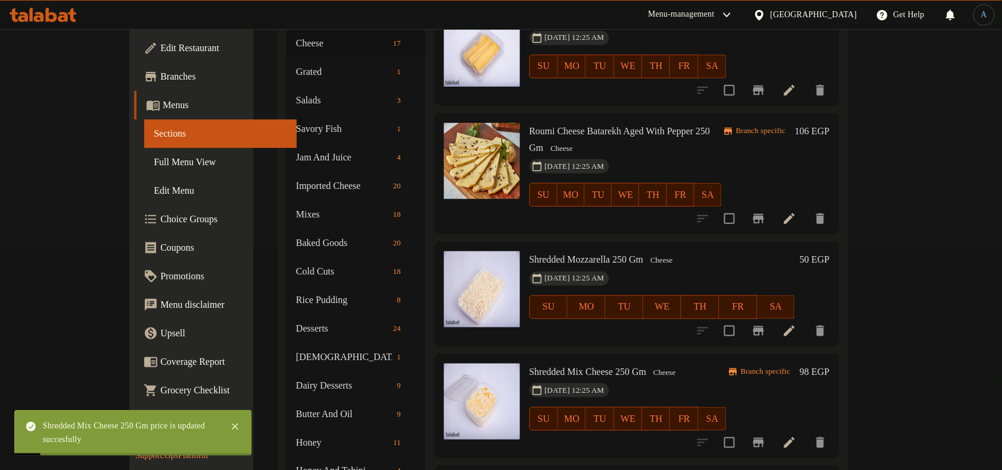
scroll to position [286, 0]
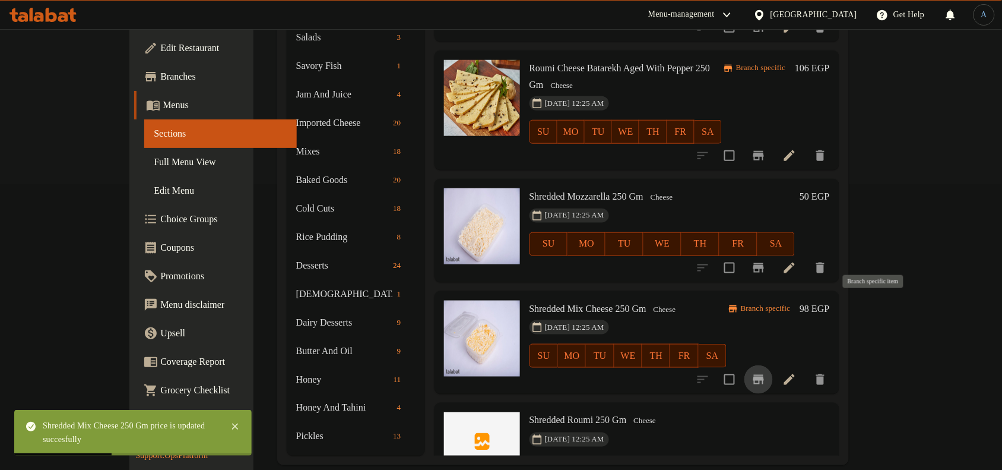
click at [766, 372] on icon "Branch-specific-item" at bounding box center [759, 379] width 14 height 14
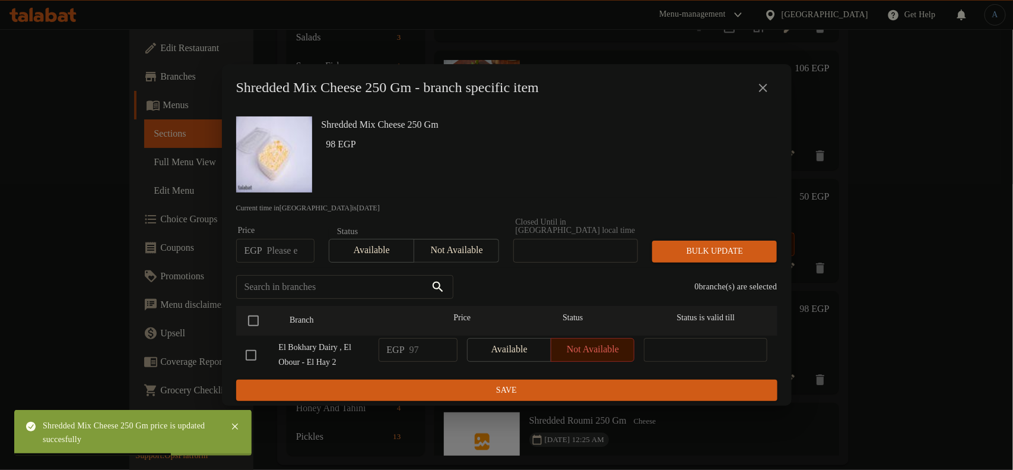
click at [283, 248] on input "number" at bounding box center [290, 251] width 47 height 24
paste input "98.00"
type input "98.00"
click at [255, 309] on input "checkbox" at bounding box center [253, 320] width 25 height 25
checkbox input "true"
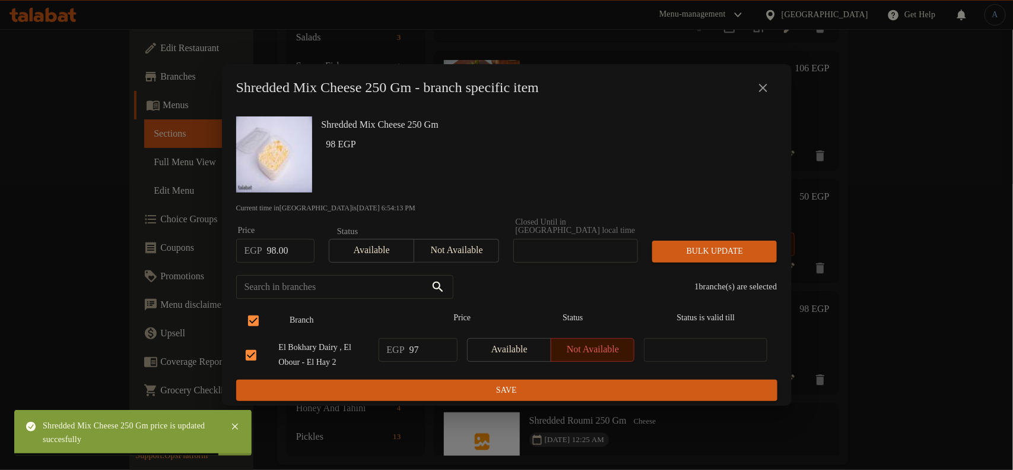
checkbox input "true"
click at [701, 247] on span "Bulk update" at bounding box center [715, 251] width 106 height 15
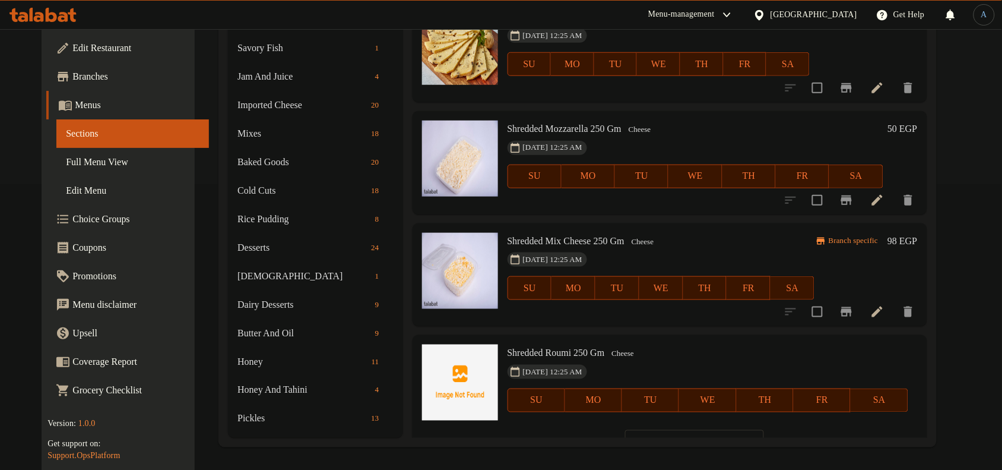
scroll to position [1370, 0]
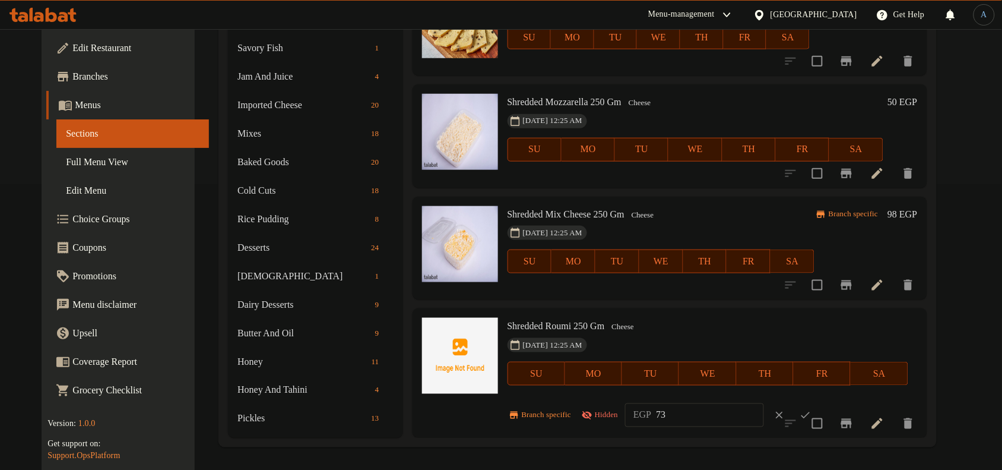
click at [687, 413] on input "73" at bounding box center [709, 415] width 107 height 24
paste input "80.00"
type input "80.00"
click at [812, 411] on icon "ok" at bounding box center [806, 415] width 12 height 12
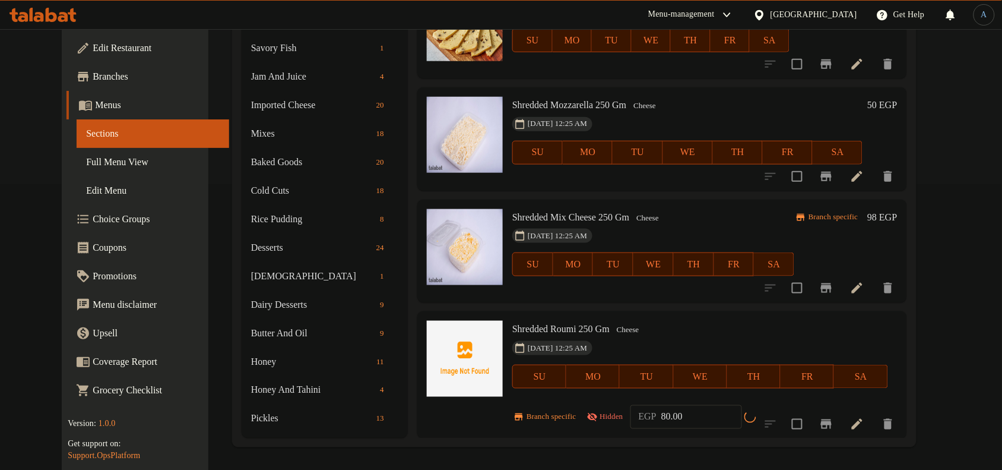
scroll to position [1343, 0]
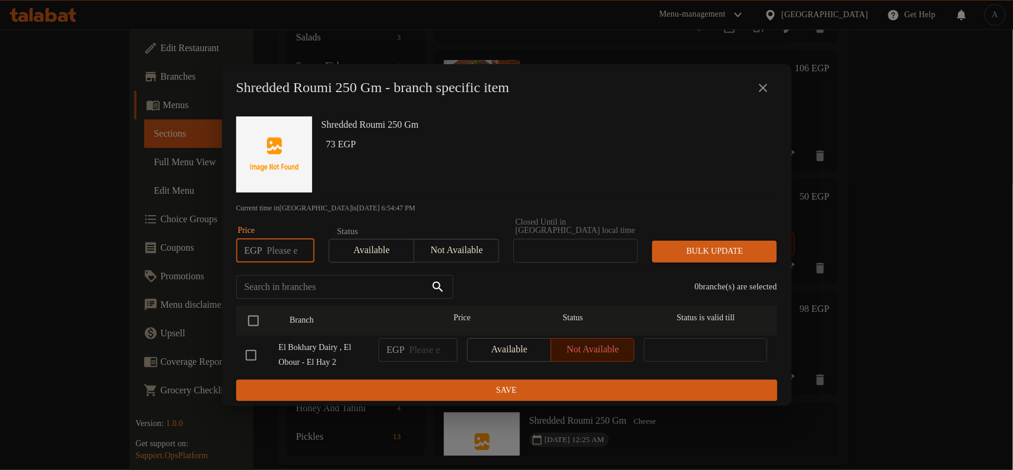
click at [295, 248] on input "number" at bounding box center [290, 251] width 47 height 24
paste input "80.00"
type input "80.00"
click at [249, 312] on input "checkbox" at bounding box center [253, 320] width 25 height 25
checkbox input "true"
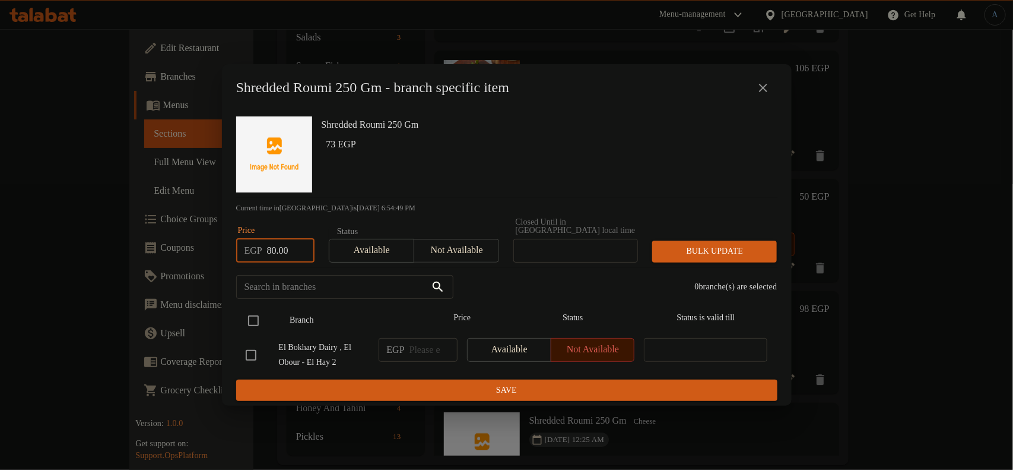
checkbox input "true"
click at [716, 233] on div "Bulk update" at bounding box center [714, 251] width 139 height 36
click at [717, 245] on span "Bulk update" at bounding box center [715, 251] width 106 height 15
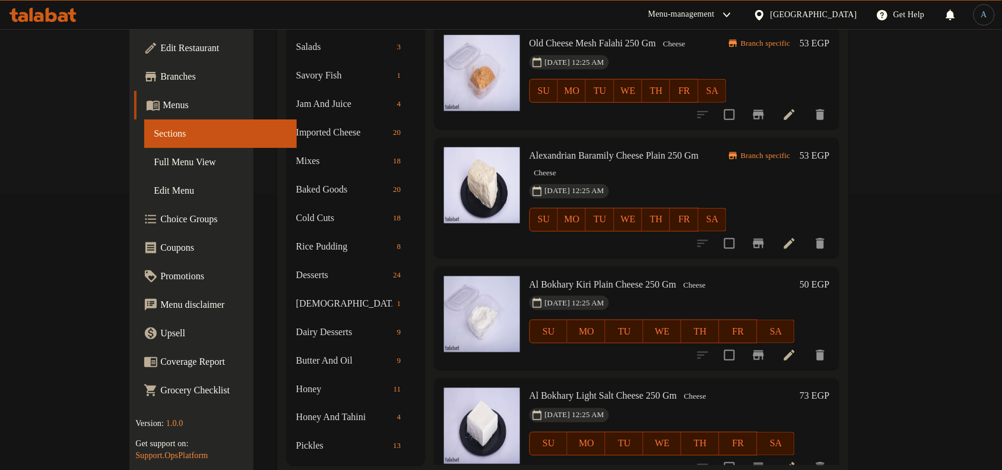
scroll to position [0, 0]
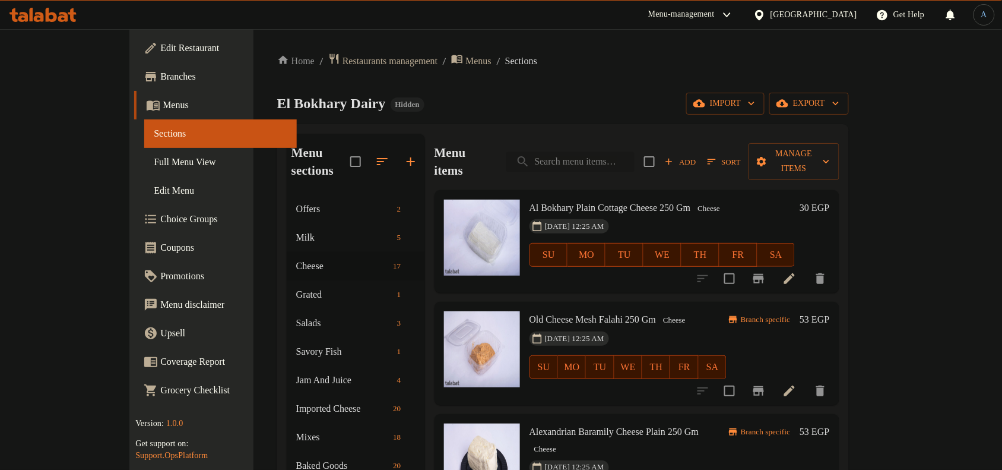
click at [635, 151] on input "search" at bounding box center [570, 161] width 128 height 21
paste input "اصابع موتزاريلا 250 جرام"
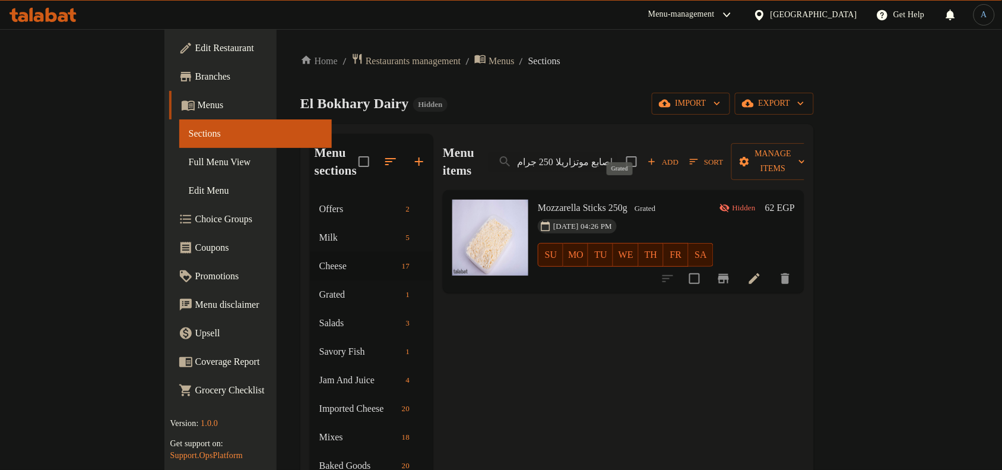
type input "اصابع موتزاريلا 250 جرام"
click at [639, 202] on span "Grated" at bounding box center [645, 209] width 30 height 14
click at [762, 271] on icon at bounding box center [754, 278] width 14 height 14
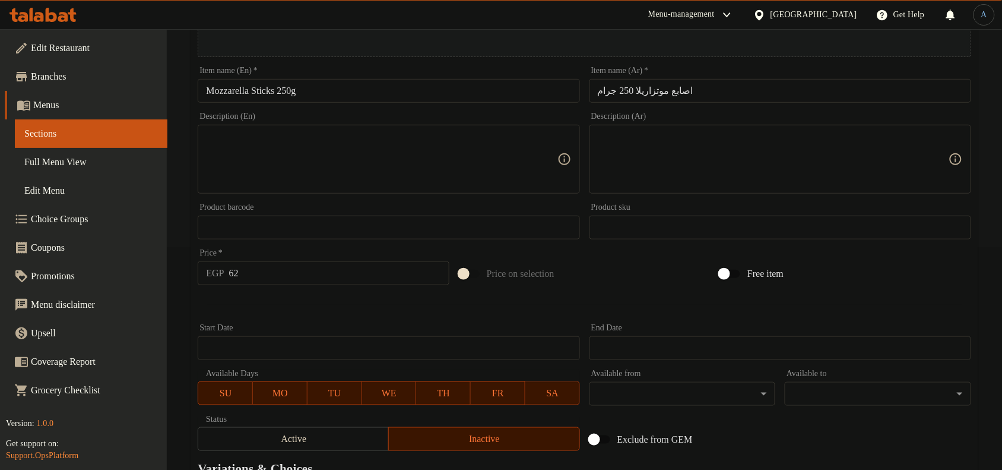
scroll to position [371, 0]
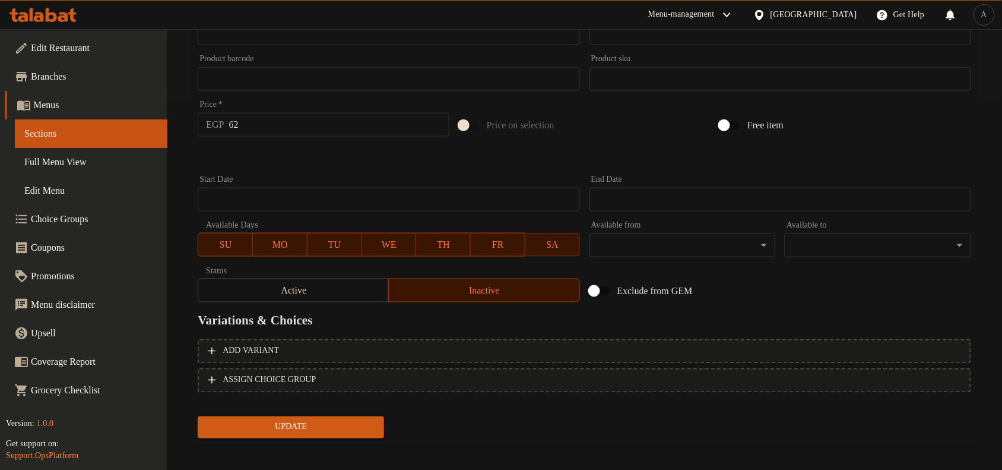
click at [351, 297] on span "Active" at bounding box center [293, 290] width 181 height 17
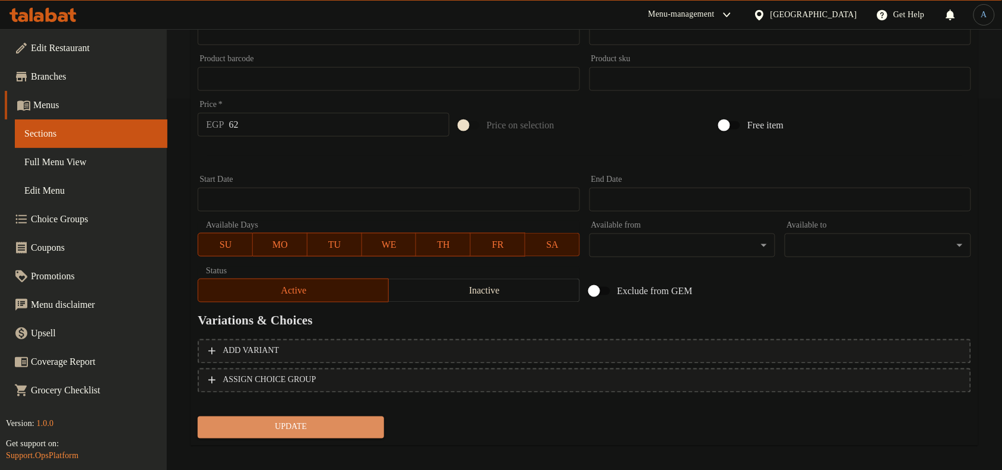
click at [348, 430] on span "Update" at bounding box center [290, 427] width 167 height 15
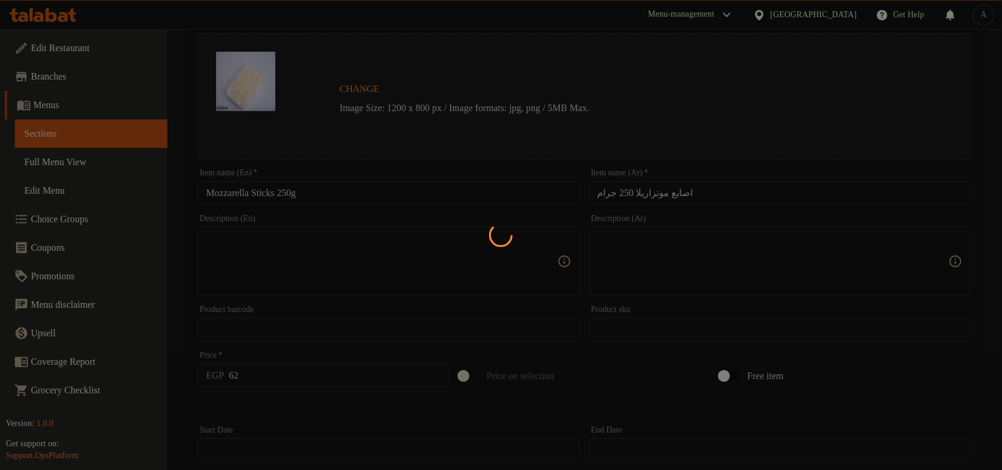
scroll to position [0, 0]
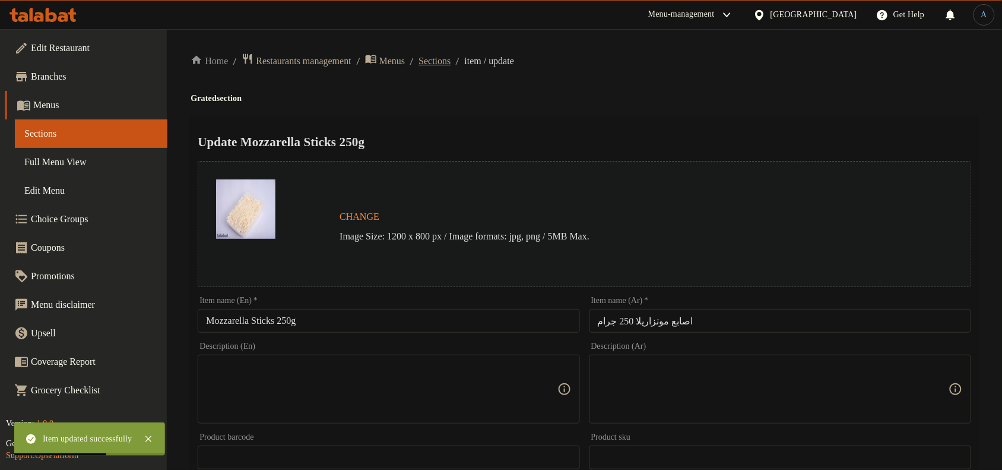
click at [451, 60] on span "Sections" at bounding box center [435, 61] width 32 height 14
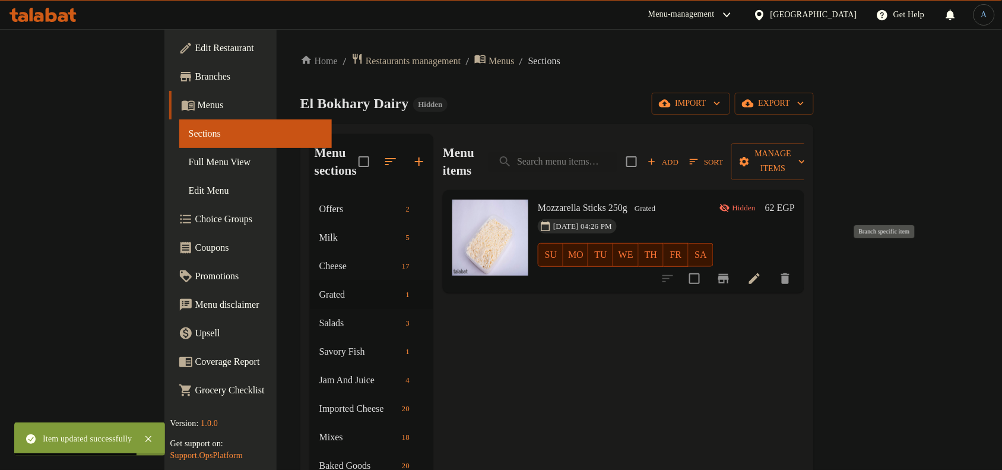
click at [729, 274] on icon "Branch-specific-item" at bounding box center [723, 278] width 11 height 9
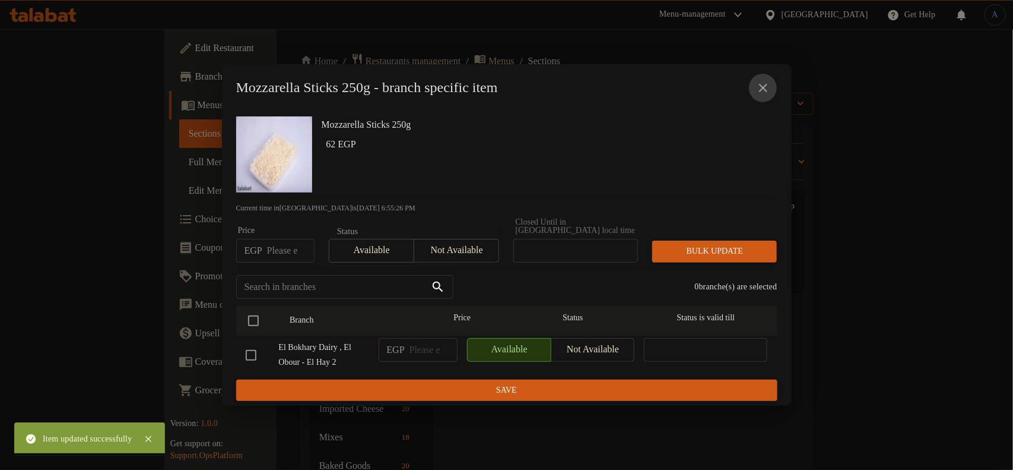
click at [760, 92] on icon "close" at bounding box center [763, 88] width 8 height 8
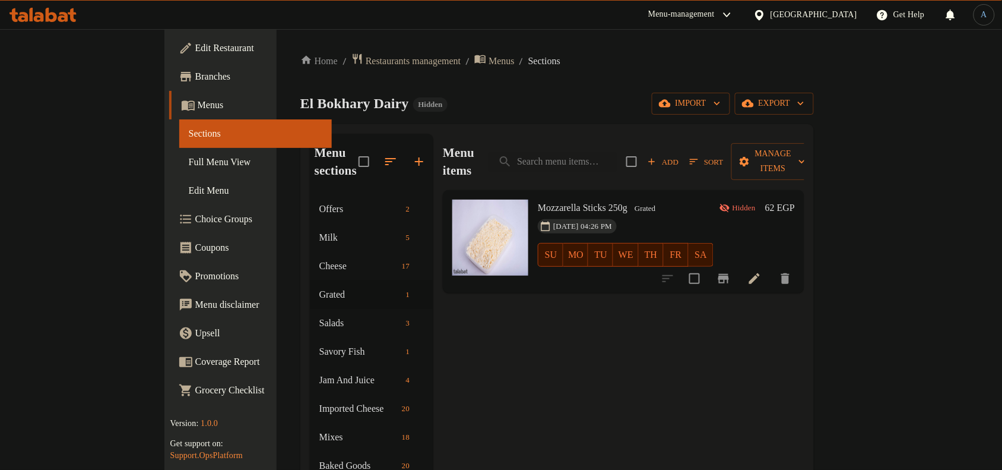
click at [568, 202] on span "Mozzarella Sticks 250g" at bounding box center [583, 207] width 90 height 10
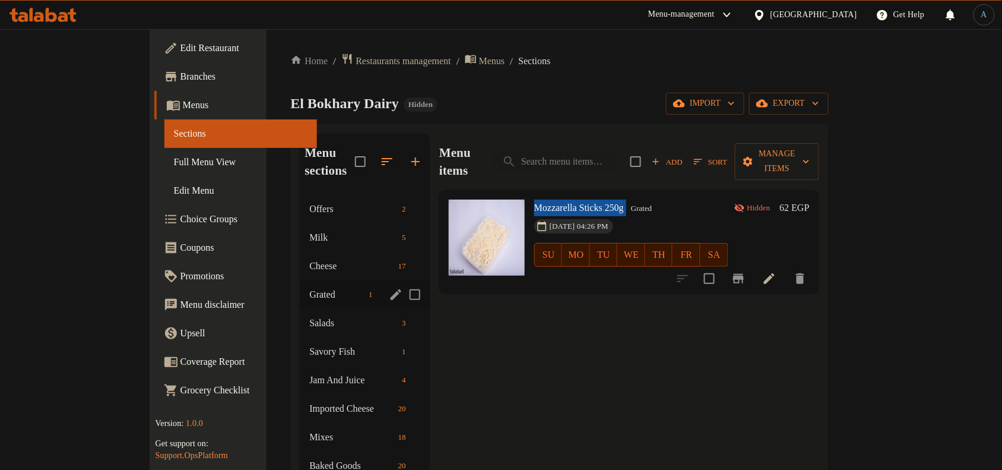
click at [309, 287] on span "Grated" at bounding box center [336, 294] width 55 height 14
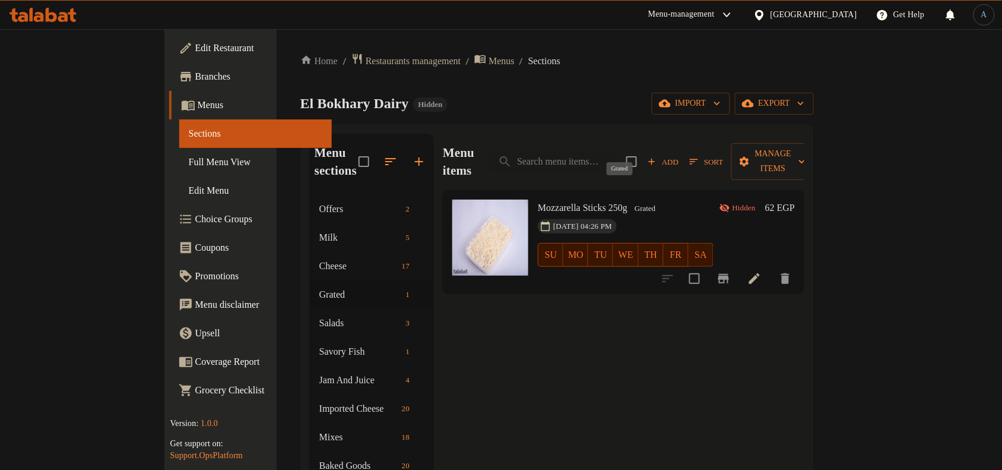
click at [630, 202] on span "Grated" at bounding box center [645, 209] width 30 height 14
click at [689, 199] on h6 "Mozzarella Sticks 250g Grated" at bounding box center [626, 207] width 176 height 17
click at [731, 271] on icon "Branch-specific-item" at bounding box center [724, 278] width 14 height 14
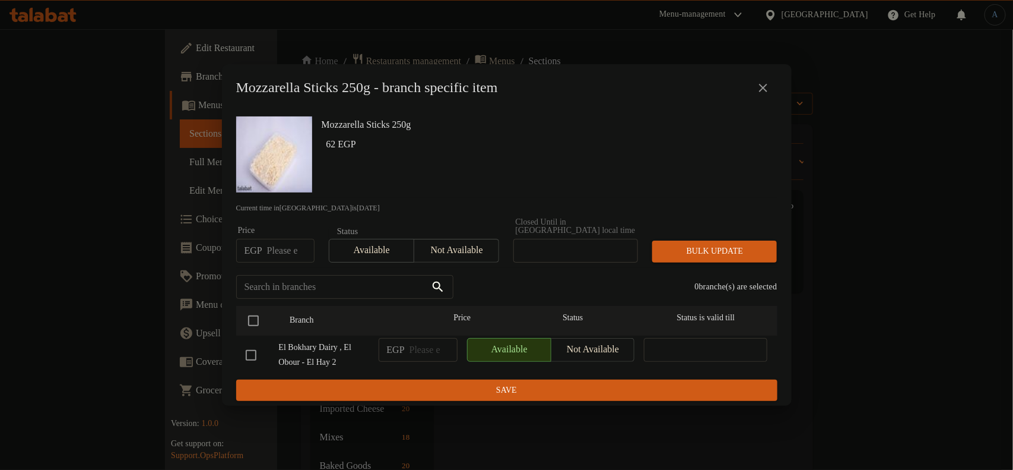
drag, startPoint x: 762, startPoint y: 87, endPoint x: 774, endPoint y: 100, distance: 17.2
click at [763, 87] on icon "close" at bounding box center [763, 88] width 14 height 14
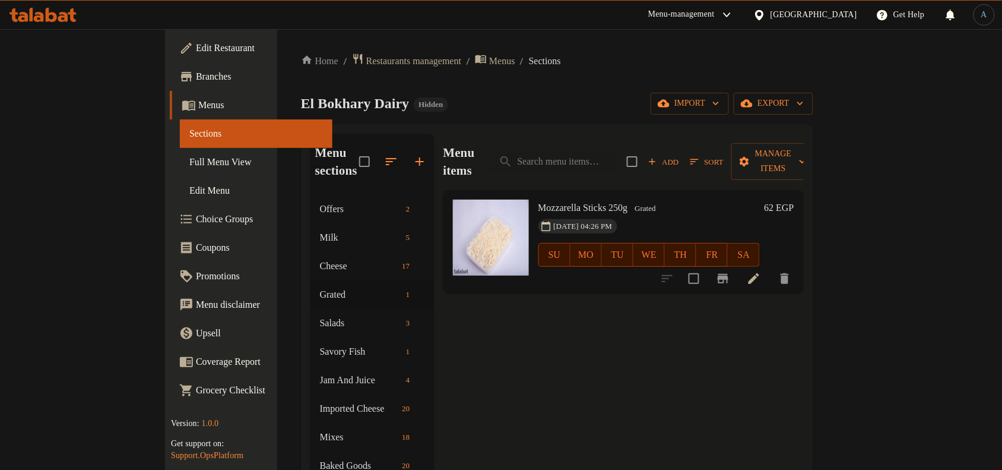
click at [760, 199] on h6 "Mozzarella Sticks 250g Grated" at bounding box center [648, 207] width 221 height 17
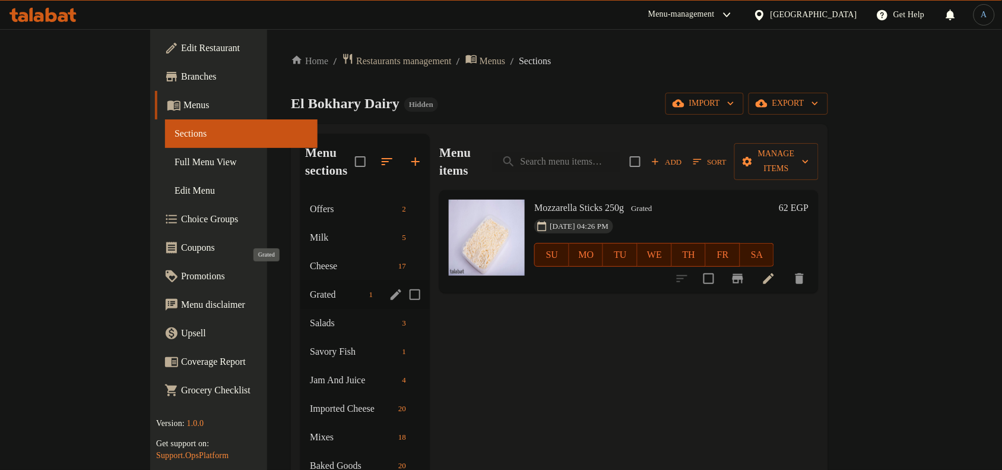
click at [310, 287] on span "Grated" at bounding box center [337, 294] width 54 height 14
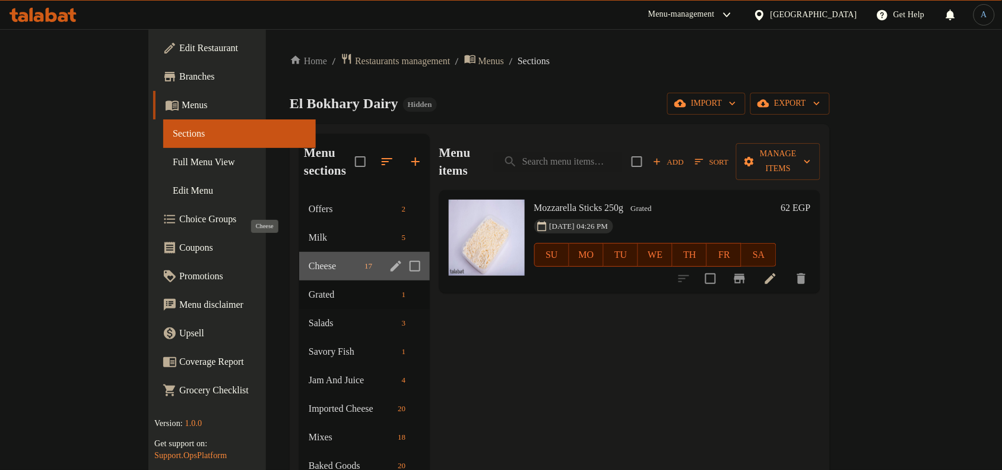
click at [309, 259] on span "Cheese" at bounding box center [334, 266] width 51 height 14
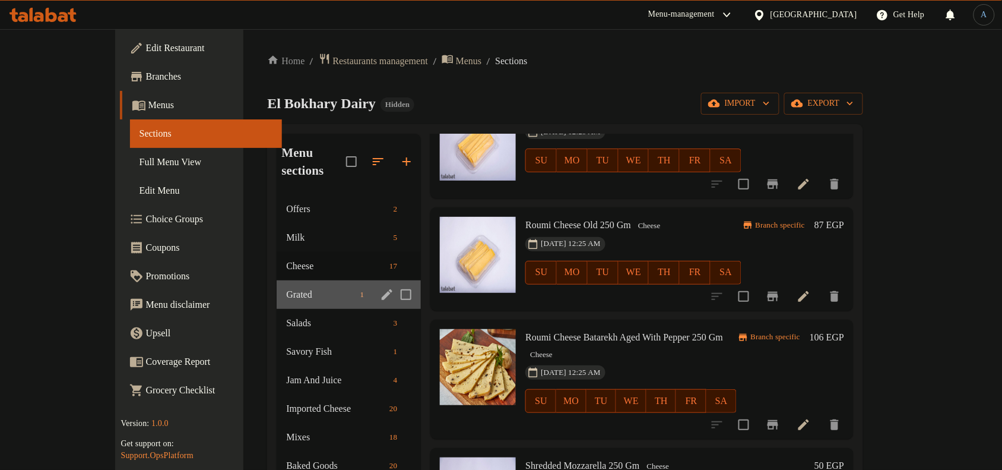
click at [277, 280] on div "Grated 1" at bounding box center [349, 294] width 144 height 28
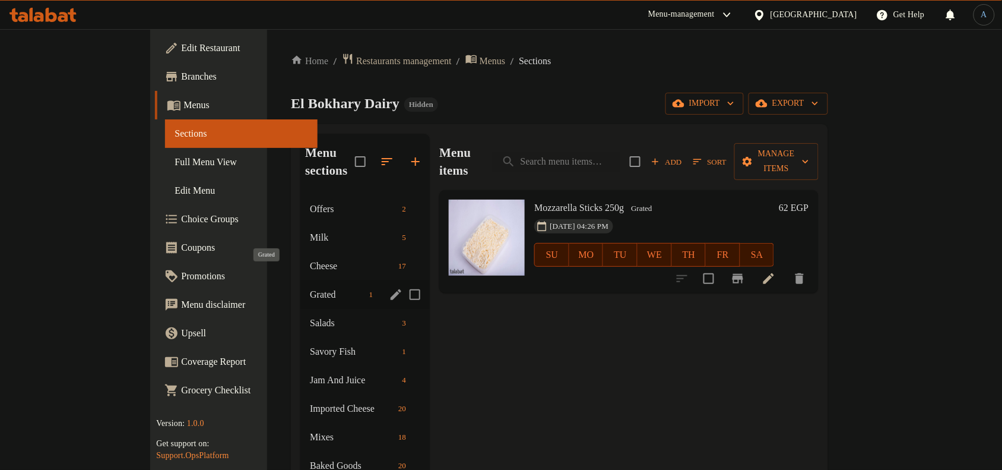
click at [310, 287] on span "Grated" at bounding box center [337, 294] width 54 height 14
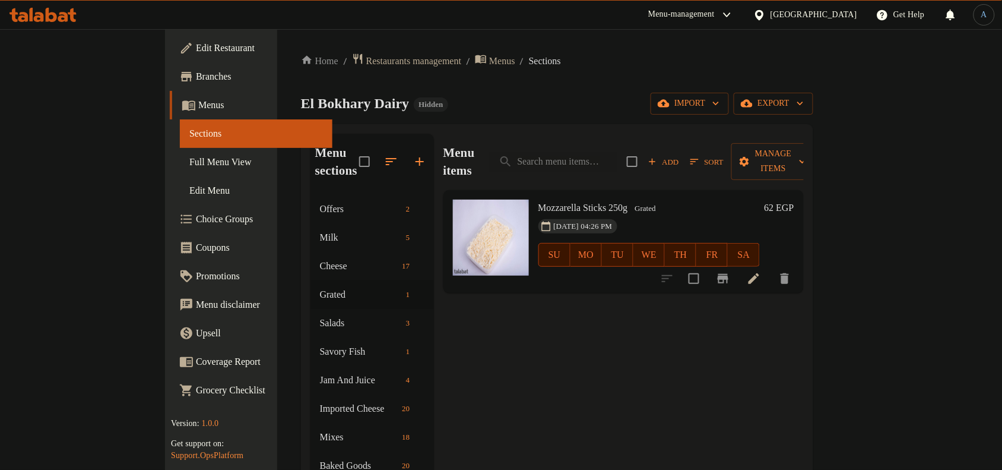
drag, startPoint x: 657, startPoint y: 207, endPoint x: 651, endPoint y: 191, distance: 17.3
click at [657, 214] on div "05-10-2025 04:26 PM SU MO TU WE TH FR SA" at bounding box center [649, 246] width 231 height 64
click at [570, 89] on div "Home / Restaurants management / Menus / Sections El Bokhary Dairy Hidden import…" at bounding box center [557, 402] width 512 height 698
click at [613, 159] on input "search" at bounding box center [553, 161] width 128 height 21
paste input "كاب موس كراميل"
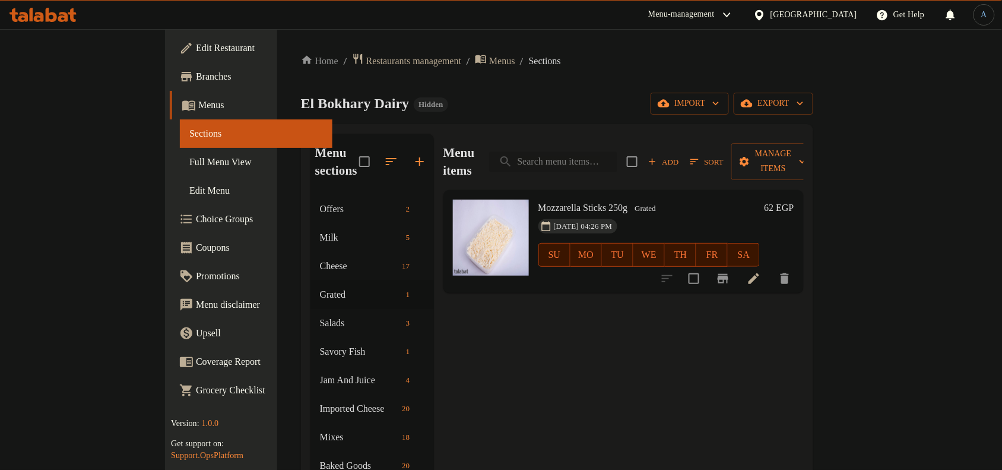
type input "كاب موس كراميل"
paste input "كاب موس كراميل"
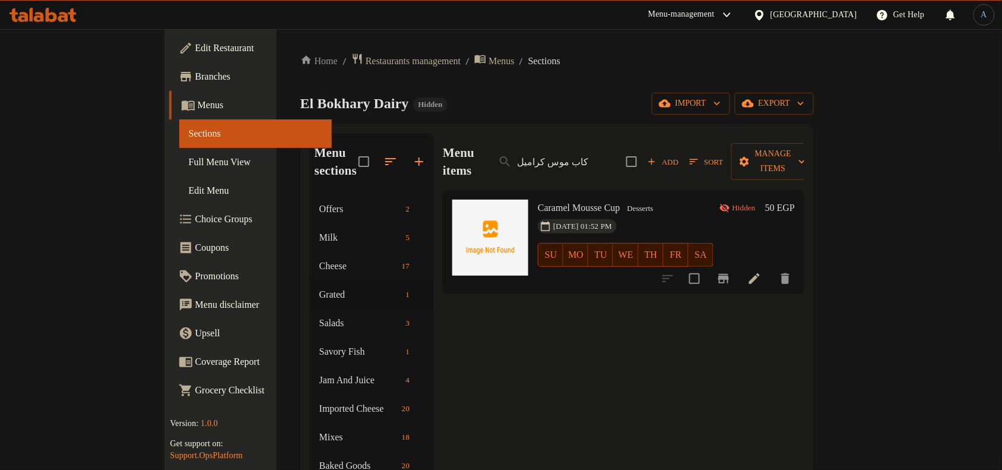
type input "كاب موس كراميل"
click at [383, 154] on icon "button" at bounding box center [390, 161] width 14 height 14
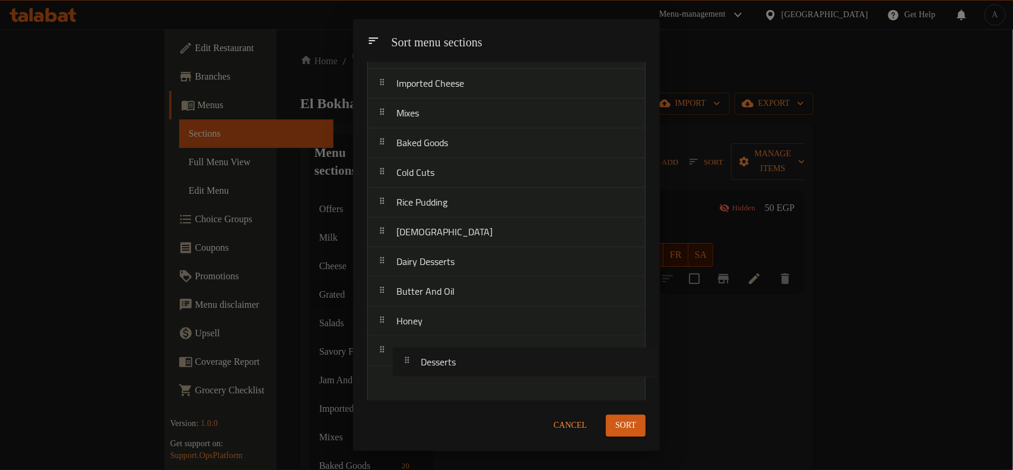
scroll to position [256, 0]
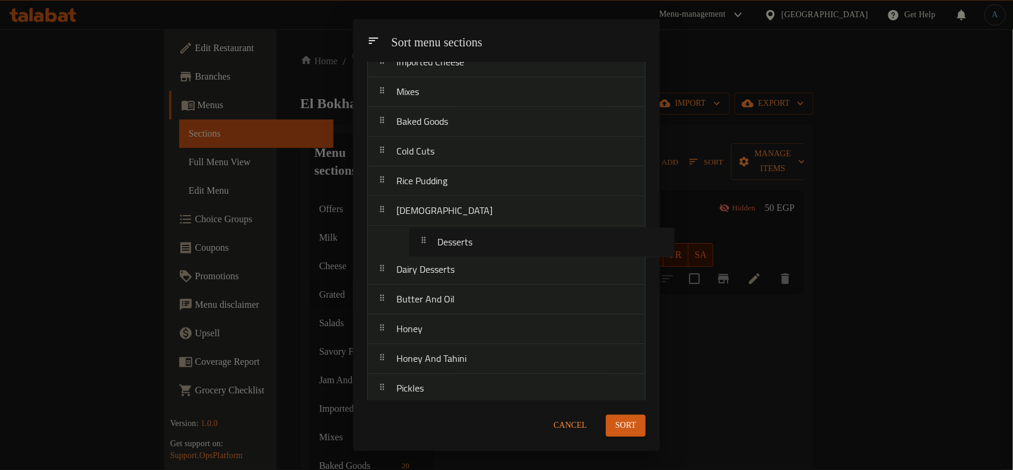
drag, startPoint x: 440, startPoint y: 206, endPoint x: 484, endPoint y: -17, distance: 226.9
click at [484, 0] on html "​ Menu-management Egypt Get Help A Edit Restaurant Branches Menus Sections Full…" at bounding box center [506, 235] width 1013 height 470
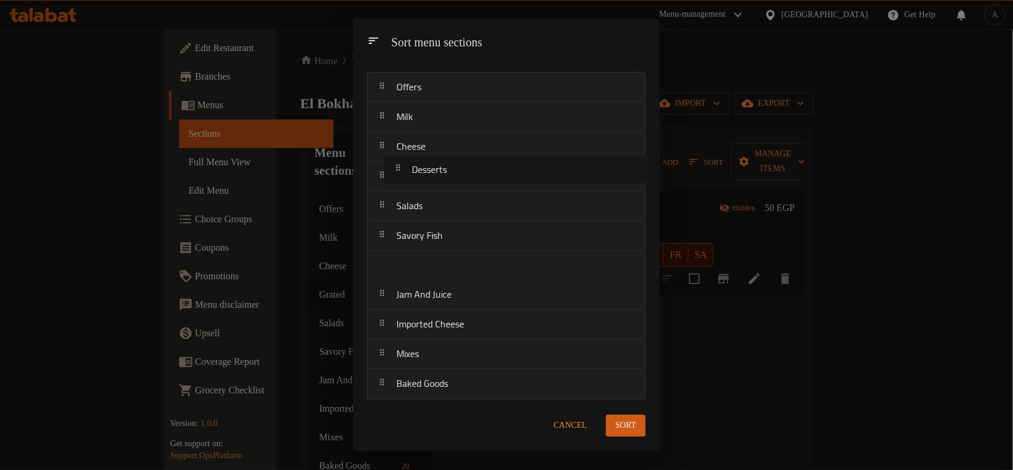
scroll to position [0, 0]
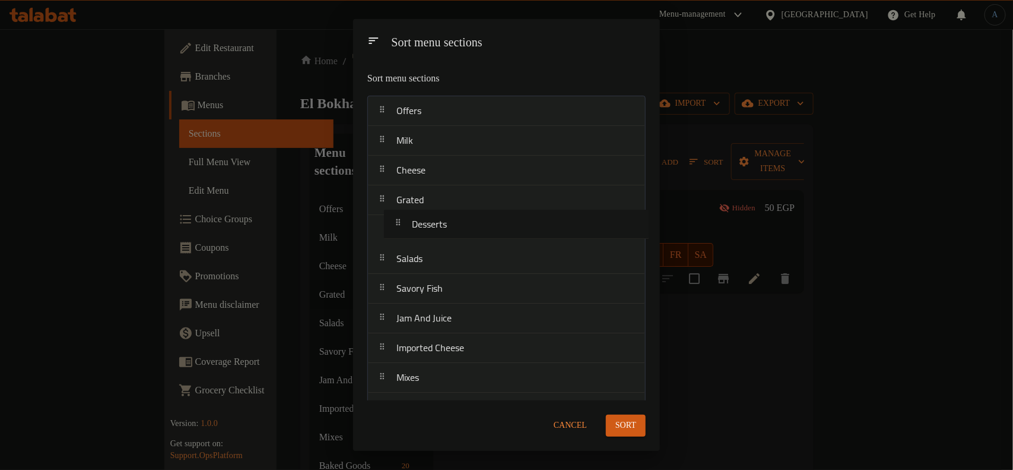
drag, startPoint x: 440, startPoint y: 242, endPoint x: 452, endPoint y: 229, distance: 17.7
click at [452, 229] on nav "Offers Milk Cheese Grated Salads Savory Fish Jam And Juice Imported Cheese Mixe…" at bounding box center [506, 378] width 278 height 565
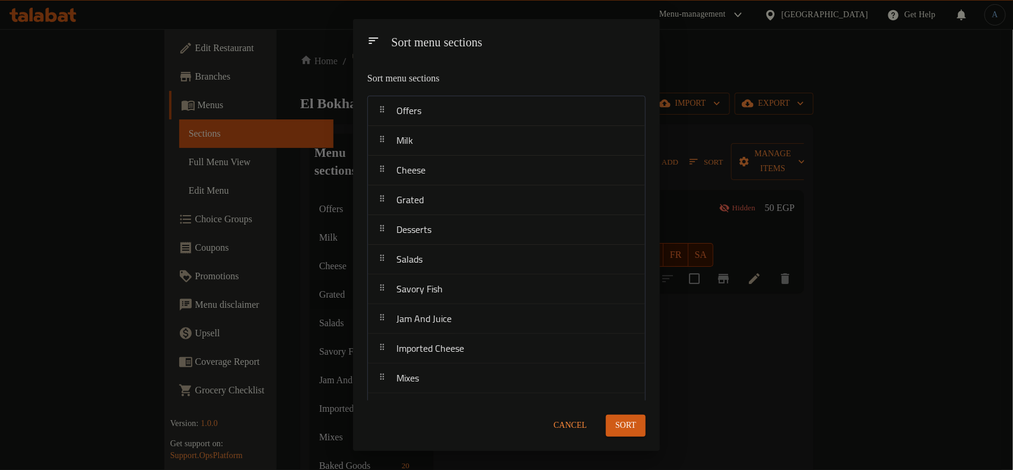
click at [639, 431] on button "Sort" at bounding box center [626, 425] width 40 height 22
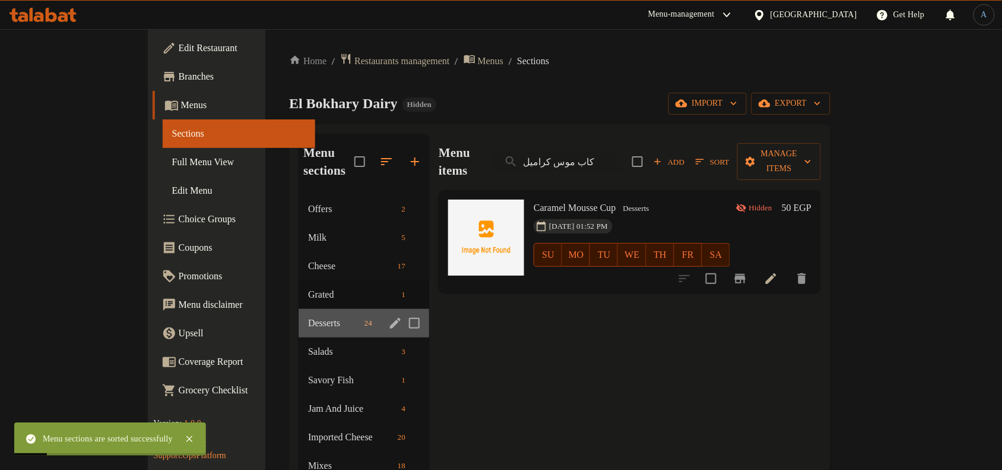
click at [299, 312] on div "Desserts 24" at bounding box center [364, 323] width 131 height 28
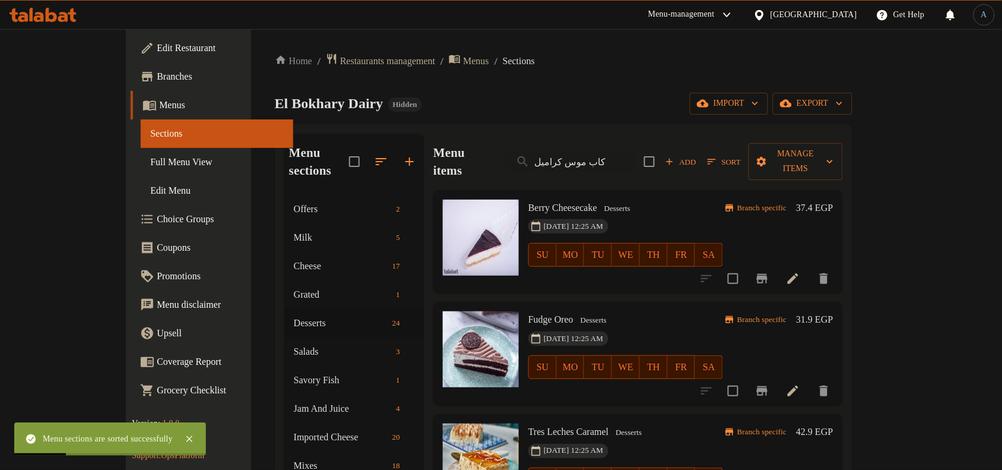
click at [616, 195] on div "Berry Cheesecake Desserts 25-07-2024 12:25 AM SU MO TU WE TH FR SA" at bounding box center [626, 242] width 204 height 94
click at [613, 154] on input "كاب موس كراميل" at bounding box center [570, 161] width 128 height 21
click at [629, 103] on div "El Bokhary Dairy Hidden import export" at bounding box center [564, 104] width 578 height 22
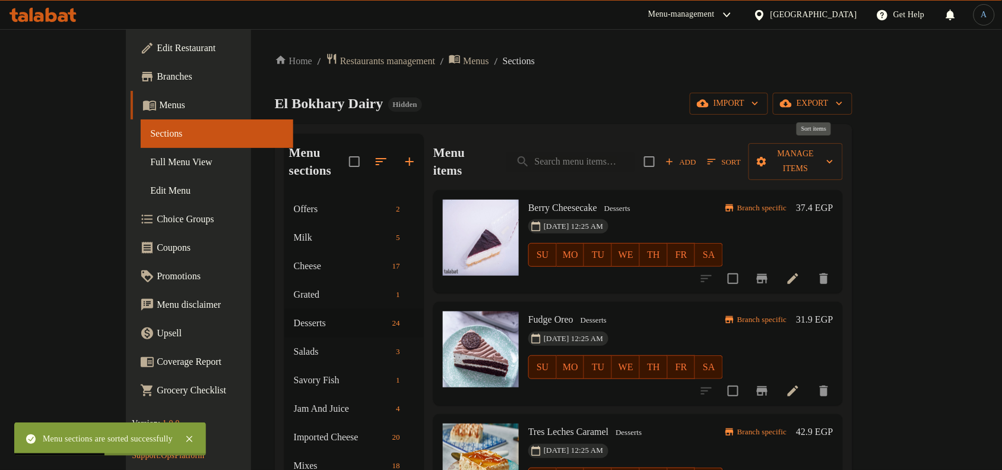
click at [741, 155] on span "Sort" at bounding box center [724, 162] width 33 height 14
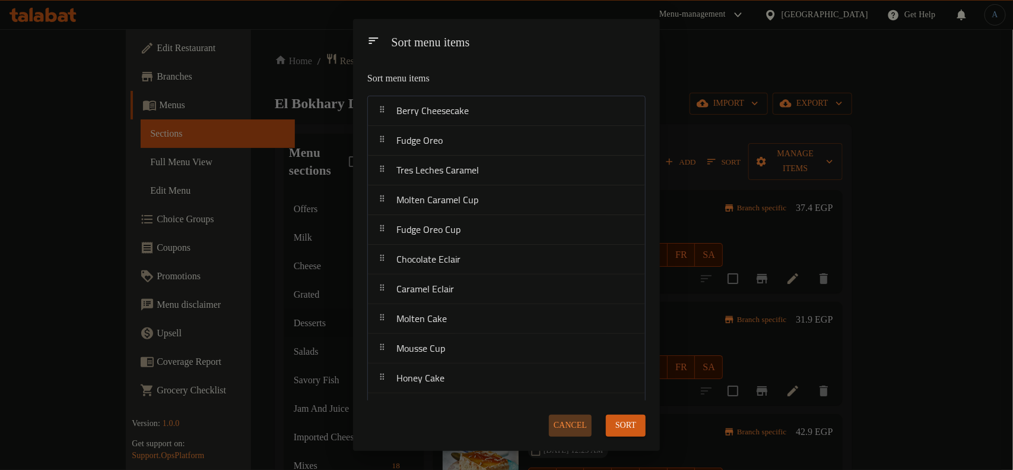
click at [569, 423] on span "Cancel" at bounding box center [570, 425] width 33 height 15
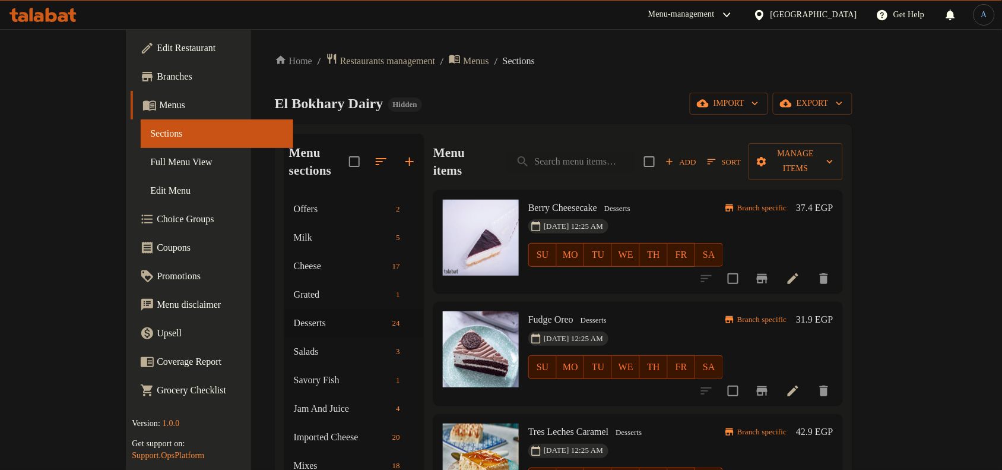
click at [741, 155] on span "Sort" at bounding box center [724, 162] width 33 height 14
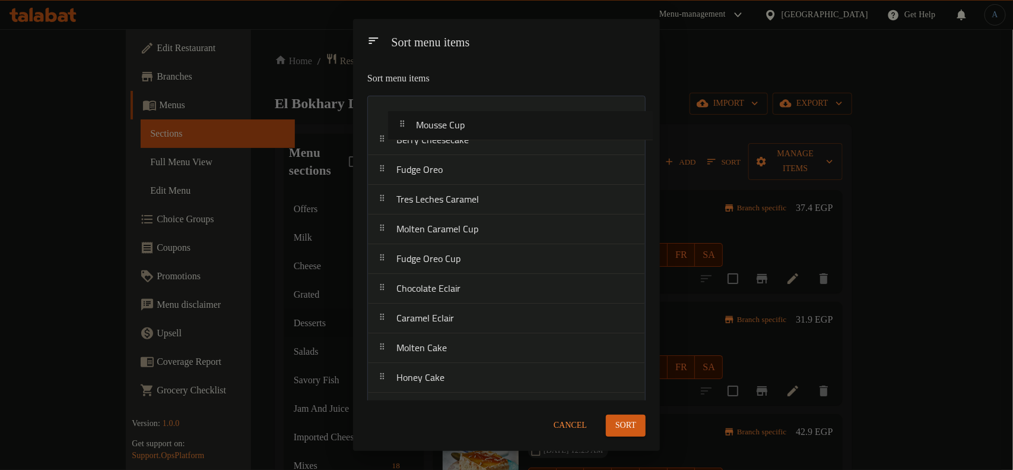
drag, startPoint x: 443, startPoint y: 354, endPoint x: 461, endPoint y: 126, distance: 228.0
click at [461, 126] on nav "Berry Cheesecake Fudge Oreo Tres Leches Caramel Molten Caramel Cup Fudge Oreo C…" at bounding box center [506, 452] width 278 height 713
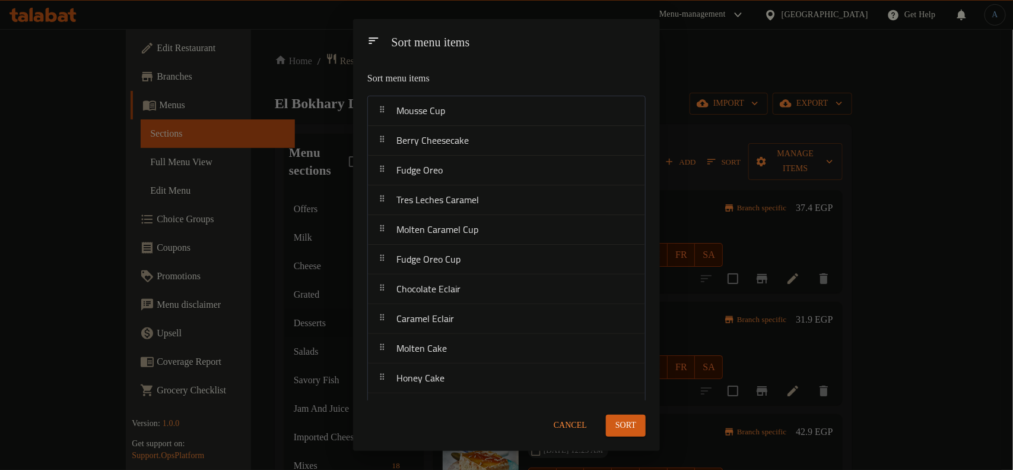
click at [573, 419] on span "Cancel" at bounding box center [570, 425] width 33 height 15
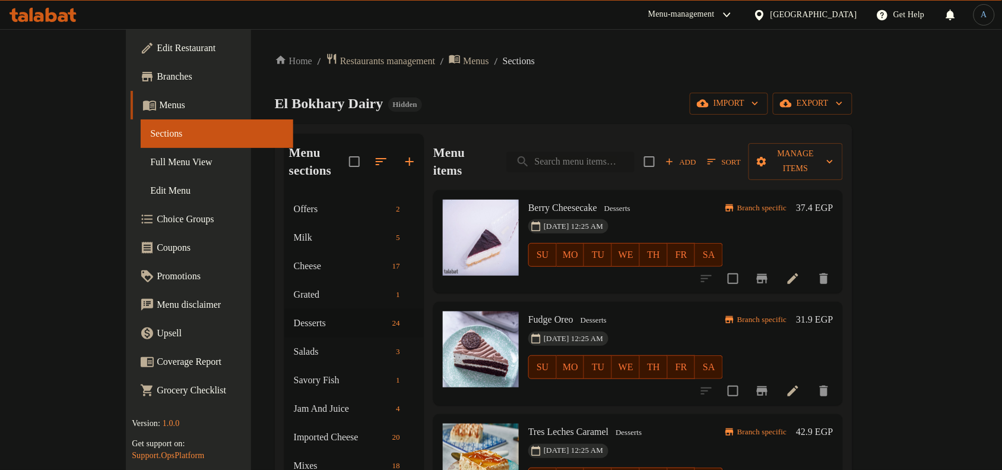
click at [627, 151] on input "search" at bounding box center [570, 161] width 128 height 21
paste input "كاب موس كراميل"
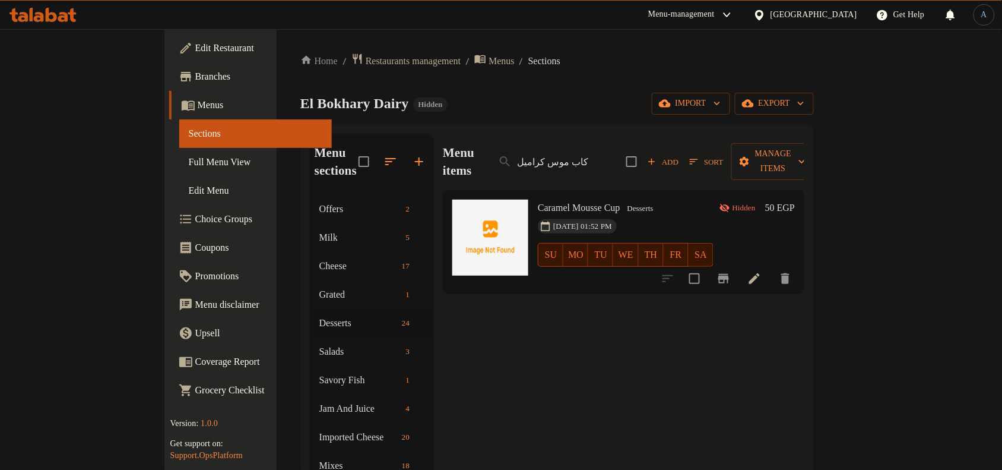
type input "كاب موس كراميل"
click at [562, 202] on span "Caramel Mousse Cup" at bounding box center [579, 207] width 83 height 10
copy h6 "Caramel Mousse Cup"
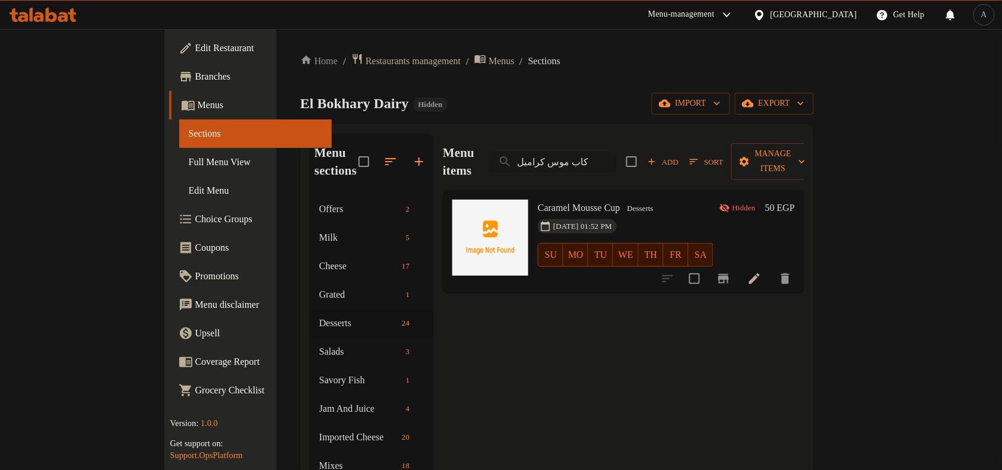
click at [617, 151] on input "كاب موس كراميل" at bounding box center [553, 161] width 128 height 21
click at [645, 112] on div "El Bokhary Dairy Hidden import export" at bounding box center [557, 104] width 514 height 22
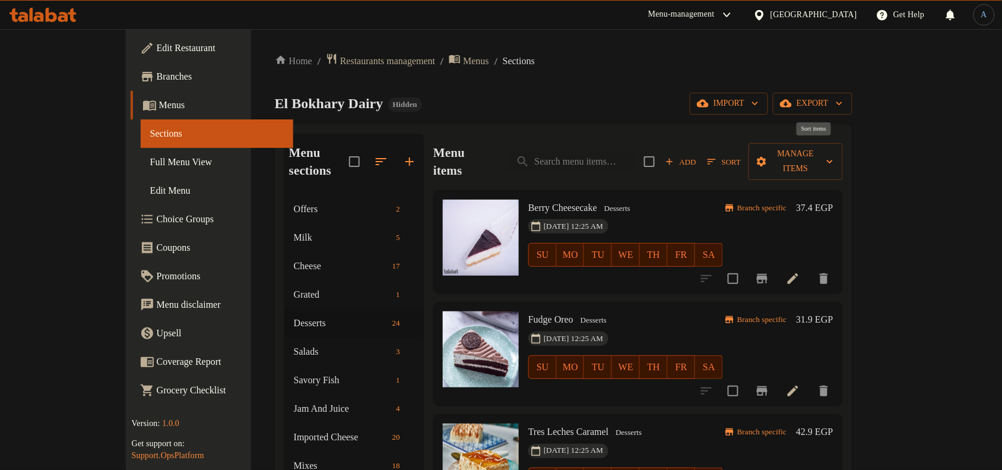
click at [741, 155] on span "Sort" at bounding box center [724, 162] width 33 height 14
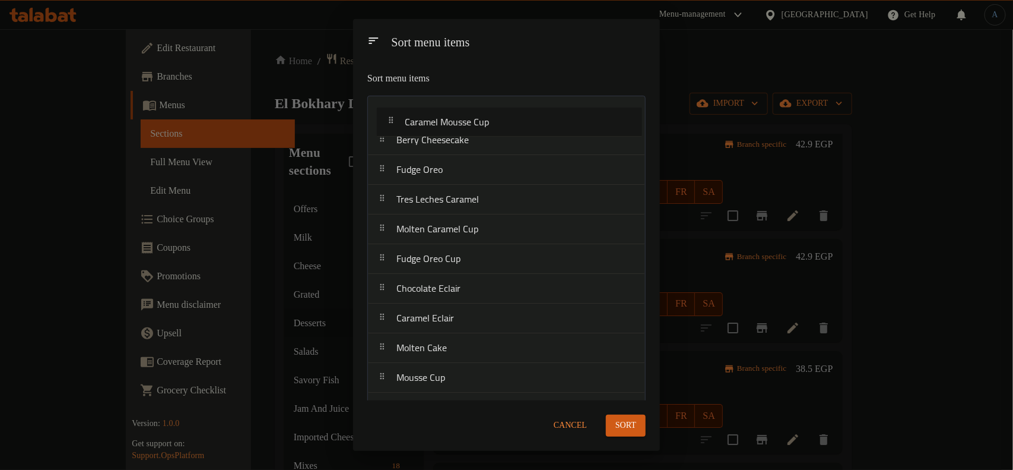
drag, startPoint x: 500, startPoint y: 270, endPoint x: 508, endPoint y: 119, distance: 151.6
click at [508, 119] on nav "Berry Cheesecake Fudge Oreo Tres Leches Caramel Molten Caramel Cup Fudge Oreo C…" at bounding box center [506, 452] width 278 height 713
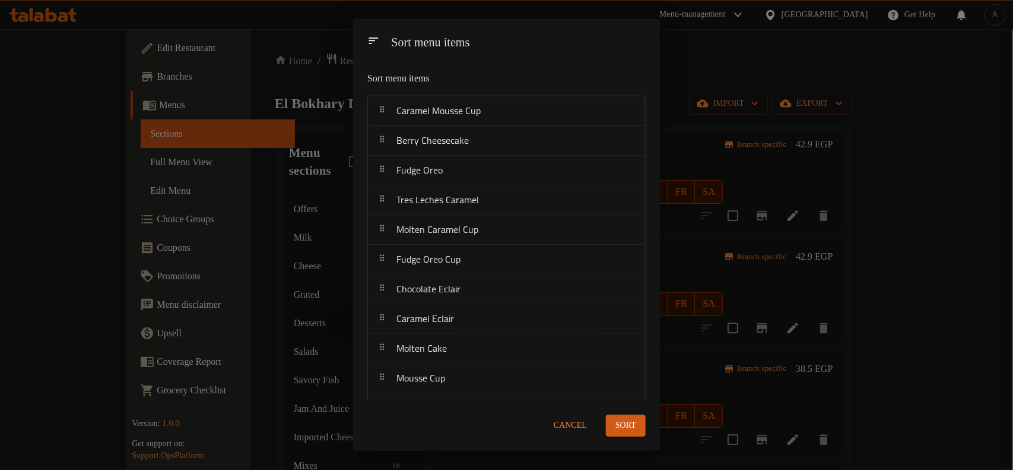
click at [616, 425] on span "Sort" at bounding box center [626, 425] width 21 height 15
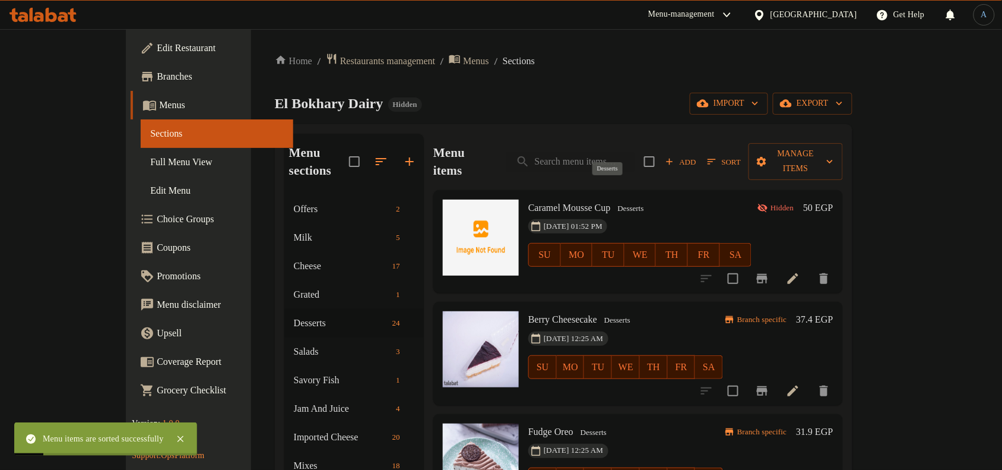
click at [623, 202] on span "Desserts" at bounding box center [631, 209] width 36 height 14
click at [595, 91] on div "Home / Restaurants management / Menus / Sections El Bokhary Dairy Hidden import…" at bounding box center [564, 402] width 578 height 698
click at [669, 214] on div "05-10-2025 01:52 PM SU MO TU WE TH FR SA" at bounding box center [640, 246] width 233 height 64
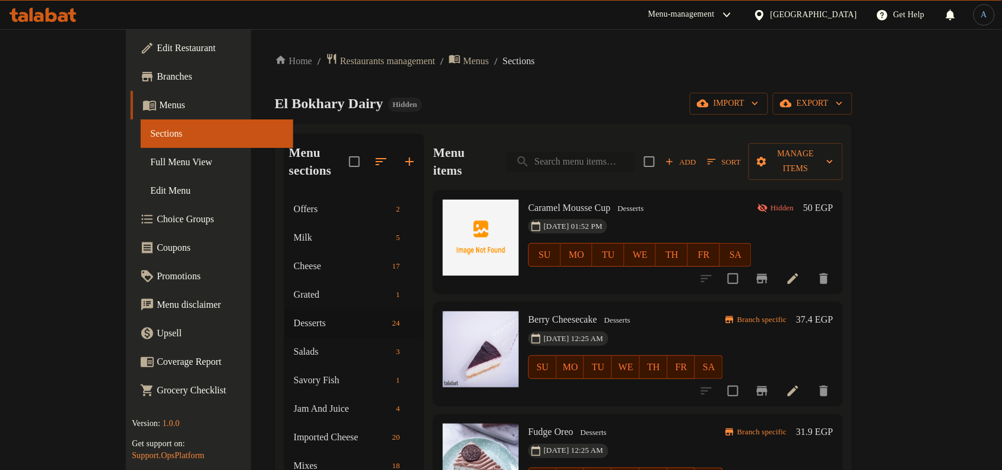
paste input "تشيز كيك توت"
type input "تشيز كيك توت"
click at [635, 156] on input "تشيز كيك توت" at bounding box center [570, 161] width 128 height 21
click at [631, 97] on div "El Bokhary Dairy Hidden import export" at bounding box center [564, 104] width 578 height 22
click at [639, 214] on div "05-10-2025 01:52 PM SU MO TU WE TH FR SA" at bounding box center [640, 246] width 233 height 64
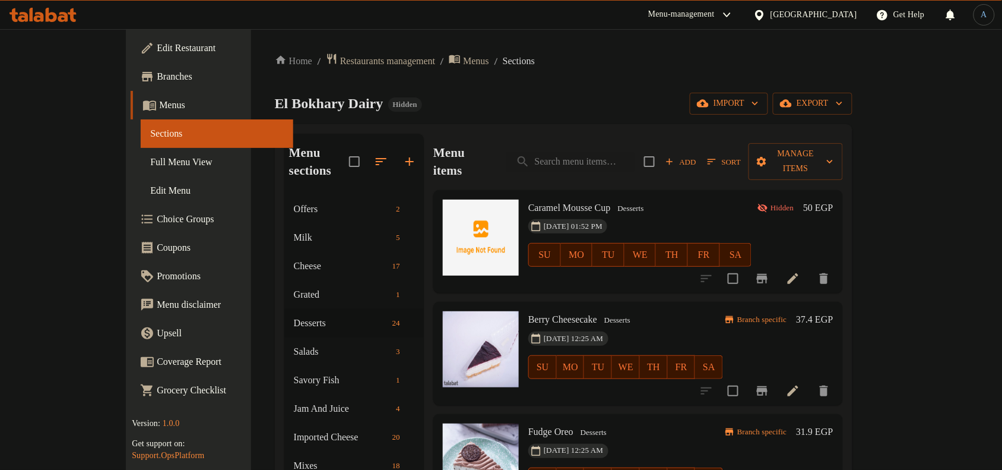
drag, startPoint x: 930, startPoint y: 302, endPoint x: 923, endPoint y: 305, distance: 7.7
click at [833, 311] on h6 "37.4 EGP" at bounding box center [814, 319] width 37 height 17
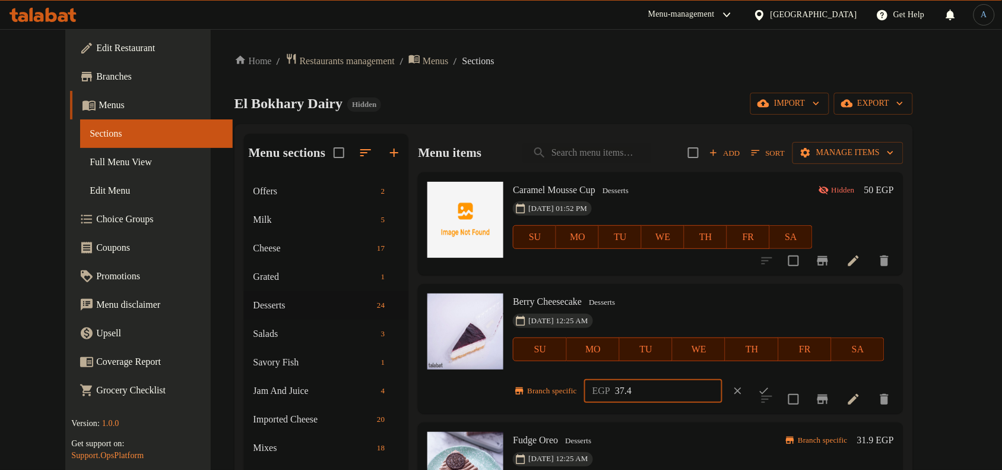
click at [636, 380] on input "37.4" at bounding box center [668, 391] width 107 height 24
paste input "50.00"
type input "50.00"
click at [769, 391] on icon "ok" at bounding box center [764, 391] width 9 height 7
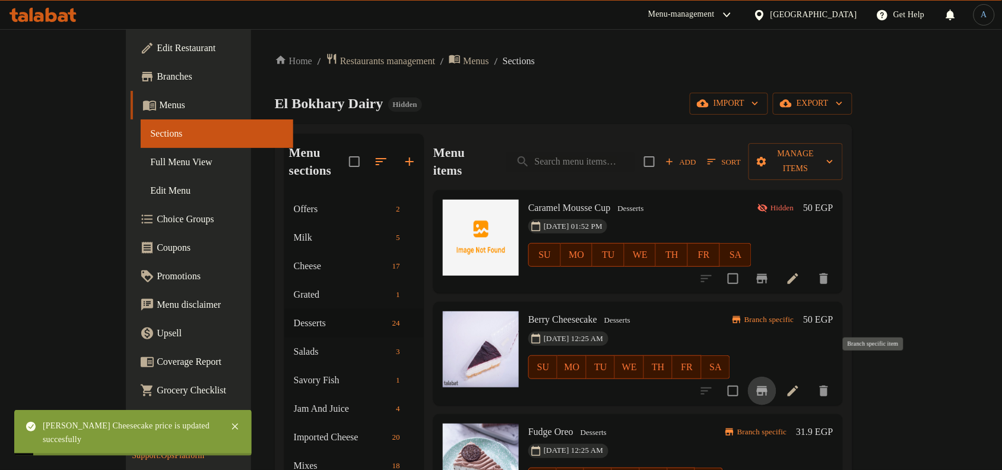
click at [768, 386] on icon "Branch-specific-item" at bounding box center [762, 390] width 11 height 9
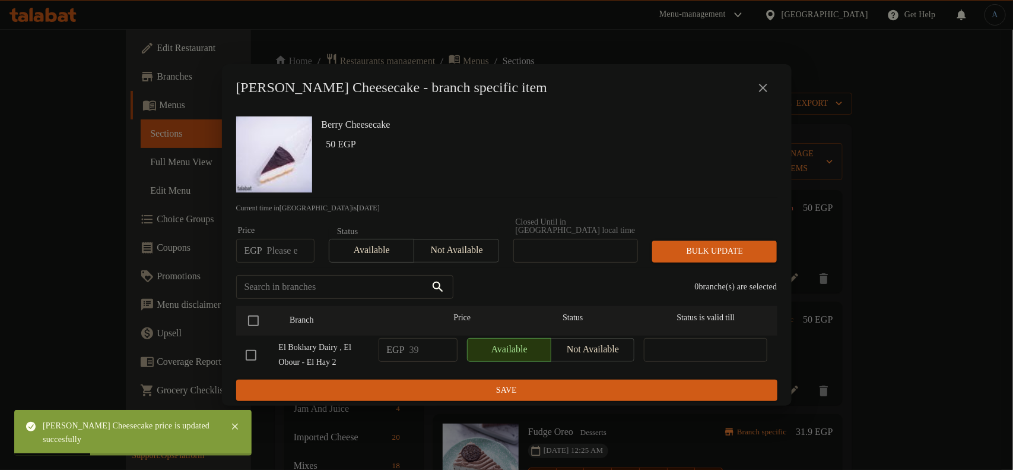
click at [286, 241] on input "number" at bounding box center [290, 251] width 47 height 24
paste input "50.00"
type input "50.00"
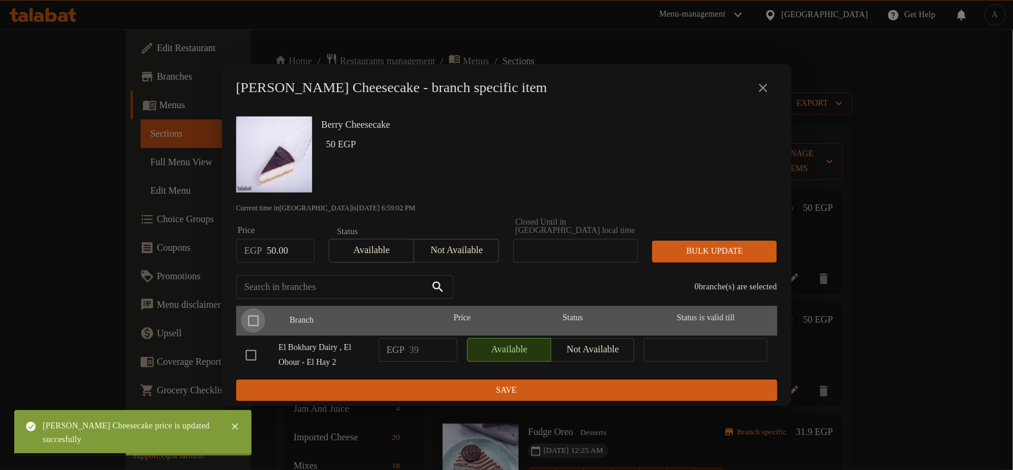
click at [256, 321] on input "checkbox" at bounding box center [253, 320] width 25 height 25
checkbox input "true"
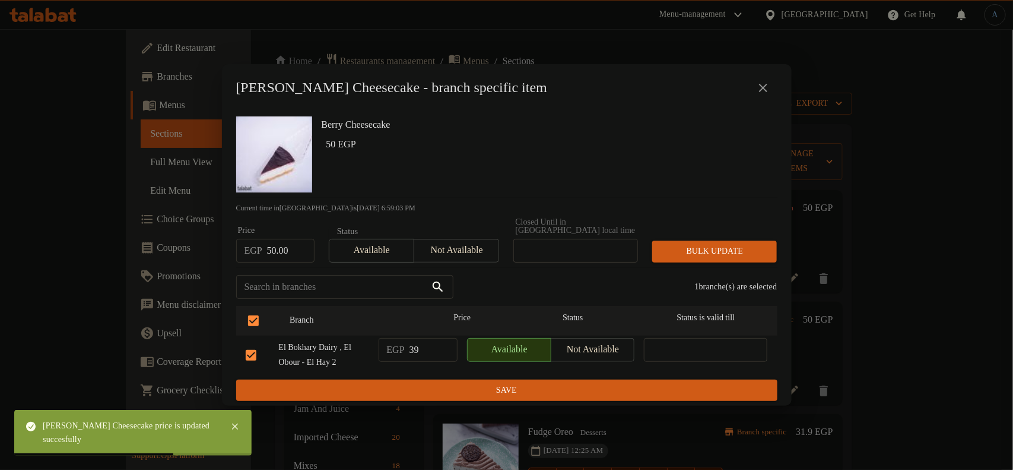
click at [683, 234] on div "Bulk update" at bounding box center [714, 251] width 139 height 36
click at [695, 244] on span "Bulk update" at bounding box center [715, 251] width 106 height 15
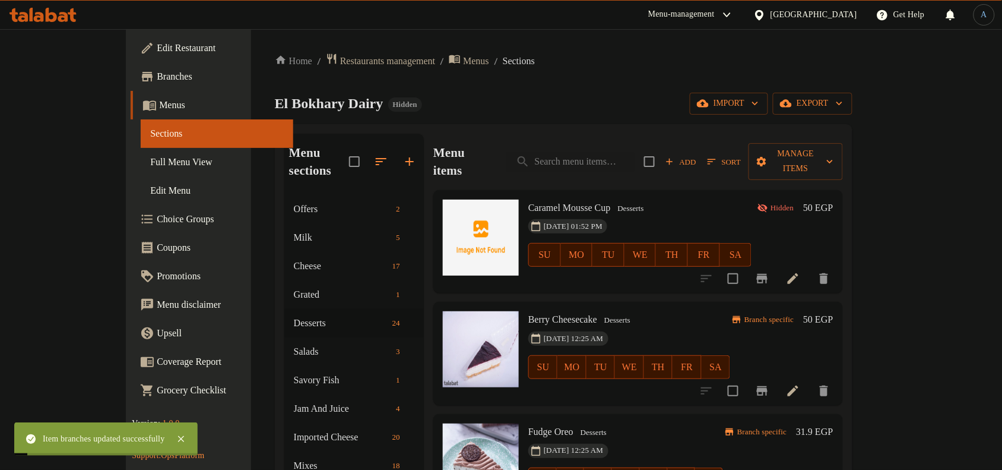
click at [630, 327] on div "[DATE] 12:25 AM SU MO TU WE TH FR SA" at bounding box center [629, 359] width 211 height 64
click at [644, 199] on h6 "Caramel Mousse Cup Desserts" at bounding box center [639, 207] width 223 height 17
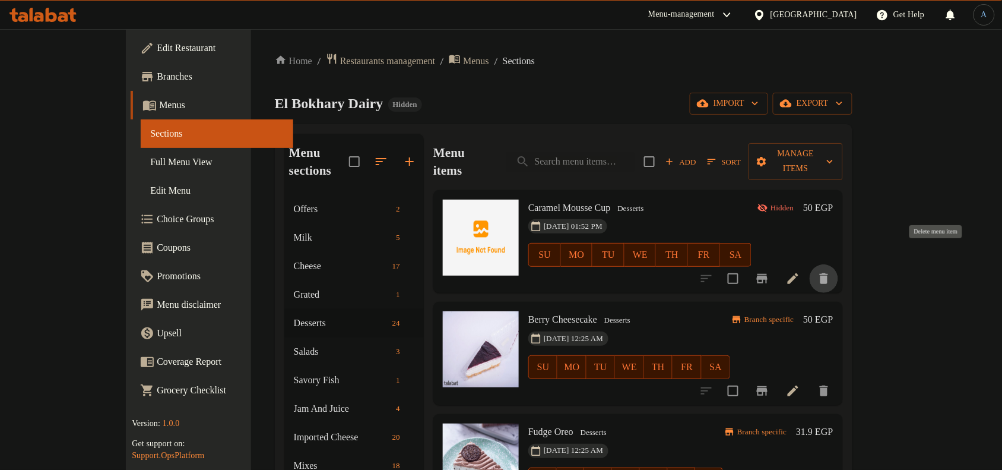
click at [831, 271] on icon "delete" at bounding box center [824, 278] width 14 height 14
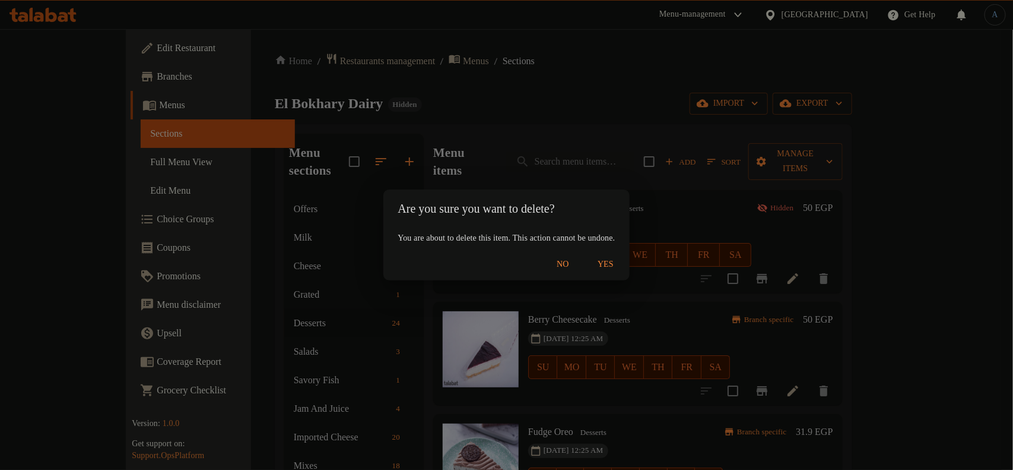
click at [620, 264] on span "Yes" at bounding box center [606, 264] width 28 height 15
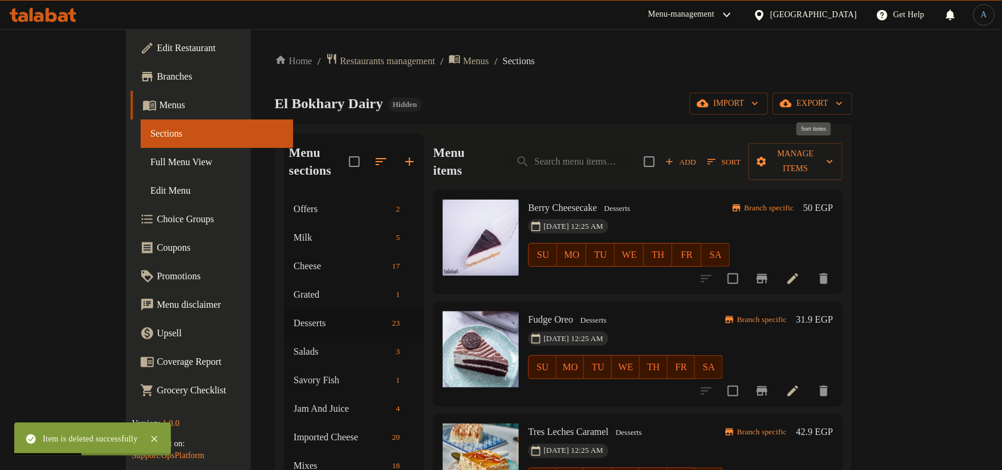
click at [717, 156] on icon "button" at bounding box center [711, 161] width 11 height 11
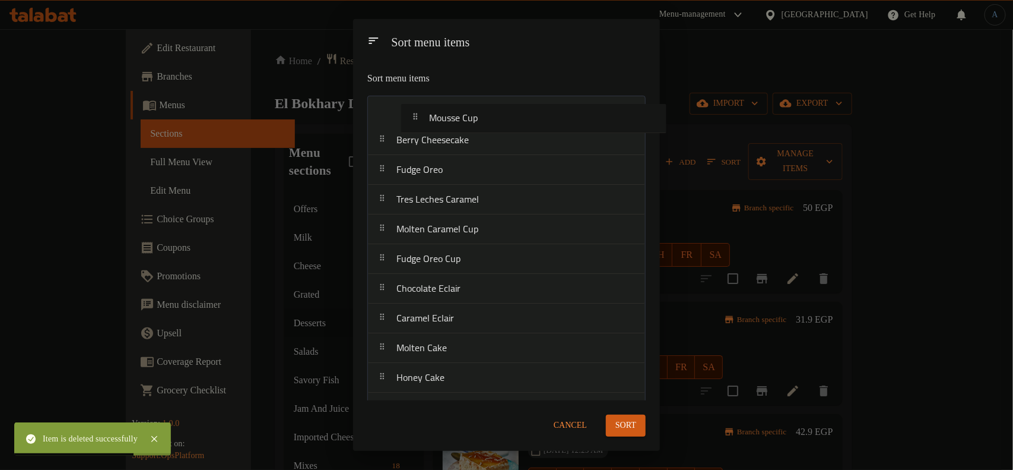
drag, startPoint x: 434, startPoint y: 301, endPoint x: 457, endPoint y: 113, distance: 189.6
click at [457, 113] on nav "Berry Cheesecake Fudge Oreo Tres Leches Caramel Molten Caramel Cup Fudge Oreo C…" at bounding box center [506, 437] width 278 height 683
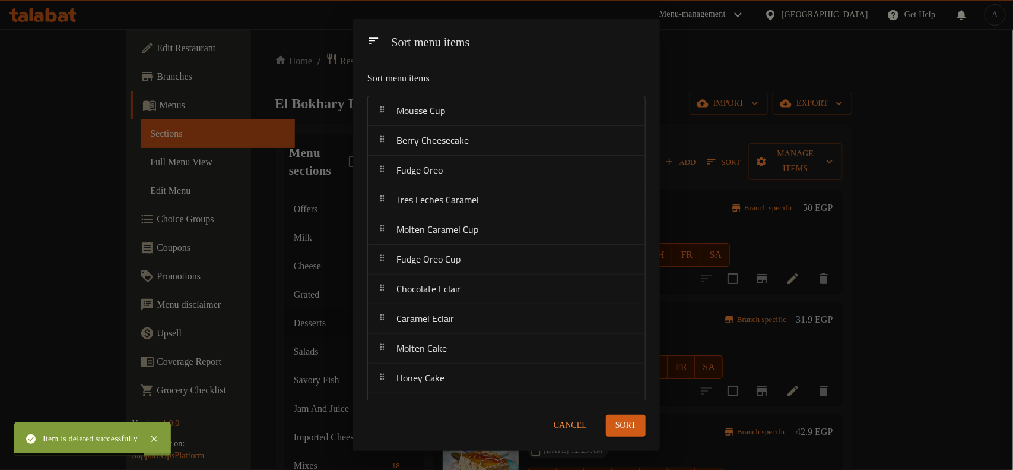
click at [633, 428] on span "Sort" at bounding box center [626, 425] width 21 height 15
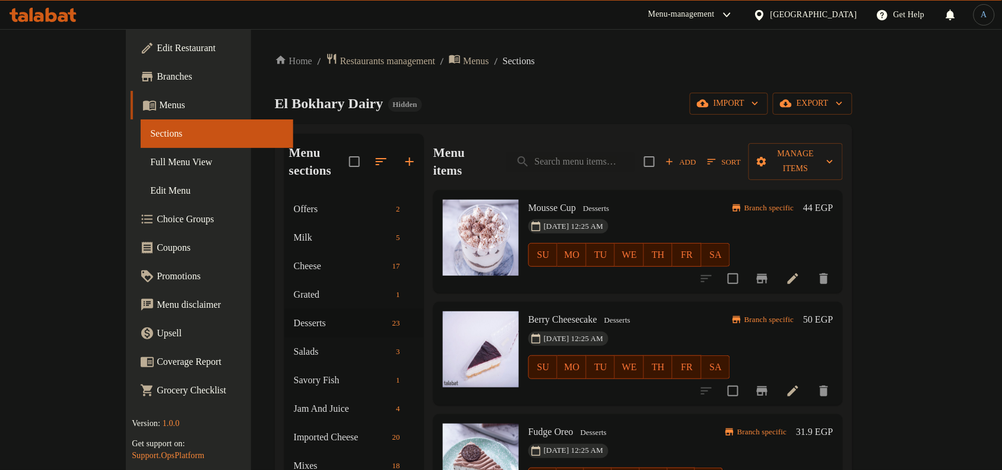
click at [638, 199] on h6 "Mousse Cup Desserts" at bounding box center [629, 207] width 202 height 17
click at [798, 202] on span "Branch specific" at bounding box center [769, 207] width 59 height 11
click at [833, 199] on h6 "44 EGP" at bounding box center [818, 207] width 30 height 17
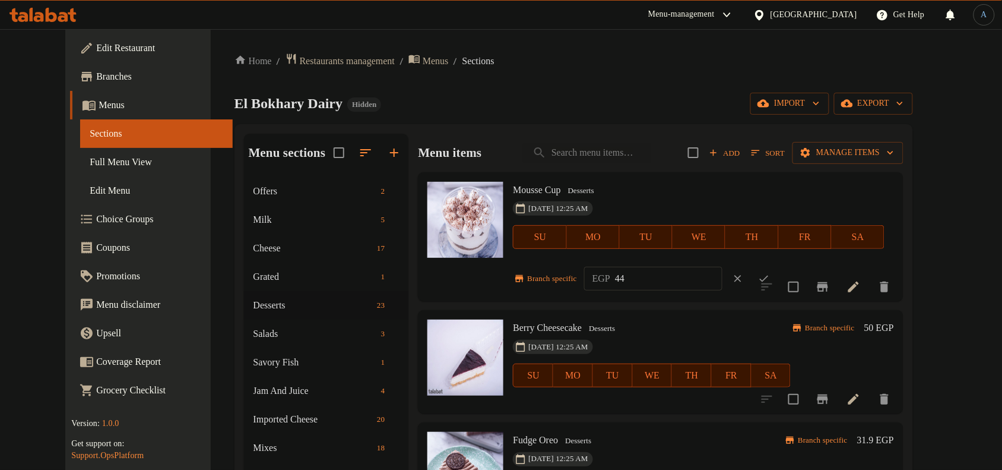
click at [625, 286] on input "44" at bounding box center [668, 279] width 107 height 24
paste input "50.00"
type input "50.00"
click at [770, 276] on icon "ok" at bounding box center [764, 278] width 12 height 12
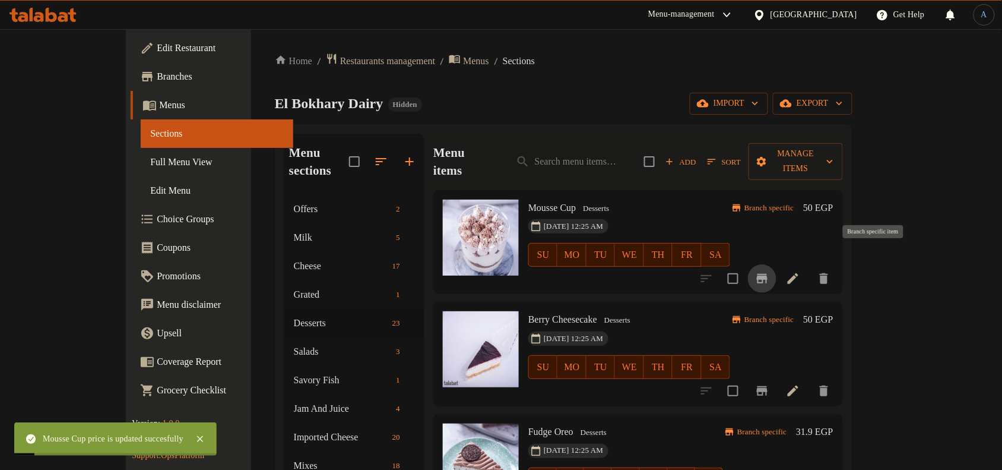
click at [768, 274] on icon "Branch-specific-item" at bounding box center [762, 278] width 11 height 9
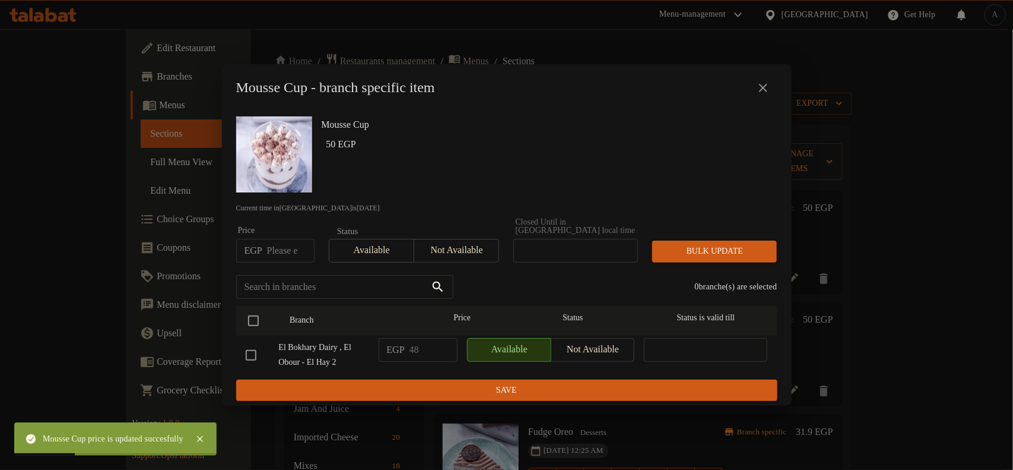
click at [284, 248] on input "number" at bounding box center [290, 251] width 47 height 24
paste input "50.00"
type input "50.00"
click at [248, 321] on input "checkbox" at bounding box center [253, 320] width 25 height 25
checkbox input "true"
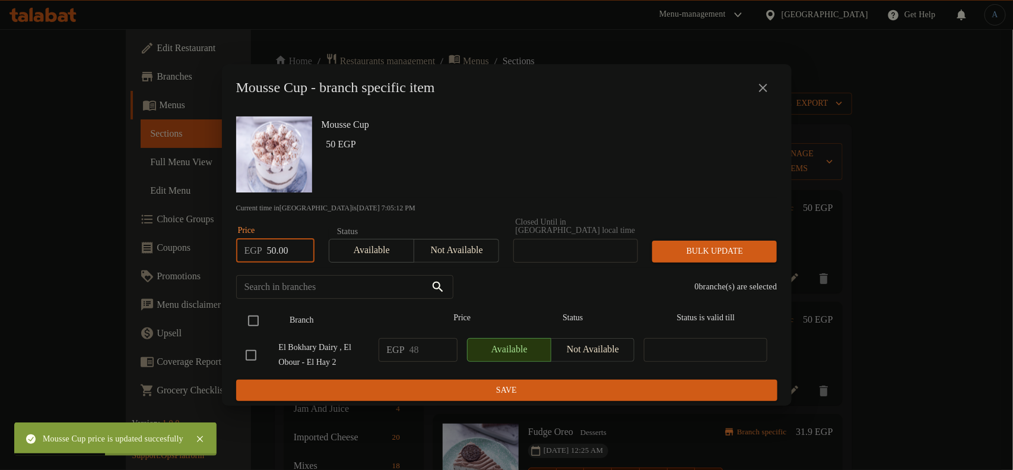
checkbox input "true"
click at [679, 251] on span "Bulk update" at bounding box center [715, 251] width 106 height 15
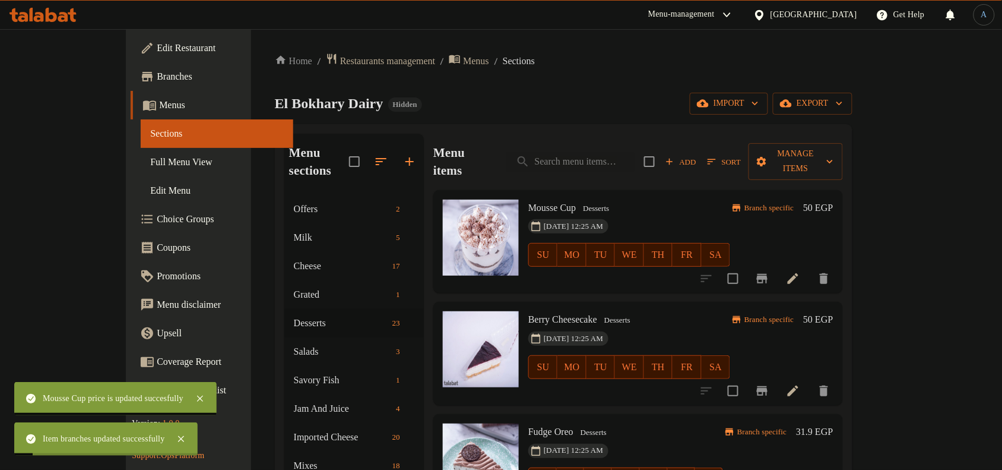
click at [636, 327] on div "[DATE] 12:25 AM SU MO TU WE TH FR SA" at bounding box center [629, 359] width 211 height 64
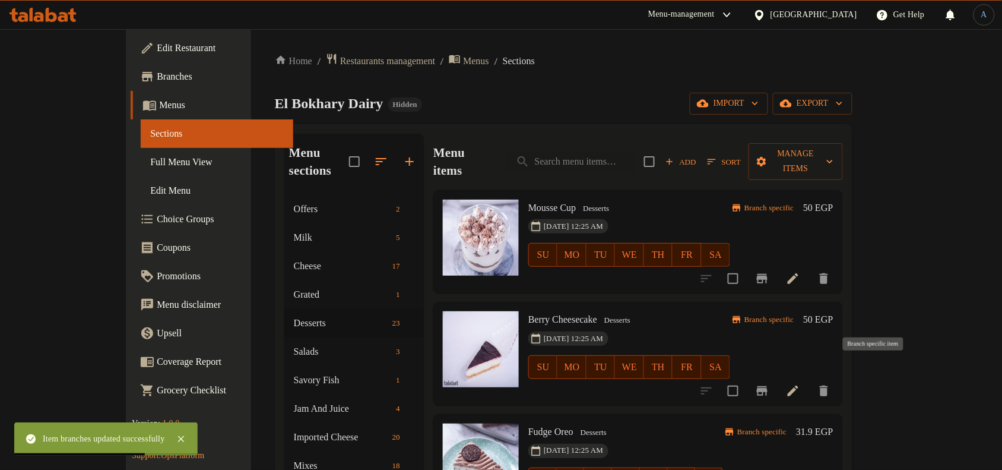
click at [768, 386] on icon "Branch-specific-item" at bounding box center [762, 390] width 11 height 9
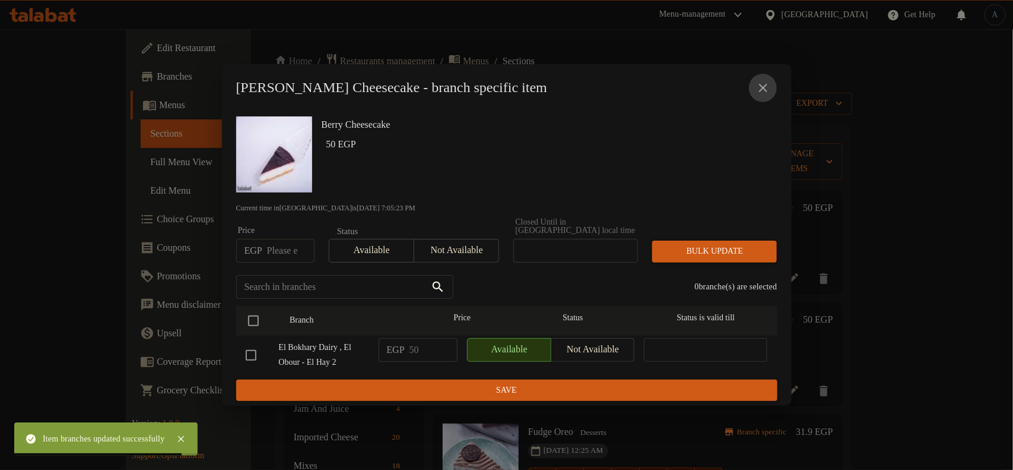
click at [761, 89] on icon "close" at bounding box center [763, 88] width 14 height 14
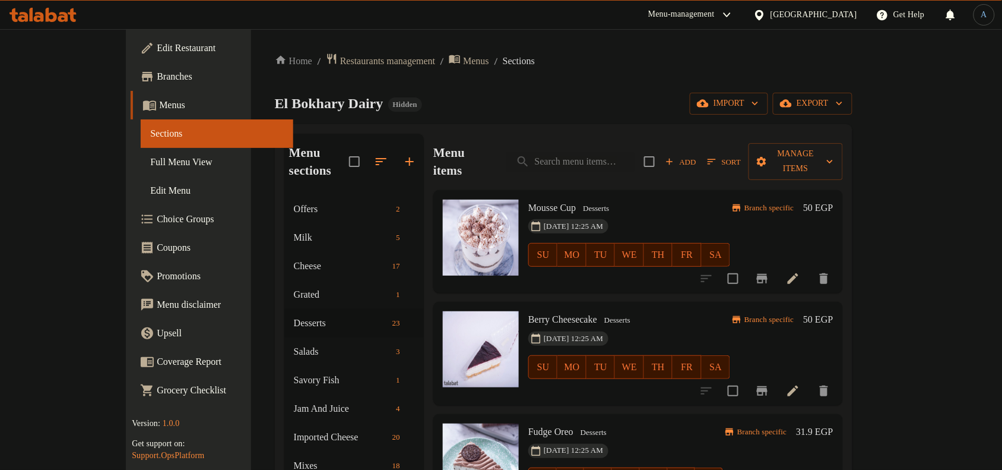
click at [741, 155] on span "Sort" at bounding box center [724, 162] width 33 height 14
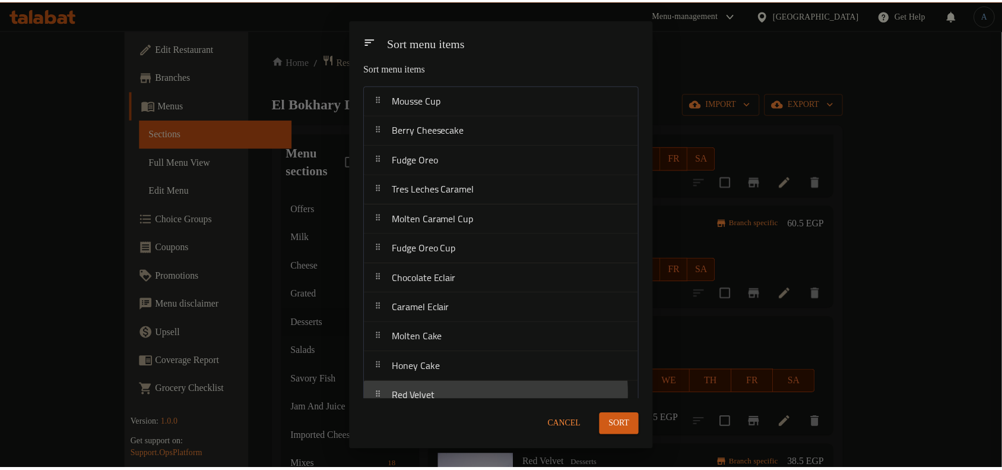
scroll to position [13, 0]
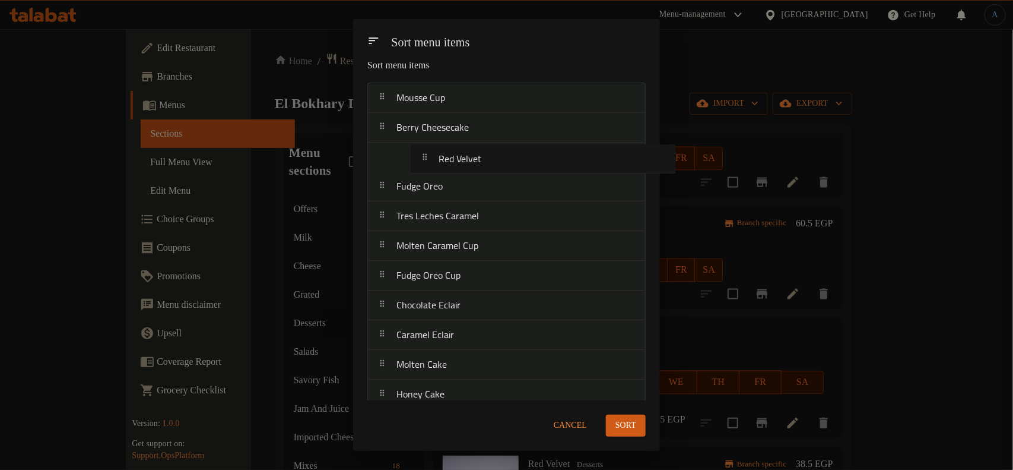
drag, startPoint x: 464, startPoint y: 389, endPoint x: 506, endPoint y: 151, distance: 241.8
click at [506, 151] on nav "Mousse Cup Berry Cheesecake Fudge Oreo Tres Leches Caramel Molten Caramel Cup F…" at bounding box center [506, 424] width 278 height 683
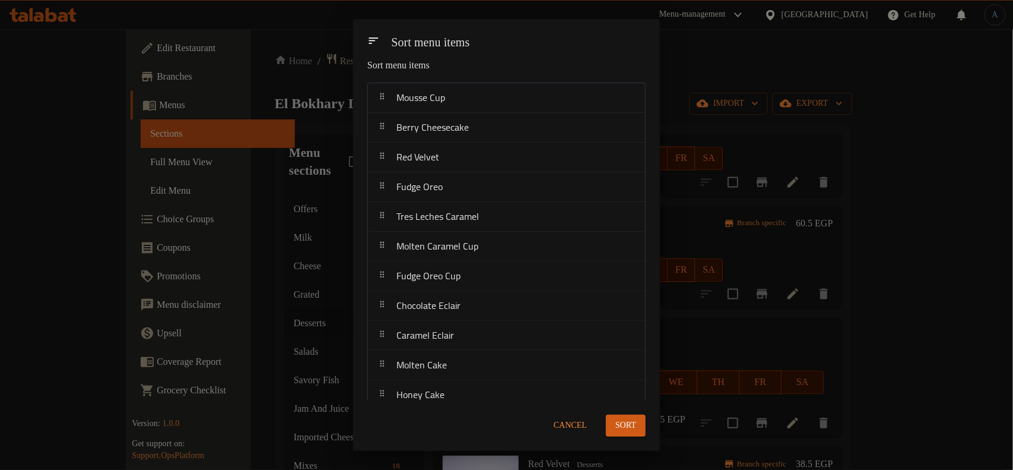
click at [648, 420] on div "Sort" at bounding box center [626, 425] width 54 height 36
click at [632, 422] on span "Sort" at bounding box center [626, 425] width 21 height 15
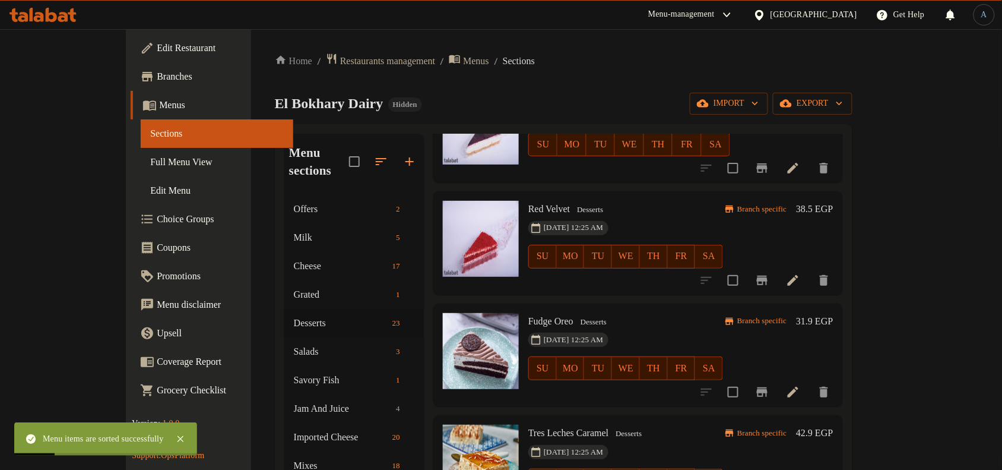
scroll to position [148, 0]
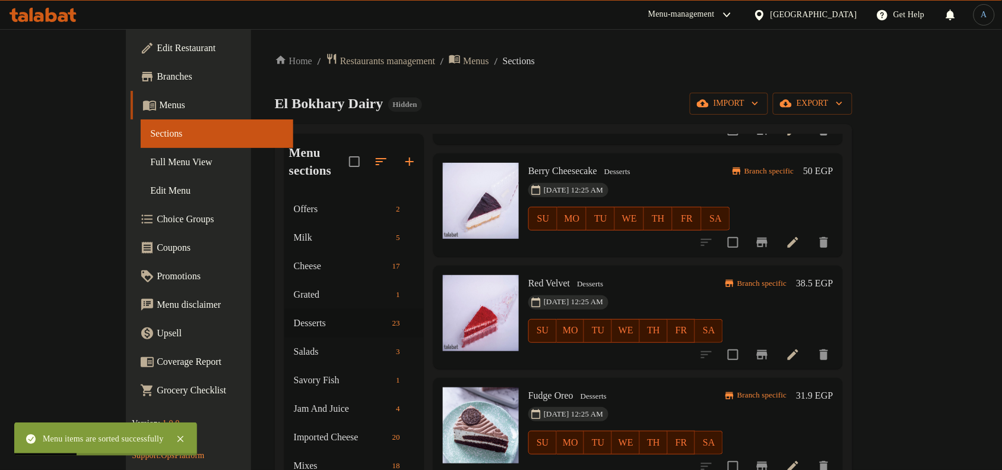
click at [776, 340] on button "Branch-specific-item" at bounding box center [762, 354] width 28 height 28
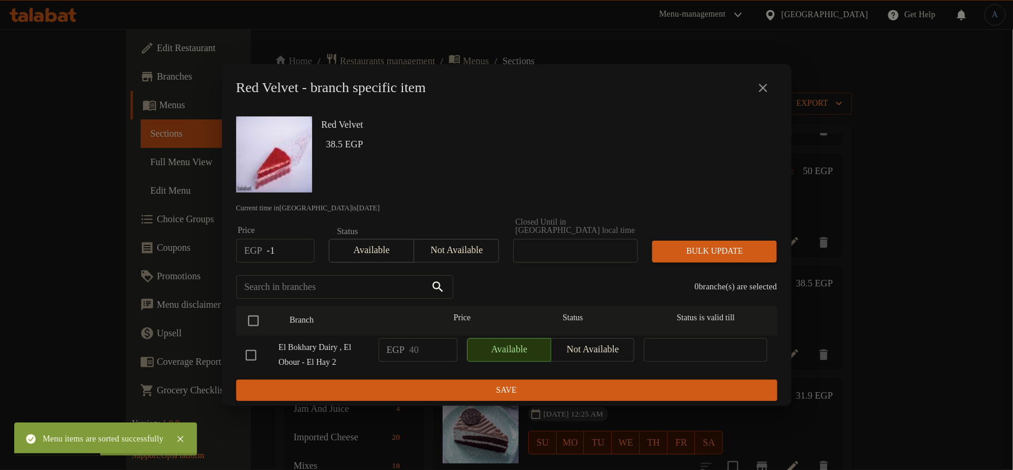
type input "-1"
click at [300, 247] on input "-1" at bounding box center [290, 251] width 47 height 24
paste input "number"
click at [280, 245] on input "number" at bounding box center [290, 251] width 47 height 24
paste input "48.00"
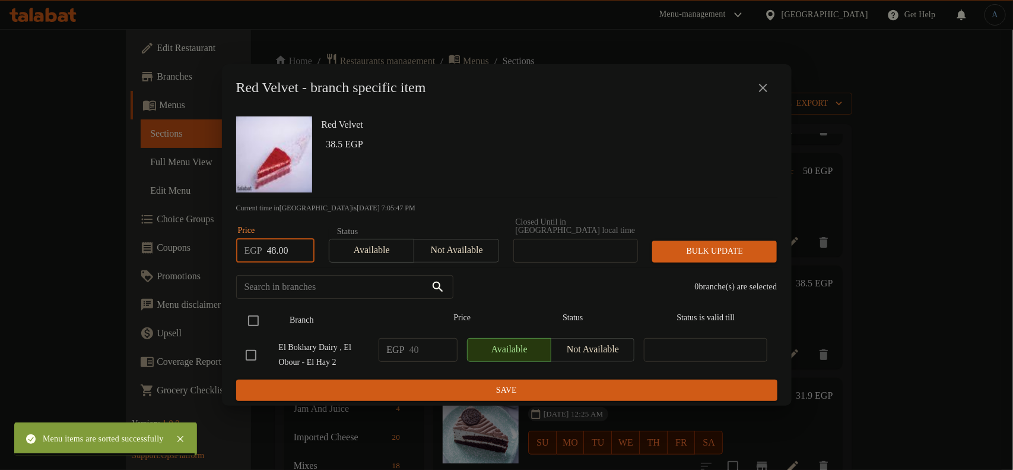
type input "48.00"
click at [254, 312] on input "checkbox" at bounding box center [253, 320] width 25 height 25
checkbox input "true"
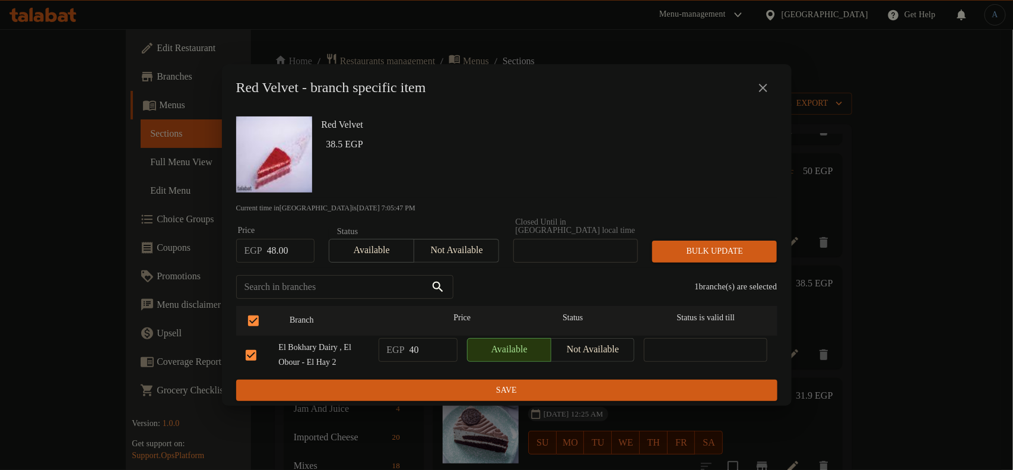
click at [714, 244] on span "Bulk update" at bounding box center [715, 251] width 106 height 15
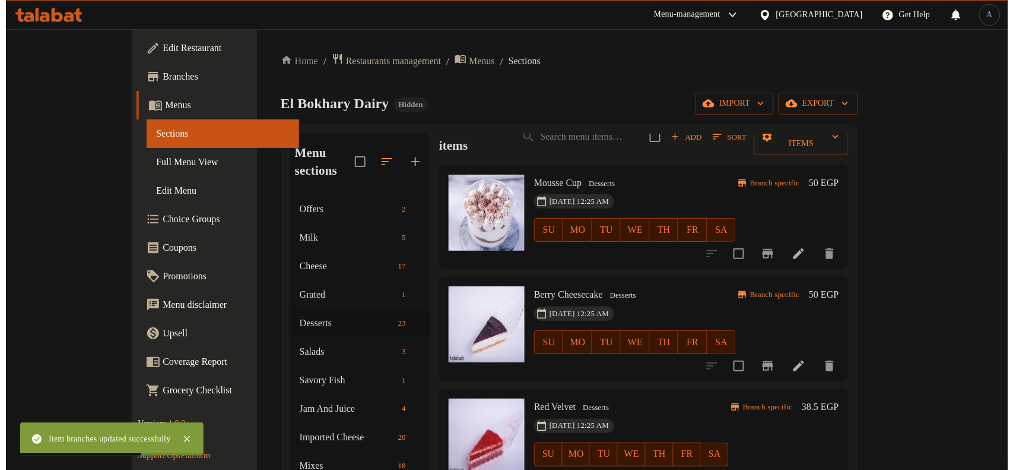
scroll to position [0, 0]
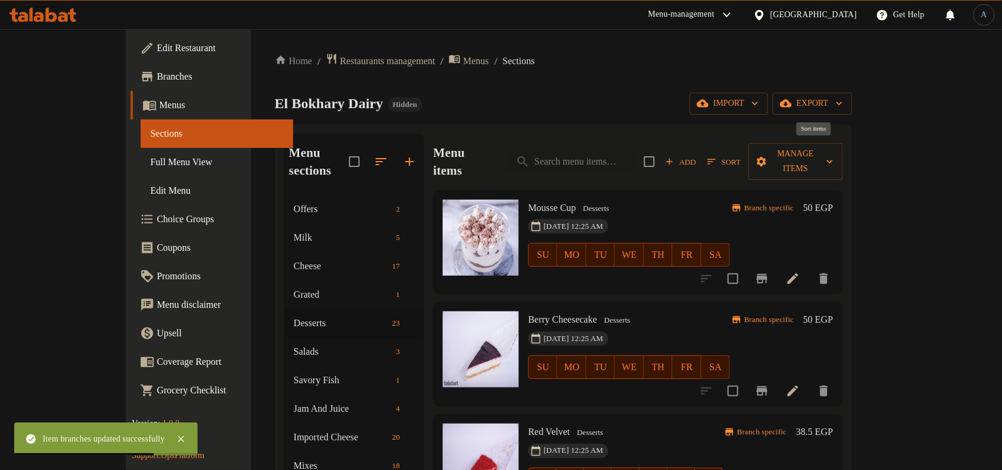
click at [741, 156] on span "Sort" at bounding box center [724, 162] width 33 height 14
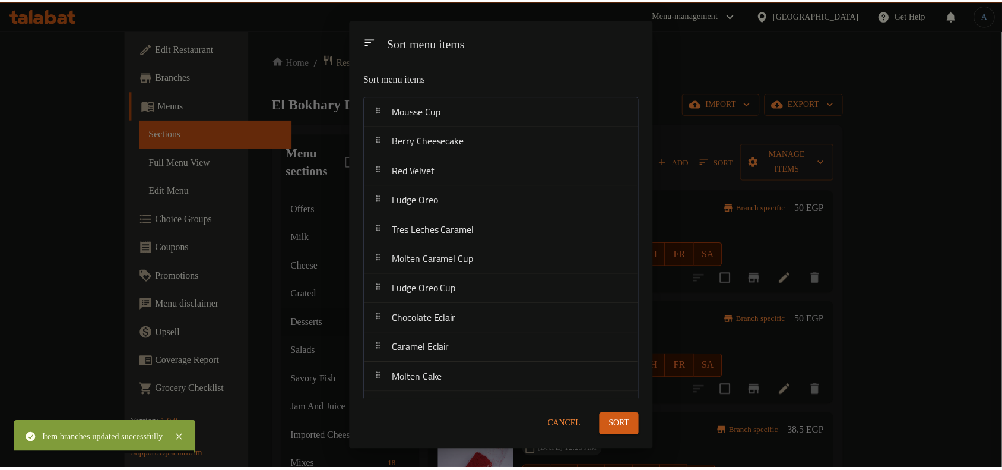
scroll to position [4, 0]
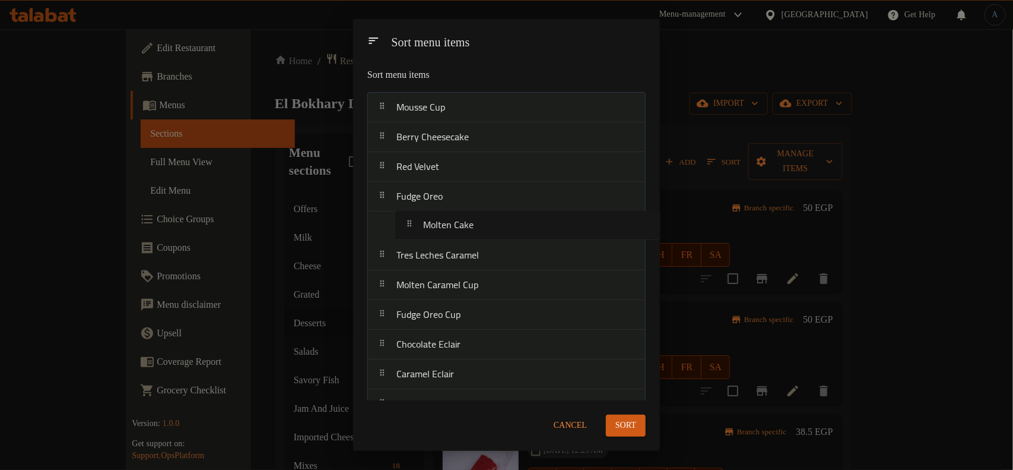
drag, startPoint x: 454, startPoint y: 383, endPoint x: 486, endPoint y: 227, distance: 159.3
click at [486, 227] on nav "Mousse Cup Berry Cheesecake Red Velvet Fudge Oreo Tres Leches Caramel Molten Ca…" at bounding box center [506, 433] width 278 height 683
click at [468, 187] on nav "Mousse Cup Berry Cheesecake Red Velvet Fudge Oreo Molten Cake Tres Leches Caram…" at bounding box center [506, 433] width 278 height 683
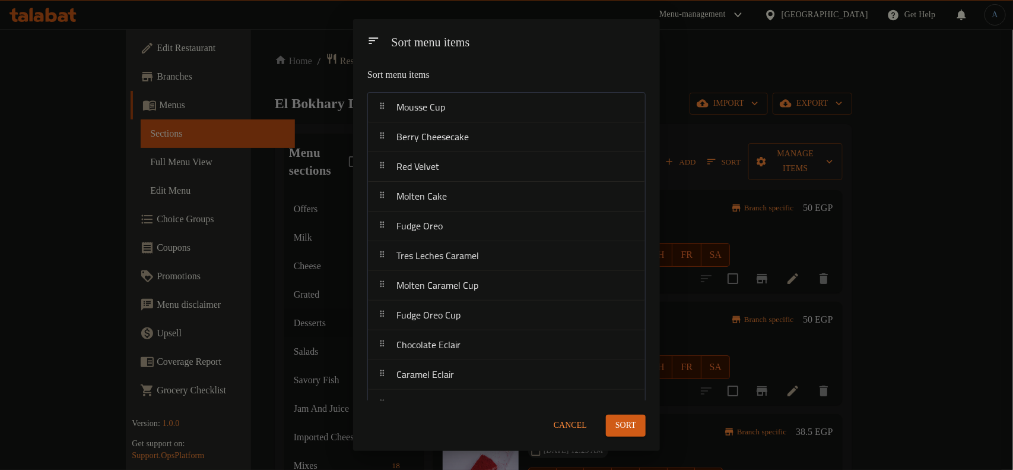
click at [620, 420] on span "Sort" at bounding box center [626, 425] width 21 height 15
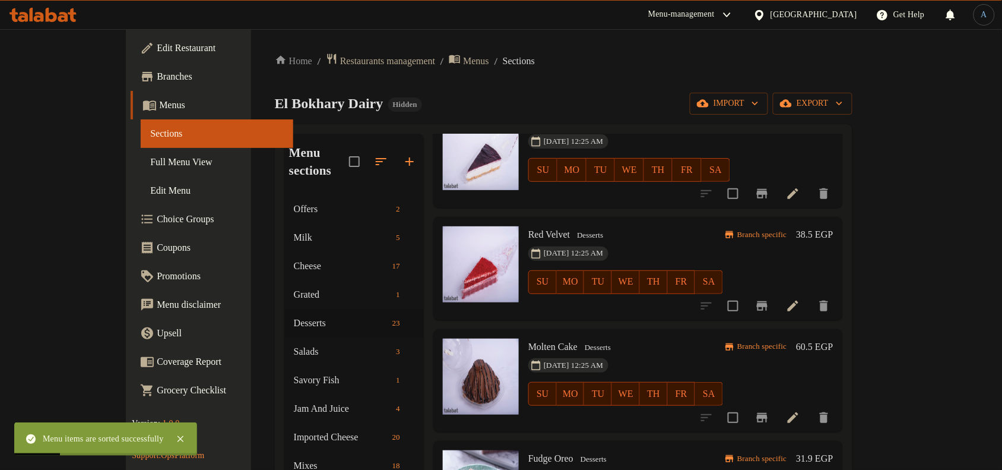
scroll to position [223, 0]
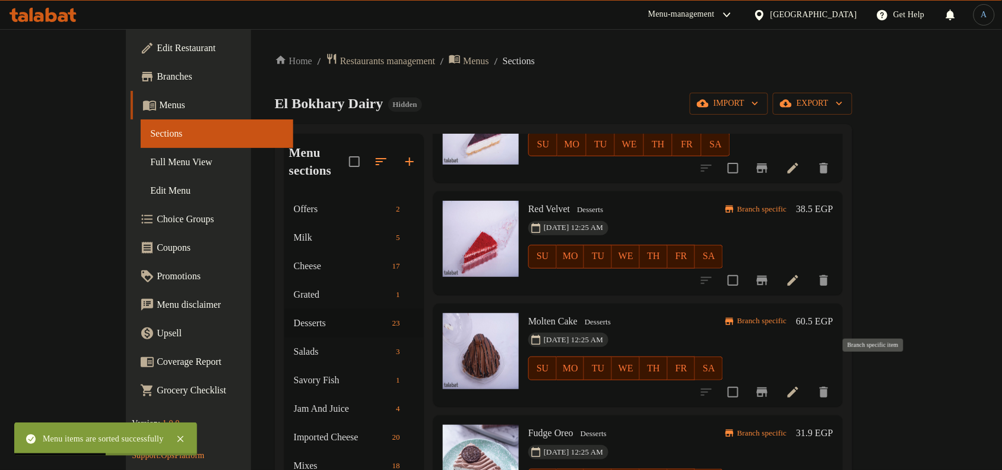
click at [768, 387] on icon "Branch-specific-item" at bounding box center [762, 391] width 11 height 9
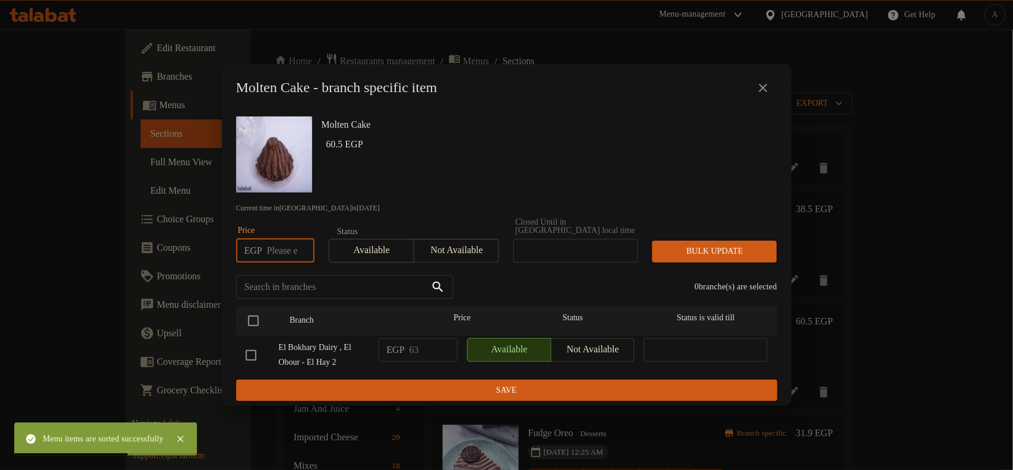
click at [284, 246] on input "number" at bounding box center [290, 251] width 47 height 24
paste input "78.00"
type input "78.00"
drag, startPoint x: 251, startPoint y: 321, endPoint x: 265, endPoint y: 309, distance: 18.5
click at [252, 319] on input "checkbox" at bounding box center [253, 320] width 25 height 25
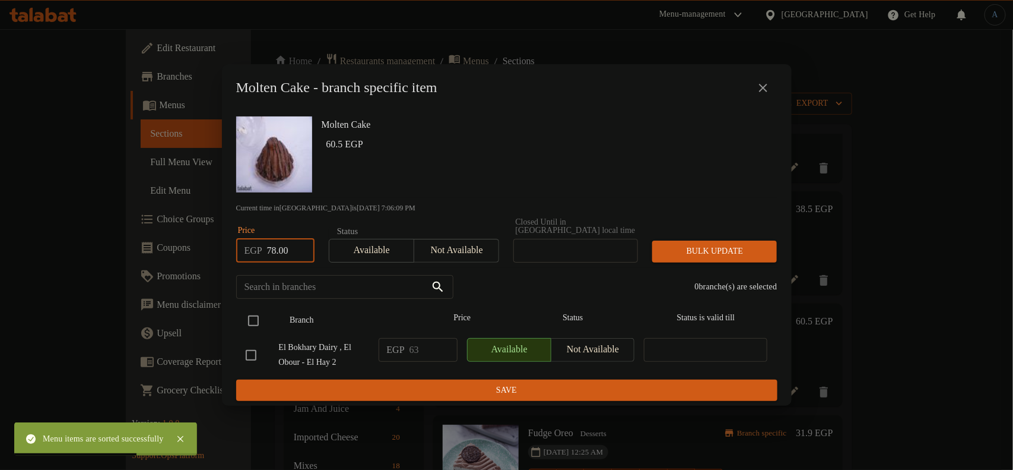
checkbox input "true"
click at [715, 250] on span "Bulk update" at bounding box center [715, 251] width 106 height 15
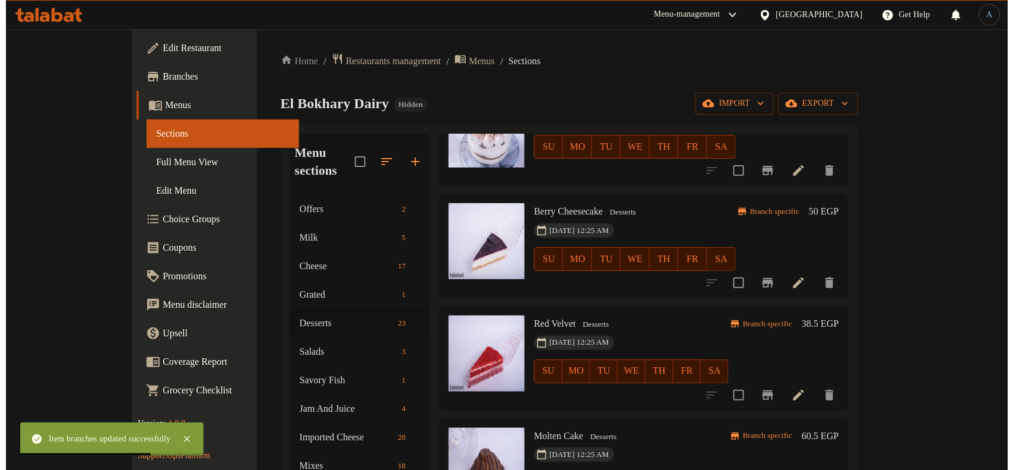
scroll to position [0, 0]
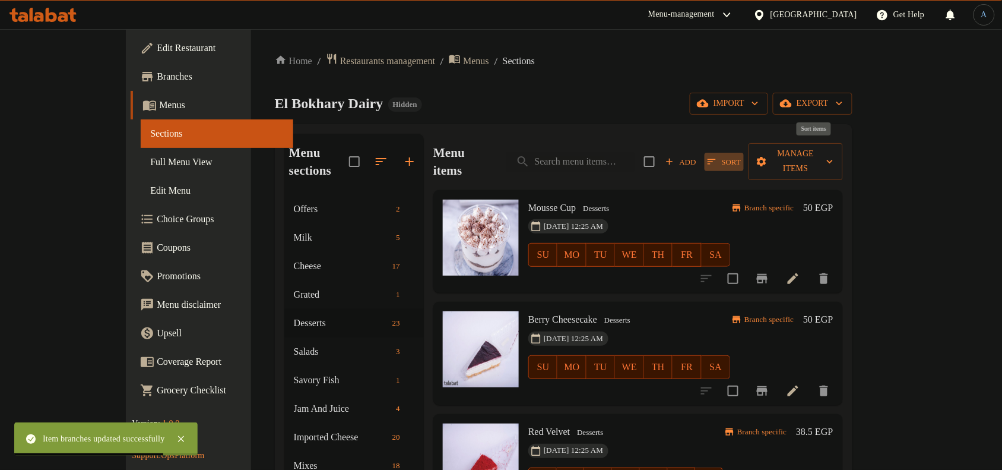
click at [741, 155] on span "Sort" at bounding box center [724, 162] width 33 height 14
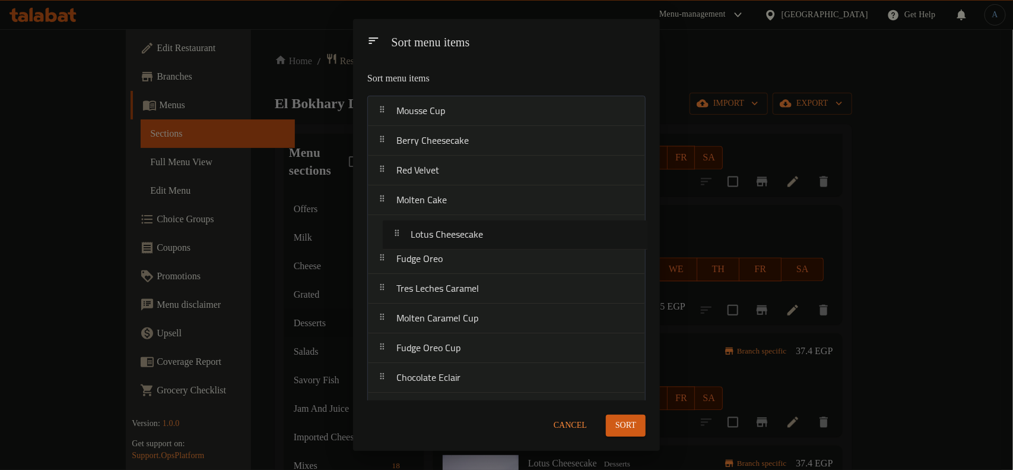
drag, startPoint x: 482, startPoint y: 229, endPoint x: 494, endPoint y: 236, distance: 13.8
click at [494, 236] on nav "Mousse Cup Berry Cheesecake Red Velvet Molten Cake Fudge Oreo Tres Leches Caram…" at bounding box center [506, 437] width 278 height 683
click at [496, 230] on nav "Mousse Cup Berry Cheesecake Red Velvet Molten Cake Fudge Oreo Tres Leches Caram…" at bounding box center [506, 437] width 278 height 683
click at [622, 428] on span "Sort" at bounding box center [626, 425] width 21 height 15
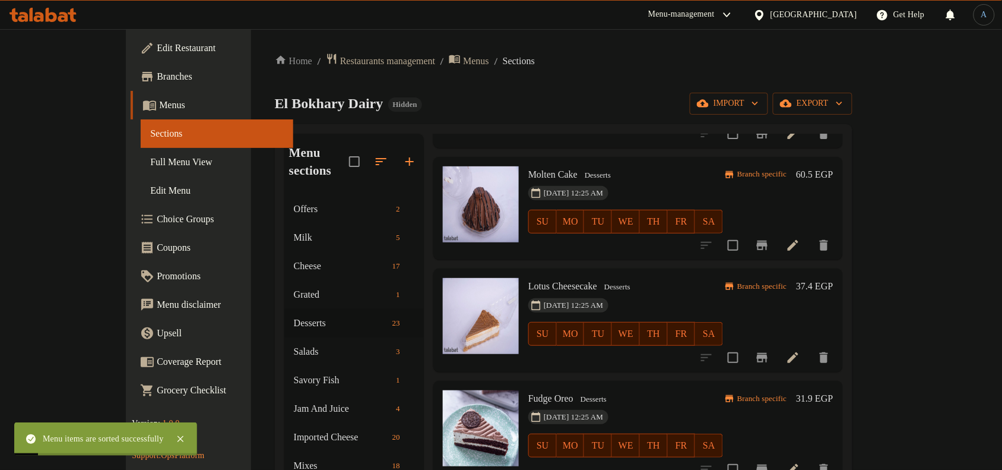
scroll to position [371, 0]
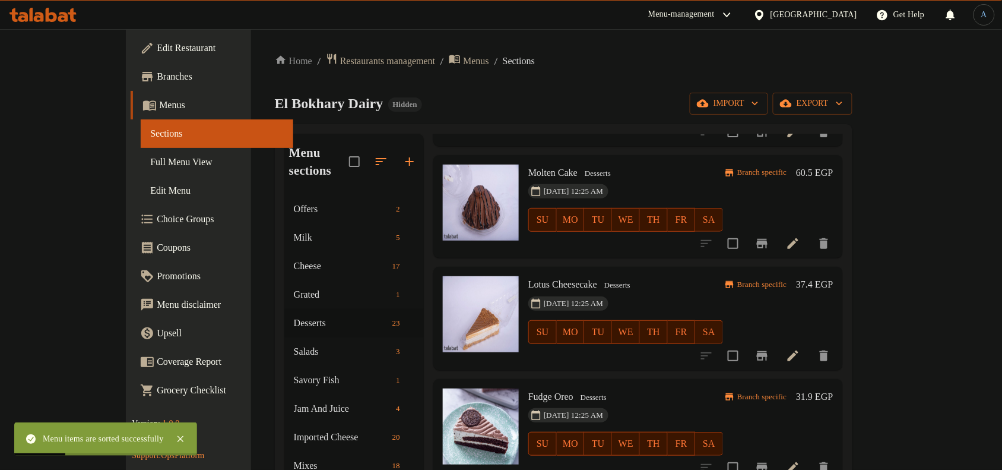
click at [768, 351] on icon "Branch-specific-item" at bounding box center [762, 355] width 11 height 9
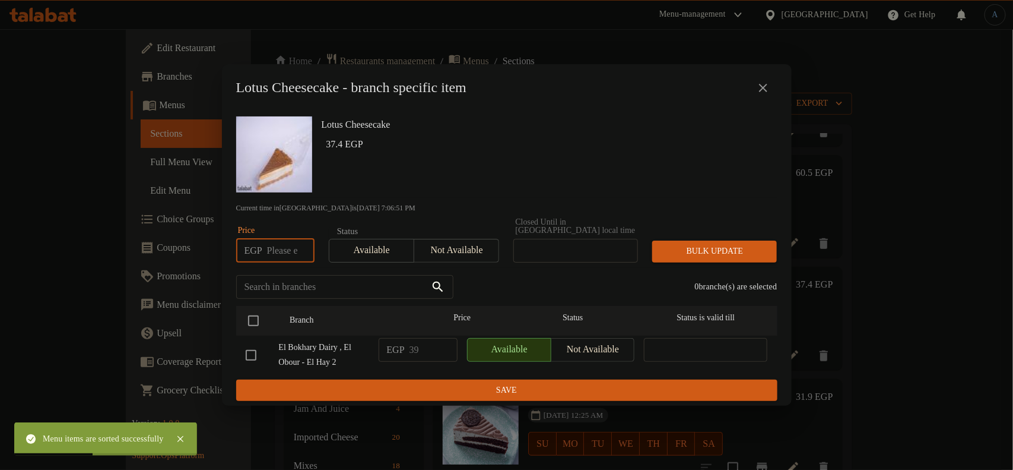
click at [273, 245] on input "number" at bounding box center [290, 251] width 47 height 24
paste input "50.00"
type input "50.00"
click at [256, 319] on input "checkbox" at bounding box center [253, 320] width 25 height 25
checkbox input "true"
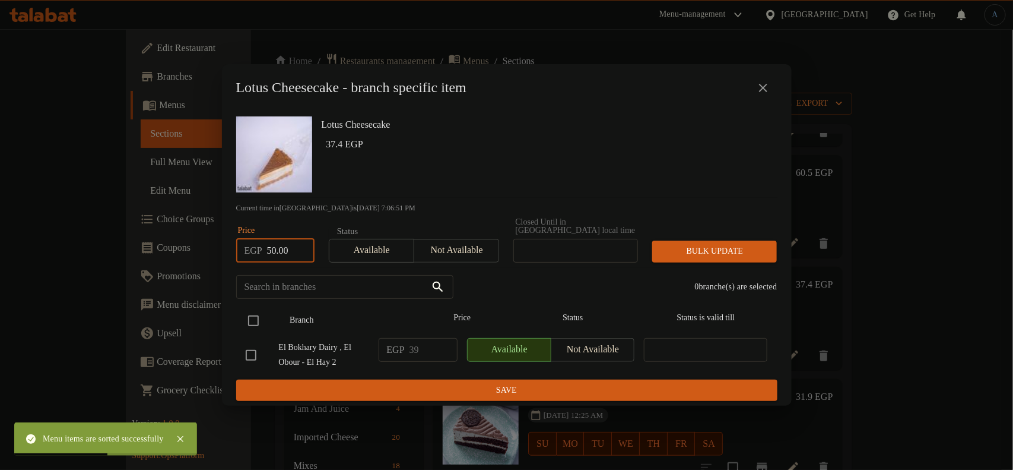
checkbox input "true"
click at [706, 233] on div "Bulk update" at bounding box center [714, 251] width 139 height 36
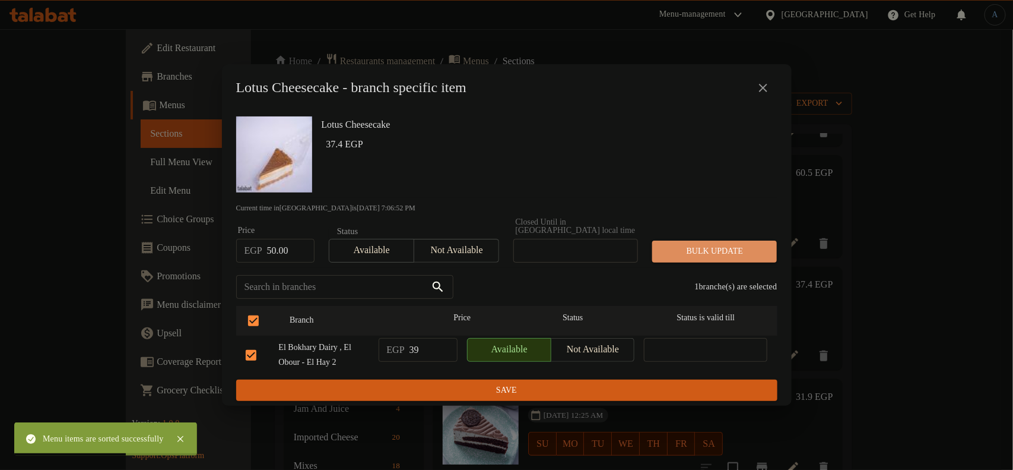
click at [708, 244] on span "Bulk update" at bounding box center [715, 251] width 106 height 15
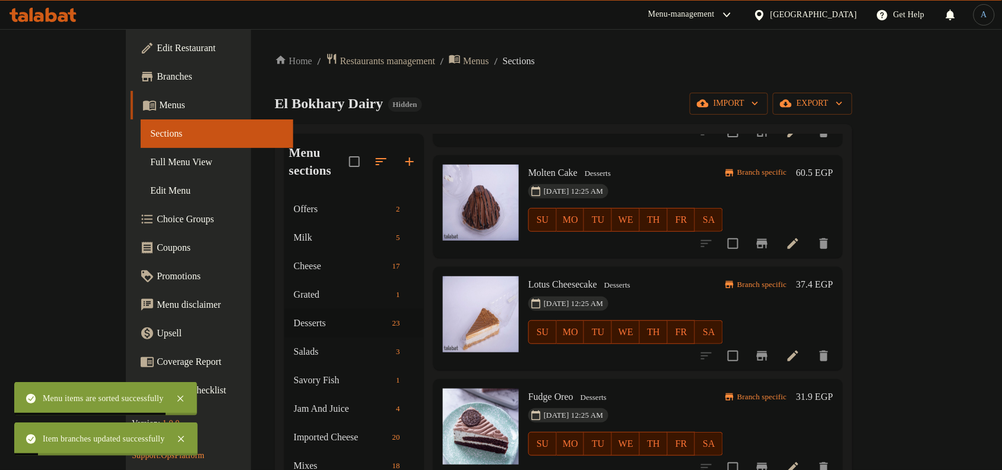
click at [833, 276] on h6 "37.4 EGP" at bounding box center [814, 284] width 37 height 17
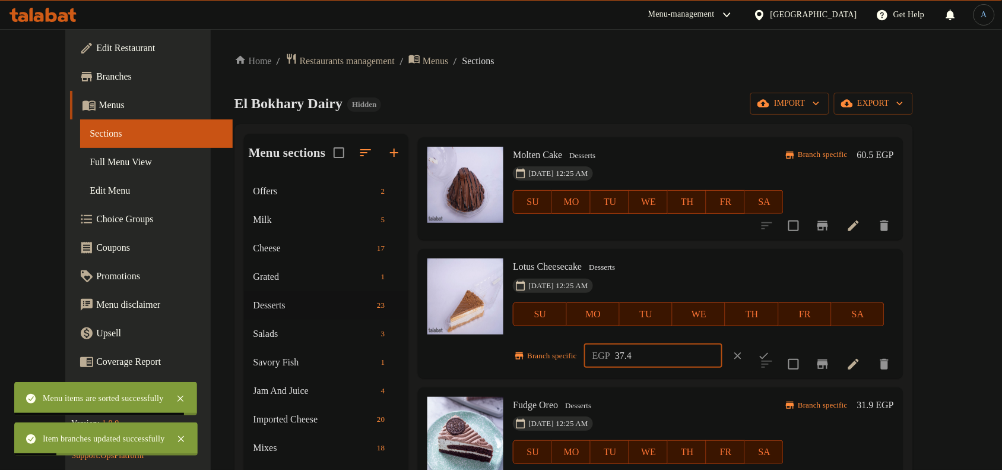
click at [658, 366] on input "37.4" at bounding box center [668, 356] width 107 height 24
paste input "50.00"
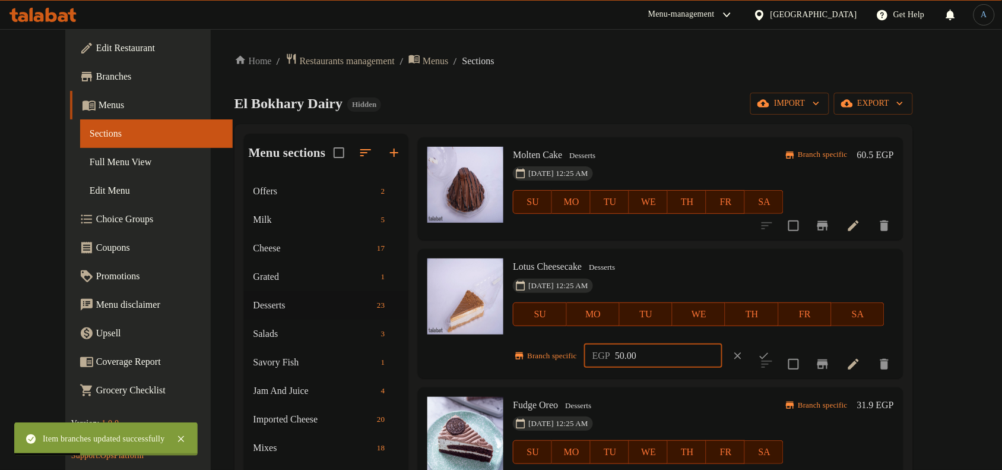
type input "50.00"
click at [770, 356] on icon "ok" at bounding box center [764, 356] width 12 height 12
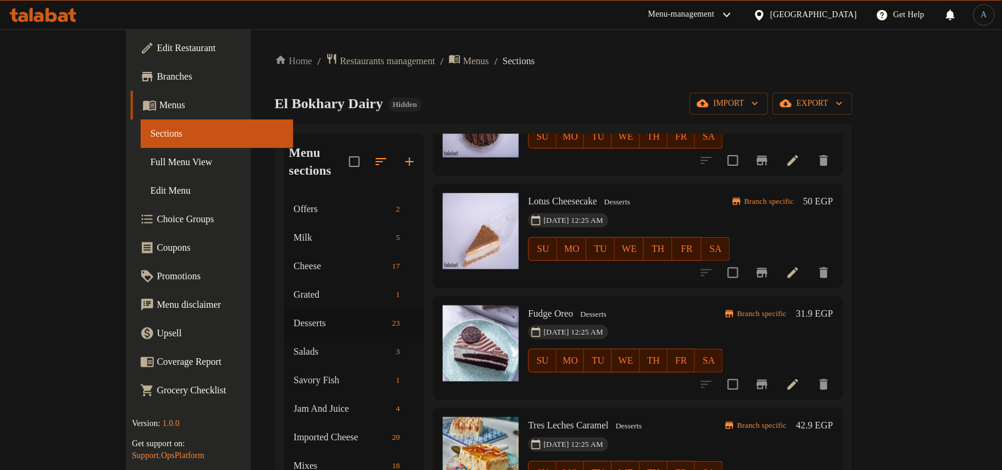
scroll to position [445, 0]
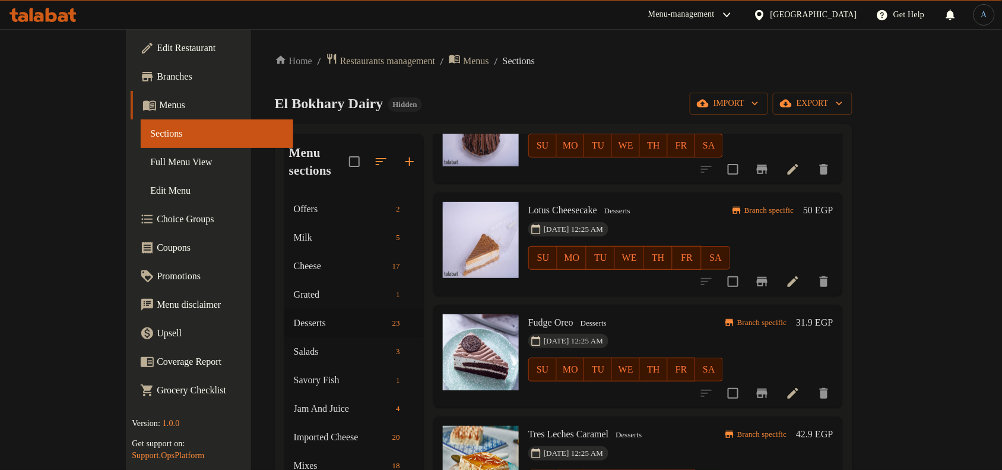
click at [591, 202] on h6 "Lotus Cheesecake Desserts" at bounding box center [629, 210] width 202 height 17
click at [671, 217] on div "[DATE] 12:25 AM SU MO TU WE TH FR SA" at bounding box center [629, 249] width 211 height 64
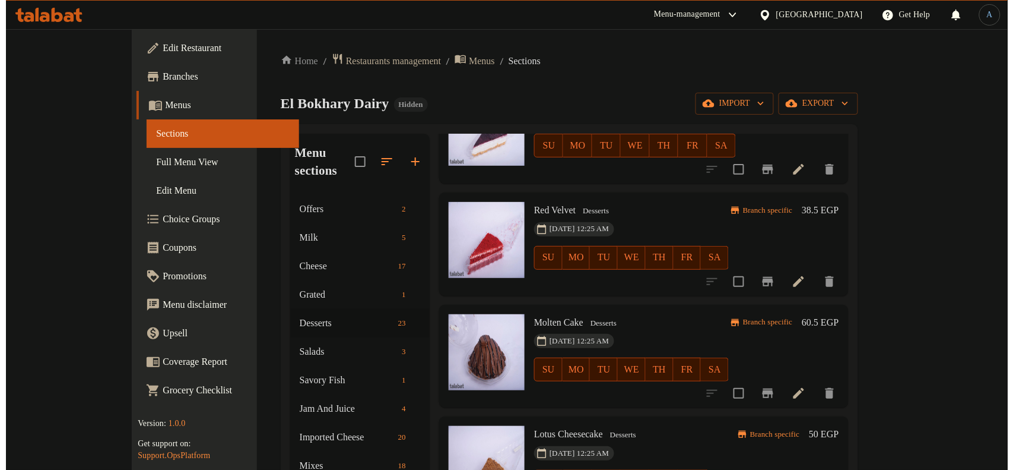
scroll to position [0, 0]
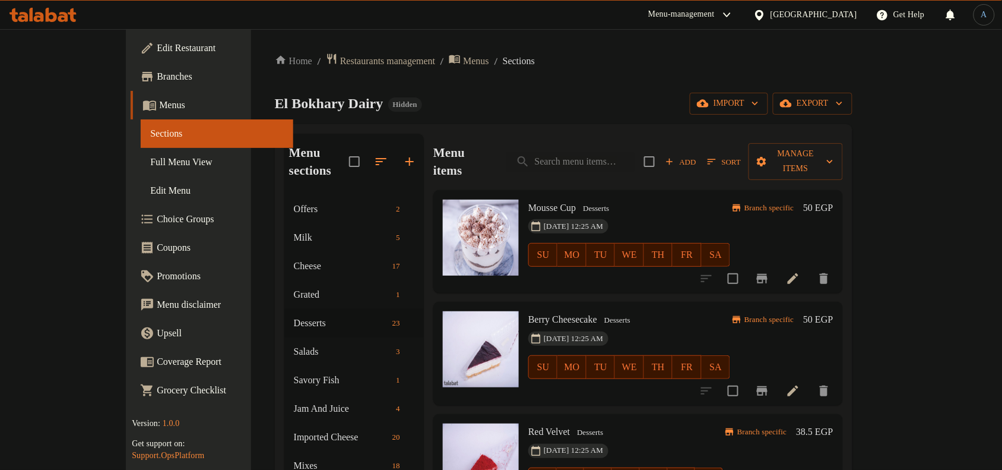
click at [741, 155] on span "Sort" at bounding box center [724, 162] width 33 height 14
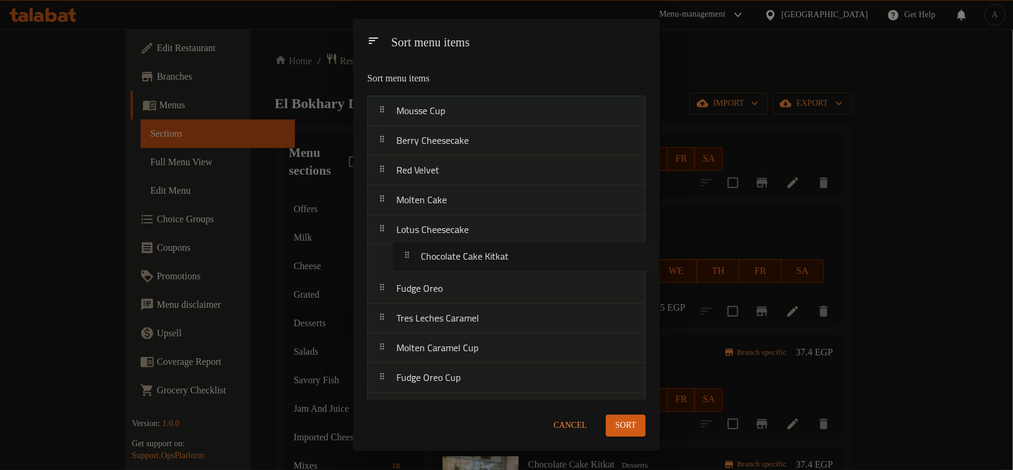
drag, startPoint x: 465, startPoint y: 239, endPoint x: 490, endPoint y: 256, distance: 30.8
click at [490, 256] on nav "Mousse Cup Berry Cheesecake Red Velvet Molten Cake Lotus Cheesecake Fudge Oreo …" at bounding box center [506, 437] width 278 height 683
click at [628, 423] on span "Sort" at bounding box center [626, 425] width 21 height 15
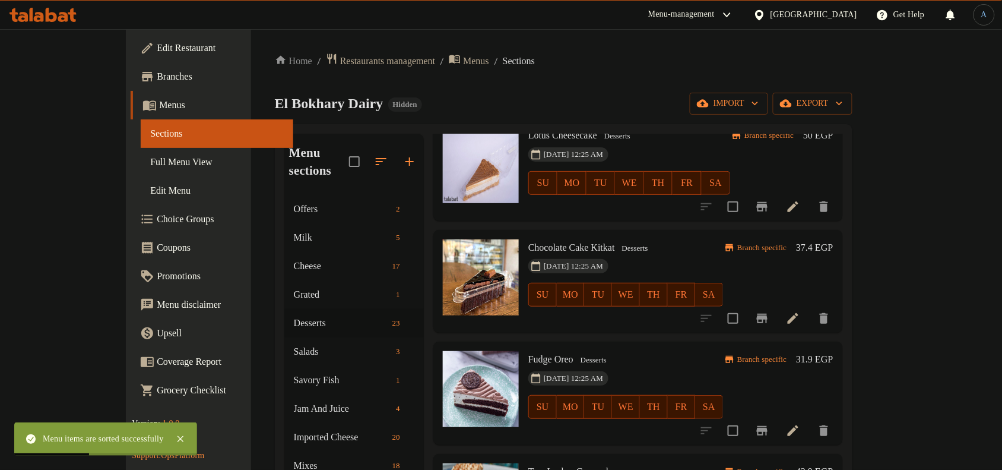
scroll to position [519, 0]
click at [833, 254] on div "Branch specific 37.4 EGP" at bounding box center [778, 282] width 110 height 84
click at [833, 240] on h6 "37.4 EGP" at bounding box center [814, 248] width 37 height 17
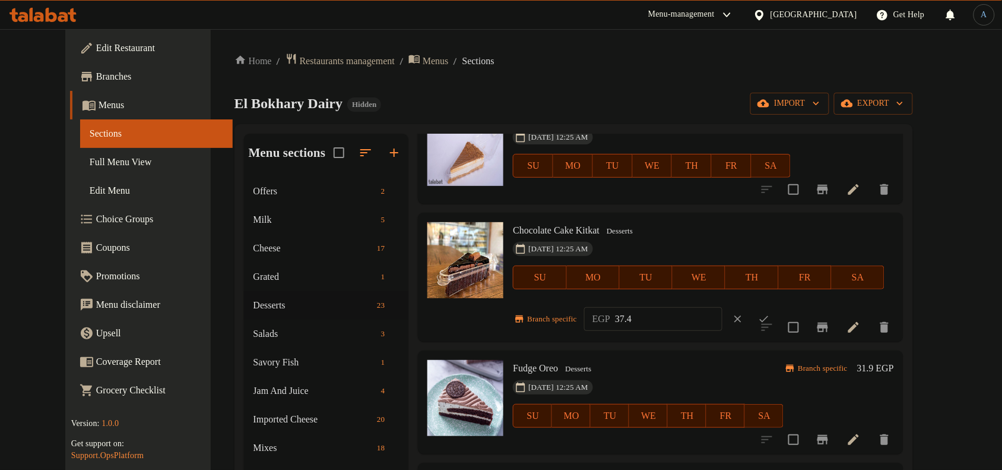
click at [642, 327] on input "37.4" at bounding box center [668, 319] width 107 height 24
paste input "50.00"
type input "50.00"
click at [769, 319] on icon "ok" at bounding box center [764, 319] width 9 height 7
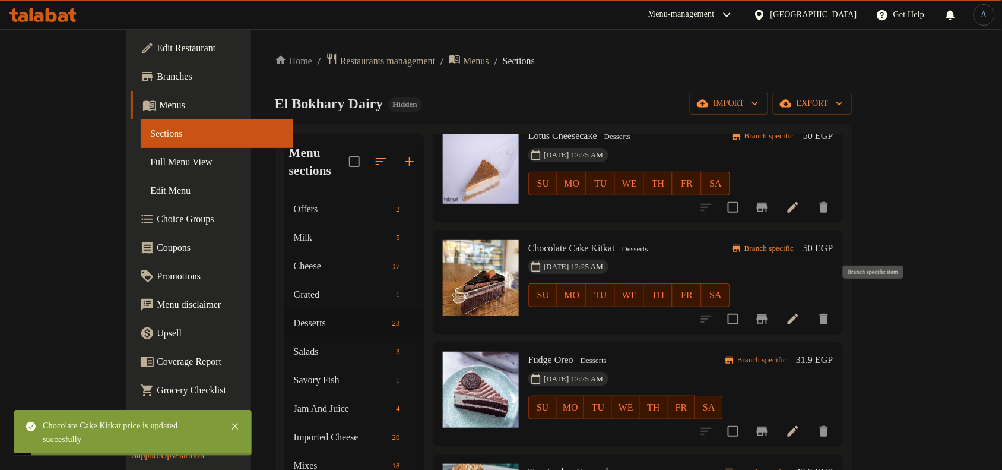
click at [768, 314] on icon "Branch-specific-item" at bounding box center [762, 318] width 11 height 9
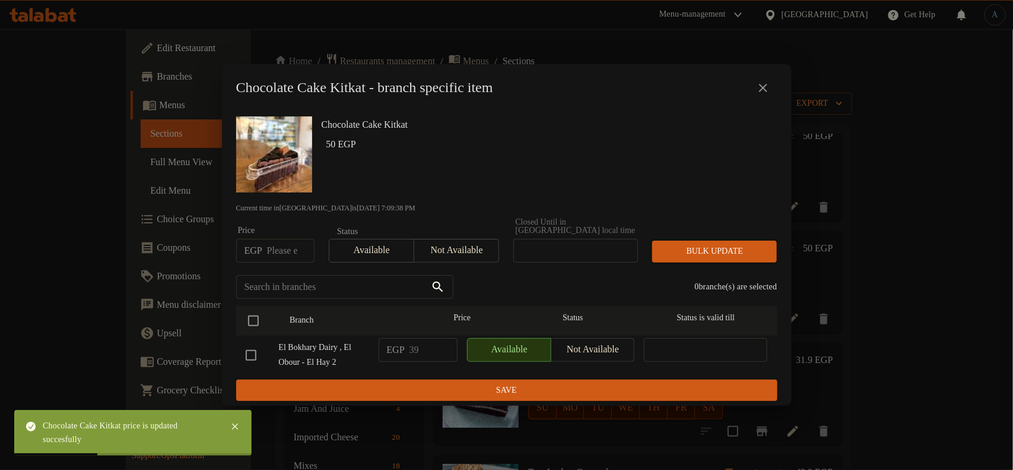
click at [283, 242] on input "number" at bounding box center [290, 251] width 47 height 24
paste input "50.00"
type input "50.00"
click at [259, 316] on input "checkbox" at bounding box center [253, 320] width 25 height 25
checkbox input "true"
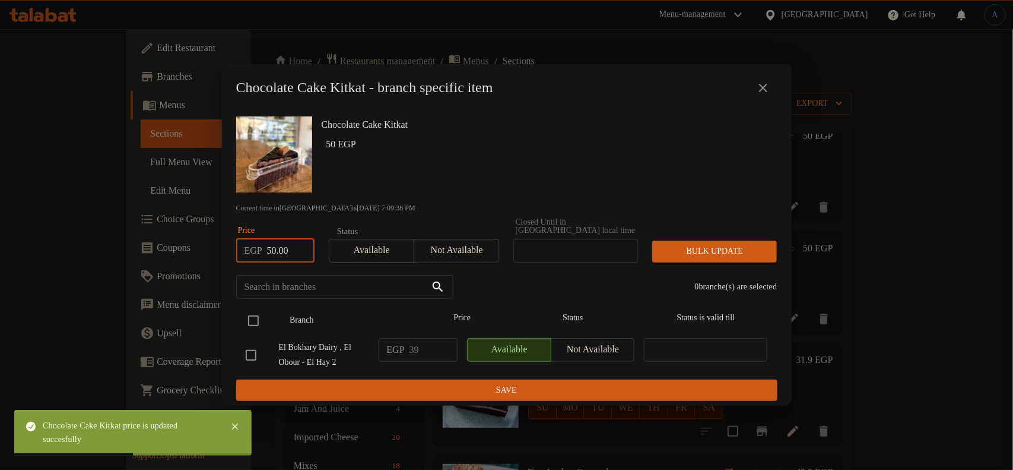
checkbox input "true"
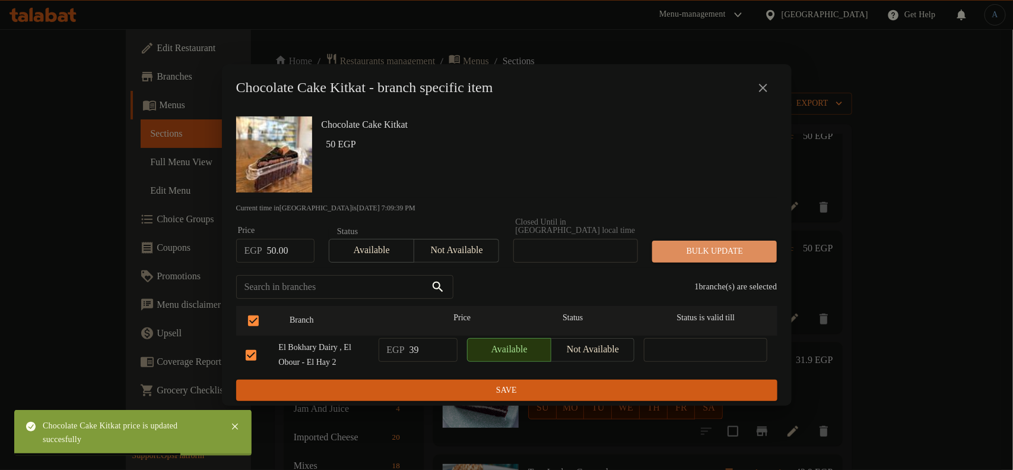
click at [737, 252] on span "Bulk update" at bounding box center [715, 251] width 106 height 15
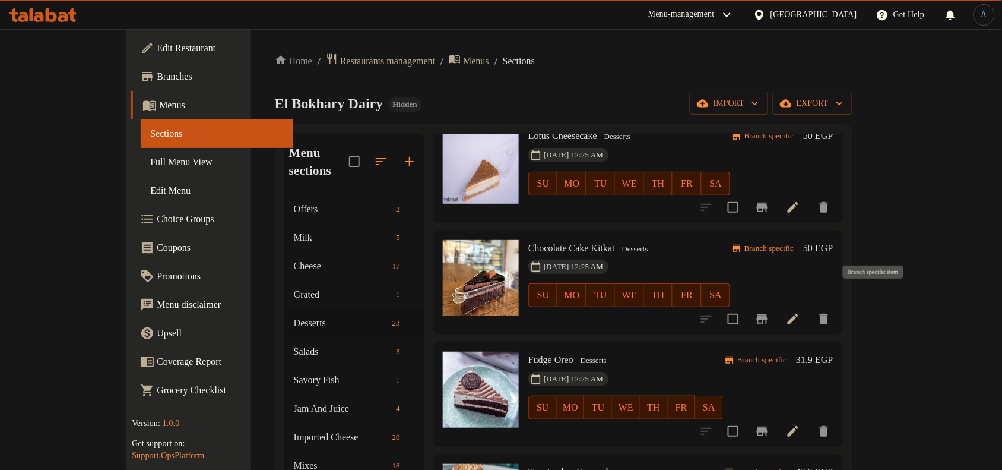
click at [769, 312] on icon "Branch-specific-item" at bounding box center [762, 319] width 14 height 14
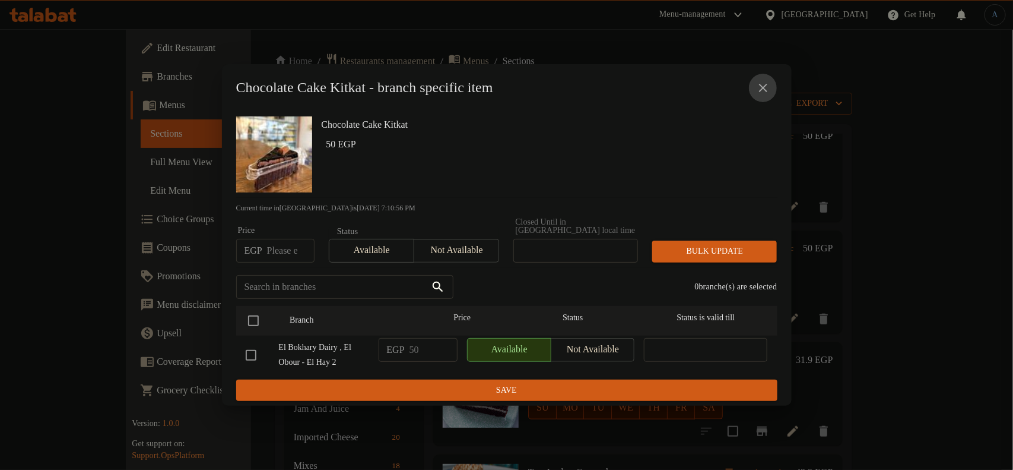
click at [774, 93] on button "close" at bounding box center [763, 88] width 28 height 28
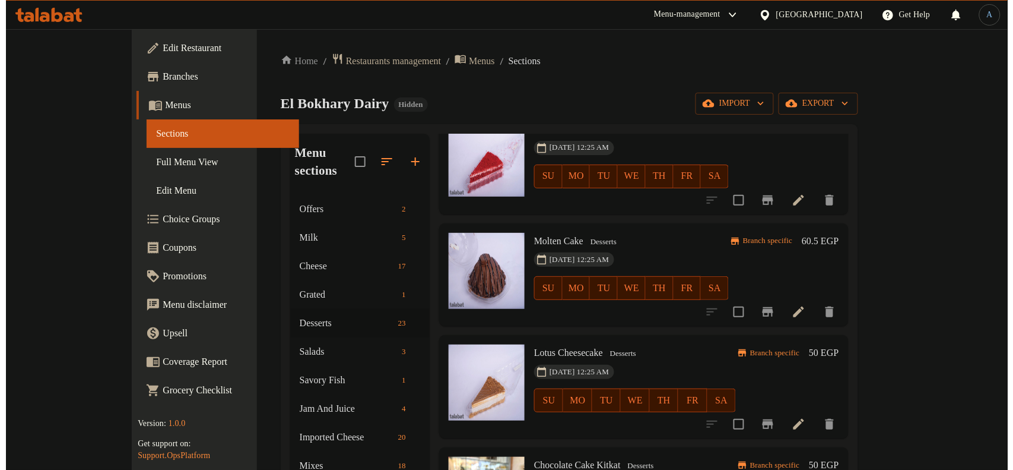
scroll to position [0, 0]
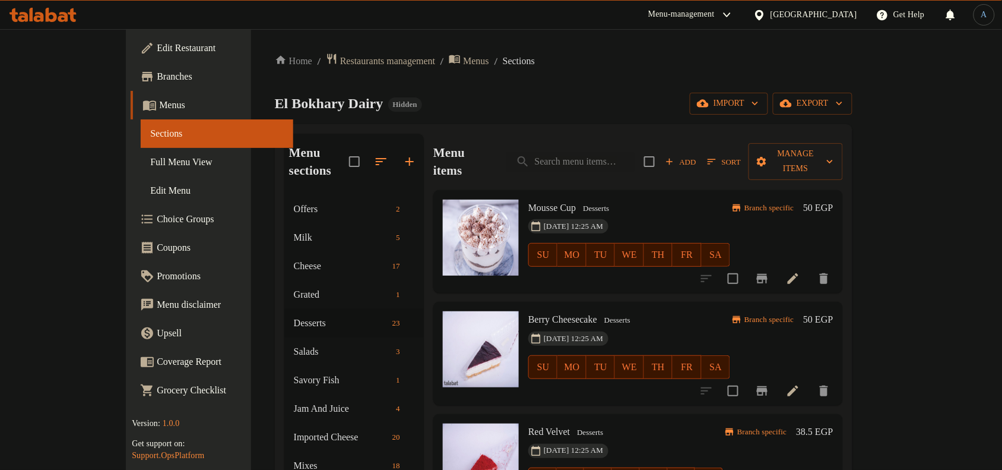
click at [741, 155] on span "Sort" at bounding box center [724, 162] width 33 height 14
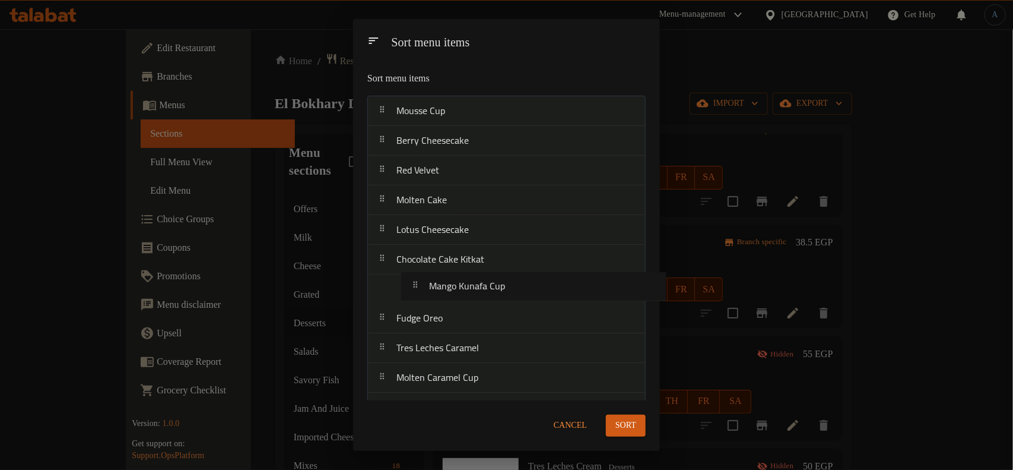
drag, startPoint x: 473, startPoint y: 294, endPoint x: 506, endPoint y: 281, distance: 35.9
click at [506, 281] on nav "Mousse Cup Berry Cheesecake Red Velvet Molten Cake Lotus Cheesecake Chocolate C…" at bounding box center [506, 437] width 278 height 683
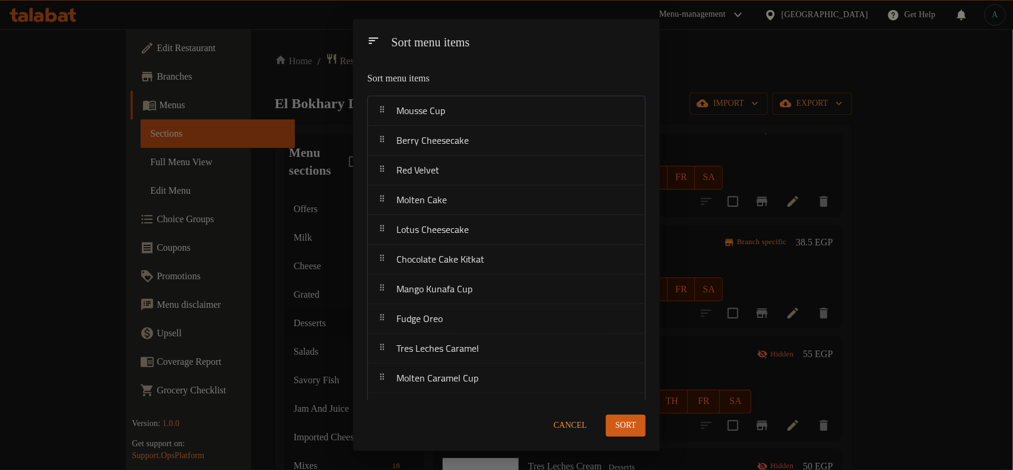
click at [631, 434] on button "Sort" at bounding box center [626, 425] width 40 height 22
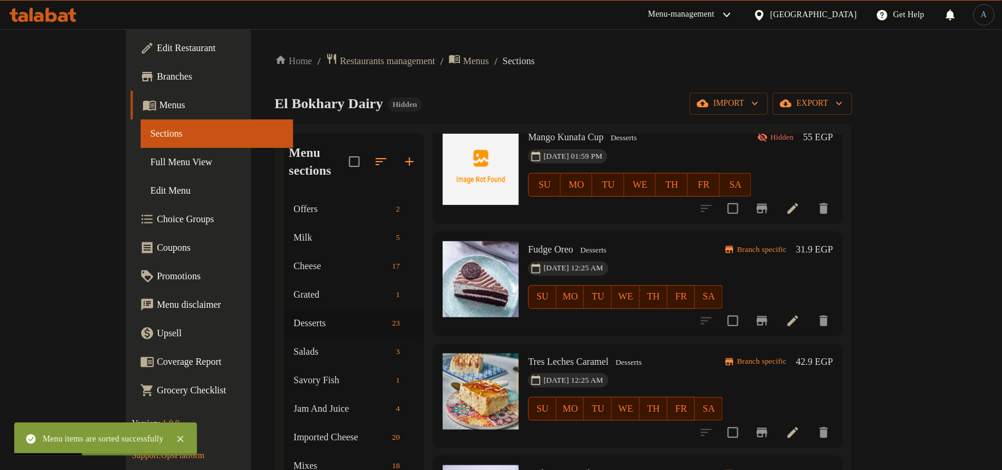
scroll to position [668, 0]
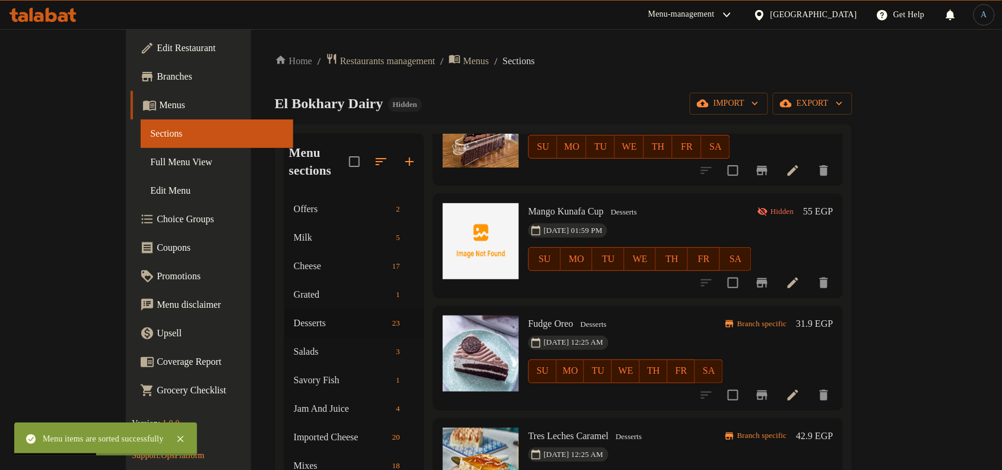
click at [756, 218] on div "05-10-2025 01:59 PM SU MO TU WE TH FR SA" at bounding box center [640, 250] width 233 height 64
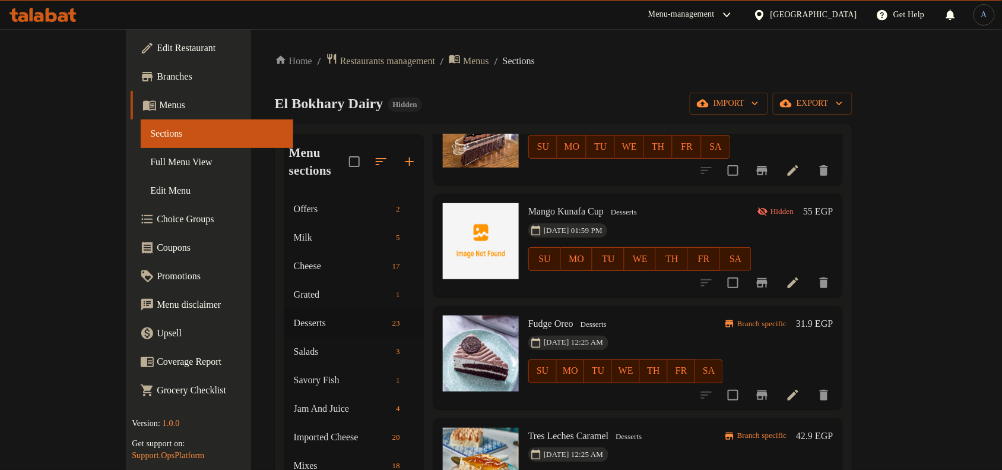
click at [557, 206] on span "Mango Kunafa Cup" at bounding box center [565, 211] width 75 height 10
click at [563, 206] on span "Mango Kunafa Cup" at bounding box center [565, 211] width 75 height 10
click at [734, 203] on h6 "Mango Kunafa Cup Desserts" at bounding box center [639, 211] width 223 height 17
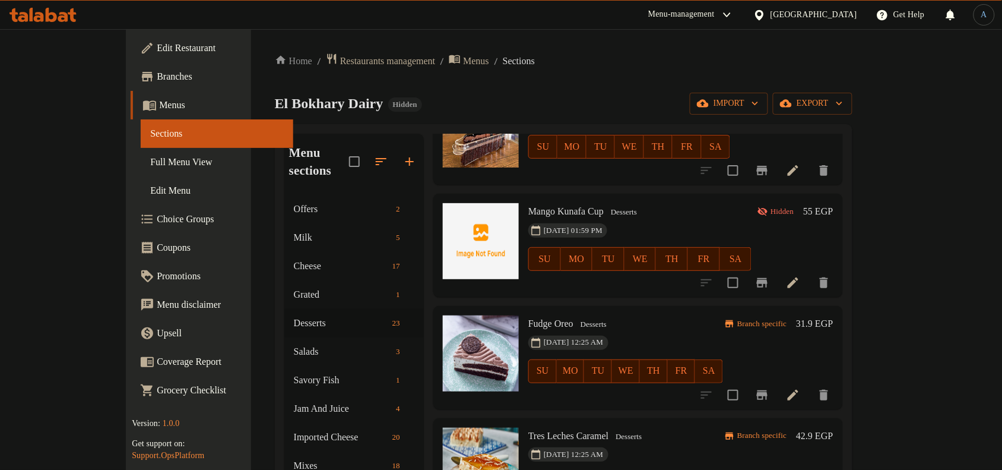
click at [561, 206] on span "Mango Kunafa Cup" at bounding box center [565, 211] width 75 height 10
click at [576, 318] on span "Desserts" at bounding box center [594, 325] width 36 height 14
click at [528, 206] on span "Mango Kunafa Cup" at bounding box center [565, 211] width 75 height 10
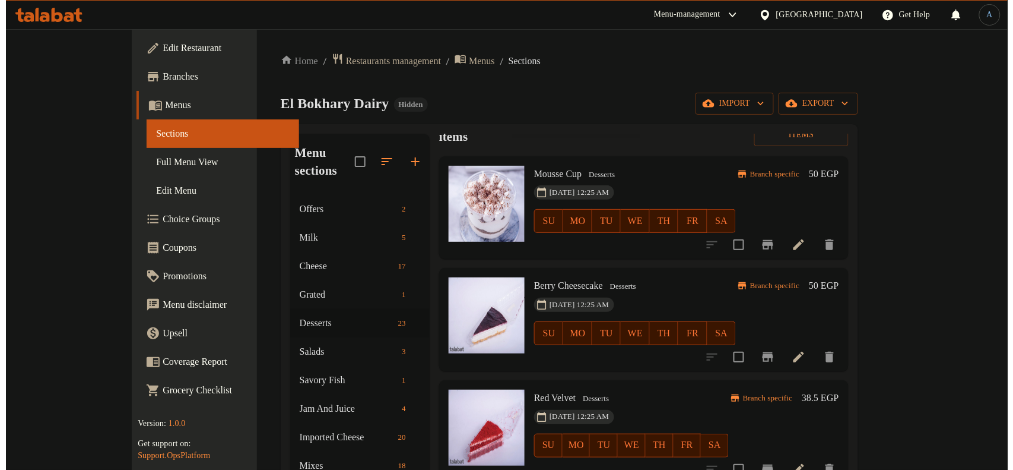
scroll to position [0, 0]
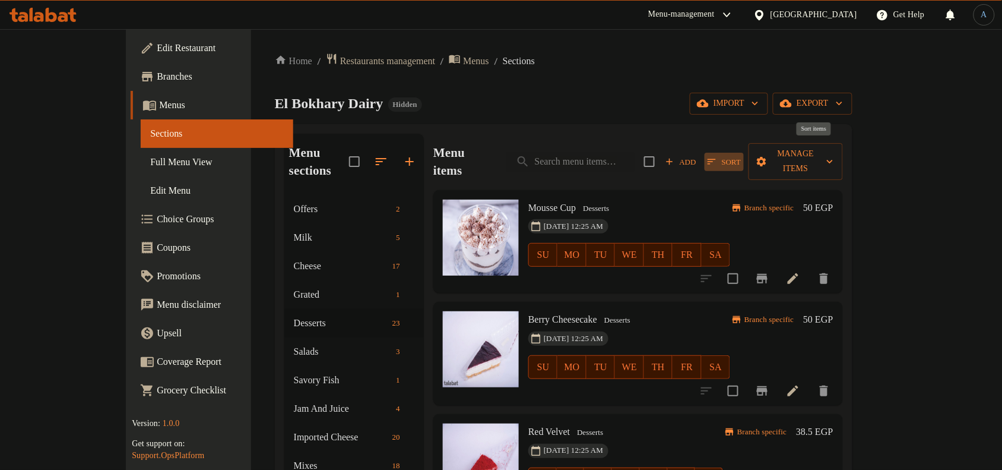
click at [741, 156] on span "Sort" at bounding box center [724, 162] width 33 height 14
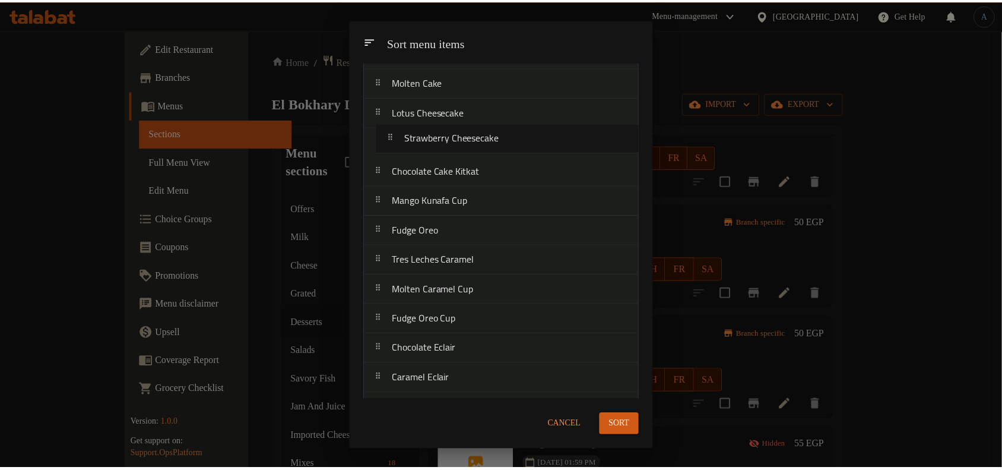
scroll to position [114, 0]
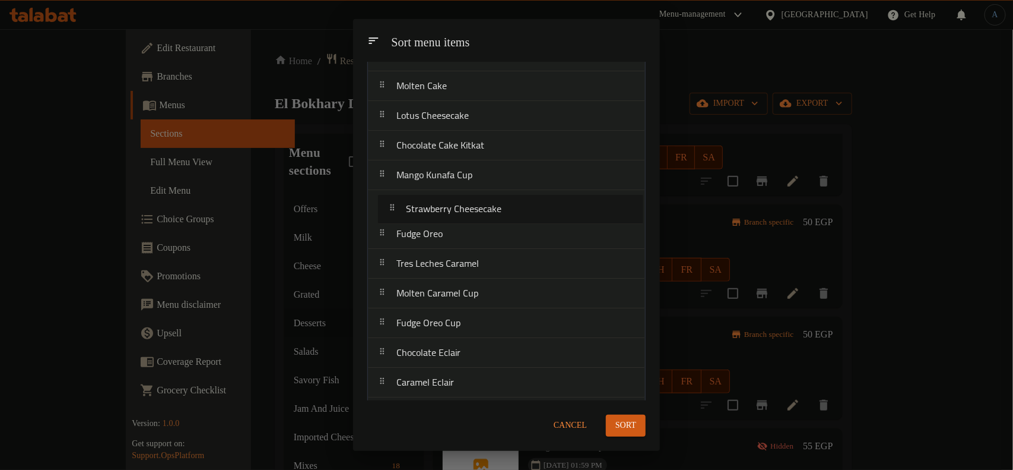
drag, startPoint x: 503, startPoint y: 300, endPoint x: 515, endPoint y: 206, distance: 94.5
click at [515, 206] on nav "Mousse Cup Berry Cheesecake Red Velvet Molten Cake Lotus Cheesecake Chocolate C…" at bounding box center [506, 323] width 278 height 683
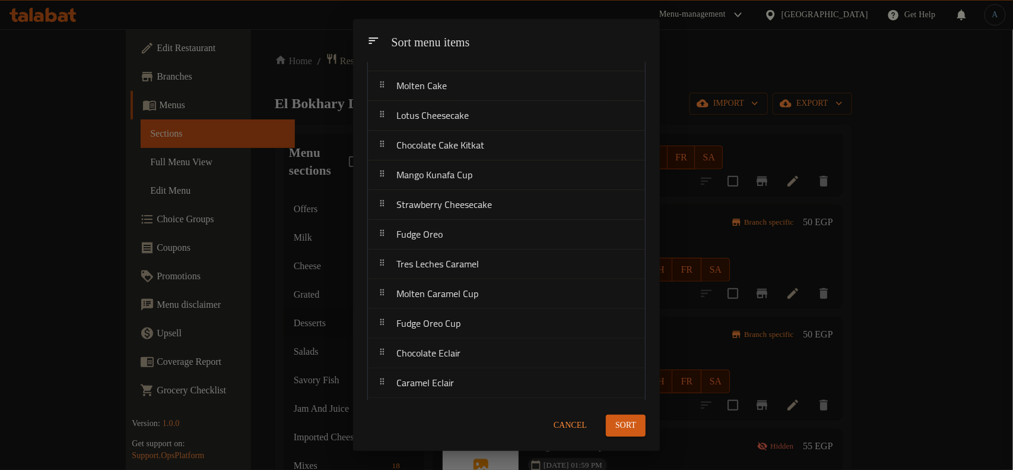
click at [628, 425] on span "Sort" at bounding box center [626, 425] width 21 height 15
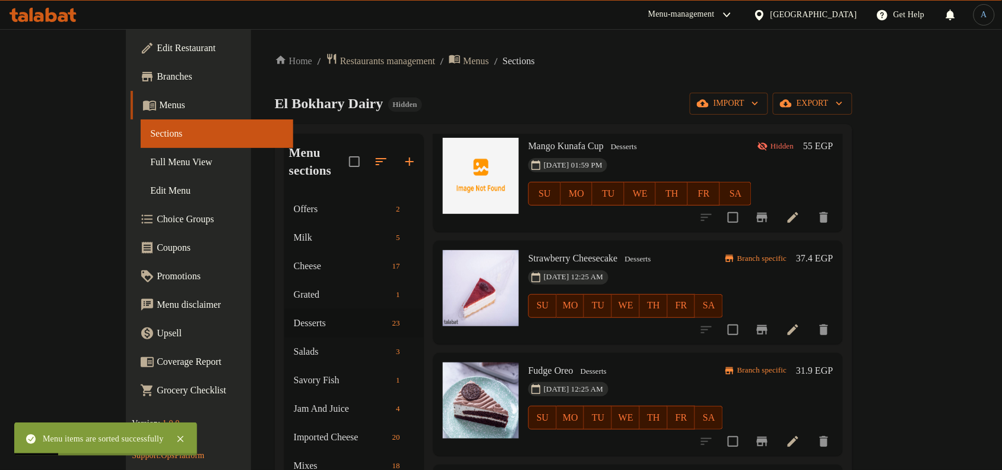
scroll to position [742, 0]
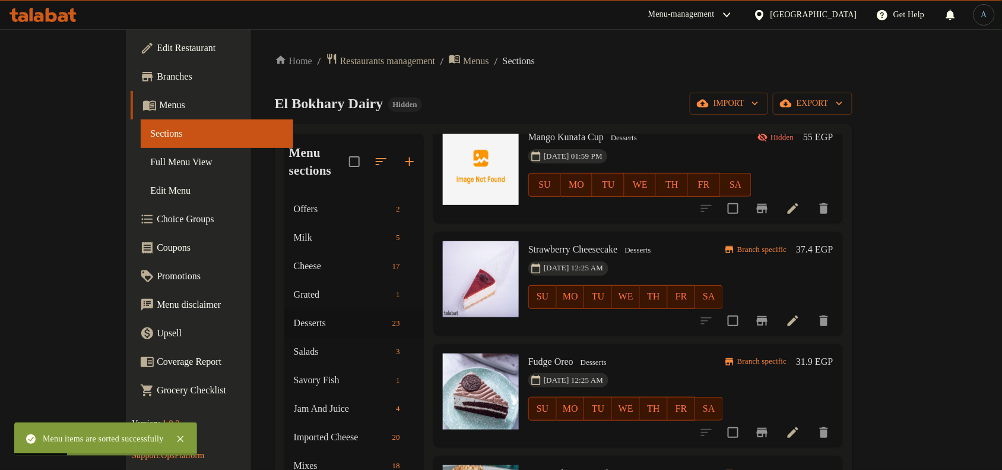
click at [629, 256] on div "[DATE] 12:25 AM SU MO TU WE TH FR SA" at bounding box center [626, 288] width 204 height 64
click at [768, 316] on icon "Branch-specific-item" at bounding box center [762, 320] width 11 height 9
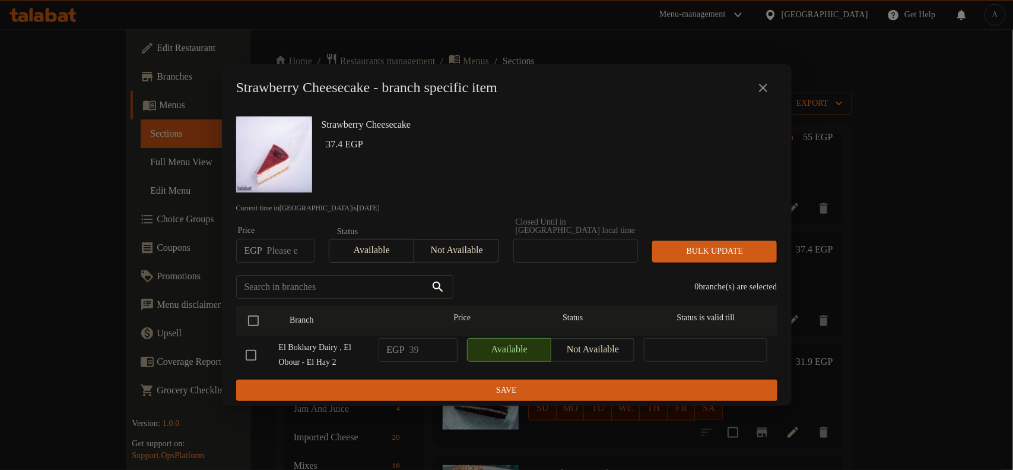
click at [289, 247] on input "number" at bounding box center [290, 251] width 47 height 24
paste input "48.00"
type input "48.00"
click at [256, 313] on input "checkbox" at bounding box center [253, 320] width 25 height 25
checkbox input "true"
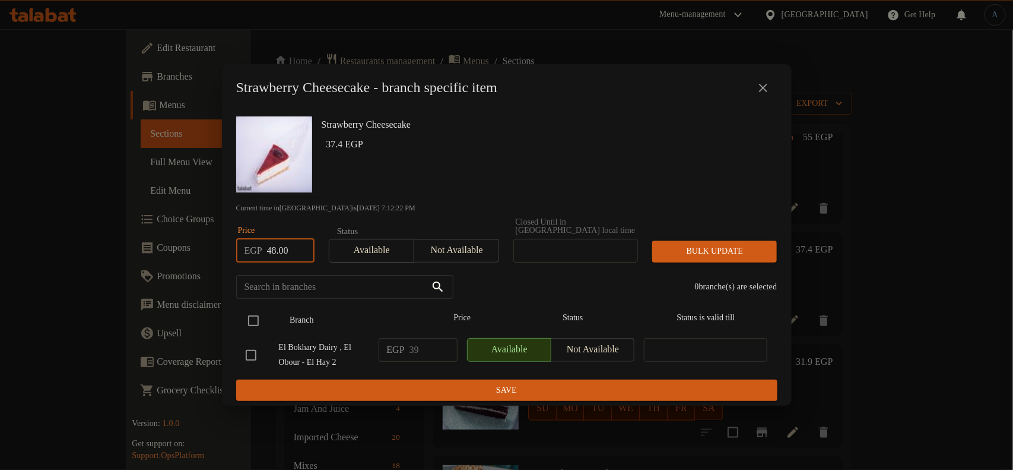
checkbox input "true"
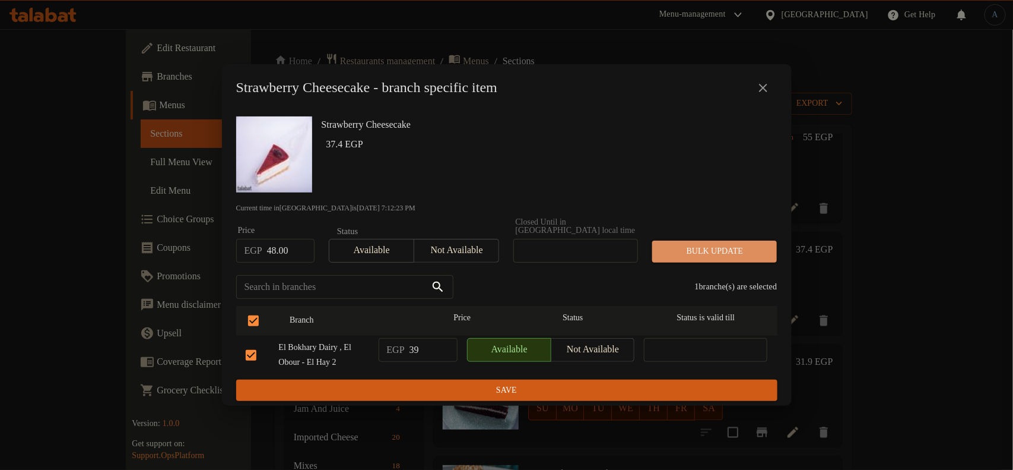
click at [707, 248] on span "Bulk update" at bounding box center [715, 251] width 106 height 15
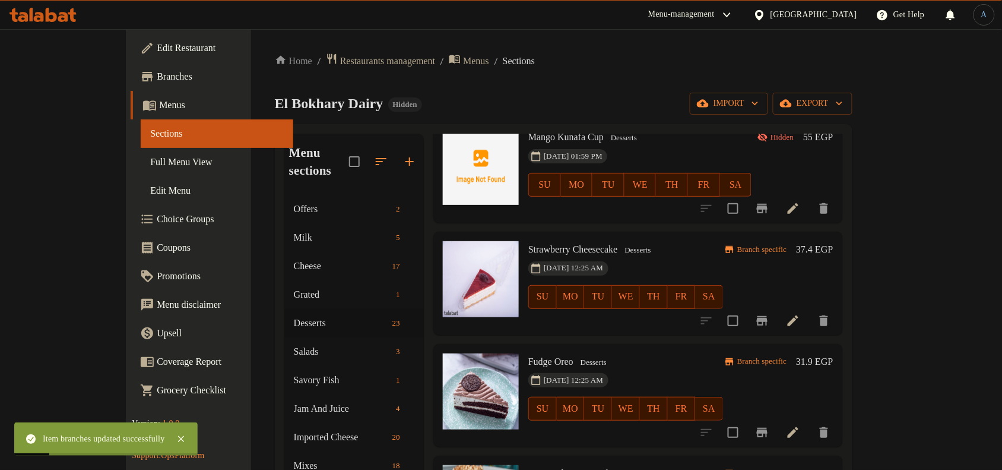
click at [701, 256] on div "[DATE] 12:25 AM SU MO TU WE TH FR SA" at bounding box center [626, 288] width 204 height 64
click at [833, 241] on h6 "37.4 EGP" at bounding box center [814, 249] width 37 height 17
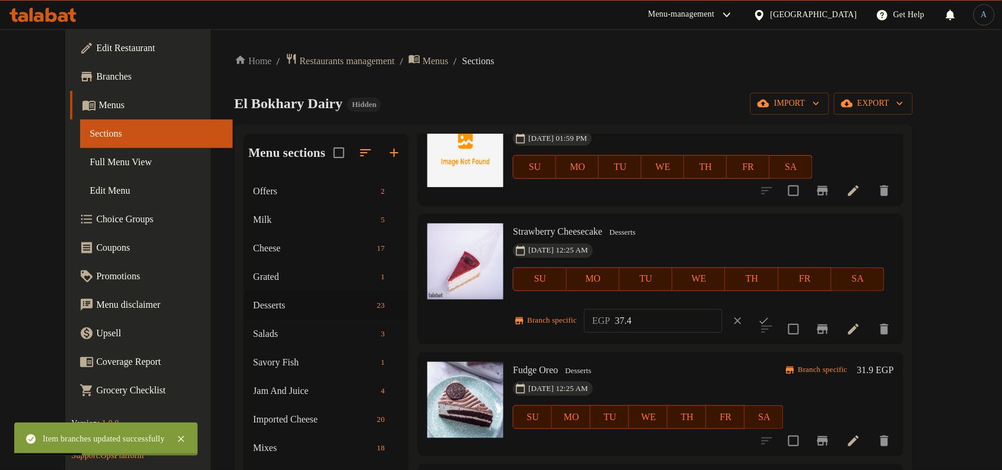
click at [679, 319] on input "37.4" at bounding box center [668, 321] width 107 height 24
paste input "48.00"
type input "48.00"
click at [770, 321] on icon "ok" at bounding box center [764, 321] width 12 height 12
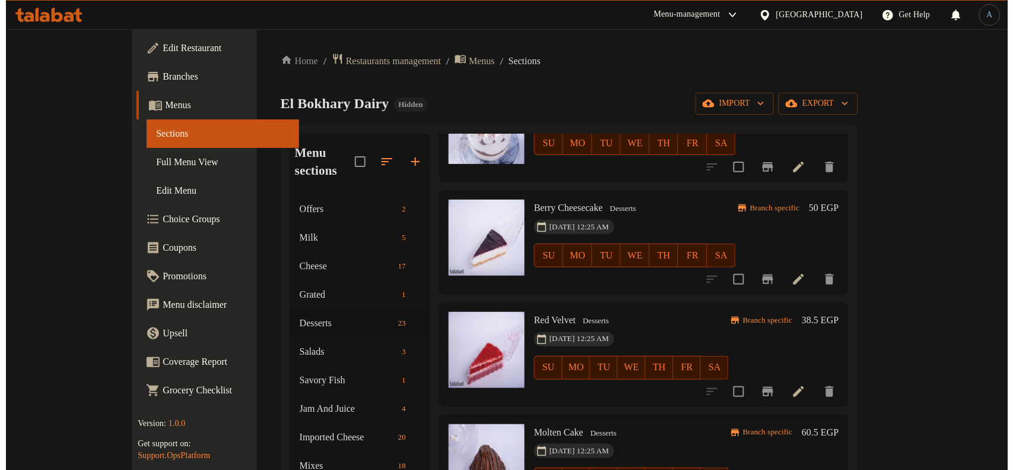
scroll to position [0, 0]
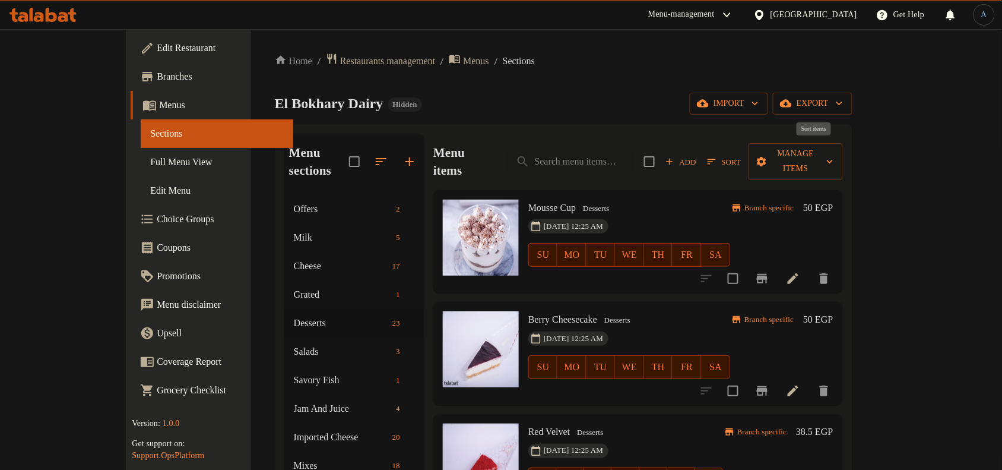
click at [741, 155] on span "Sort" at bounding box center [724, 162] width 33 height 14
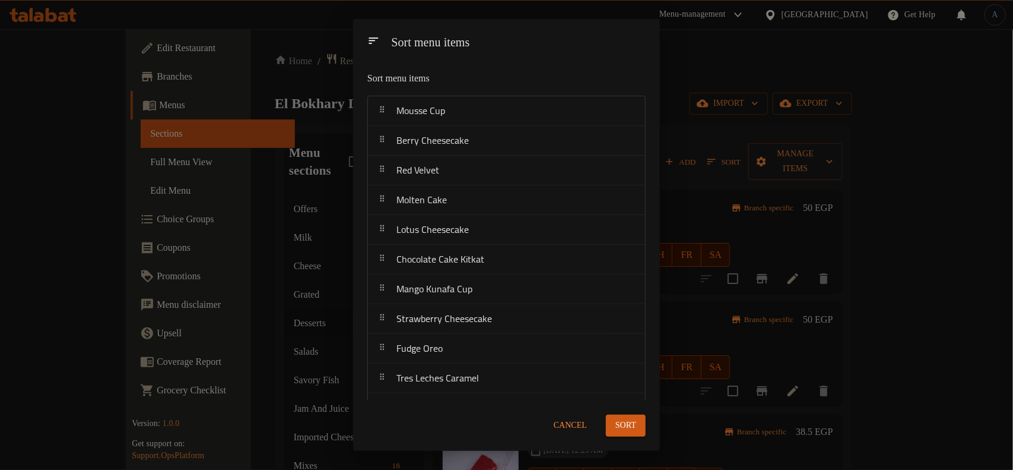
scroll to position [657, 0]
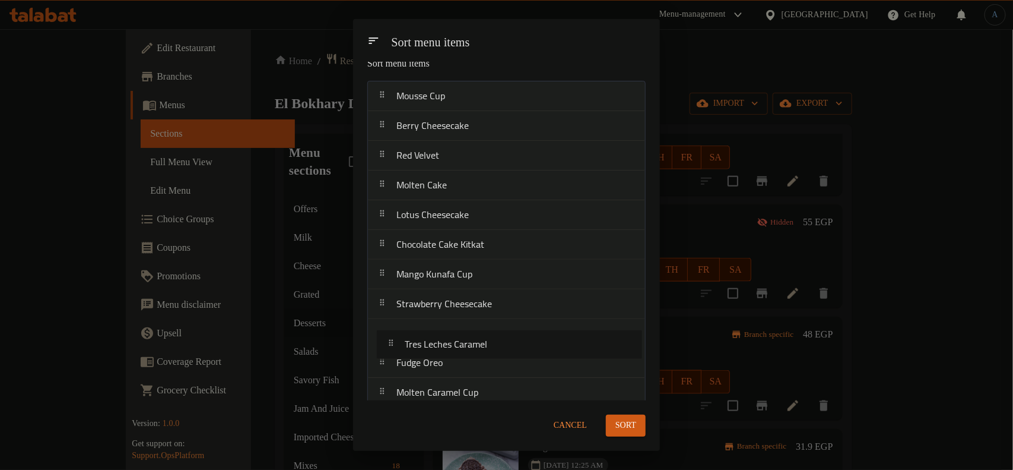
drag, startPoint x: 445, startPoint y: 381, endPoint x: 451, endPoint y: 348, distance: 33.2
click at [451, 348] on nav "Mousse Cup Berry Cheesecake Red Velvet Molten Cake Lotus Cheesecake Chocolate C…" at bounding box center [506, 422] width 278 height 683
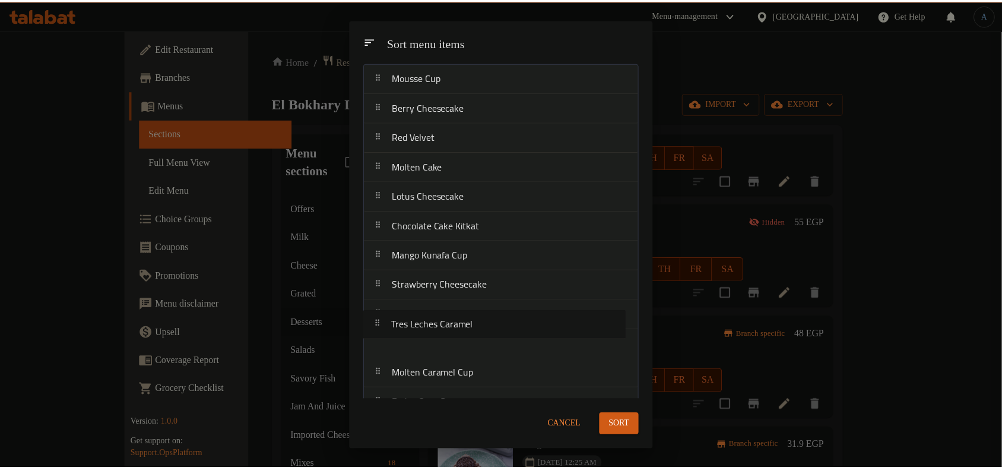
scroll to position [40, 0]
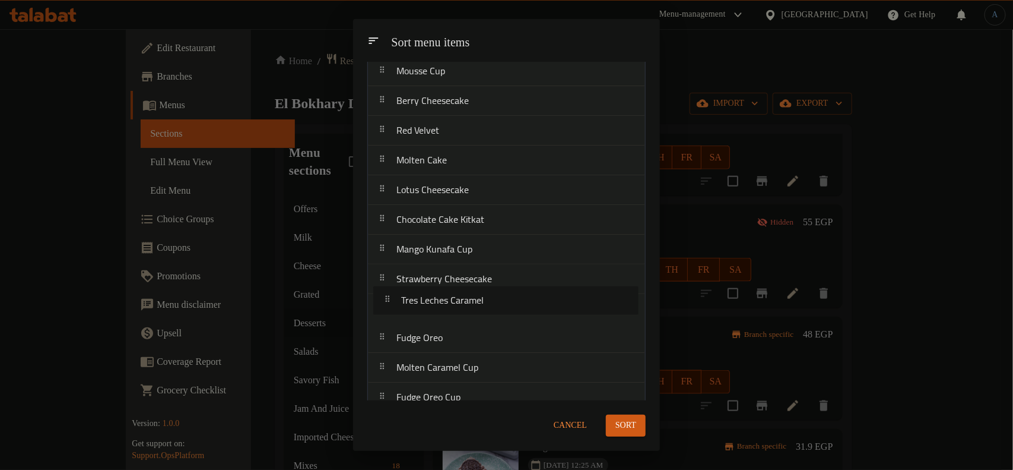
drag, startPoint x: 520, startPoint y: 343, endPoint x: 527, endPoint y: 305, distance: 38.7
click at [527, 305] on nav "Mousse Cup Berry Cheesecake Red Velvet Molten Cake Lotus Cheesecake Chocolate C…" at bounding box center [506, 397] width 278 height 683
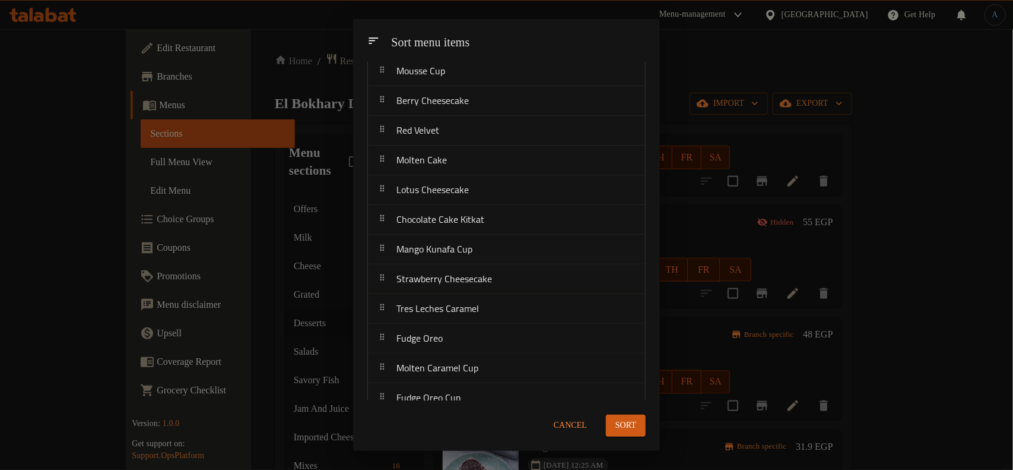
click at [624, 421] on span "Sort" at bounding box center [626, 425] width 21 height 15
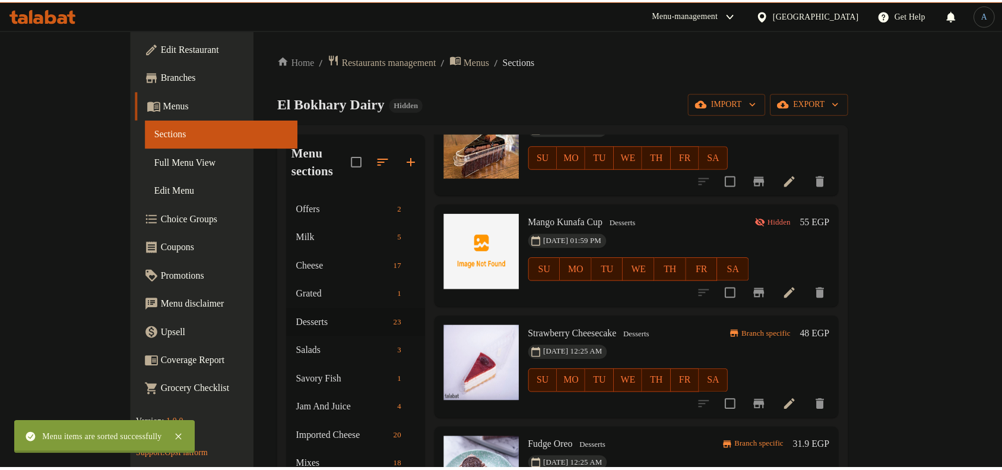
scroll to position [0, 0]
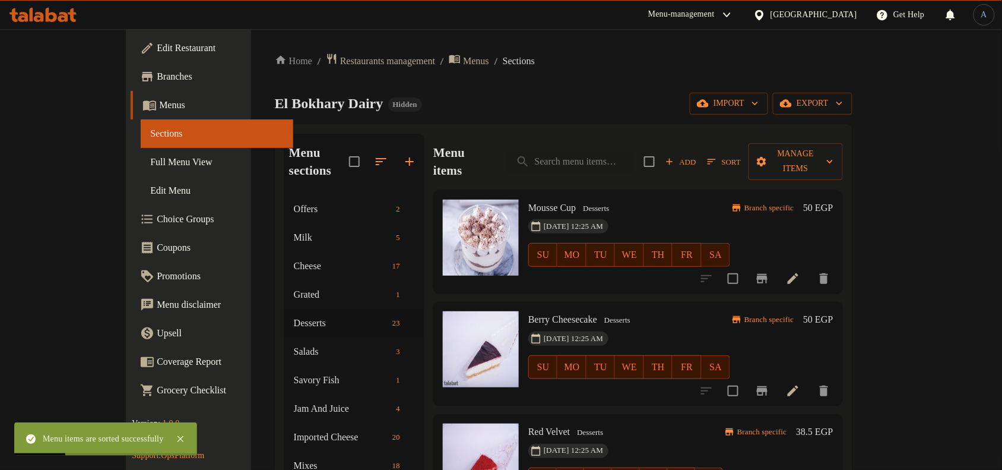
click at [667, 199] on h6 "Mousse Cup Desserts" at bounding box center [629, 207] width 202 height 17
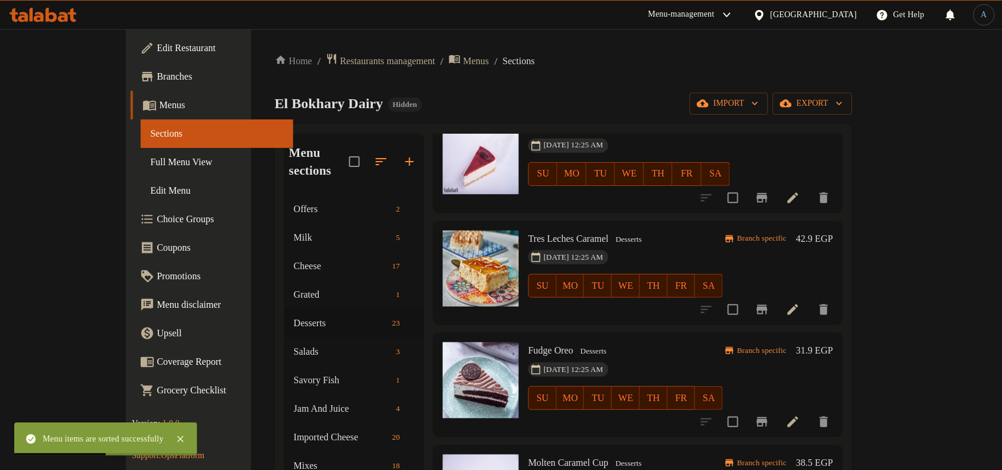
scroll to position [890, 0]
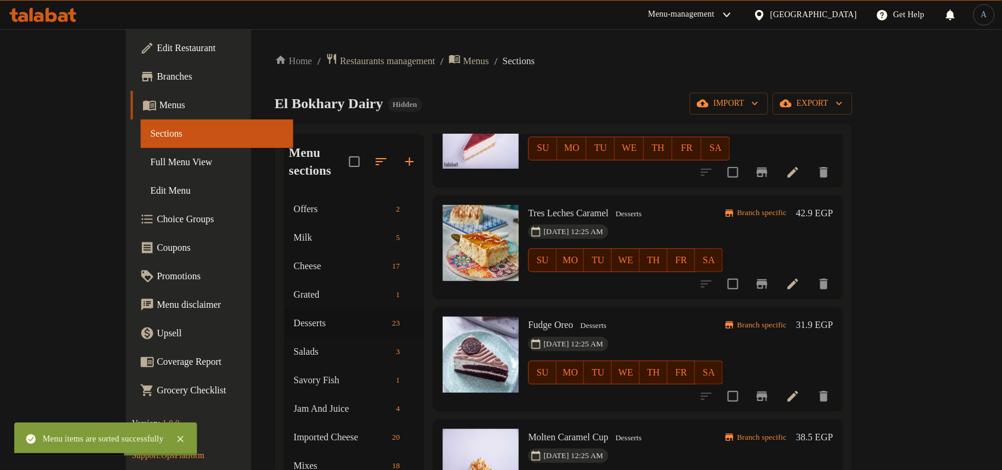
click at [723, 205] on h6 "Tres Leches Caramel Desserts" at bounding box center [625, 213] width 195 height 17
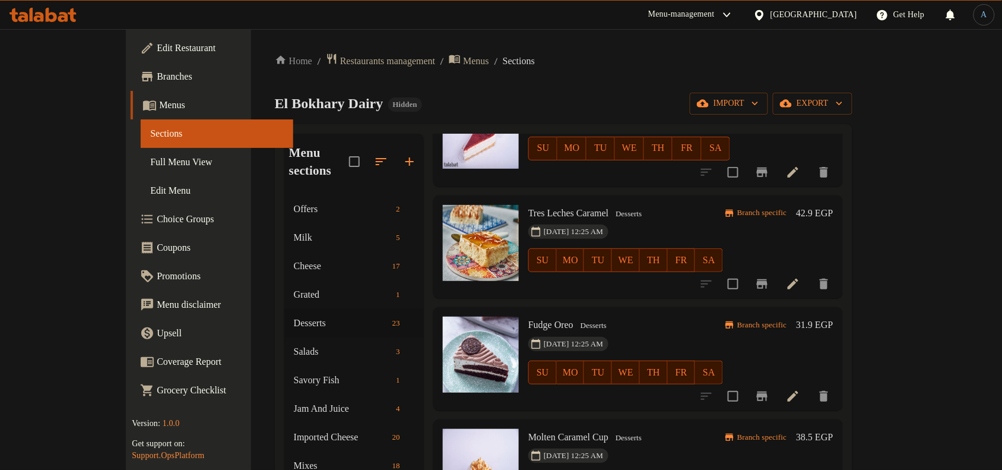
click at [833, 205] on h6 "42.9 EGP" at bounding box center [814, 213] width 37 height 17
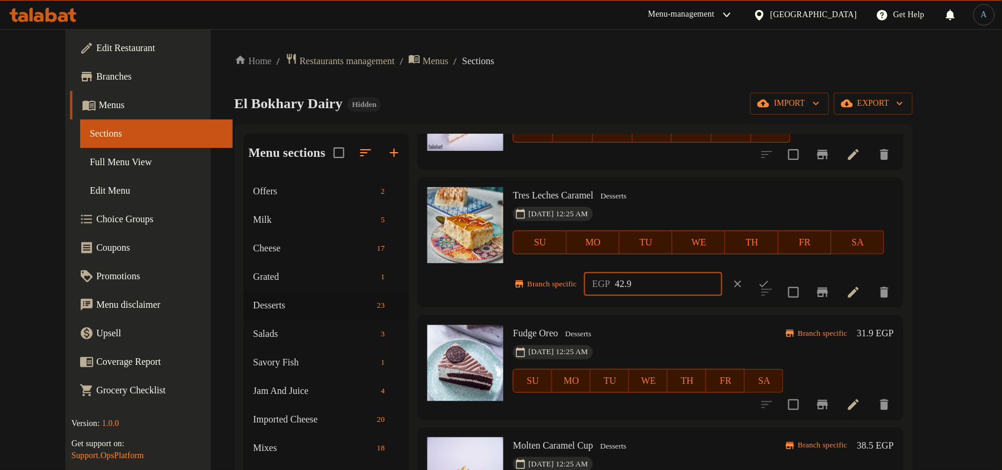
click at [642, 277] on input "42.9" at bounding box center [668, 284] width 107 height 24
paste input "50.00"
type input "50.00"
click at [770, 282] on icon "ok" at bounding box center [764, 284] width 12 height 12
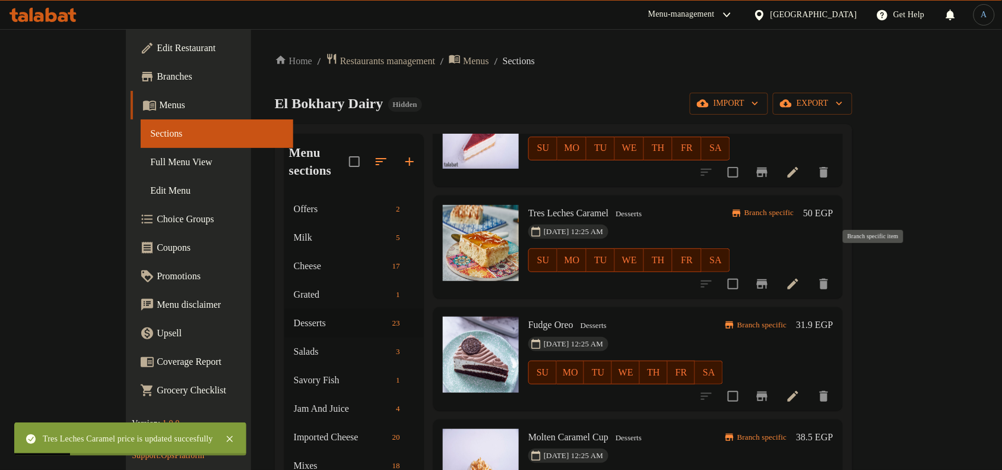
click at [768, 279] on icon "Branch-specific-item" at bounding box center [762, 283] width 11 height 9
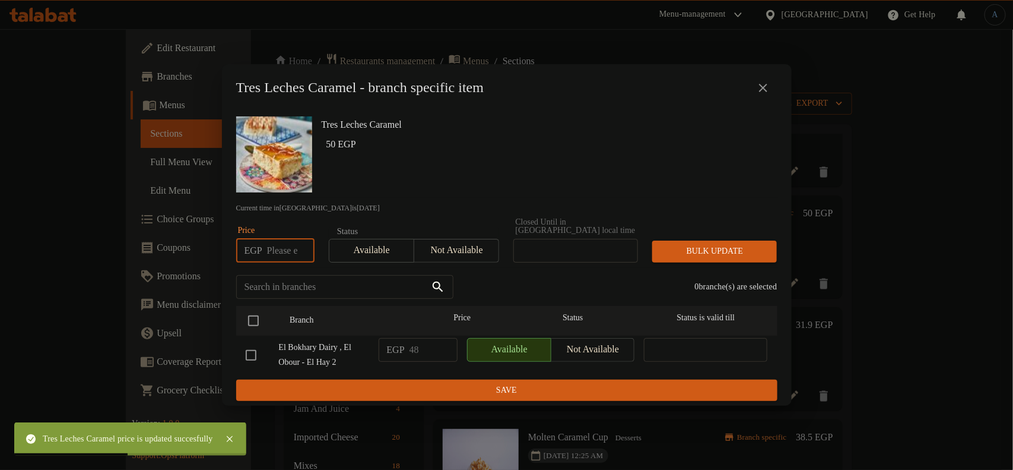
click at [281, 242] on input "number" at bounding box center [290, 251] width 47 height 24
paste input "50.00"
type input "50.00"
click at [256, 310] on input "checkbox" at bounding box center [253, 320] width 25 height 25
checkbox input "true"
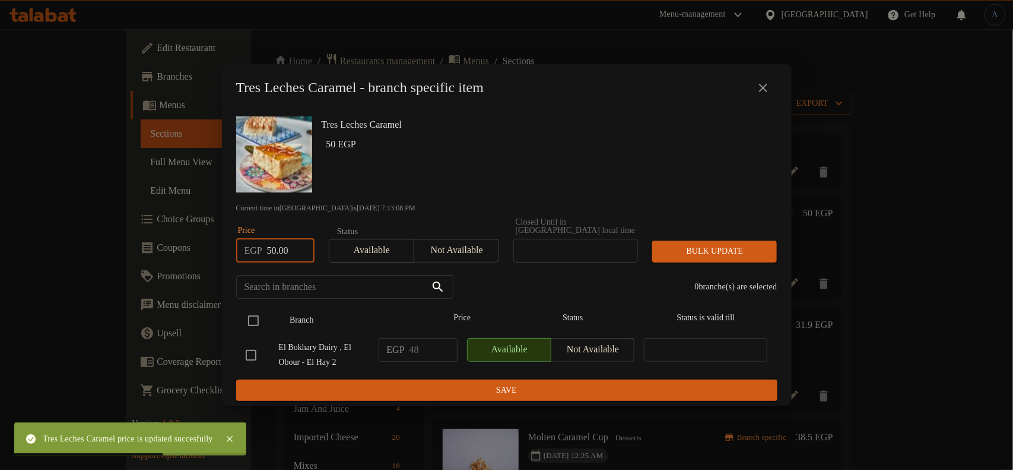
checkbox input "true"
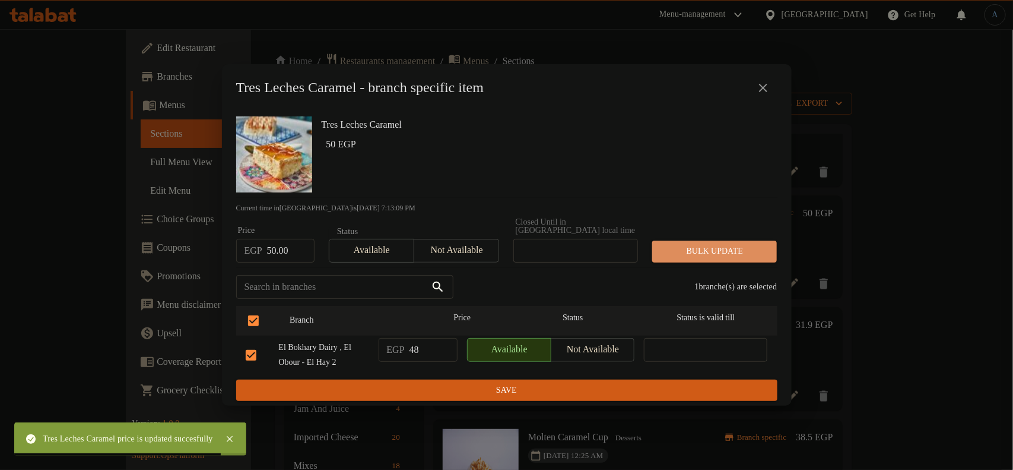
click at [725, 248] on span "Bulk update" at bounding box center [715, 251] width 106 height 15
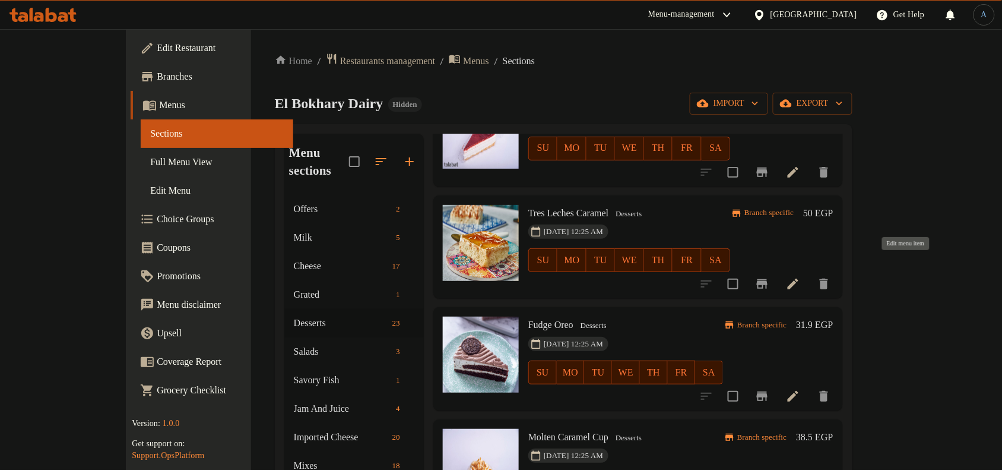
click at [798, 278] on icon at bounding box center [793, 283] width 11 height 11
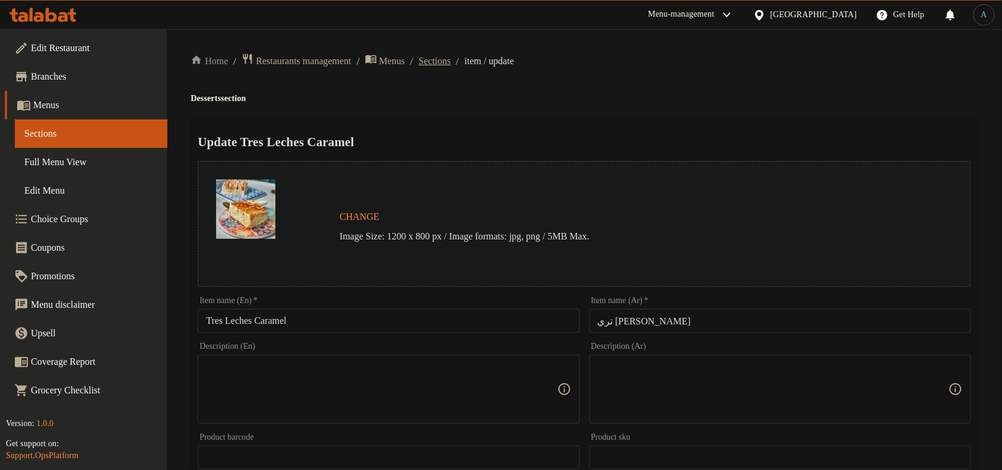
click at [451, 57] on span "Sections" at bounding box center [435, 61] width 32 height 14
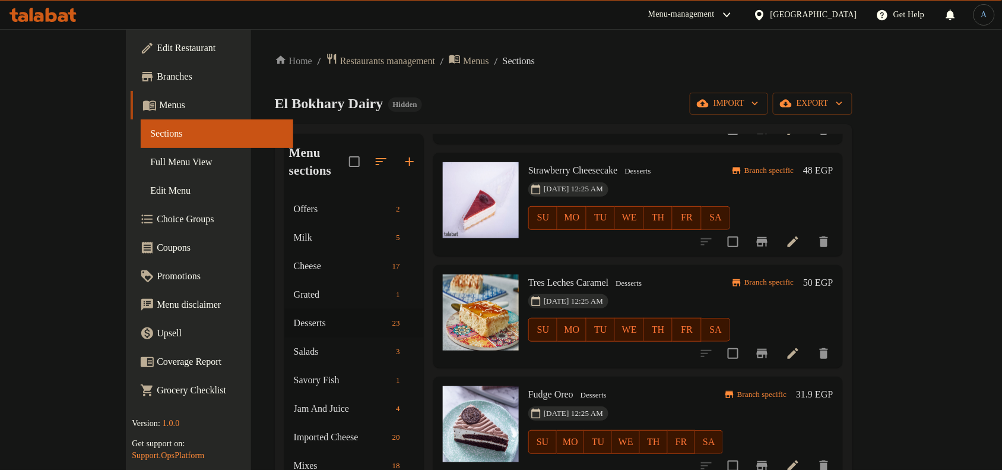
scroll to position [816, 0]
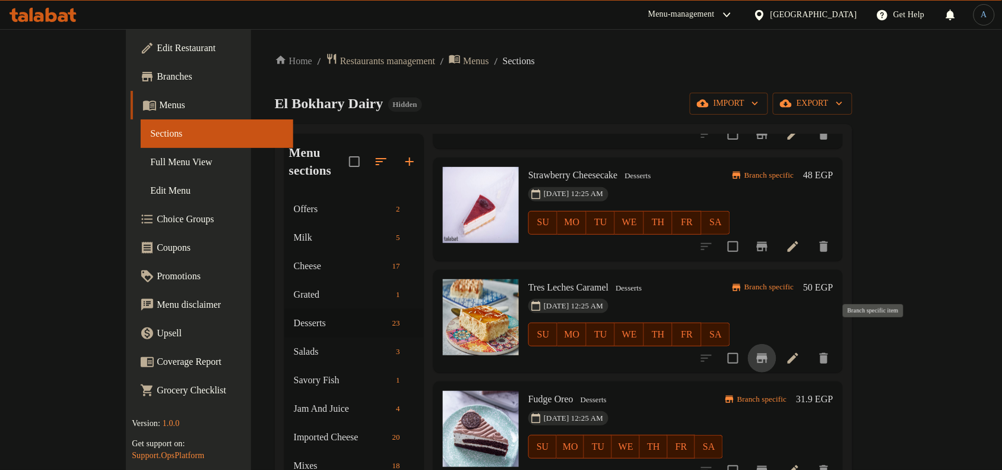
click at [768, 353] on icon "Branch-specific-item" at bounding box center [762, 357] width 11 height 9
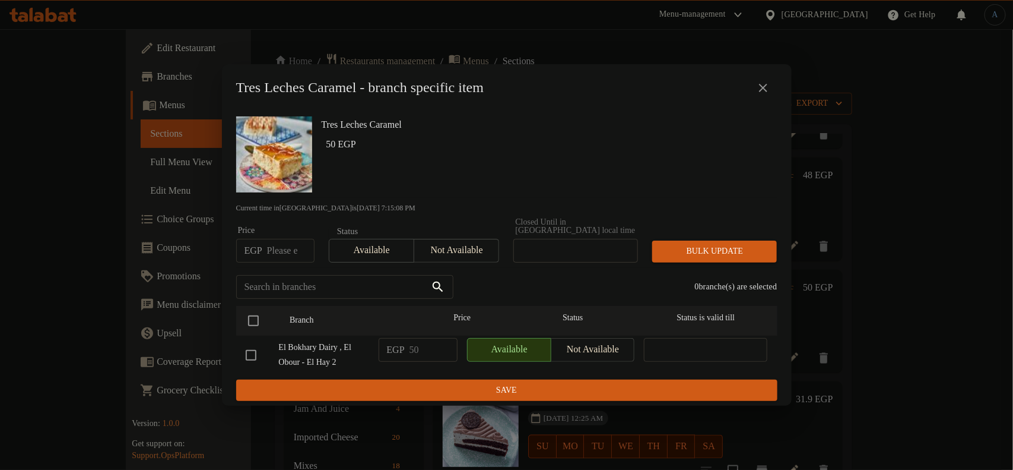
click at [766, 93] on icon "close" at bounding box center [763, 88] width 14 height 14
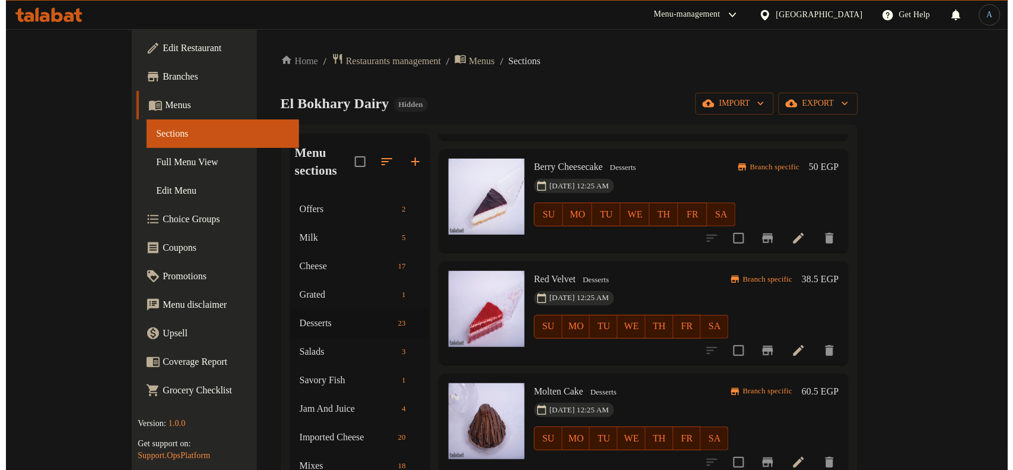
scroll to position [0, 0]
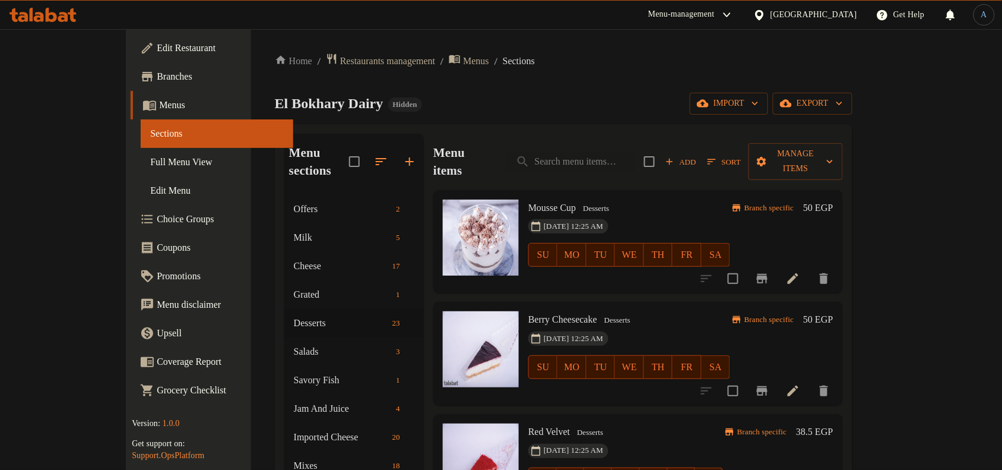
click at [744, 161] on button "Sort" at bounding box center [724, 162] width 39 height 18
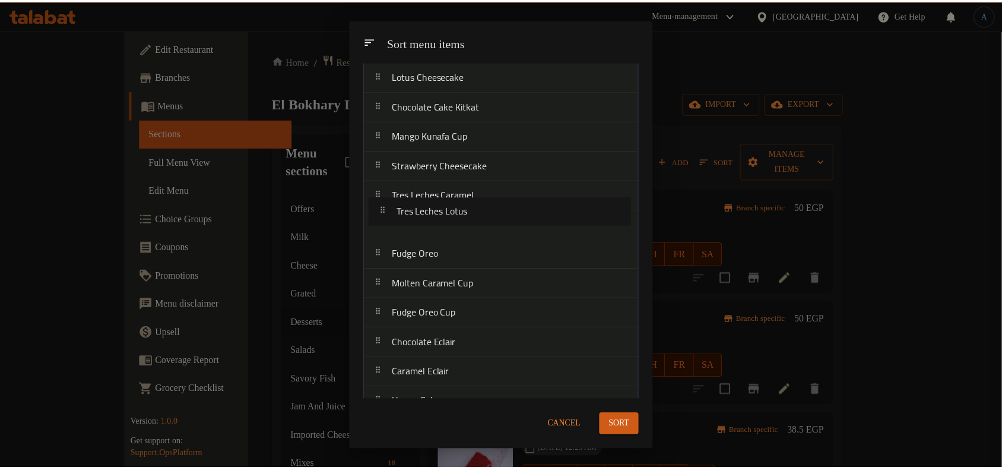
scroll to position [150, 0]
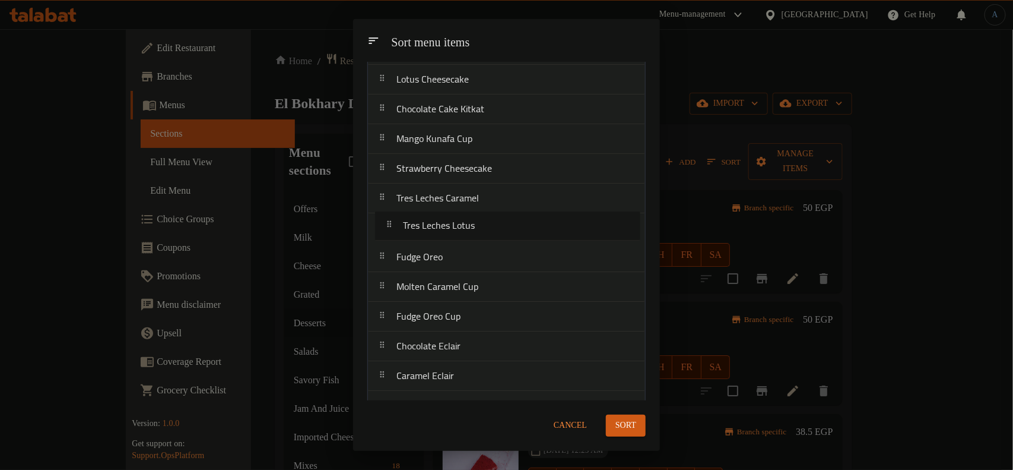
drag, startPoint x: 471, startPoint y: 268, endPoint x: 478, endPoint y: 227, distance: 41.0
click at [478, 227] on nav "Mousse Cup Berry Cheesecake Red Velvet Molten Cake Lotus Cheesecake Chocolate C…" at bounding box center [506, 286] width 278 height 683
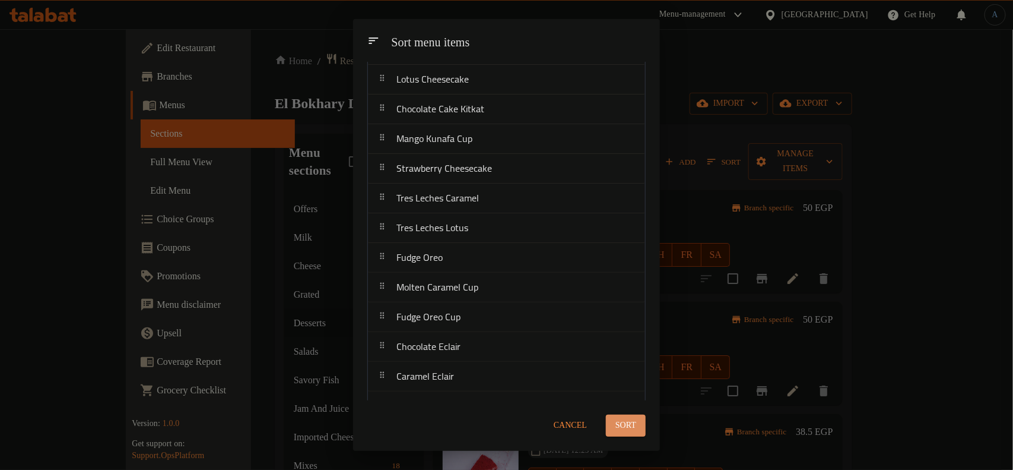
click at [633, 427] on span "Sort" at bounding box center [626, 425] width 21 height 15
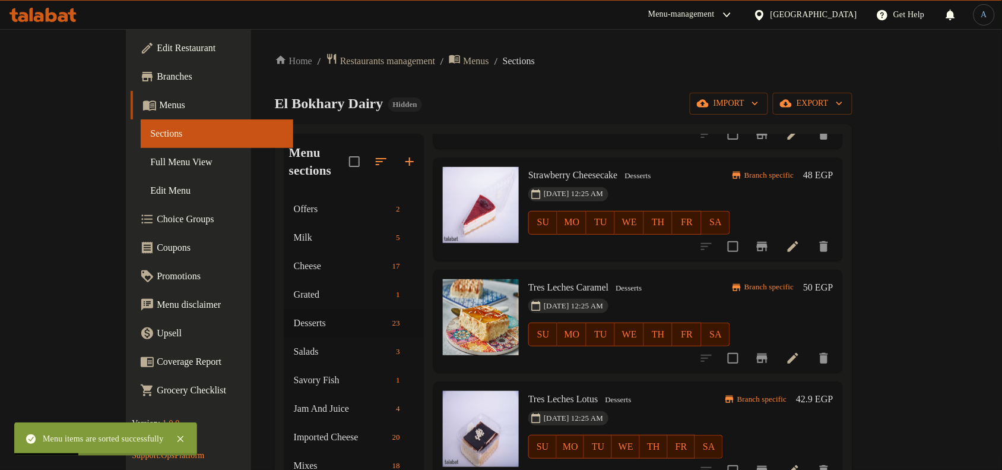
scroll to position [890, 0]
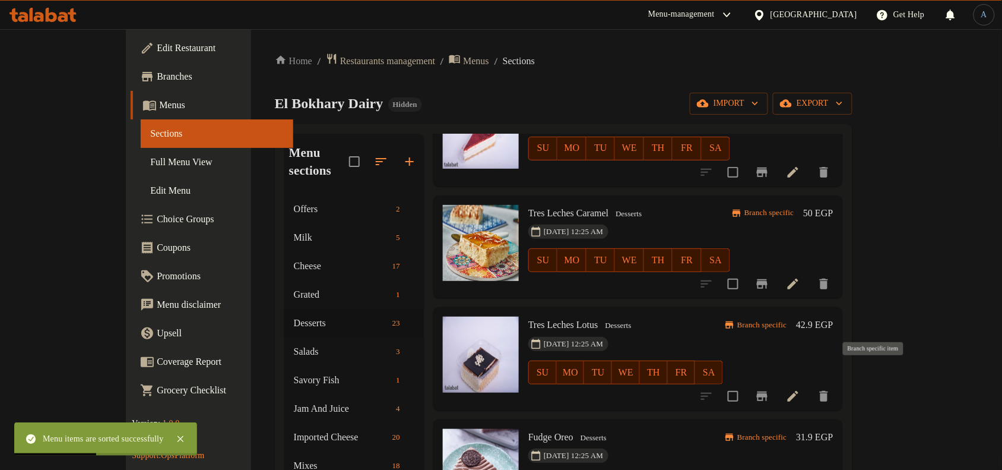
click at [768, 391] on icon "Branch-specific-item" at bounding box center [762, 395] width 11 height 9
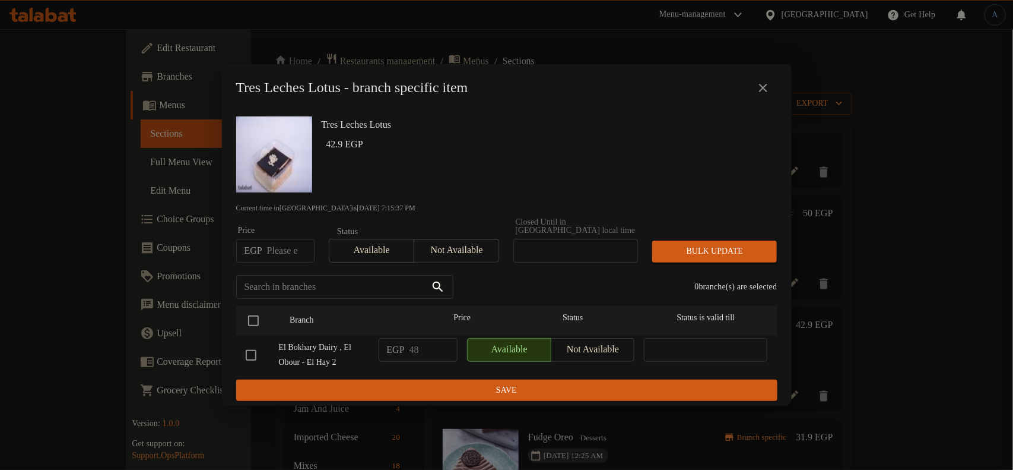
click at [286, 248] on input "number" at bounding box center [290, 251] width 47 height 24
paste input "50.00"
type input "50.00"
click at [253, 313] on input "checkbox" at bounding box center [253, 320] width 25 height 25
checkbox input "true"
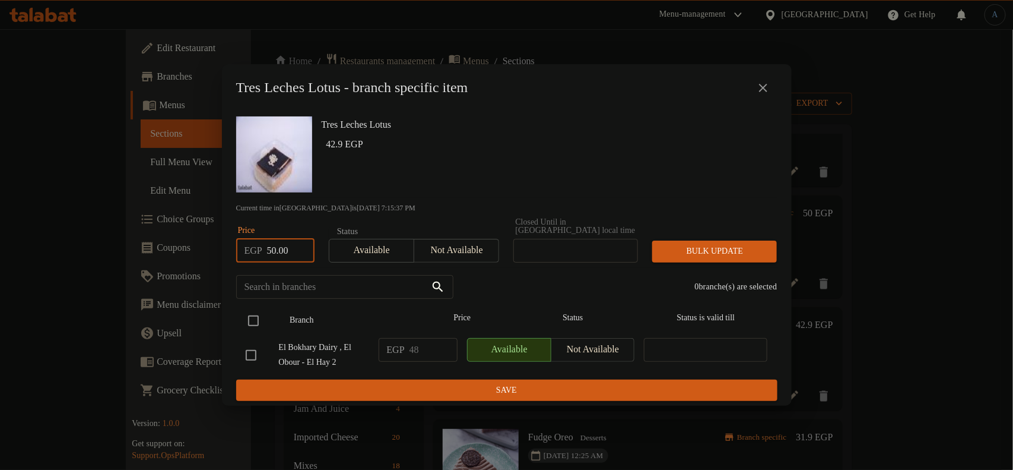
checkbox input "true"
click at [708, 249] on span "Bulk update" at bounding box center [715, 251] width 106 height 15
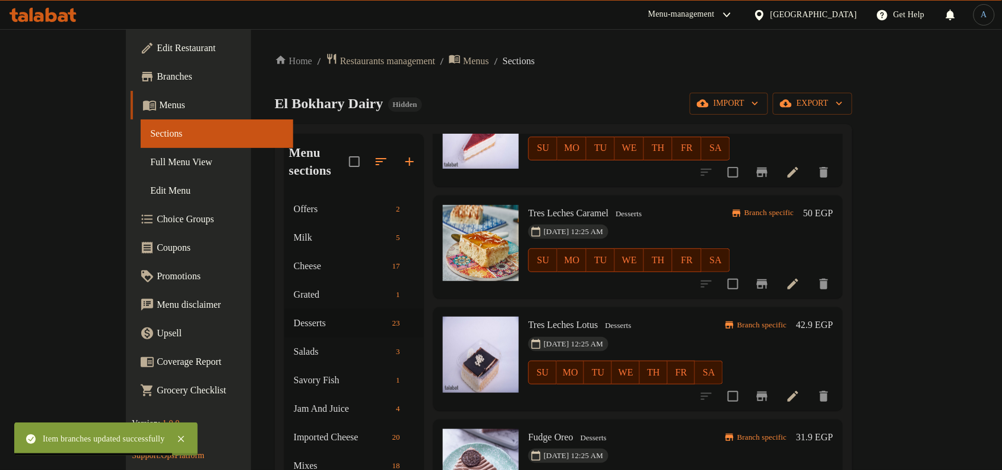
click at [833, 316] on h6 "42.9 EGP" at bounding box center [814, 324] width 37 height 17
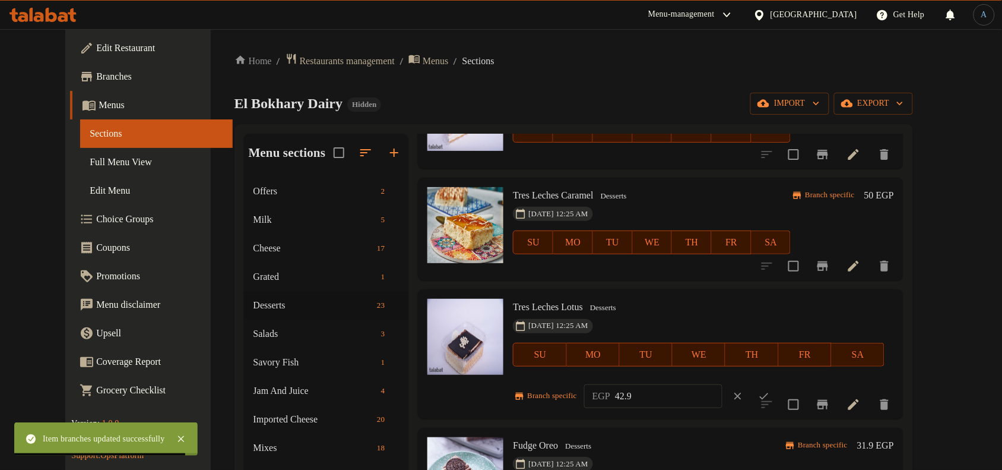
click at [662, 396] on input "42.9" at bounding box center [668, 396] width 107 height 24
paste input "50.00"
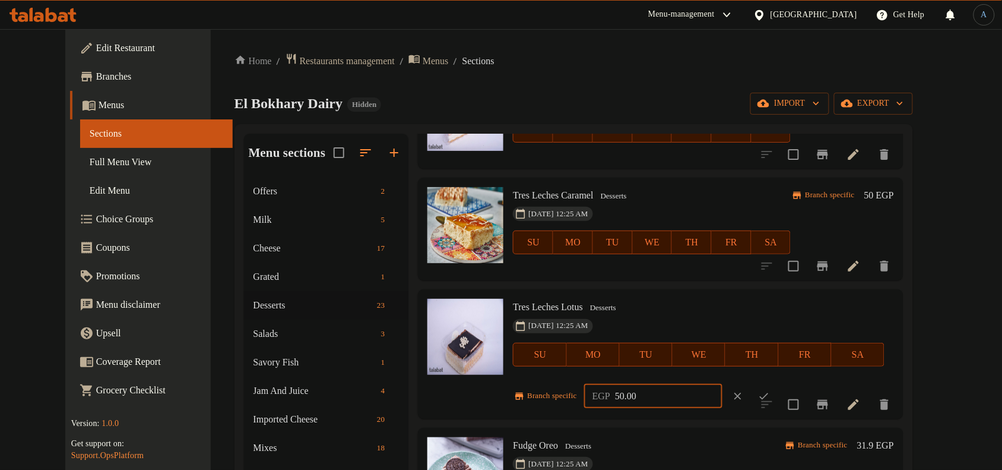
type input "50.00"
click at [770, 392] on icon "ok" at bounding box center [764, 396] width 12 height 12
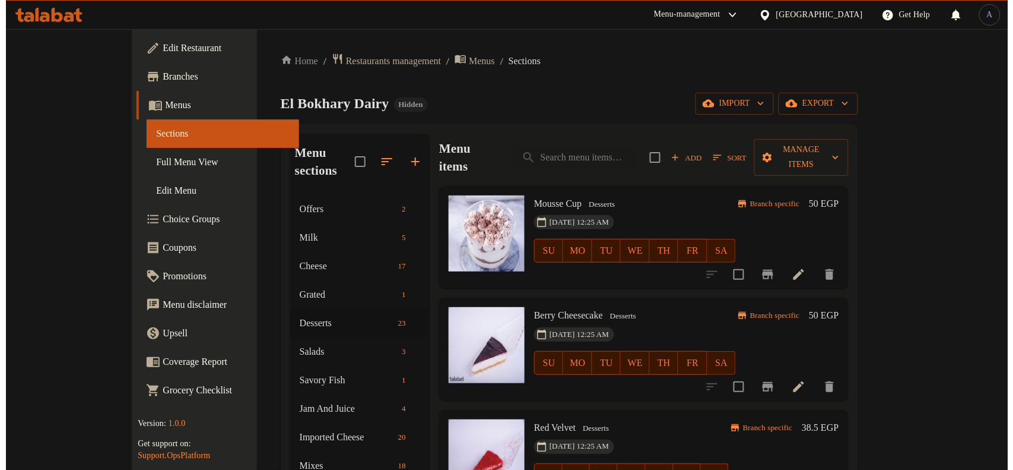
scroll to position [0, 0]
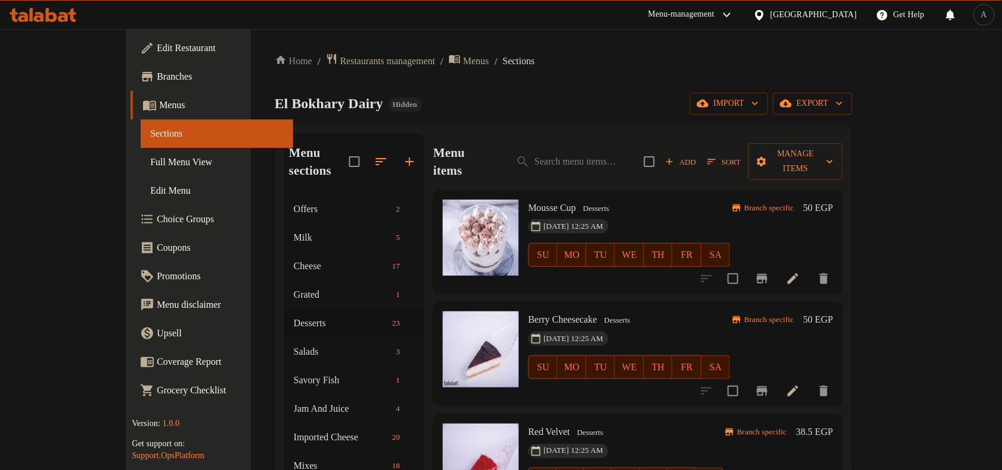
click at [741, 155] on span "Sort" at bounding box center [724, 162] width 33 height 14
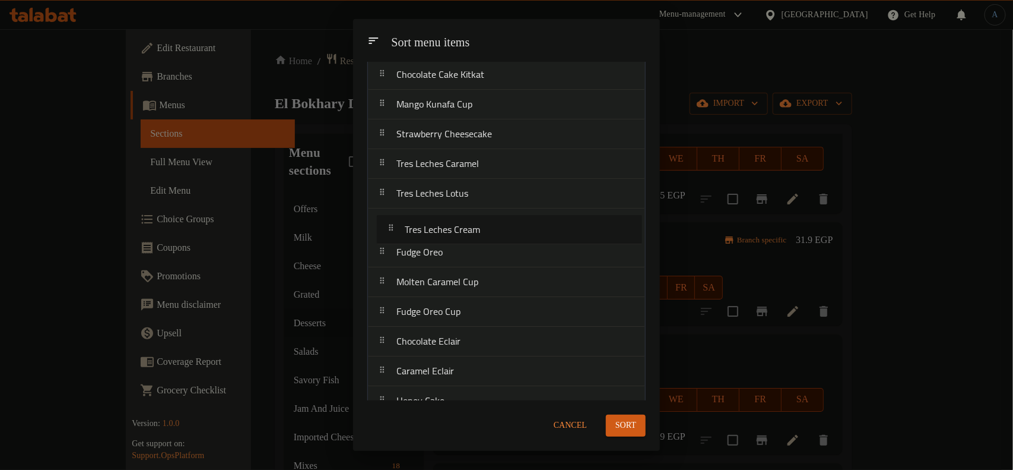
scroll to position [150, 0]
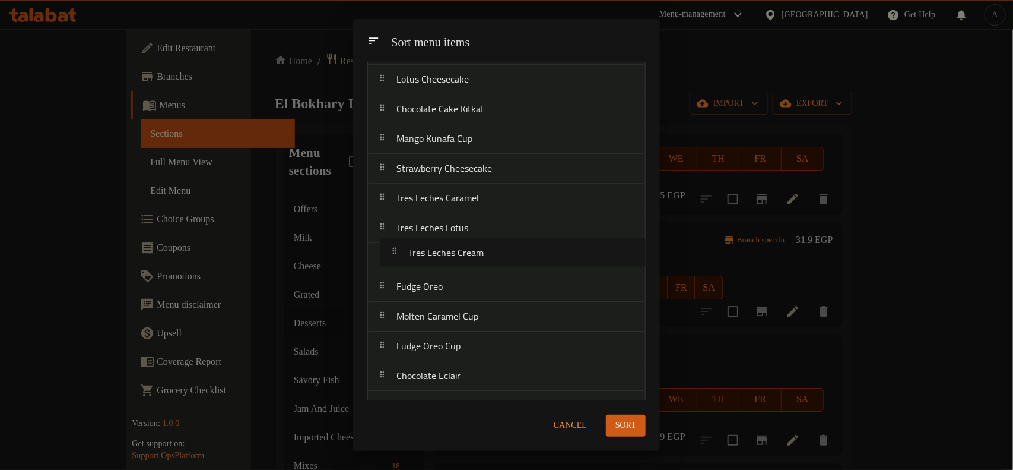
drag, startPoint x: 468, startPoint y: 325, endPoint x: 478, endPoint y: 247, distance: 79.1
click at [478, 247] on nav "Mousse Cup Berry Cheesecake Red Velvet Molten Cake Lotus Cheesecake Chocolate C…" at bounding box center [506, 286] width 278 height 683
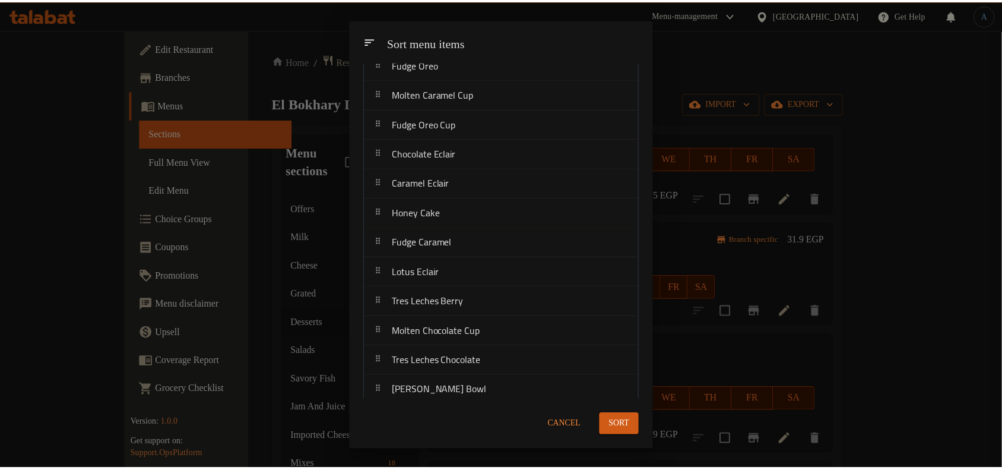
scroll to position [2014, 0]
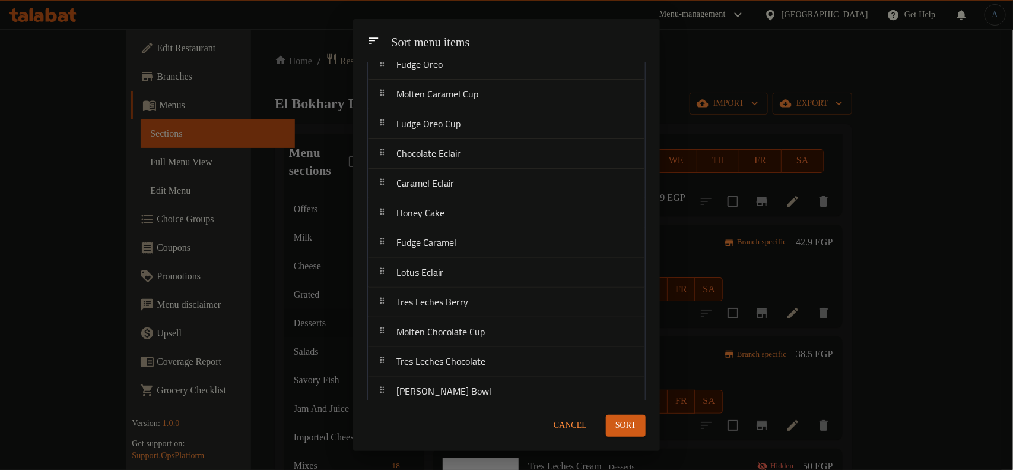
click at [620, 419] on span "Sort" at bounding box center [626, 425] width 21 height 15
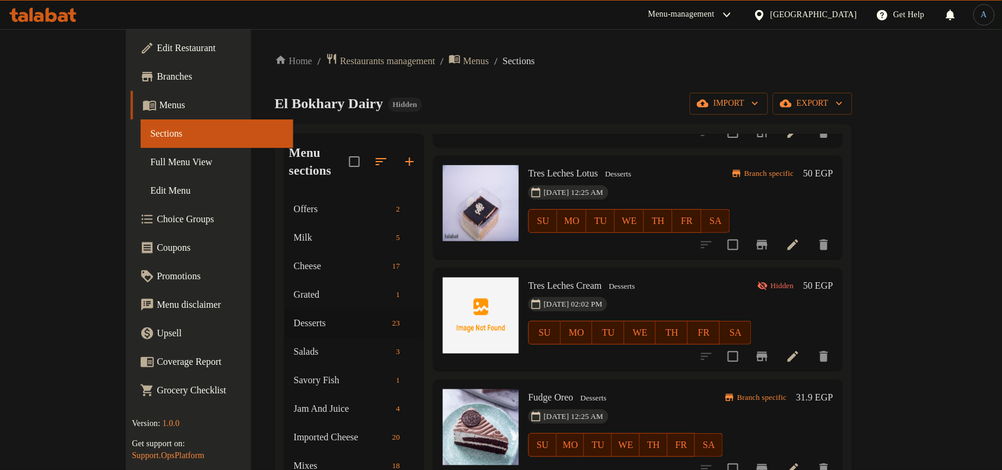
scroll to position [1039, 0]
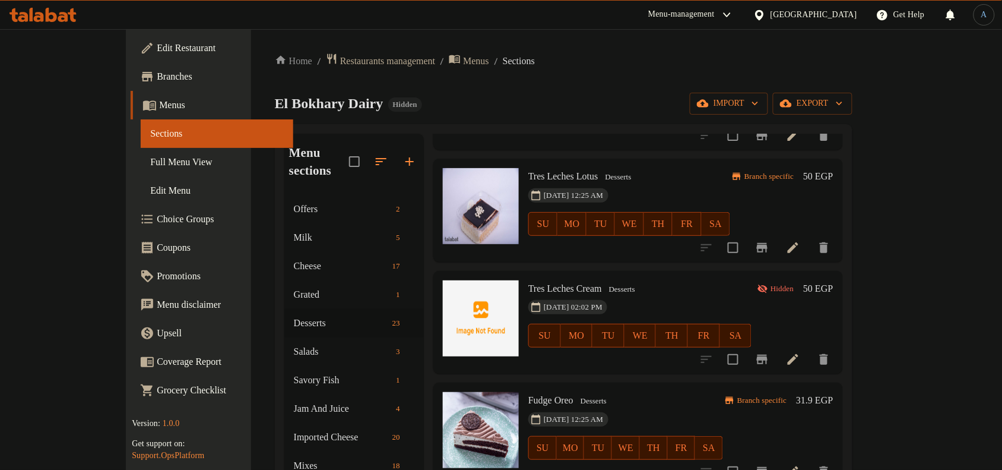
click at [548, 283] on span "Tres Leches Cream" at bounding box center [565, 288] width 74 height 10
copy h6 "Tres Leches Cream"
click at [699, 280] on h6 "Tres Leches Cream Desserts" at bounding box center [639, 288] width 223 height 17
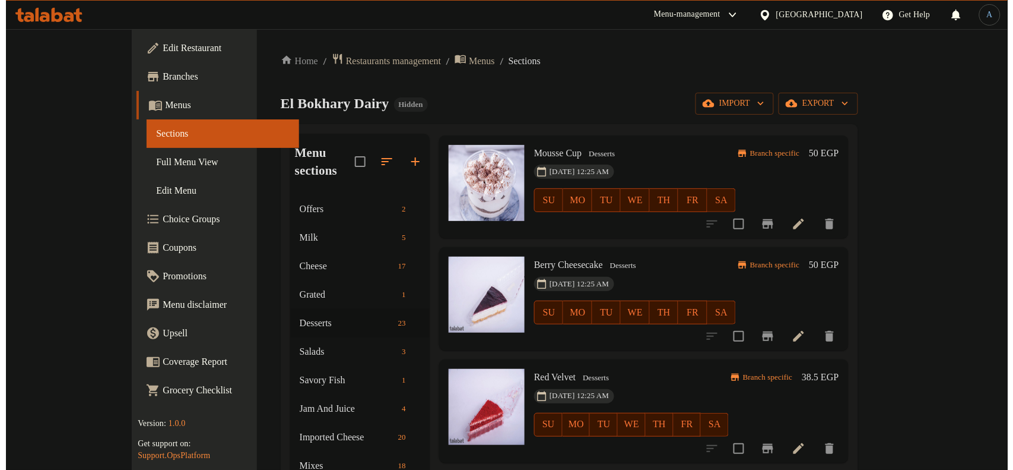
scroll to position [0, 0]
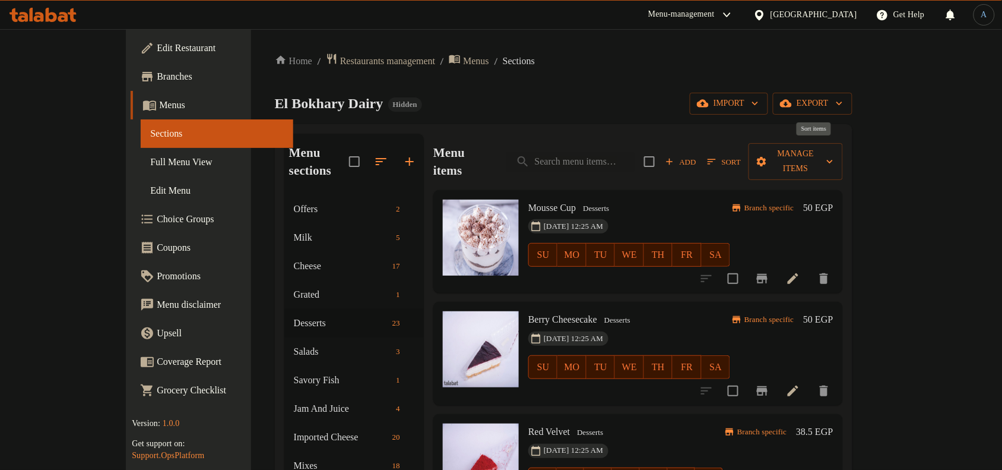
click at [741, 155] on span "Sort" at bounding box center [724, 162] width 33 height 14
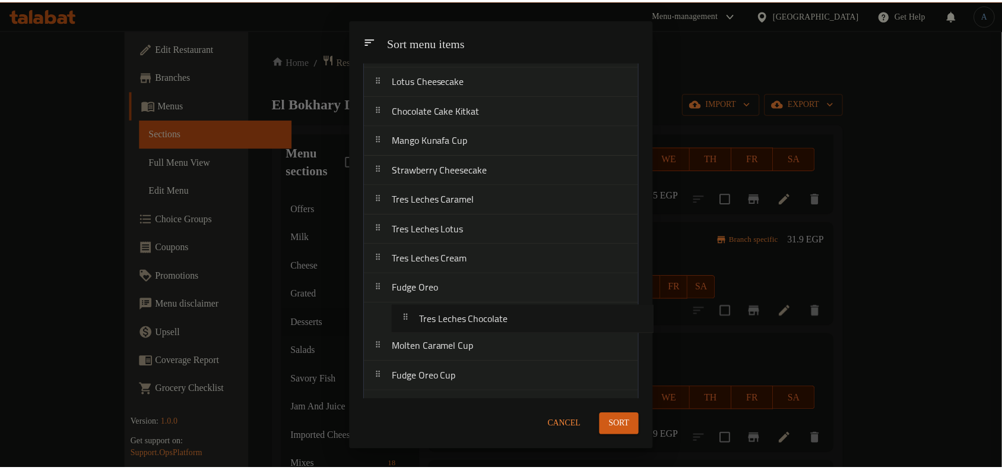
scroll to position [149, 0]
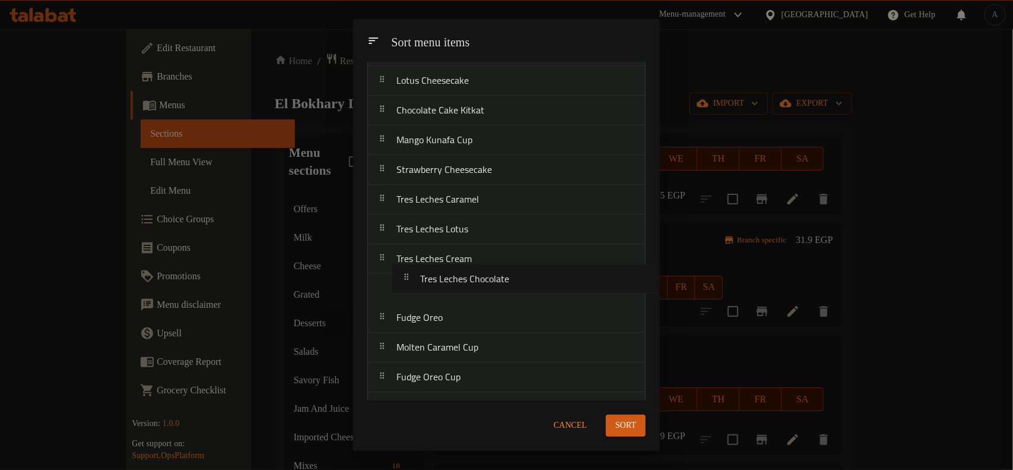
drag, startPoint x: 497, startPoint y: 356, endPoint x: 531, endPoint y: 266, distance: 96.6
click at [531, 266] on nav "Mousse Cup Berry Cheesecake Red Velvet Molten Cake Lotus Cheesecake Chocolate C…" at bounding box center [506, 288] width 278 height 683
click at [630, 423] on span "Sort" at bounding box center [626, 425] width 21 height 15
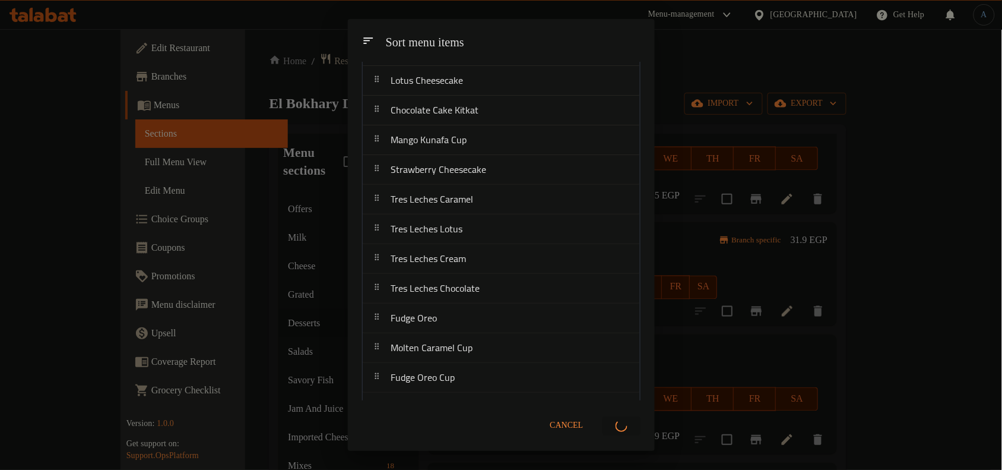
scroll to position [0, 0]
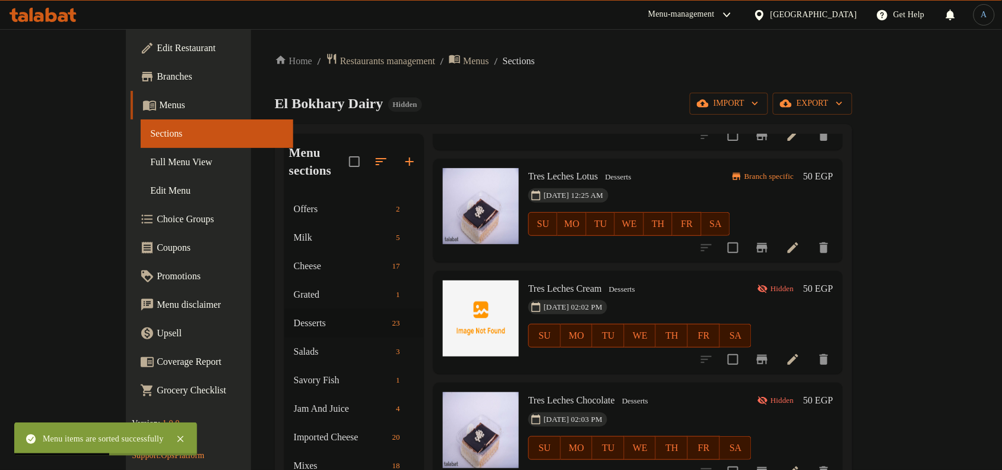
click at [660, 295] on div "05-10-2025 02:02 PM SU MO TU WE TH FR SA" at bounding box center [640, 327] width 233 height 64
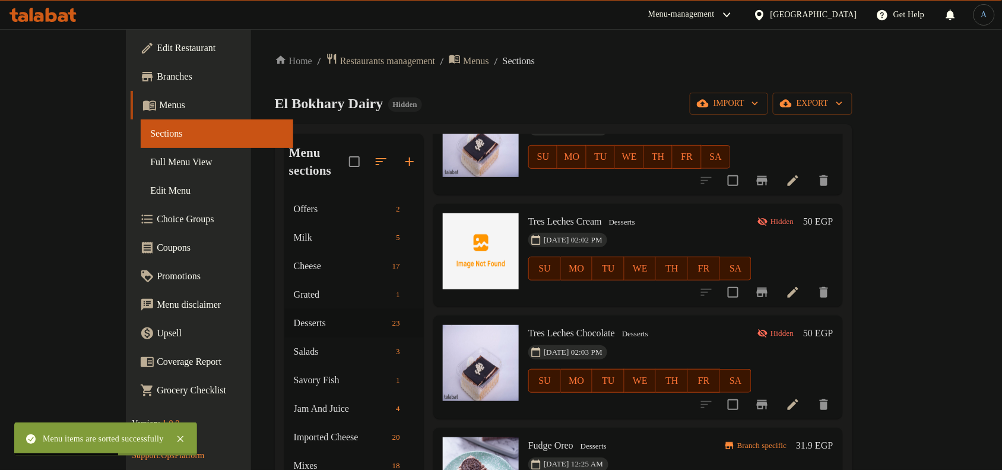
scroll to position [1187, 0]
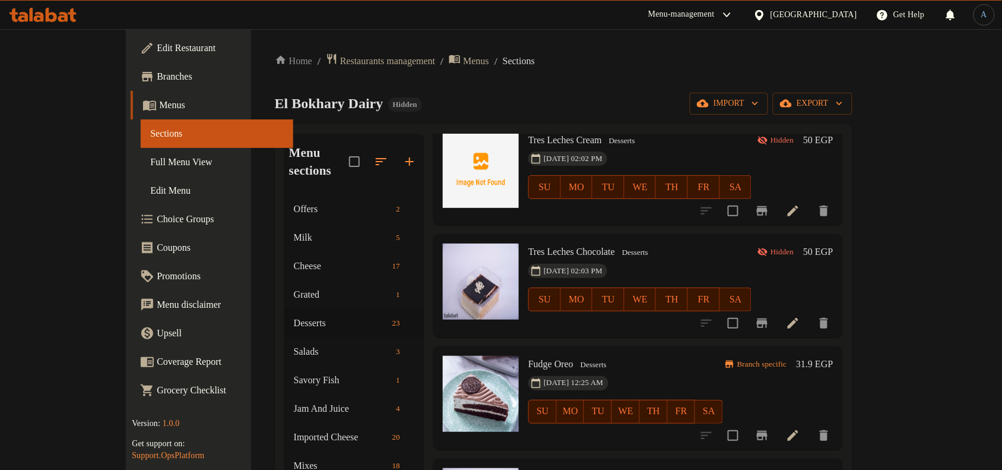
click at [833, 243] on h6 "50 EGP" at bounding box center [818, 251] width 30 height 17
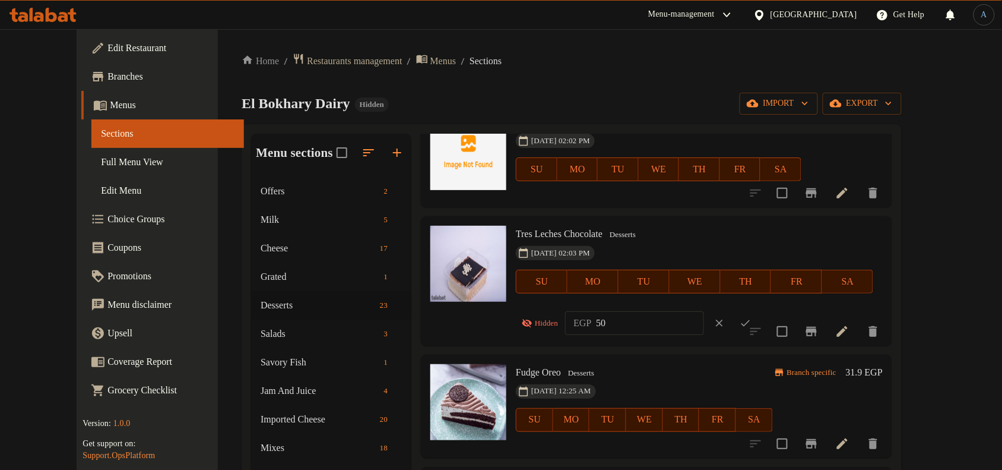
click at [612, 327] on input "50" at bounding box center [650, 323] width 107 height 24
paste input ".00"
type input "50.00"
click at [744, 324] on icon "ok" at bounding box center [746, 323] width 12 height 12
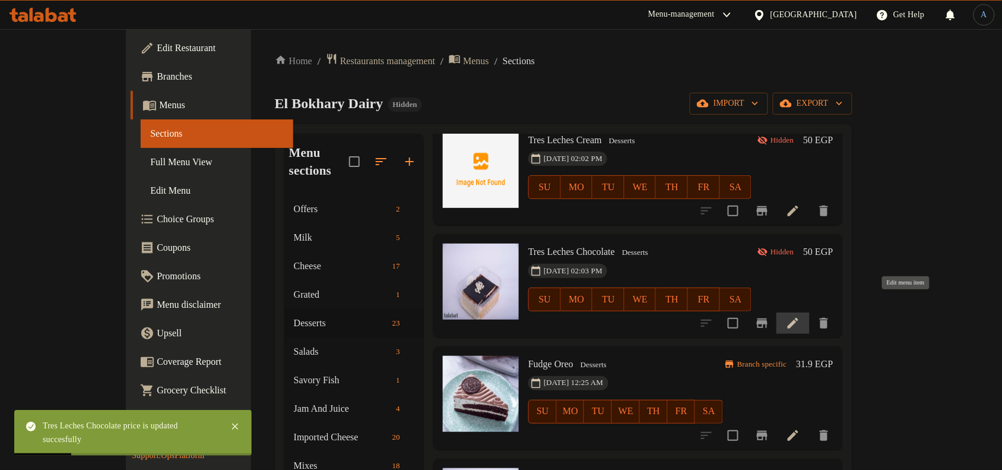
click at [800, 316] on icon at bounding box center [793, 323] width 14 height 14
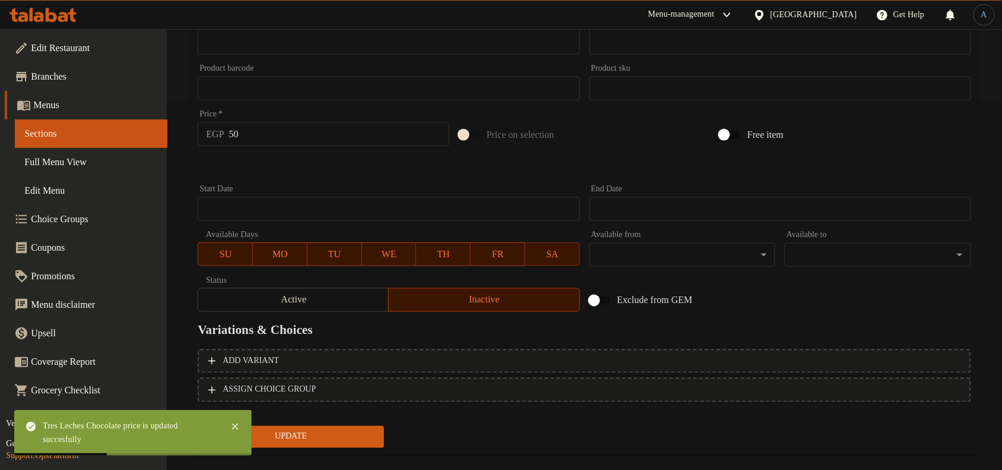
scroll to position [371, 0]
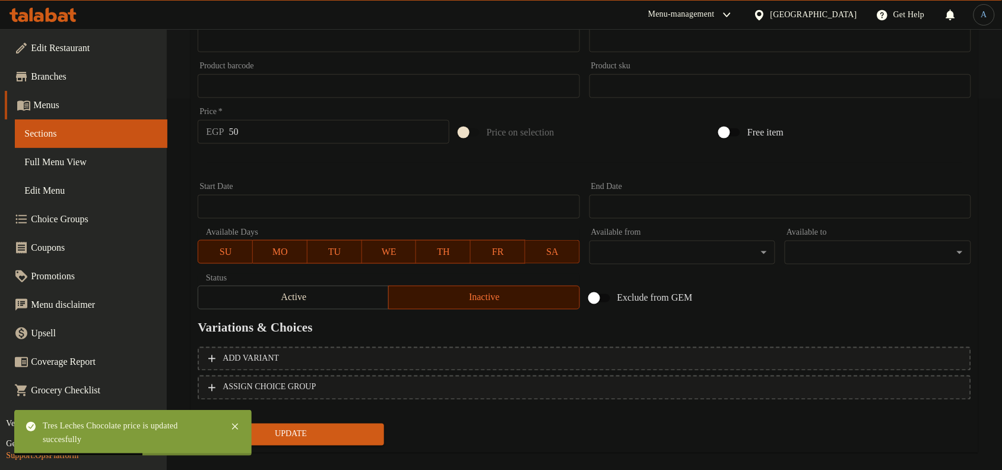
click at [343, 297] on span "Active" at bounding box center [293, 297] width 181 height 17
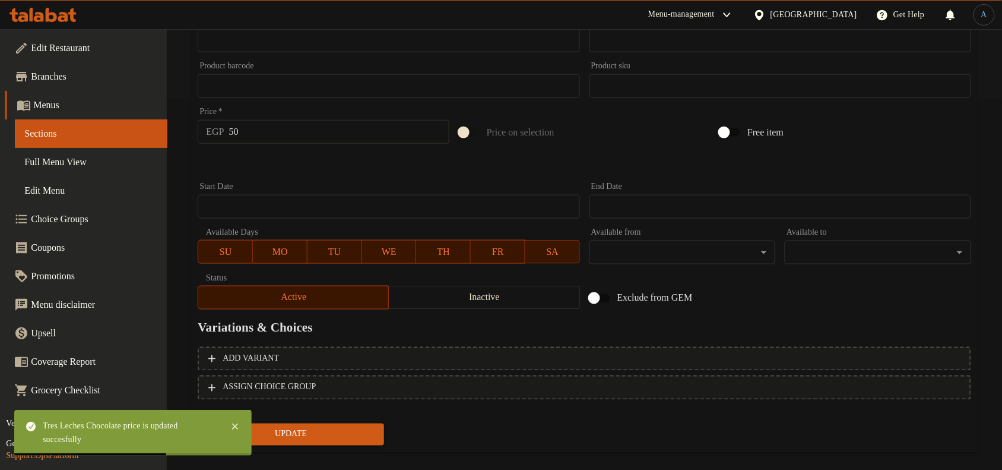
click at [344, 436] on span "Update" at bounding box center [290, 434] width 167 height 15
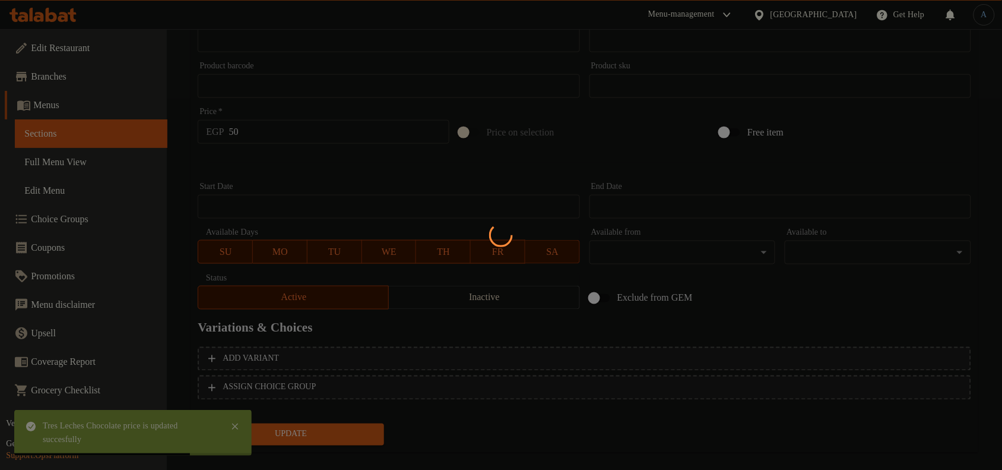
scroll to position [0, 0]
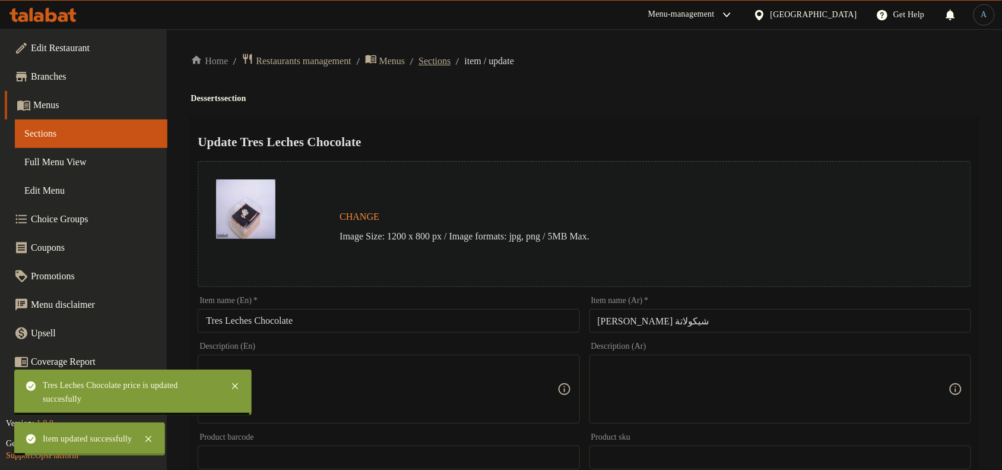
click at [451, 67] on span "Sections" at bounding box center [435, 61] width 32 height 14
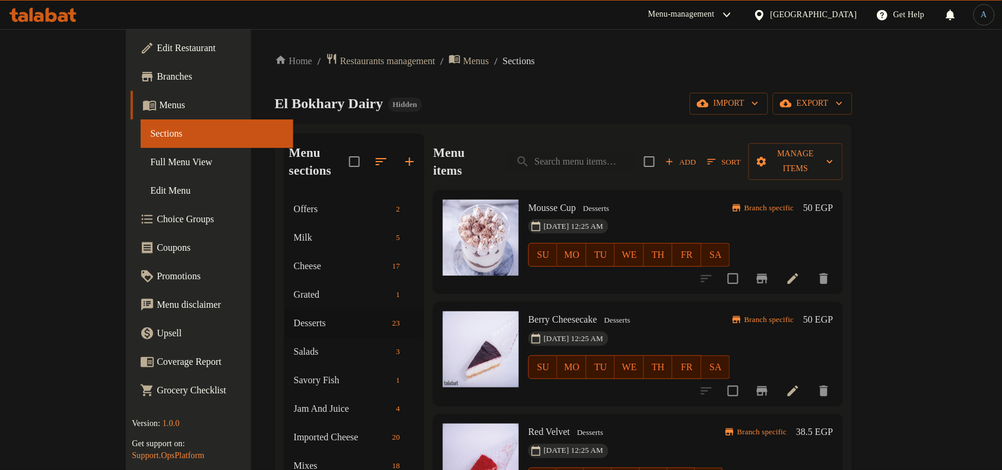
click at [741, 155] on span "Sort" at bounding box center [724, 162] width 33 height 14
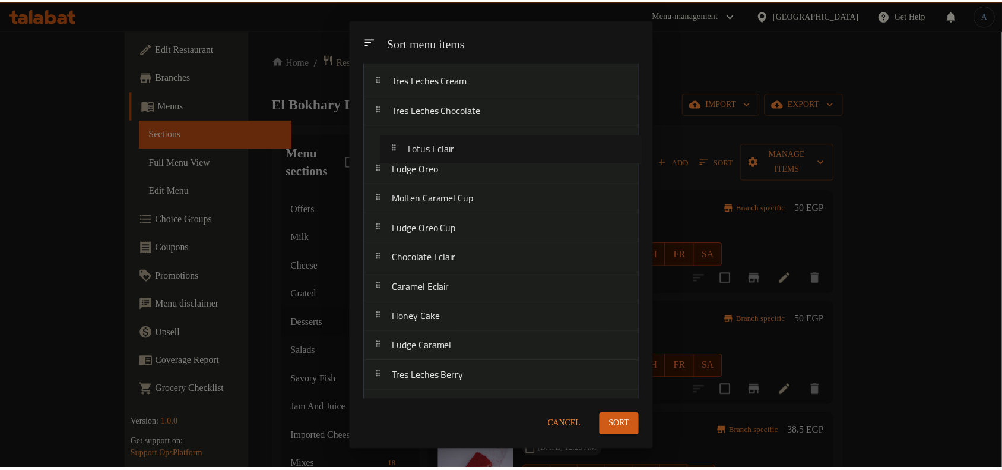
scroll to position [325, 0]
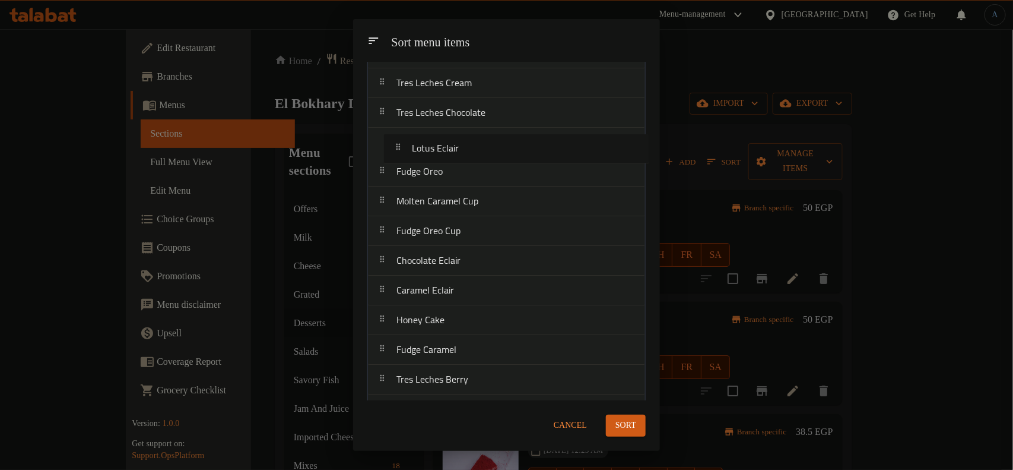
drag, startPoint x: 432, startPoint y: 298, endPoint x: 448, endPoint y: 142, distance: 156.4
click at [448, 143] on nav "Mousse Cup Berry Cheesecake Red Velvet Molten Cake Lotus Cheesecake Chocolate C…" at bounding box center [506, 112] width 278 height 683
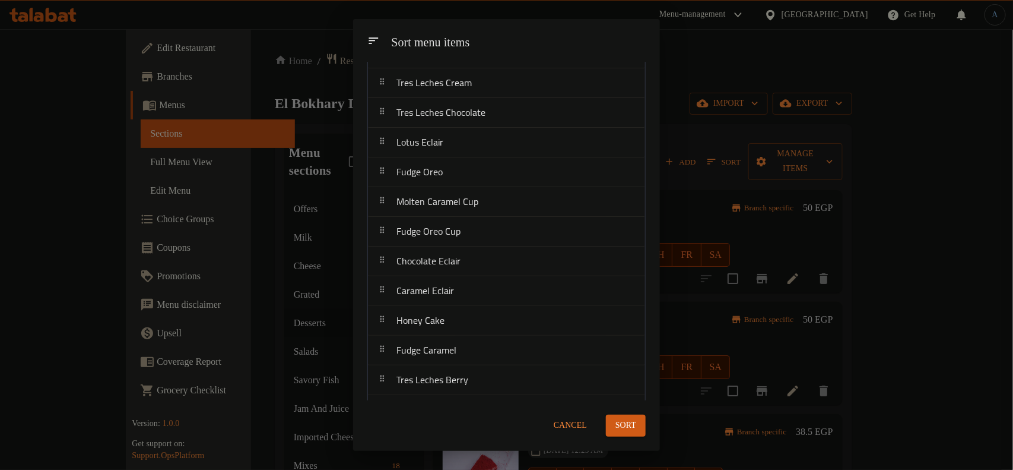
click at [625, 425] on span "Sort" at bounding box center [626, 425] width 21 height 15
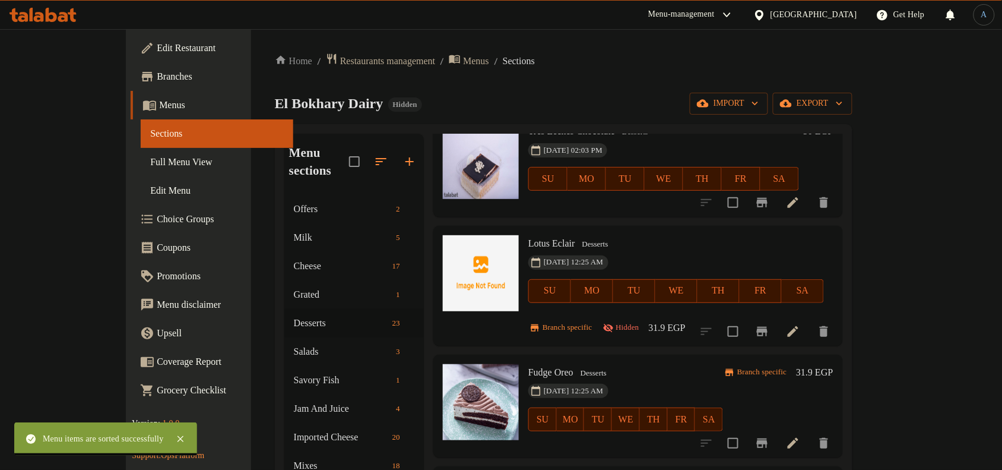
scroll to position [1336, 0]
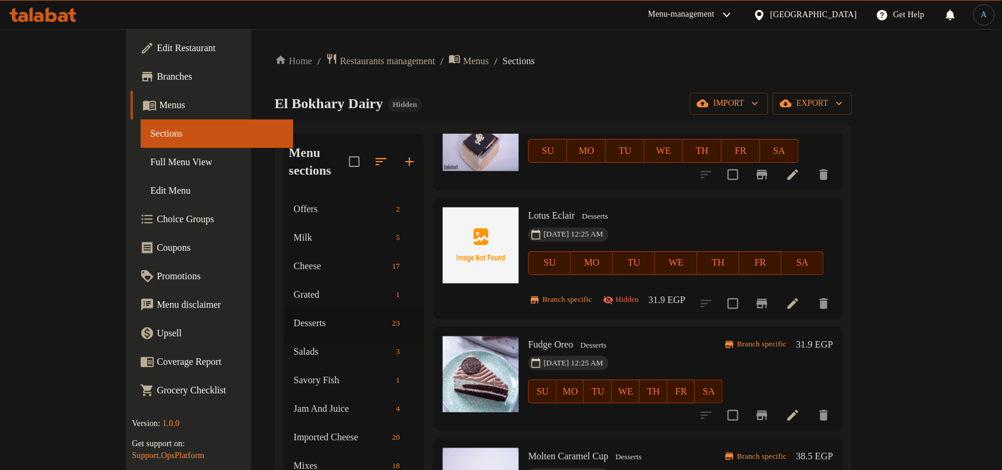
click at [529, 210] on span "Lotus Eclair" at bounding box center [551, 215] width 47 height 10
click at [686, 291] on h6 "31.9 EGP" at bounding box center [667, 299] width 37 height 17
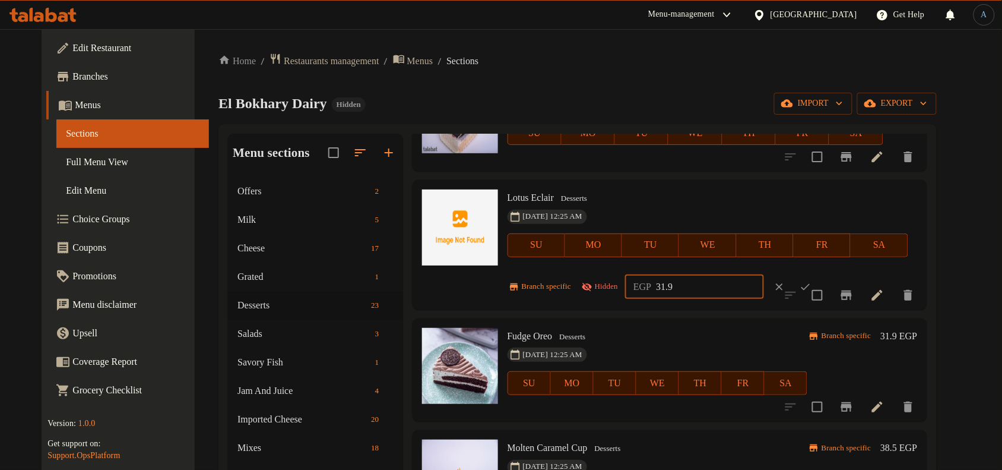
click at [687, 283] on input "31.9" at bounding box center [709, 287] width 107 height 24
paste input "9.00"
type input "39.00"
click at [810, 285] on icon "ok" at bounding box center [805, 286] width 9 height 7
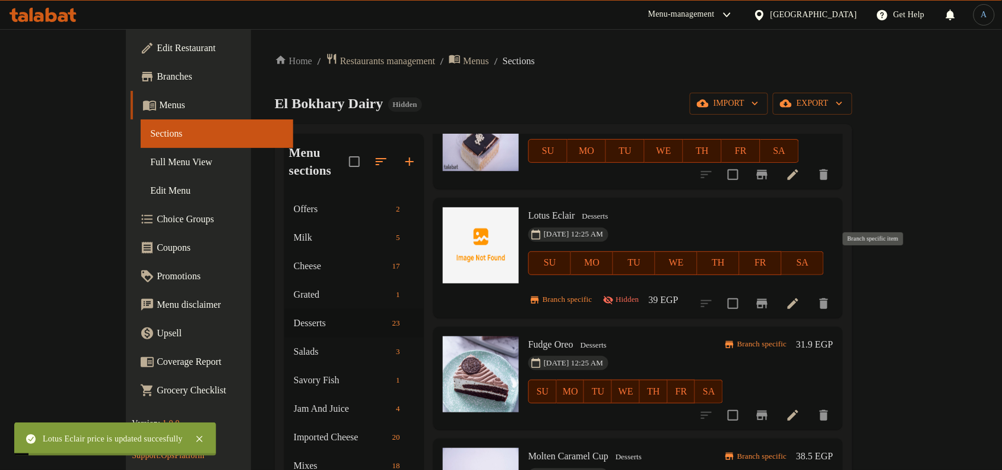
click at [768, 299] on icon "Branch-specific-item" at bounding box center [762, 303] width 11 height 9
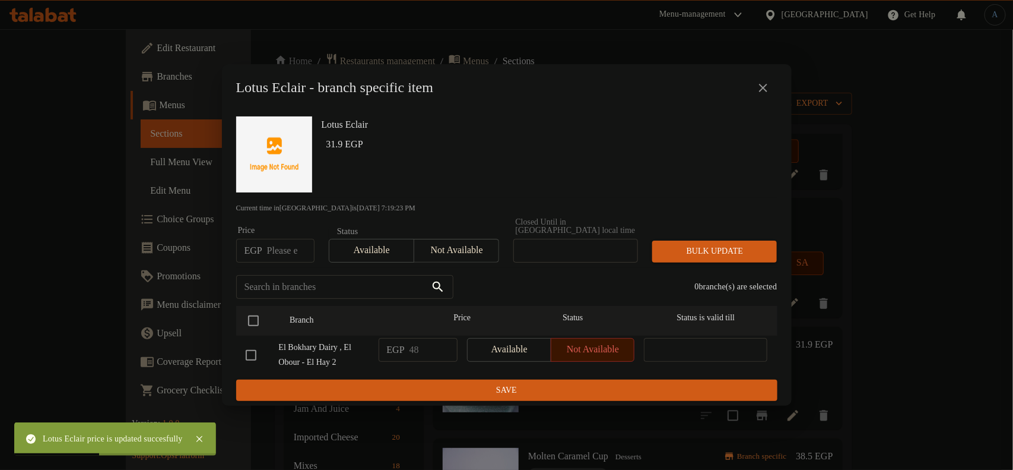
click at [285, 242] on input "number" at bounding box center [290, 251] width 47 height 24
paste input "39.00"
type input "39.00"
click at [258, 316] on input "checkbox" at bounding box center [253, 320] width 25 height 25
checkbox input "true"
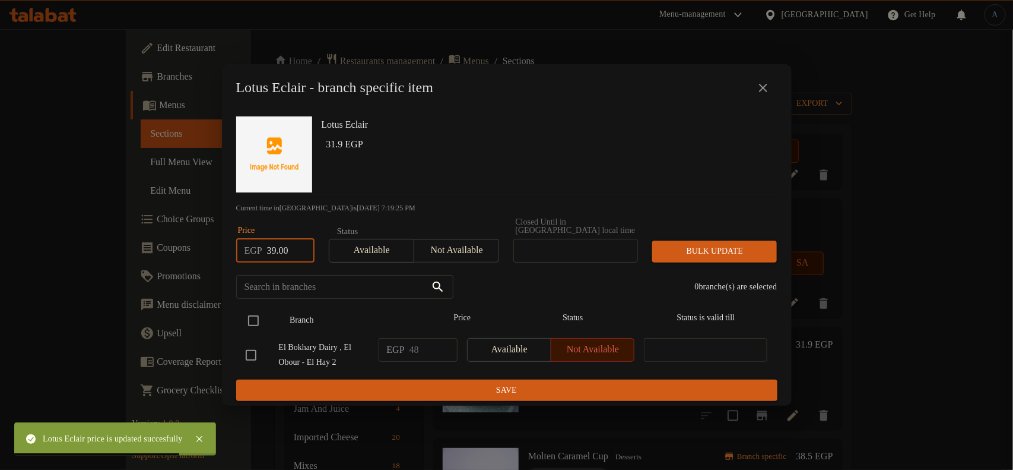
checkbox input "true"
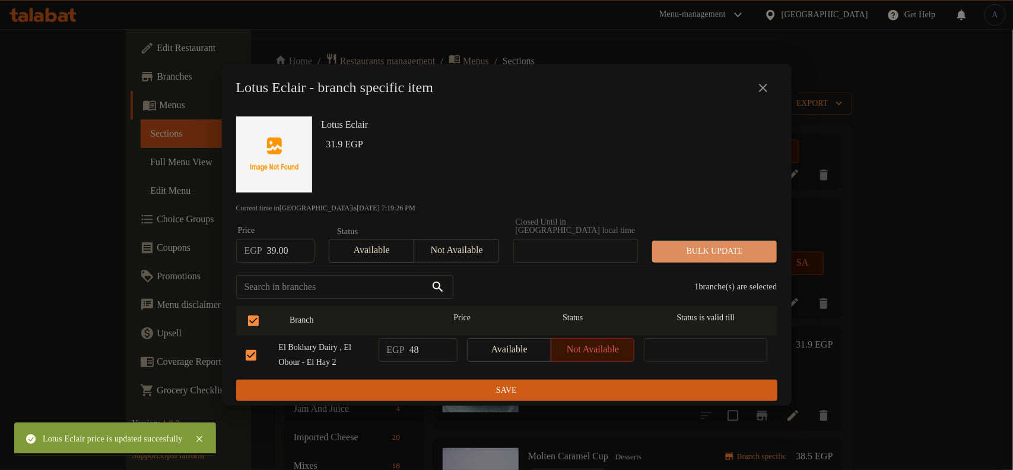
click at [698, 244] on span "Bulk update" at bounding box center [715, 251] width 106 height 15
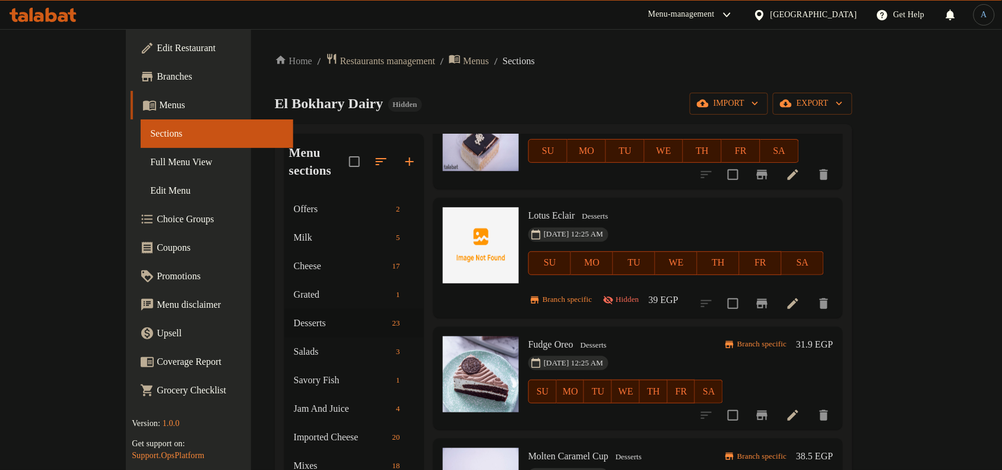
click at [663, 207] on h6 "Lotus Eclair Desserts" at bounding box center [676, 215] width 296 height 17
click at [768, 410] on icon "Branch-specific-item" at bounding box center [762, 414] width 11 height 9
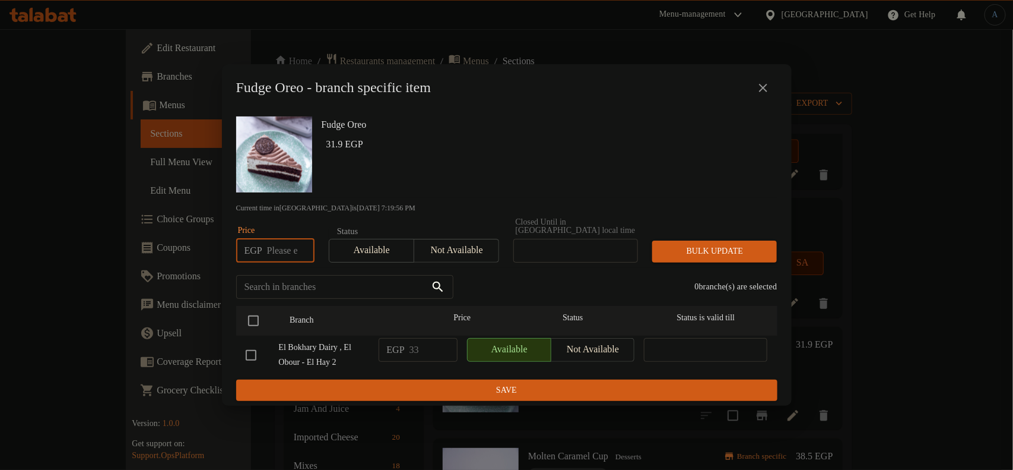
click at [283, 246] on input "number" at bounding box center [290, 251] width 47 height 24
paste input "39.00"
type input "39.00"
click at [257, 313] on input "checkbox" at bounding box center [253, 320] width 25 height 25
checkbox input "true"
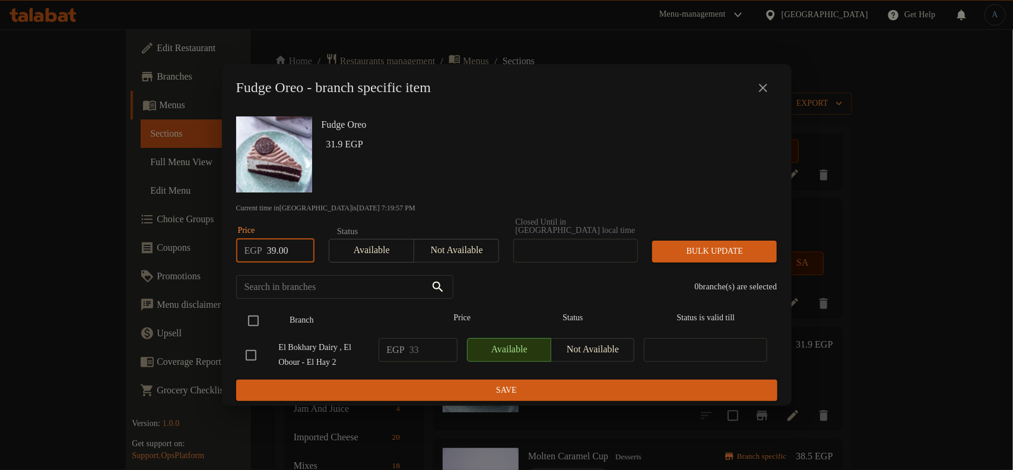
checkbox input "true"
click at [725, 240] on button "Bulk update" at bounding box center [714, 251] width 125 height 22
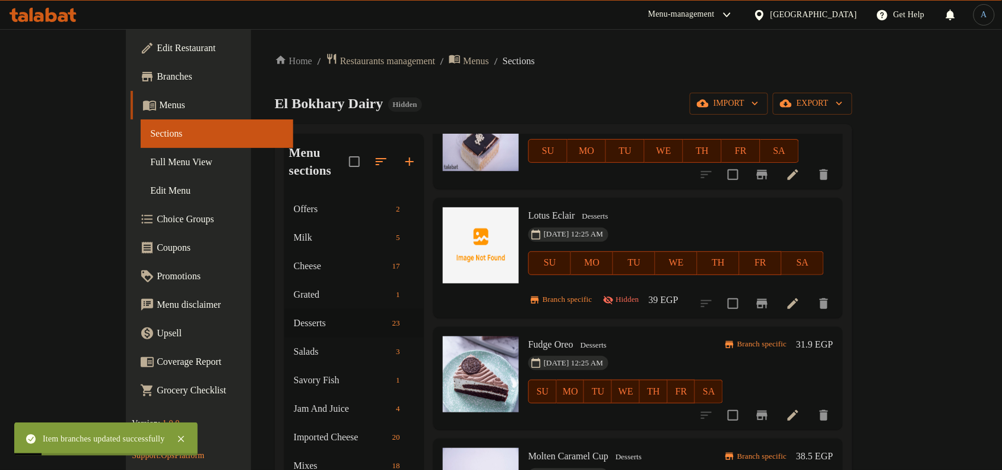
click at [833, 336] on h6 "31.9 EGP" at bounding box center [814, 344] width 37 height 17
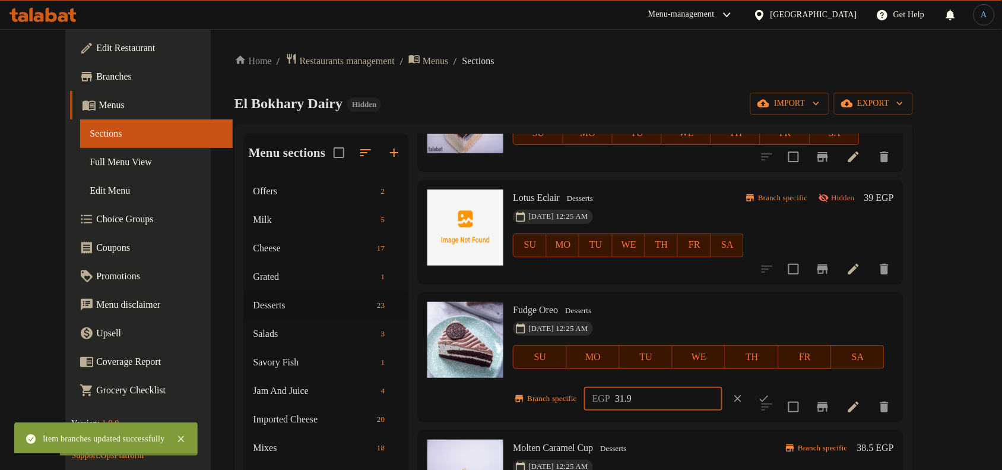
click at [670, 398] on input "31.9" at bounding box center [668, 398] width 107 height 24
paste input "9.00"
type input "39.00"
click at [770, 398] on icon "ok" at bounding box center [764, 398] width 12 height 12
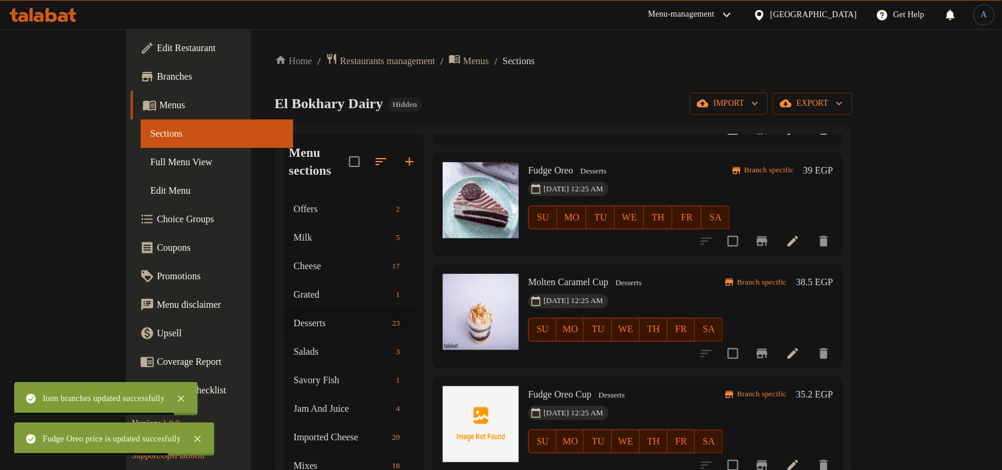
scroll to position [1484, 0]
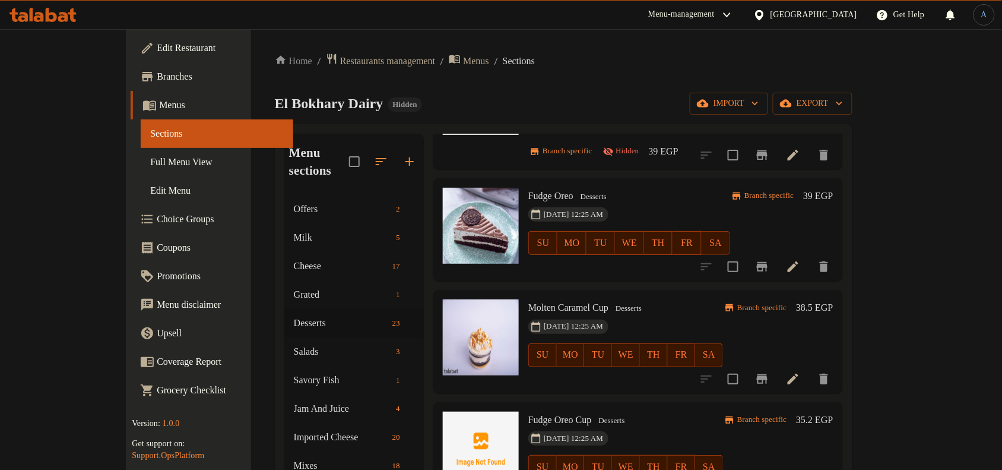
click at [833, 188] on h6 "39 EGP" at bounding box center [818, 196] width 30 height 17
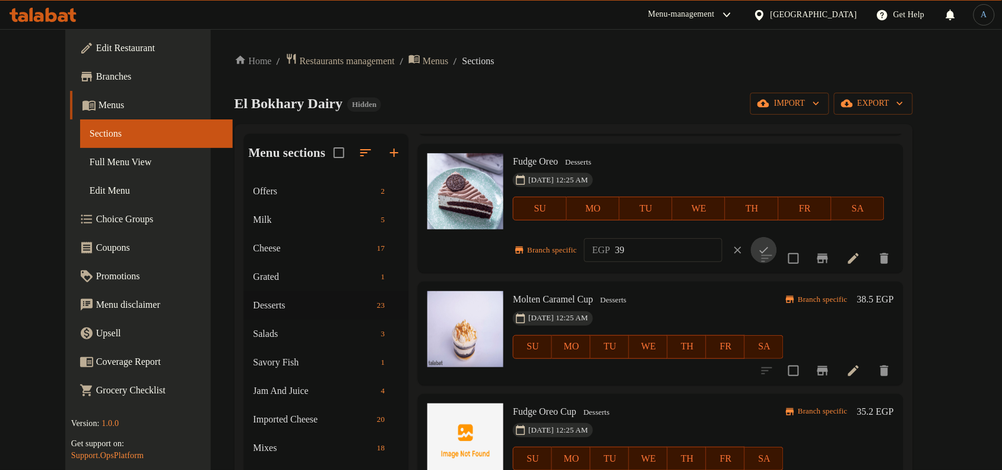
click at [770, 246] on icon "ok" at bounding box center [764, 250] width 12 height 12
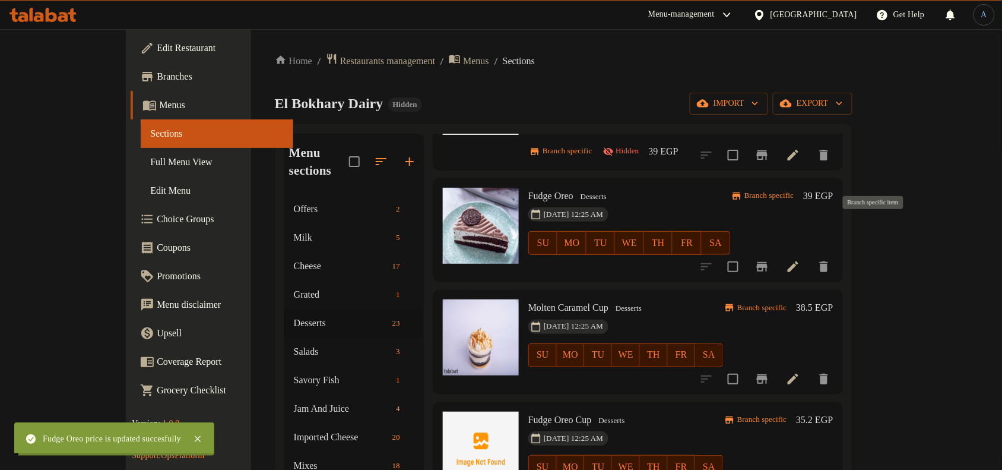
click at [768, 262] on icon "Branch-specific-item" at bounding box center [762, 266] width 11 height 9
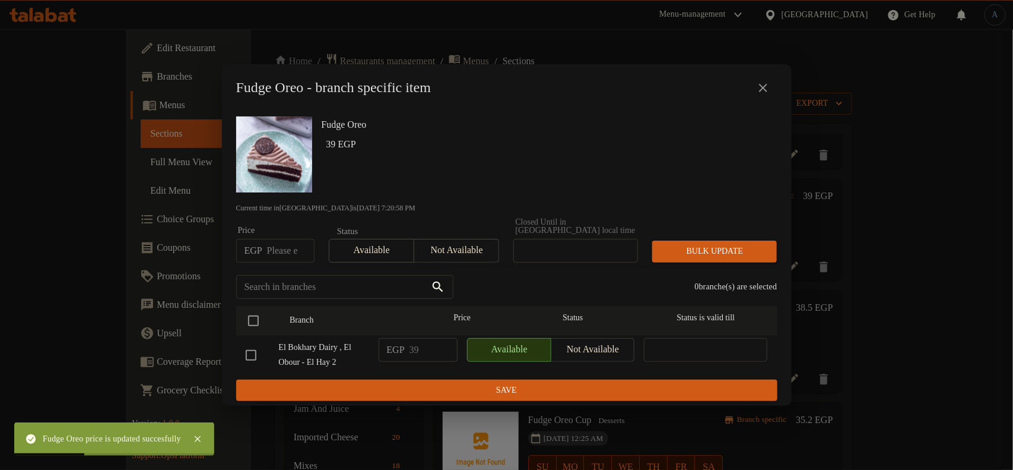
click at [765, 90] on icon "close" at bounding box center [763, 88] width 8 height 8
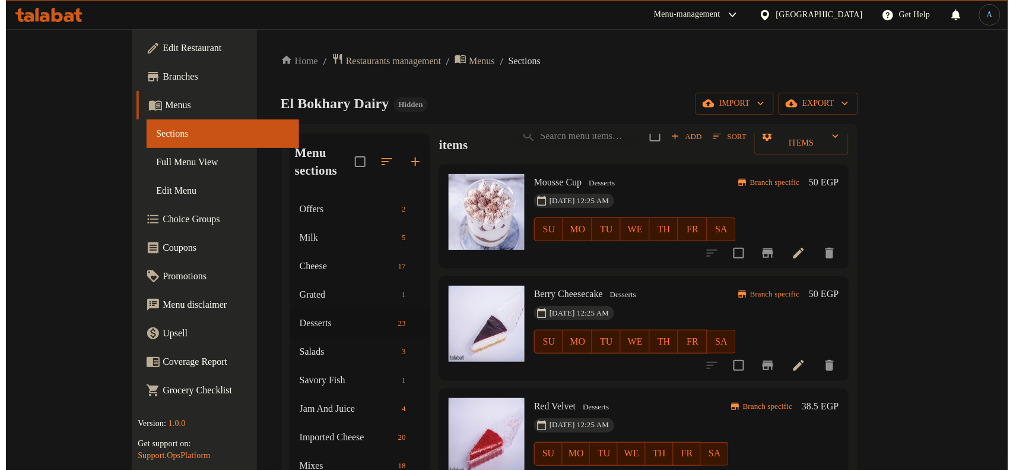
scroll to position [0, 0]
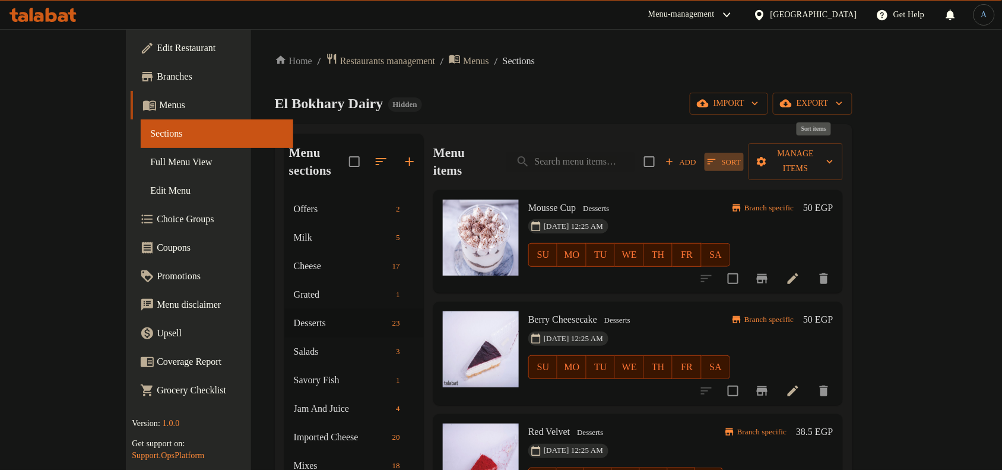
click at [741, 155] on span "Sort" at bounding box center [724, 162] width 33 height 14
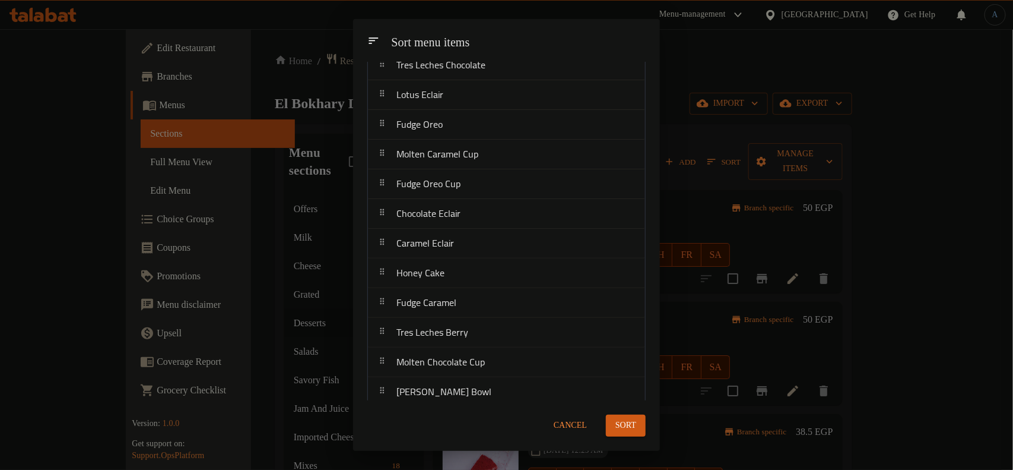
scroll to position [373, 0]
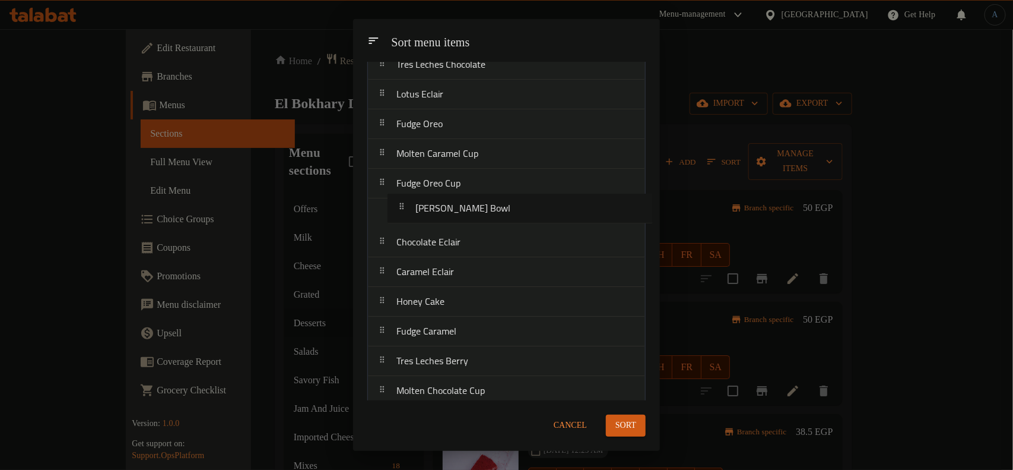
drag, startPoint x: 484, startPoint y: 387, endPoint x: 506, endPoint y: 214, distance: 174.1
click at [506, 214] on nav "Mousse Cup Berry Cheesecake Red Velvet Molten Cake Lotus Cheesecake Chocolate C…" at bounding box center [506, 64] width 278 height 683
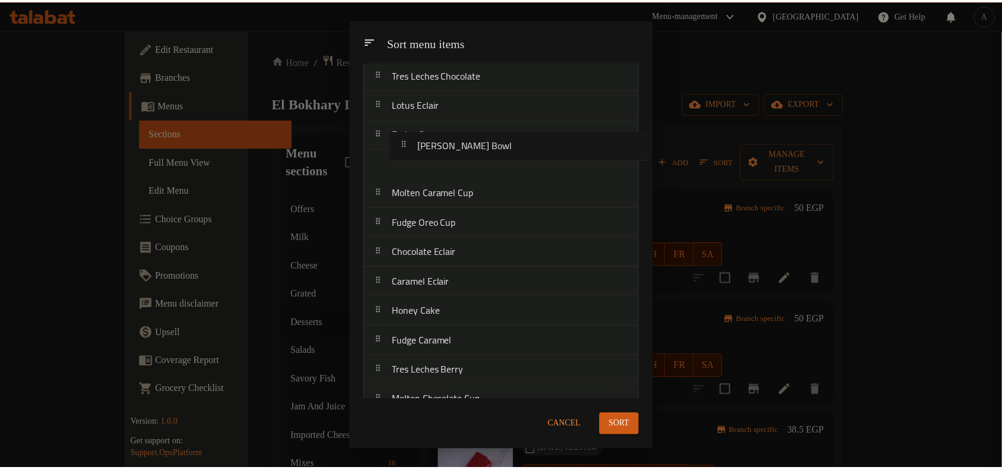
scroll to position [358, 0]
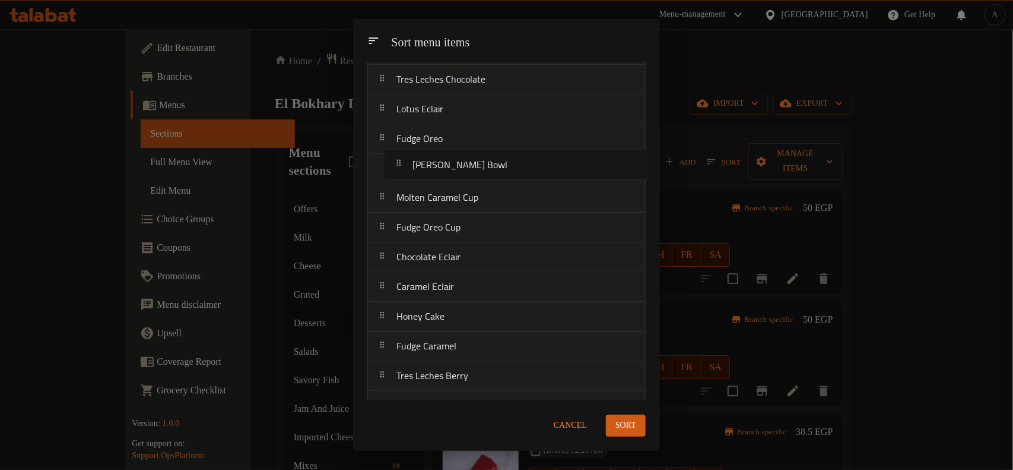
drag, startPoint x: 456, startPoint y: 211, endPoint x: 476, endPoint y: 162, distance: 52.7
click at [476, 162] on nav "Mousse Cup Berry Cheesecake Red Velvet Molten Cake Lotus Cheesecake Chocolate C…" at bounding box center [506, 79] width 278 height 683
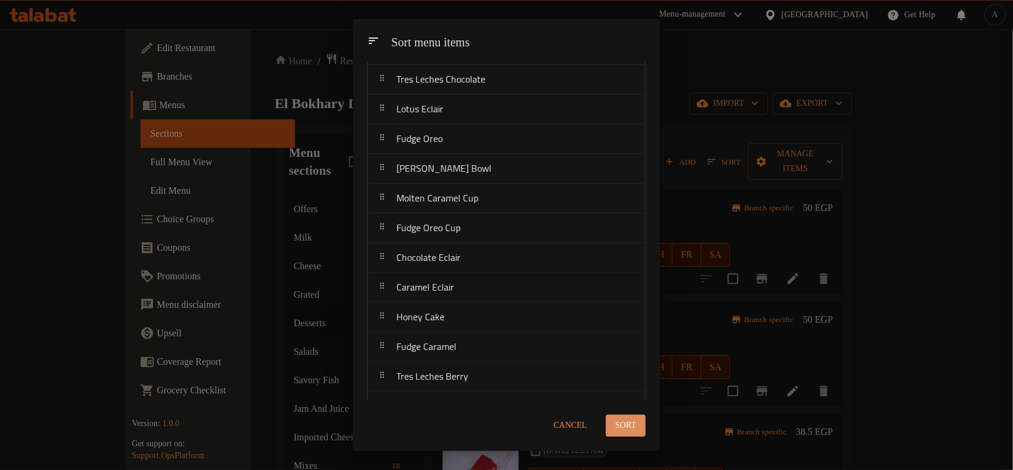
click at [629, 427] on span "Sort" at bounding box center [626, 425] width 21 height 15
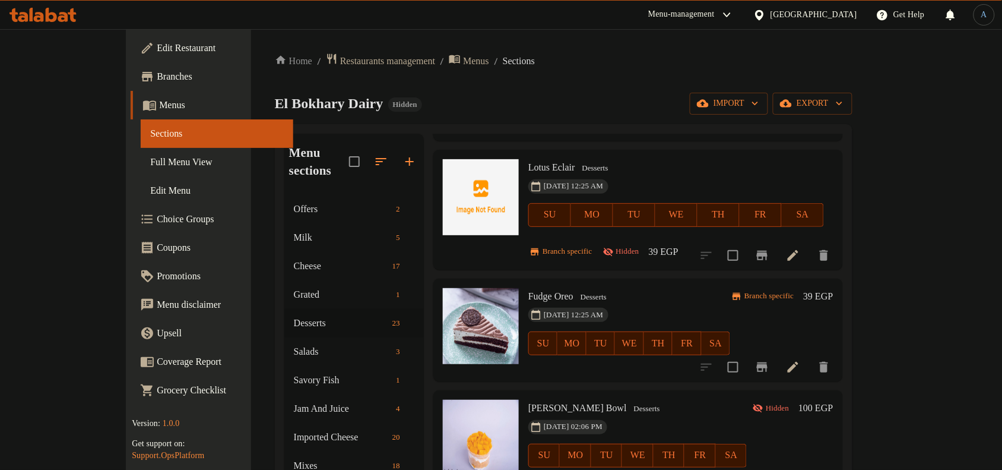
scroll to position [1410, 0]
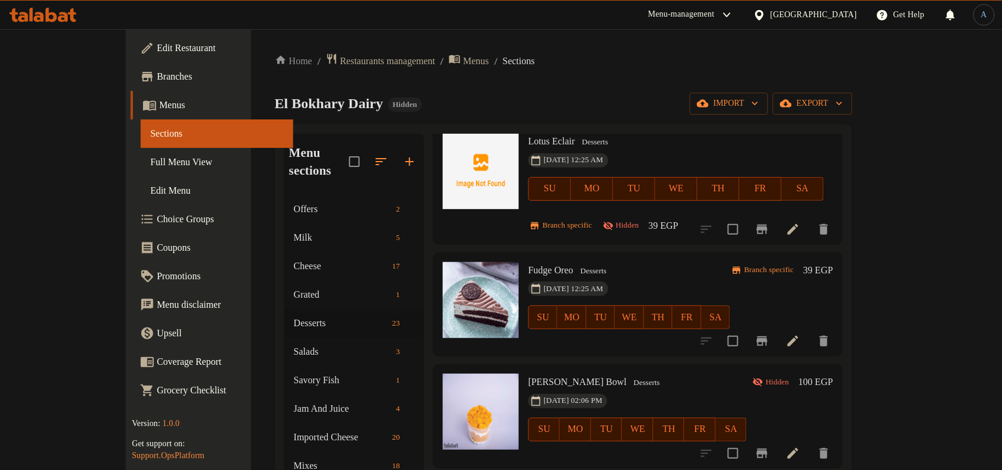
click at [610, 389] on div "05-10-2025 02:06 PM SU MO TU WE TH FR SA" at bounding box center [638, 421] width 228 height 64
click at [730, 262] on h6 "Fudge Oreo Desserts" at bounding box center [629, 270] width 202 height 17
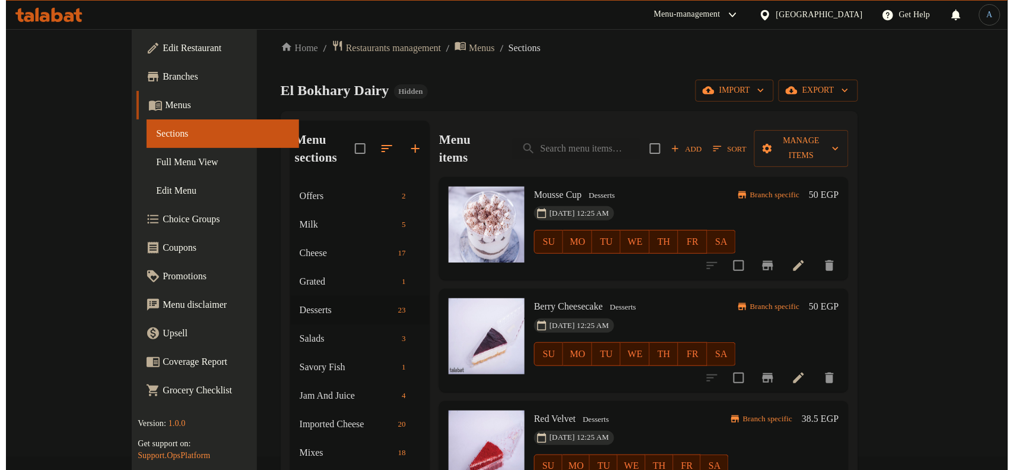
scroll to position [0, 0]
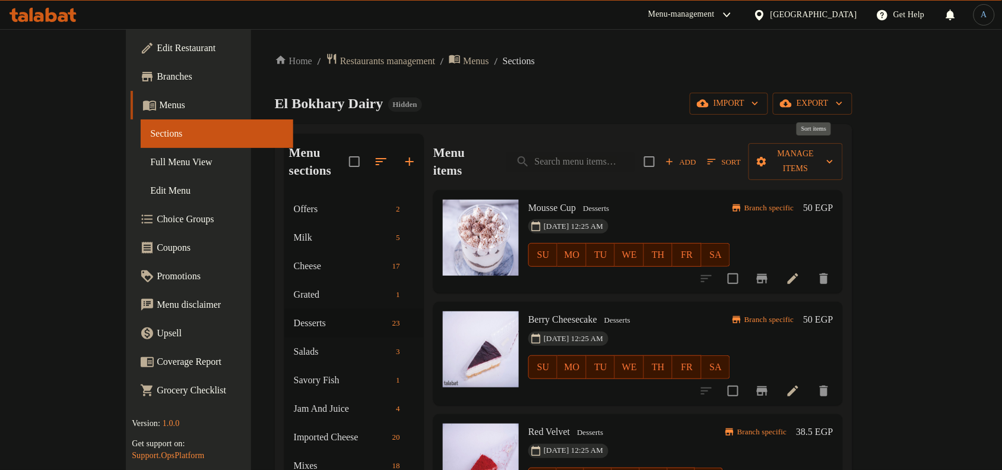
click at [741, 155] on span "Sort" at bounding box center [724, 162] width 33 height 14
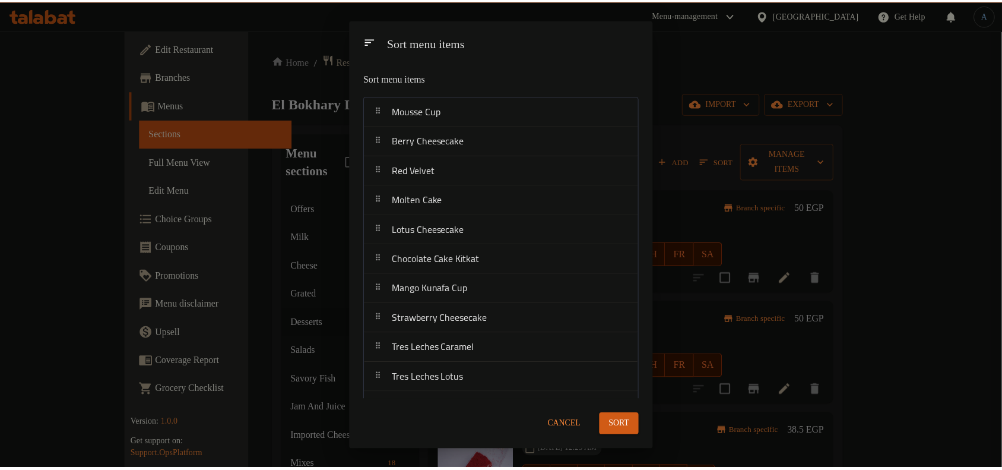
scroll to position [373, 0]
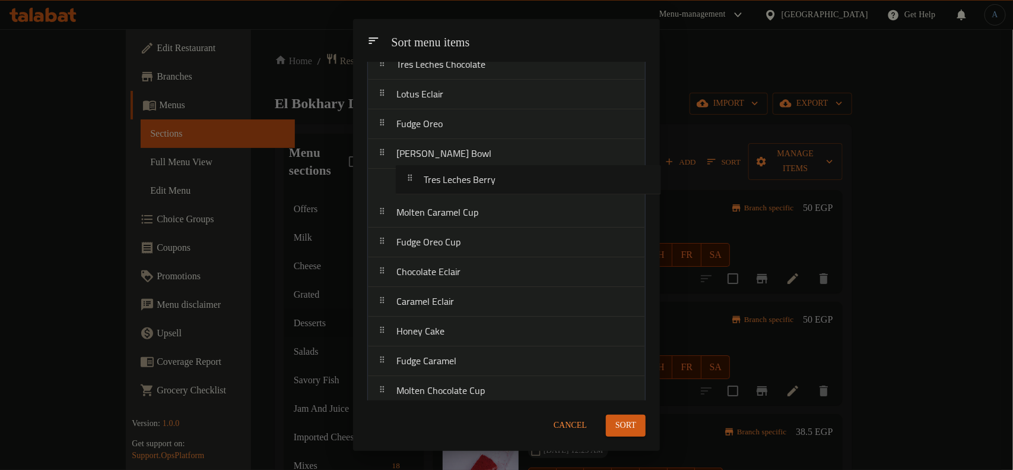
drag, startPoint x: 472, startPoint y: 355, endPoint x: 500, endPoint y: 175, distance: 182.0
click at [500, 175] on nav "Mousse Cup Berry Cheesecake Red Velvet Molten Cake Lotus Cheesecake Chocolate C…" at bounding box center [506, 64] width 278 height 683
click at [636, 422] on span "Sort" at bounding box center [626, 425] width 21 height 15
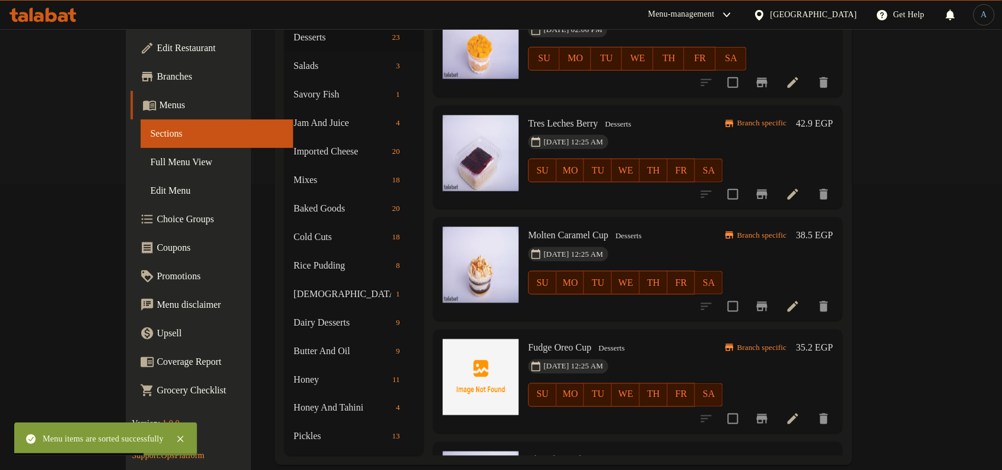
scroll to position [1421, 0]
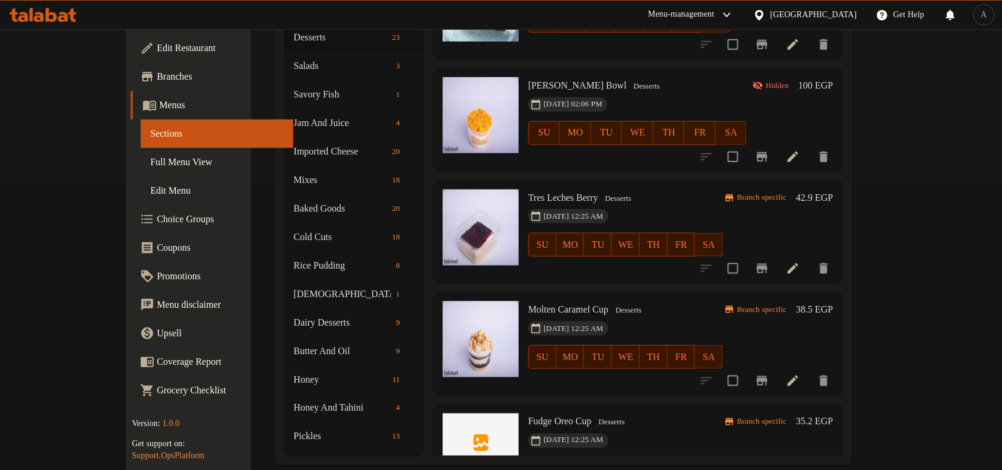
click at [833, 189] on h6 "42.9 EGP" at bounding box center [814, 197] width 37 height 17
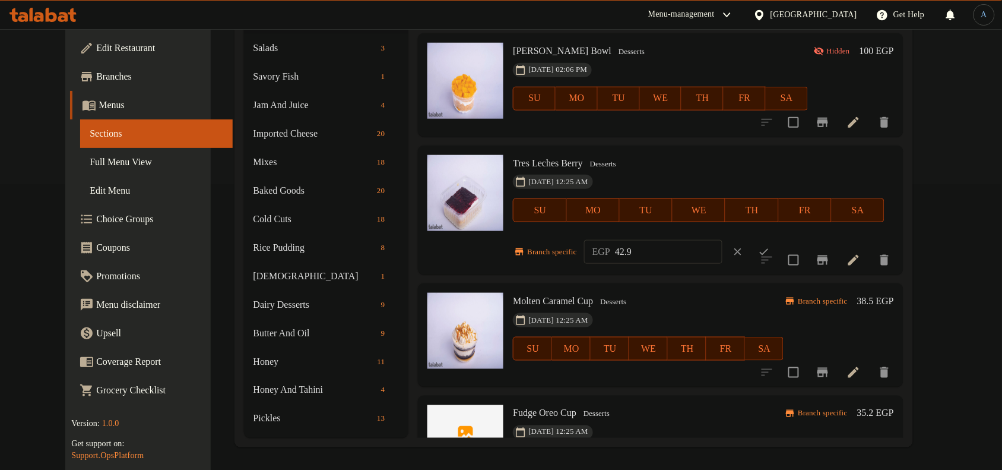
click at [663, 256] on input "42.9" at bounding box center [668, 252] width 107 height 24
paste input "50.00"
type input "50.00"
click at [770, 251] on icon "ok" at bounding box center [764, 252] width 12 height 12
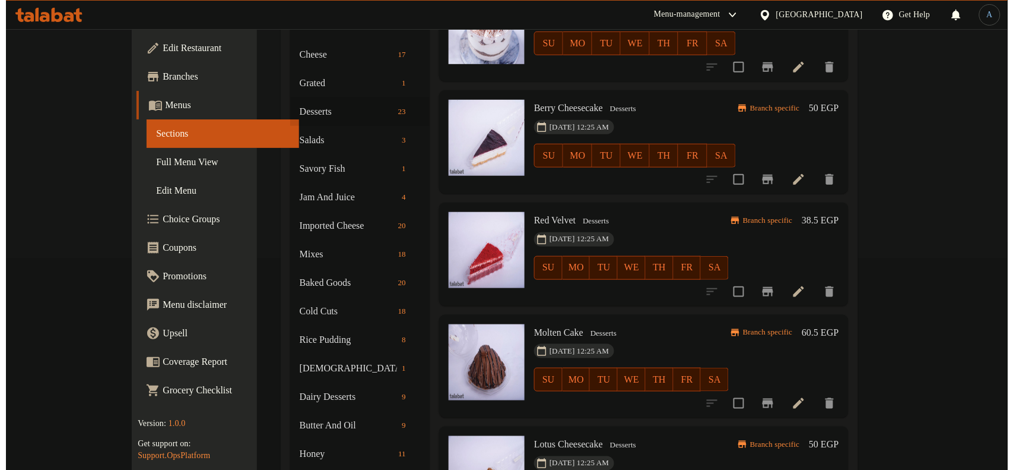
scroll to position [0, 0]
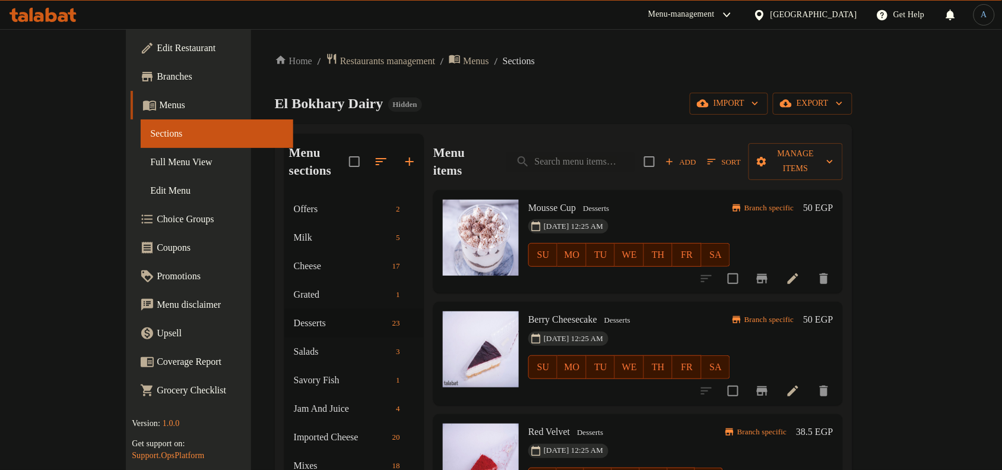
click at [741, 155] on span "Sort" at bounding box center [724, 162] width 33 height 14
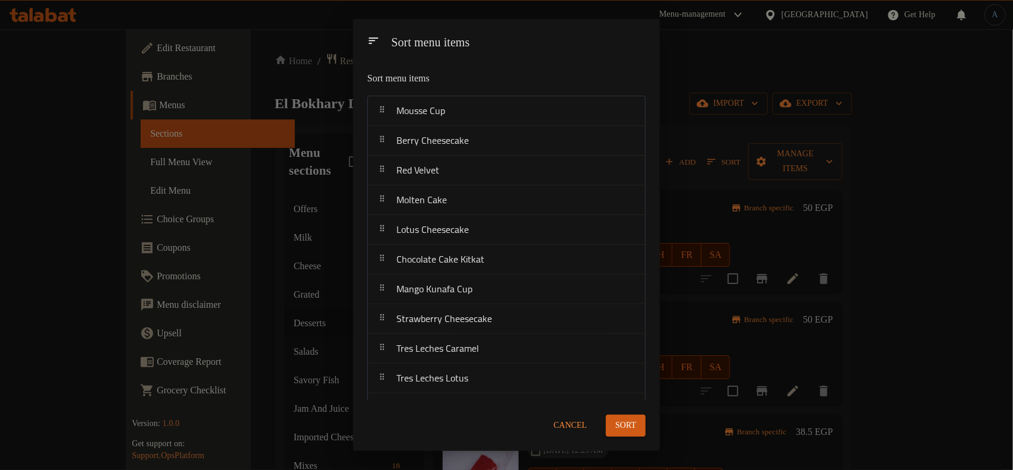
scroll to position [373, 0]
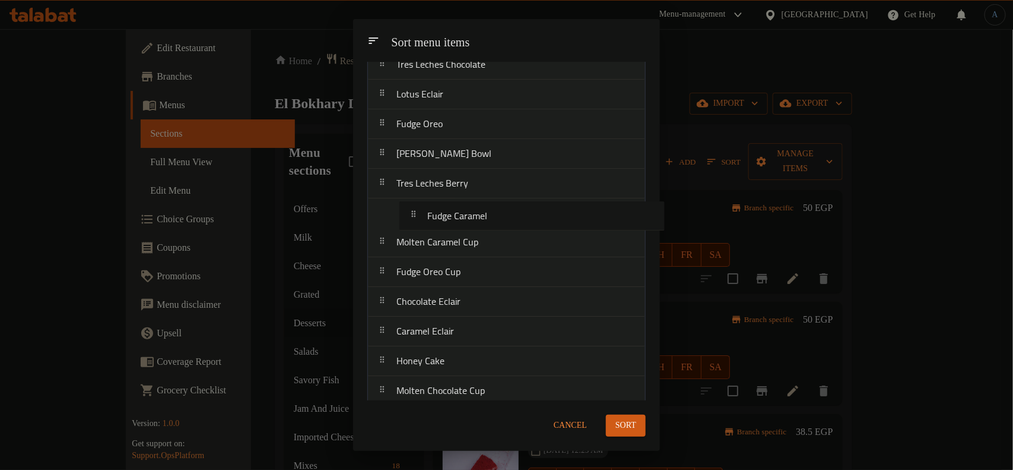
drag, startPoint x: 462, startPoint y: 363, endPoint x: 493, endPoint y: 223, distance: 143.5
click at [493, 223] on nav "Mousse Cup Berry Cheesecake Red Velvet Molten Cake Lotus Cheesecake Chocolate C…" at bounding box center [506, 64] width 278 height 683
drag, startPoint x: 479, startPoint y: 382, endPoint x: 502, endPoint y: 236, distance: 147.3
click at [502, 236] on nav "Mousse Cup Berry Cheesecake Red Velvet Molten Cake Lotus Cheesecake Chocolate C…" at bounding box center [506, 64] width 278 height 683
drag, startPoint x: 478, startPoint y: 382, endPoint x: 502, endPoint y: 270, distance: 114.1
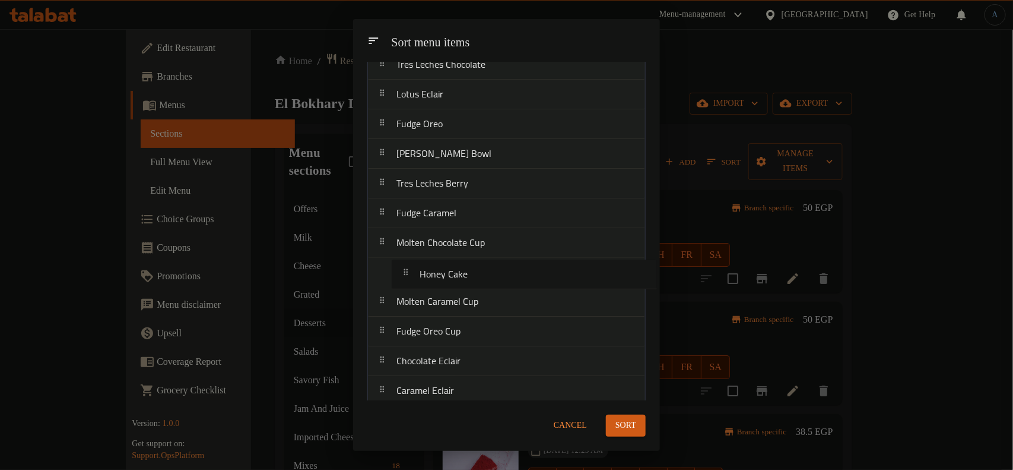
click at [502, 270] on nav "Mousse Cup Berry Cheesecake Red Velvet Molten Cake Lotus Cheesecake Chocolate C…" at bounding box center [506, 64] width 278 height 683
drag, startPoint x: 470, startPoint y: 388, endPoint x: 475, endPoint y: 382, distance: 7.6
click at [475, 382] on nav "Mousse Cup Berry Cheesecake Red Velvet Molten Cake Lotus Cheesecake Chocolate C…" at bounding box center [506, 64] width 278 height 683
drag, startPoint x: 470, startPoint y: 356, endPoint x: 487, endPoint y: 297, distance: 61.6
click at [487, 297] on nav "Mousse Cup Berry Cheesecake Red Velvet Molten Cake Lotus Cheesecake Chocolate C…" at bounding box center [506, 64] width 278 height 683
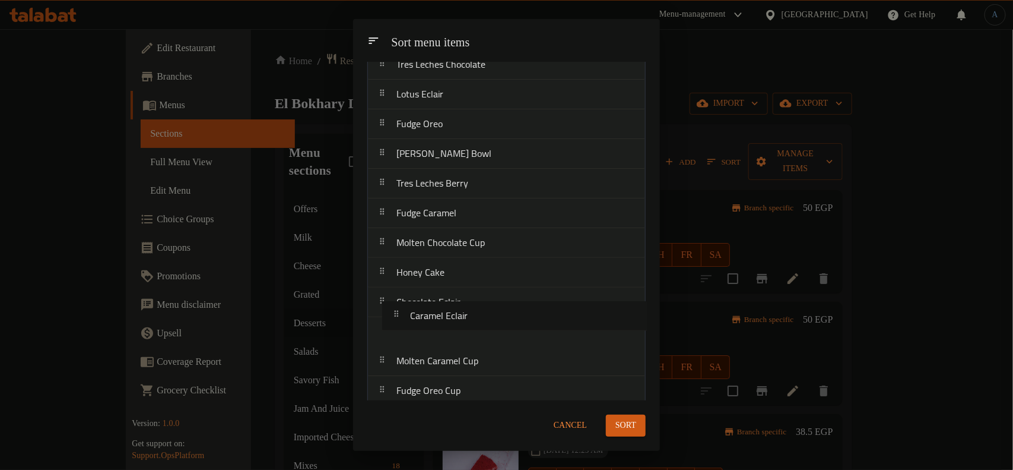
drag, startPoint x: 458, startPoint y: 391, endPoint x: 472, endPoint y: 322, distance: 69.6
click at [472, 322] on nav "Mousse Cup Berry Cheesecake Red Velvet Molten Cake Lotus Cheesecake Chocolate C…" at bounding box center [506, 64] width 278 height 683
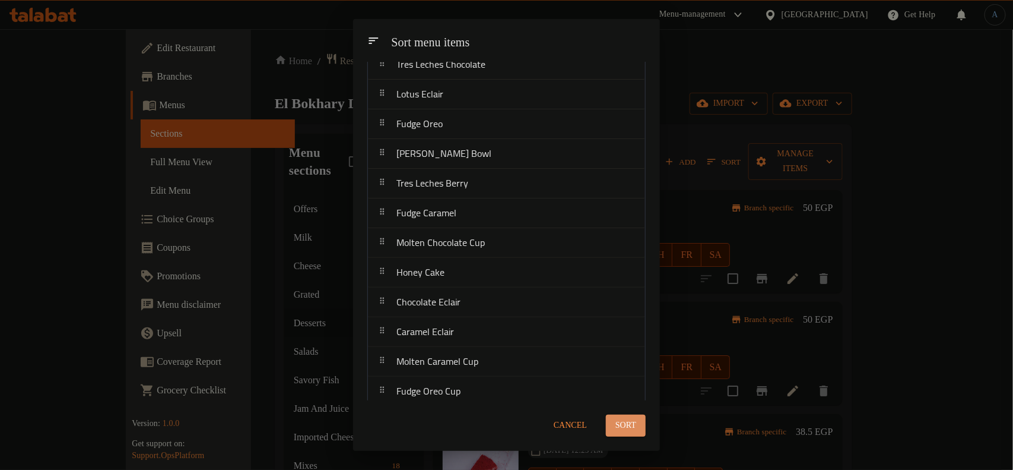
click at [630, 429] on span "Sort" at bounding box center [626, 425] width 21 height 15
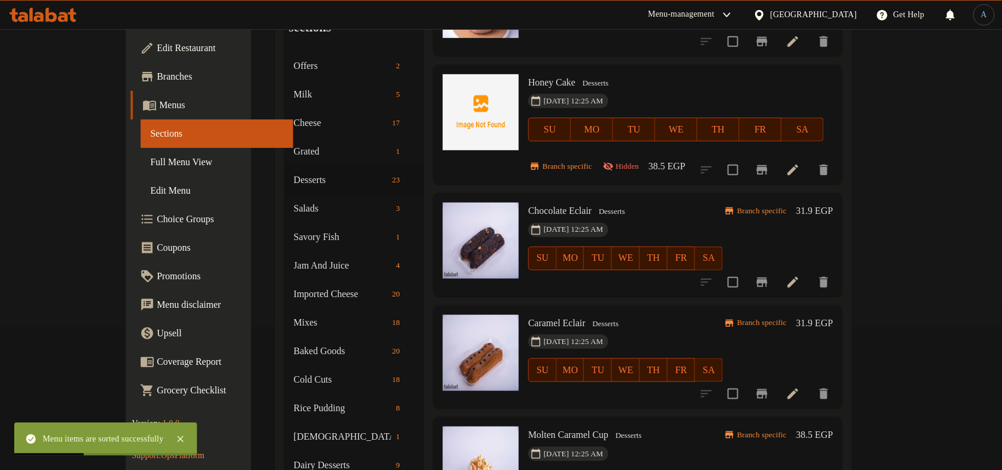
scroll to position [286, 0]
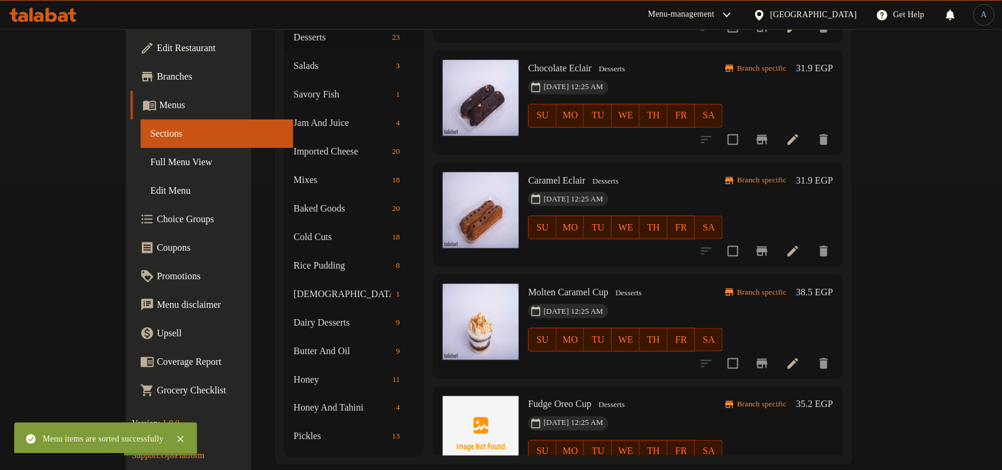
click at [551, 399] on span "Fudge Oreo Cup" at bounding box center [560, 404] width 64 height 10
copy h6 "Fudge Oreo Cup"
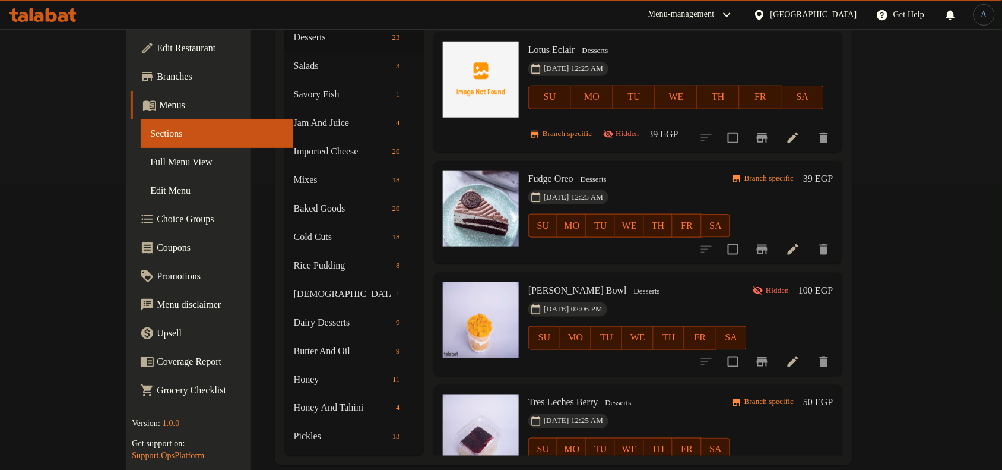
scroll to position [2014, 0]
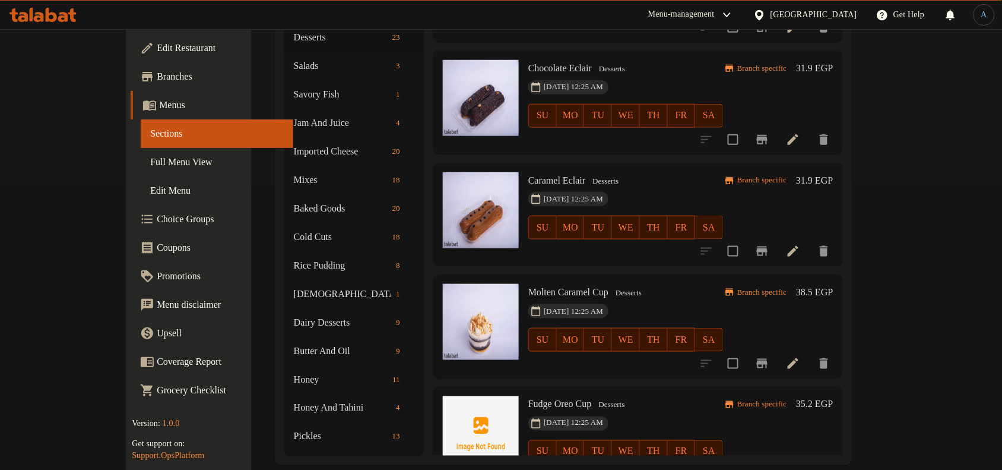
click at [723, 411] on div "[DATE] 12:25 AM SU MO TU WE TH FR SA" at bounding box center [626, 443] width 204 height 64
click at [798, 469] on icon at bounding box center [793, 475] width 11 height 11
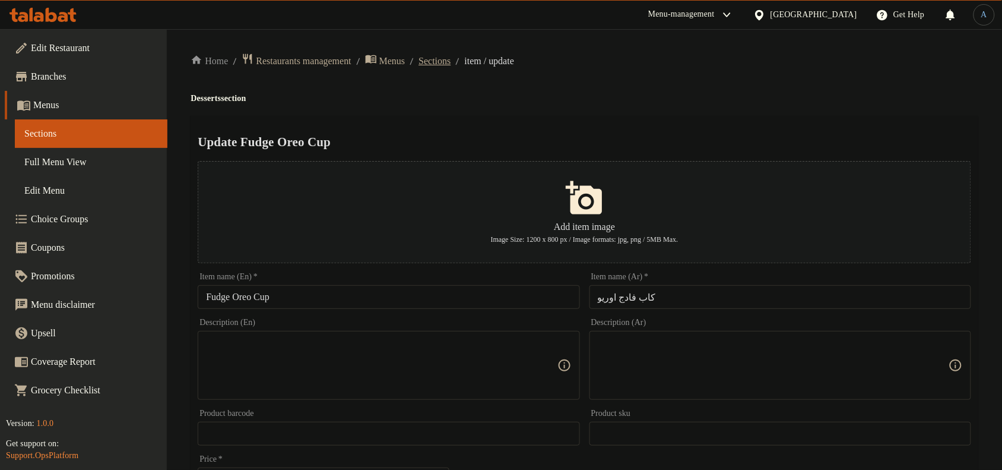
click at [451, 66] on span "Sections" at bounding box center [435, 61] width 32 height 14
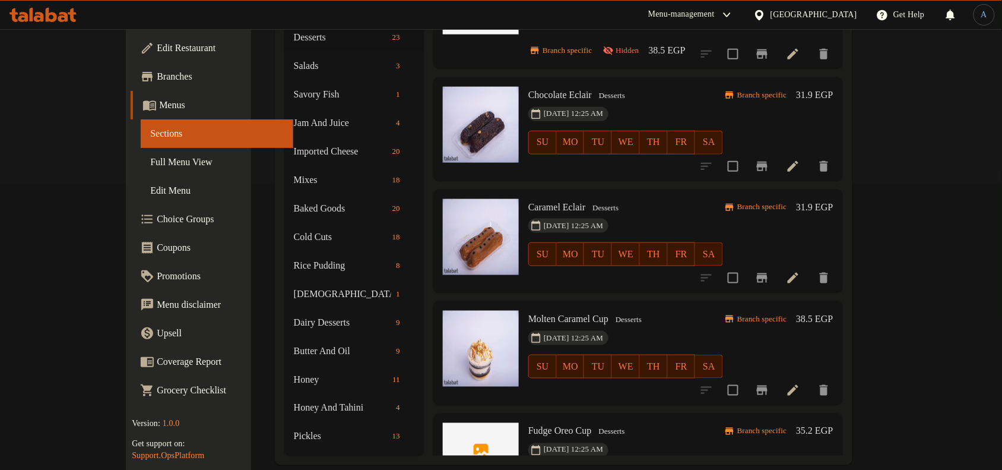
scroll to position [2014, 0]
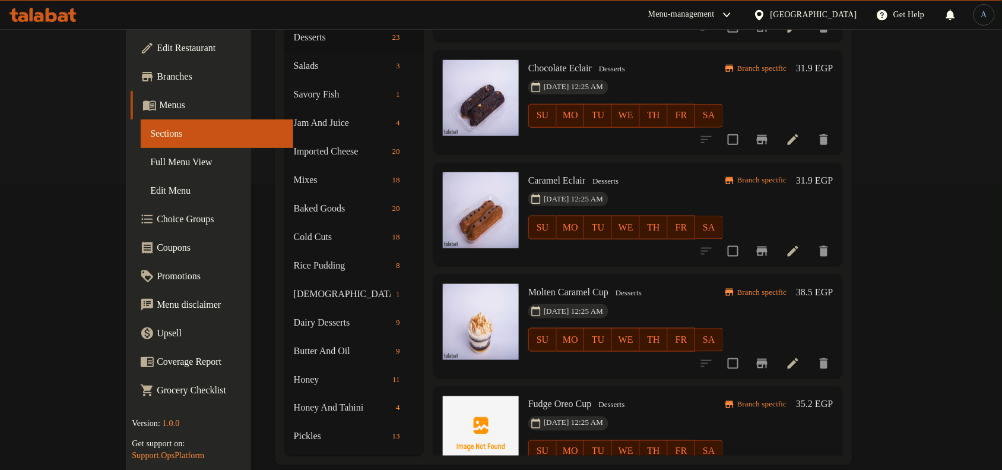
click at [769, 356] on icon "Branch-specific-item" at bounding box center [762, 363] width 14 height 14
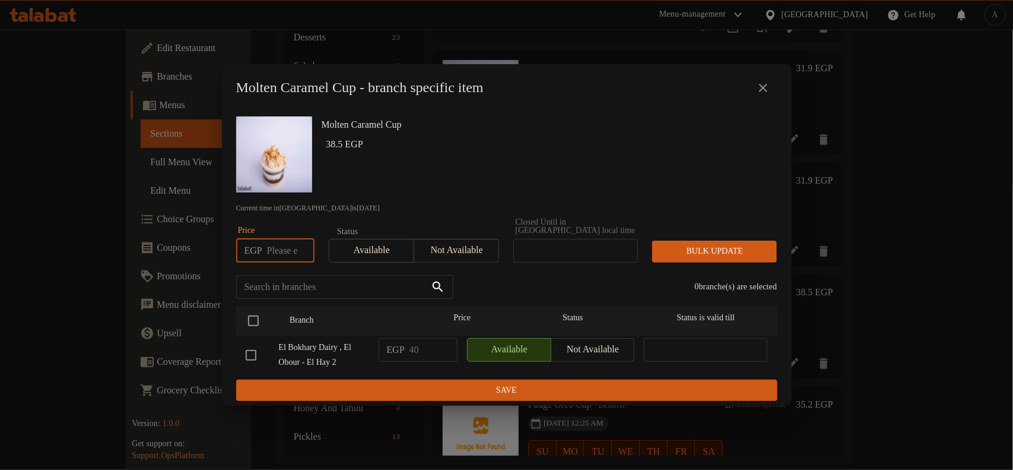
click at [289, 245] on input "number" at bounding box center [290, 251] width 47 height 24
paste input "48.00"
type input "48.00"
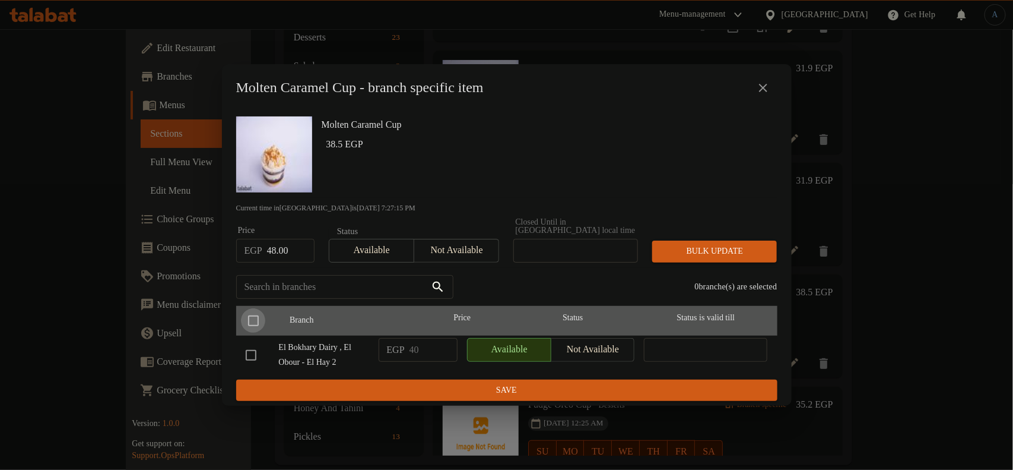
click at [245, 315] on input "checkbox" at bounding box center [253, 320] width 25 height 25
checkbox input "true"
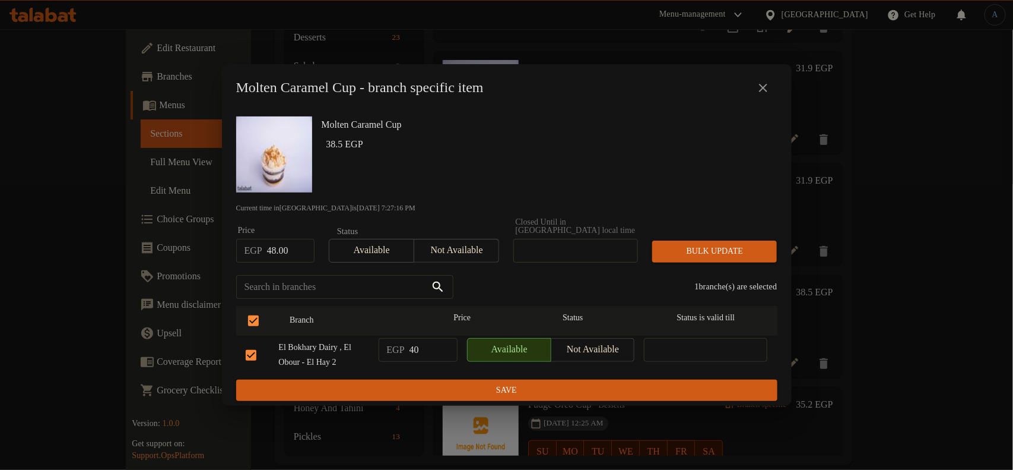
click at [740, 235] on div "Bulk update" at bounding box center [714, 251] width 139 height 36
click at [739, 247] on span "Bulk update" at bounding box center [715, 251] width 106 height 15
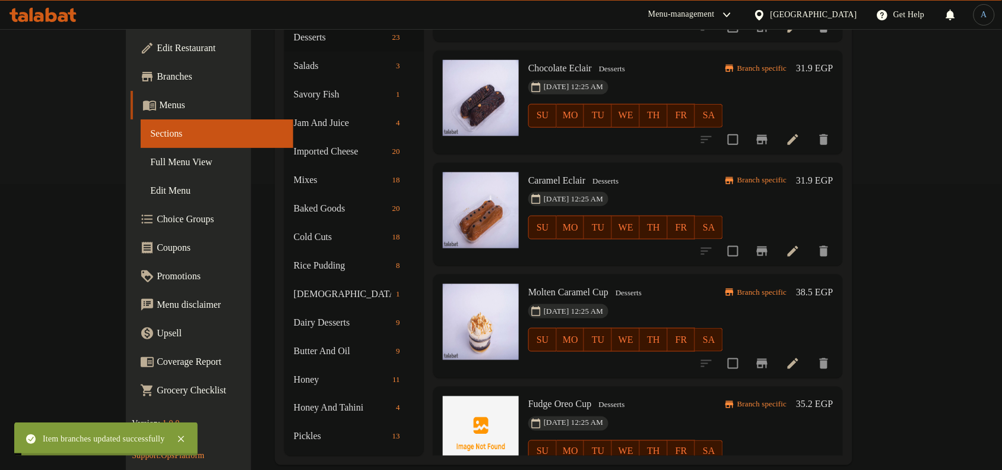
click at [833, 284] on h6 "38.5 EGP" at bounding box center [814, 292] width 37 height 17
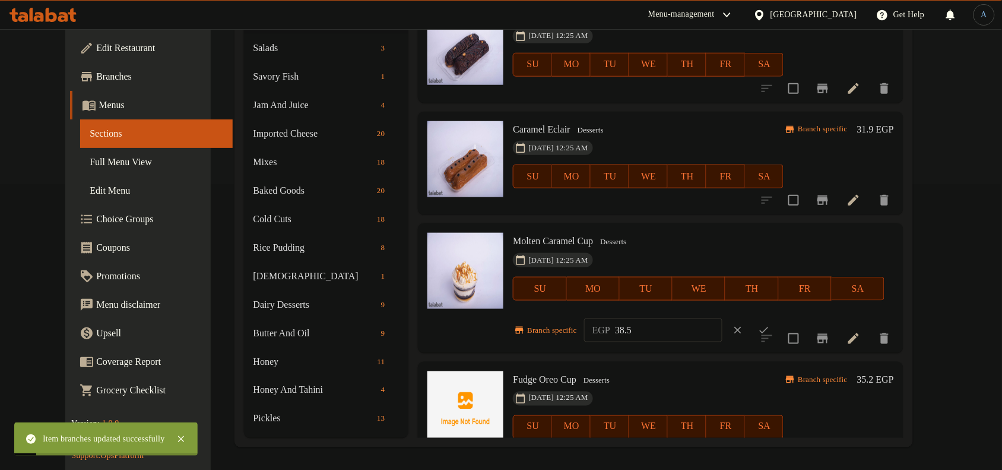
click at [665, 331] on input "38.5" at bounding box center [668, 330] width 107 height 24
paste input "48.00"
type input "48.00"
click at [770, 327] on icon "ok" at bounding box center [764, 330] width 12 height 12
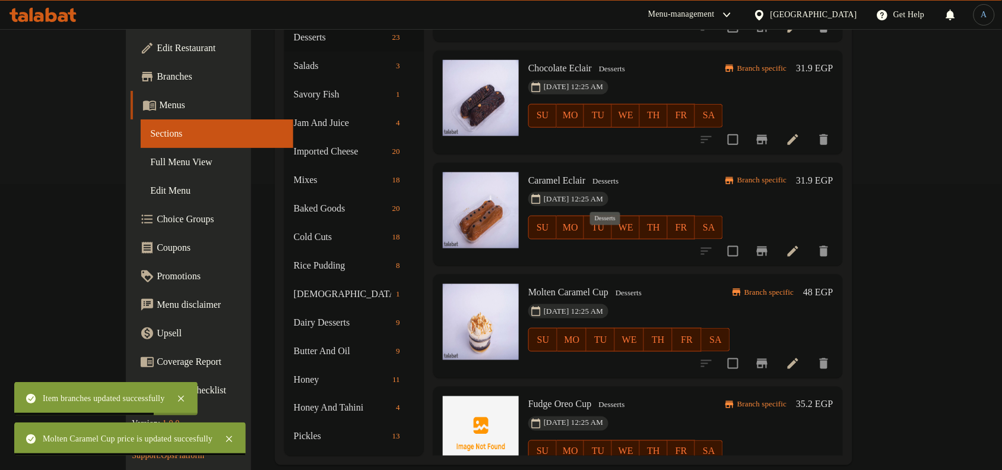
scroll to position [1940, 0]
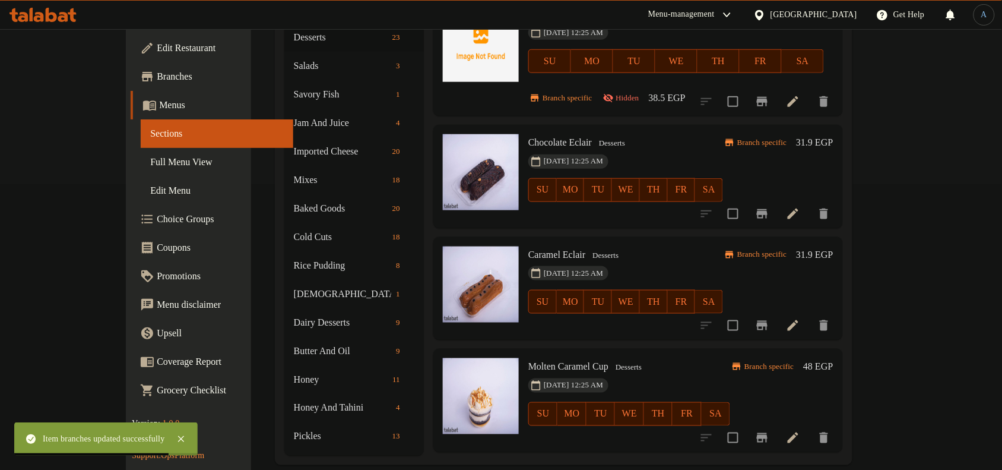
click at [833, 246] on h6 "31.9 EGP" at bounding box center [814, 254] width 37 height 17
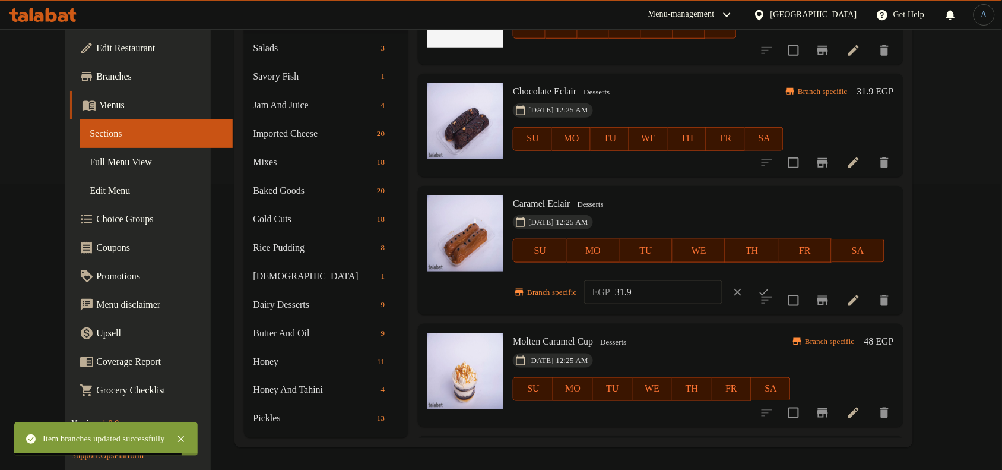
click at [665, 282] on input "31.9" at bounding box center [668, 292] width 107 height 24
paste input "9.00"
type input "39.00"
click at [770, 287] on icon "ok" at bounding box center [764, 292] width 12 height 12
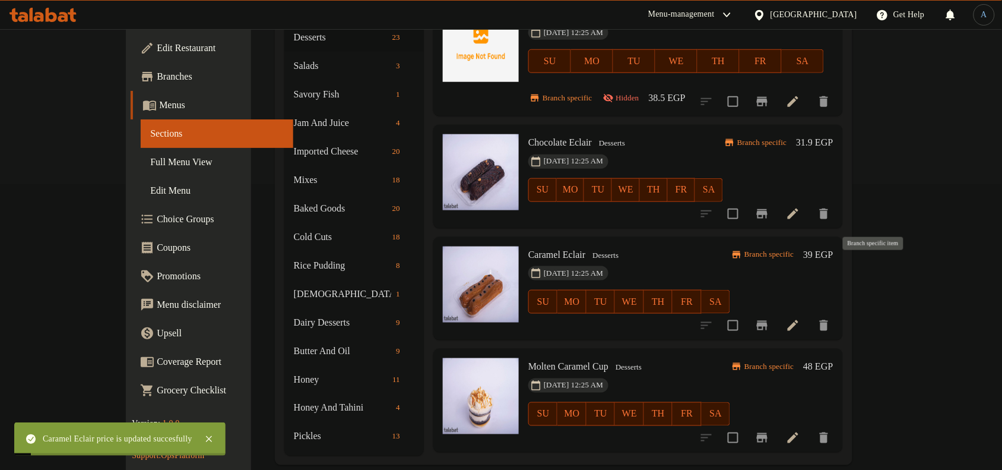
click at [768, 321] on icon "Branch-specific-item" at bounding box center [762, 325] width 11 height 9
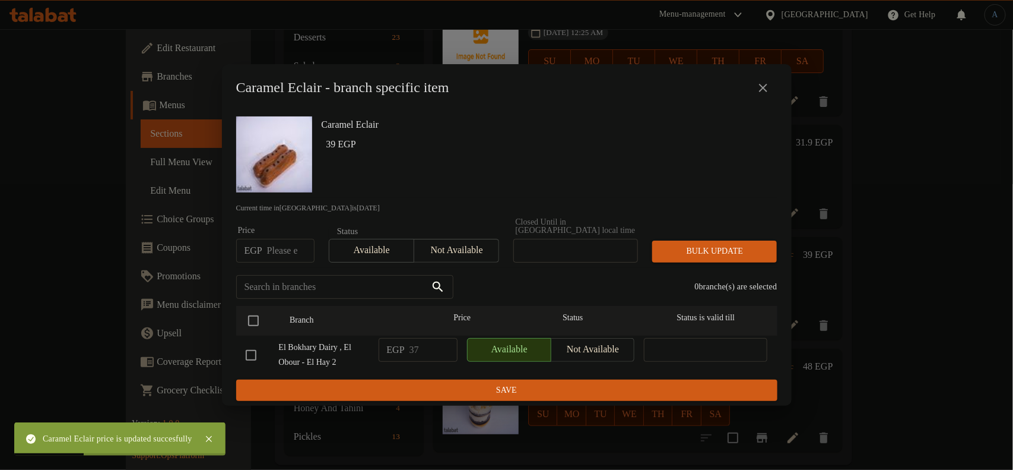
click at [290, 246] on input "number" at bounding box center [290, 251] width 47 height 24
paste input "39.00"
type input "39.00"
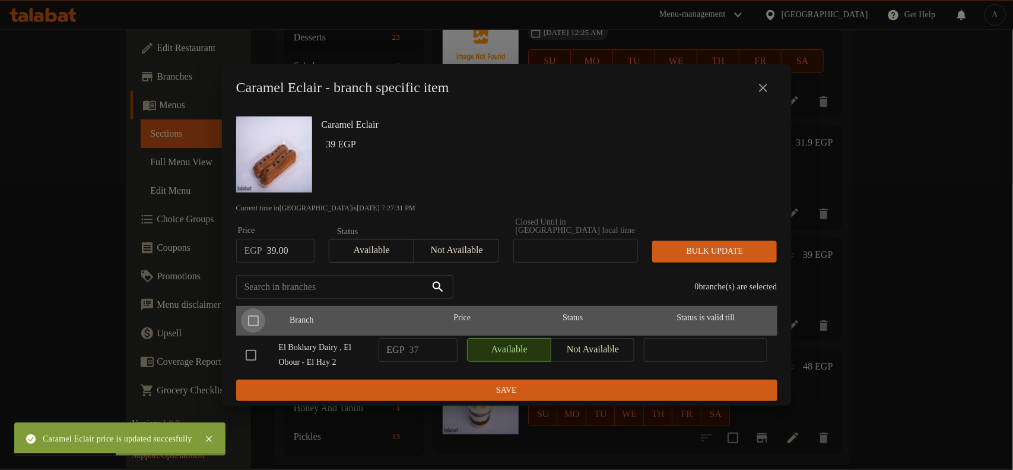
click at [253, 313] on input "checkbox" at bounding box center [253, 320] width 25 height 25
checkbox input "true"
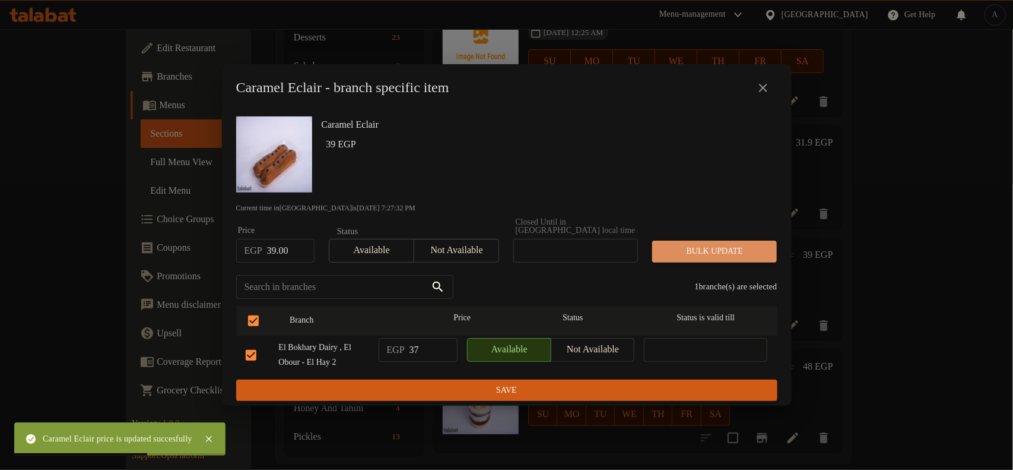
click at [713, 249] on span "Bulk update" at bounding box center [715, 251] width 106 height 15
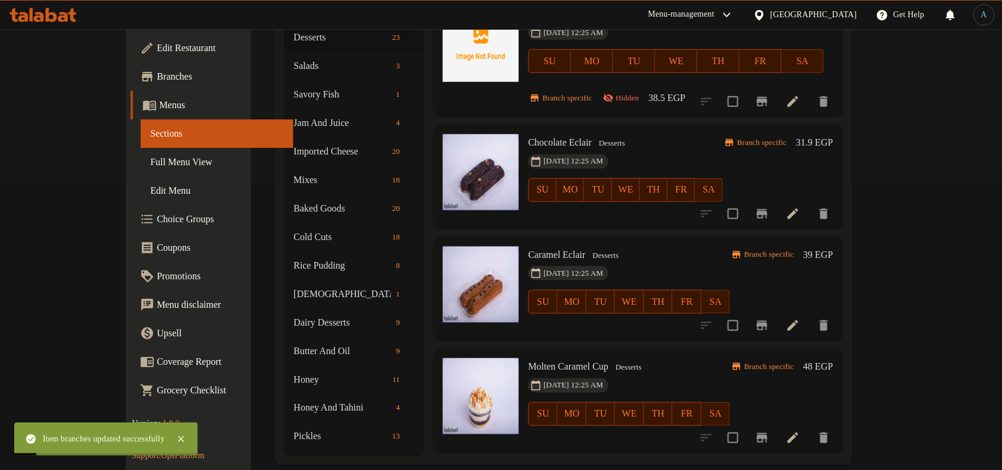
scroll to position [1866, 0]
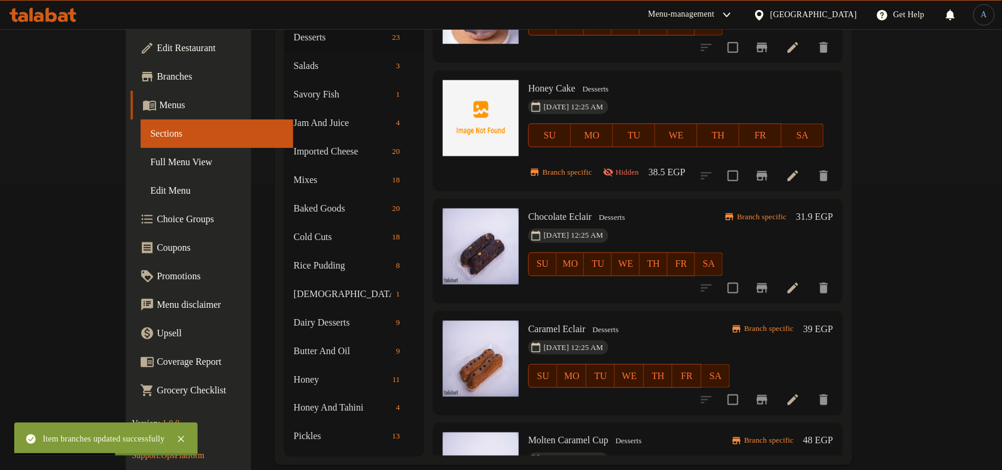
click at [833, 208] on h6 "31.9 EGP" at bounding box center [814, 216] width 37 height 17
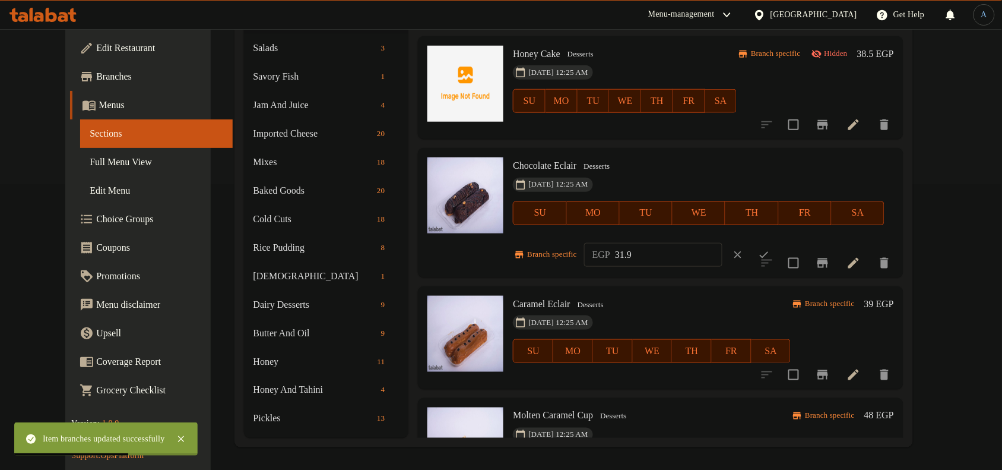
click at [659, 256] on input "31.9" at bounding box center [668, 255] width 107 height 24
paste input "9.00"
type input "39.00"
click at [777, 252] on button "ok" at bounding box center [764, 255] width 26 height 26
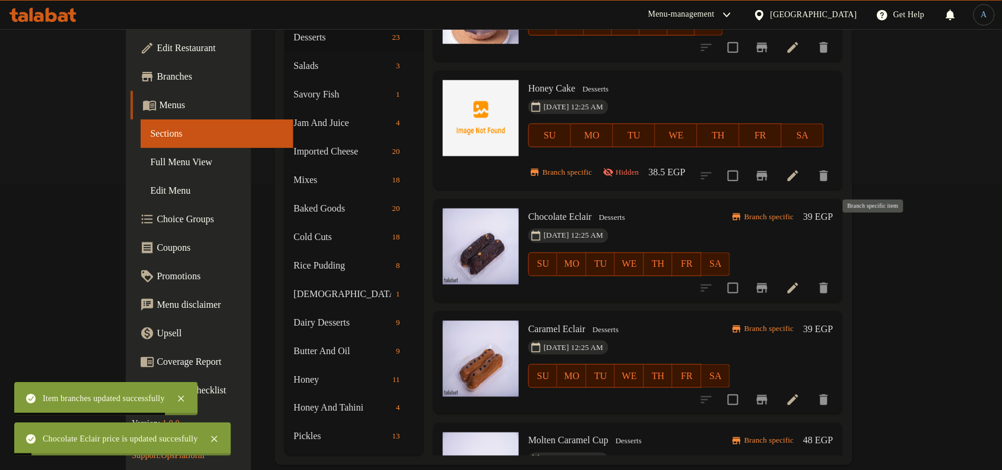
click at [769, 281] on icon "Branch-specific-item" at bounding box center [762, 288] width 14 height 14
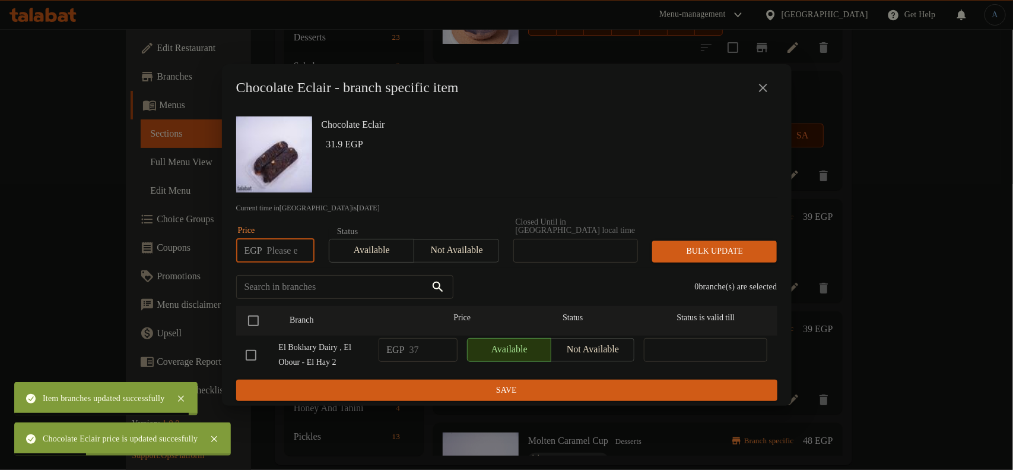
click at [288, 244] on input "number" at bounding box center [290, 251] width 47 height 24
paste input "39.00"
type input "39.00"
click at [253, 312] on input "checkbox" at bounding box center [253, 320] width 25 height 25
checkbox input "true"
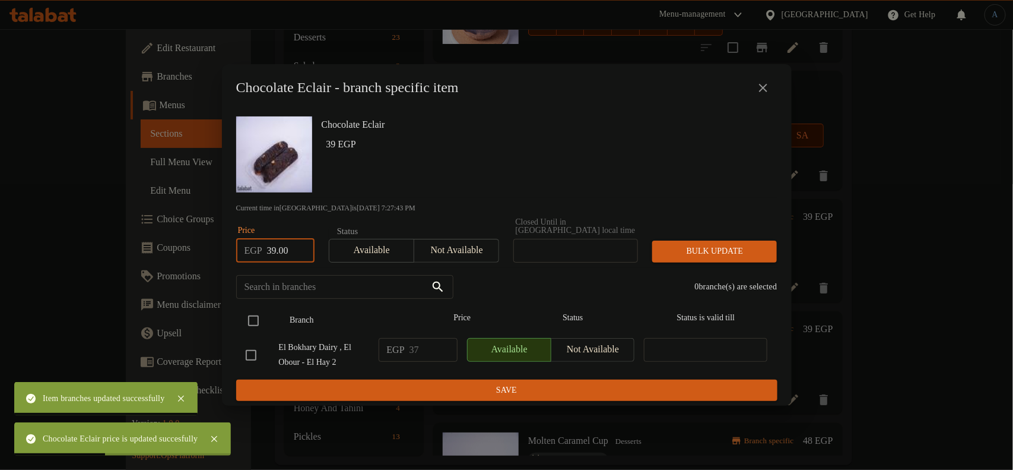
checkbox input "true"
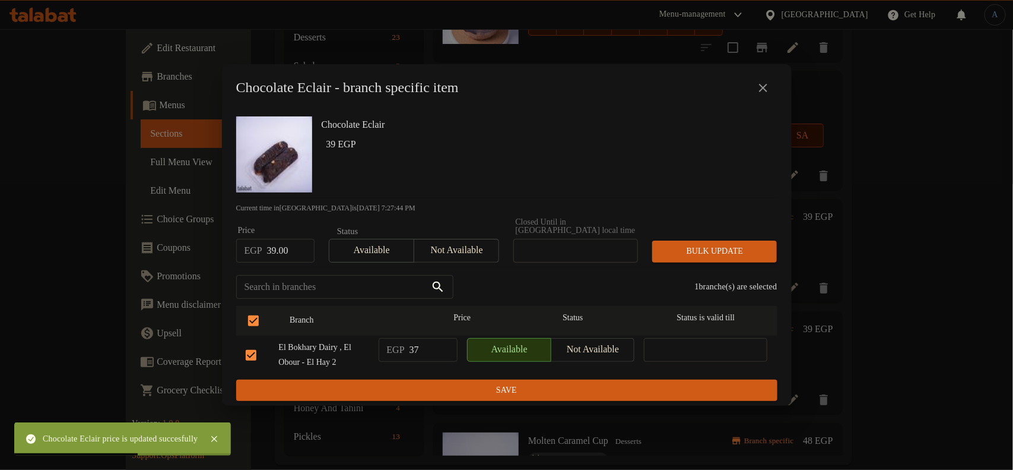
click at [742, 248] on span "Bulk update" at bounding box center [715, 251] width 106 height 15
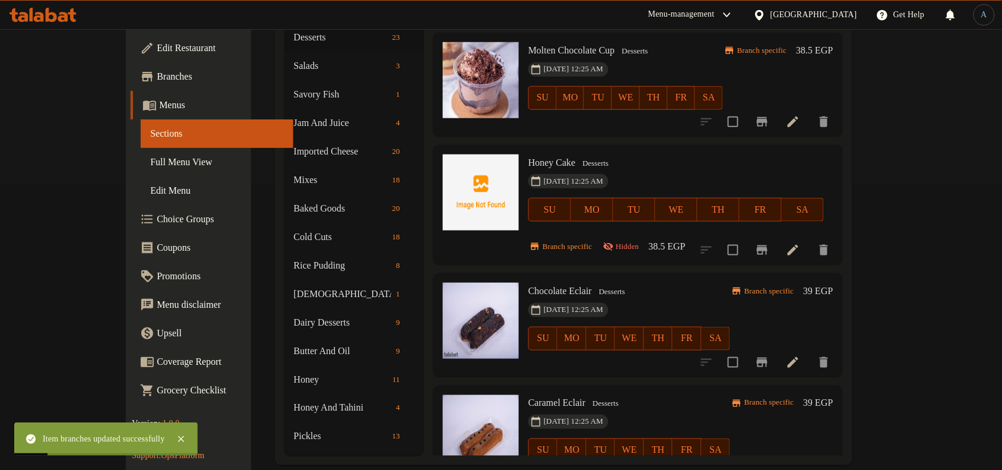
scroll to position [1717, 0]
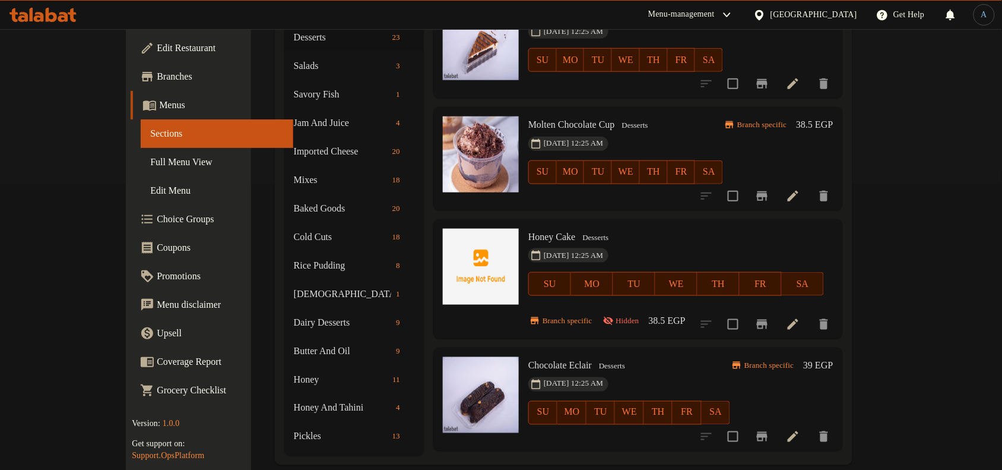
click at [654, 243] on div "[DATE] 12:25 AM SU MO TU WE TH FR SA" at bounding box center [676, 275] width 305 height 64
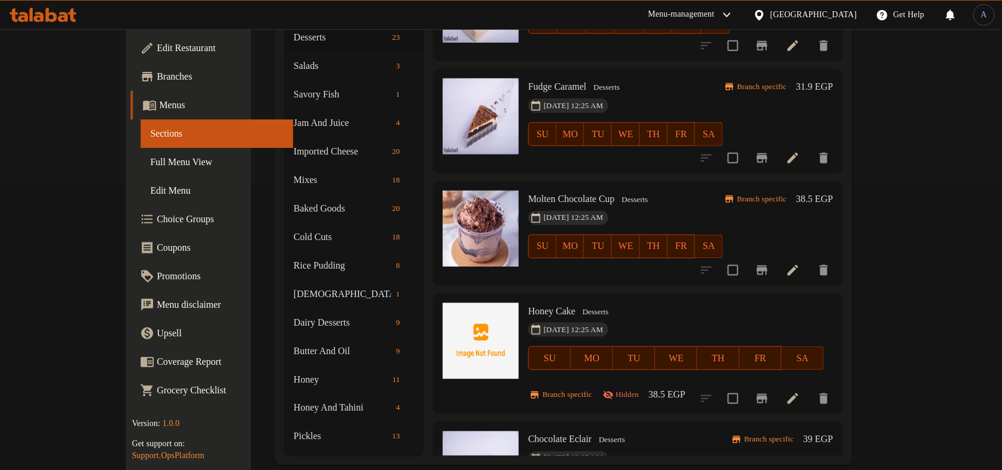
drag, startPoint x: 913, startPoint y: 162, endPoint x: 850, endPoint y: 204, distance: 75.4
click at [833, 191] on h6 "38.5 EGP" at bounding box center [814, 199] width 37 height 17
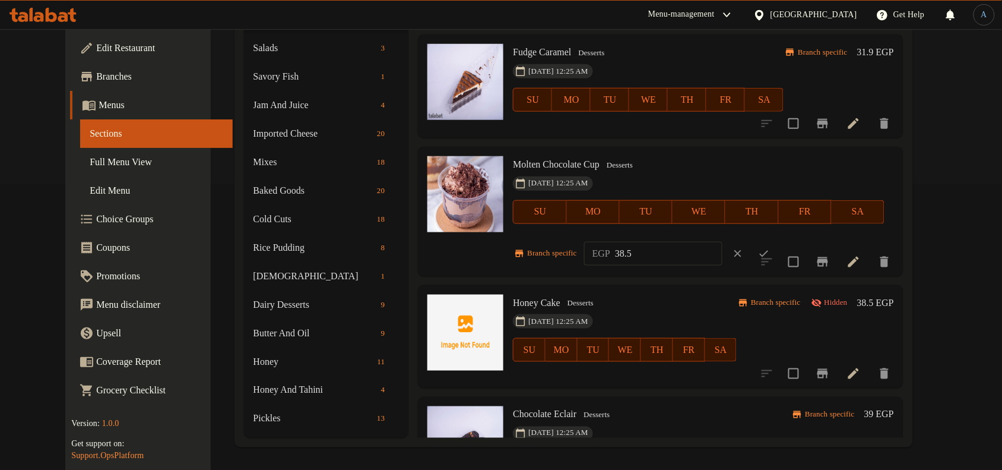
click at [626, 256] on input "38.5" at bounding box center [668, 254] width 107 height 24
paste input "48.00"
type input "48.00"
click at [770, 248] on icon "ok" at bounding box center [764, 254] width 12 height 12
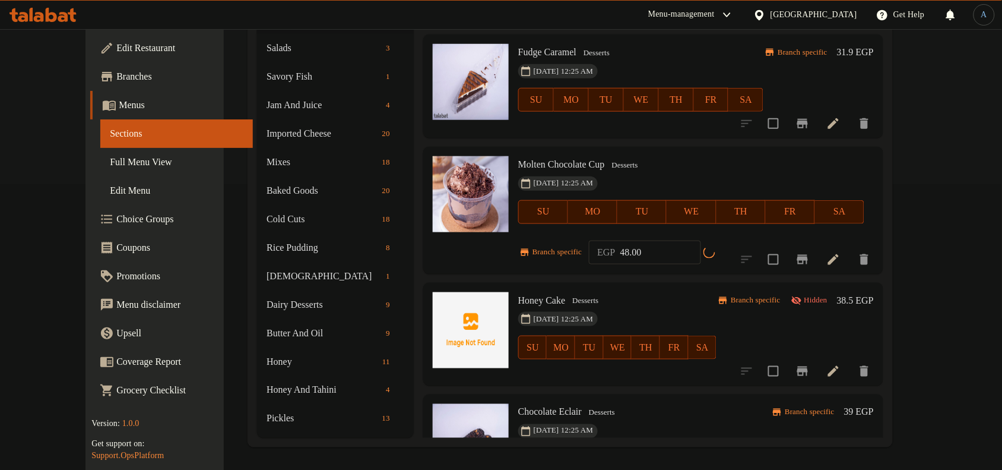
scroll to position [1569, 0]
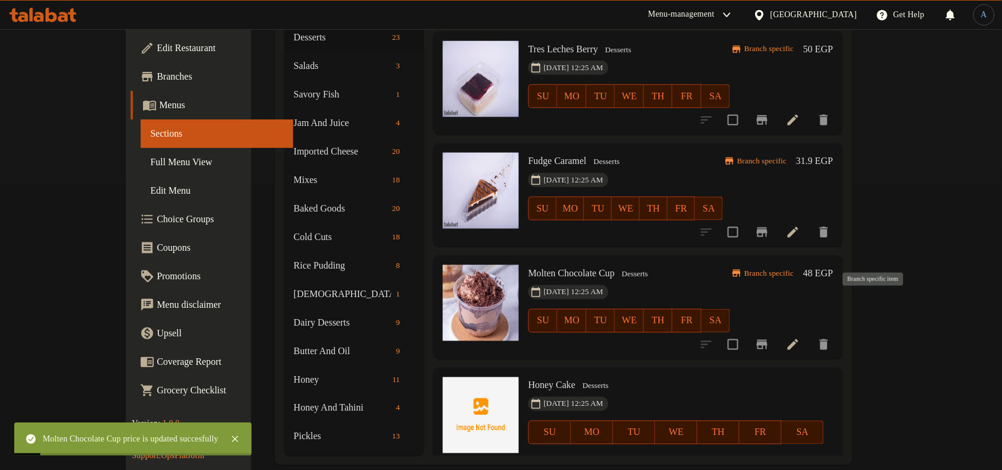
click at [768, 340] on icon "Branch-specific-item" at bounding box center [762, 344] width 11 height 9
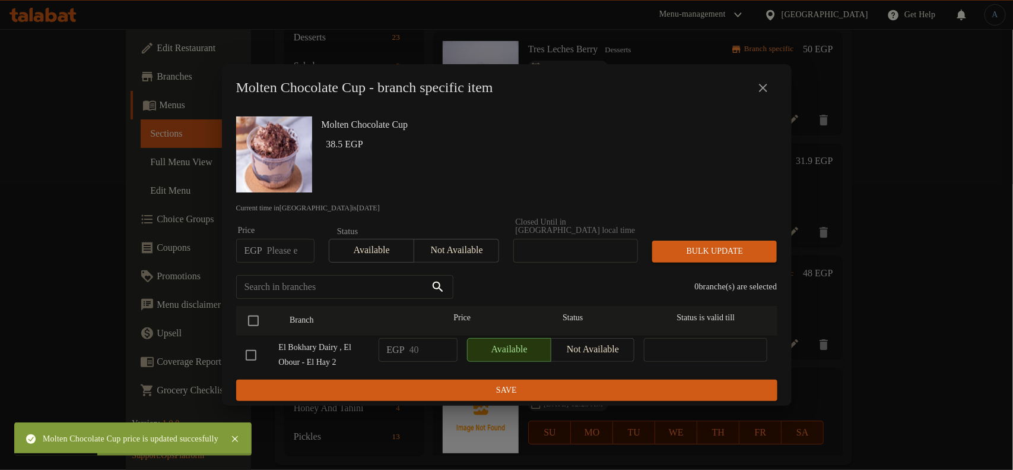
paste input "48.00"
click at [283, 243] on input "number" at bounding box center [290, 251] width 47 height 24
type input "48.00"
click at [251, 315] on input "checkbox" at bounding box center [253, 320] width 25 height 25
checkbox input "true"
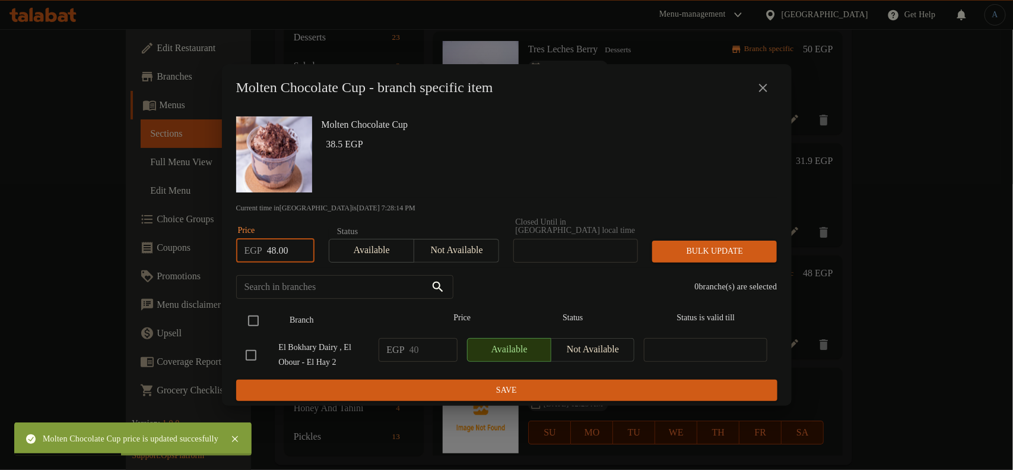
checkbox input "true"
click at [721, 251] on span "Bulk update" at bounding box center [715, 251] width 106 height 15
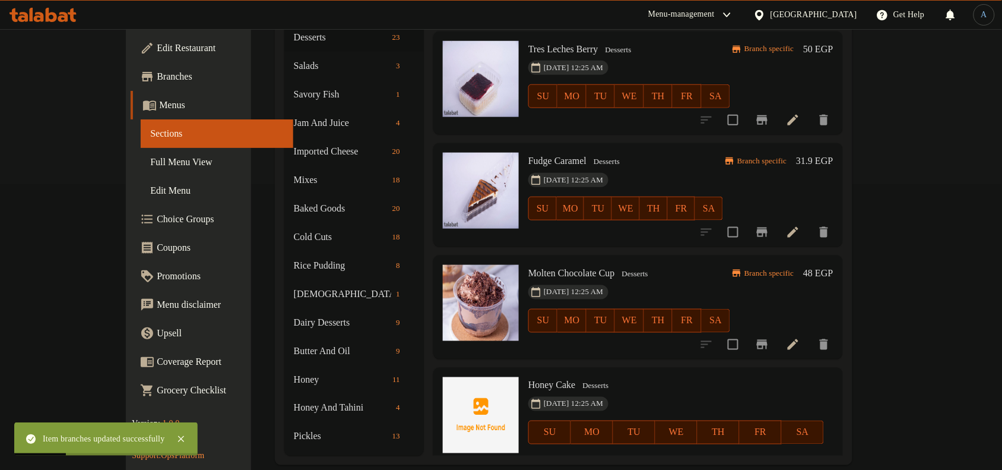
scroll to position [1495, 0]
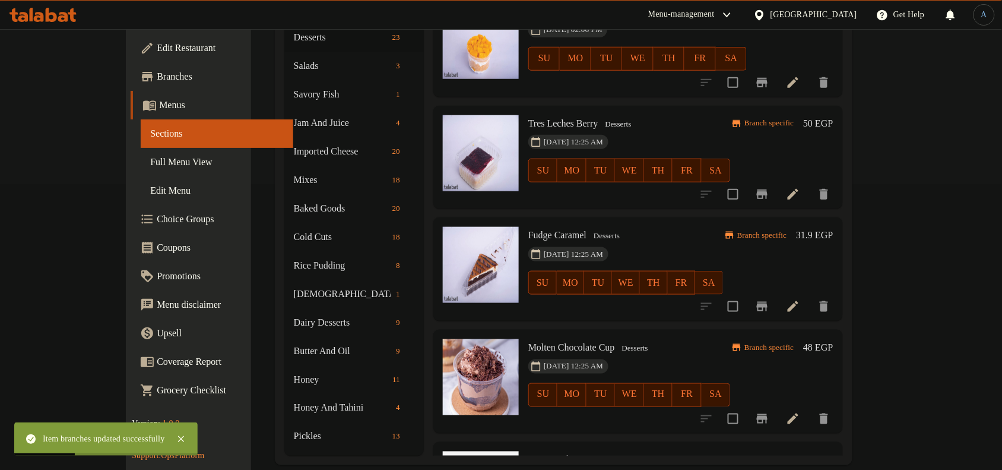
click at [589, 229] on span "Desserts" at bounding box center [607, 236] width 36 height 14
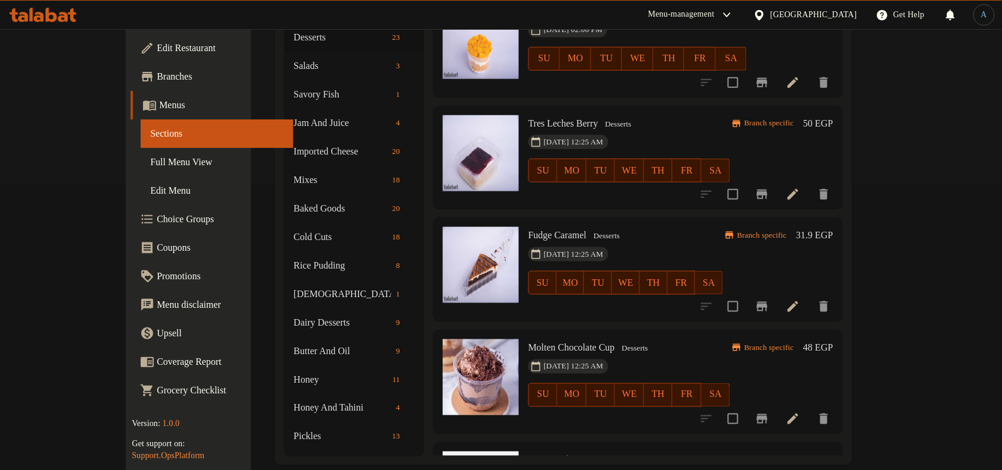
scroll to position [1421, 0]
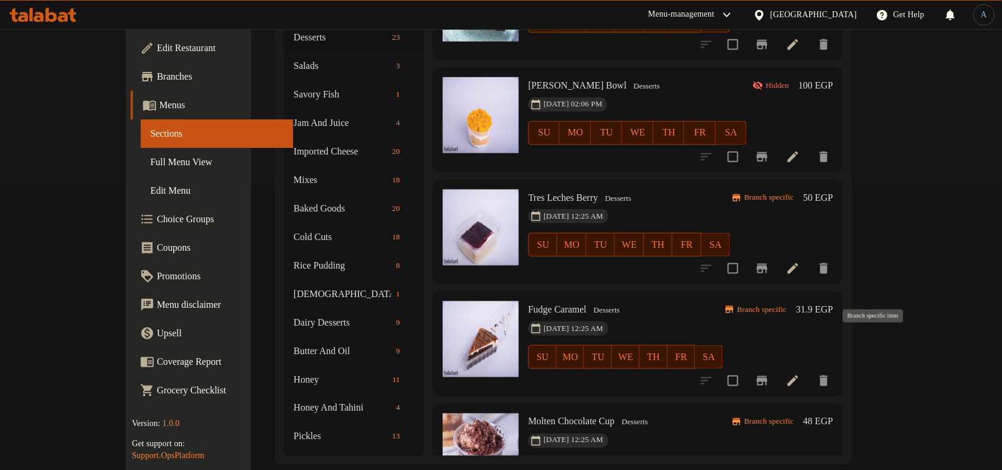
click at [768, 376] on icon "Branch-specific-item" at bounding box center [762, 380] width 11 height 9
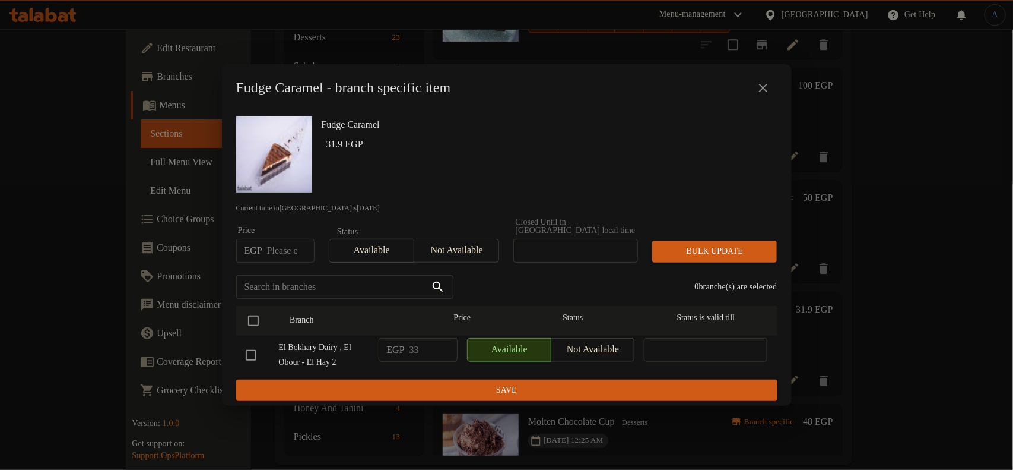
paste input "39.00"
click at [281, 248] on input "number" at bounding box center [290, 251] width 47 height 24
type input "39.00"
click at [258, 308] on input "checkbox" at bounding box center [253, 320] width 25 height 25
checkbox input "true"
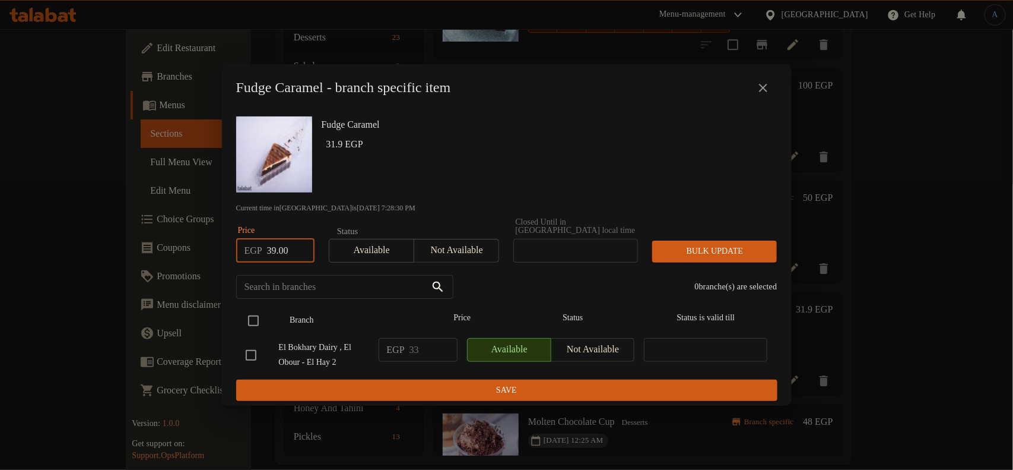
checkbox input "true"
click at [698, 245] on span "Bulk update" at bounding box center [715, 251] width 106 height 15
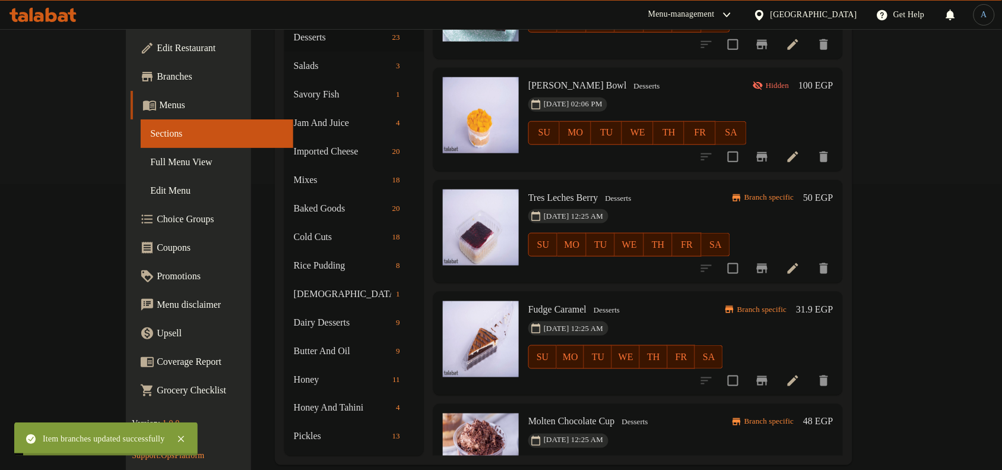
click at [833, 301] on h6 "31.9 EGP" at bounding box center [814, 309] width 37 height 17
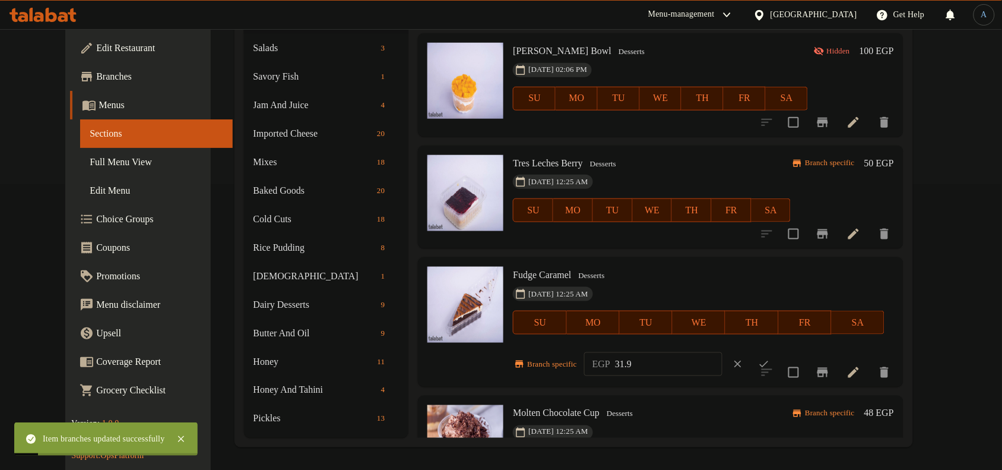
click at [679, 361] on input "31.9" at bounding box center [668, 364] width 107 height 24
paste input "9.00"
type input "39.00"
click at [770, 361] on icon "ok" at bounding box center [764, 364] width 12 height 12
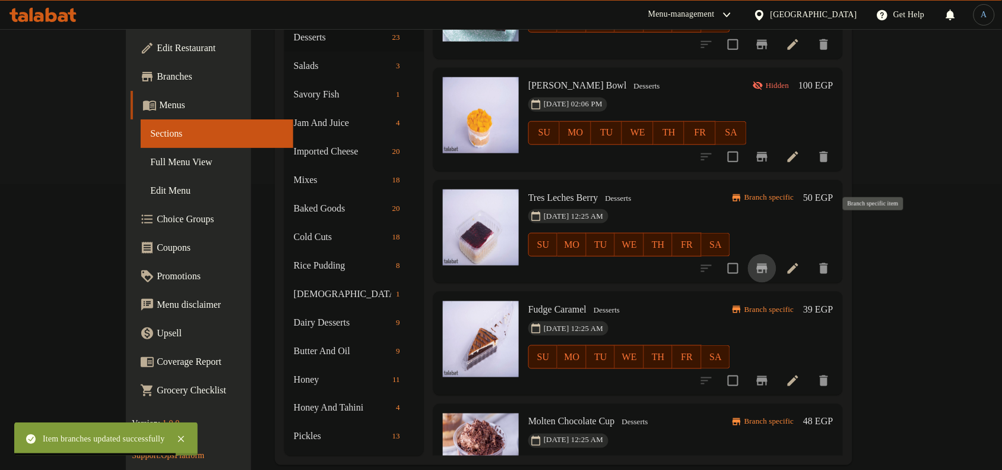
click at [769, 261] on icon "Branch-specific-item" at bounding box center [762, 268] width 14 height 14
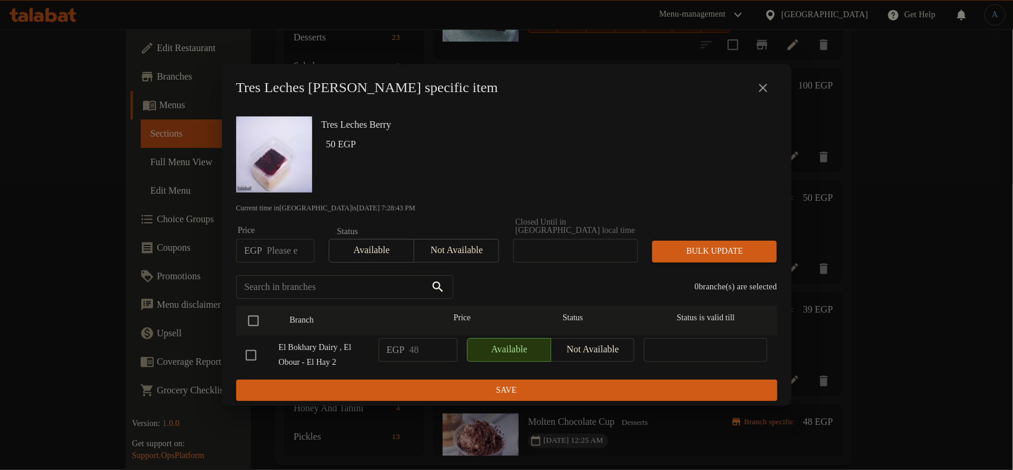
click at [284, 247] on input "number" at bounding box center [290, 251] width 47 height 24
paste input "50.00"
type input "50.00"
click at [259, 312] on input "checkbox" at bounding box center [253, 320] width 25 height 25
checkbox input "true"
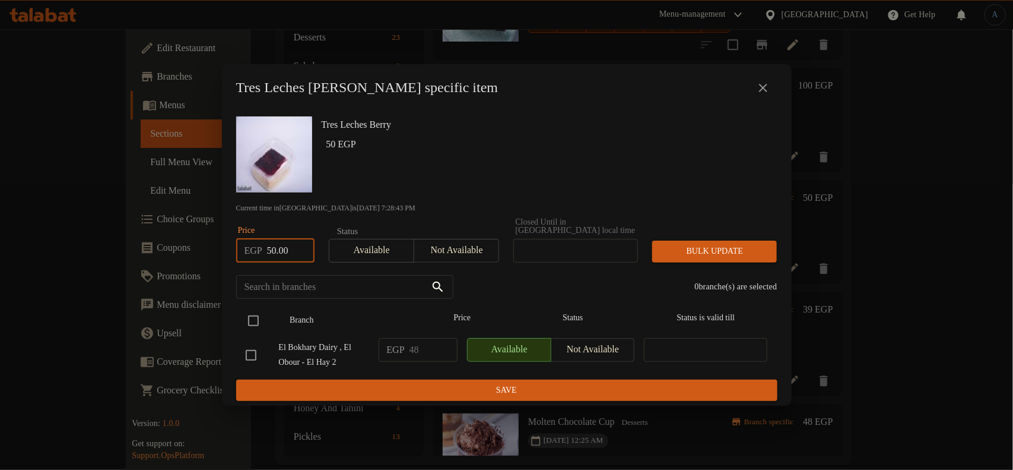
checkbox input "true"
click at [735, 248] on span "Bulk update" at bounding box center [715, 251] width 106 height 15
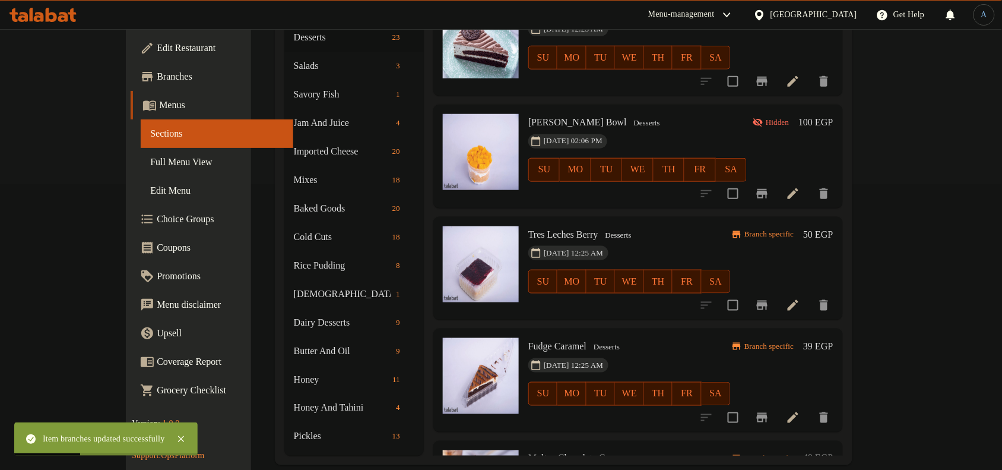
scroll to position [1346, 0]
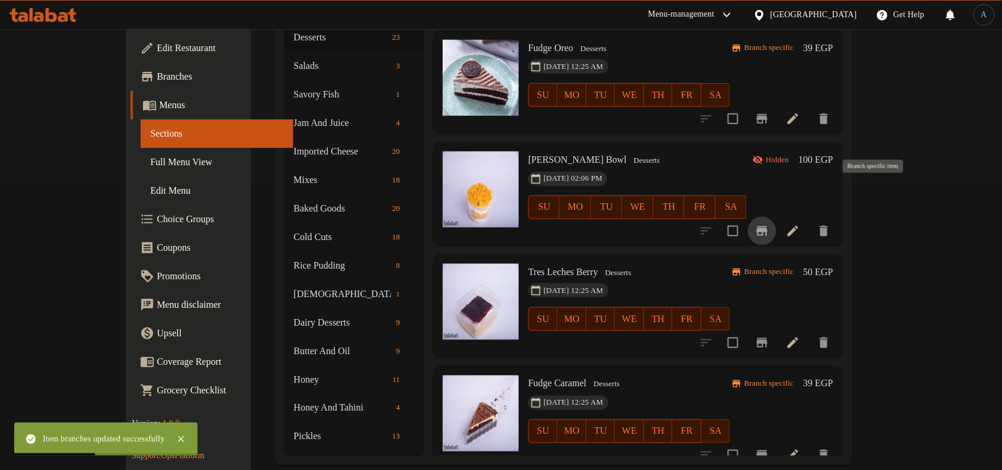
click at [769, 224] on icon "Branch-specific-item" at bounding box center [762, 231] width 14 height 14
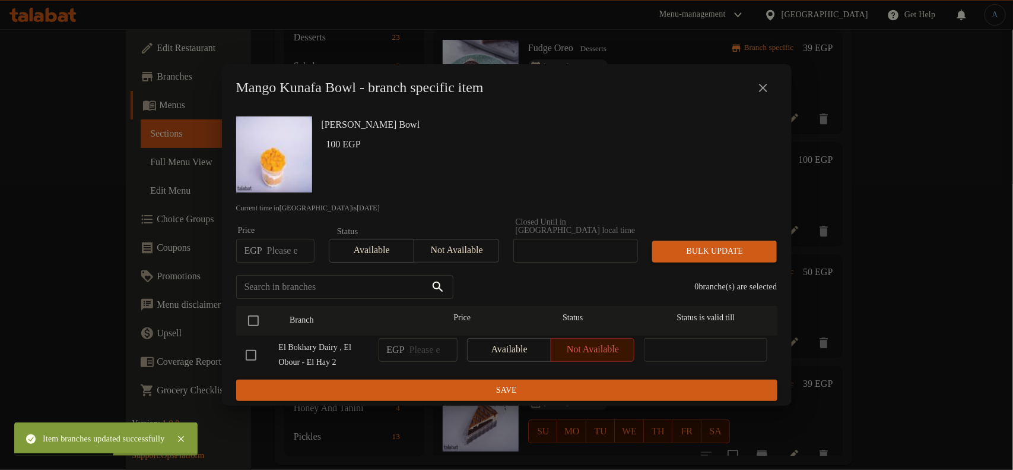
click at [760, 93] on icon "close" at bounding box center [763, 88] width 14 height 14
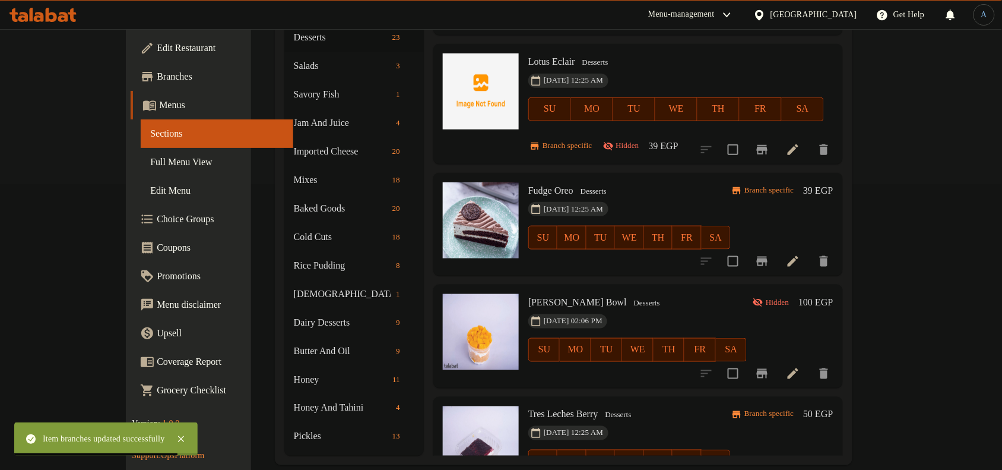
scroll to position [1198, 0]
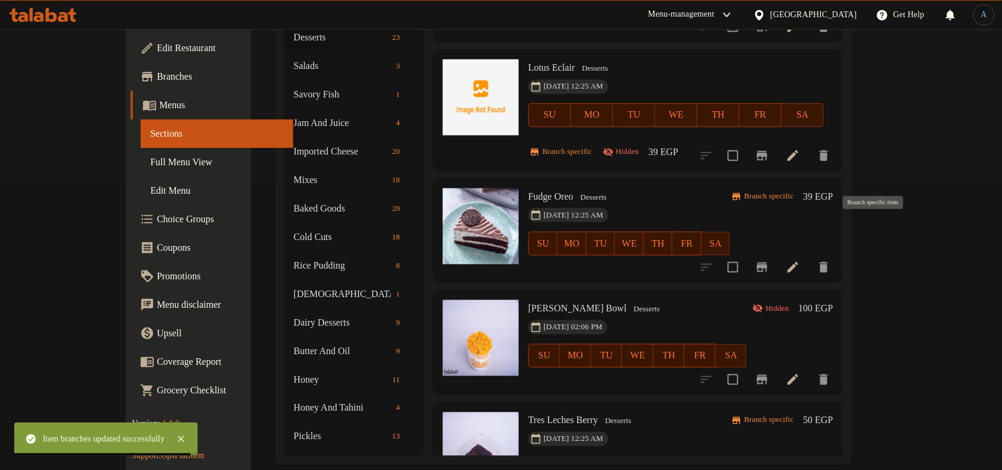
click at [769, 260] on icon "Branch-specific-item" at bounding box center [762, 267] width 14 height 14
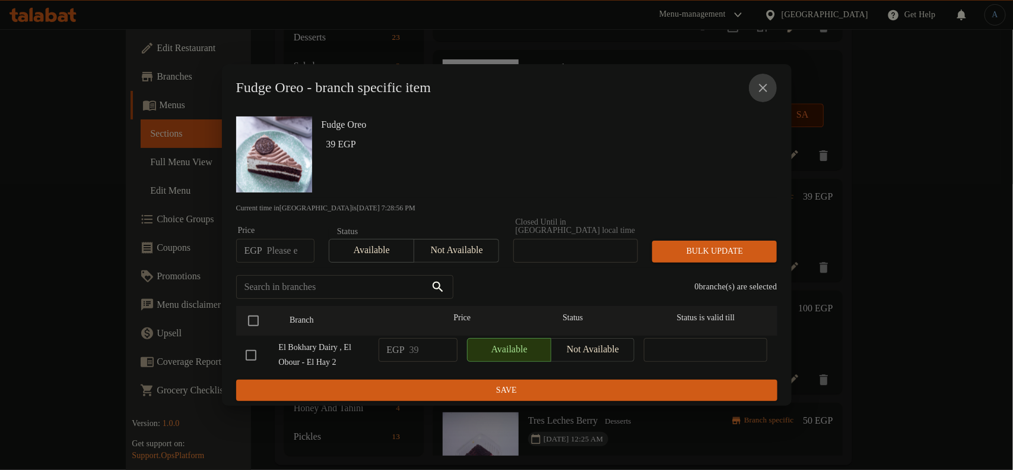
drag, startPoint x: 757, startPoint y: 93, endPoint x: 782, endPoint y: 105, distance: 27.1
click at [760, 93] on icon "close" at bounding box center [763, 88] width 14 height 14
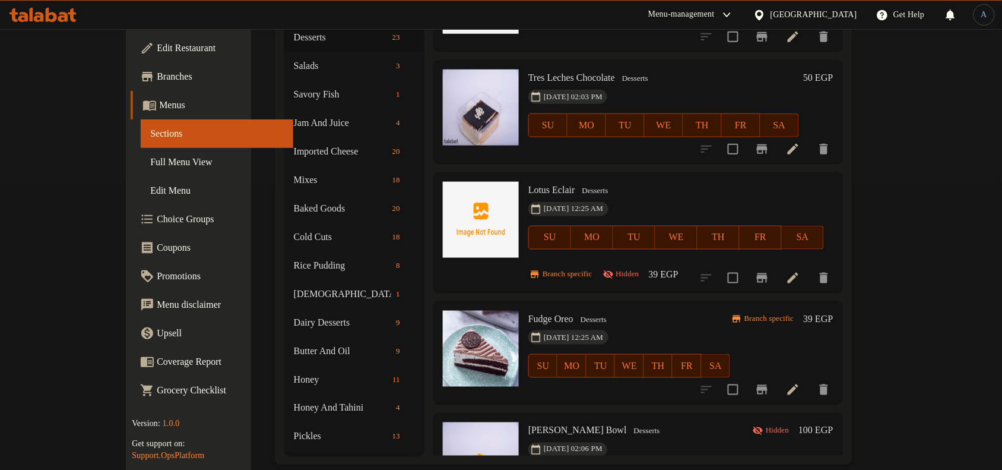
scroll to position [1050, 0]
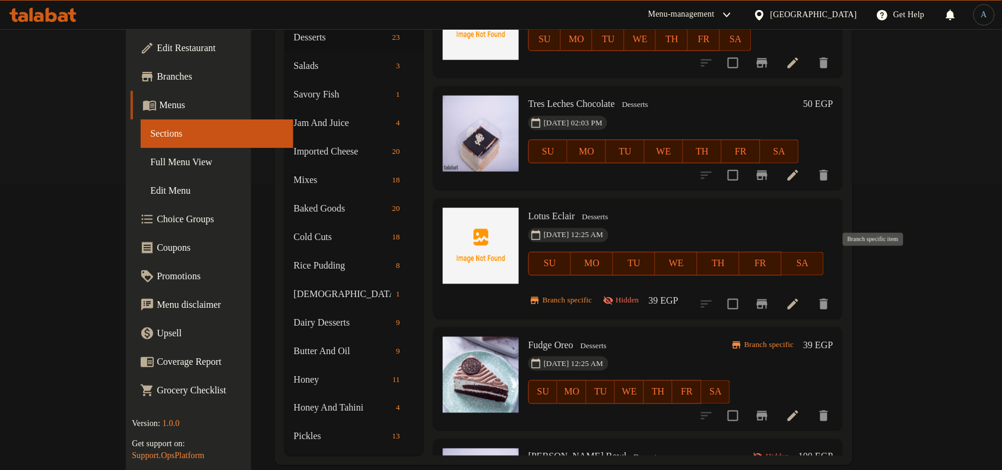
click at [769, 297] on icon "Branch-specific-item" at bounding box center [762, 304] width 14 height 14
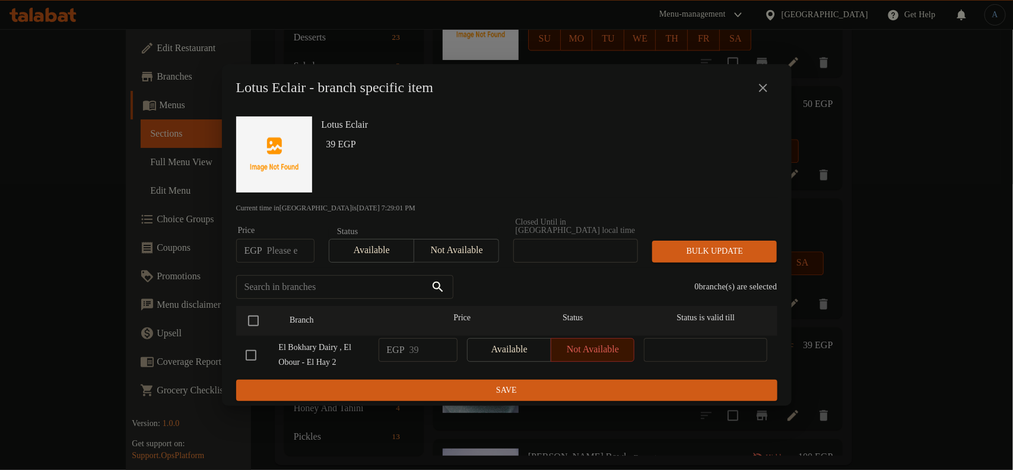
click at [768, 93] on icon "close" at bounding box center [763, 88] width 14 height 14
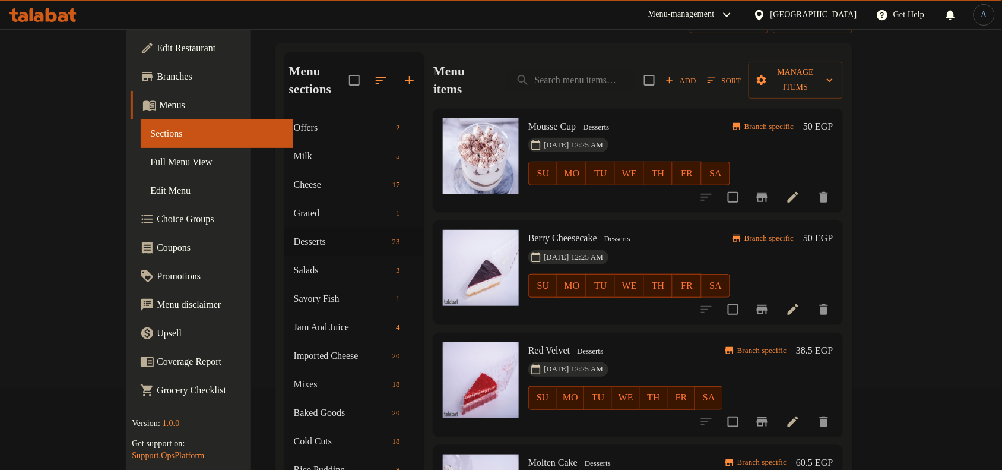
scroll to position [0, 0]
